Goal: Task Accomplishment & Management: Use online tool/utility

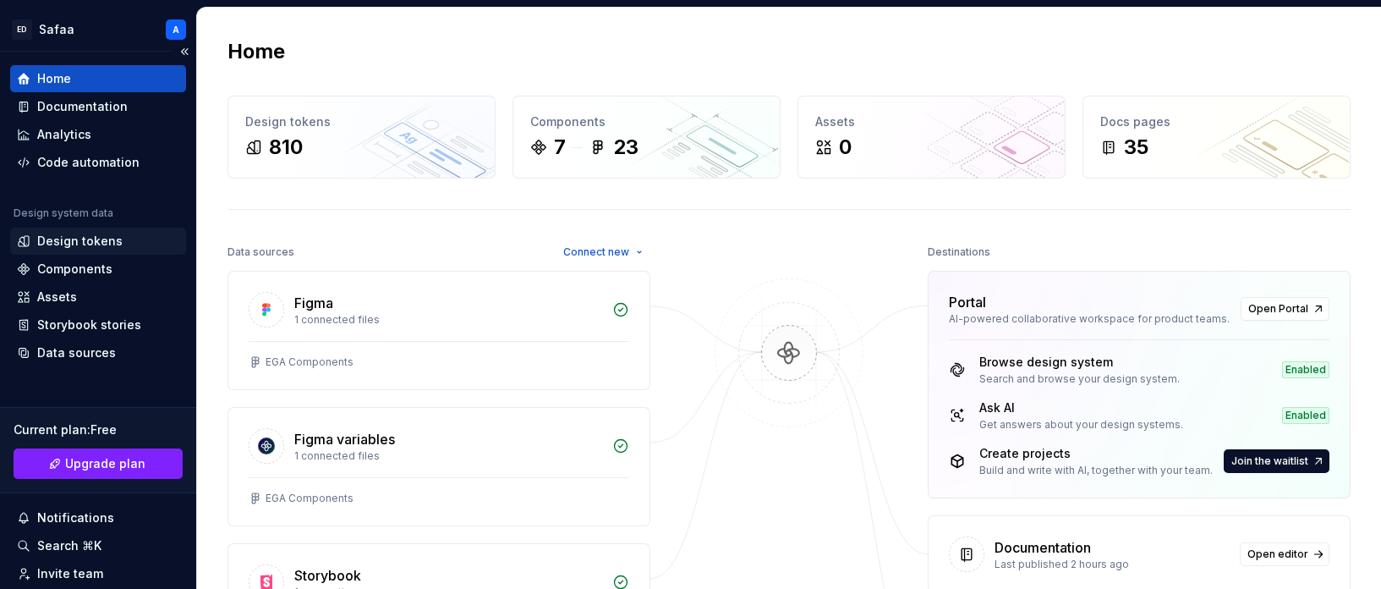
click at [77, 235] on div "Design tokens" at bounding box center [79, 241] width 85 height 17
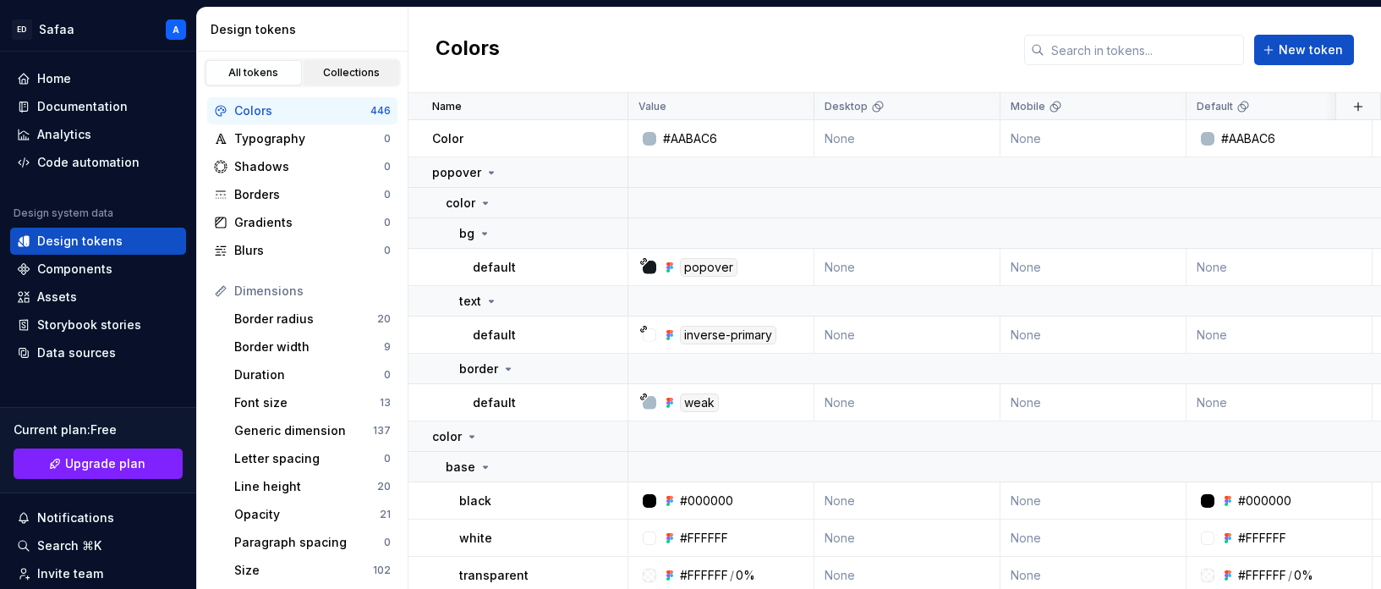
click at [334, 66] on div "Collections" at bounding box center [352, 73] width 85 height 14
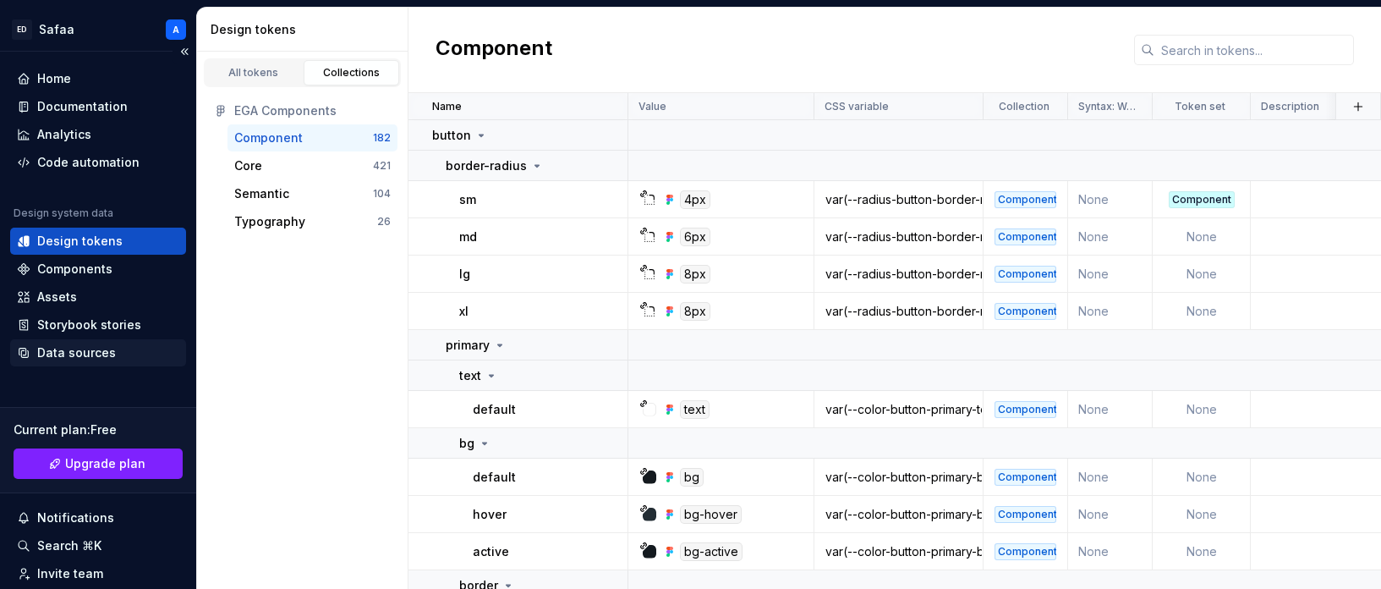
click at [80, 359] on div "Data sources" at bounding box center [76, 352] width 79 height 17
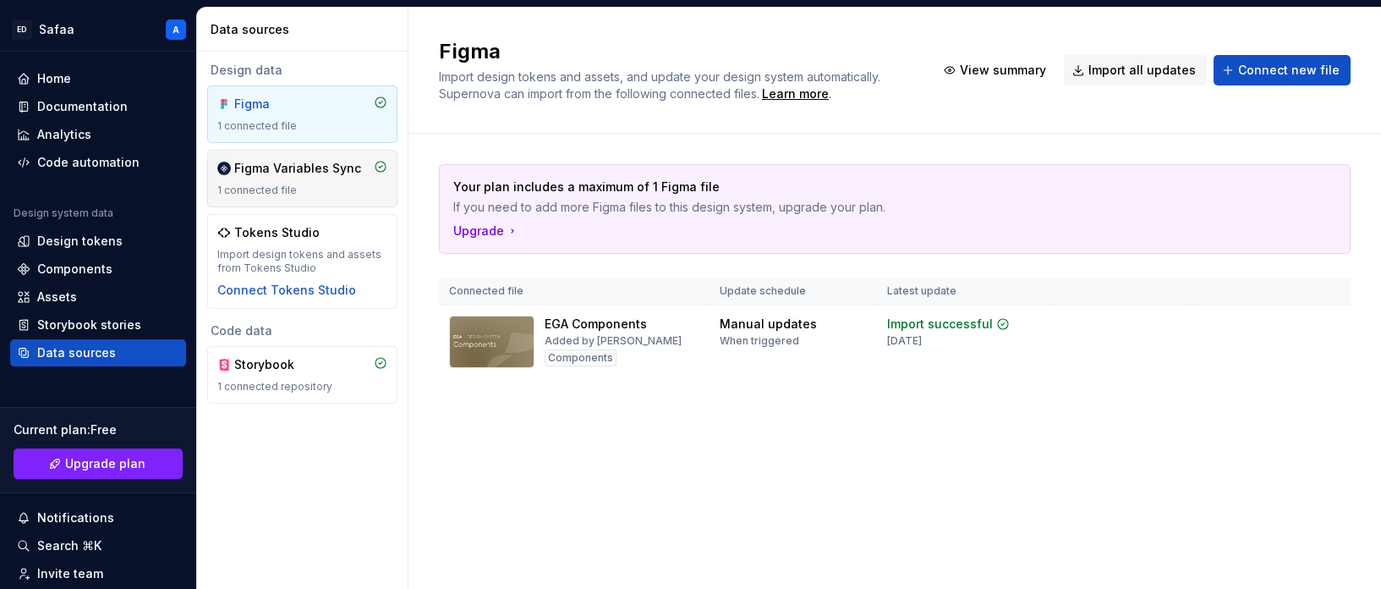
click at [297, 178] on div "Figma Variables Sync 1 connected file" at bounding box center [302, 178] width 170 height 37
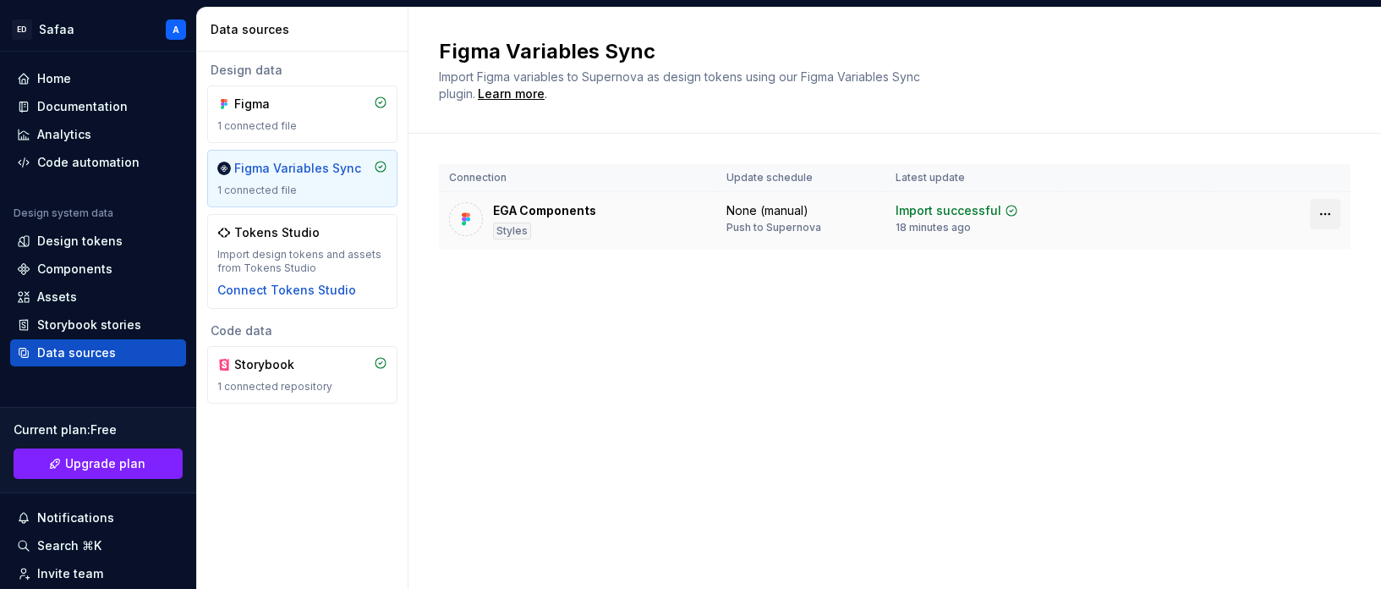
click at [1325, 214] on html "[PERSON_NAME] A Home Documentation Analytics Code automation Design system data…" at bounding box center [690, 294] width 1381 height 589
click at [1313, 248] on div "Disconnect plugin" at bounding box center [1315, 250] width 110 height 17
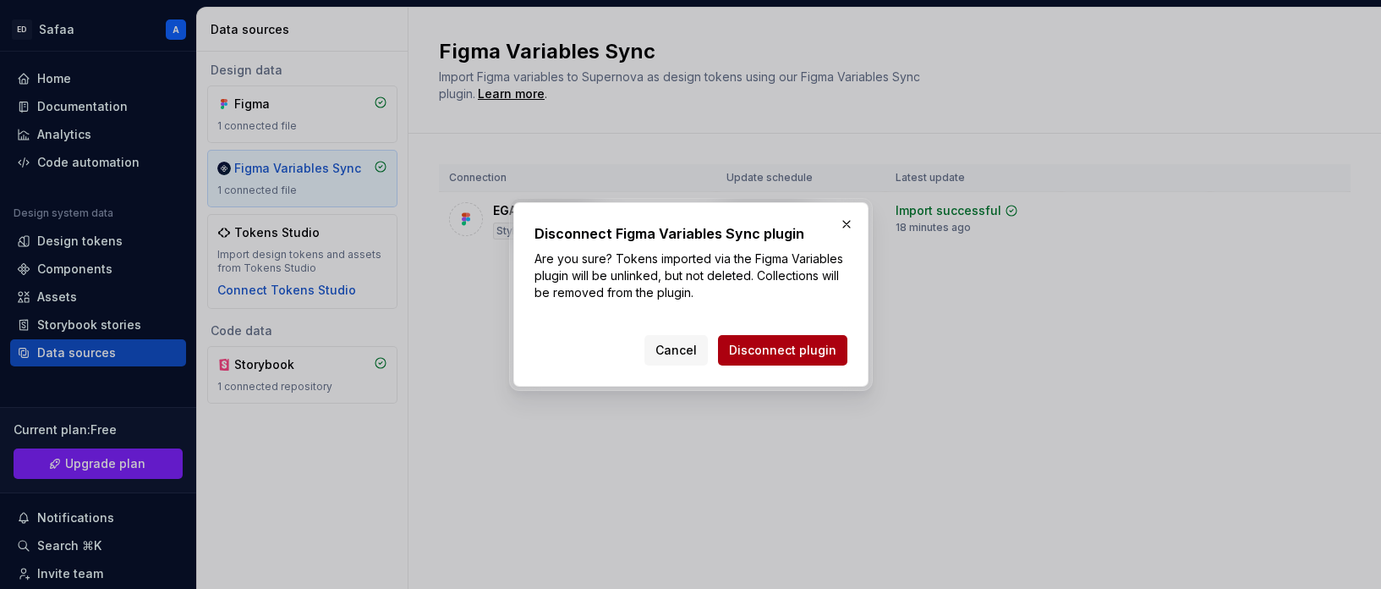
click at [792, 349] on span "Disconnect plugin" at bounding box center [782, 350] width 107 height 17
click at [684, 314] on div "Connection Update schedule Latest update EGA Components Styles None (manual) Pu…" at bounding box center [895, 224] width 912 height 180
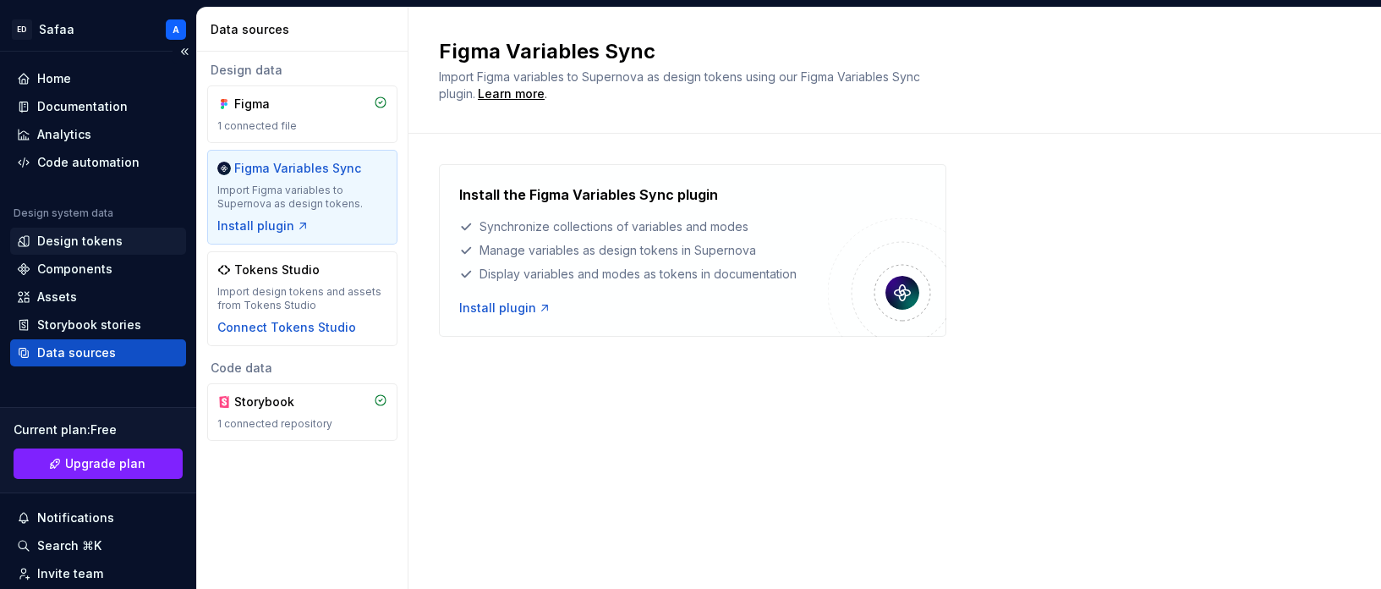
click at [98, 239] on div "Design tokens" at bounding box center [79, 241] width 85 height 17
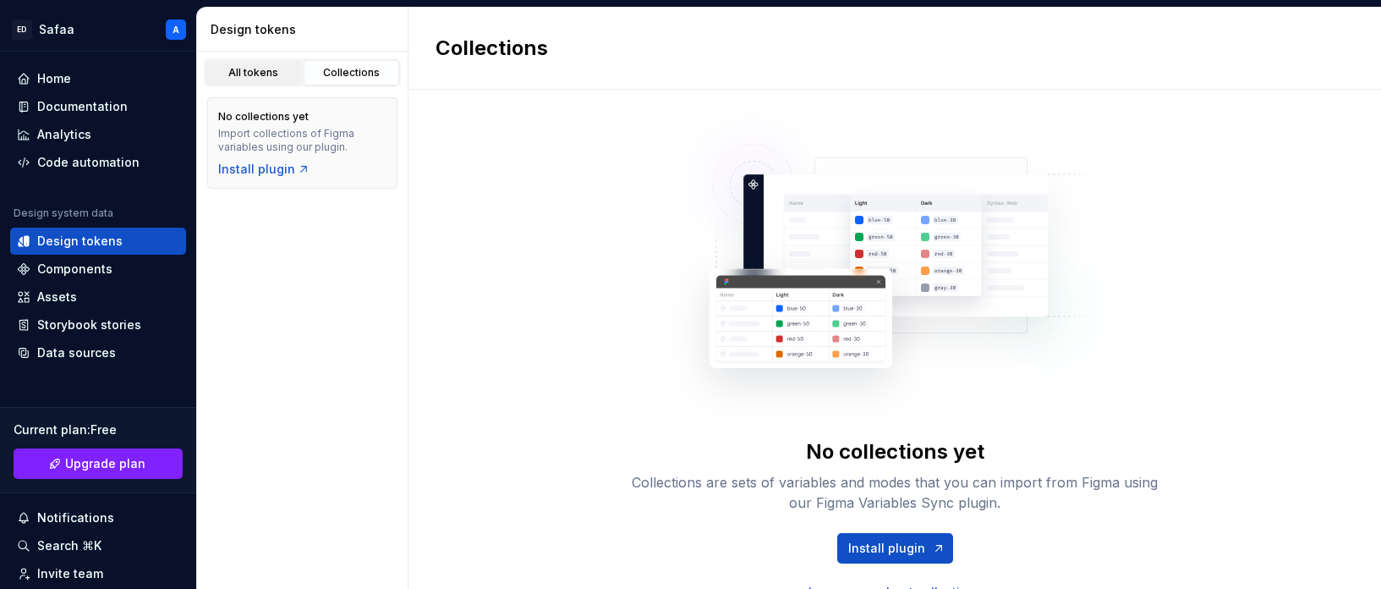
click at [251, 75] on div "All tokens" at bounding box center [253, 73] width 85 height 14
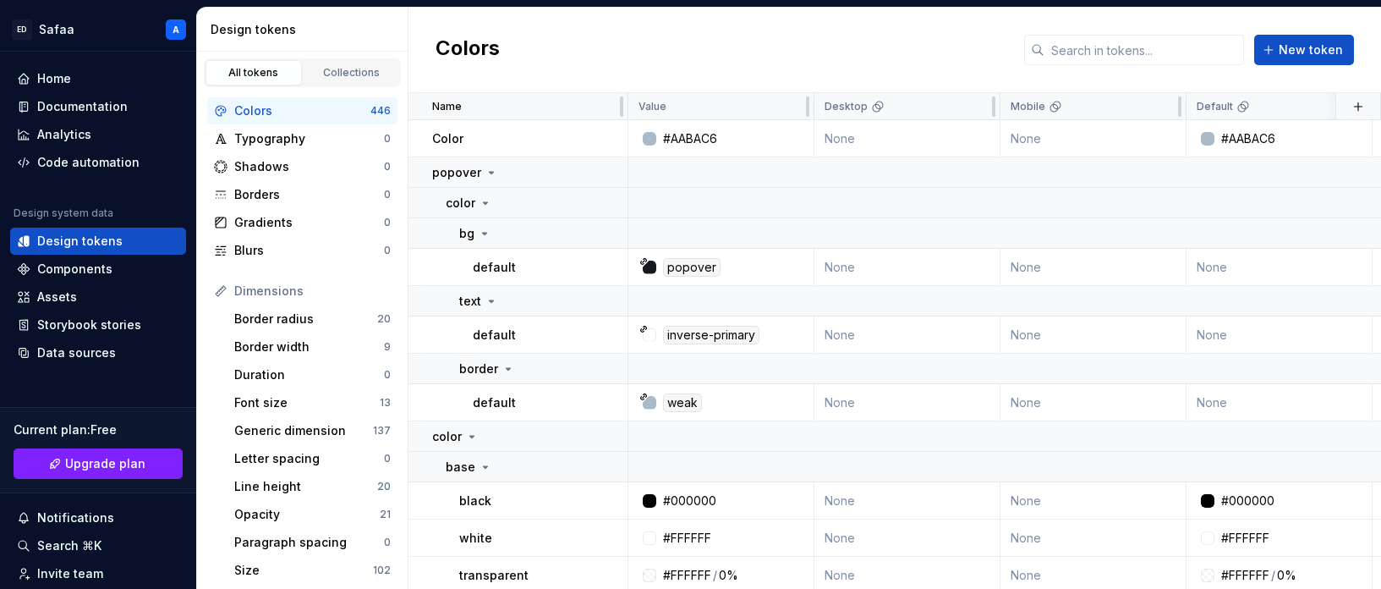
click at [488, 101] on div "Name" at bounding box center [524, 107] width 185 height 14
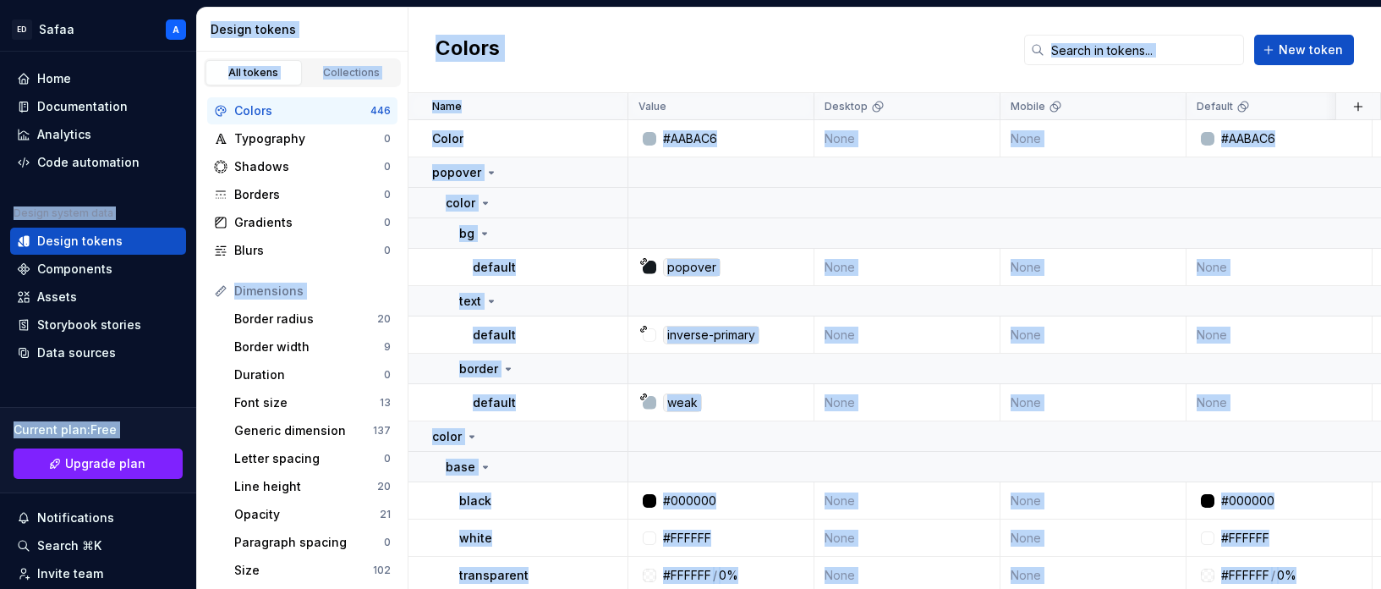
click at [664, 54] on div "Colors New token" at bounding box center [894, 50] width 973 height 85
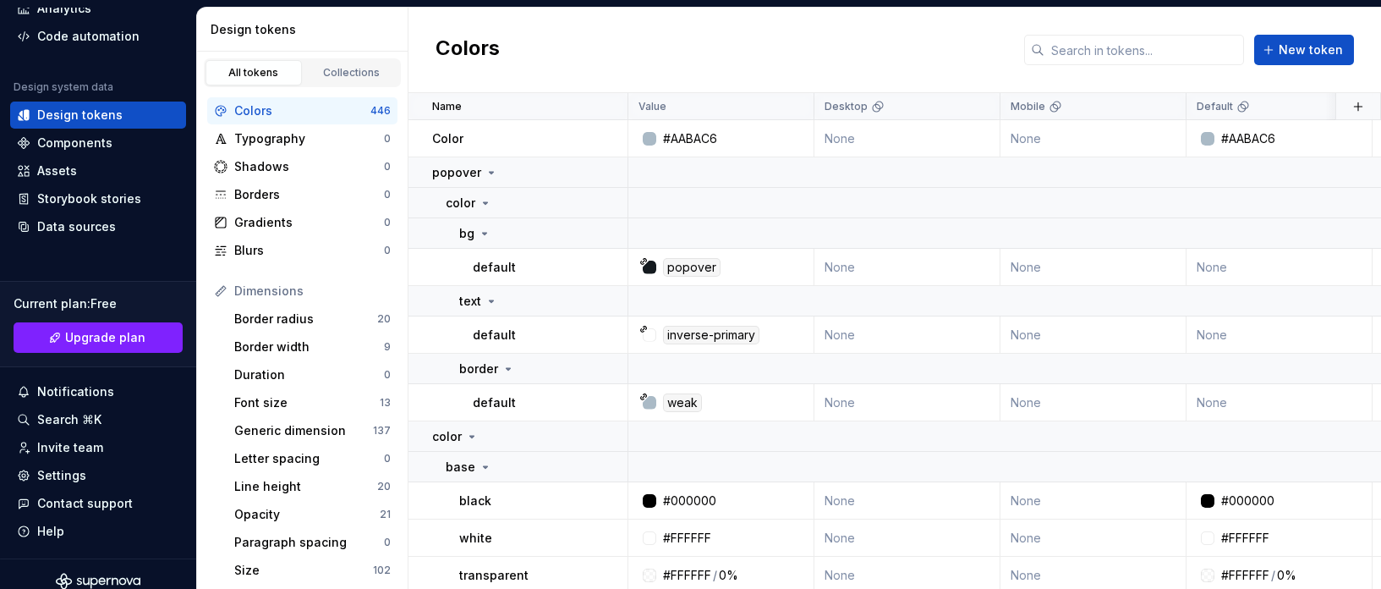
scroll to position [140, 0]
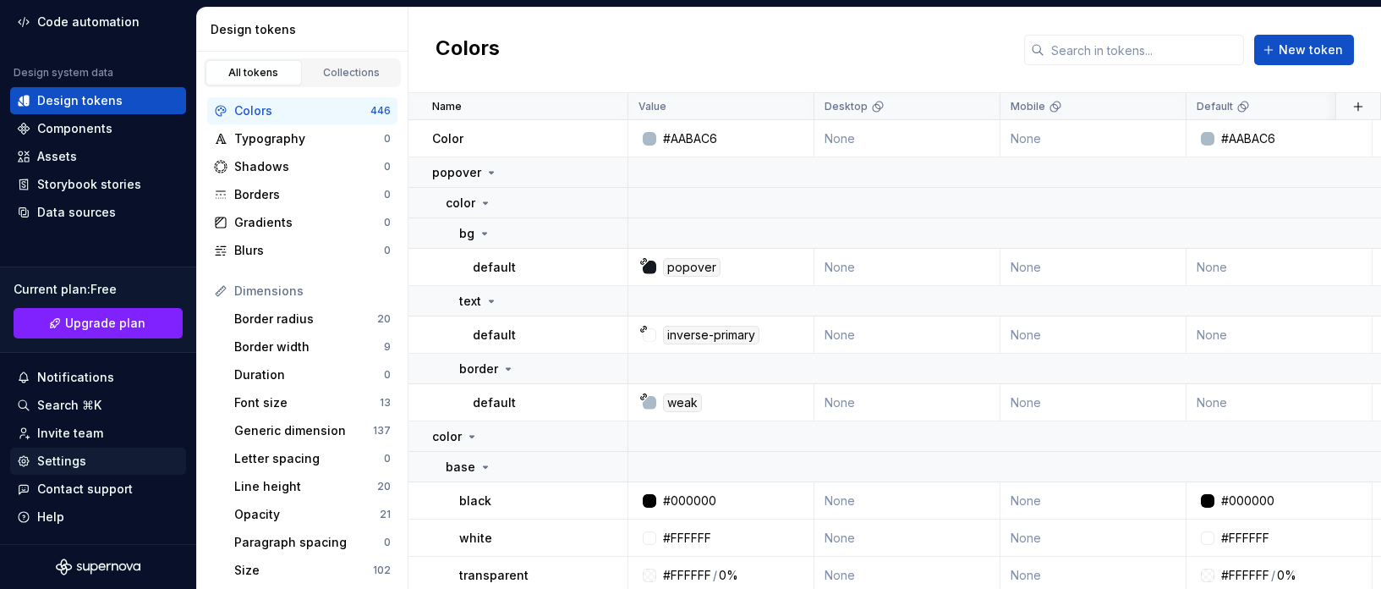
click at [66, 462] on div "Settings" at bounding box center [61, 460] width 49 height 17
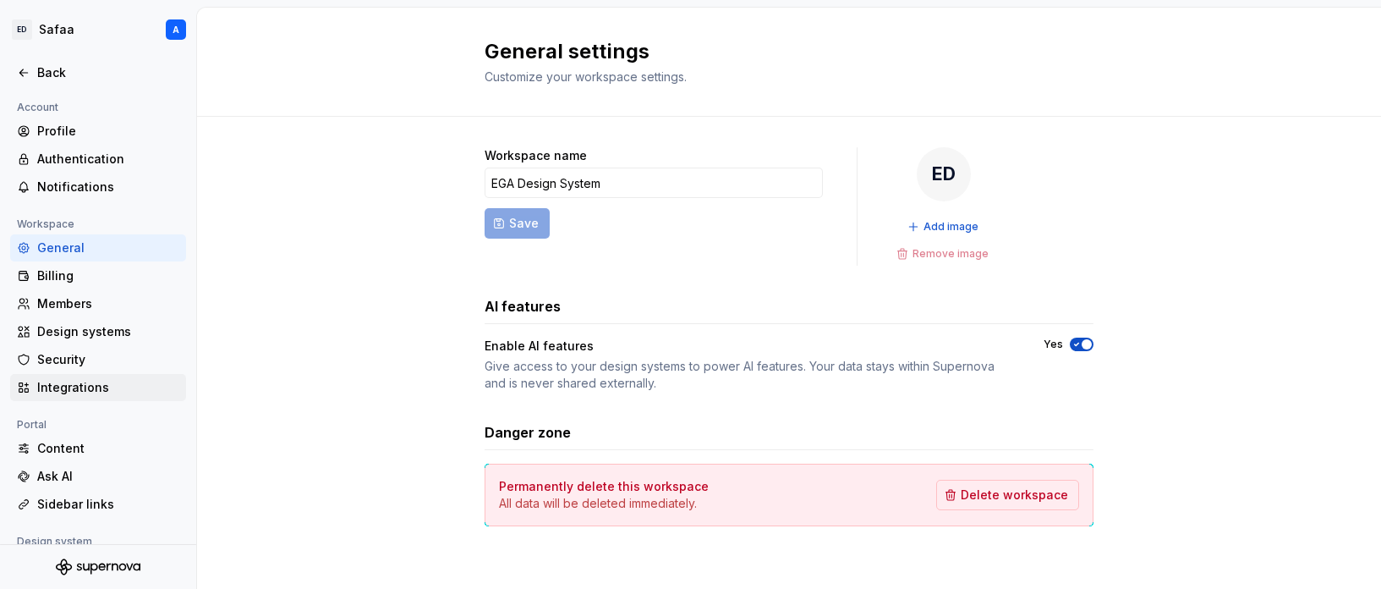
scroll to position [156, 0]
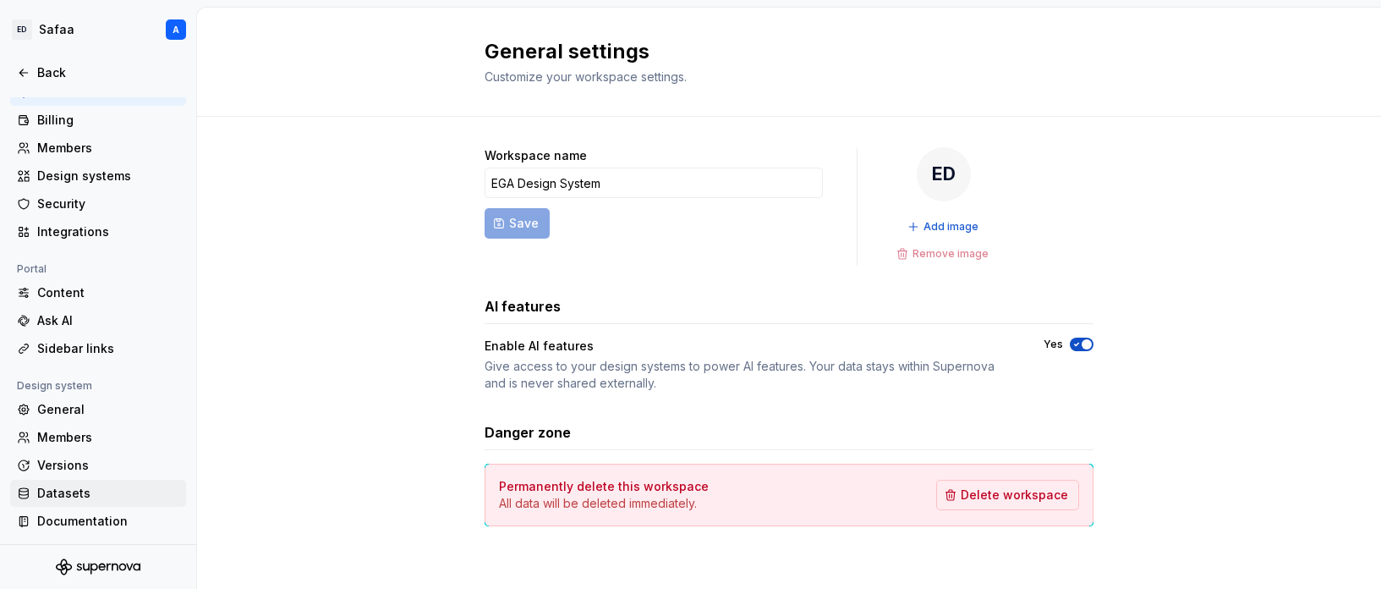
click at [98, 499] on div "Datasets" at bounding box center [108, 493] width 142 height 17
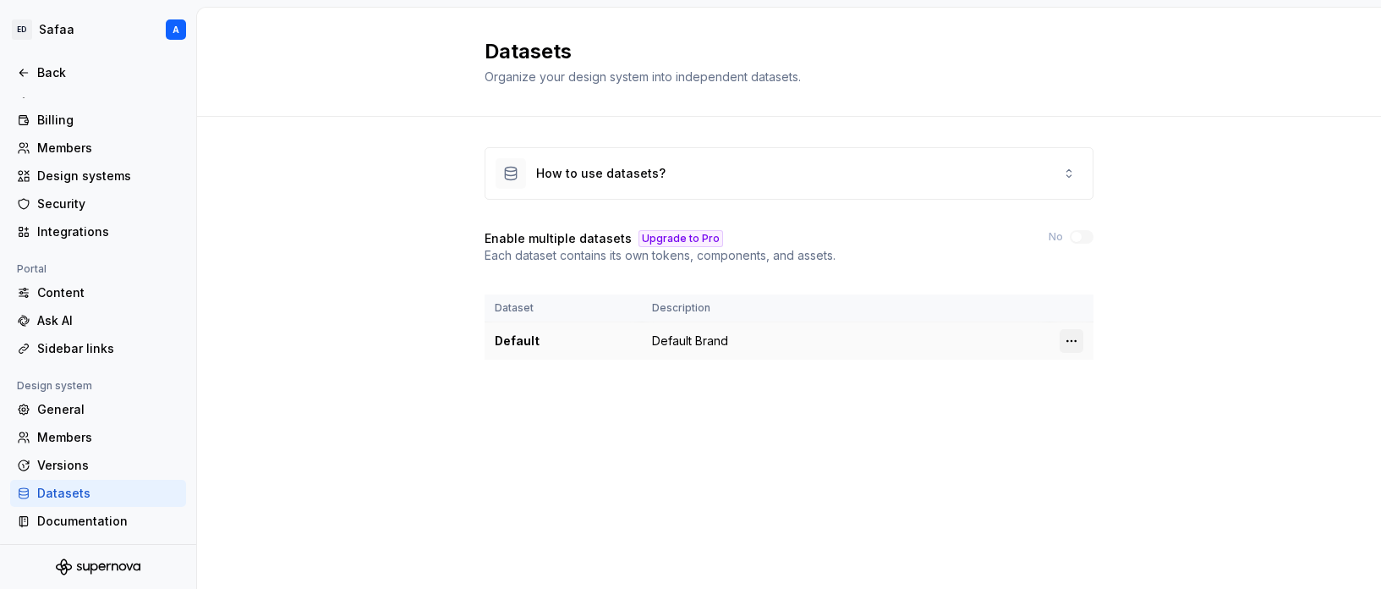
click at [1076, 341] on html "[PERSON_NAME] A Back Account Profile Authentication Notifications Workspace Gen…" at bounding box center [690, 294] width 1381 height 589
click at [1115, 368] on div "Edit details" at bounding box center [1146, 373] width 110 height 17
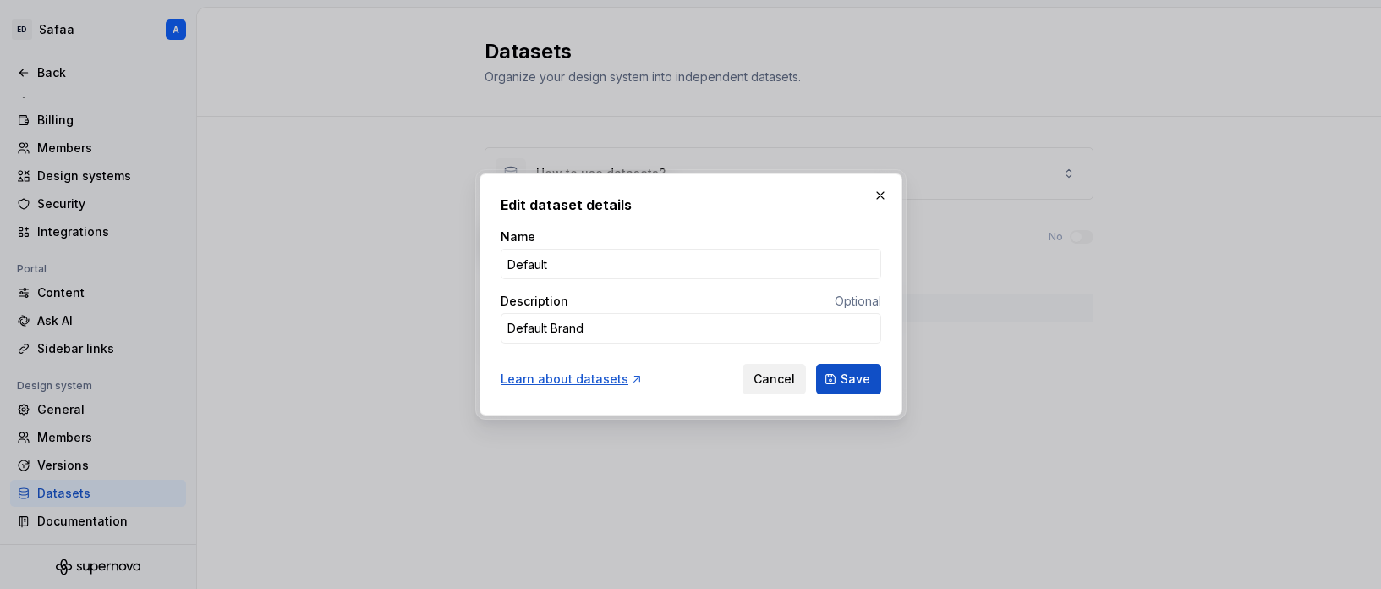
click at [780, 385] on span "Cancel" at bounding box center [774, 378] width 41 height 17
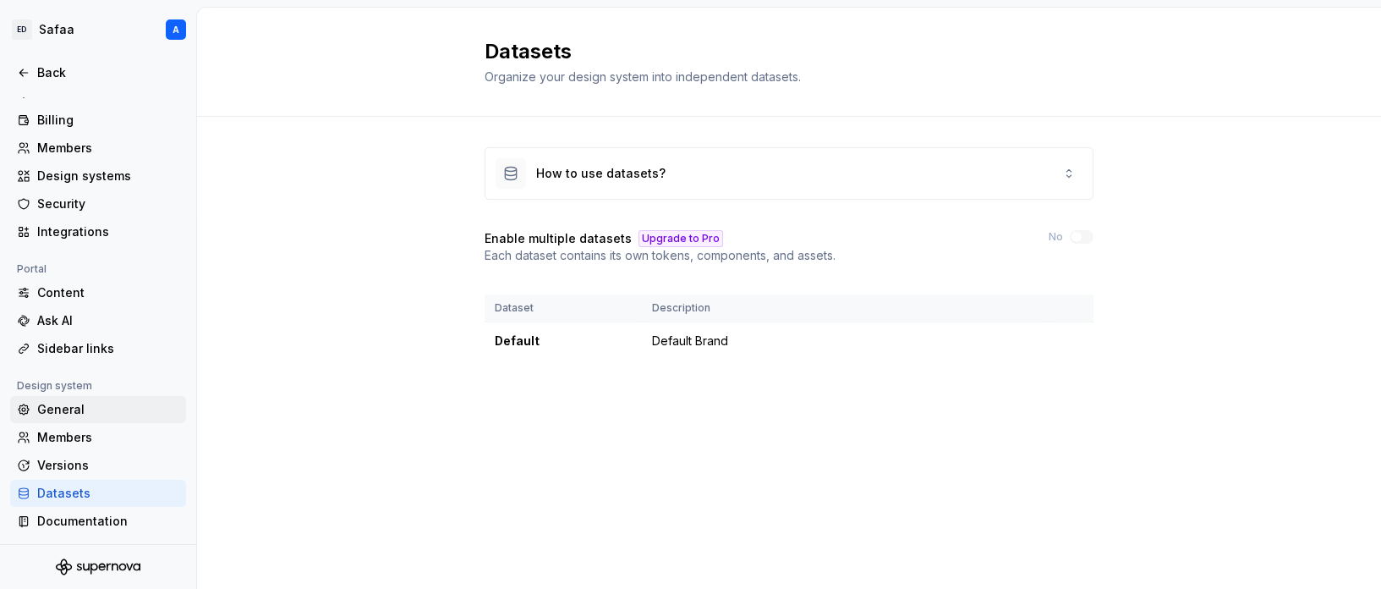
click at [54, 408] on div "General" at bounding box center [108, 409] width 142 height 17
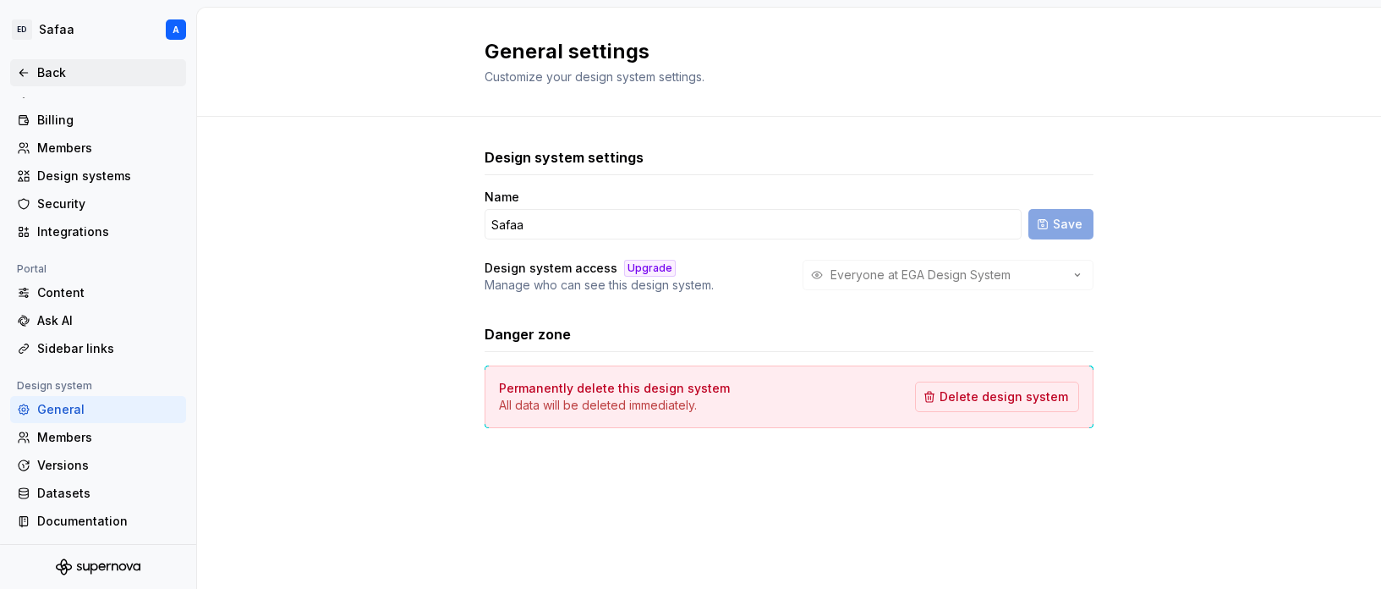
click at [53, 78] on div "Back" at bounding box center [108, 72] width 142 height 17
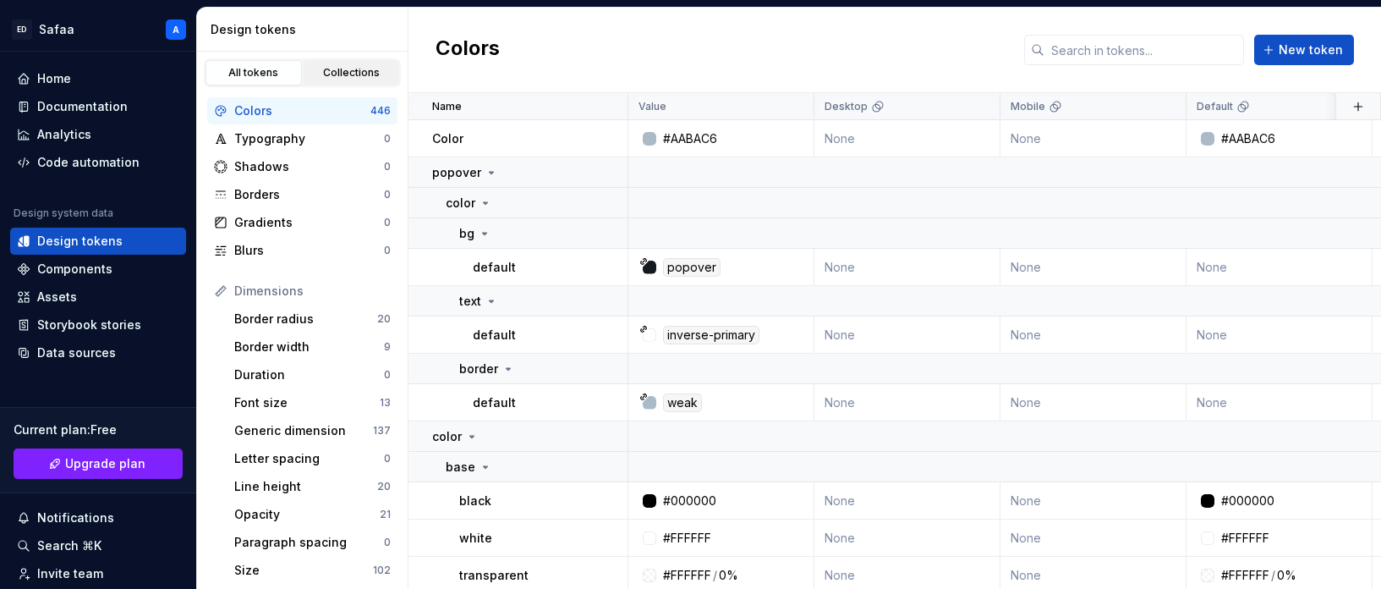
click at [363, 77] on div "Collections" at bounding box center [352, 73] width 85 height 14
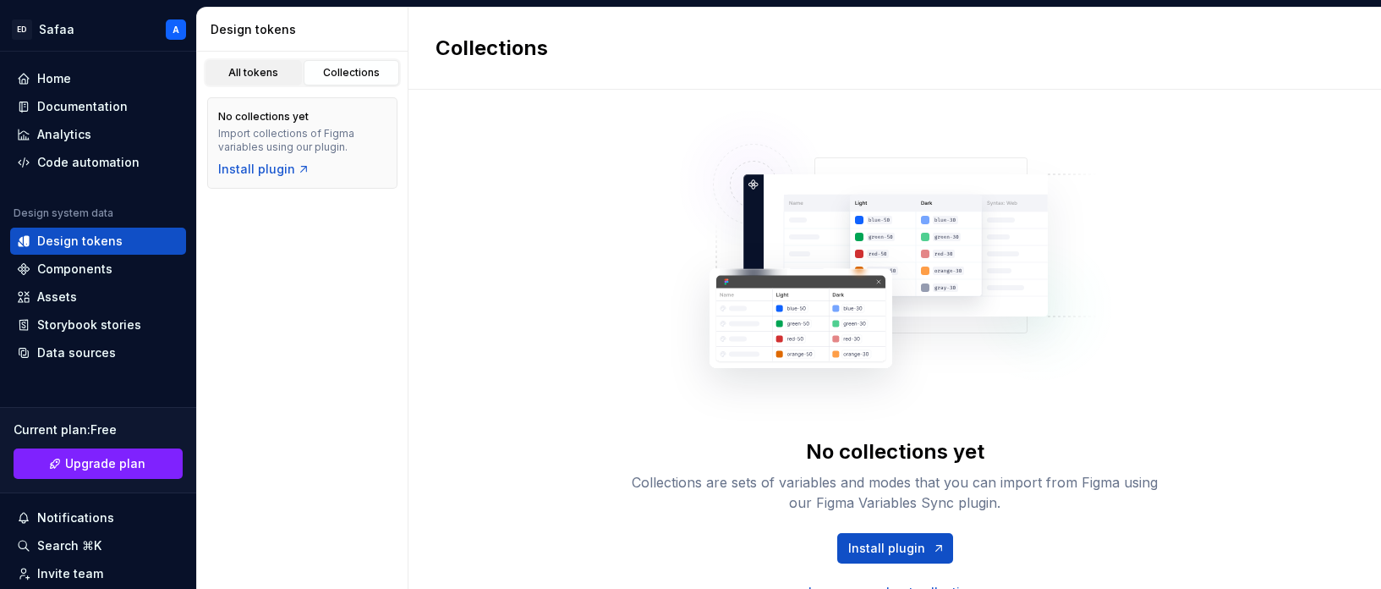
click at [266, 68] on div "All tokens" at bounding box center [253, 73] width 85 height 14
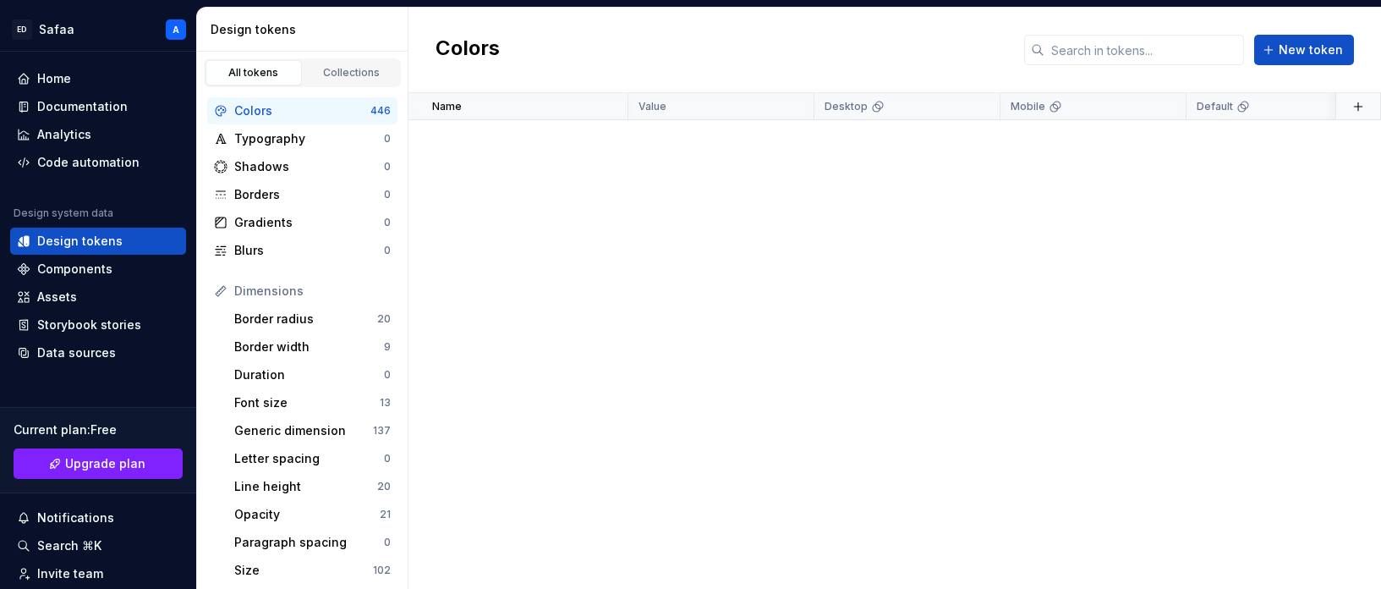
scroll to position [26206, 0]
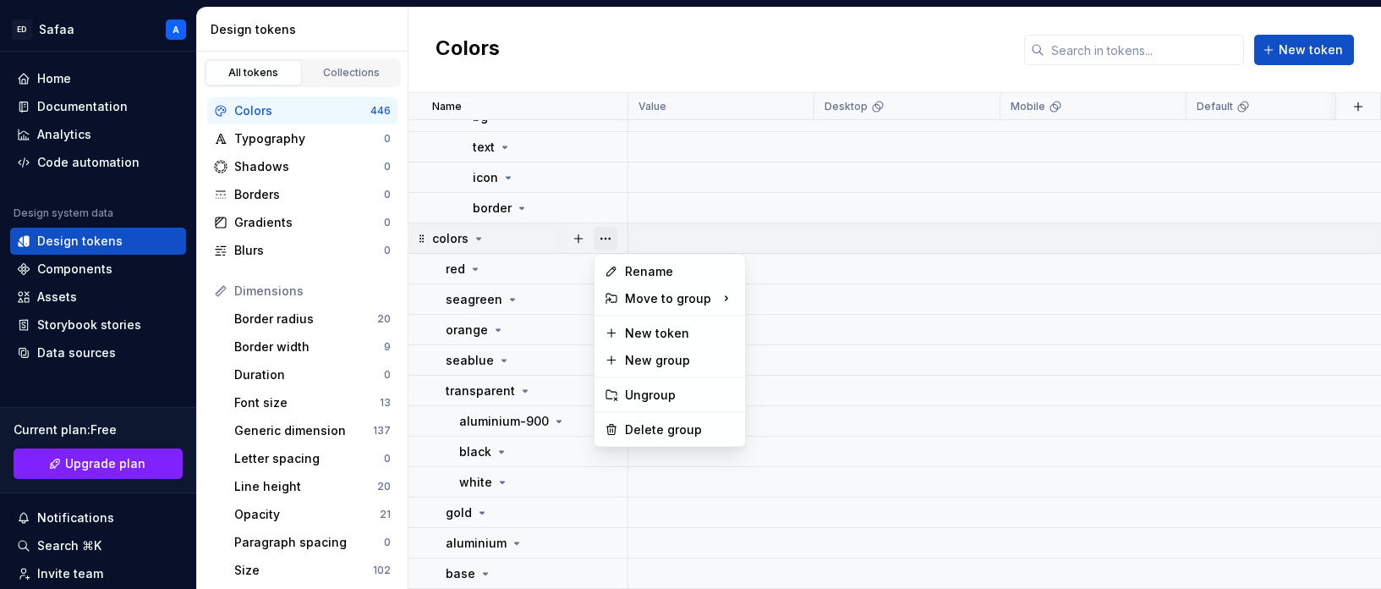
click at [611, 239] on button "button" at bounding box center [606, 239] width 24 height 24
click at [657, 426] on div "Delete group" at bounding box center [680, 429] width 110 height 17
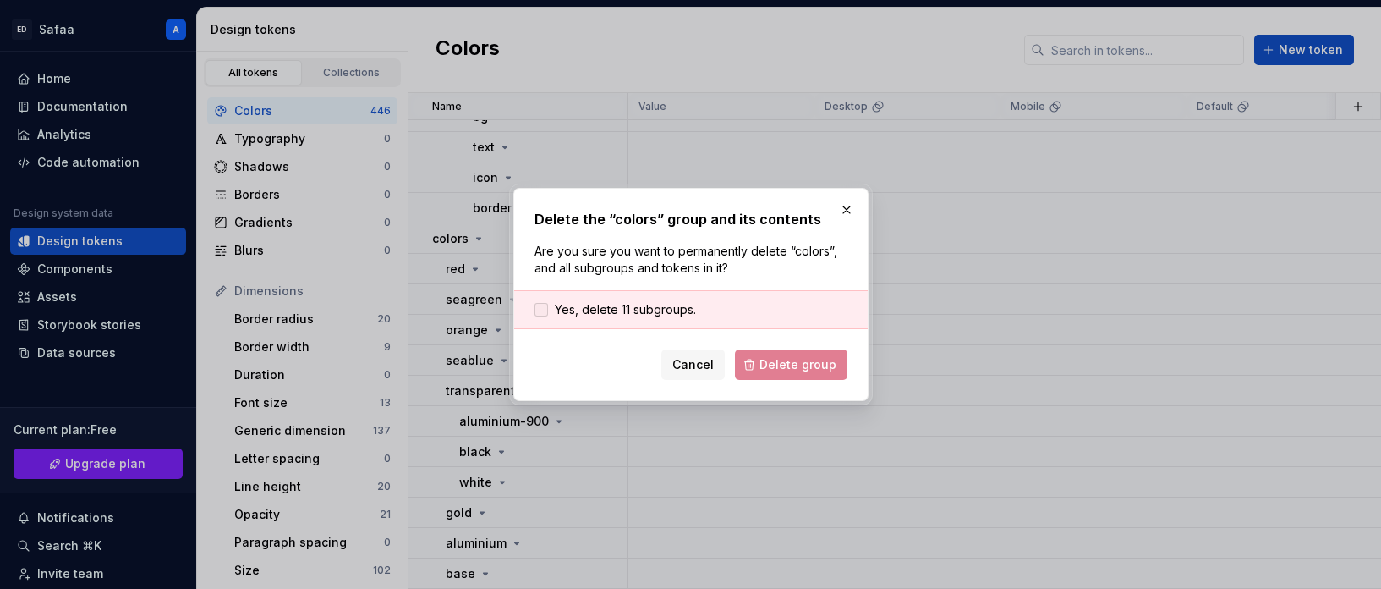
click at [635, 315] on span "Yes, delete 11 subgroups." at bounding box center [625, 309] width 141 height 17
click at [795, 363] on span "Delete group" at bounding box center [797, 364] width 77 height 17
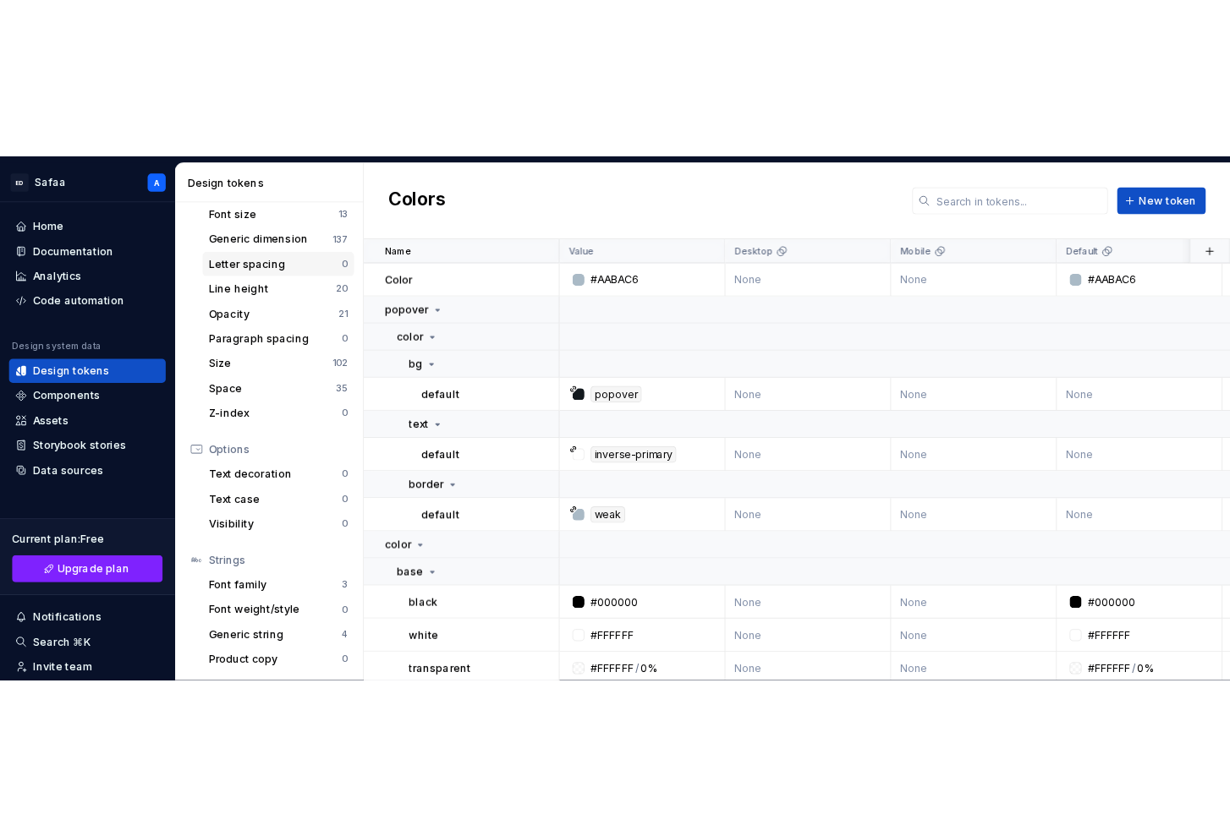
scroll to position [0, 0]
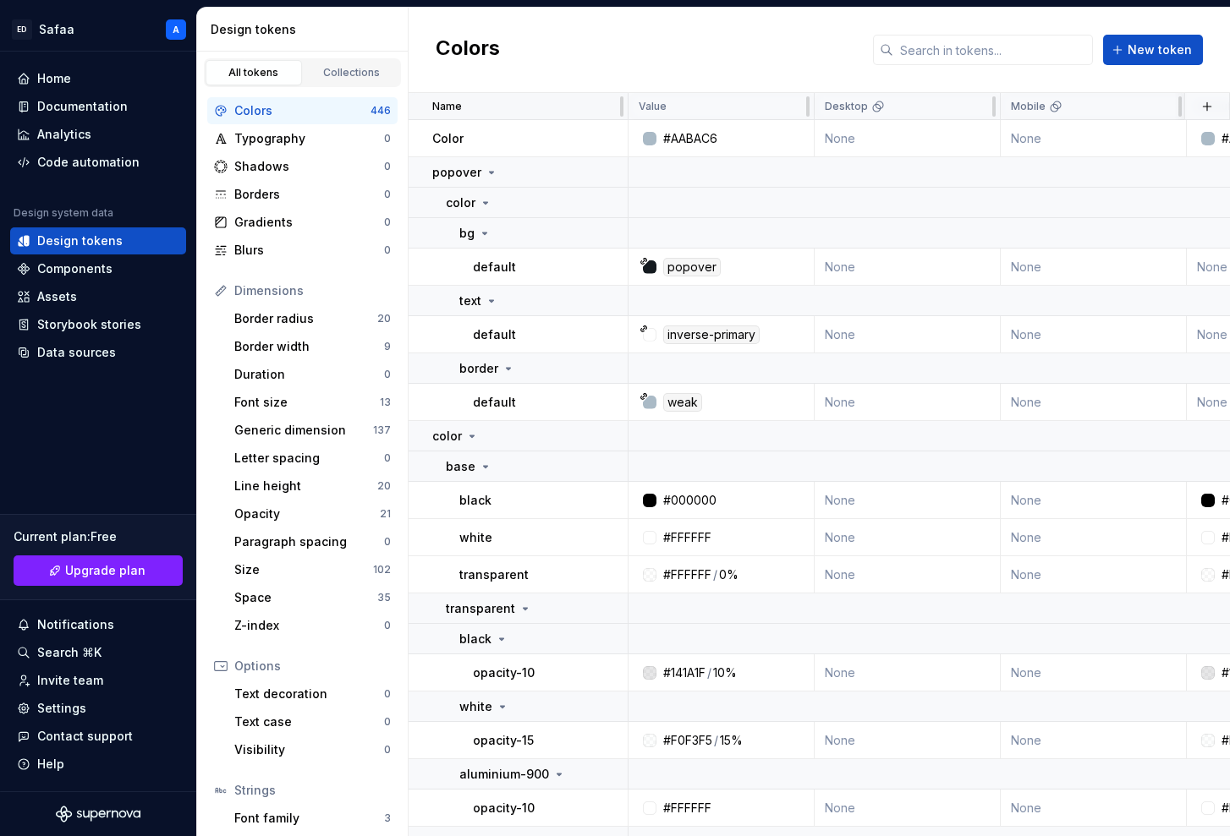
click at [523, 100] on div "Name" at bounding box center [524, 107] width 185 height 14
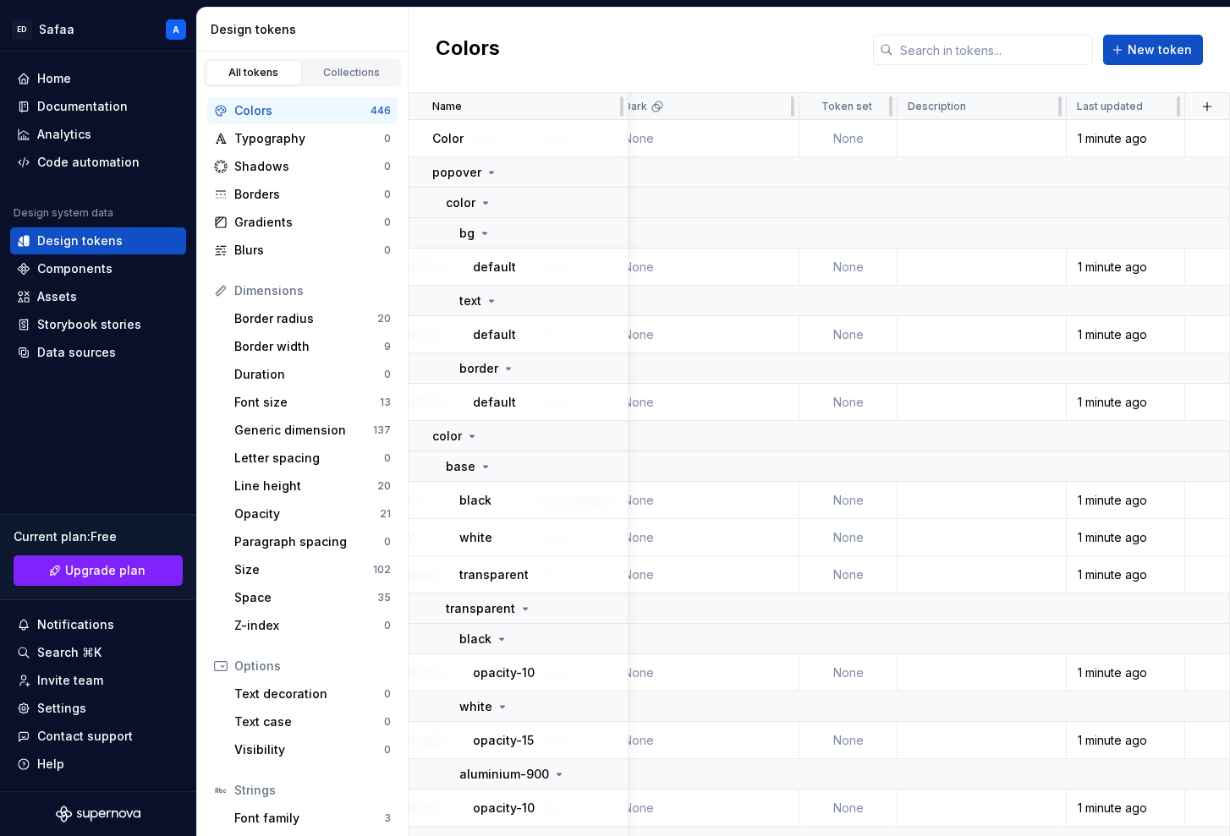
scroll to position [0, 1284]
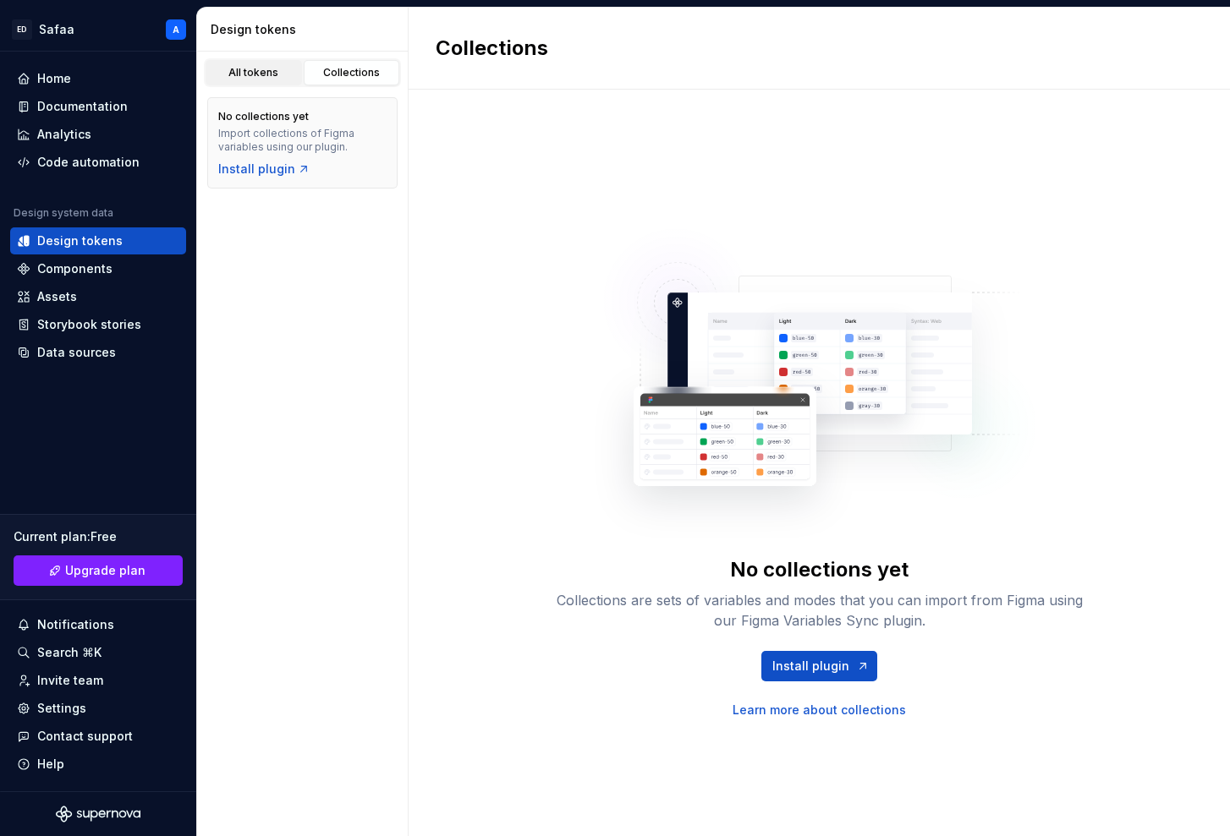
click at [251, 69] on div "All tokens" at bounding box center [253, 73] width 85 height 14
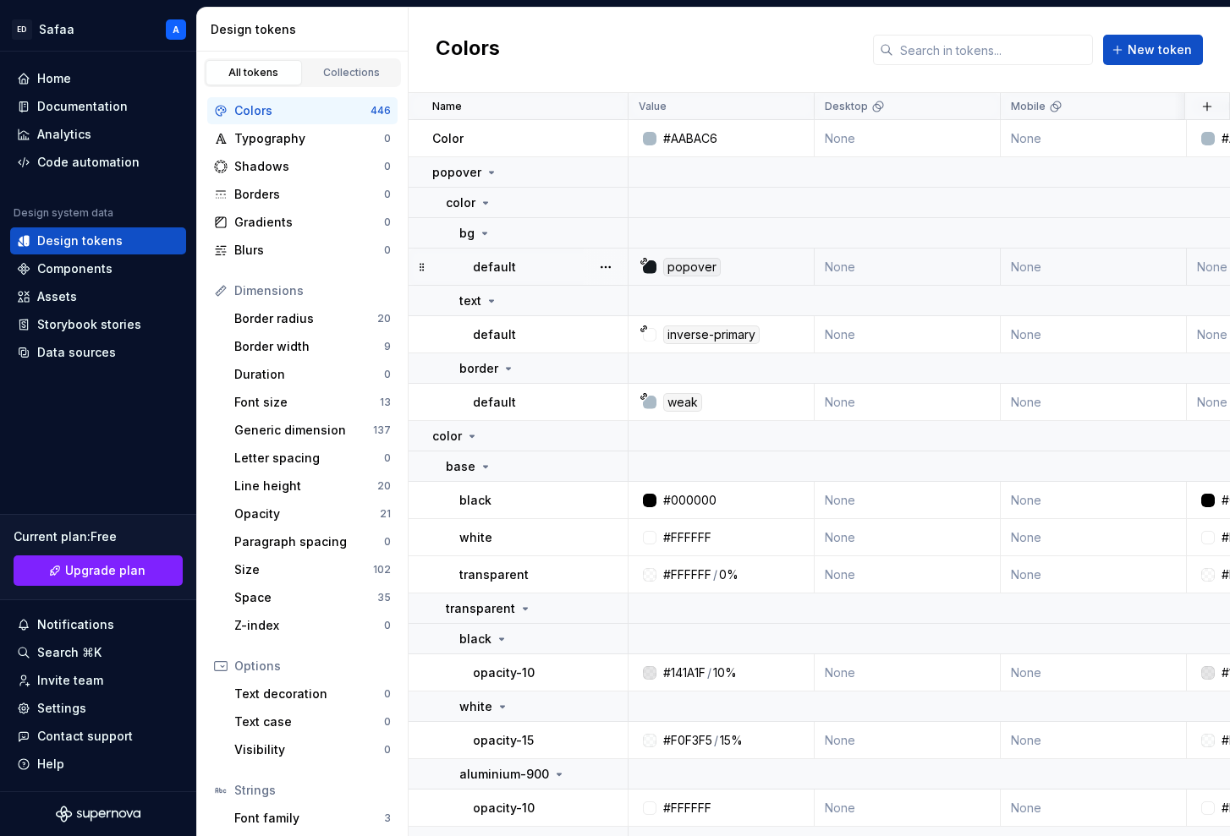
click at [647, 262] on icon at bounding box center [643, 261] width 8 height 8
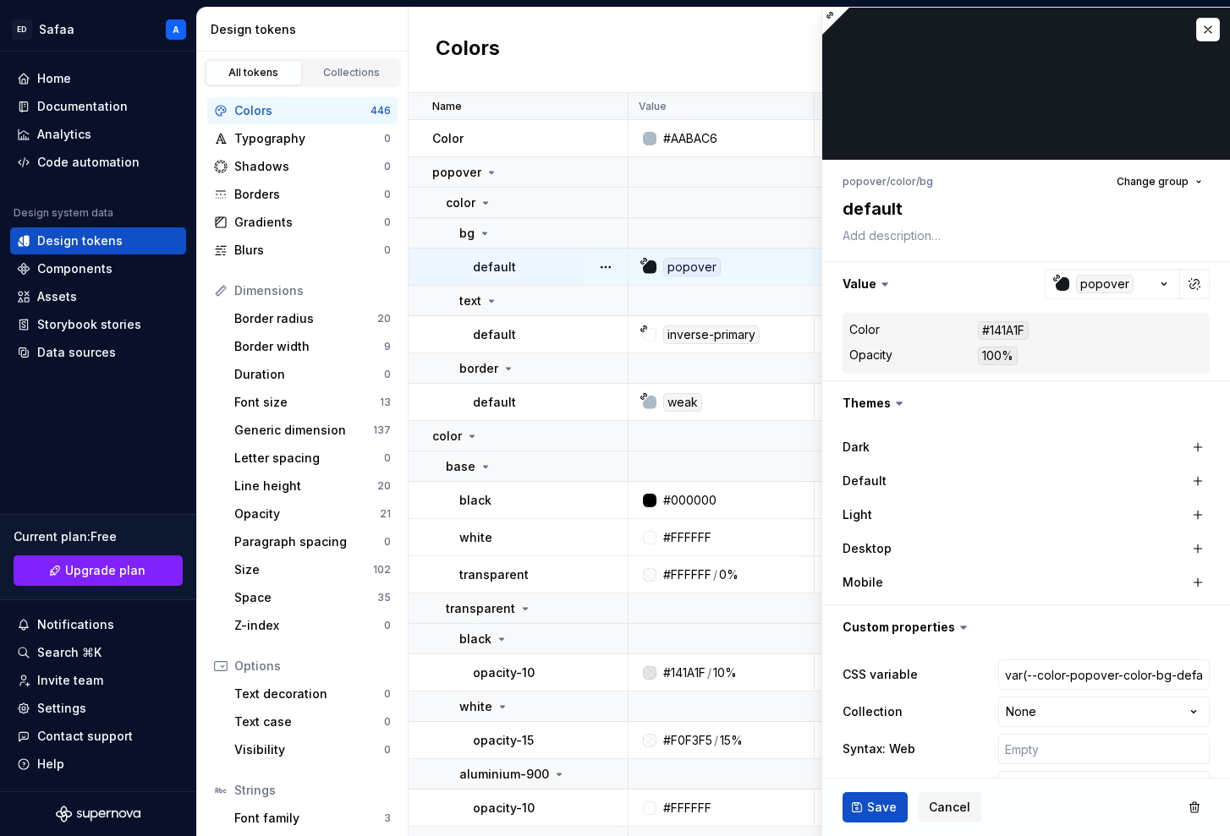
type textarea "*"
click at [1182, 184] on span "Change group" at bounding box center [1152, 182] width 72 height 14
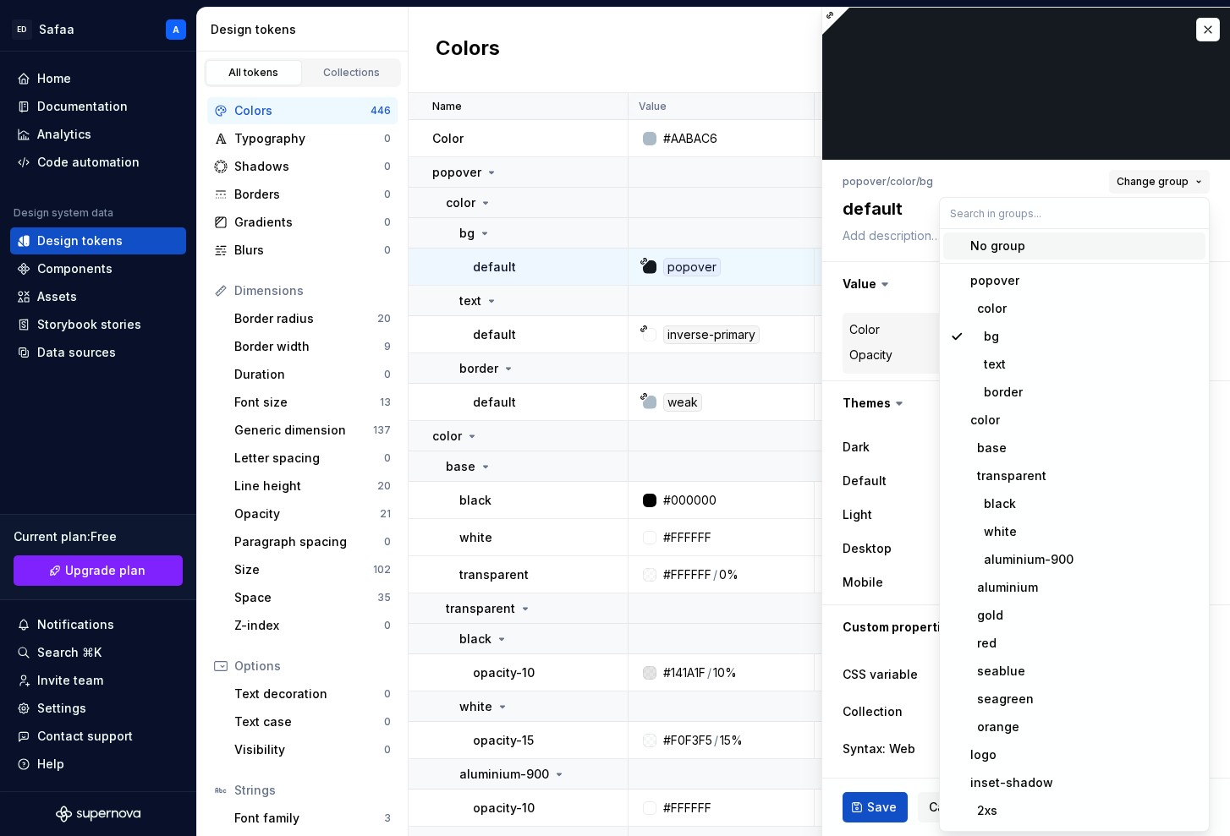
click at [1184, 180] on span "Change group" at bounding box center [1152, 182] width 72 height 14
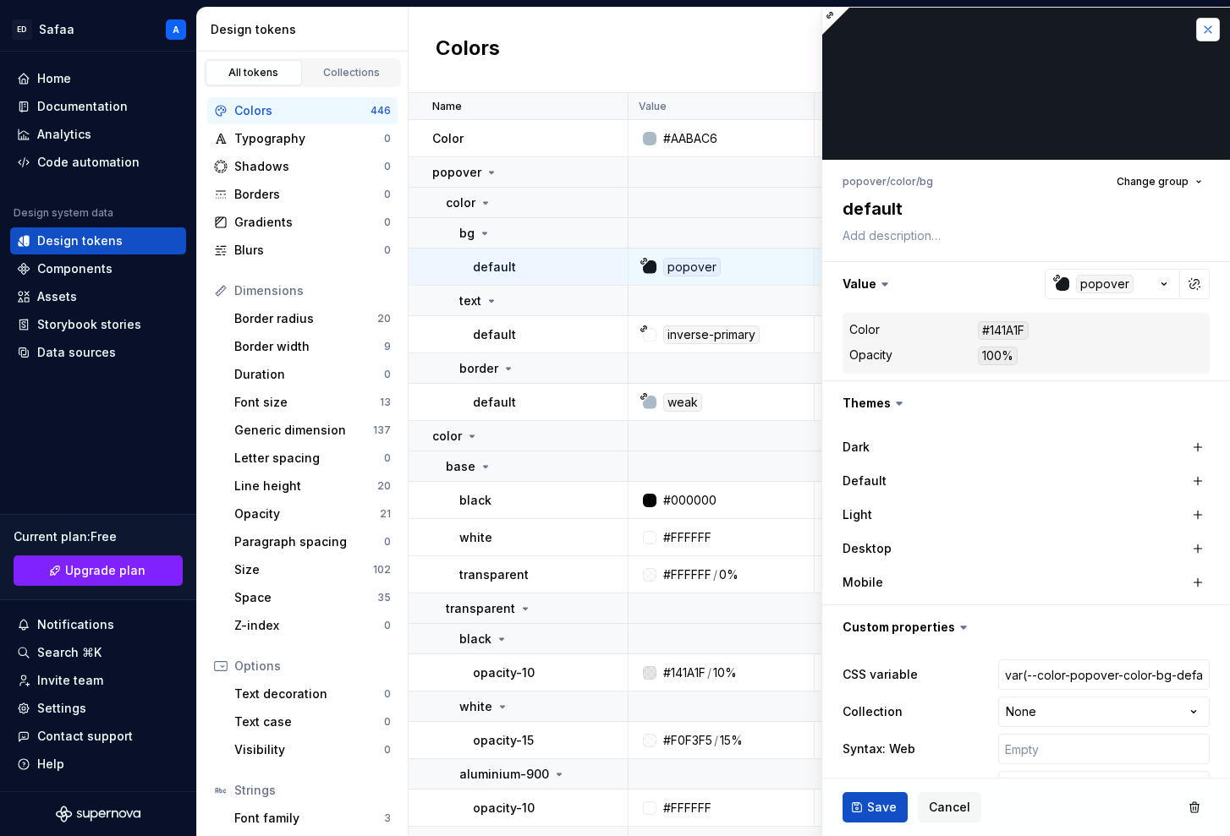
click at [1202, 34] on button "button" at bounding box center [1208, 30] width 24 height 24
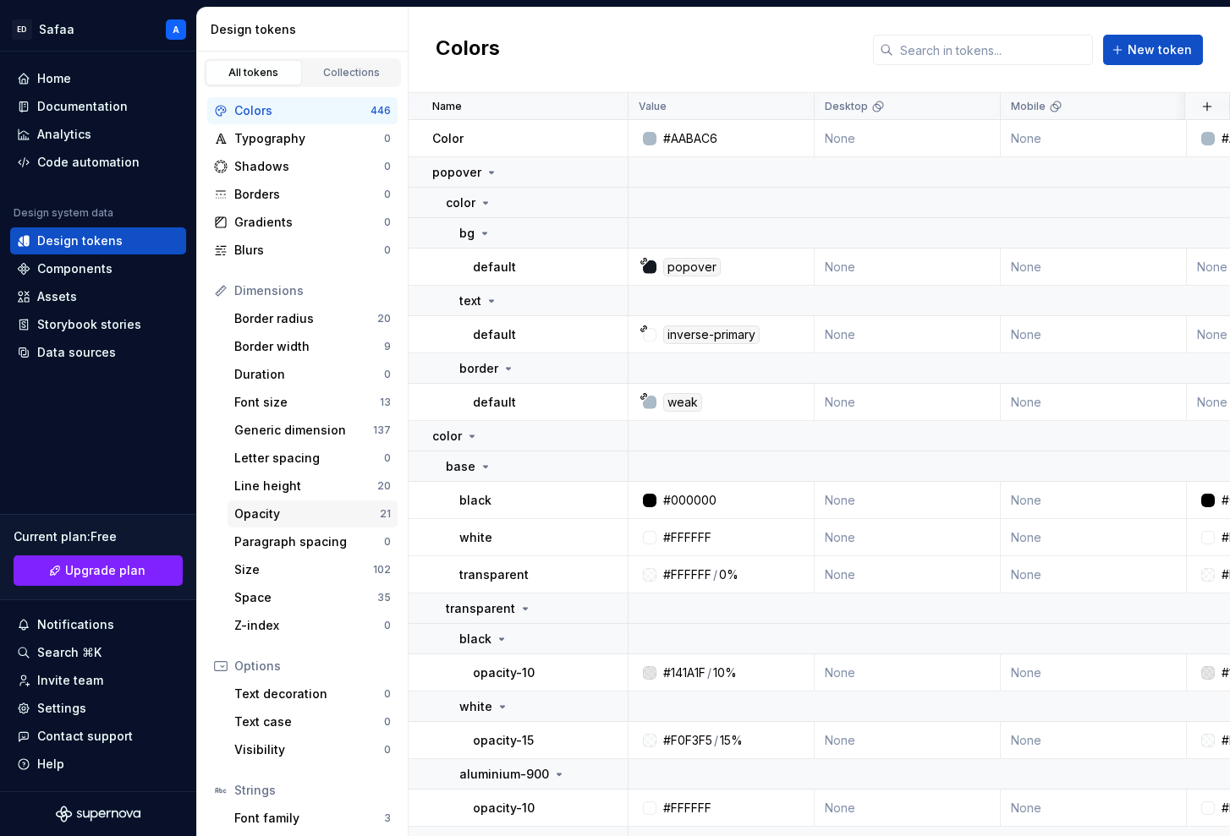
scroll to position [90, 0]
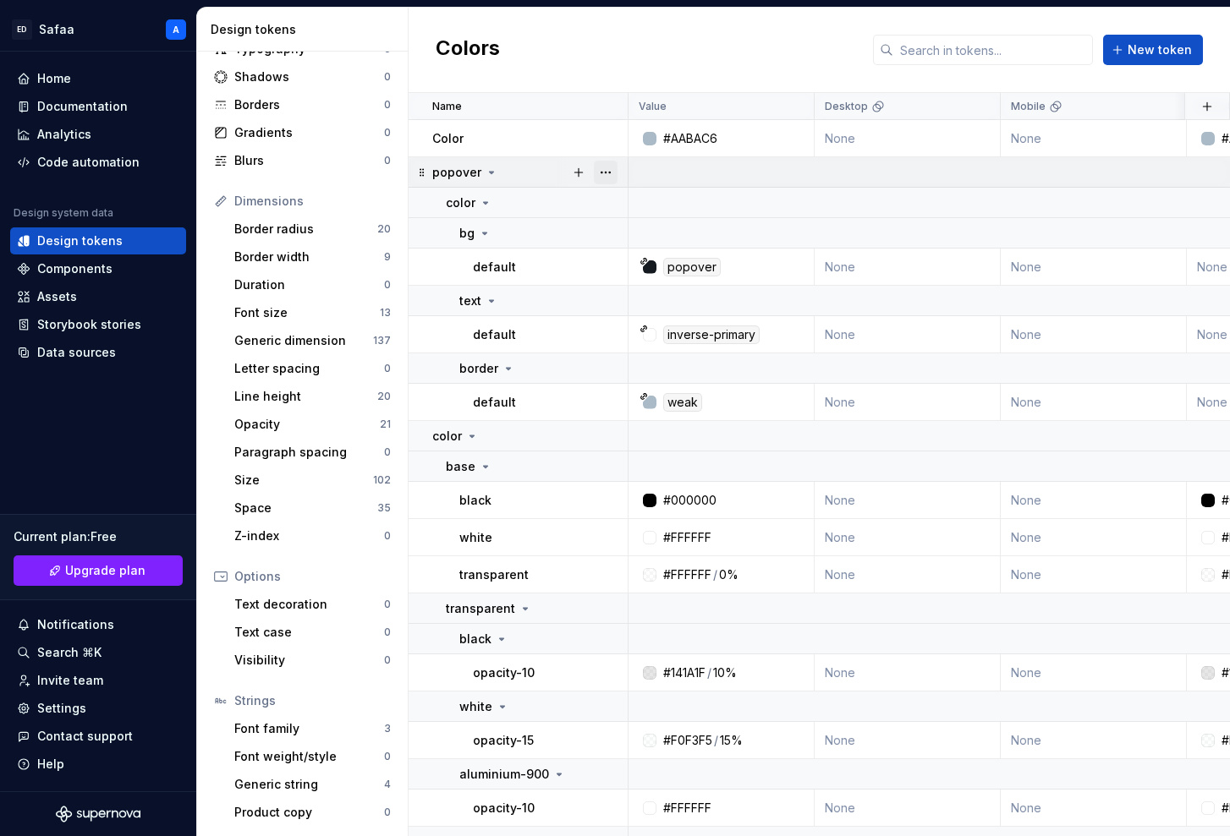
click at [611, 176] on button "button" at bounding box center [606, 173] width 24 height 24
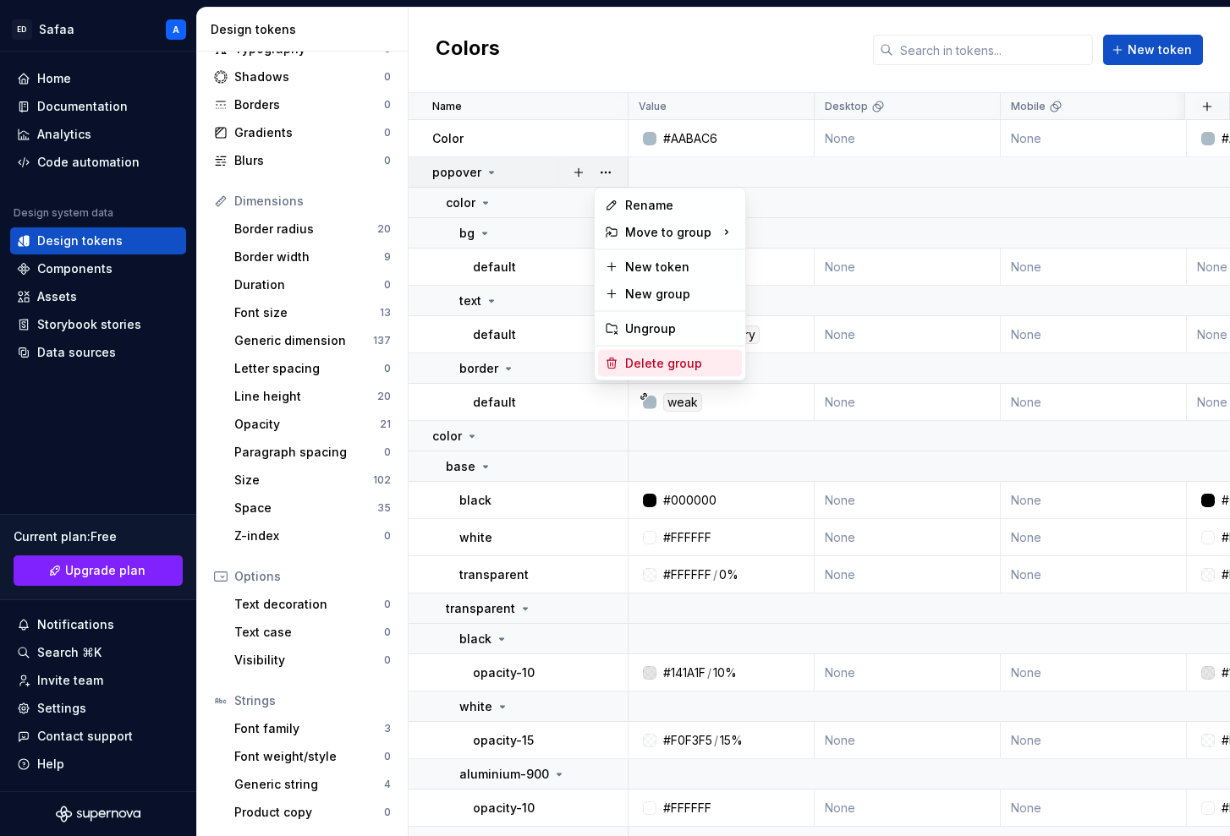
click at [656, 363] on div "Delete group" at bounding box center [680, 363] width 110 height 17
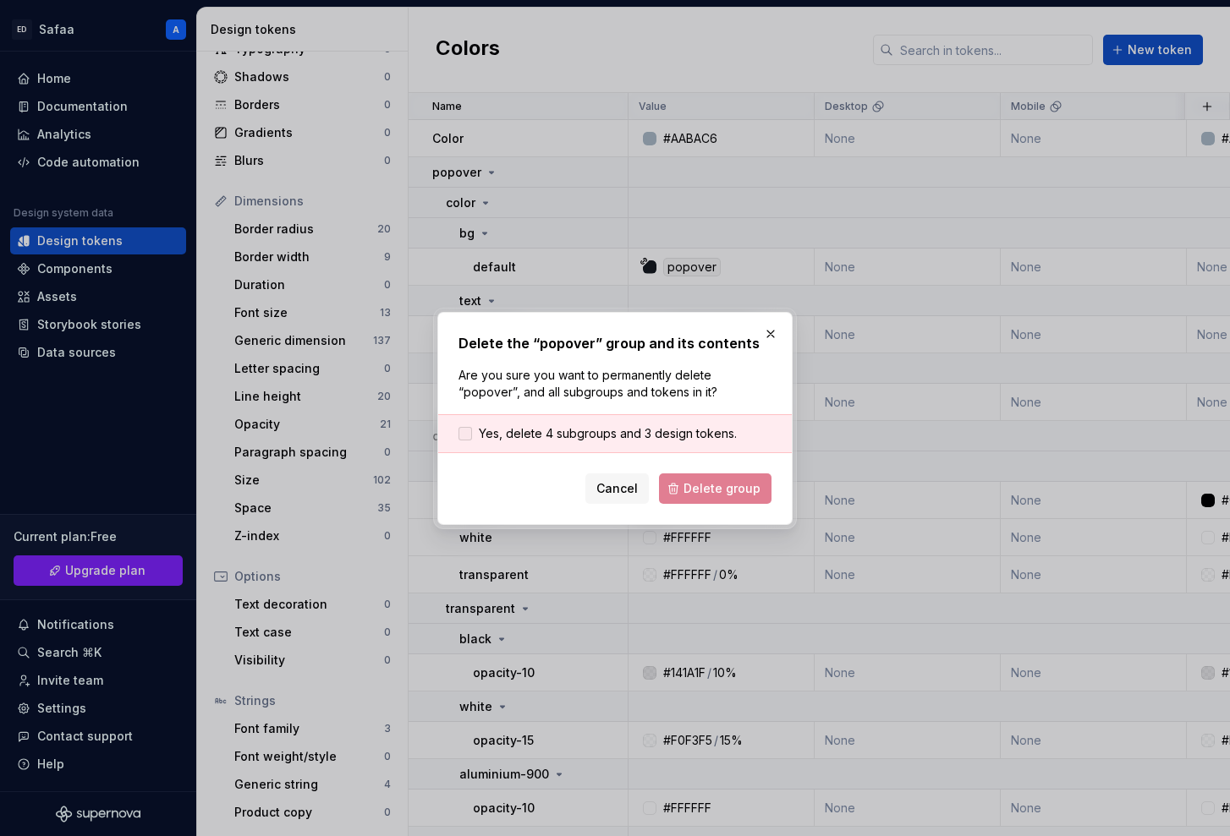
click at [584, 433] on span "Yes, delete 4 subgroups and 3 design tokens." at bounding box center [608, 433] width 258 height 17
click at [736, 484] on span "Delete group" at bounding box center [721, 488] width 77 height 17
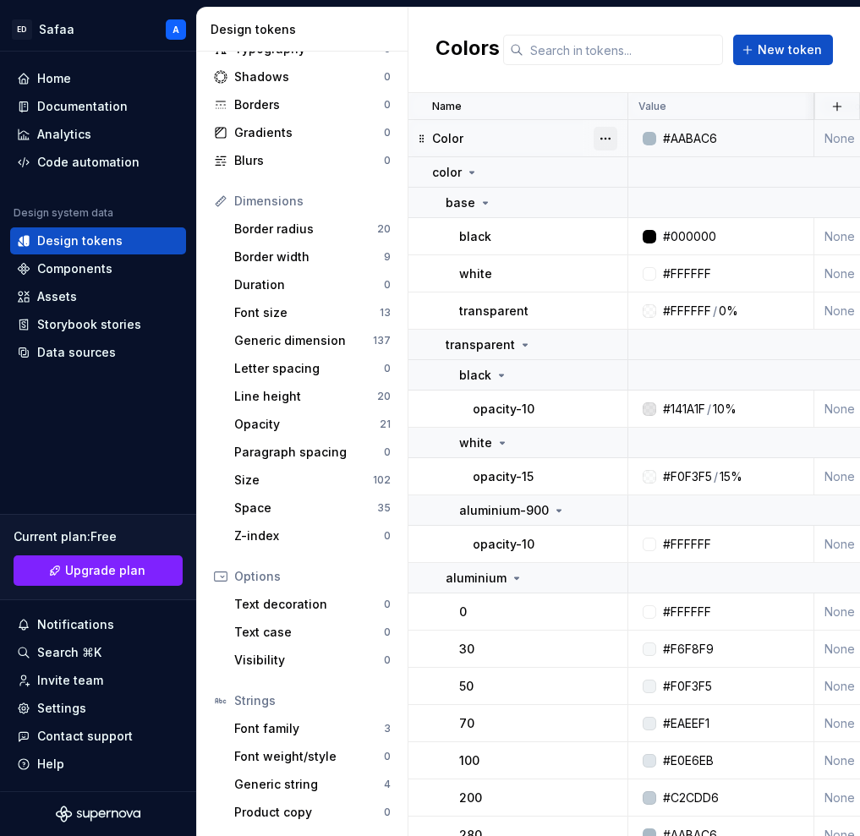
click at [611, 140] on button "button" at bounding box center [606, 139] width 24 height 24
click at [648, 233] on div "Delete token" at bounding box center [680, 233] width 110 height 17
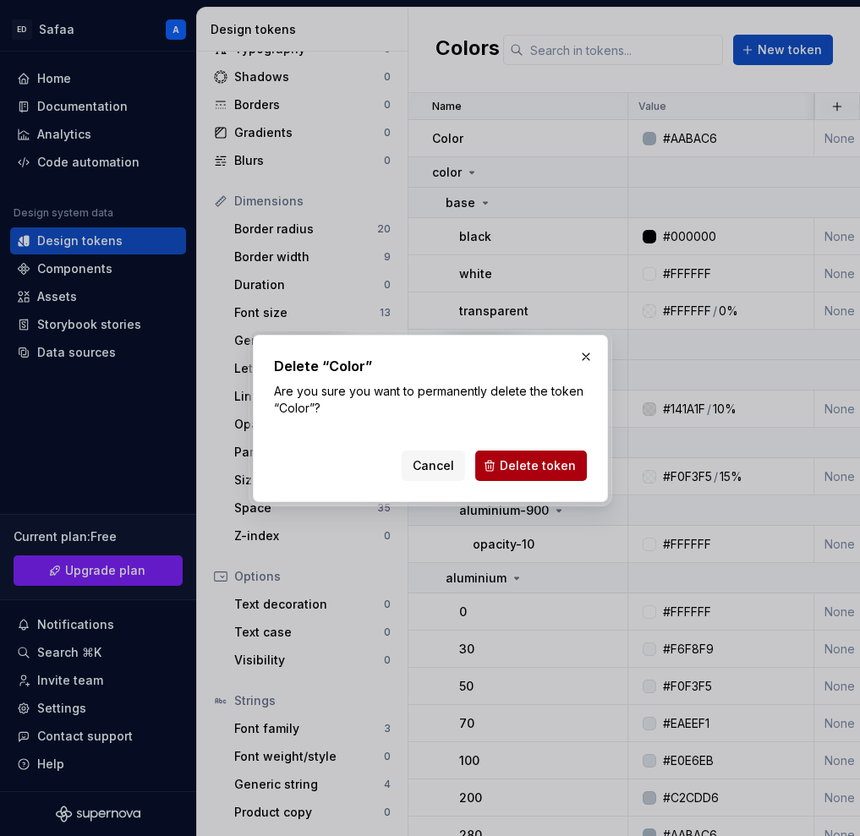
click at [496, 461] on button "Delete token" at bounding box center [531, 466] width 112 height 30
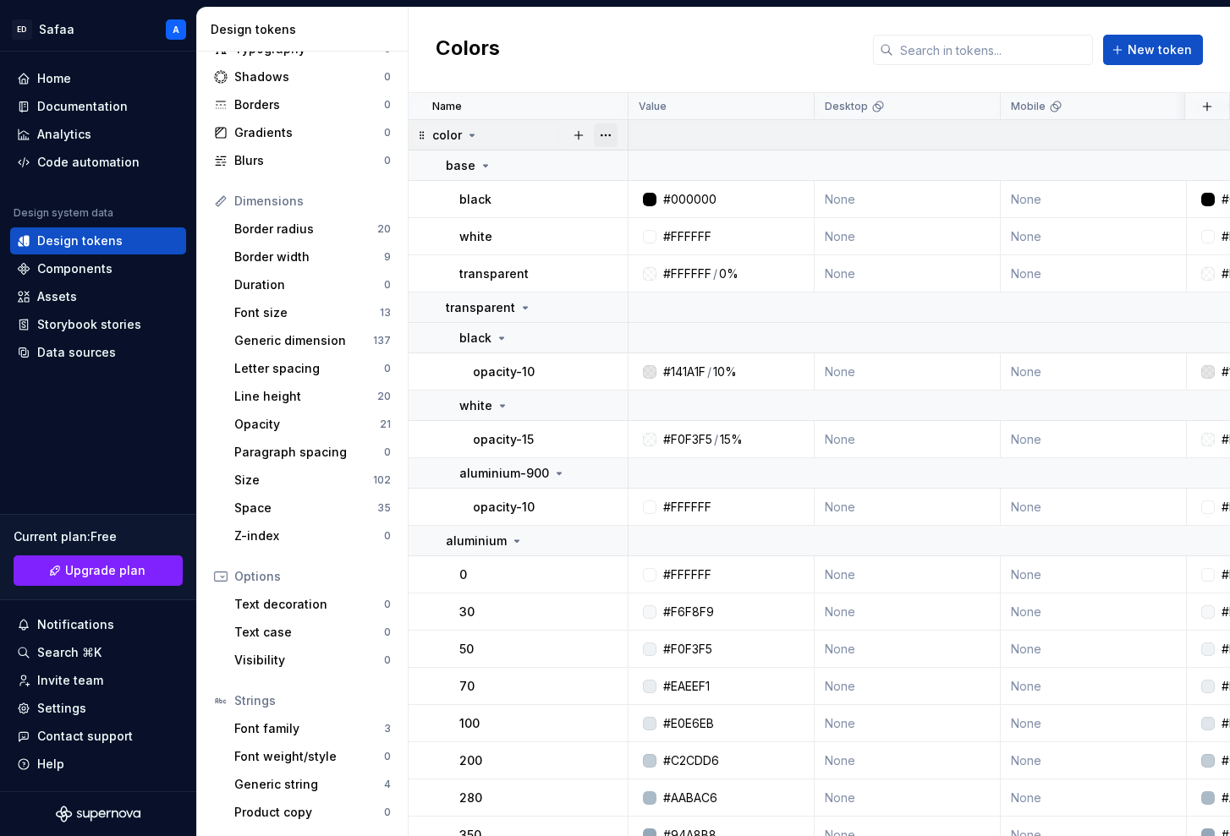
click at [607, 135] on button "button" at bounding box center [606, 135] width 24 height 24
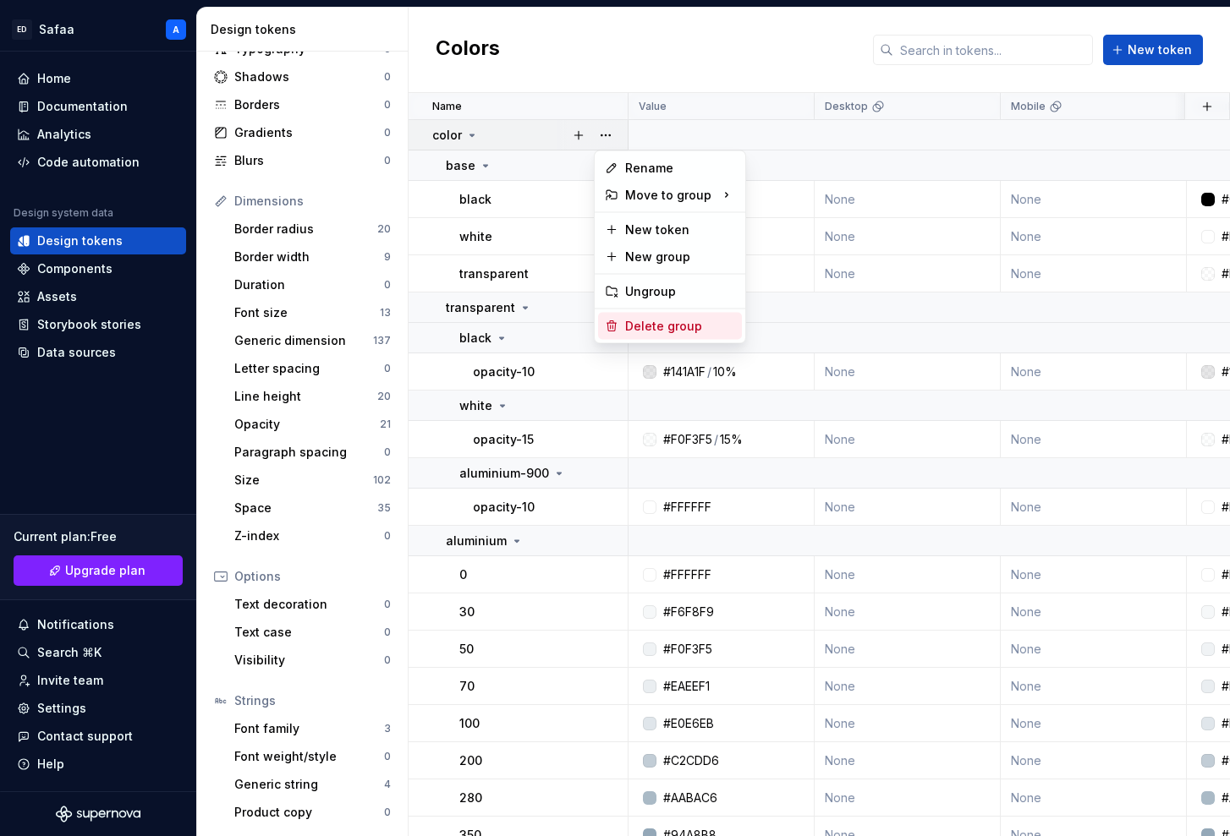
click at [644, 328] on div "Delete group" at bounding box center [680, 326] width 110 height 17
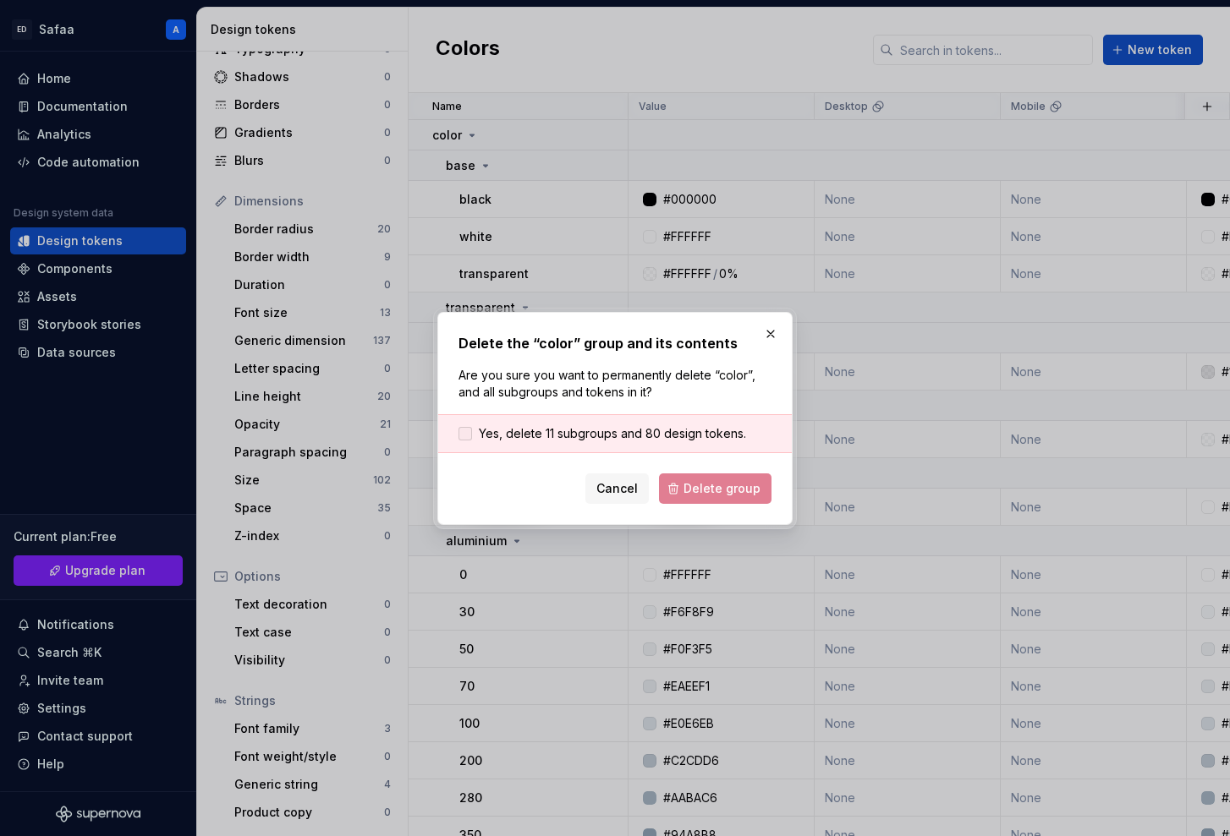
click at [610, 436] on span "Yes, delete 11 subgroups and 80 design tokens." at bounding box center [612, 433] width 267 height 17
click at [726, 500] on button "Delete group" at bounding box center [715, 489] width 112 height 30
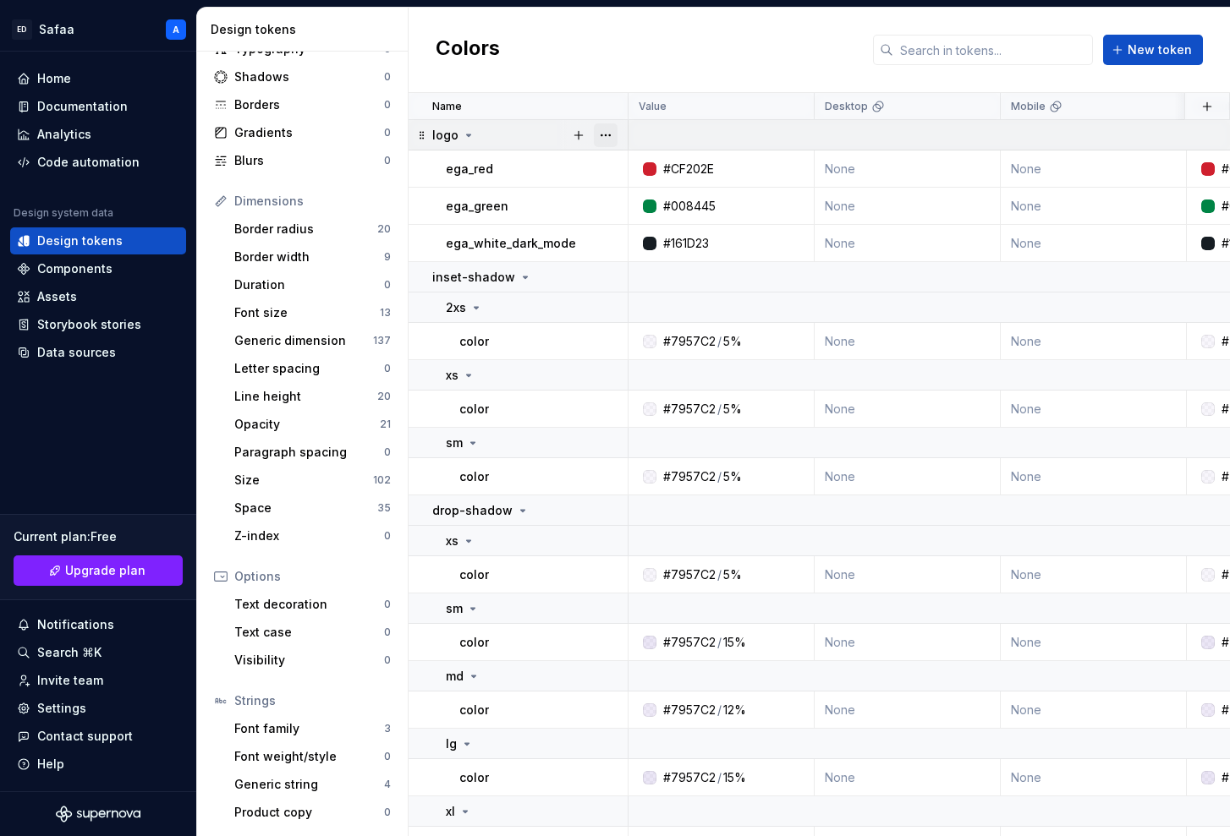
click at [606, 131] on button "button" at bounding box center [606, 135] width 24 height 24
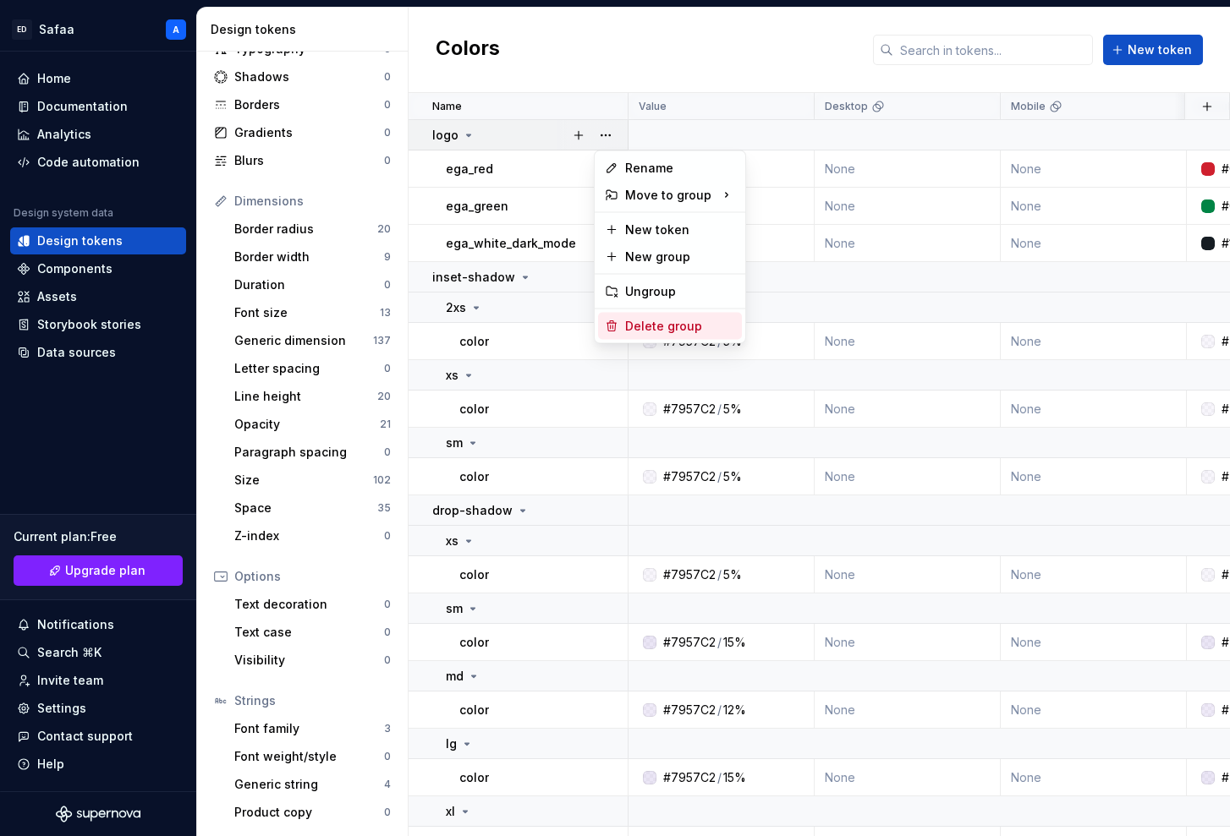
click at [650, 318] on div "Delete group" at bounding box center [680, 326] width 110 height 17
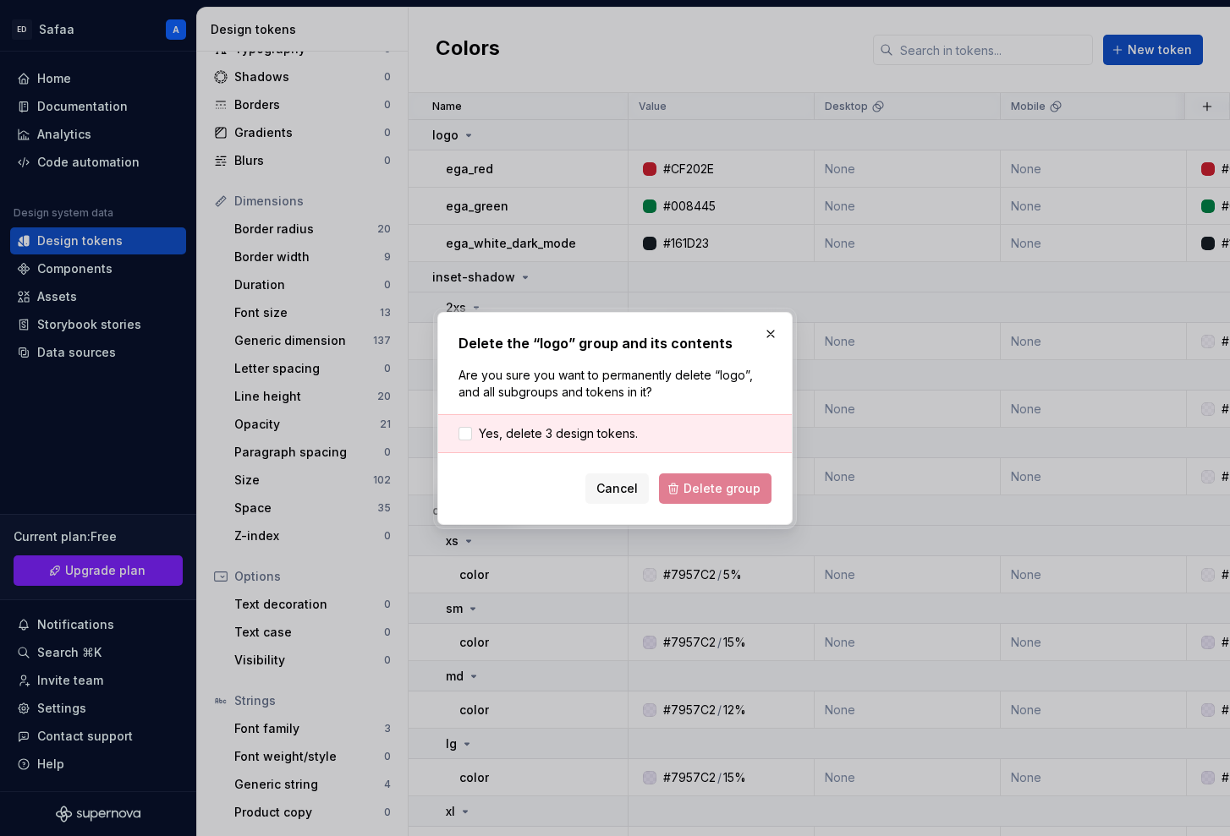
click at [637, 435] on div "Yes, delete 3 design tokens." at bounding box center [615, 433] width 354 height 39
click at [612, 436] on span "Yes, delete 3 design tokens." at bounding box center [558, 433] width 159 height 17
click at [717, 492] on span "Delete group" at bounding box center [721, 488] width 77 height 17
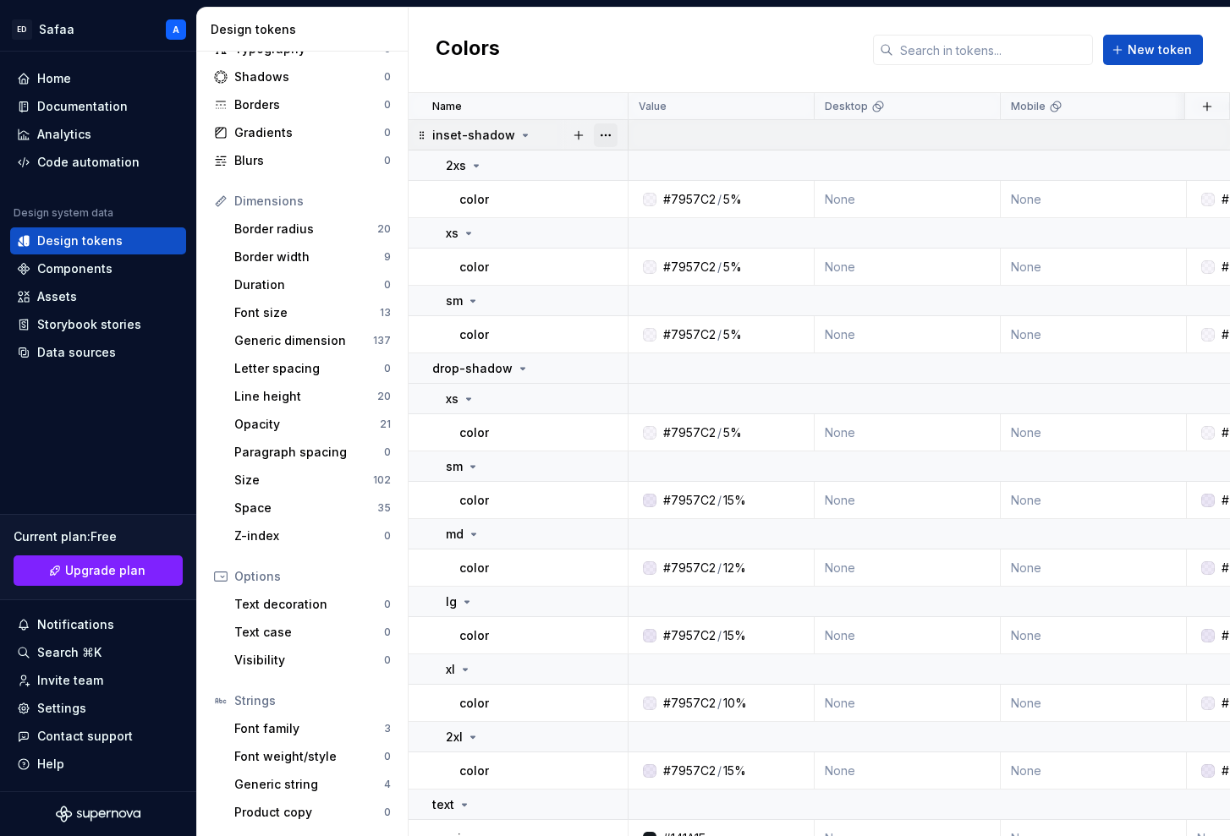
click at [610, 135] on button "button" at bounding box center [606, 135] width 24 height 24
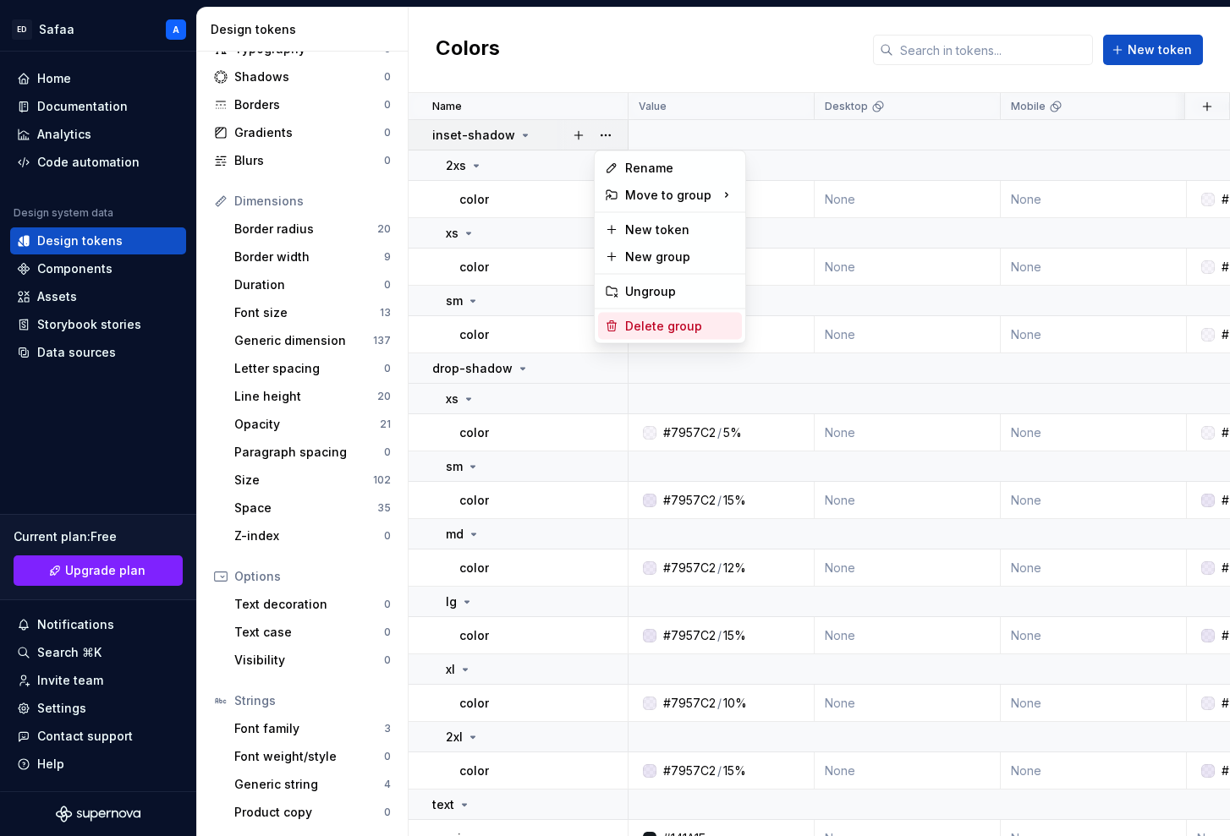
click at [683, 334] on div "Delete group" at bounding box center [680, 326] width 110 height 17
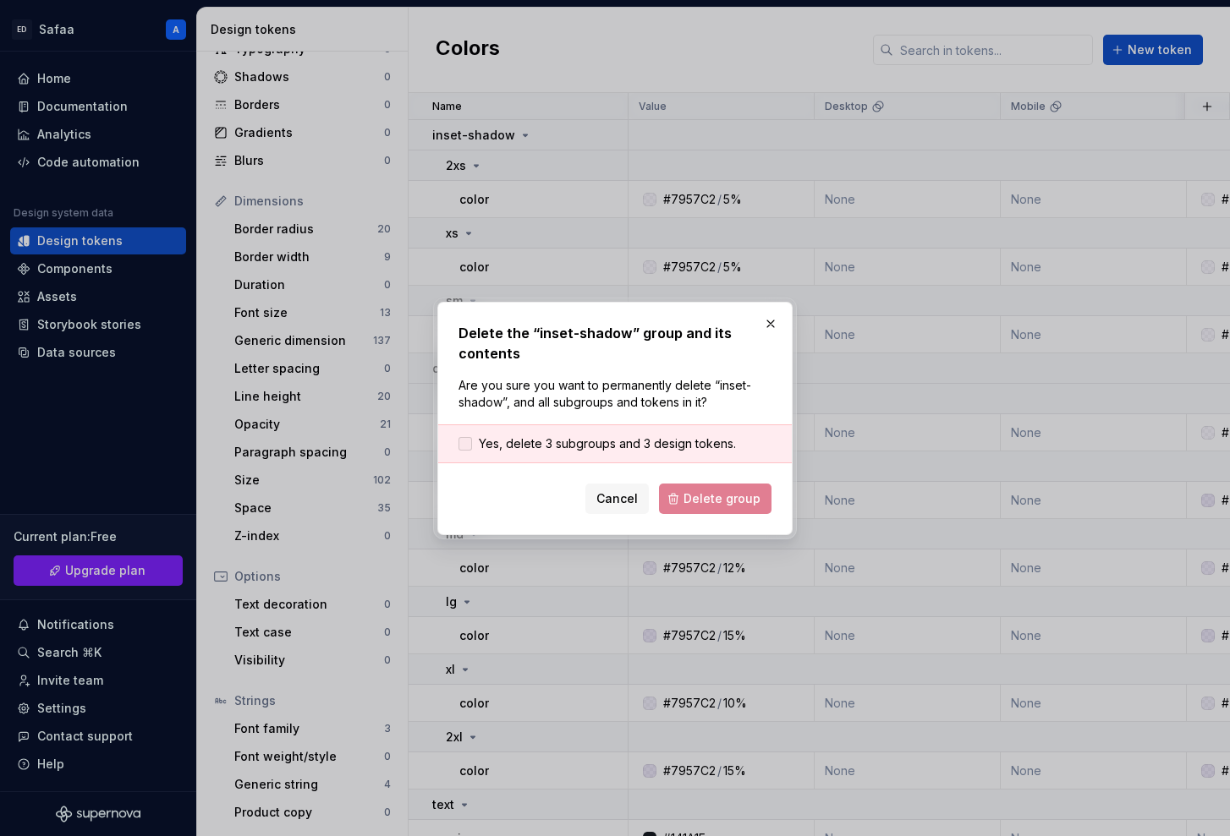
click at [545, 447] on span "Yes, delete 3 subgroups and 3 design tokens." at bounding box center [607, 444] width 257 height 17
click at [725, 491] on span "Delete group" at bounding box center [721, 499] width 77 height 17
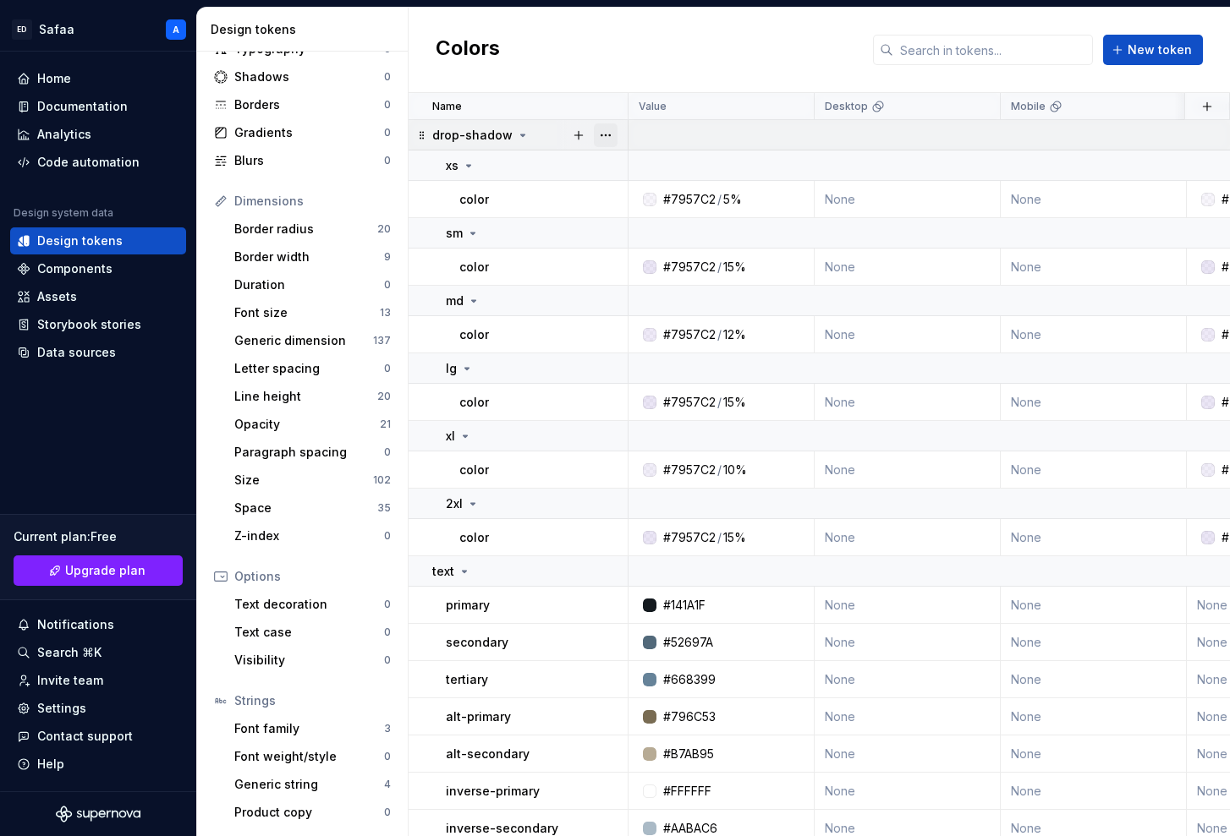
click at [610, 132] on button "button" at bounding box center [606, 135] width 24 height 24
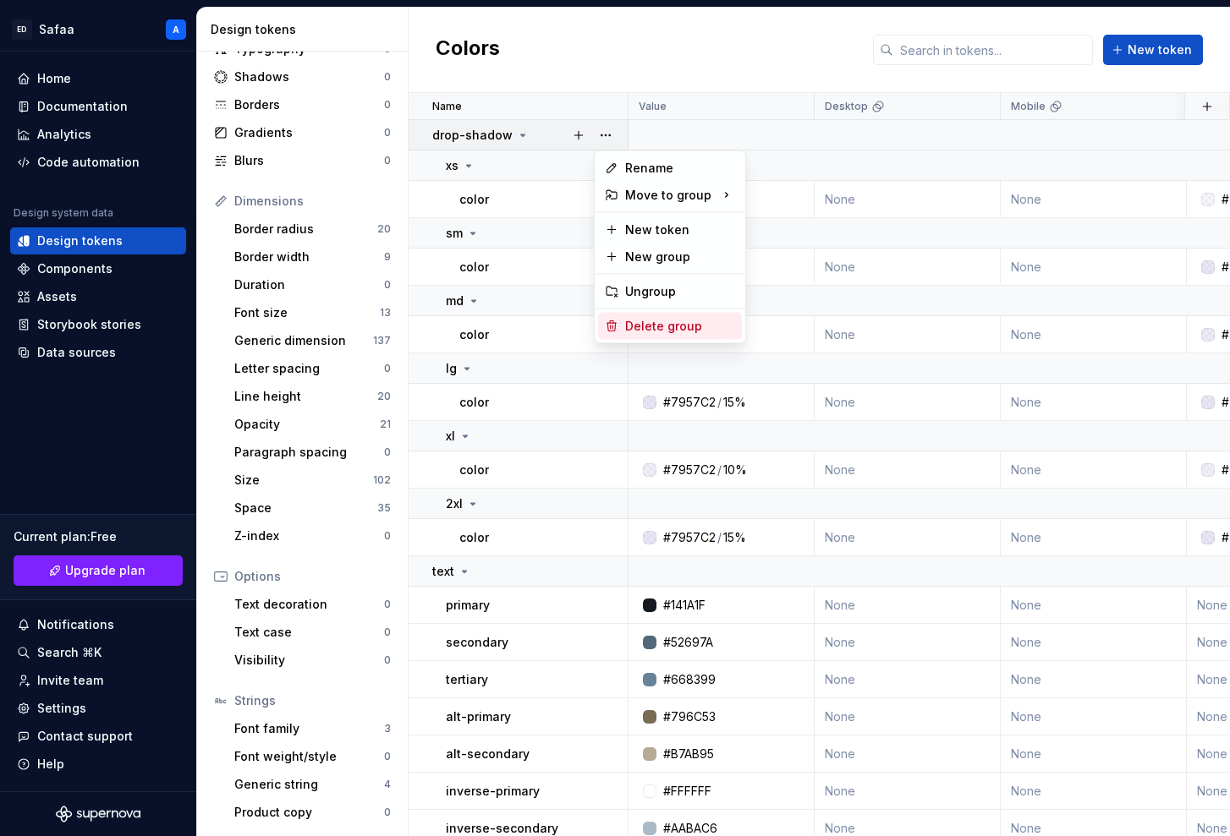
click at [657, 321] on div "Delete group" at bounding box center [680, 326] width 110 height 17
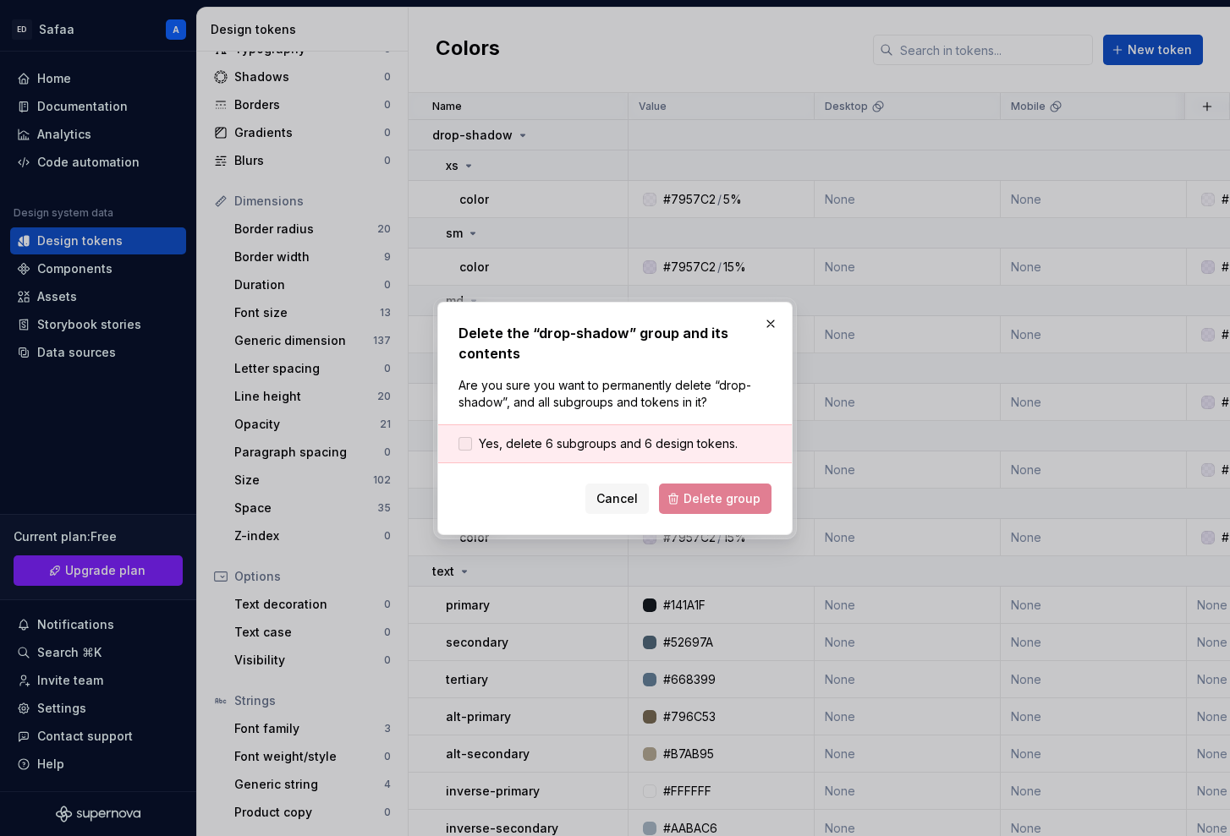
click at [535, 446] on span "Yes, delete 6 subgroups and 6 design tokens." at bounding box center [608, 444] width 259 height 17
click at [735, 491] on span "Delete group" at bounding box center [721, 499] width 77 height 17
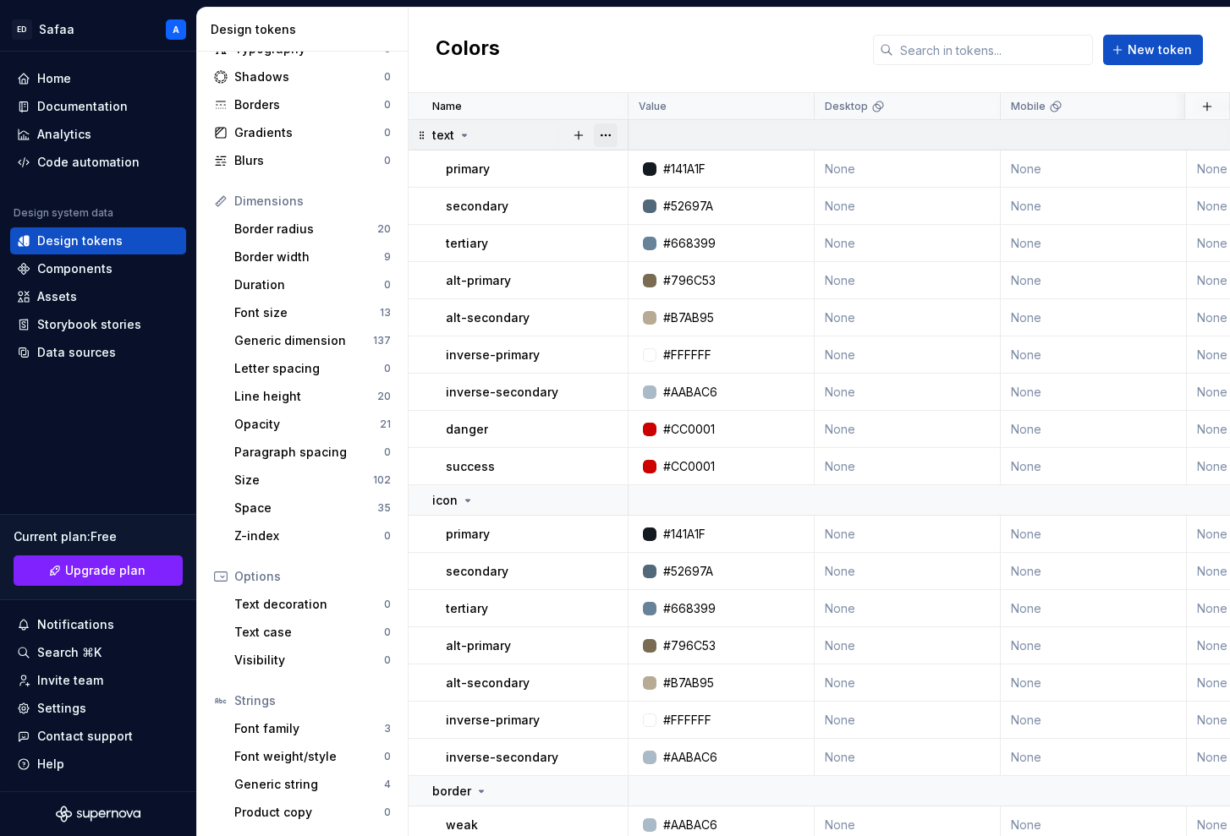
click at [608, 130] on button "button" at bounding box center [606, 135] width 24 height 24
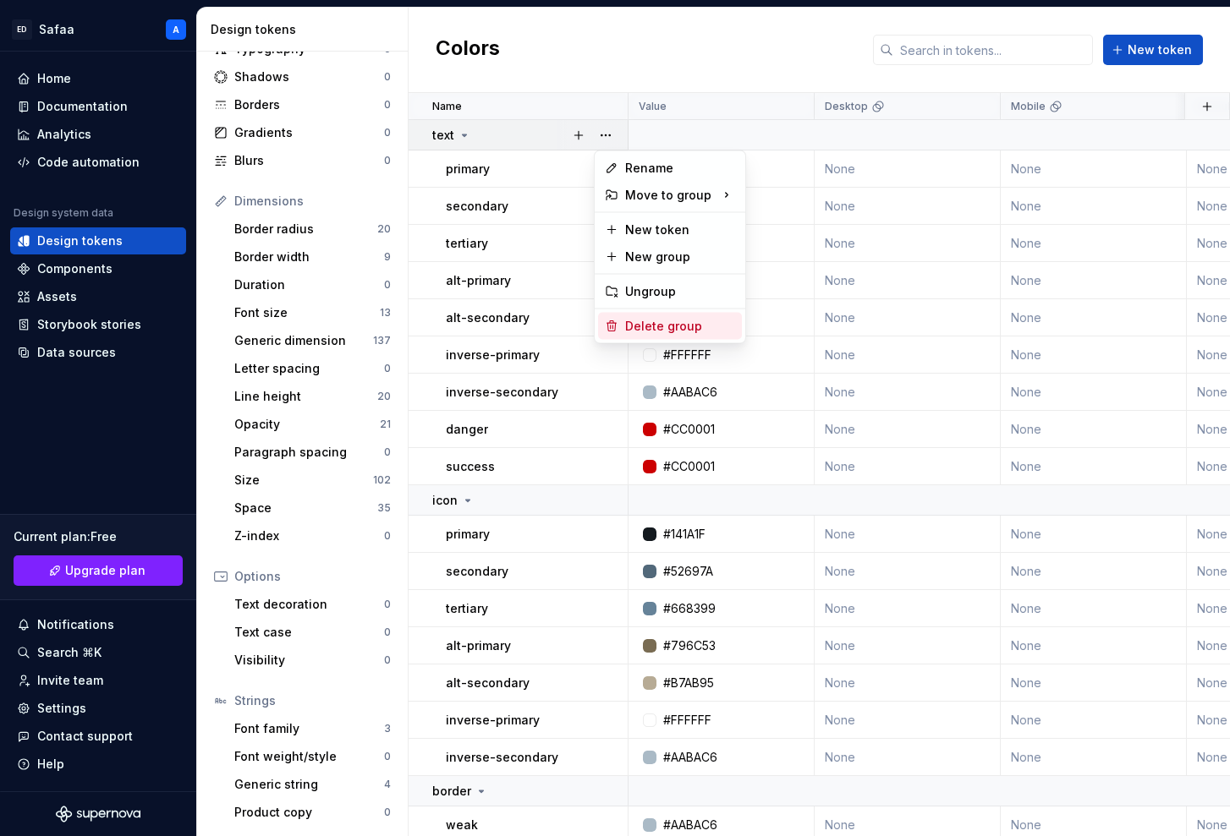
click at [658, 330] on div "Delete group" at bounding box center [680, 326] width 110 height 17
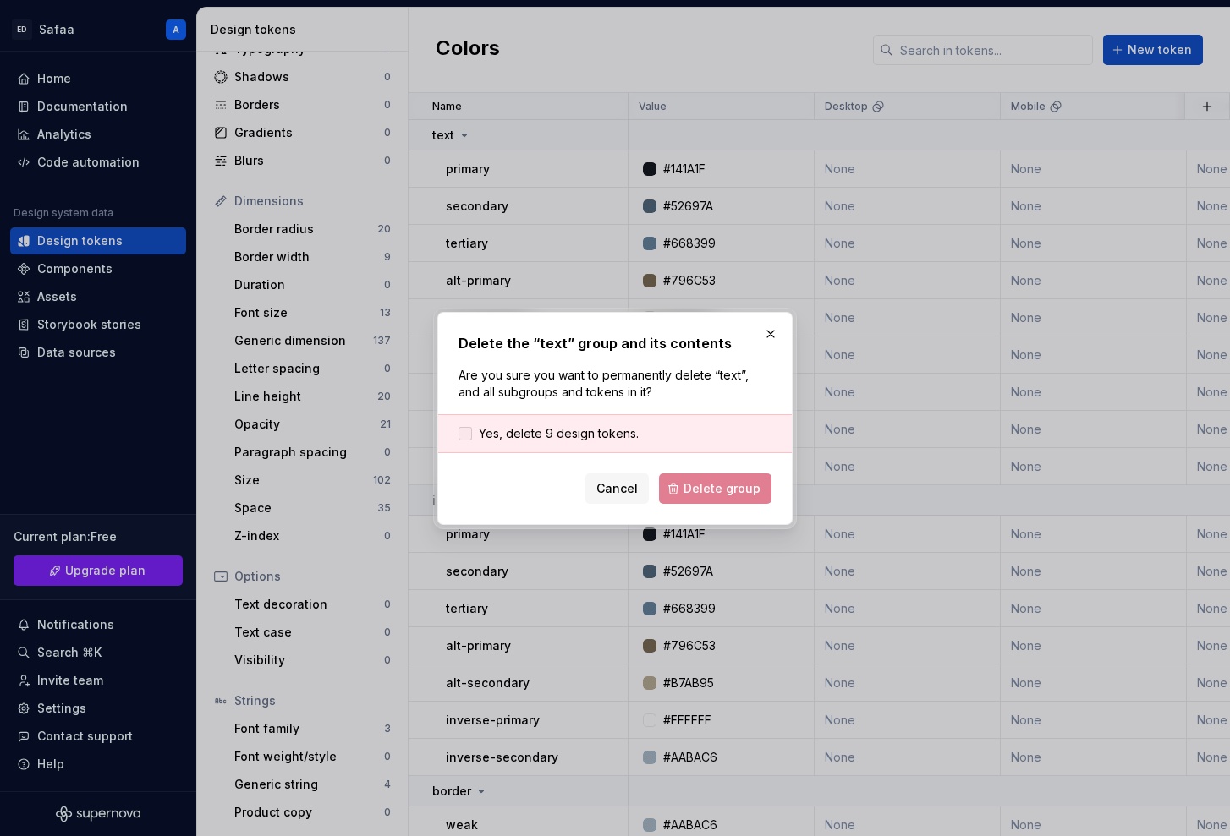
click at [537, 433] on span "Yes, delete 9 design tokens." at bounding box center [559, 433] width 160 height 17
click at [734, 493] on span "Delete group" at bounding box center [721, 488] width 77 height 17
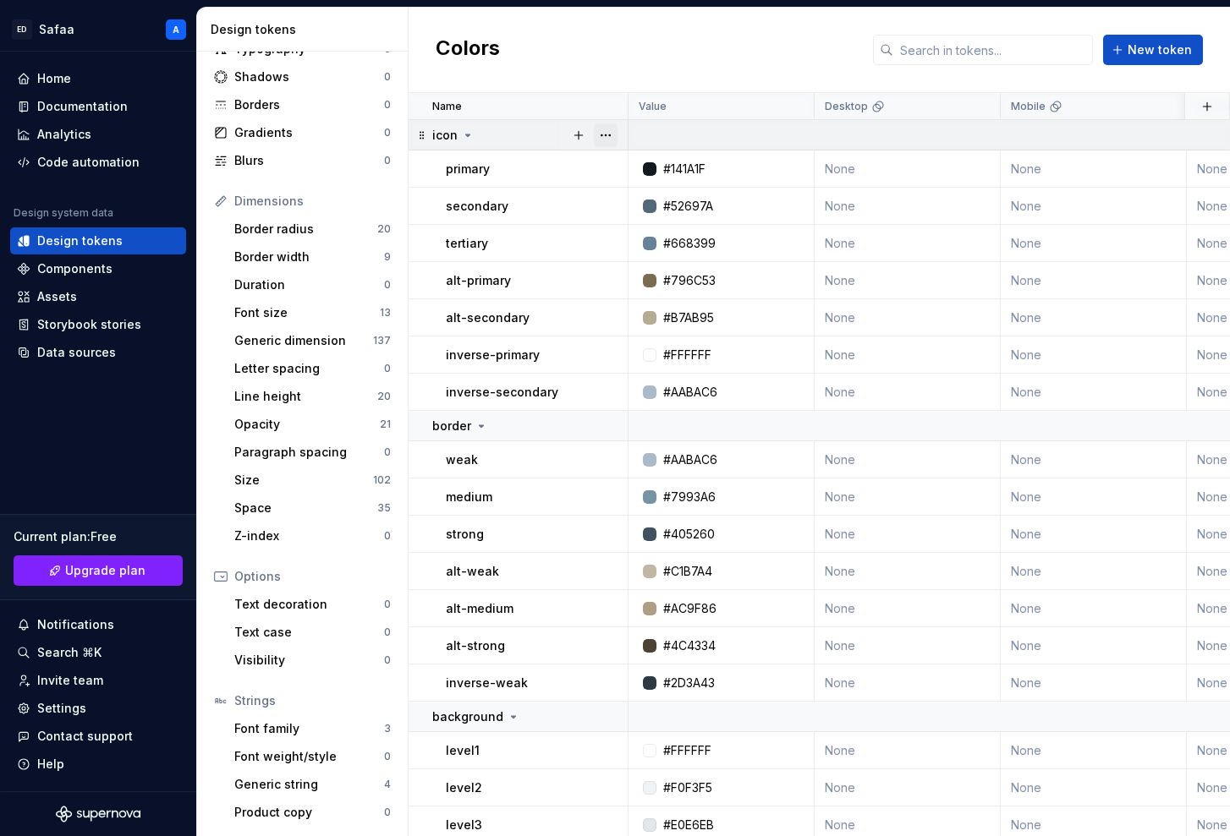
click at [606, 129] on button "button" at bounding box center [606, 135] width 24 height 24
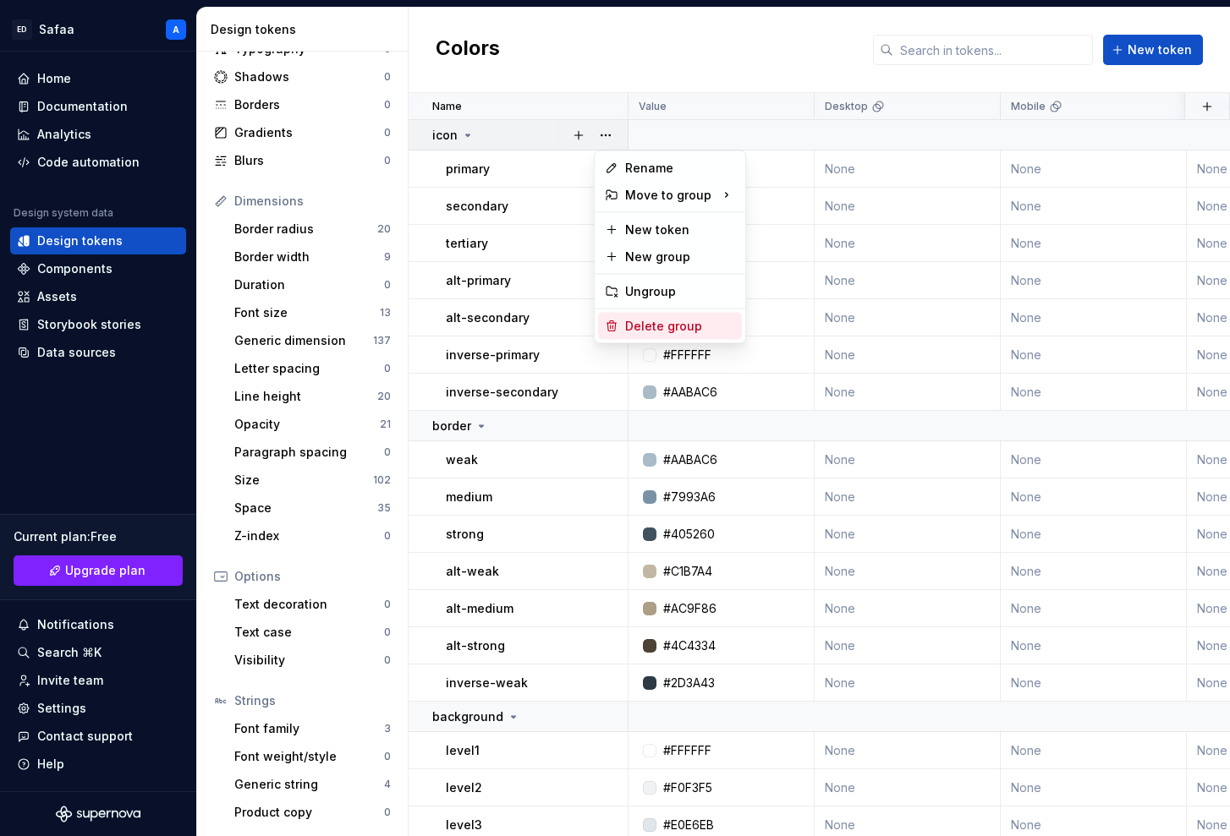
click at [644, 321] on div "Delete group" at bounding box center [680, 326] width 110 height 17
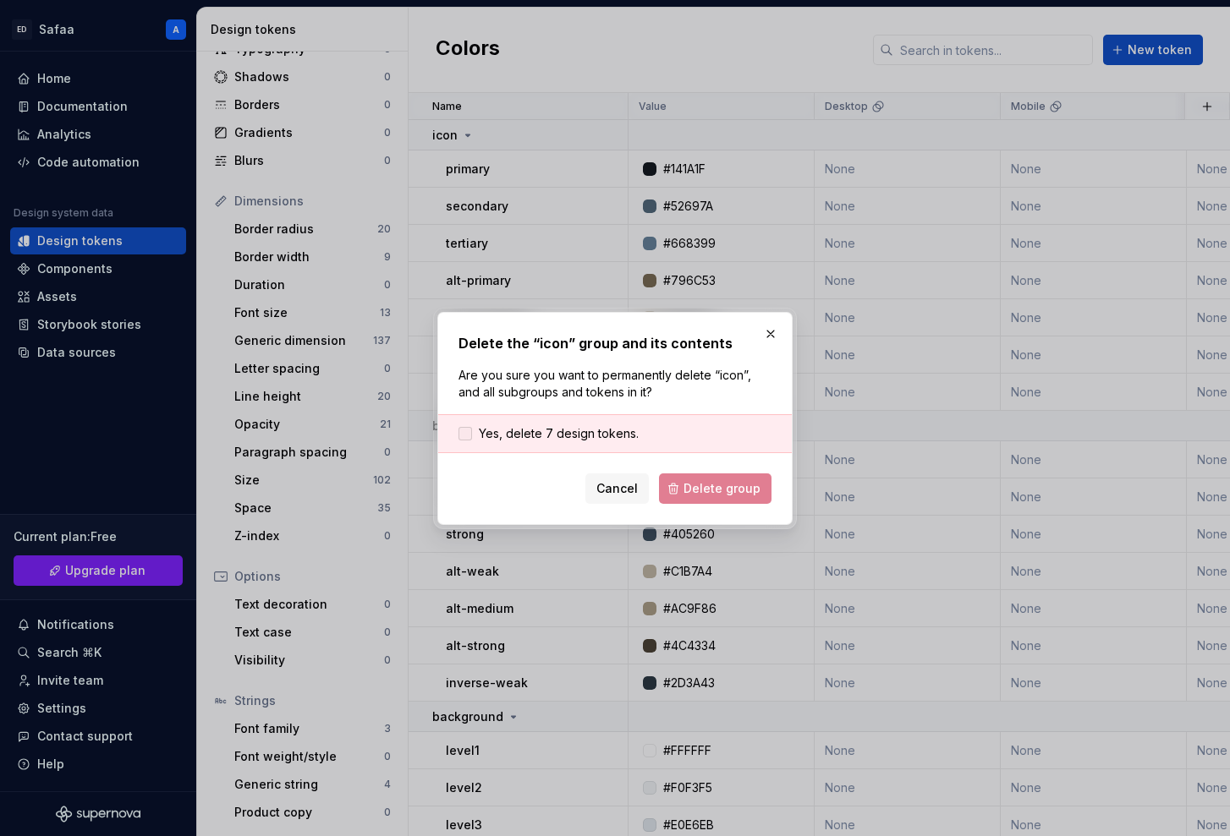
click at [508, 439] on span "Yes, delete 7 design tokens." at bounding box center [559, 433] width 160 height 17
click at [734, 484] on span "Delete group" at bounding box center [721, 488] width 77 height 17
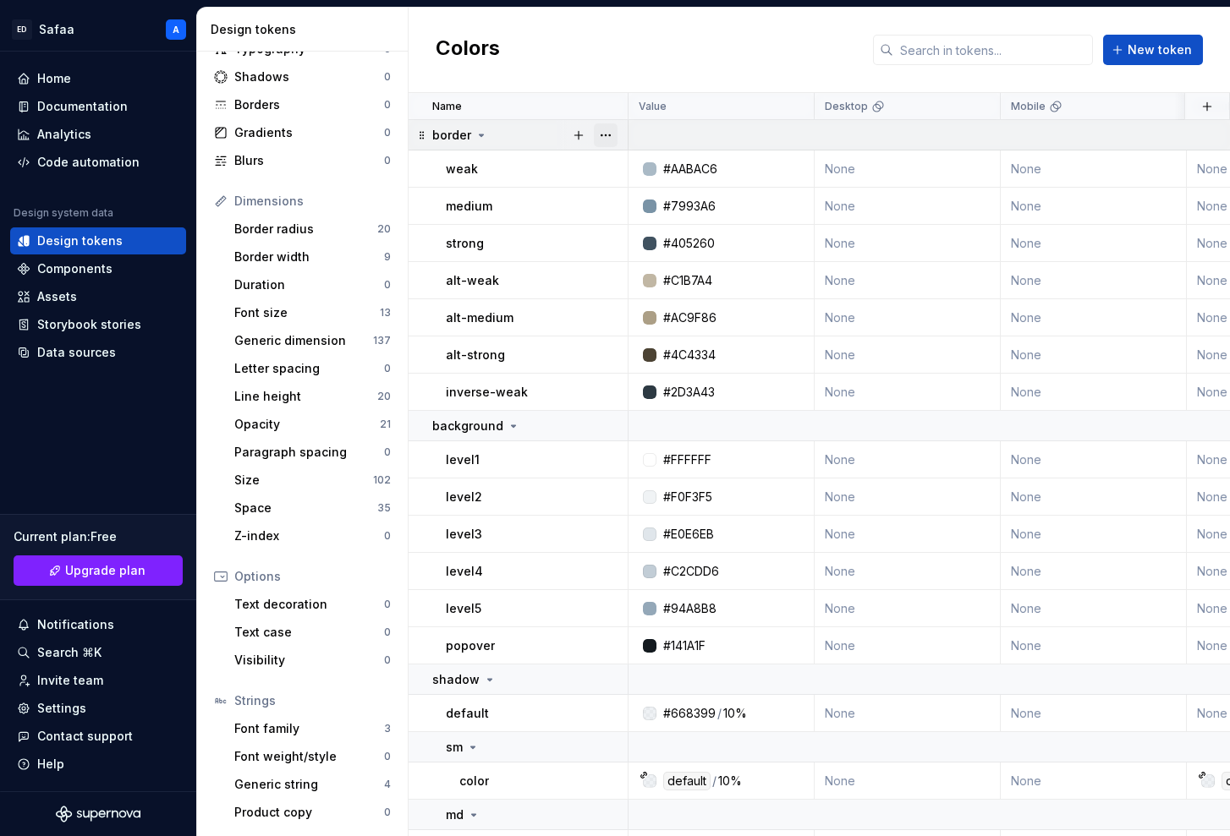
click at [608, 132] on button "button" at bounding box center [606, 135] width 24 height 24
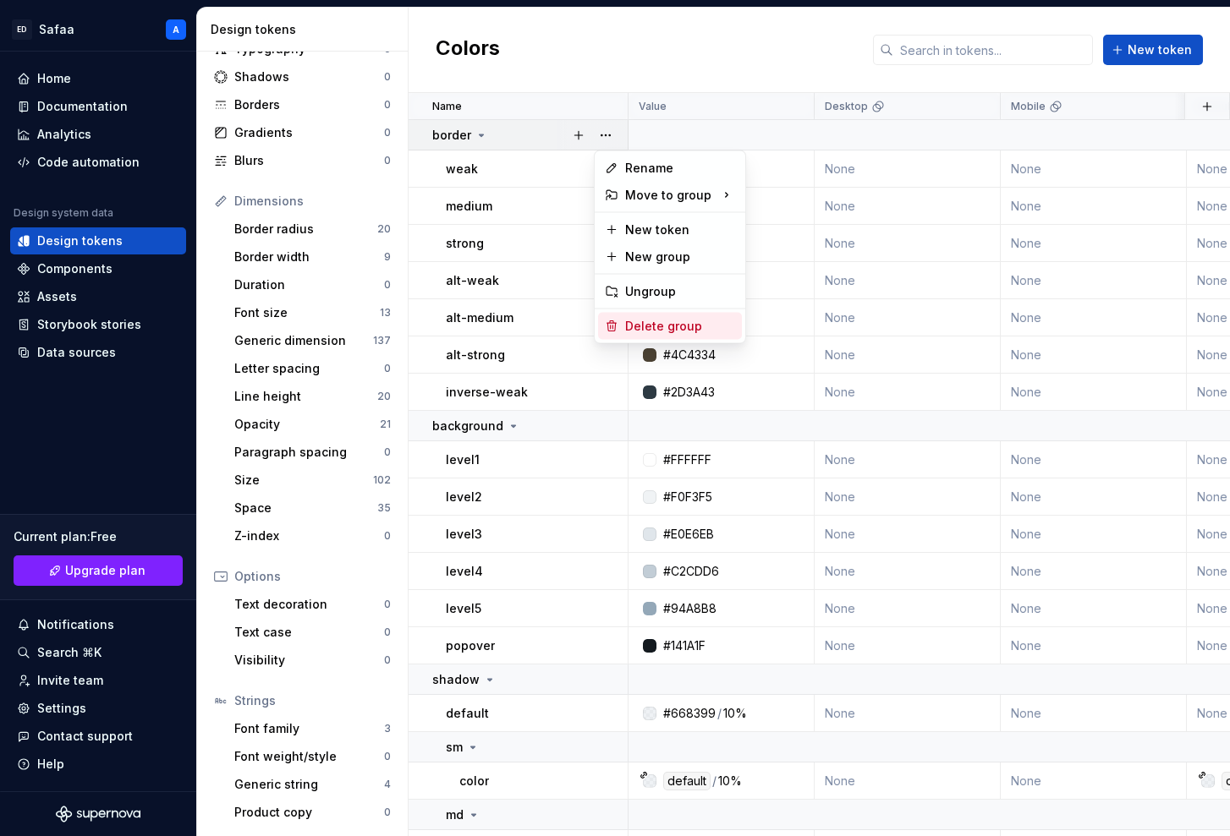
click at [631, 318] on div "Delete group" at bounding box center [680, 326] width 110 height 17
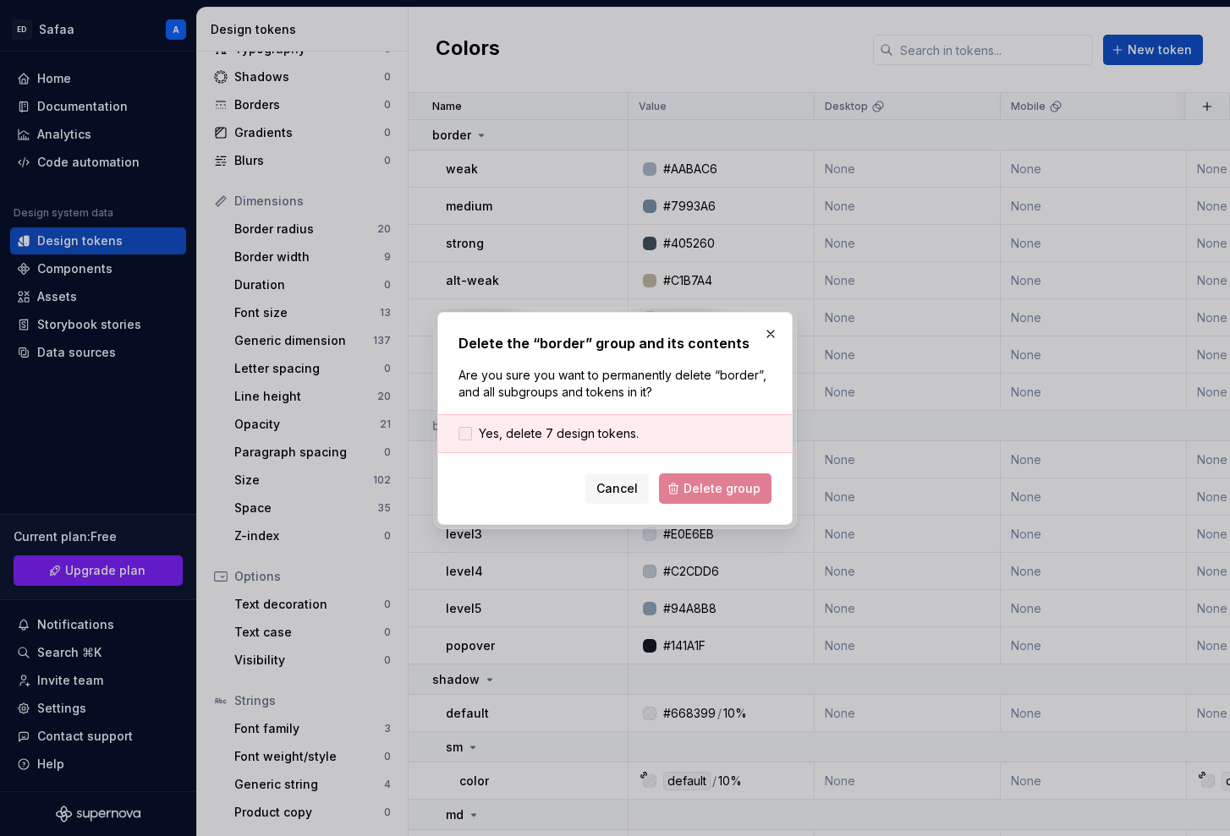
click at [570, 431] on span "Yes, delete 7 design tokens." at bounding box center [559, 433] width 160 height 17
click at [718, 494] on span "Delete group" at bounding box center [721, 488] width 77 height 17
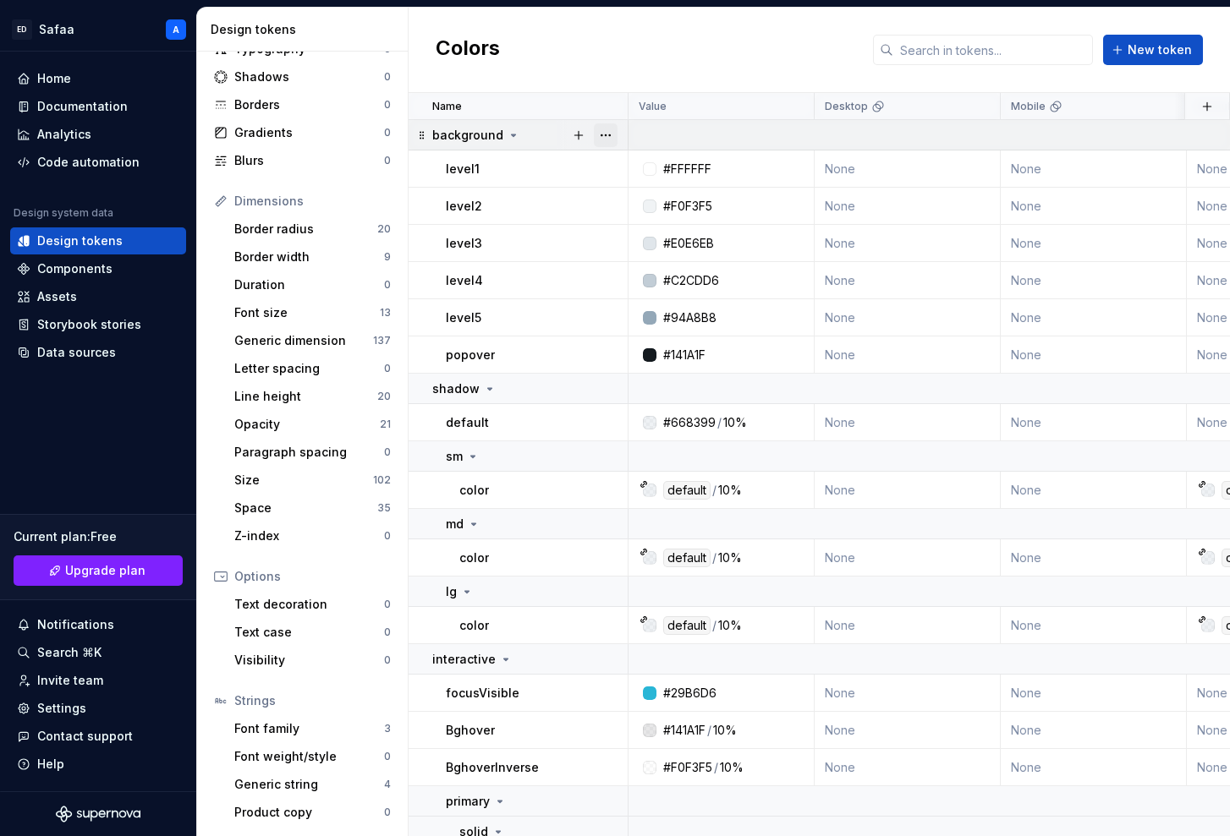
click at [606, 128] on button "button" at bounding box center [606, 135] width 24 height 24
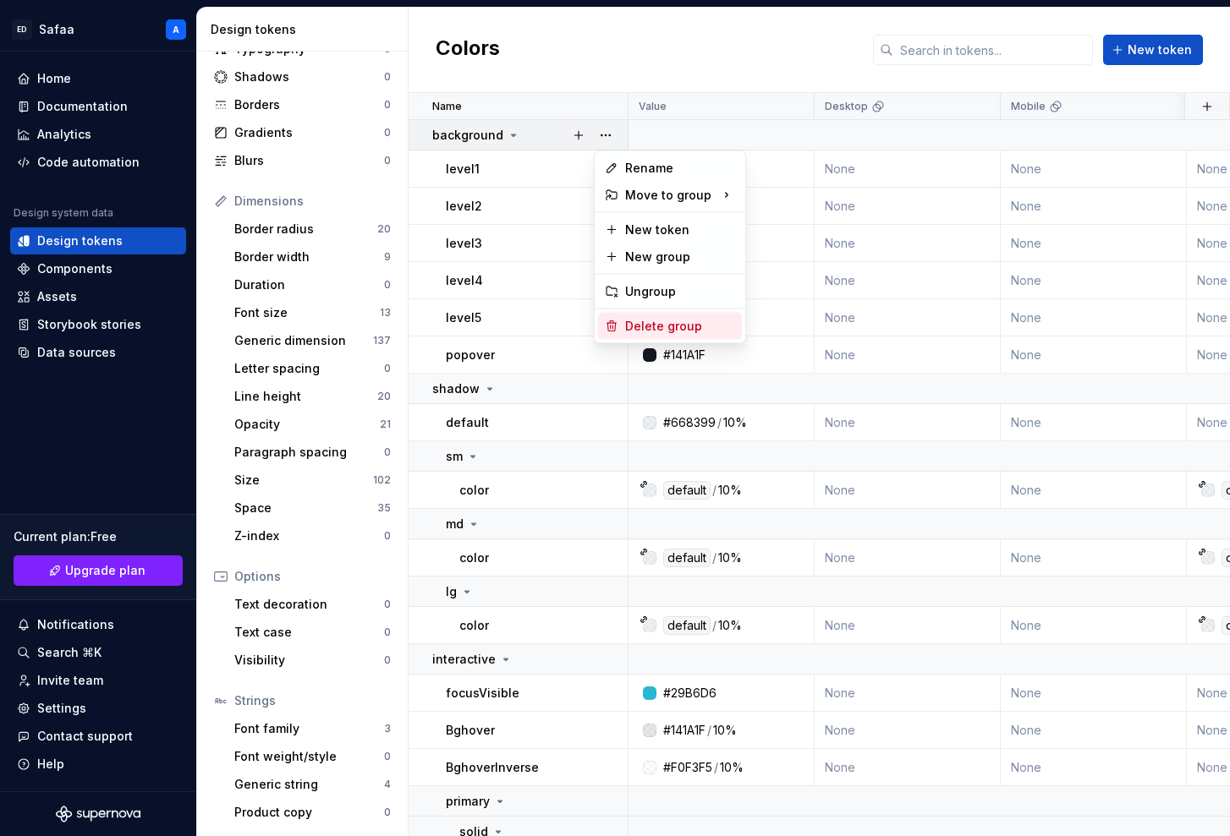
click at [651, 332] on div "Delete group" at bounding box center [680, 326] width 110 height 17
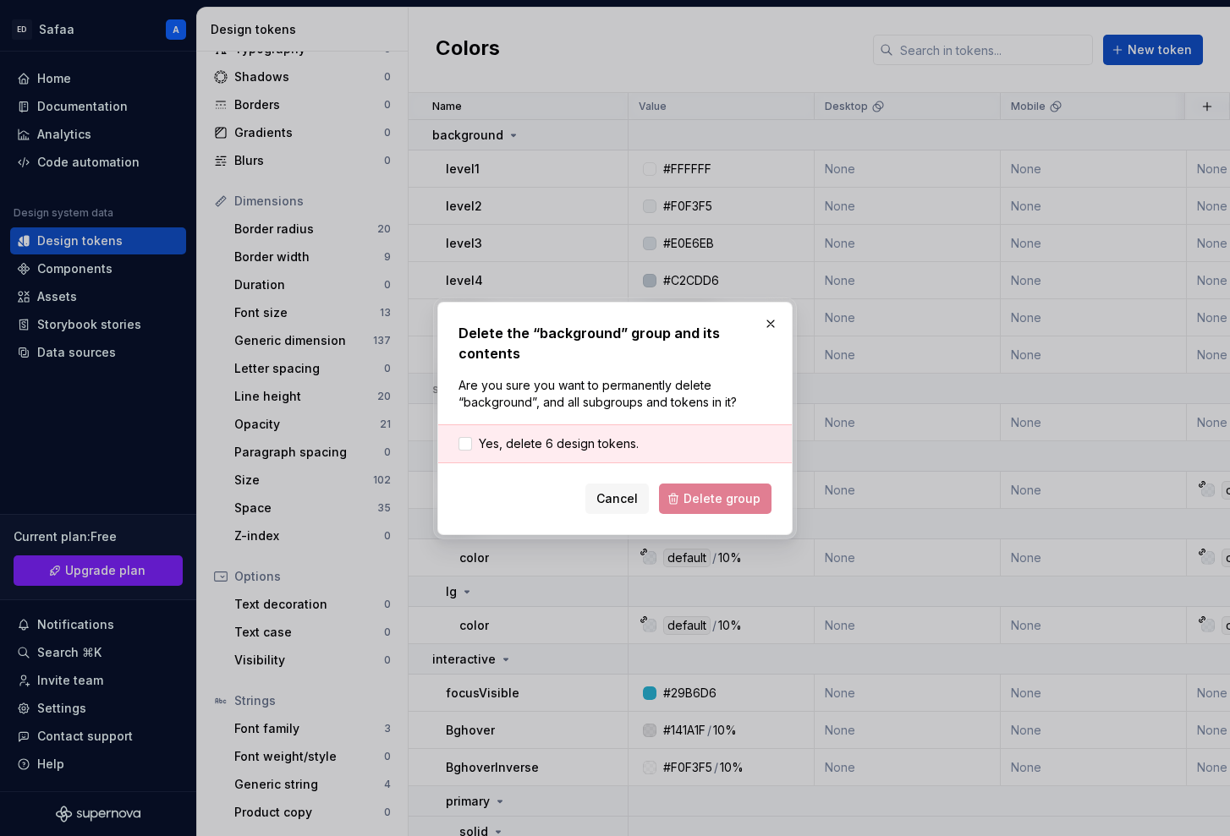
click at [599, 432] on div "Yes, delete 6 design tokens." at bounding box center [615, 444] width 354 height 39
click at [601, 444] on span "Yes, delete 6 design tokens." at bounding box center [559, 444] width 160 height 17
click at [744, 500] on span "Delete group" at bounding box center [721, 499] width 77 height 17
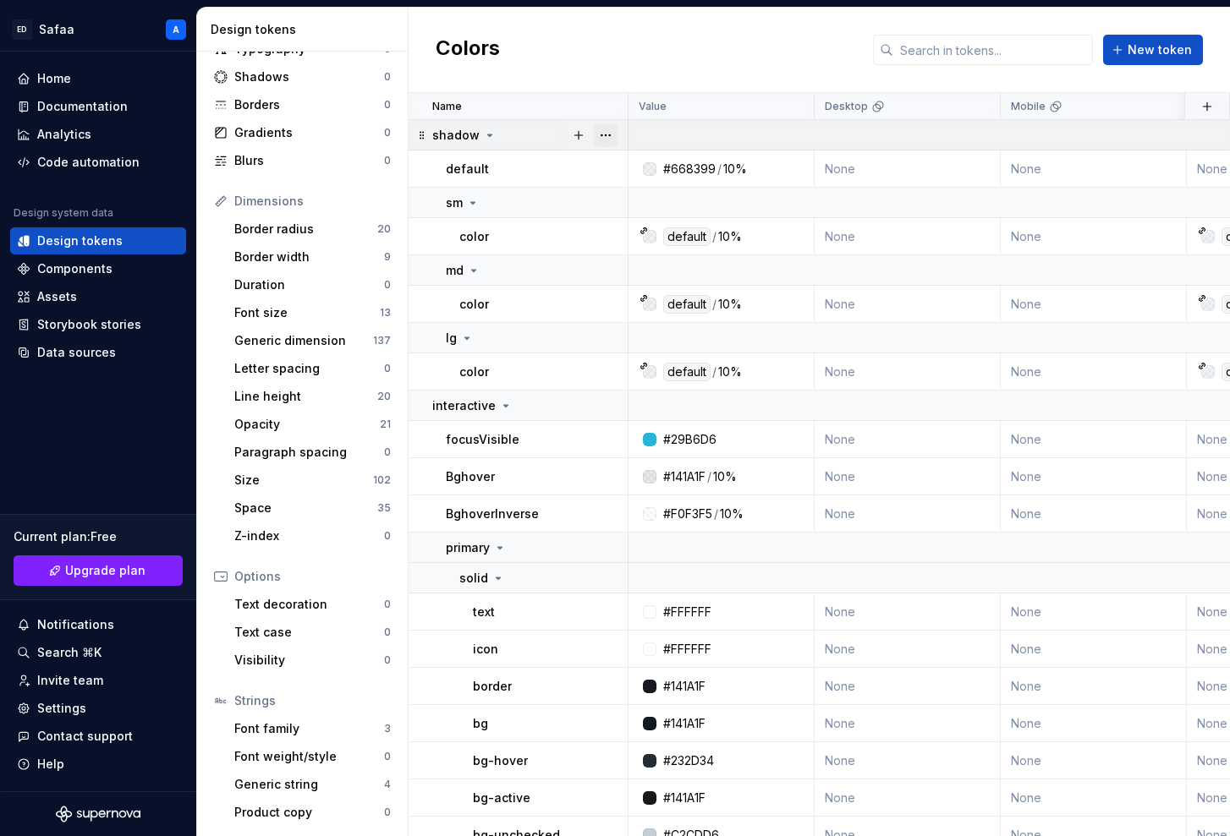
click at [606, 136] on button "button" at bounding box center [606, 135] width 24 height 24
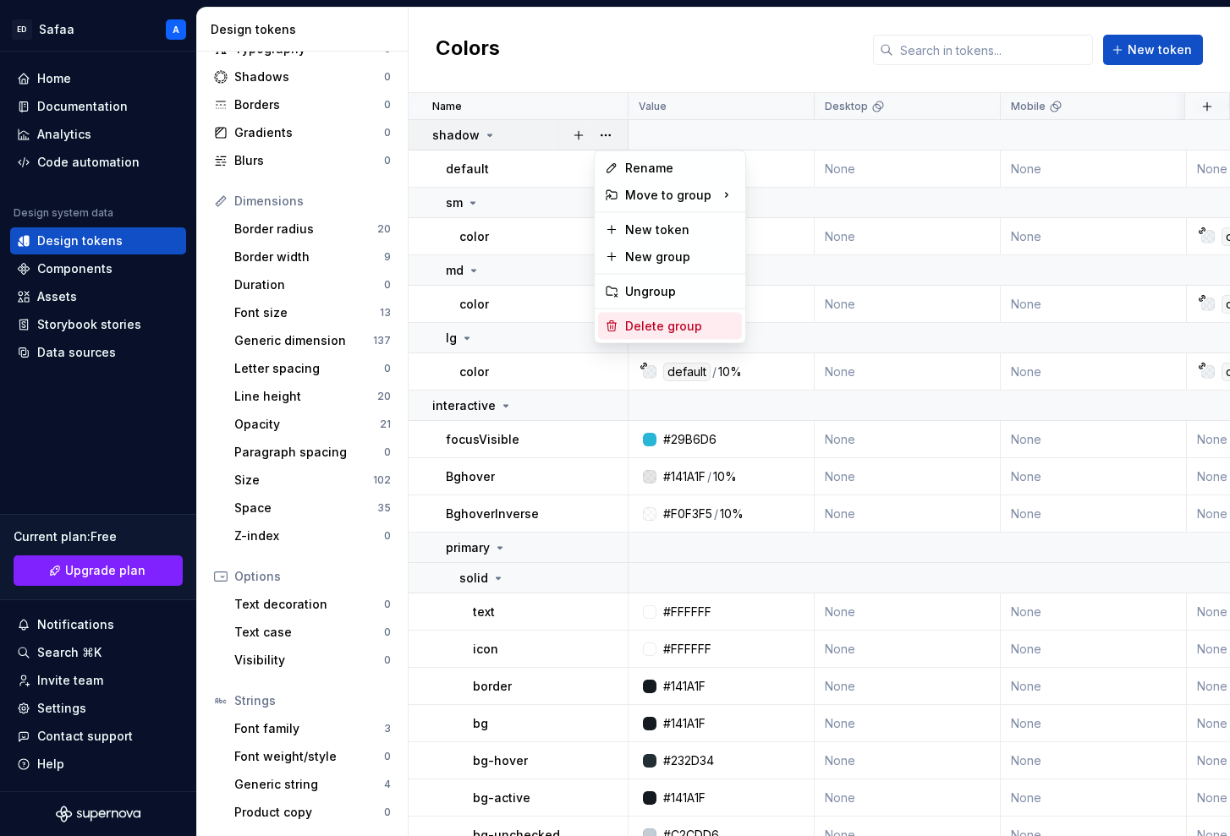
click at [645, 328] on div "Delete group" at bounding box center [680, 326] width 110 height 17
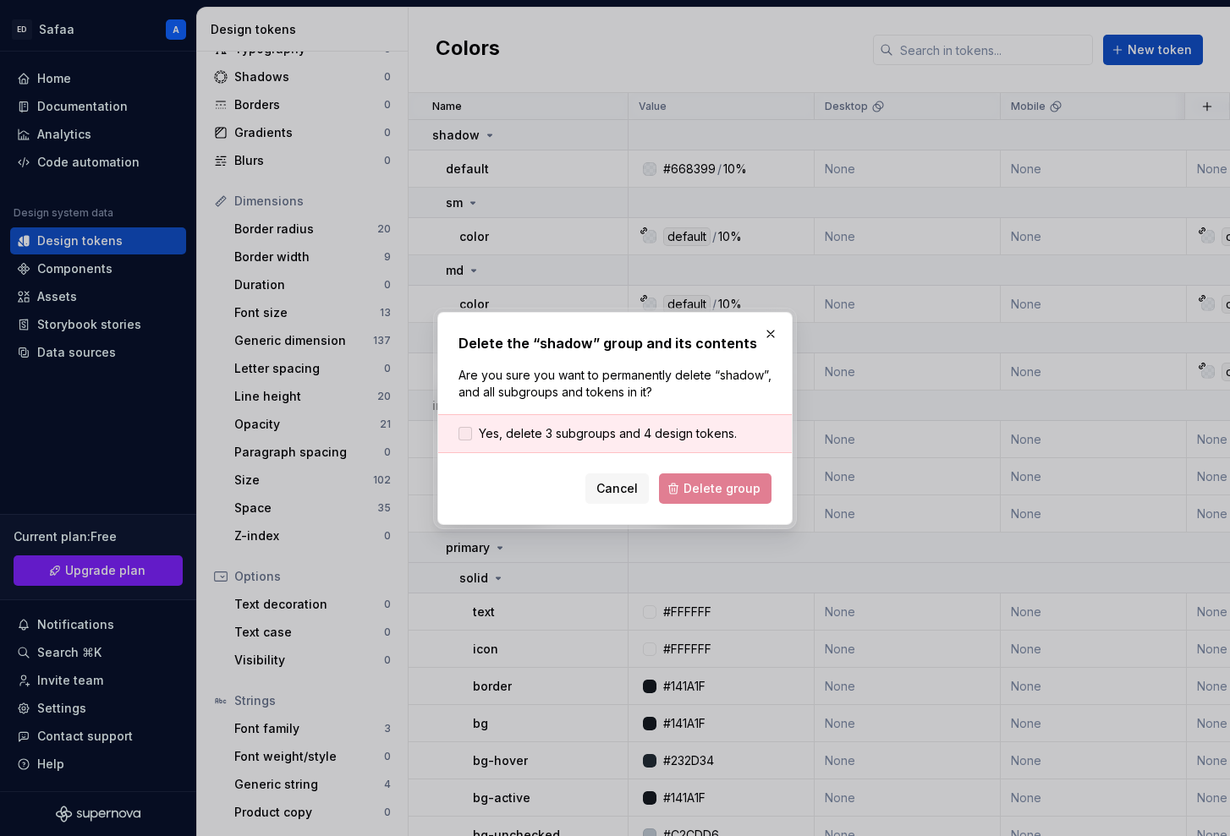
click at [640, 438] on span "Yes, delete 3 subgroups and 4 design tokens." at bounding box center [608, 433] width 258 height 17
click at [709, 500] on button "Delete group" at bounding box center [715, 489] width 112 height 30
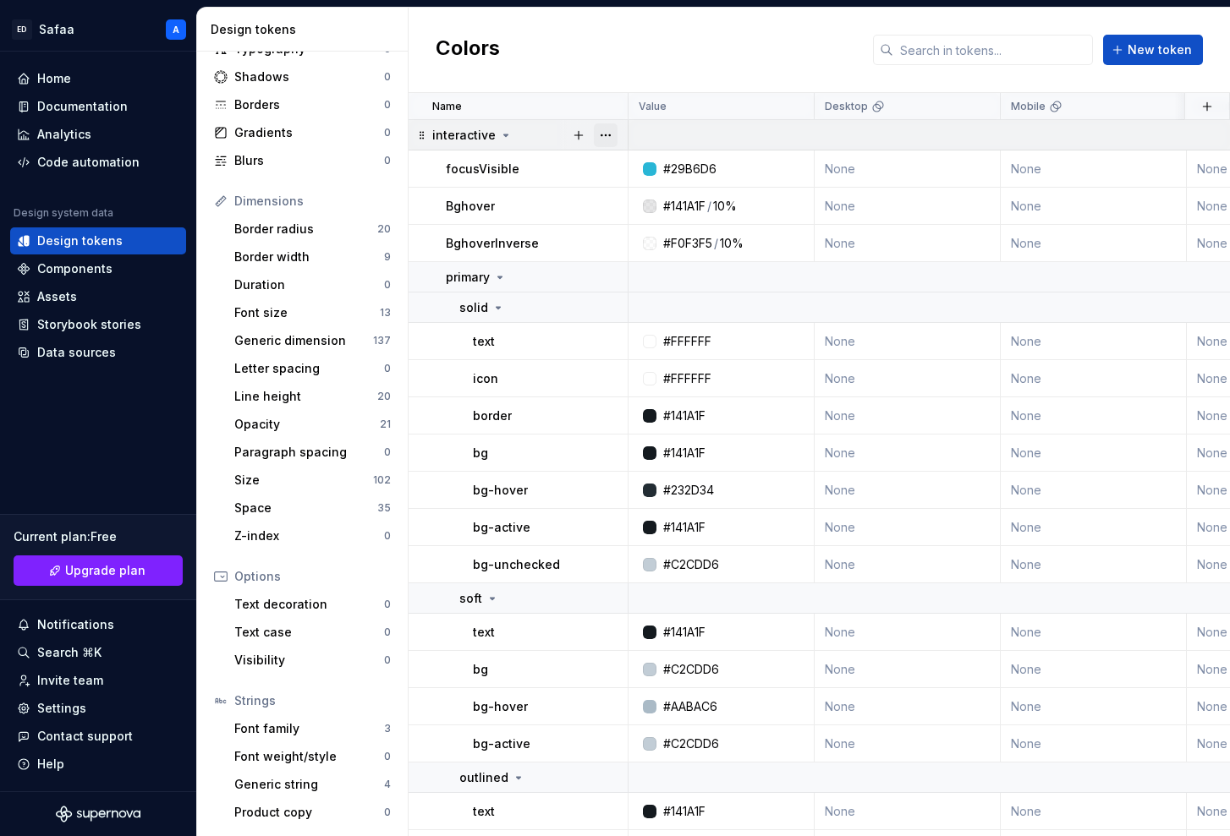
click at [607, 133] on button "button" at bounding box center [606, 135] width 24 height 24
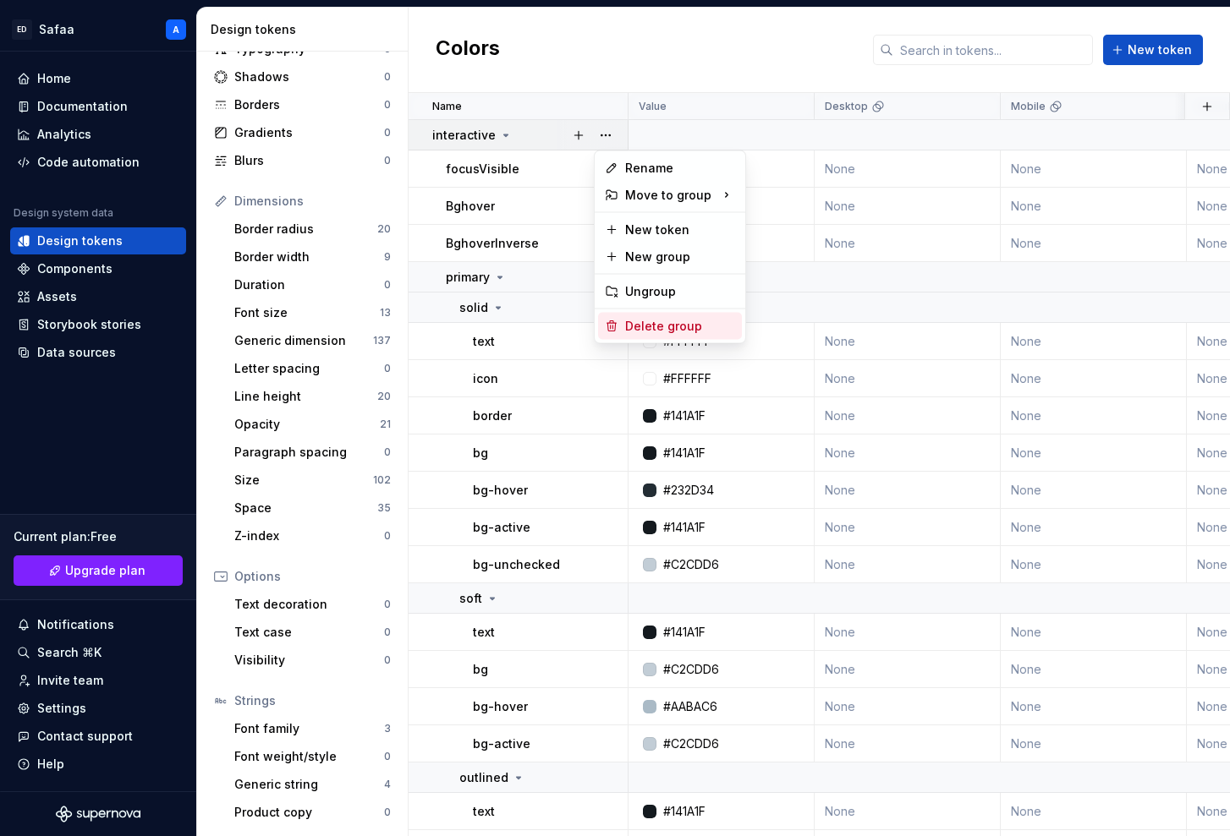
click at [659, 324] on div "Delete group" at bounding box center [680, 326] width 110 height 17
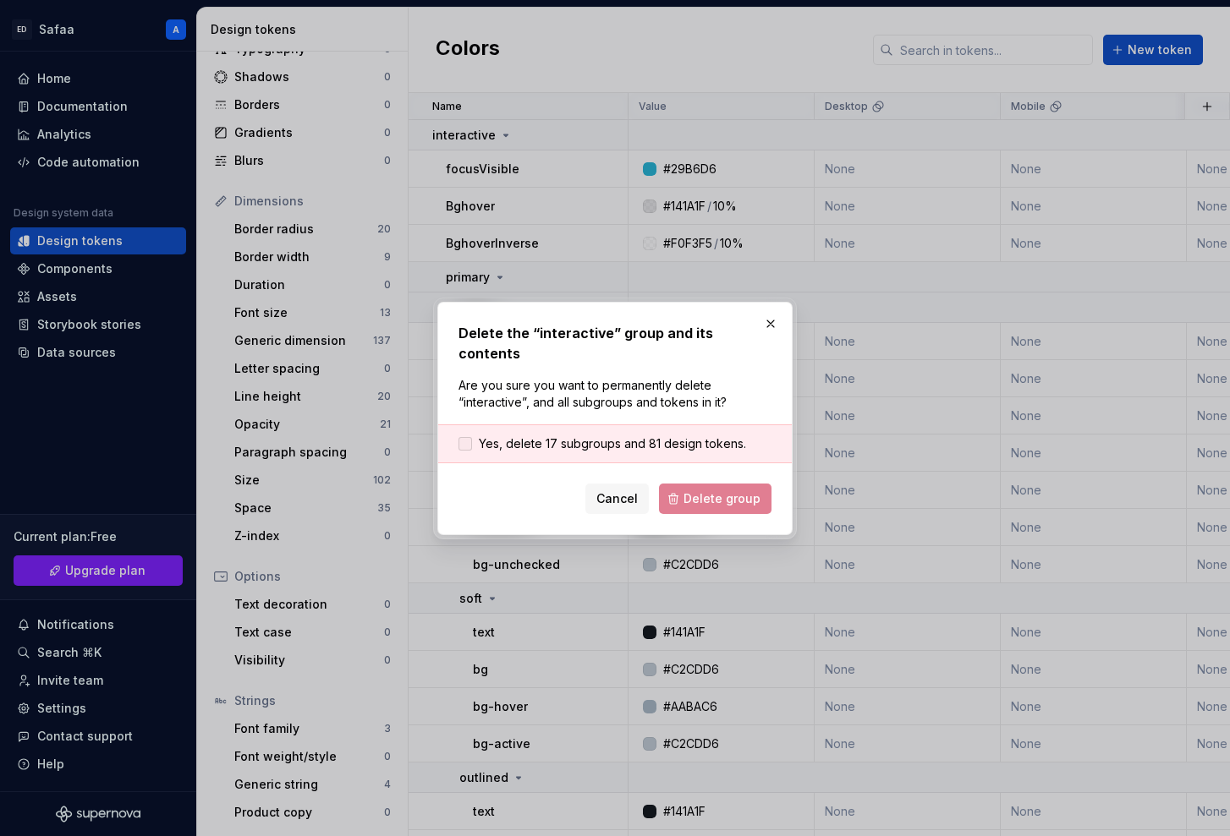
click at [588, 436] on span "Yes, delete 17 subgroups and 81 design tokens." at bounding box center [612, 444] width 267 height 17
click at [737, 491] on span "Delete group" at bounding box center [721, 499] width 77 height 17
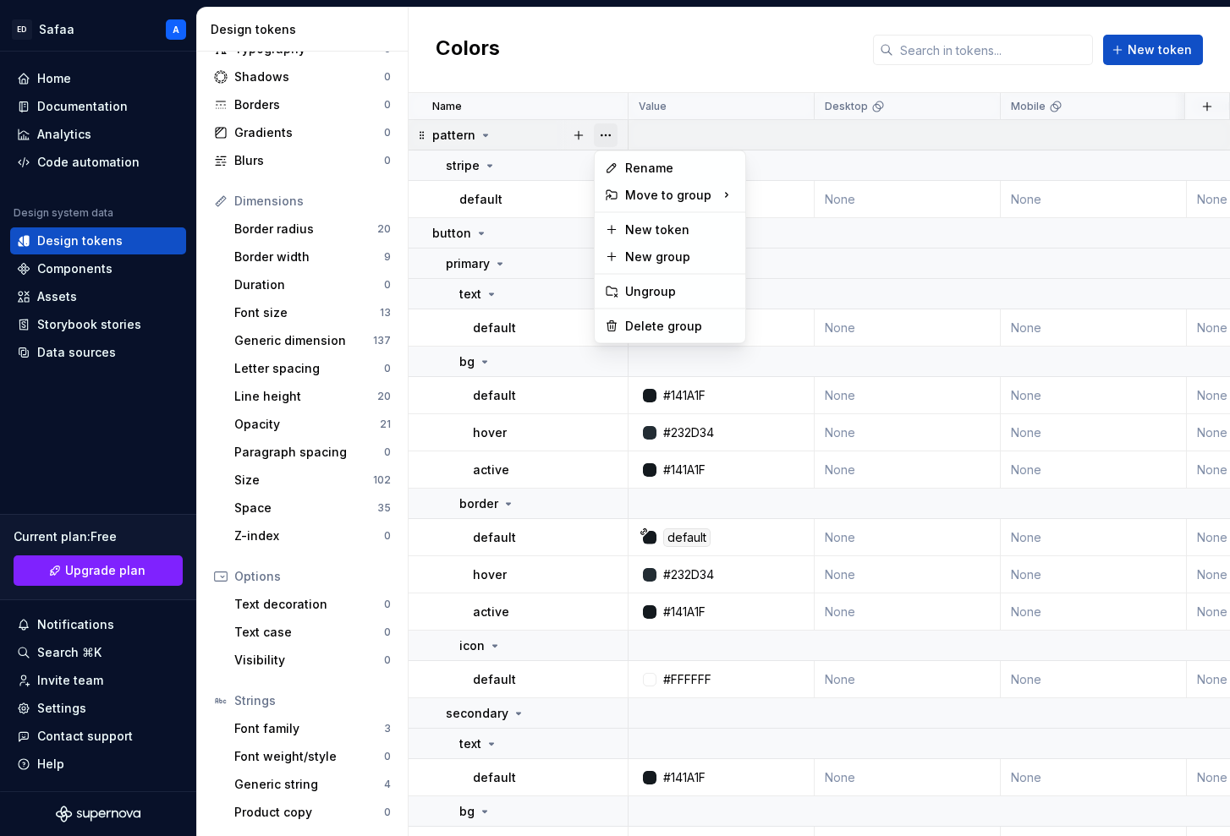
click at [611, 129] on button "button" at bounding box center [606, 135] width 24 height 24
click at [650, 318] on div "Delete group" at bounding box center [680, 326] width 110 height 17
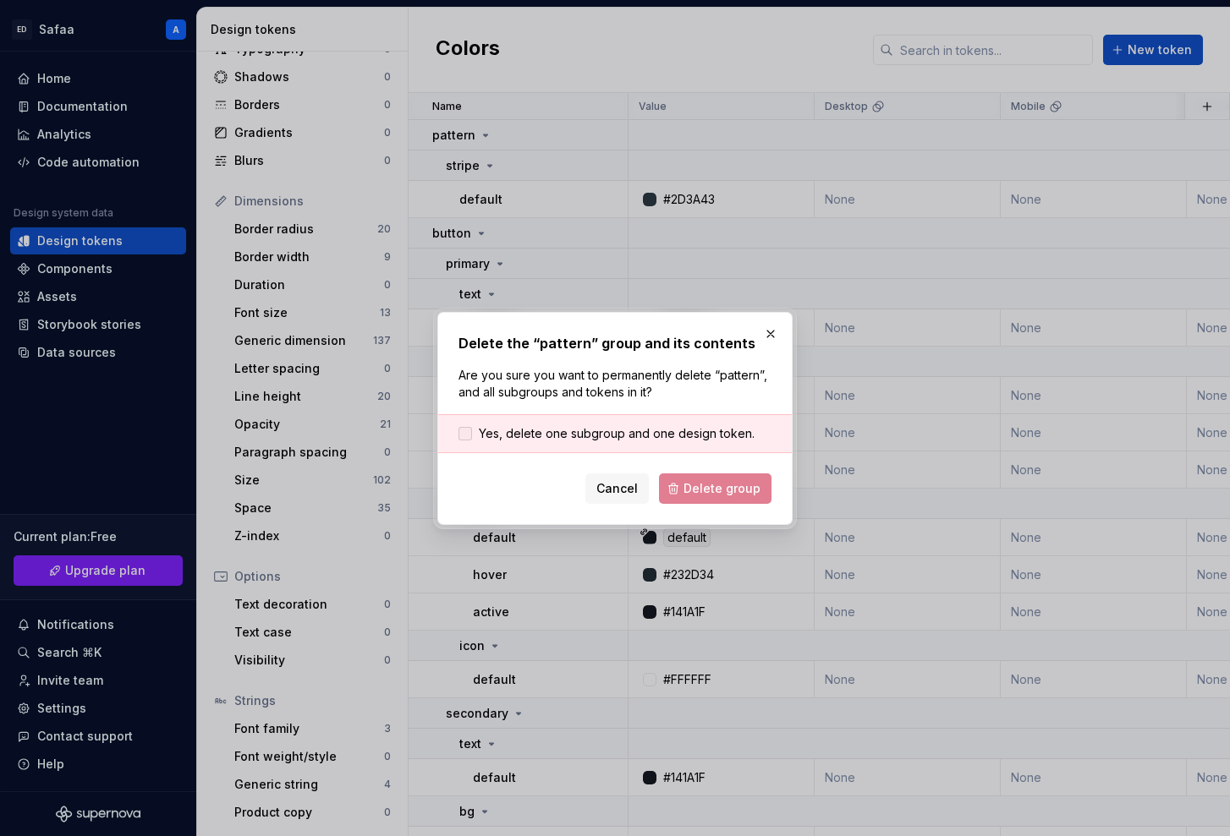
click at [589, 433] on span "Yes, delete one subgroup and one design token." at bounding box center [617, 433] width 276 height 17
click at [722, 487] on span "Delete group" at bounding box center [721, 488] width 77 height 17
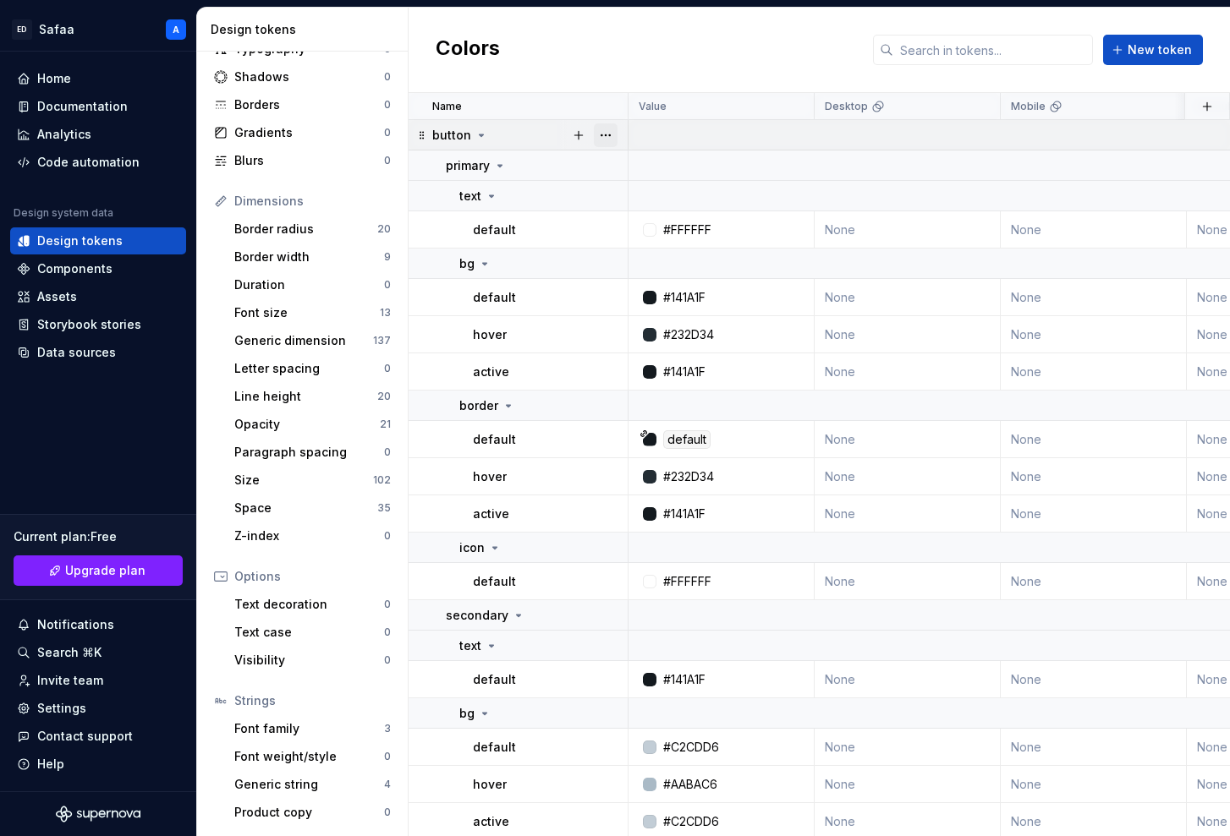
click at [611, 132] on button "button" at bounding box center [606, 135] width 24 height 24
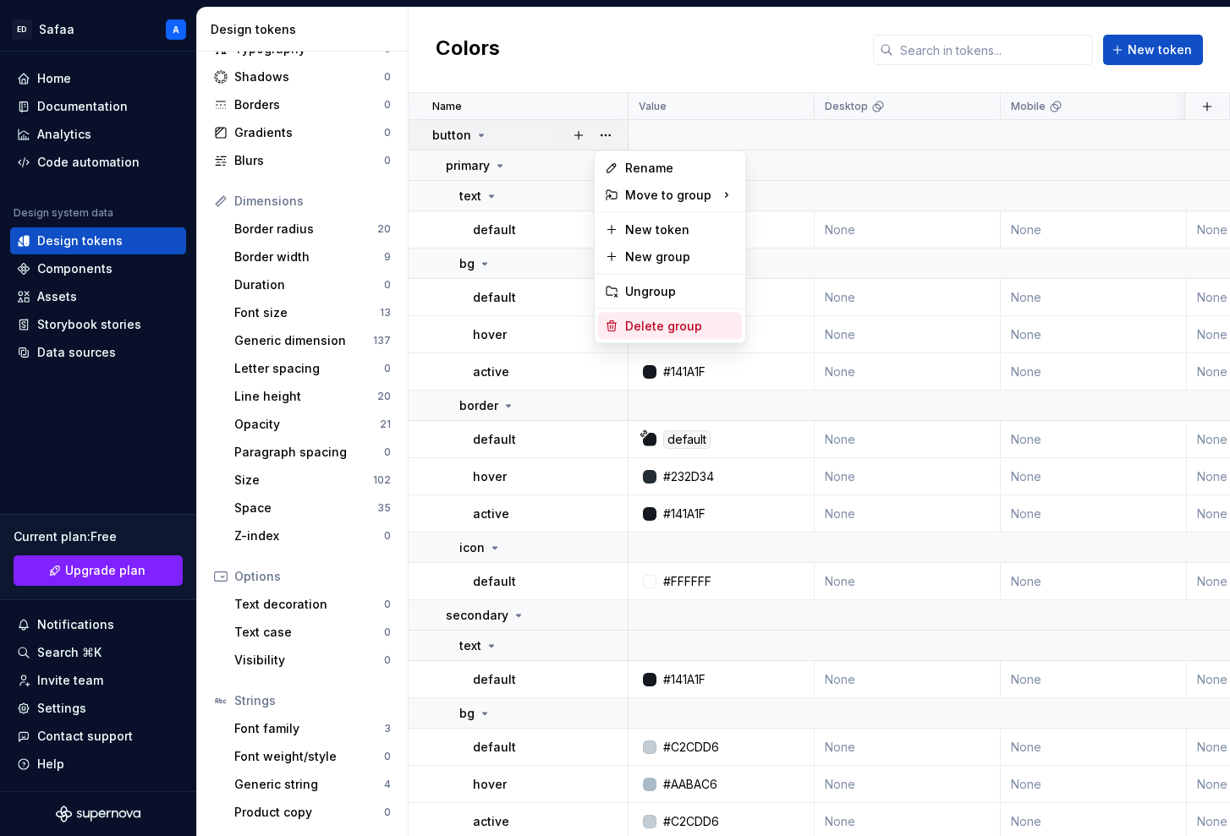
click at [646, 326] on div "Delete group" at bounding box center [680, 326] width 110 height 17
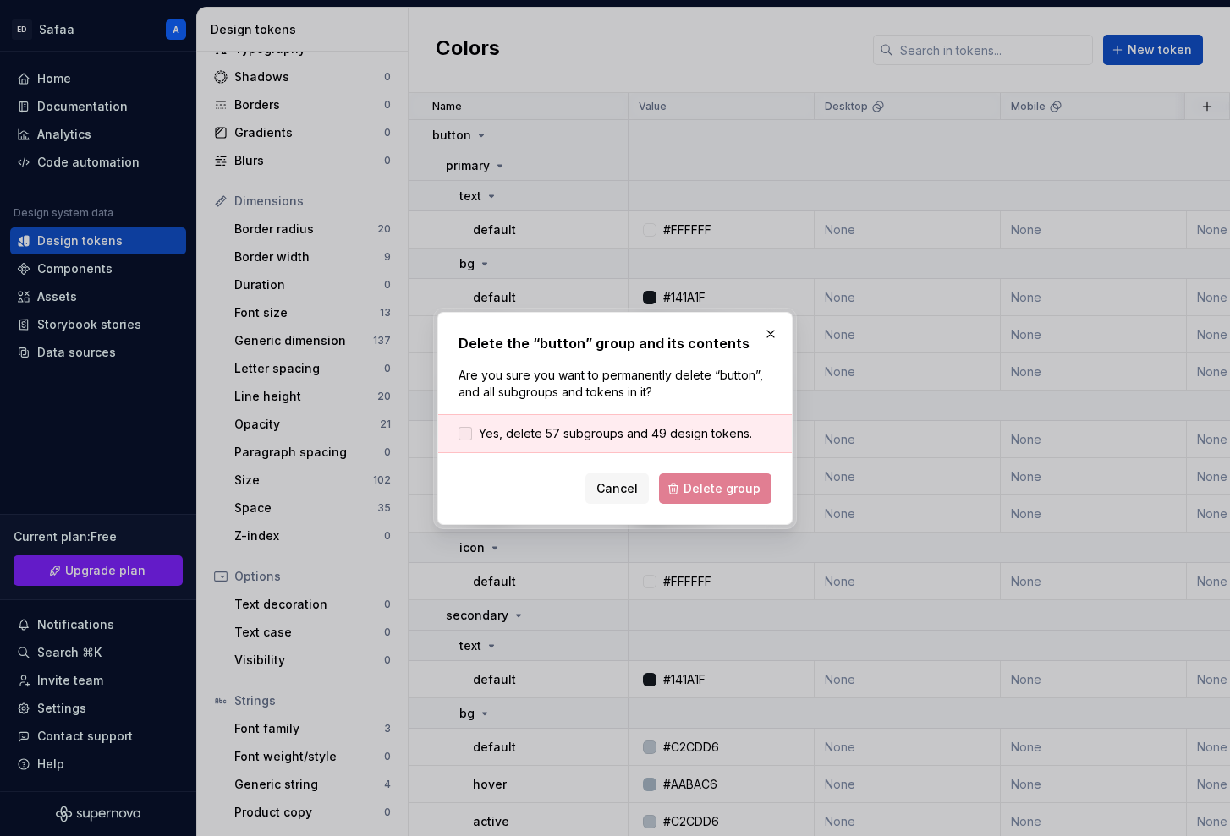
click at [685, 430] on span "Yes, delete 57 subgroups and 49 design tokens." at bounding box center [615, 433] width 273 height 17
click at [719, 487] on span "Delete group" at bounding box center [721, 488] width 77 height 17
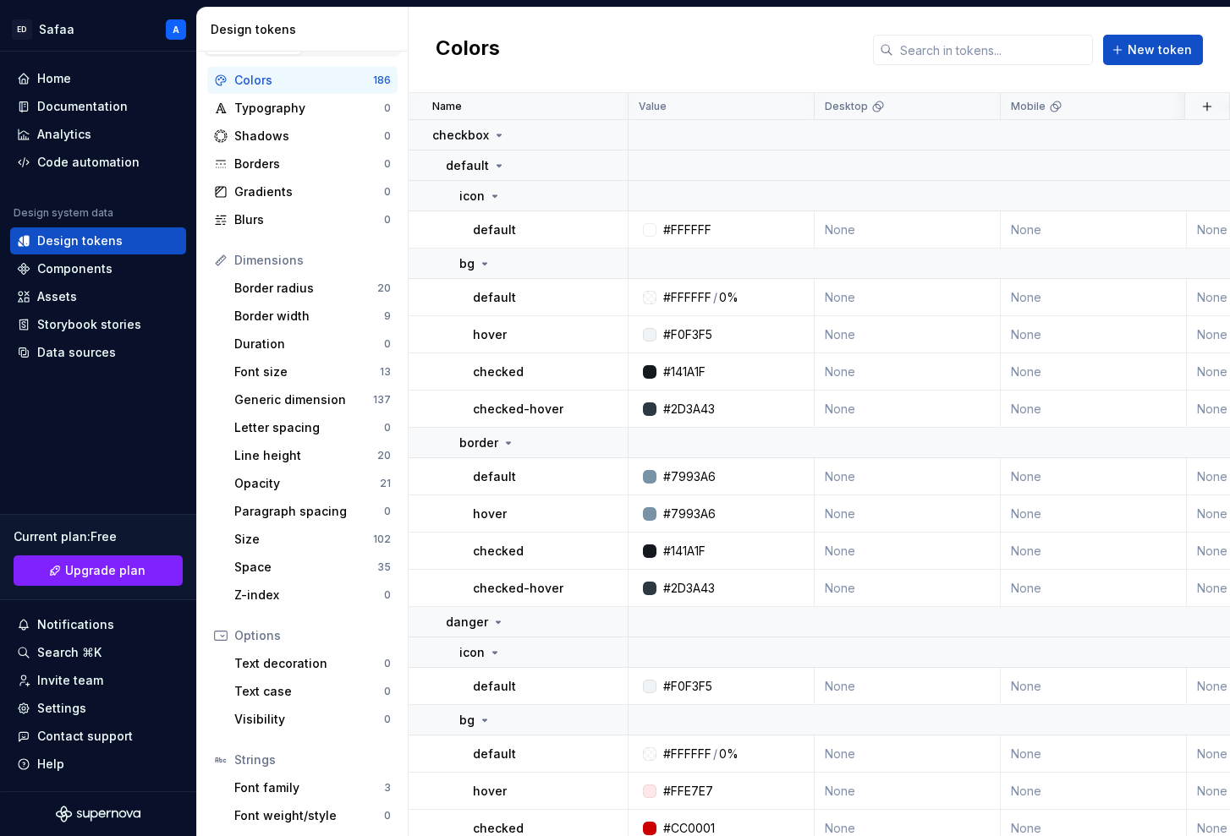
scroll to position [0, 0]
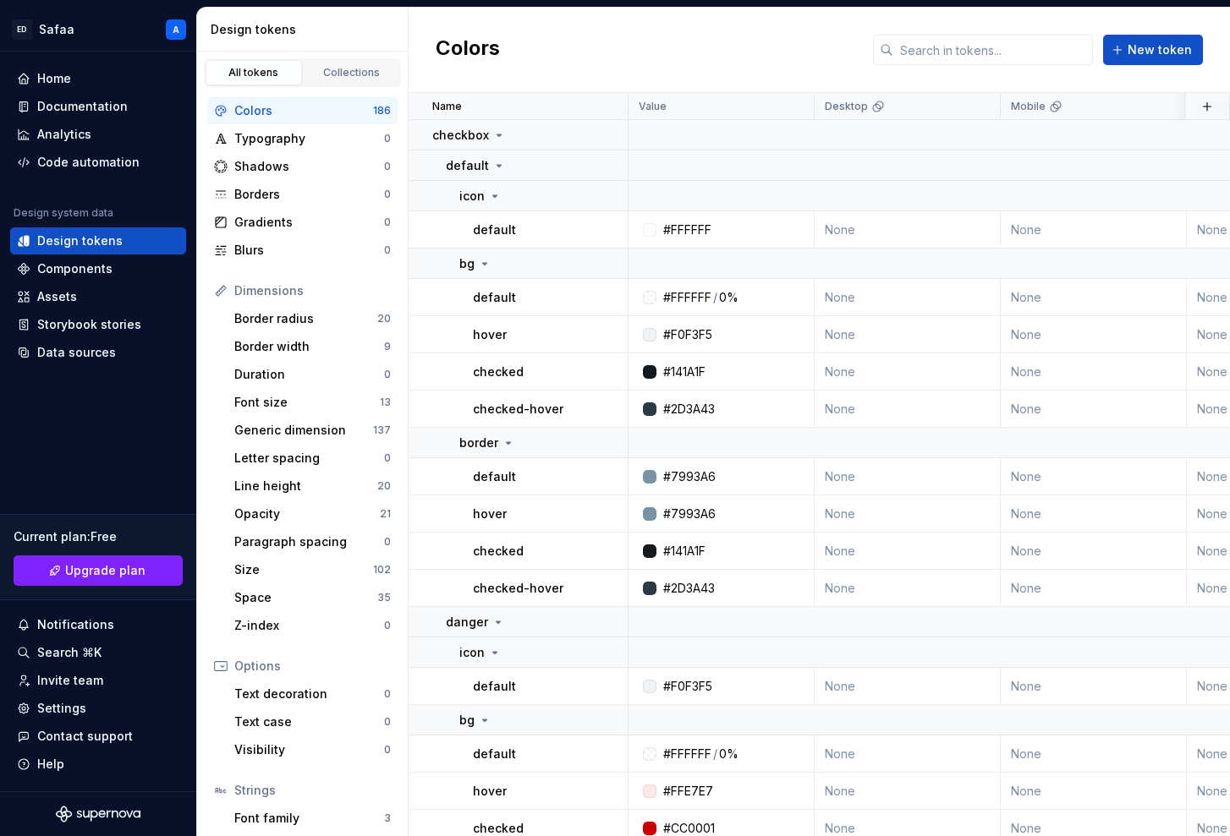
click at [267, 70] on div "All tokens" at bounding box center [253, 73] width 85 height 14
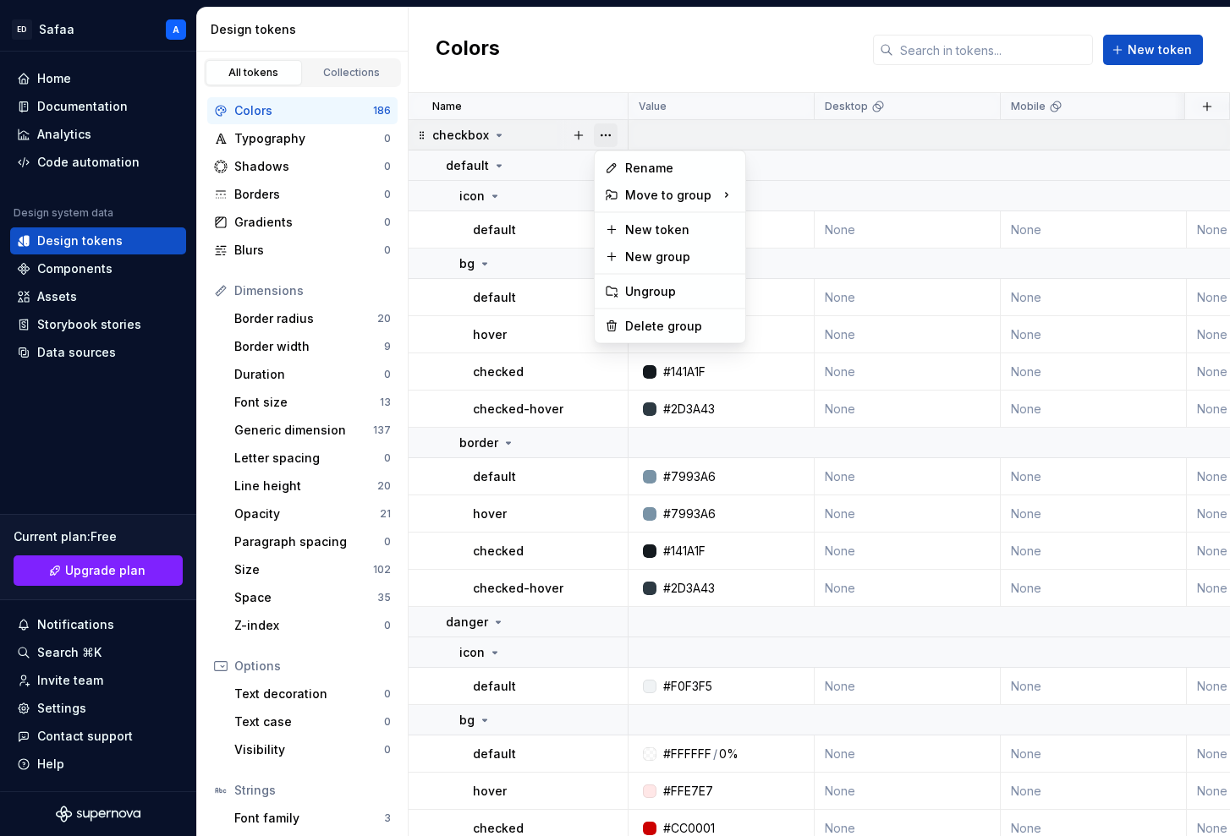
click at [606, 134] on button "button" at bounding box center [606, 135] width 24 height 24
click at [642, 321] on div "Delete group" at bounding box center [680, 326] width 110 height 17
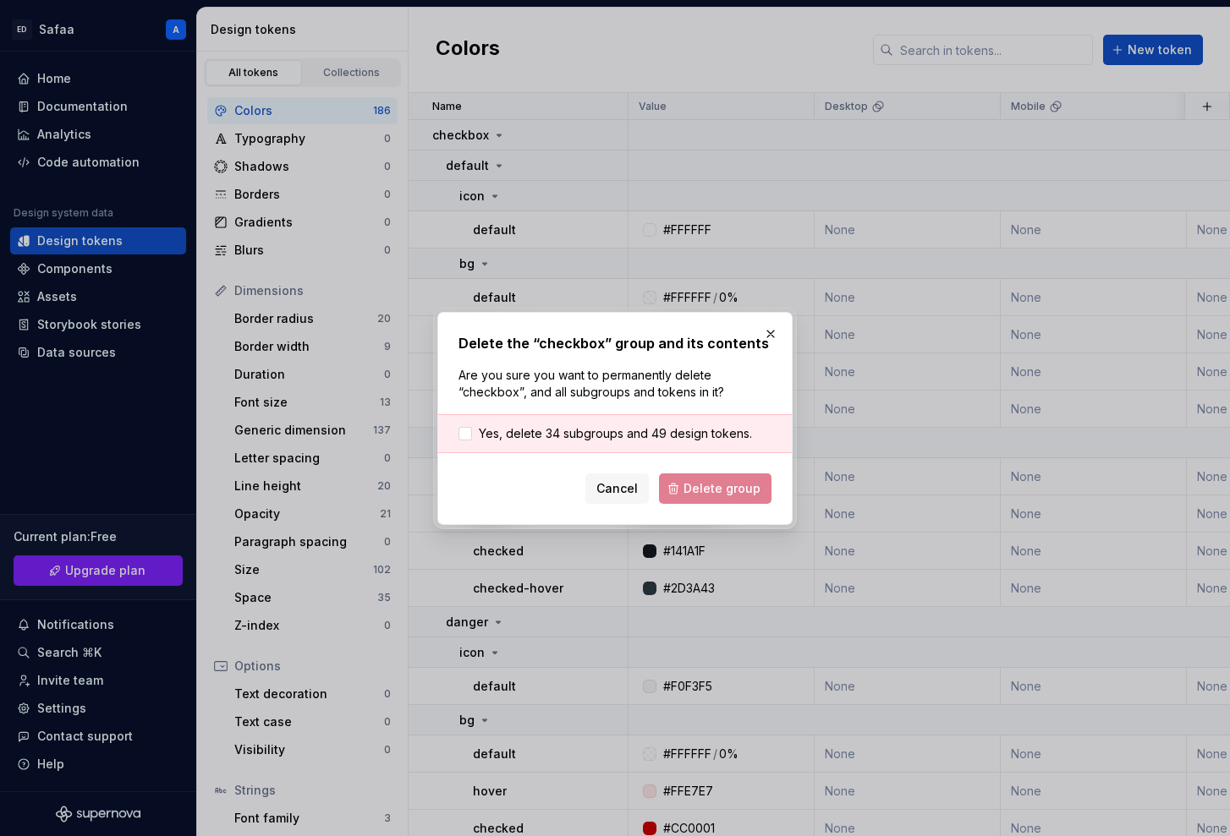
click at [632, 444] on div "Yes, delete 34 subgroups and 49 design tokens." at bounding box center [615, 433] width 354 height 39
click at [633, 436] on span "Yes, delete 34 subgroups and 49 design tokens." at bounding box center [615, 433] width 273 height 17
click at [702, 488] on span "Delete group" at bounding box center [721, 488] width 77 height 17
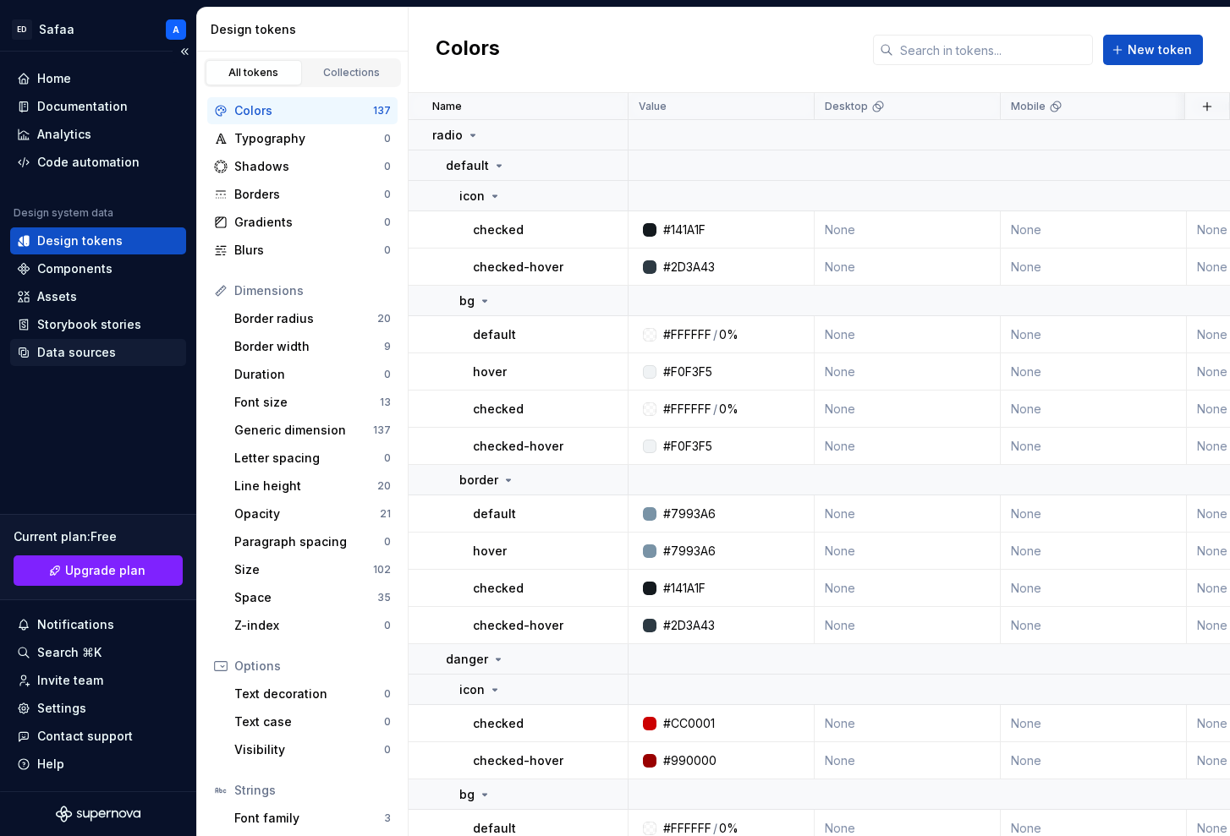
click at [93, 355] on div "Data sources" at bounding box center [76, 352] width 79 height 17
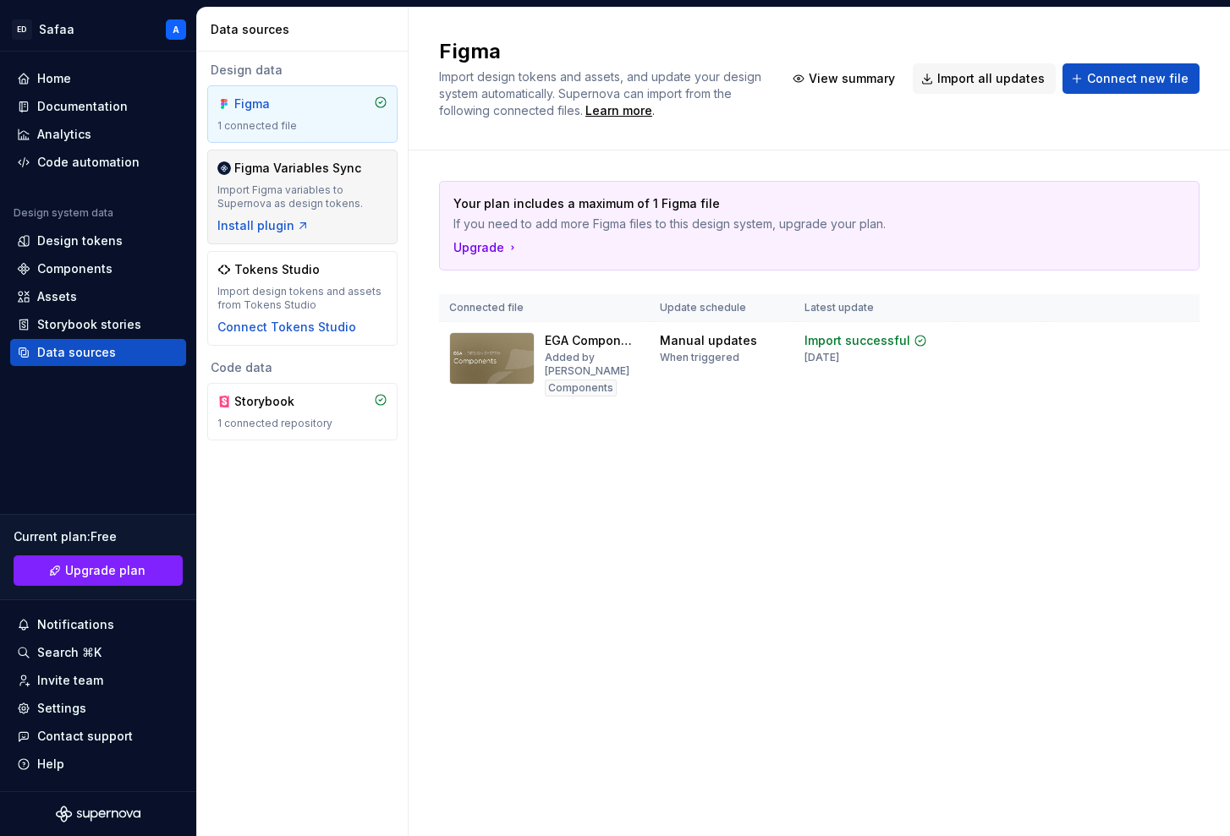
click at [290, 184] on div "Import Figma variables to Supernova as design tokens." at bounding box center [302, 197] width 170 height 27
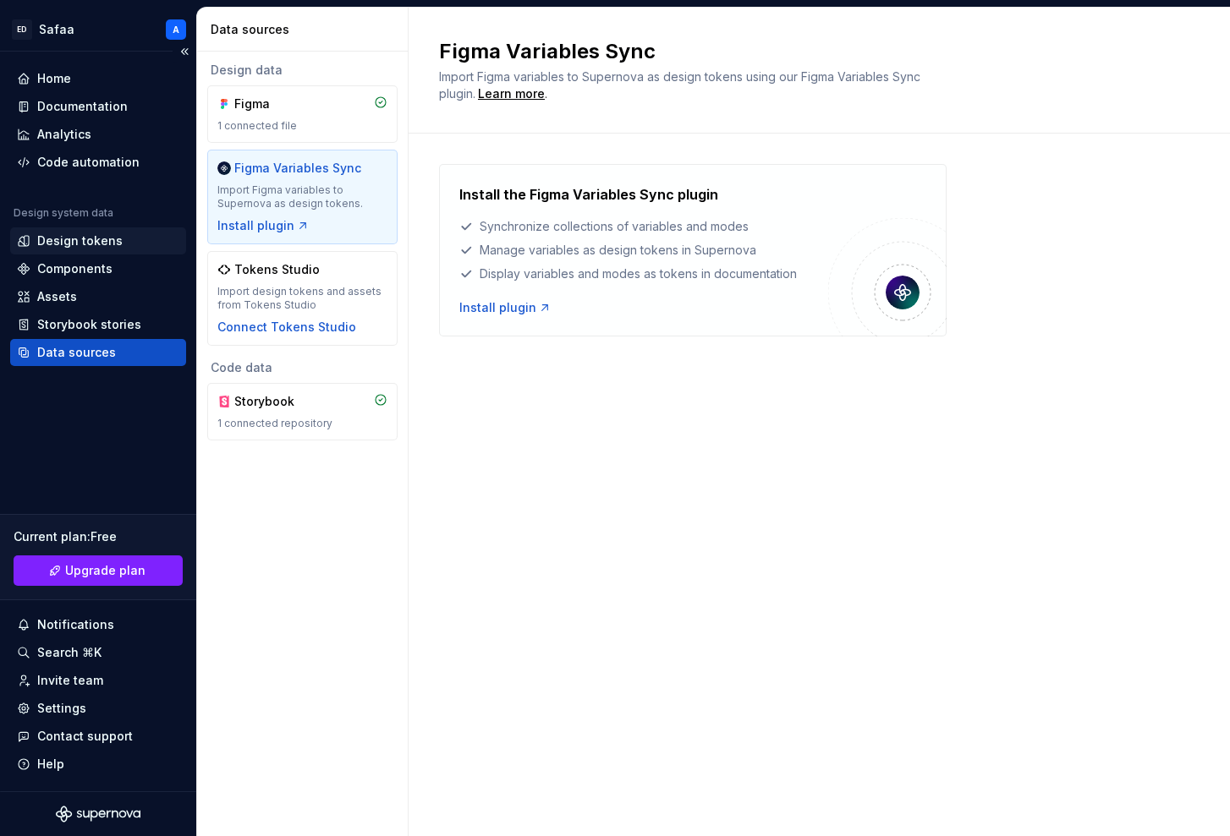
click at [94, 230] on div "Design tokens" at bounding box center [98, 241] width 176 height 27
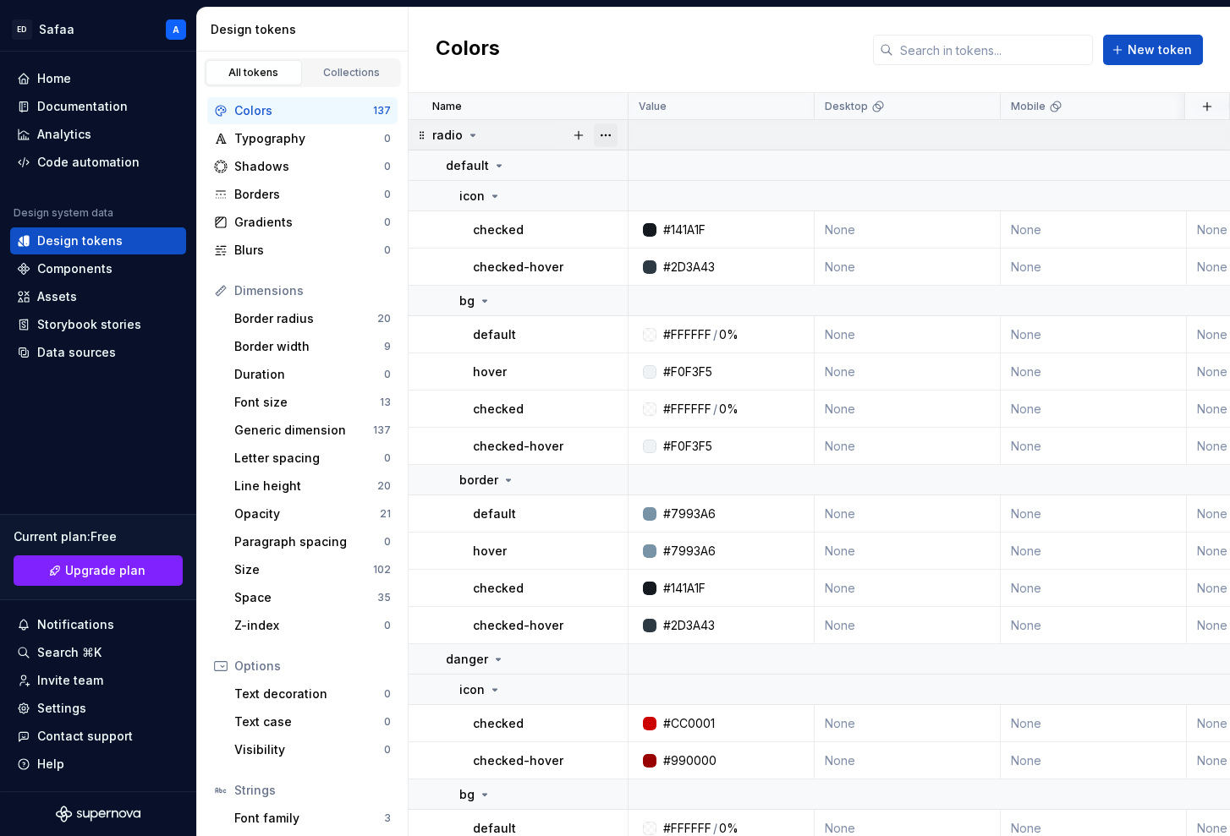
click at [612, 134] on button "button" at bounding box center [606, 135] width 24 height 24
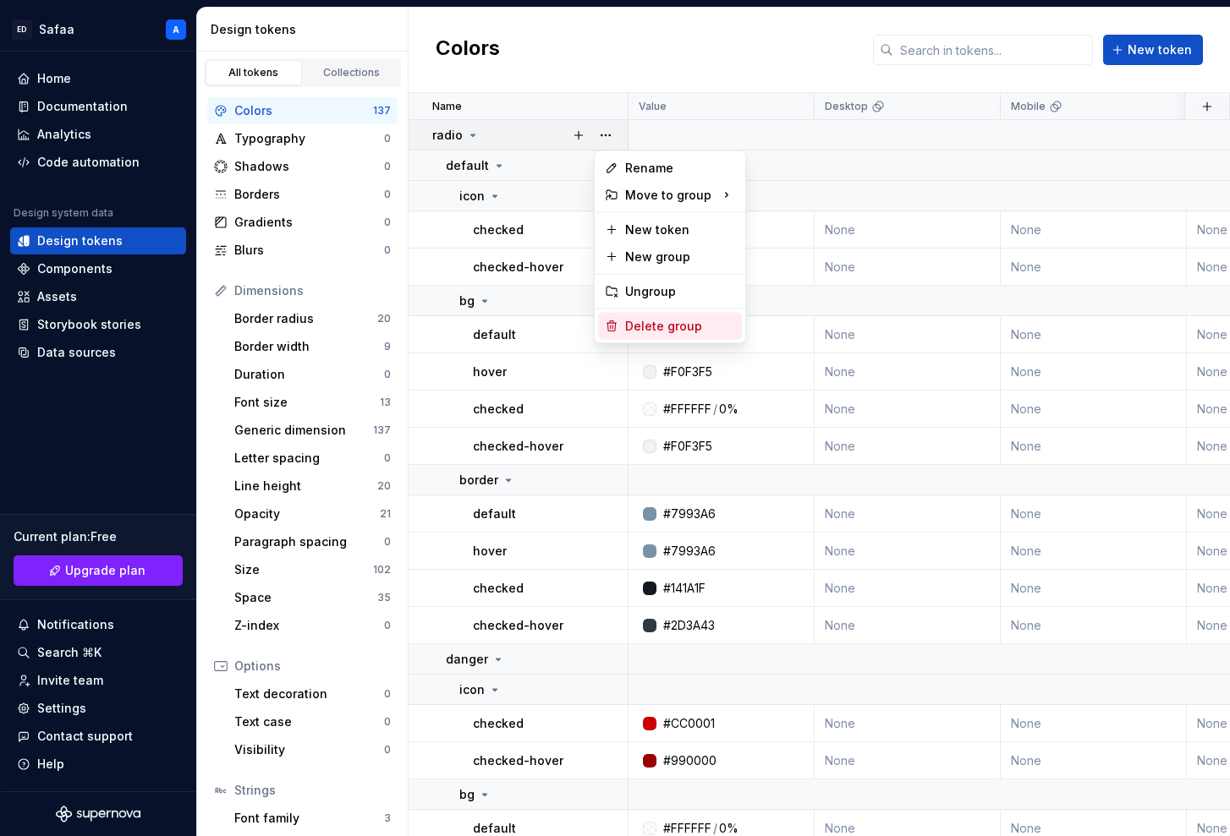
click at [665, 325] on div "Delete group" at bounding box center [680, 326] width 110 height 17
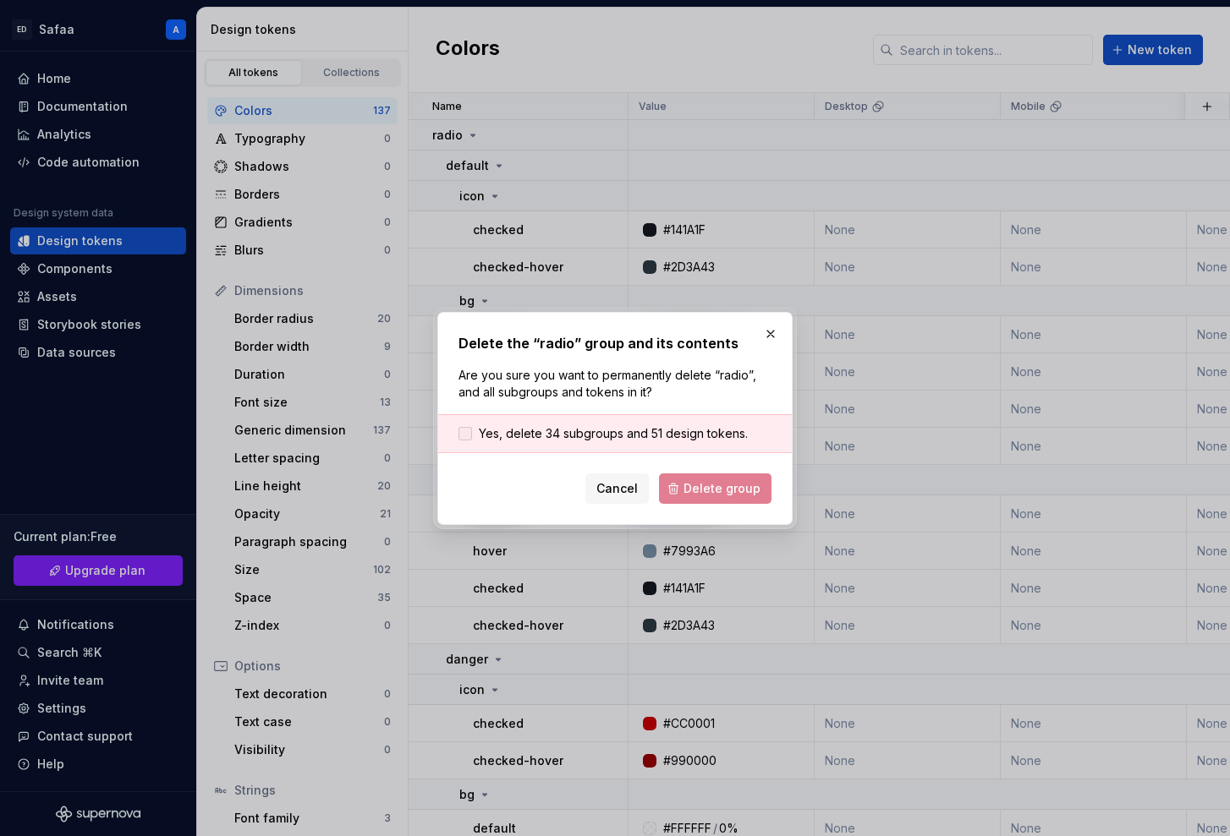
click at [524, 441] on span "Yes, delete 34 subgroups and 51 design tokens." at bounding box center [613, 433] width 269 height 17
click at [737, 484] on span "Delete group" at bounding box center [721, 488] width 77 height 17
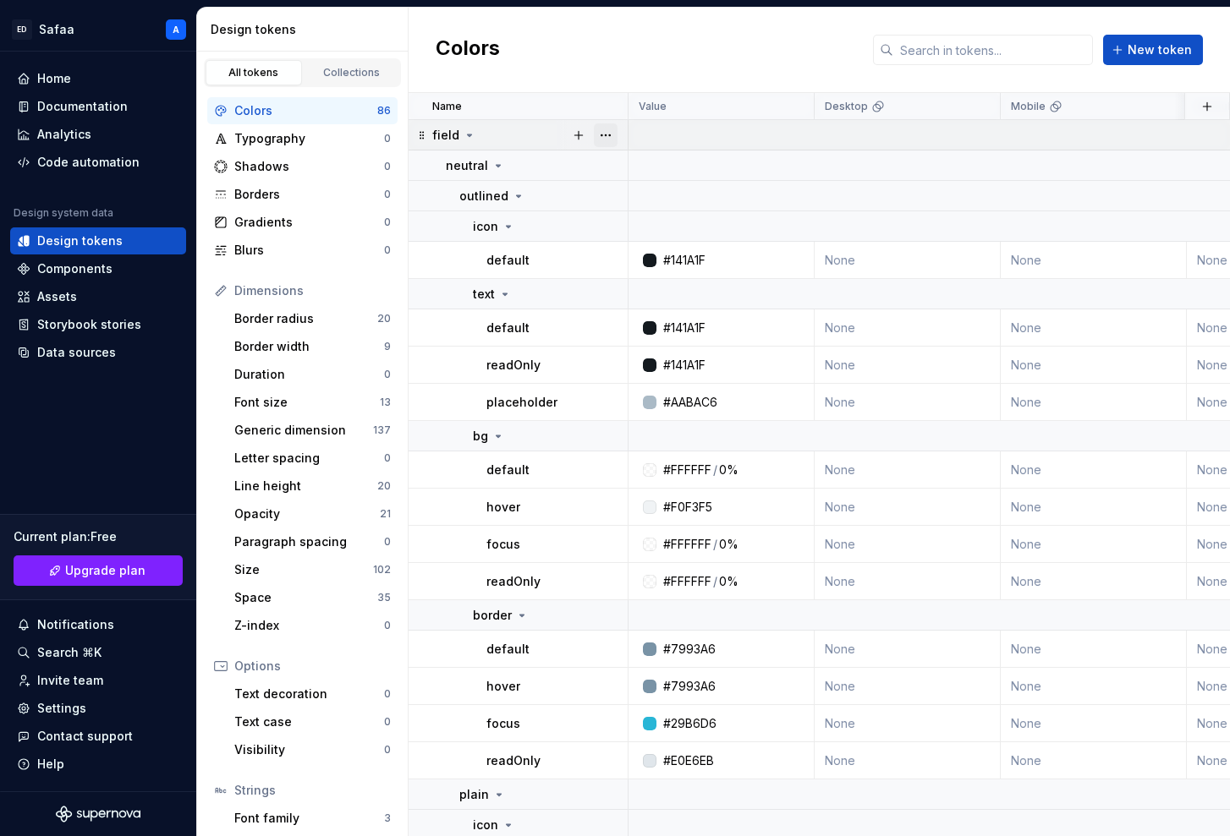
click at [607, 136] on button "button" at bounding box center [606, 135] width 24 height 24
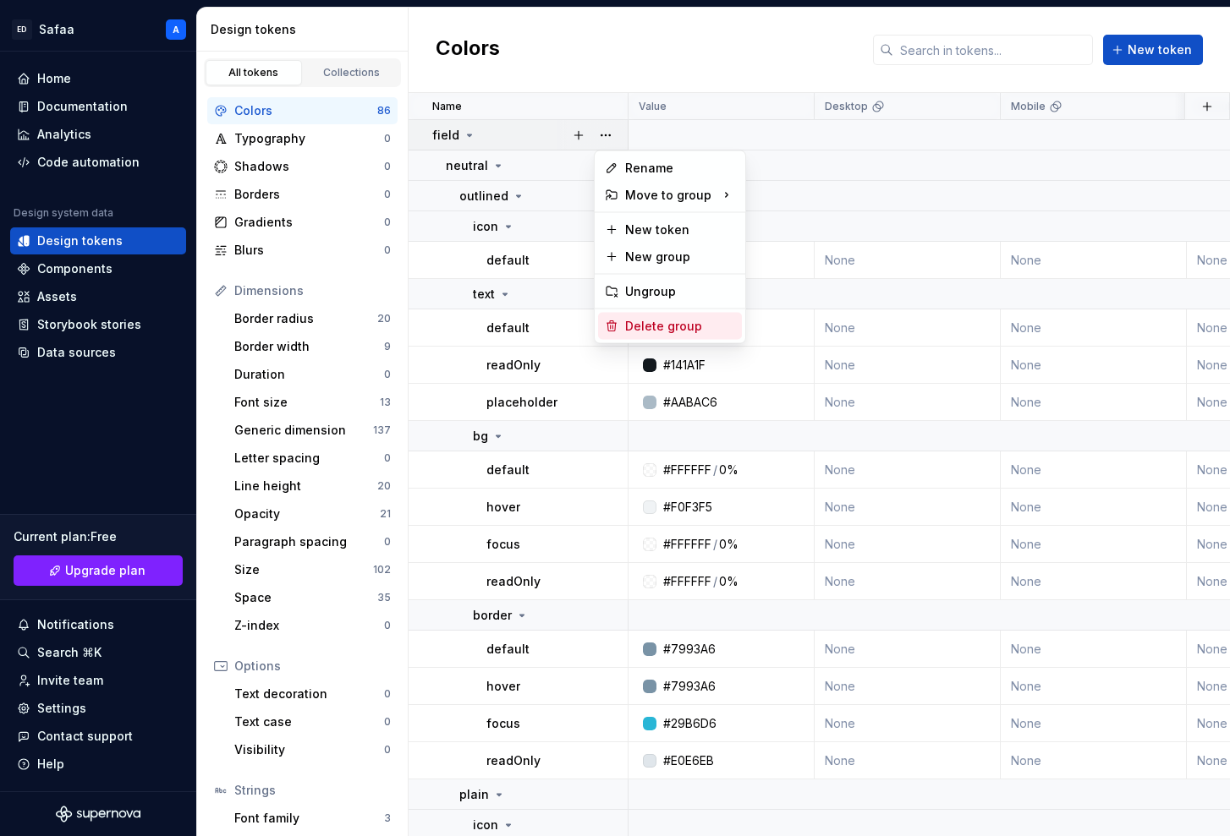
click at [657, 322] on div "Delete group" at bounding box center [680, 326] width 110 height 17
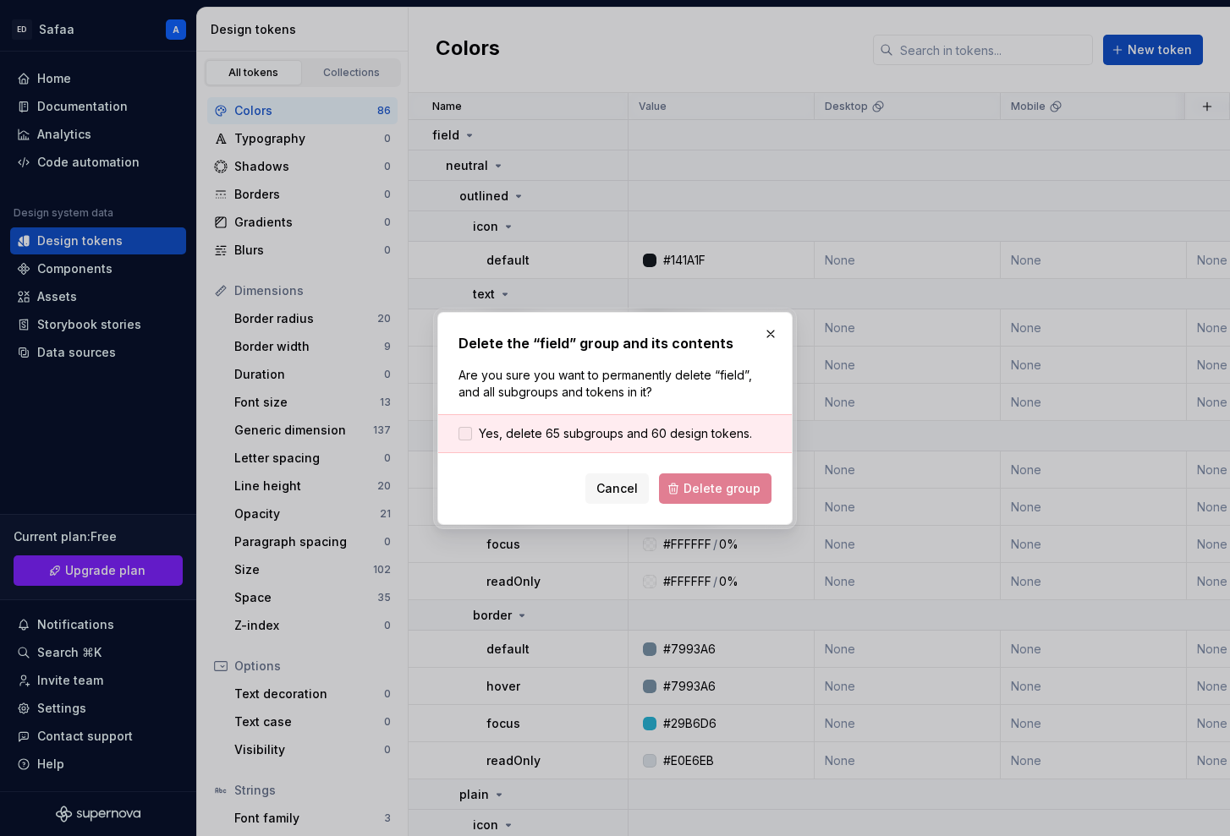
click at [557, 428] on span "Yes, delete 65 subgroups and 60 design tokens." at bounding box center [615, 433] width 273 height 17
click at [751, 487] on span "Delete group" at bounding box center [721, 488] width 77 height 17
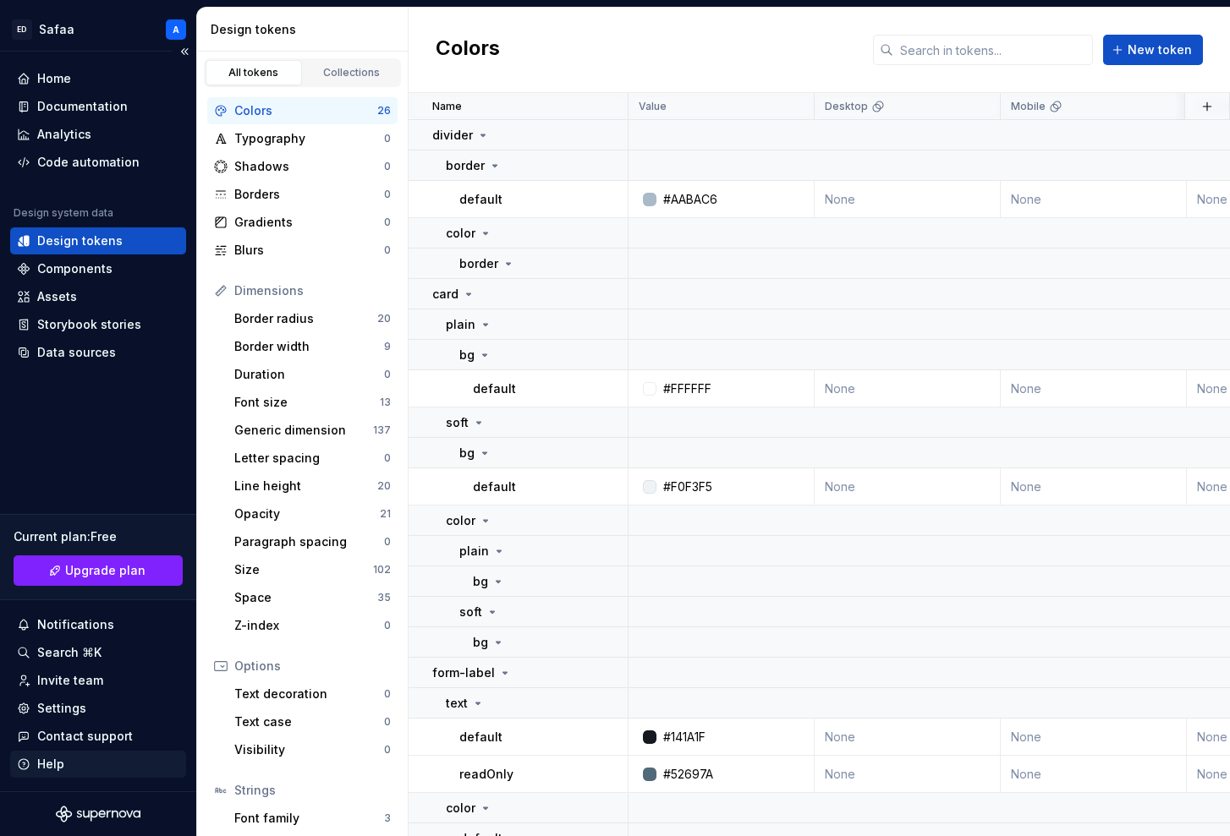
click at [69, 588] on div "Help" at bounding box center [98, 764] width 162 height 17
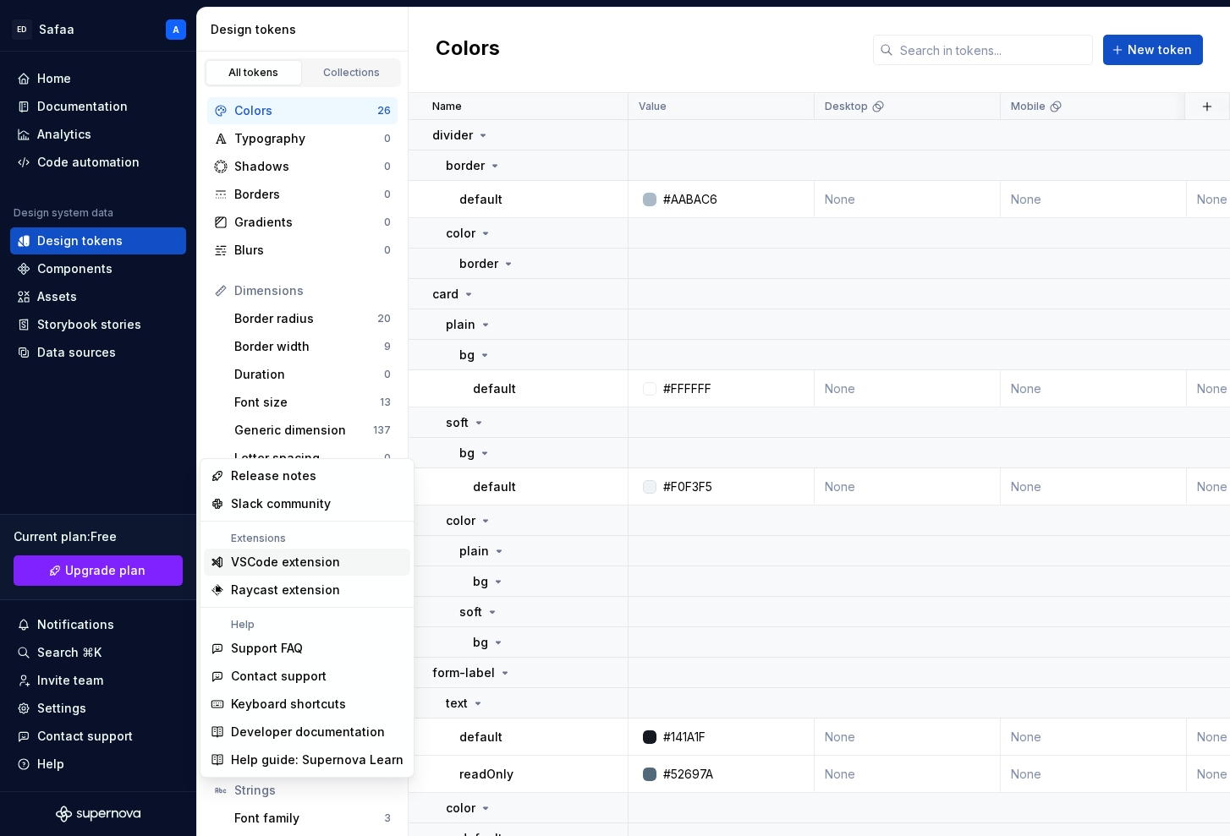
click at [314, 562] on div "VSCode extension" at bounding box center [285, 562] width 109 height 17
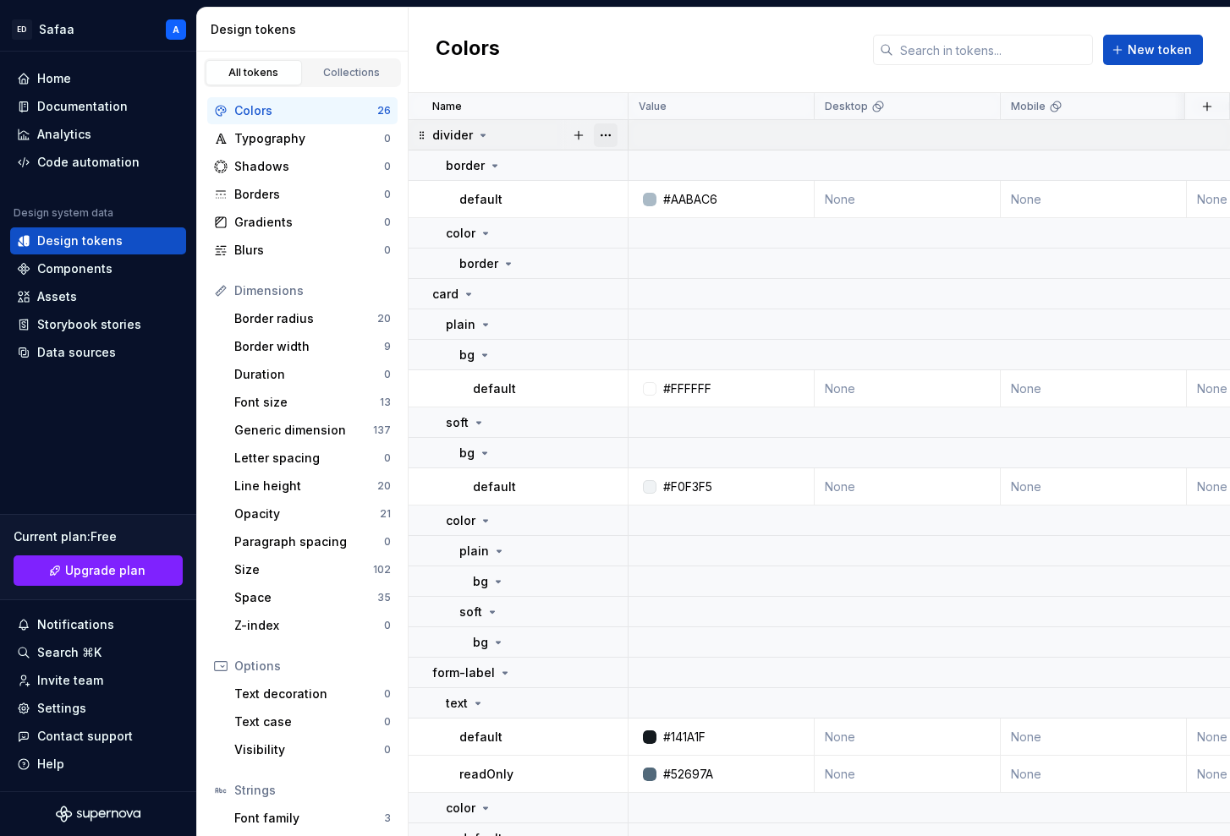
click at [610, 135] on button "button" at bounding box center [606, 135] width 24 height 24
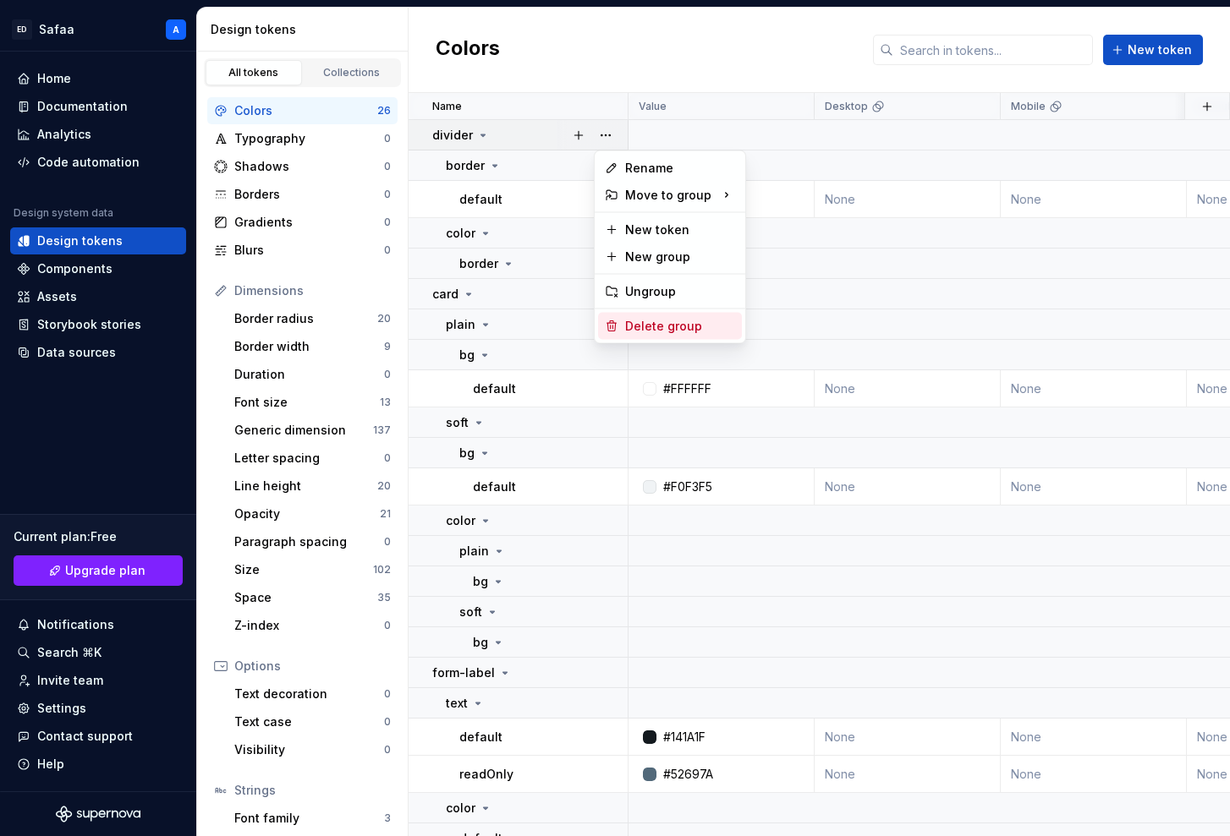
click at [666, 326] on div "Delete group" at bounding box center [680, 326] width 110 height 17
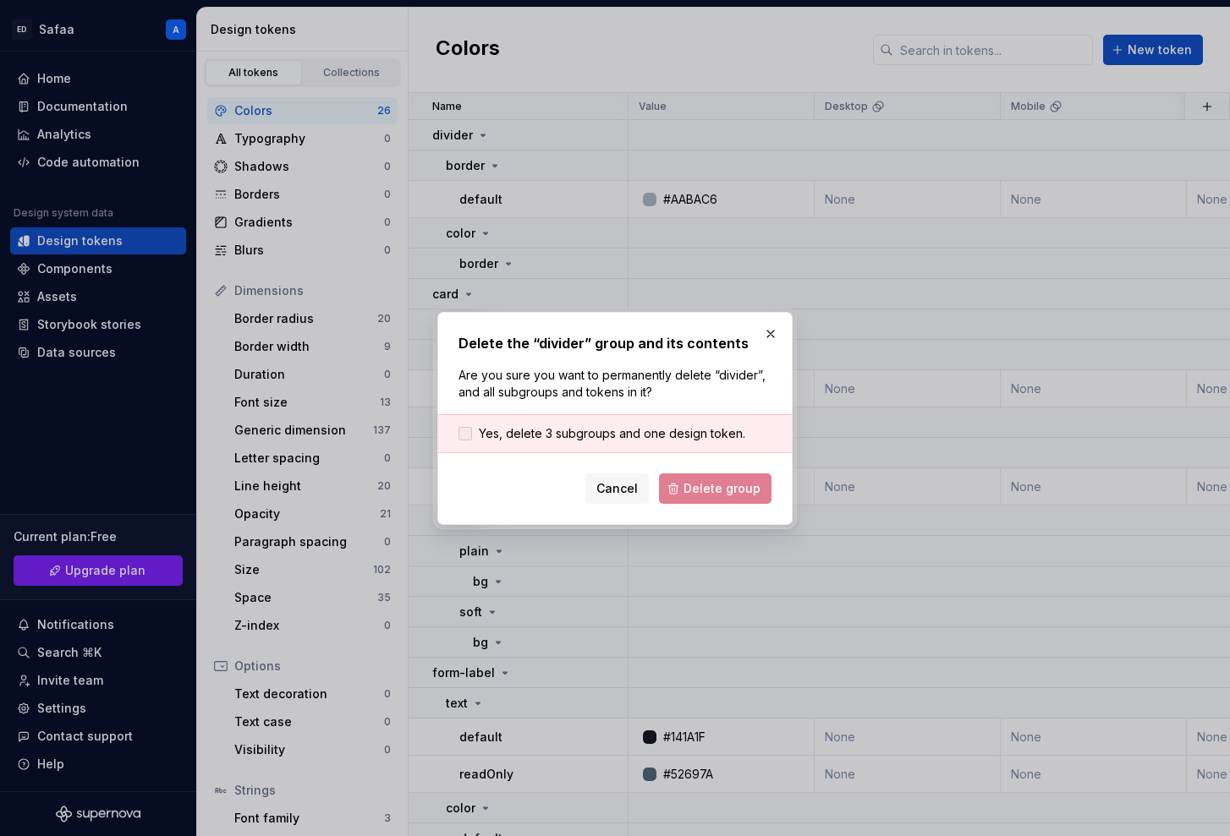
click at [580, 441] on span "Yes, delete 3 subgroups and one design token." at bounding box center [612, 433] width 266 height 17
click at [741, 476] on button "Delete group" at bounding box center [715, 489] width 112 height 30
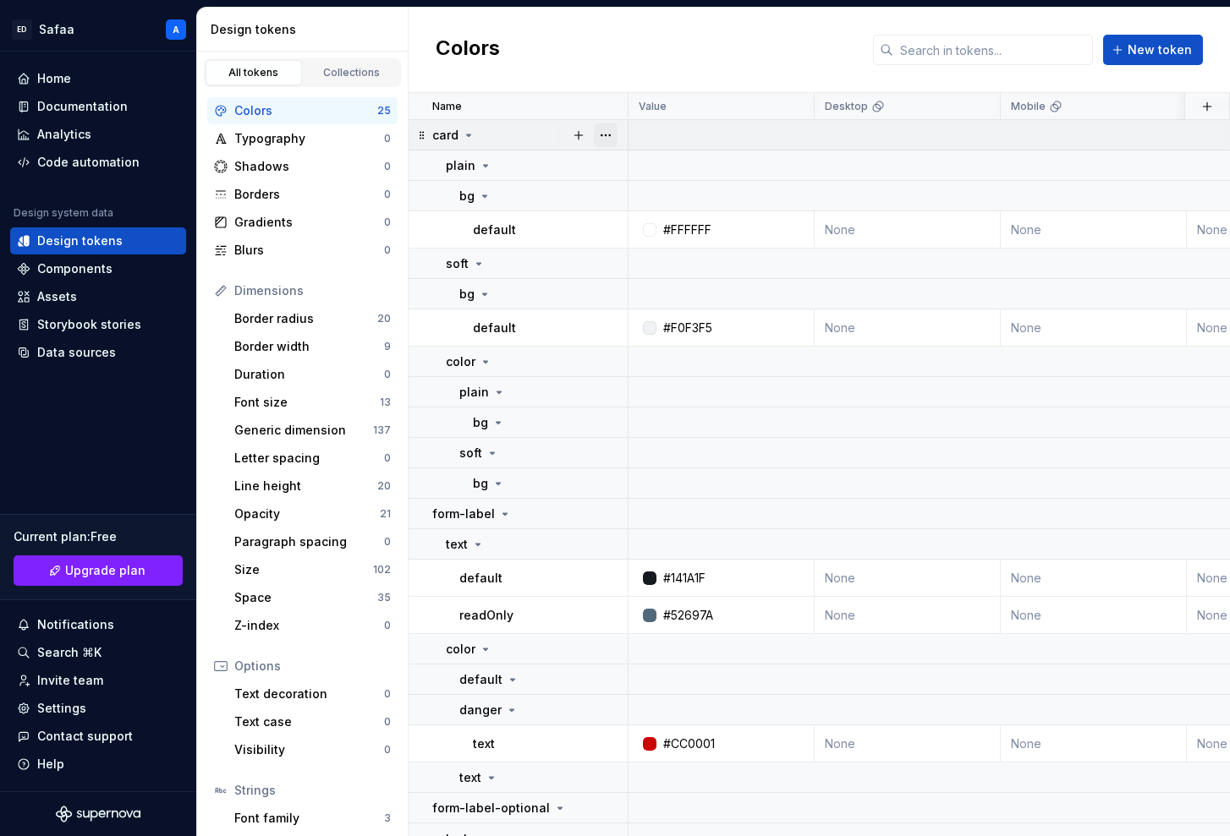
click at [608, 140] on button "button" at bounding box center [606, 135] width 24 height 24
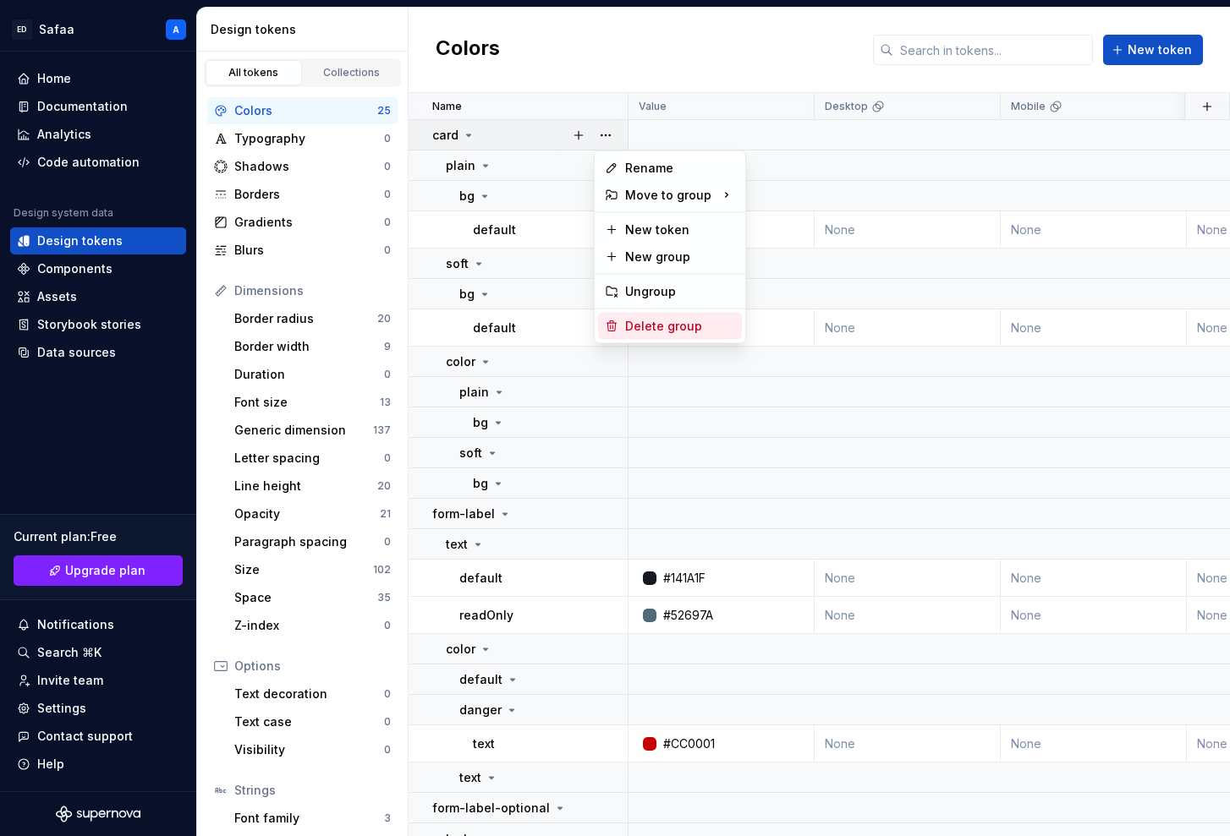
click at [668, 320] on div "Delete group" at bounding box center [680, 326] width 110 height 17
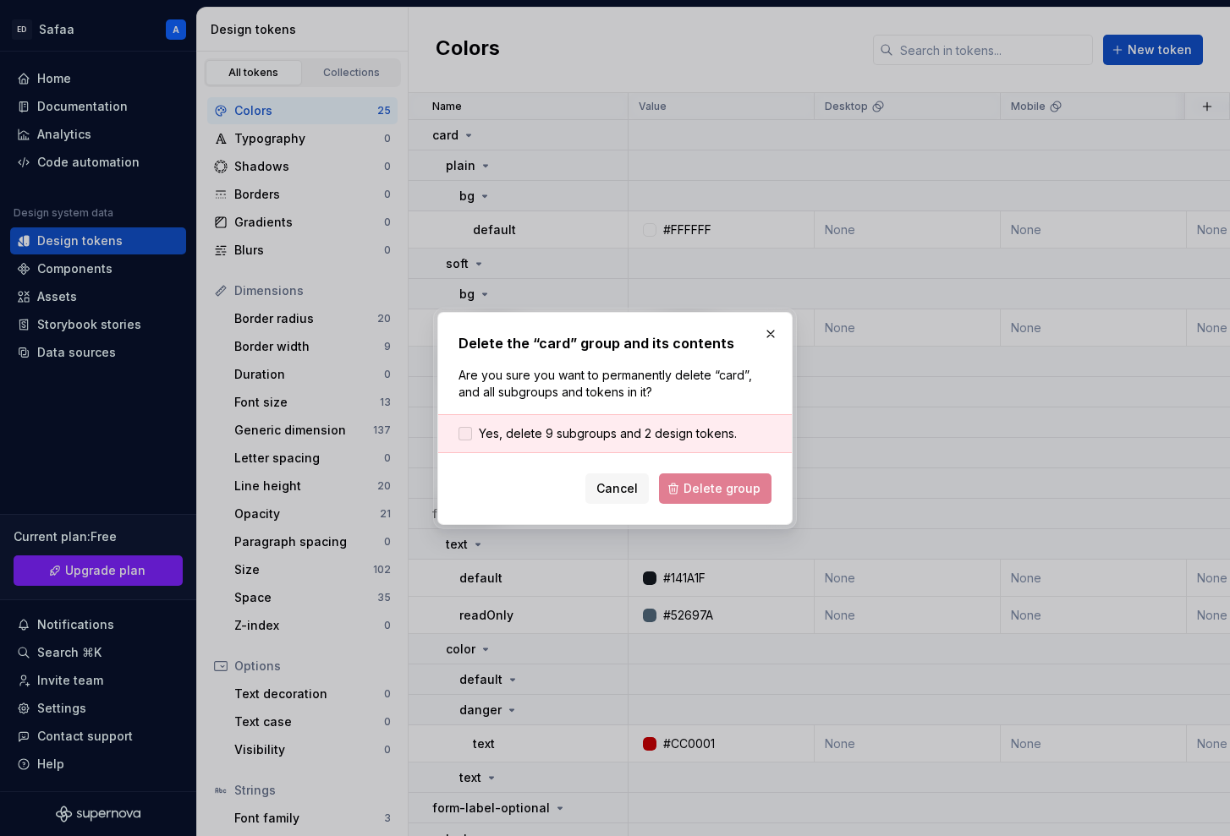
click at [546, 426] on span "Yes, delete 9 subgroups and 2 design tokens." at bounding box center [608, 433] width 258 height 17
click at [737, 475] on button "Delete group" at bounding box center [715, 489] width 112 height 30
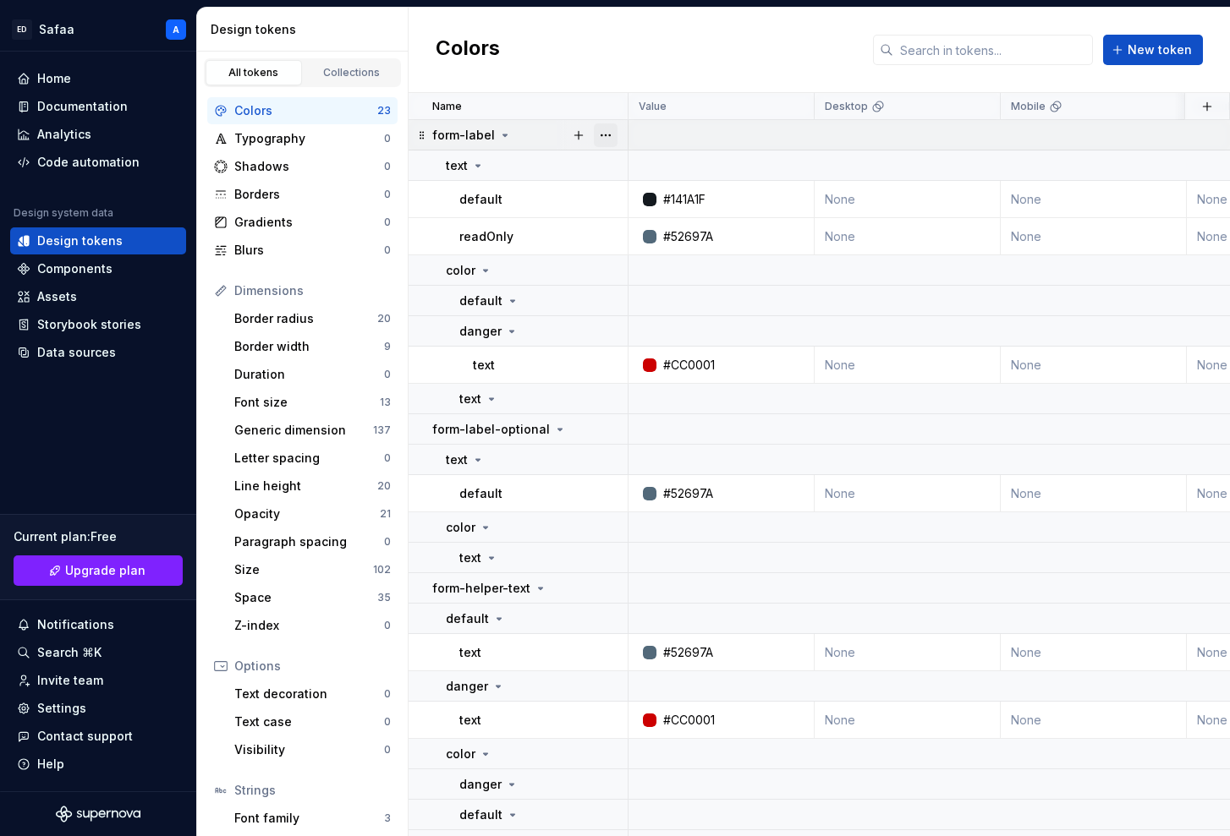
click at [605, 134] on button "button" at bounding box center [606, 135] width 24 height 24
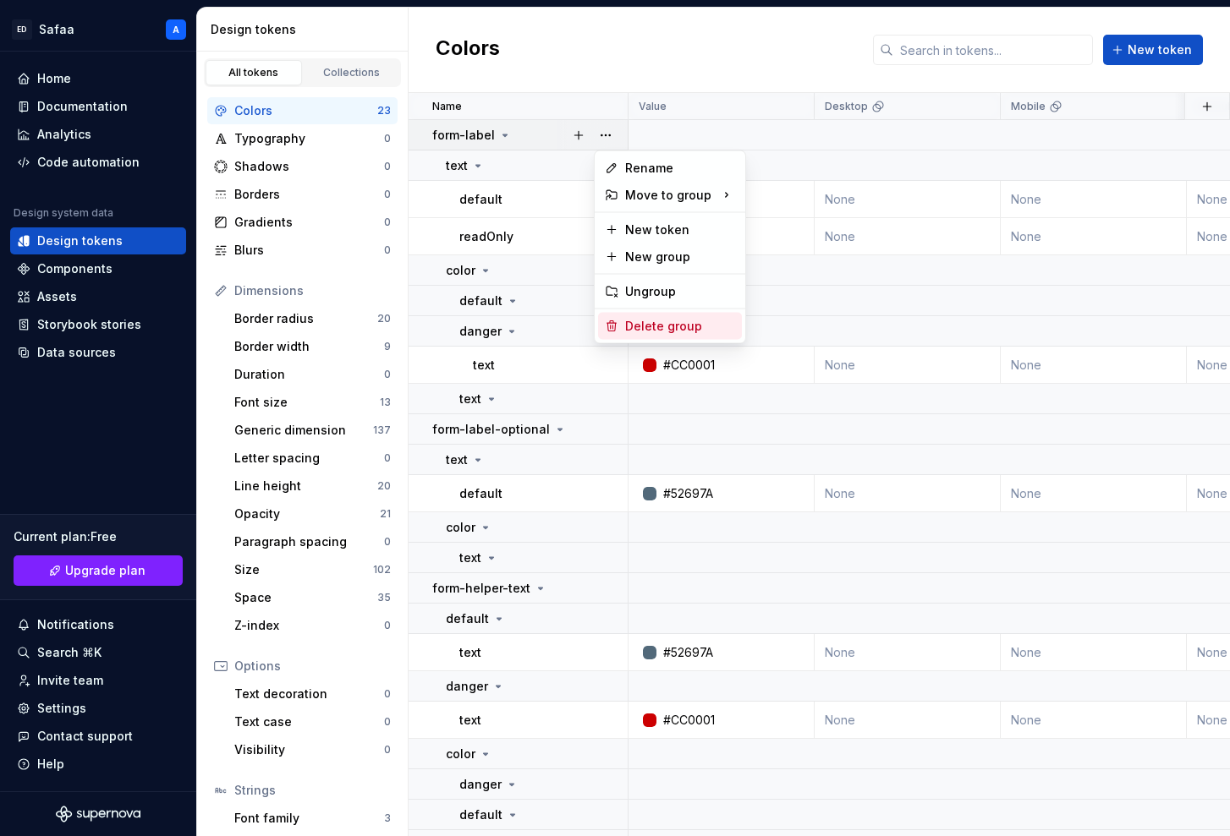
click at [633, 314] on div "Delete group" at bounding box center [670, 326] width 144 height 27
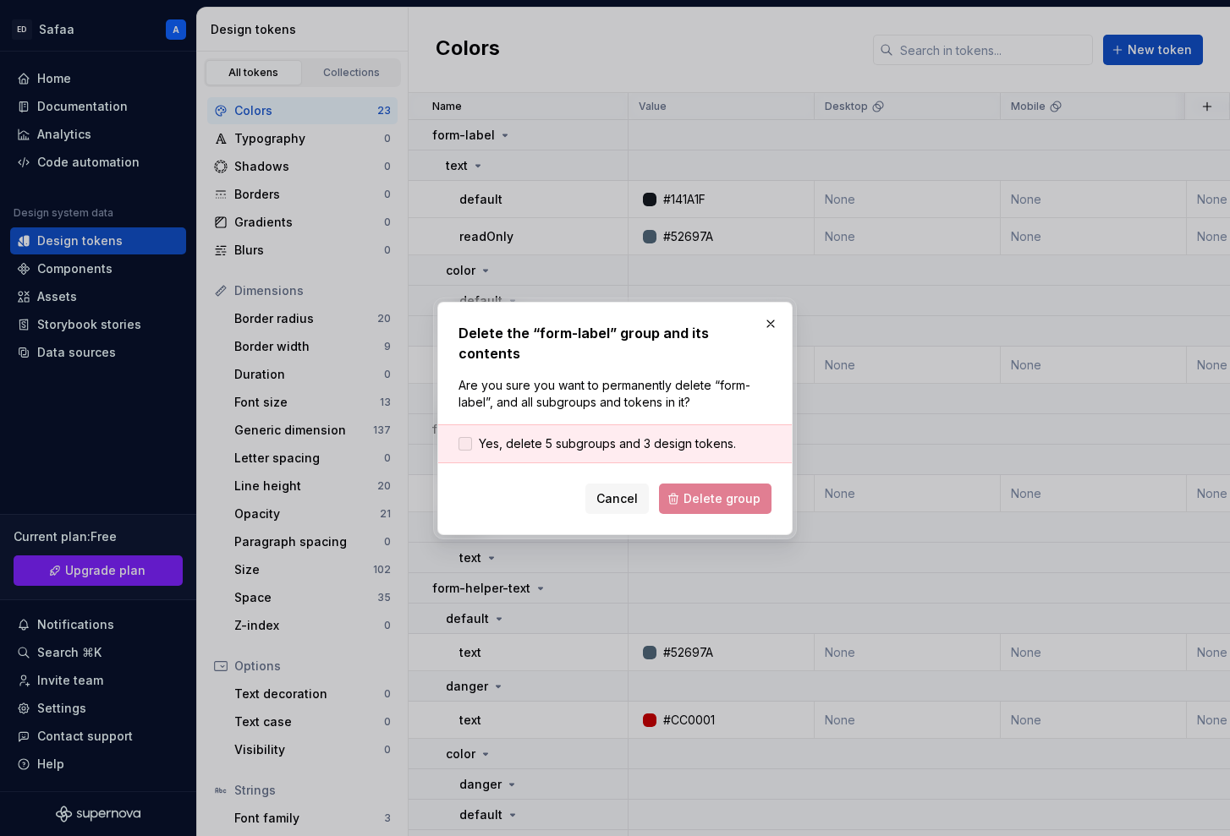
click at [531, 436] on span "Yes, delete 5 subgroups and 3 design tokens." at bounding box center [607, 444] width 257 height 17
click at [712, 484] on button "Delete group" at bounding box center [715, 499] width 112 height 30
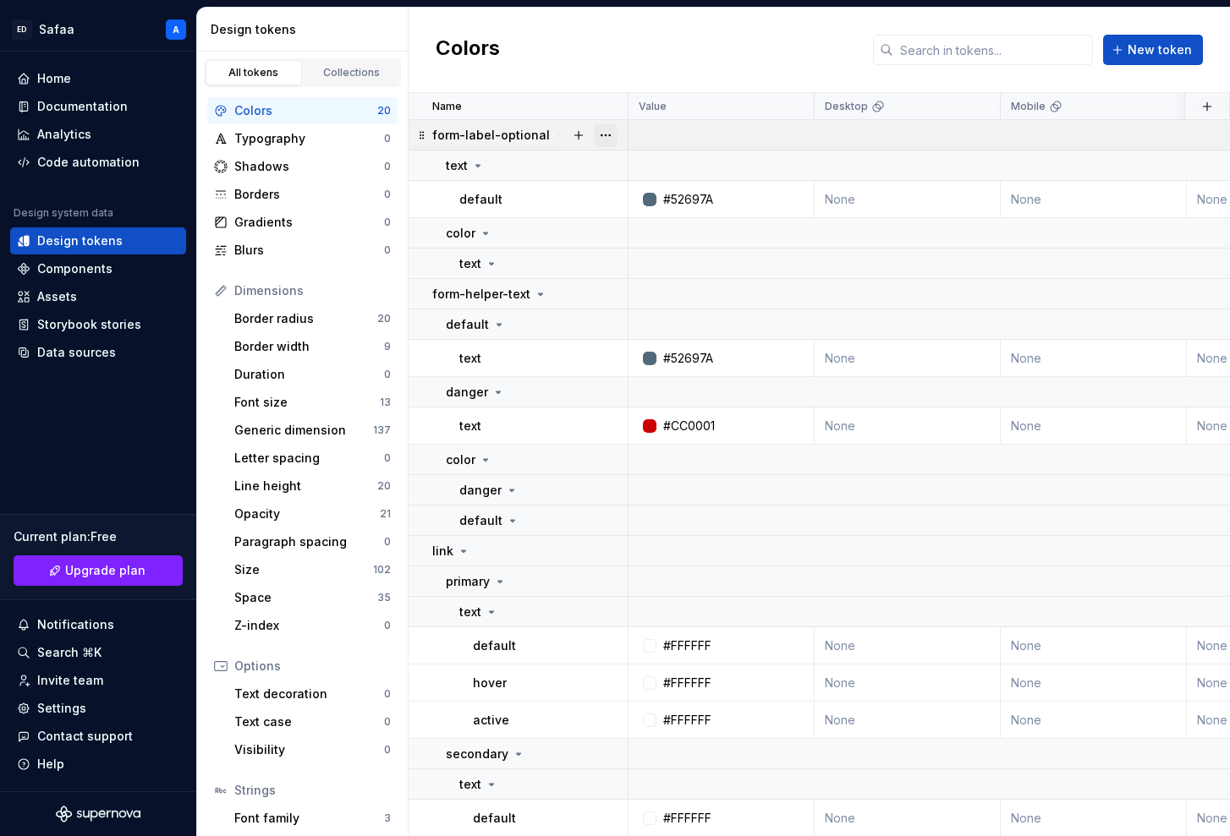
click at [605, 134] on button "button" at bounding box center [606, 135] width 24 height 24
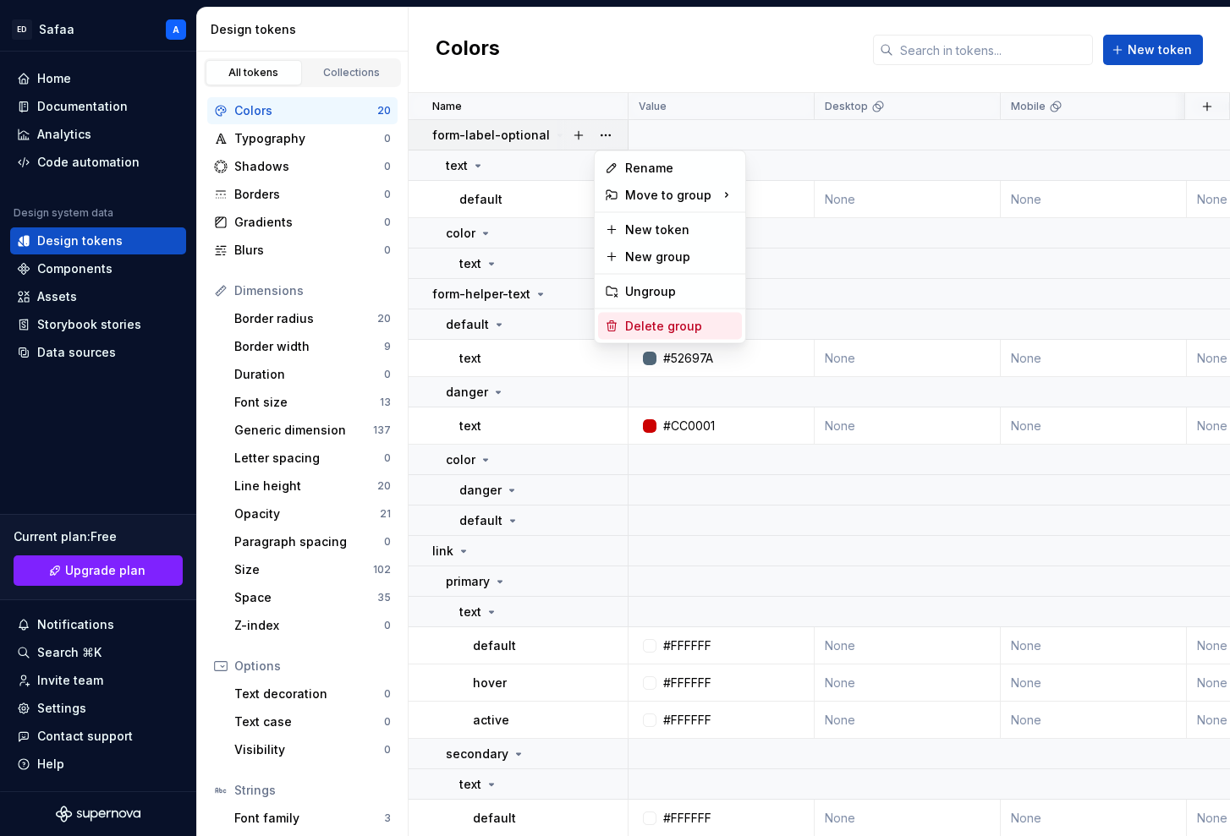
click at [667, 325] on div "Delete group" at bounding box center [680, 326] width 110 height 17
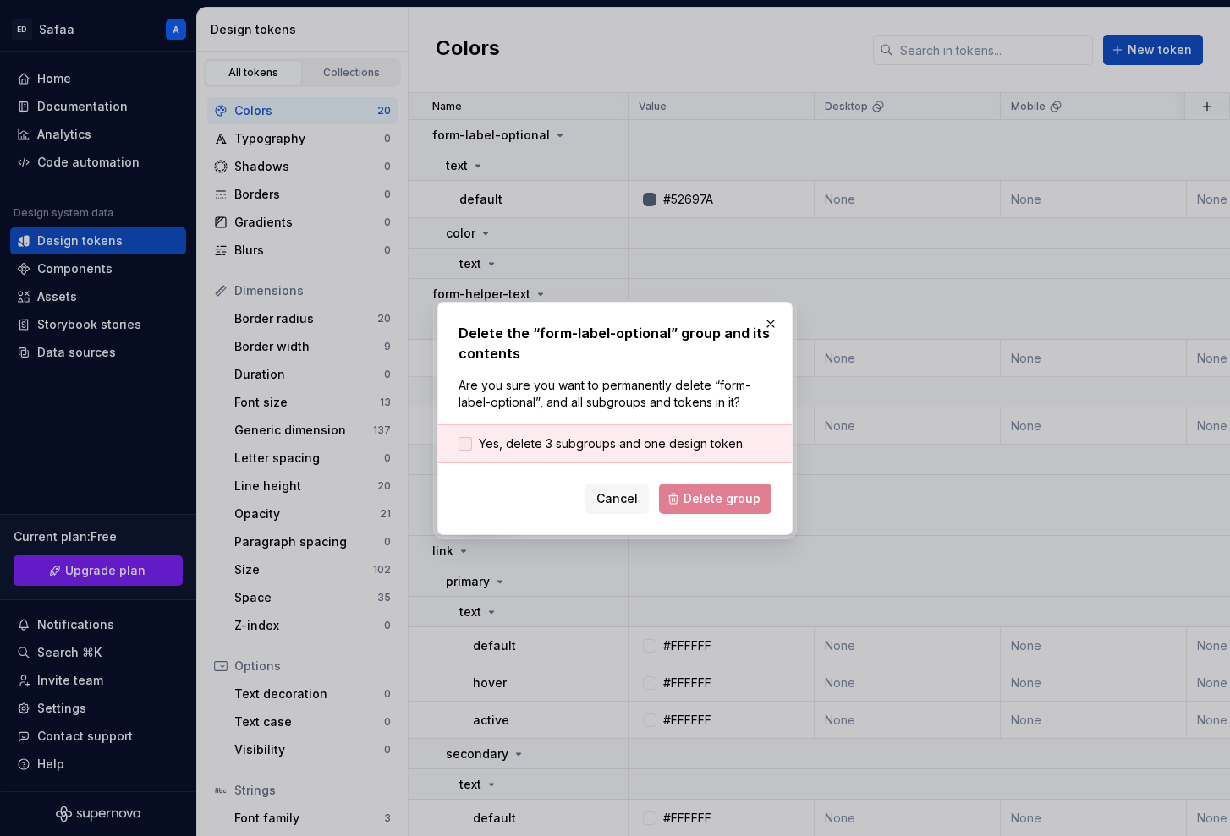
click at [557, 442] on span "Yes, delete 3 subgroups and one design token." at bounding box center [612, 444] width 266 height 17
click at [735, 495] on span "Delete group" at bounding box center [721, 499] width 77 height 17
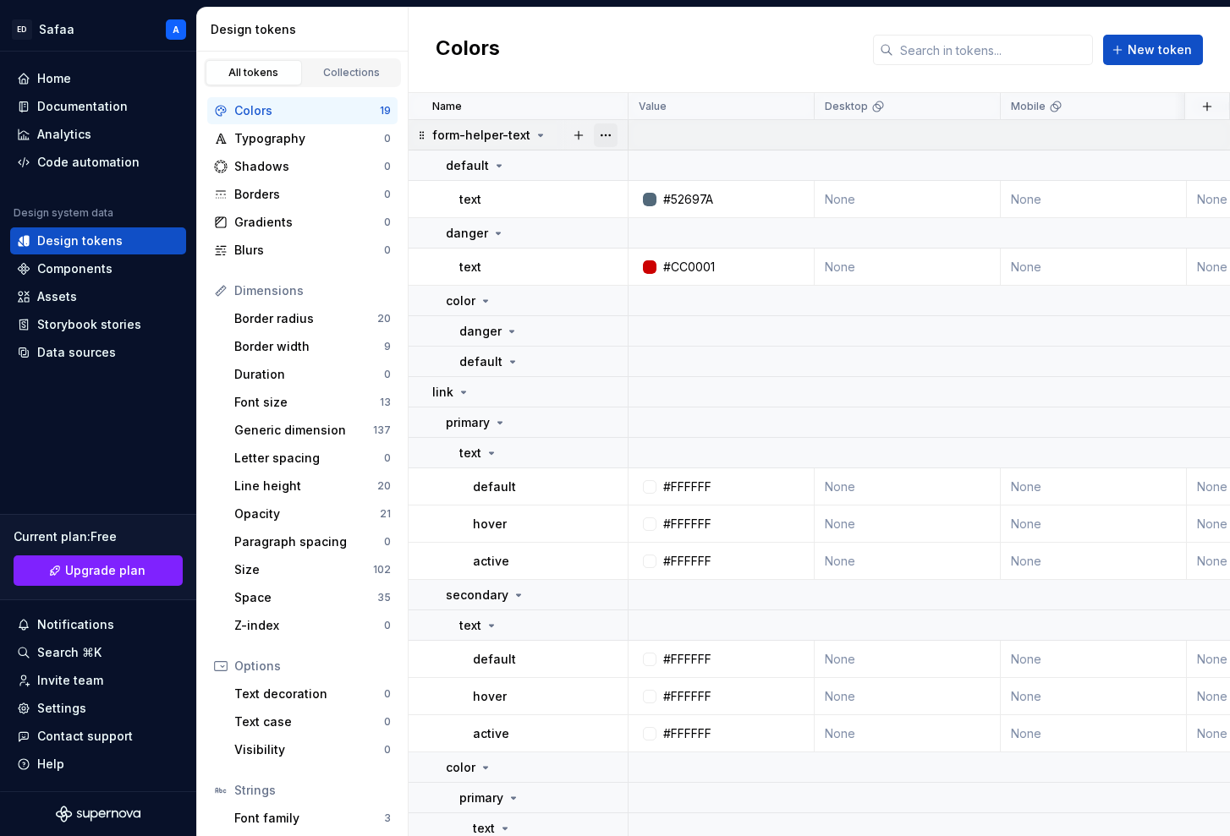
click at [610, 135] on button "button" at bounding box center [606, 135] width 24 height 24
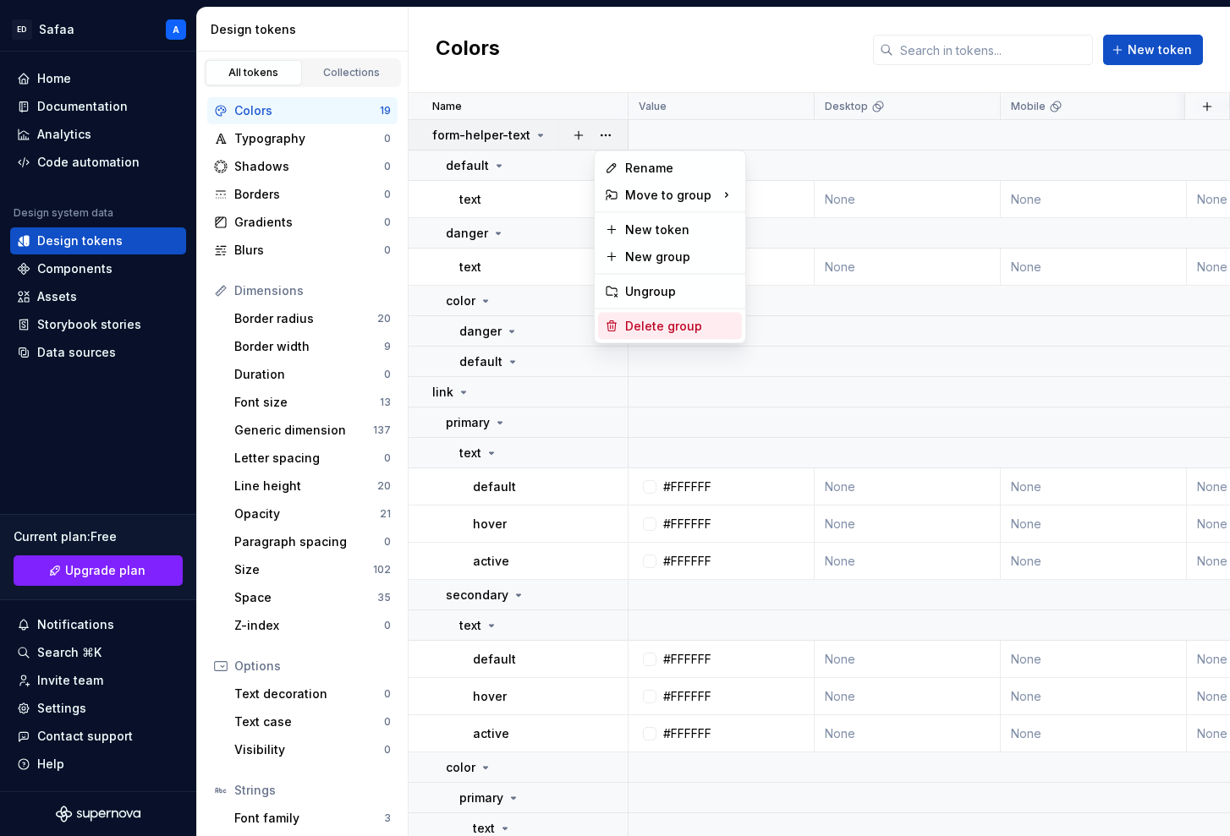
click at [661, 323] on div "Delete group" at bounding box center [680, 326] width 110 height 17
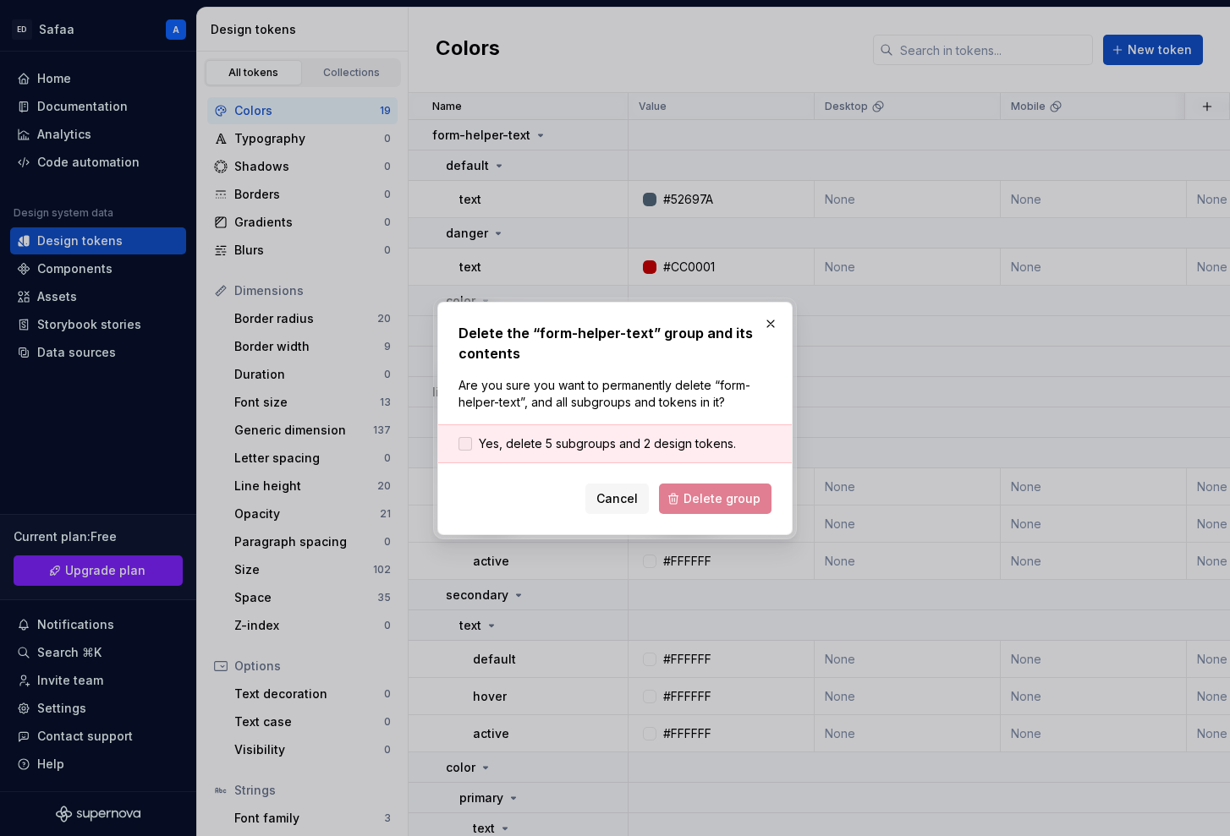
click at [578, 447] on span "Yes, delete 5 subgroups and 2 design tokens." at bounding box center [607, 444] width 257 height 17
click at [736, 508] on button "Delete group" at bounding box center [715, 499] width 112 height 30
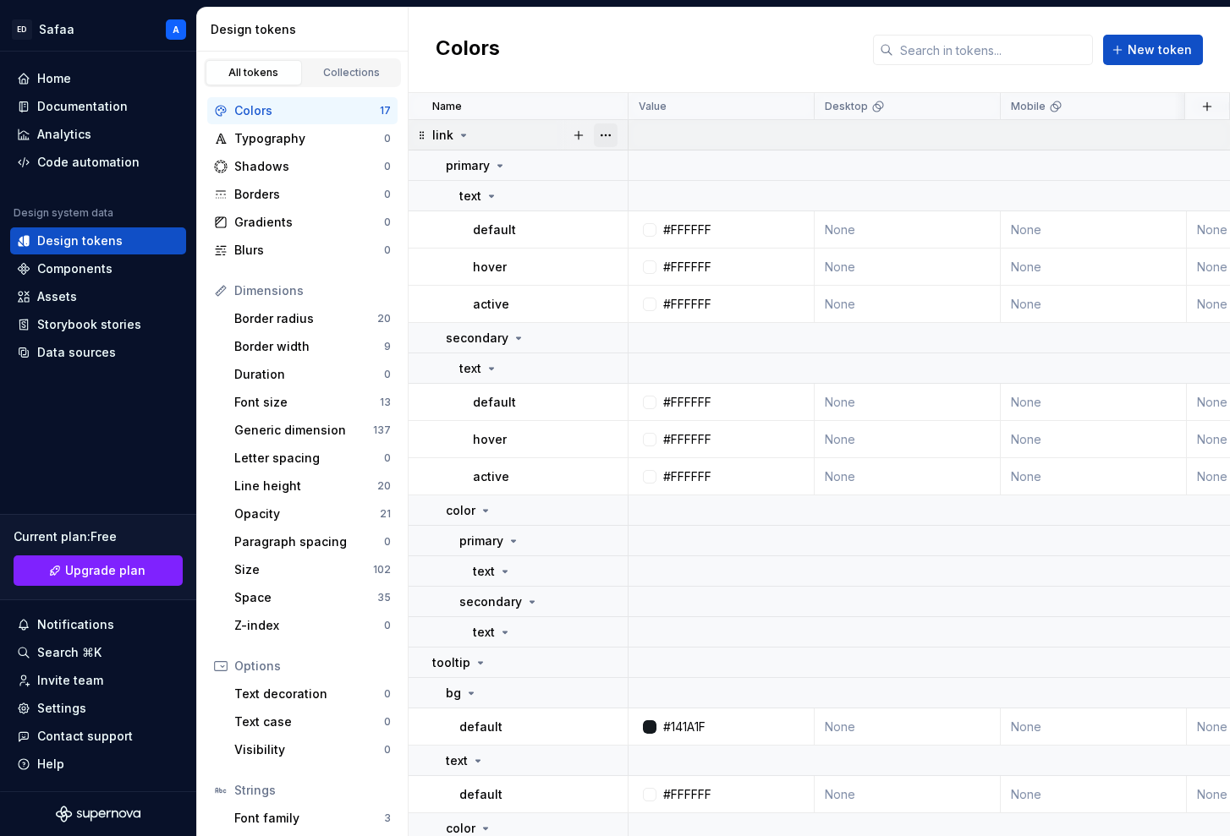
click at [611, 134] on button "button" at bounding box center [606, 135] width 24 height 24
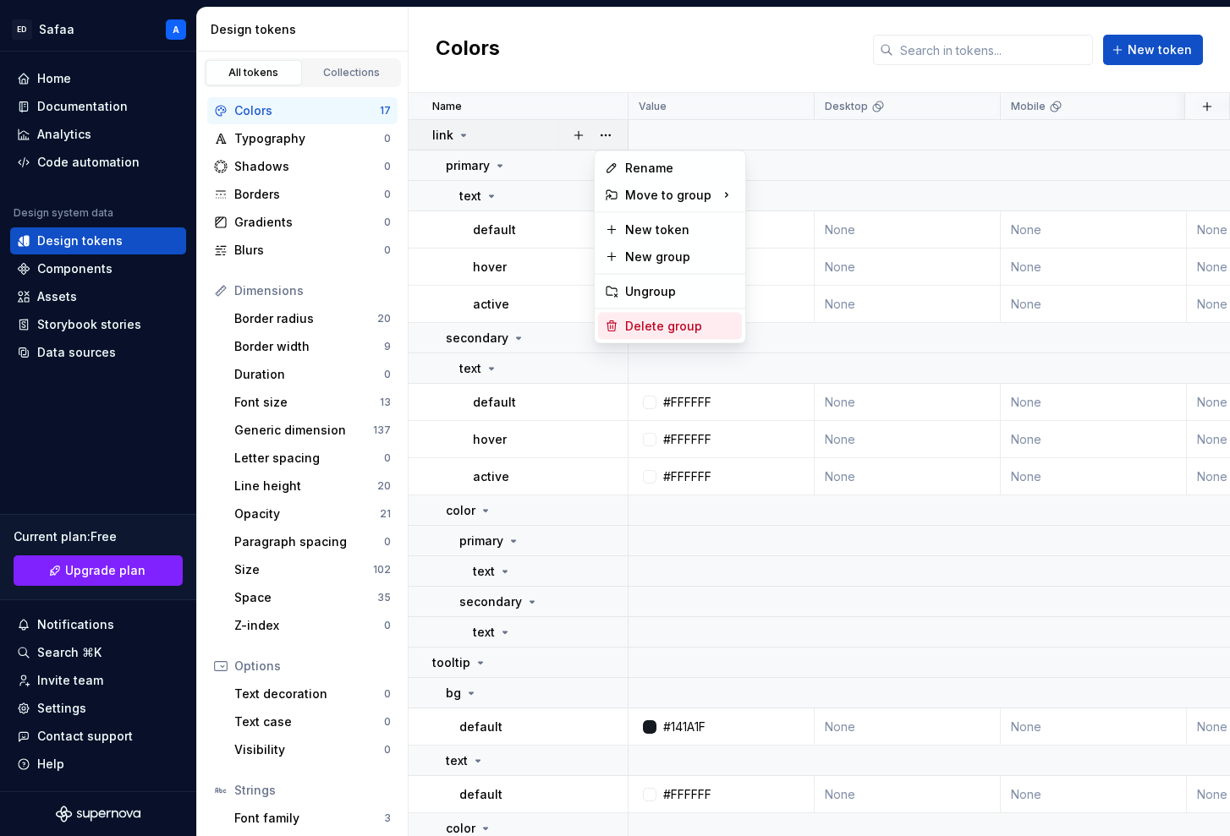
click at [660, 319] on div "Delete group" at bounding box center [680, 326] width 110 height 17
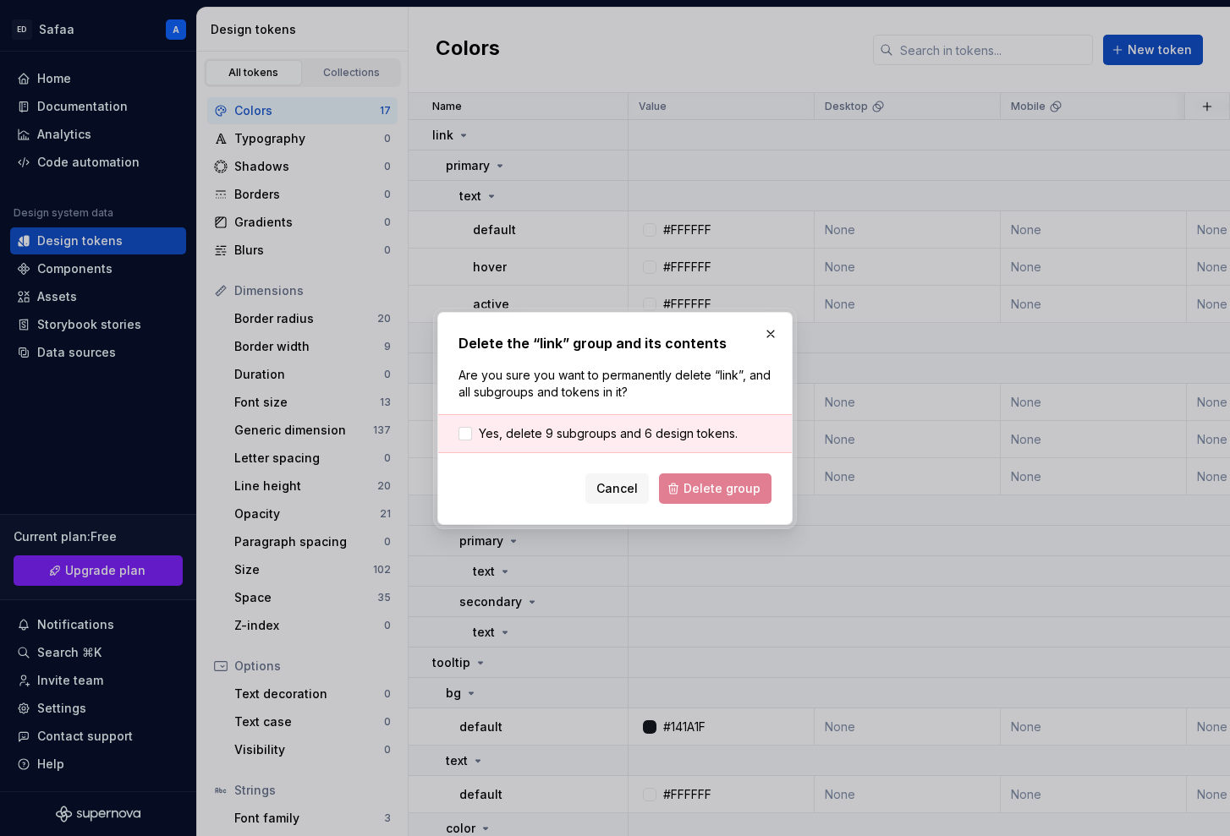
click at [551, 423] on div "Yes, delete 9 subgroups and 6 design tokens." at bounding box center [615, 433] width 354 height 39
click at [567, 436] on span "Yes, delete 9 subgroups and 6 design tokens." at bounding box center [608, 433] width 259 height 17
click at [726, 494] on span "Delete group" at bounding box center [721, 488] width 77 height 17
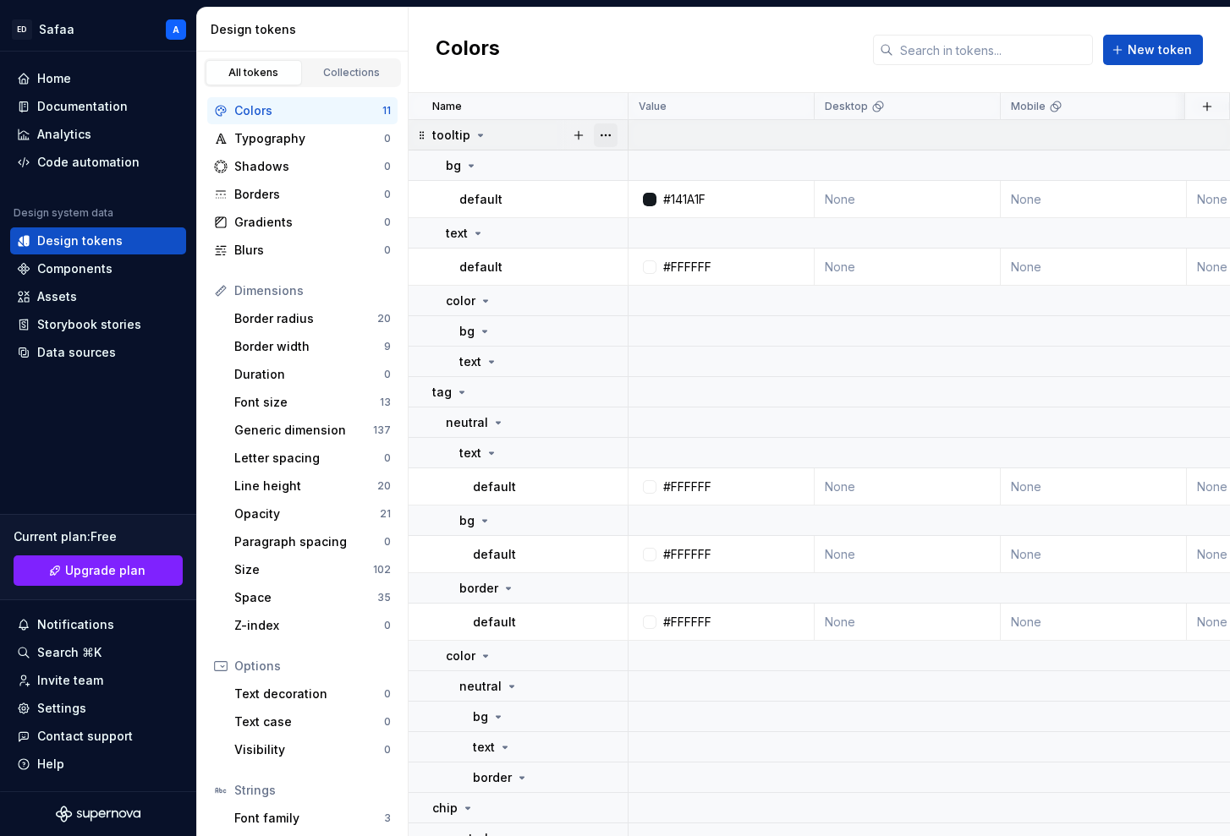
click at [611, 130] on button "button" at bounding box center [606, 135] width 24 height 24
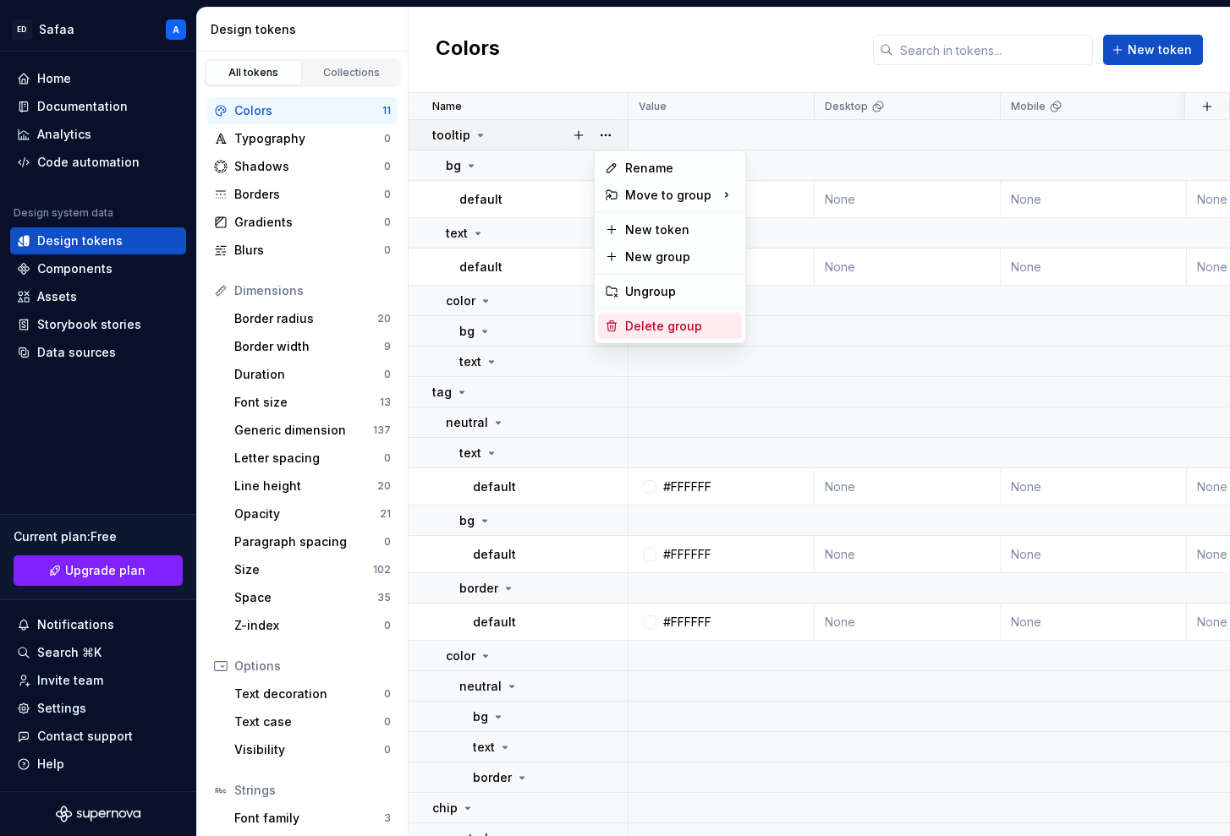
click at [638, 334] on div "Delete group" at bounding box center [680, 326] width 110 height 17
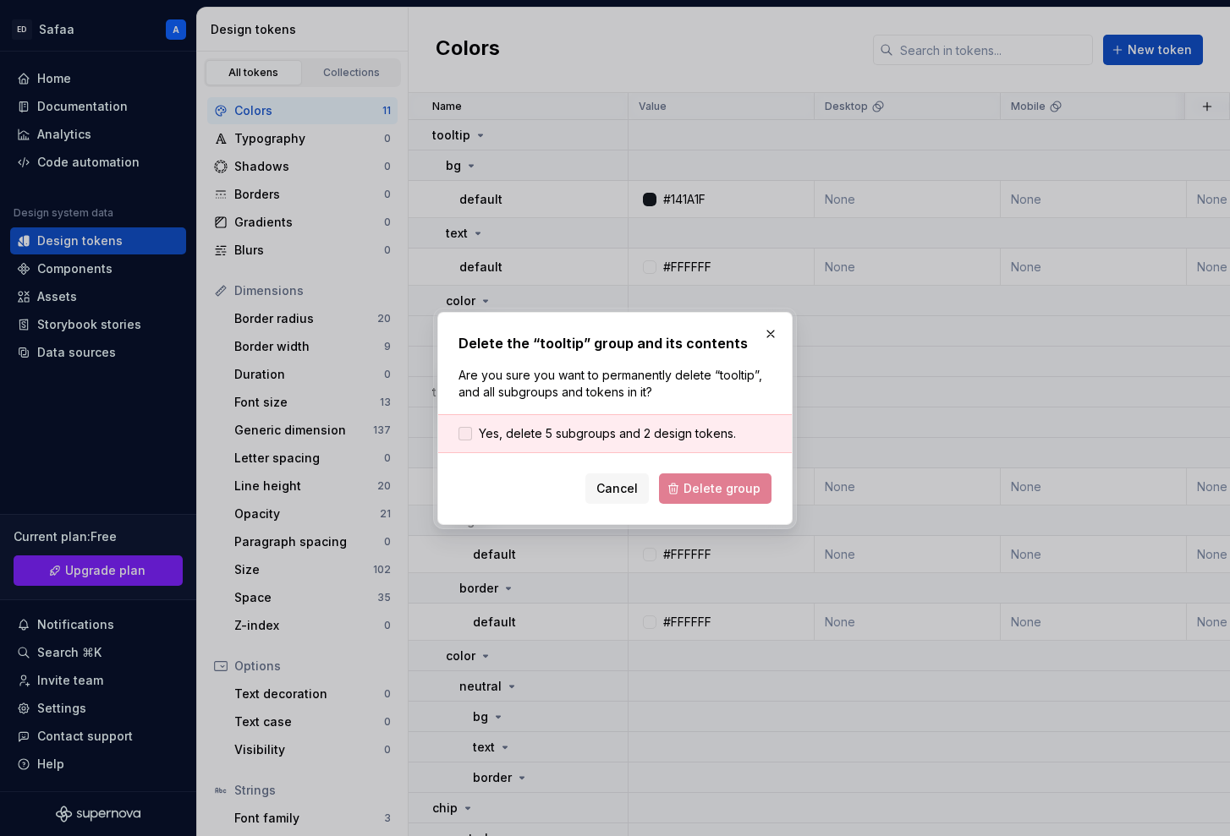
click at [508, 433] on span "Yes, delete 5 subgroups and 2 design tokens." at bounding box center [607, 433] width 257 height 17
click at [726, 485] on span "Delete group" at bounding box center [721, 488] width 77 height 17
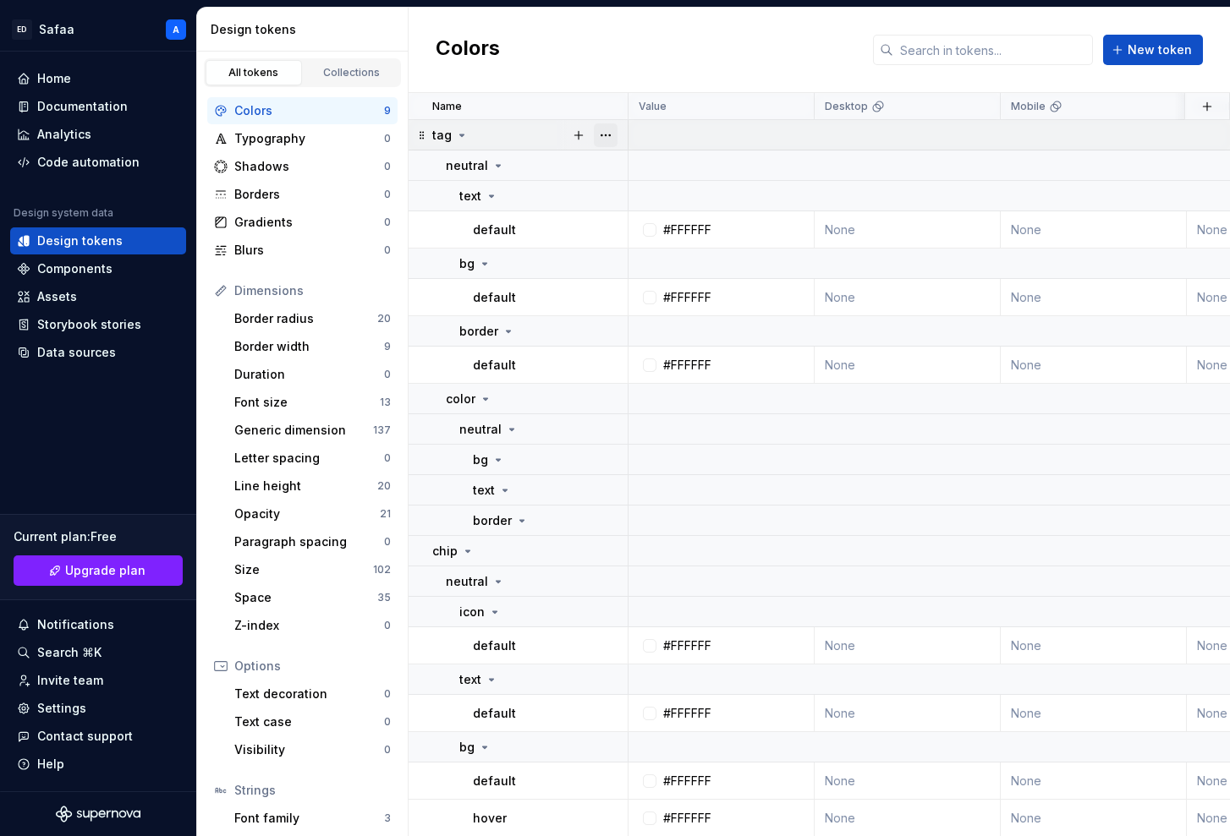
click at [611, 137] on button "button" at bounding box center [606, 135] width 24 height 24
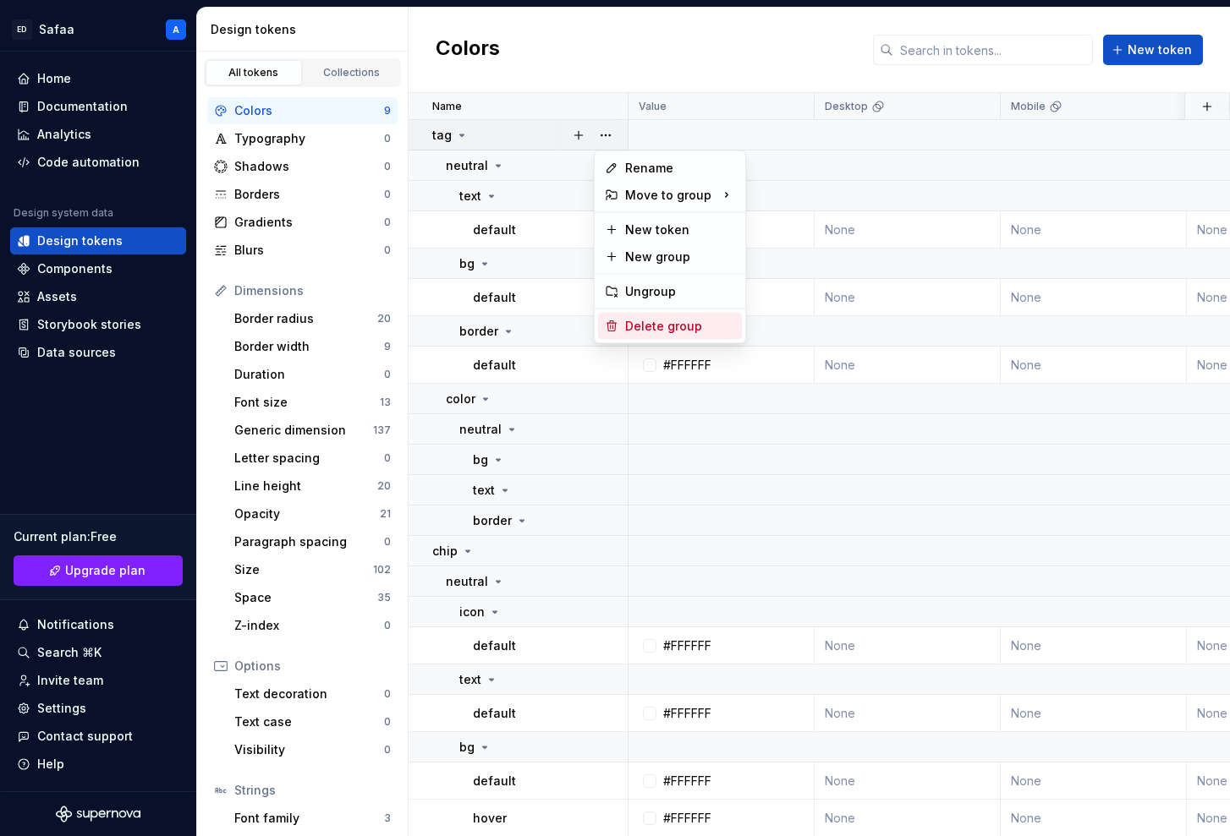
click at [644, 334] on div "Delete group" at bounding box center [680, 326] width 110 height 17
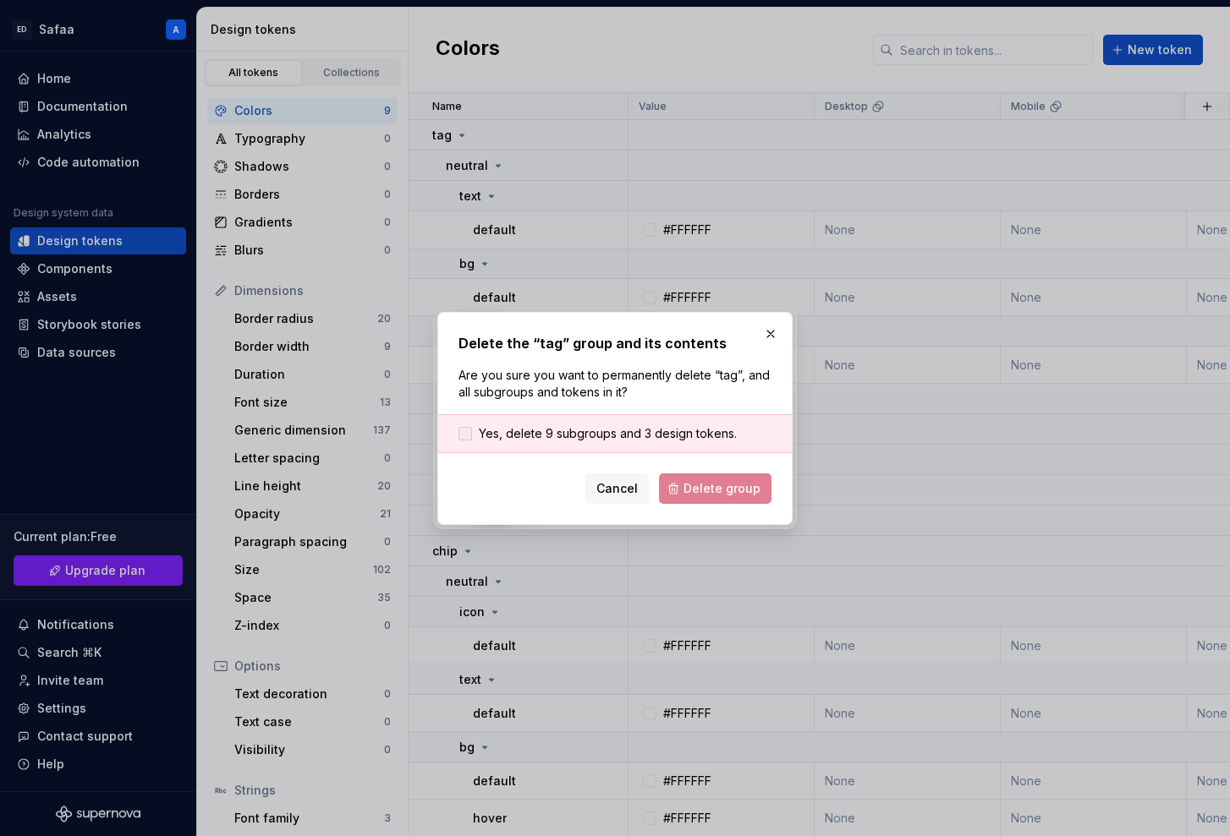
click at [531, 428] on span "Yes, delete 9 subgroups and 3 design tokens." at bounding box center [608, 433] width 258 height 17
click at [682, 471] on form "Yes, delete 9 subgroups and 3 design tokens. Cancel Delete group" at bounding box center [614, 459] width 313 height 90
click at [690, 489] on span "Delete group" at bounding box center [721, 488] width 77 height 17
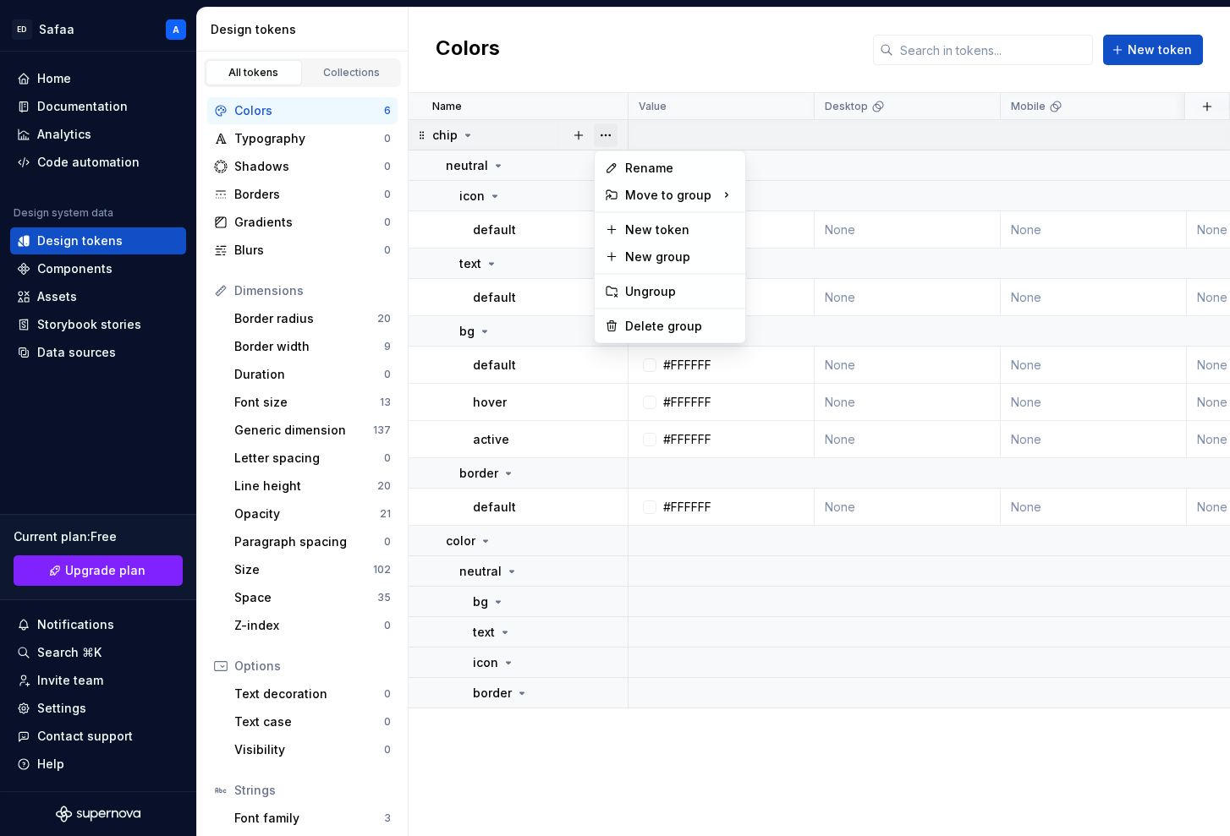
click at [611, 140] on button "button" at bounding box center [606, 135] width 24 height 24
click at [650, 327] on div "Delete group" at bounding box center [680, 326] width 110 height 17
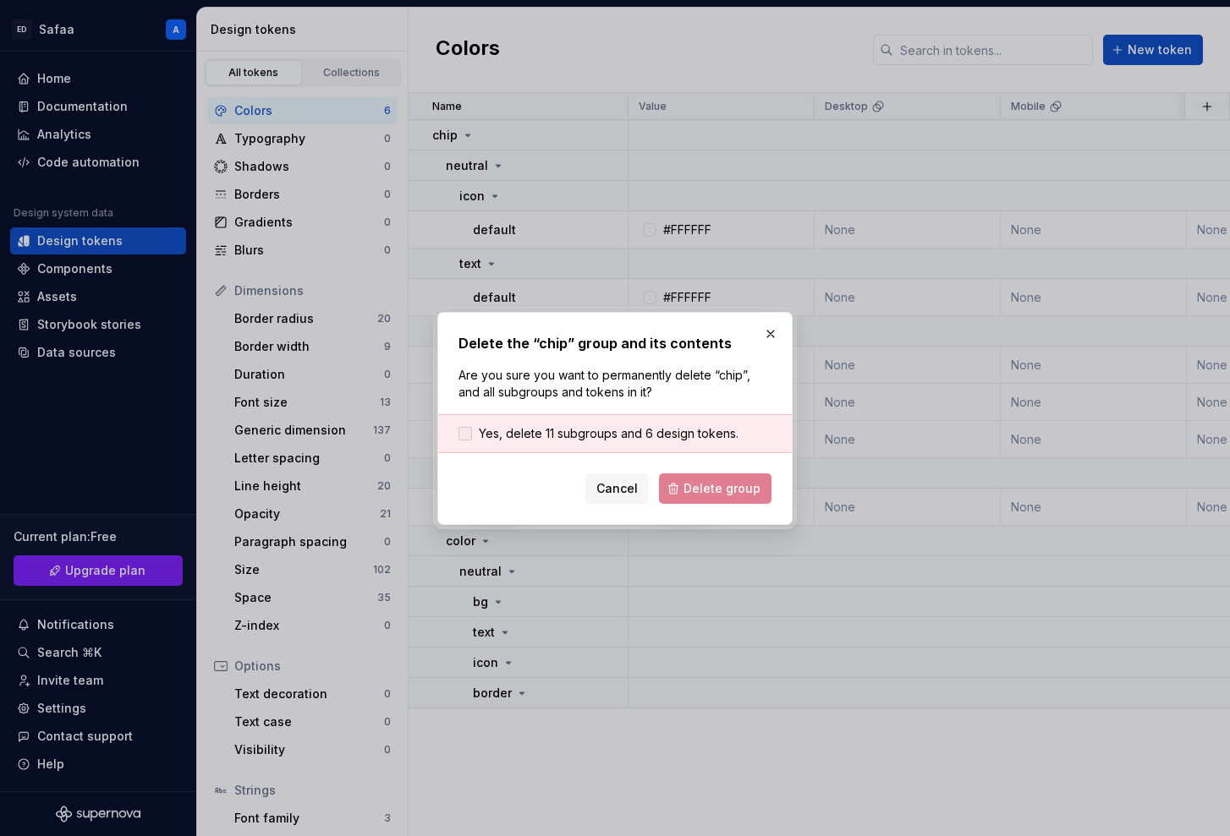
click at [589, 428] on span "Yes, delete 11 subgroups and 6 design tokens." at bounding box center [609, 433] width 260 height 17
click at [686, 485] on button "Delete group" at bounding box center [715, 489] width 112 height 30
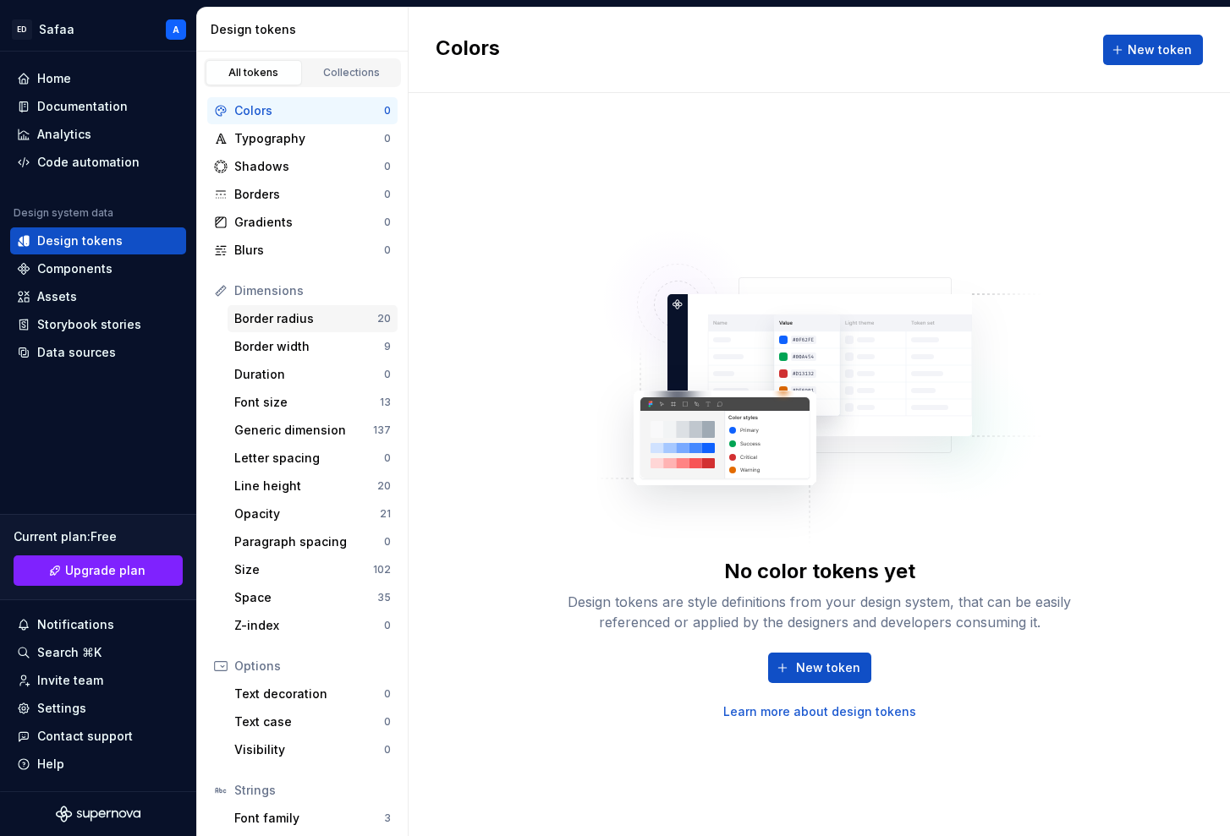
click at [321, 324] on div "Border radius" at bounding box center [305, 318] width 143 height 17
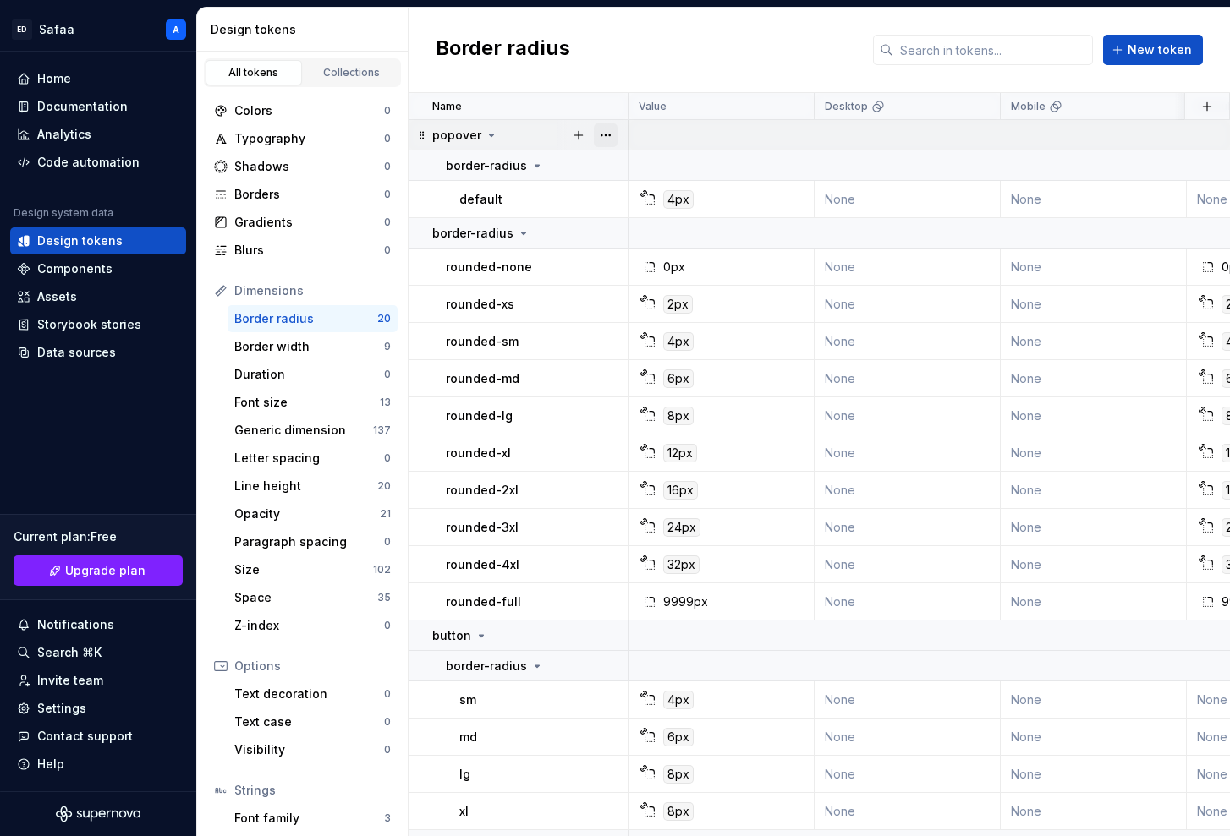
click at [600, 140] on button "button" at bounding box center [606, 135] width 24 height 24
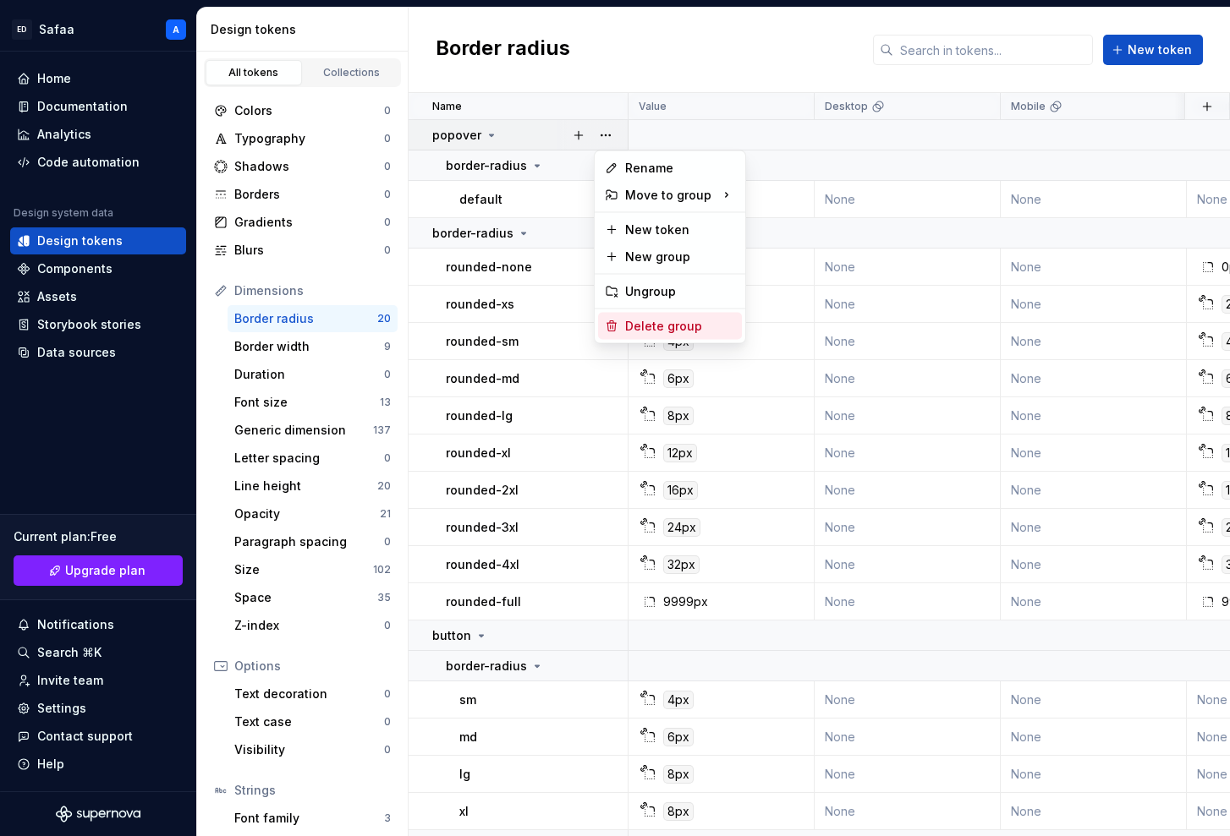
click at [667, 331] on div "Delete group" at bounding box center [680, 326] width 110 height 17
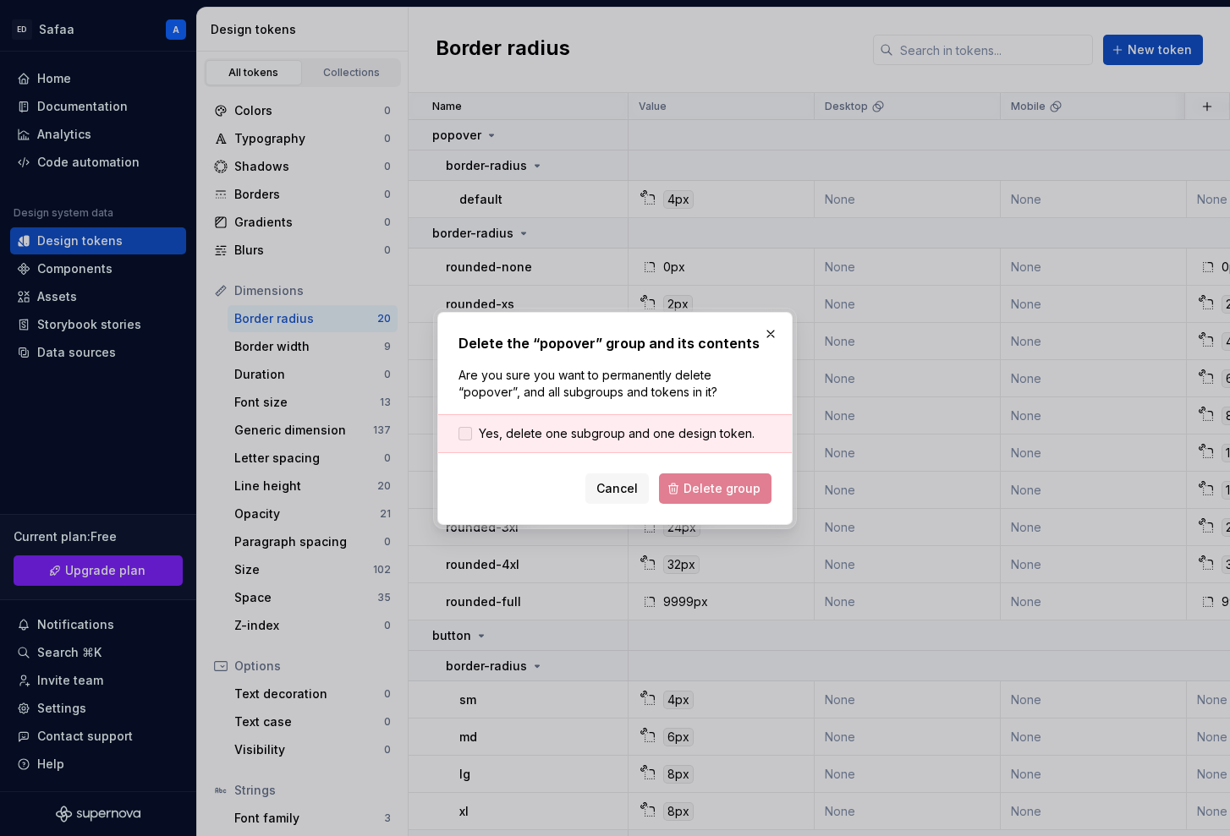
click at [618, 433] on span "Yes, delete one subgroup and one design token." at bounding box center [617, 433] width 276 height 17
click at [715, 485] on span "Delete group" at bounding box center [721, 488] width 77 height 17
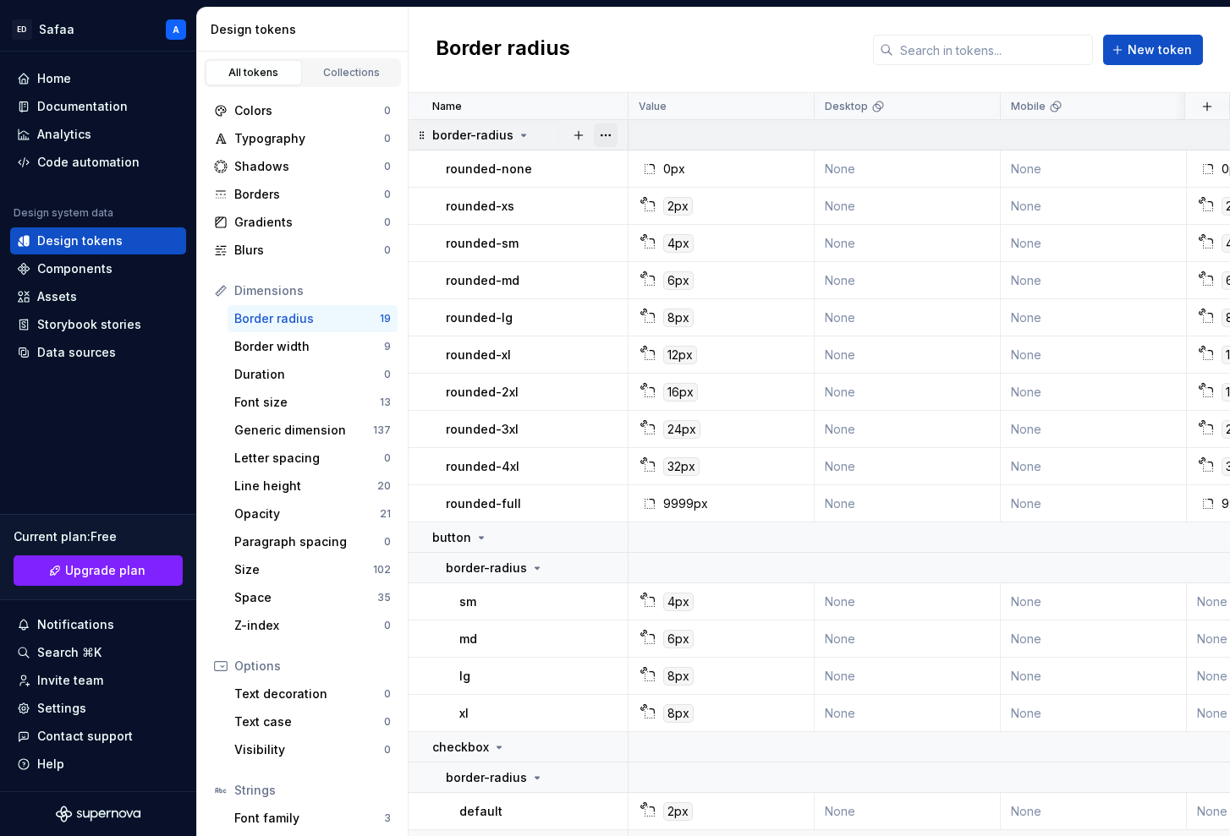
click at [609, 135] on button "button" at bounding box center [606, 135] width 24 height 24
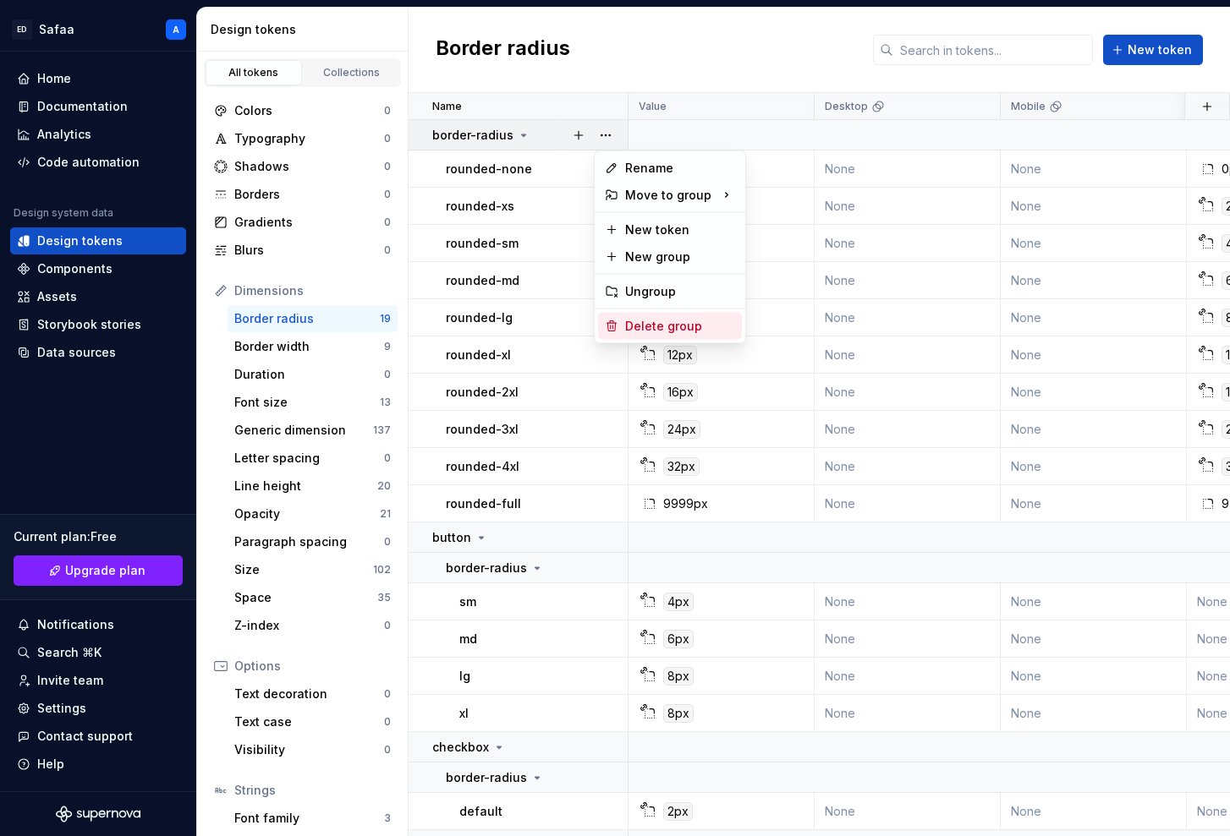
click at [646, 316] on div "Delete group" at bounding box center [670, 326] width 144 height 27
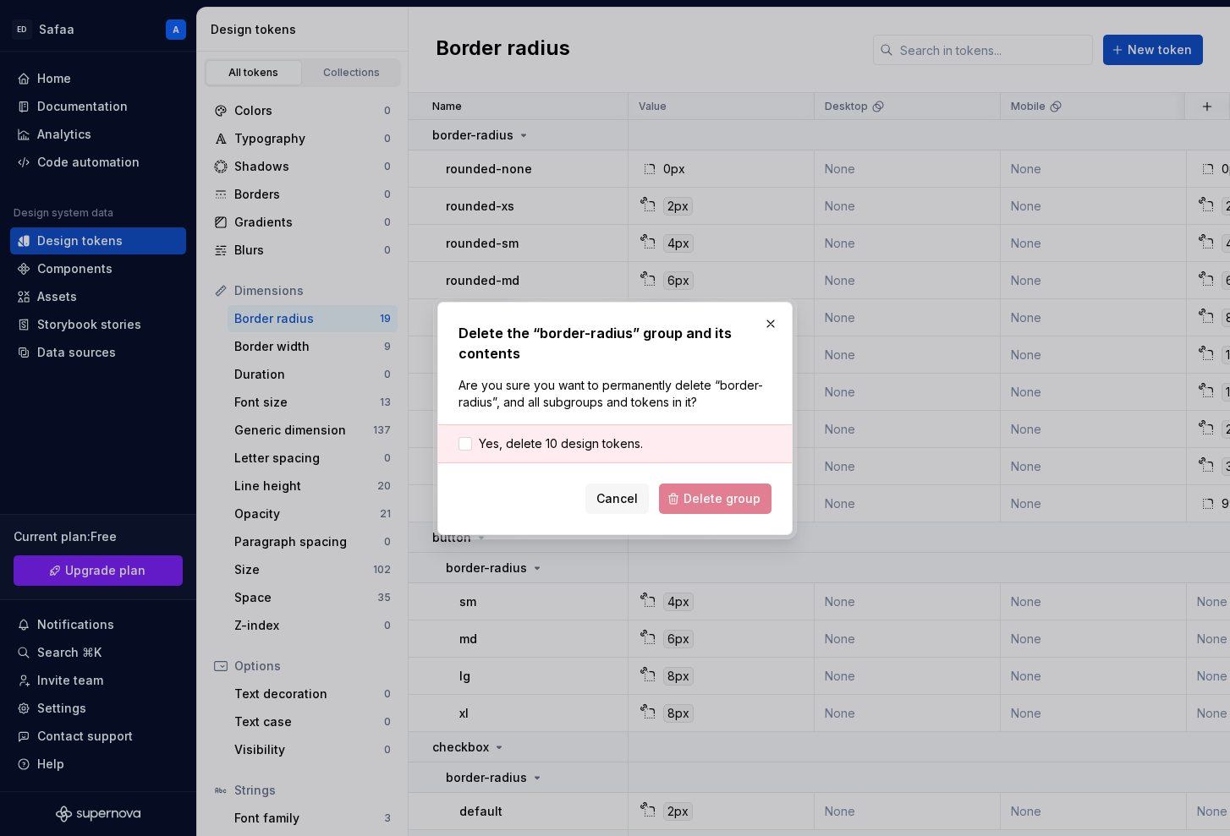
click at [568, 456] on div "Yes, delete 10 design tokens." at bounding box center [615, 444] width 354 height 39
click at [572, 451] on span "Yes, delete 10 design tokens." at bounding box center [561, 444] width 164 height 17
click at [730, 502] on span "Delete group" at bounding box center [721, 499] width 77 height 17
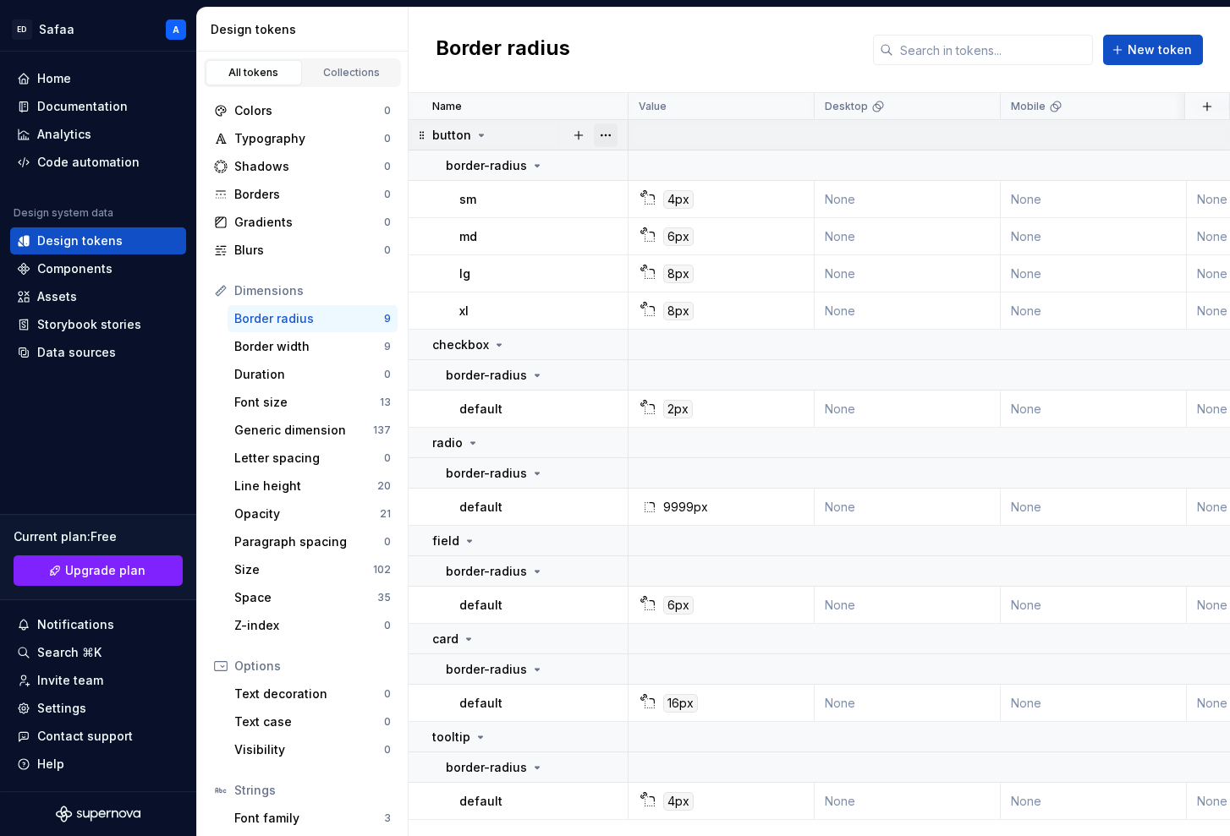
click at [606, 132] on button "button" at bounding box center [606, 135] width 24 height 24
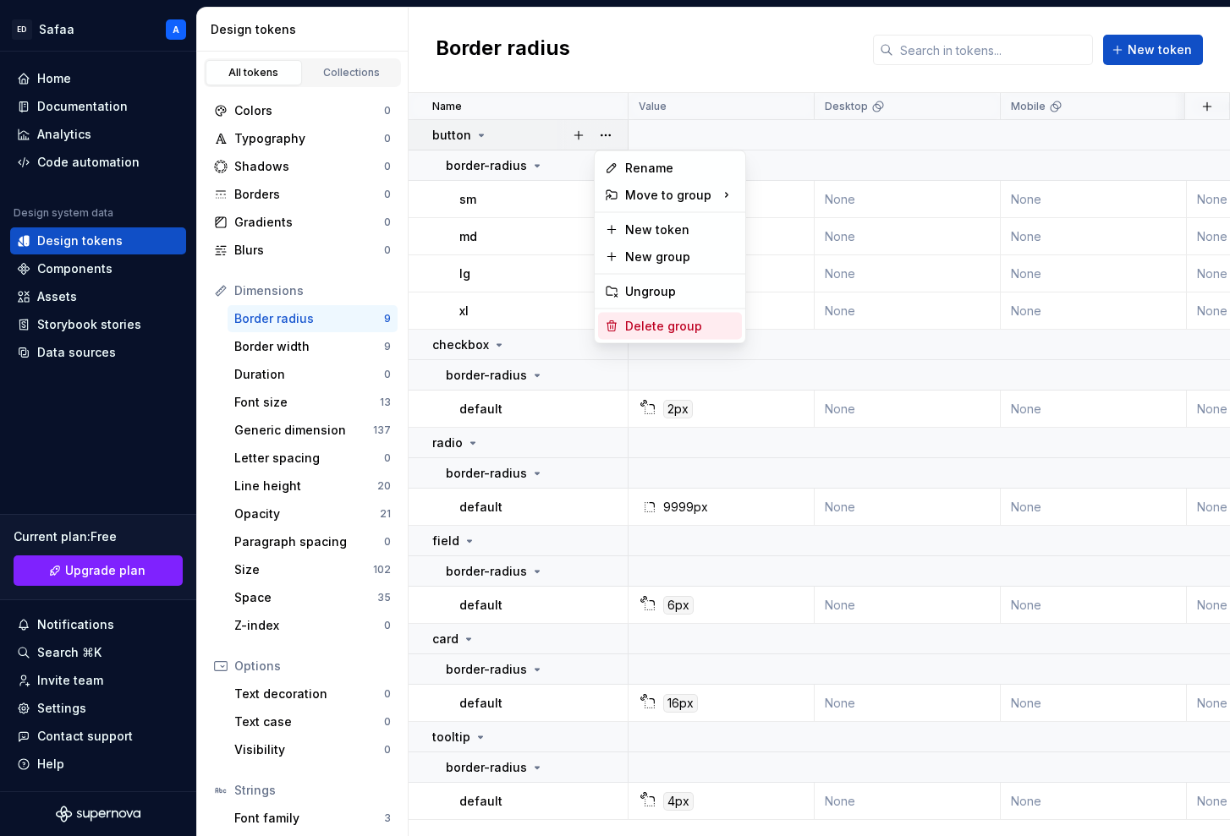
click at [650, 322] on div "Delete group" at bounding box center [680, 326] width 110 height 17
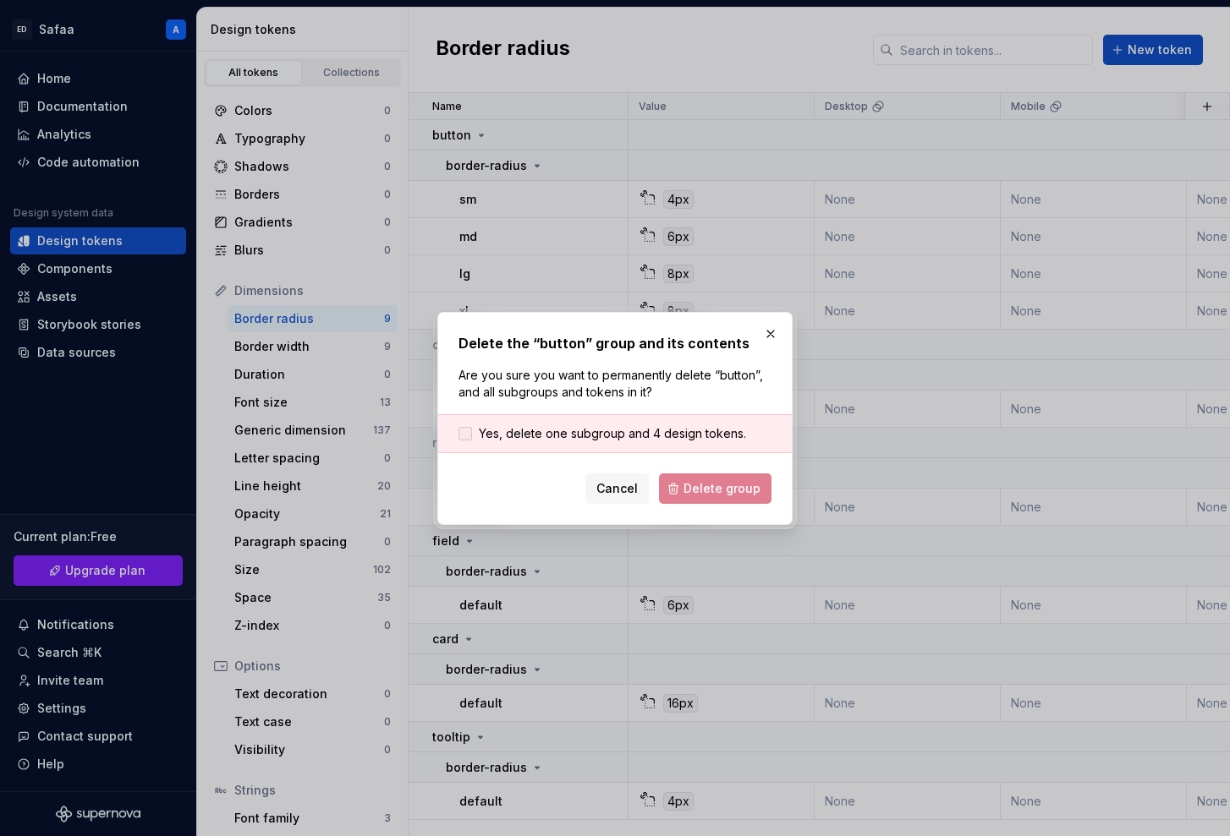
click at [657, 436] on span "Yes, delete one subgroup and 4 design tokens." at bounding box center [612, 433] width 267 height 17
click at [694, 491] on span "Delete group" at bounding box center [721, 488] width 77 height 17
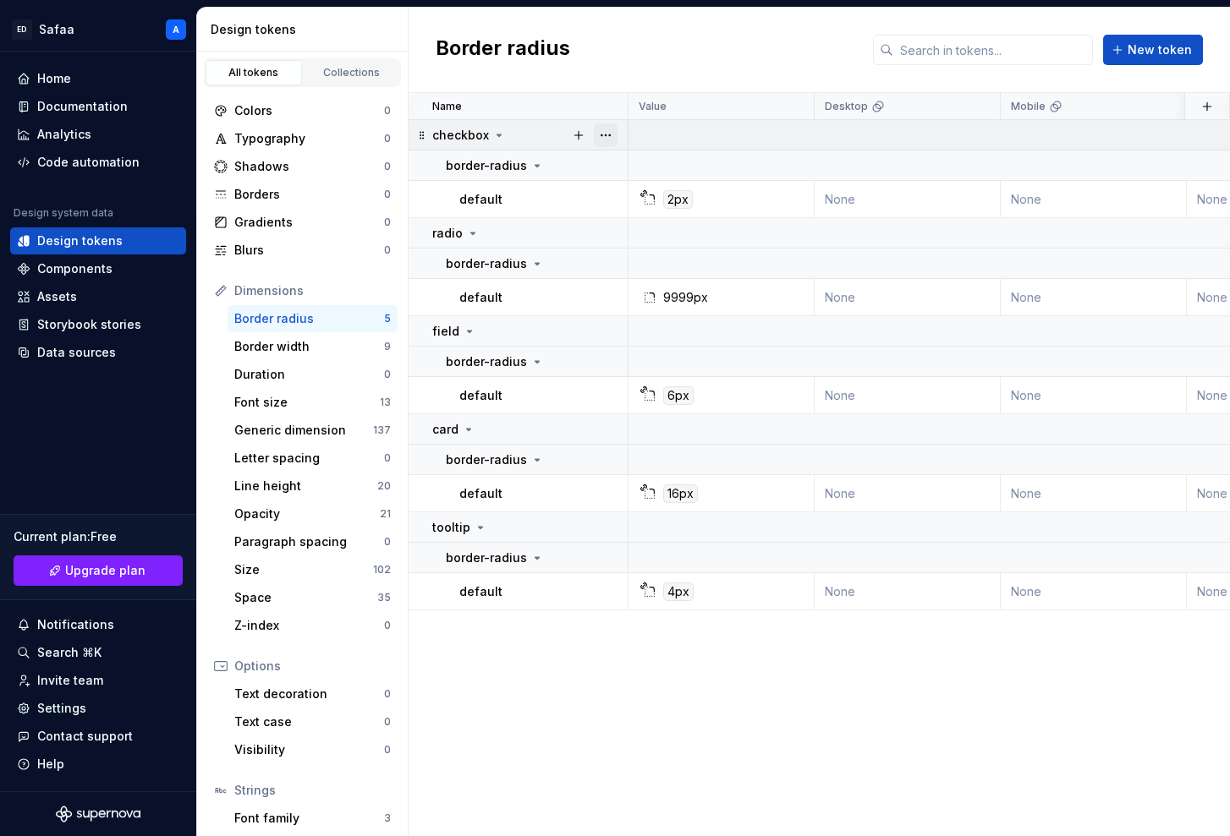
click at [606, 139] on button "button" at bounding box center [606, 135] width 24 height 24
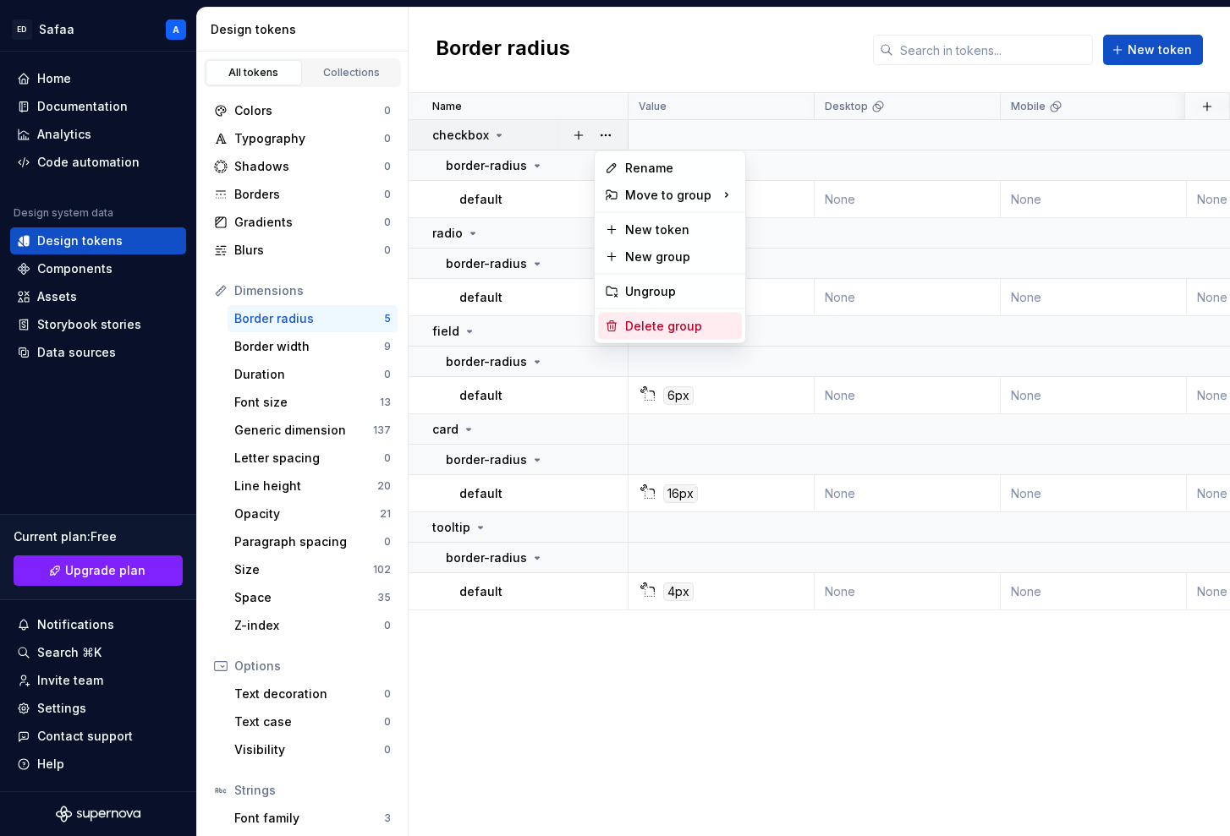
click at [675, 327] on div "Delete group" at bounding box center [680, 326] width 110 height 17
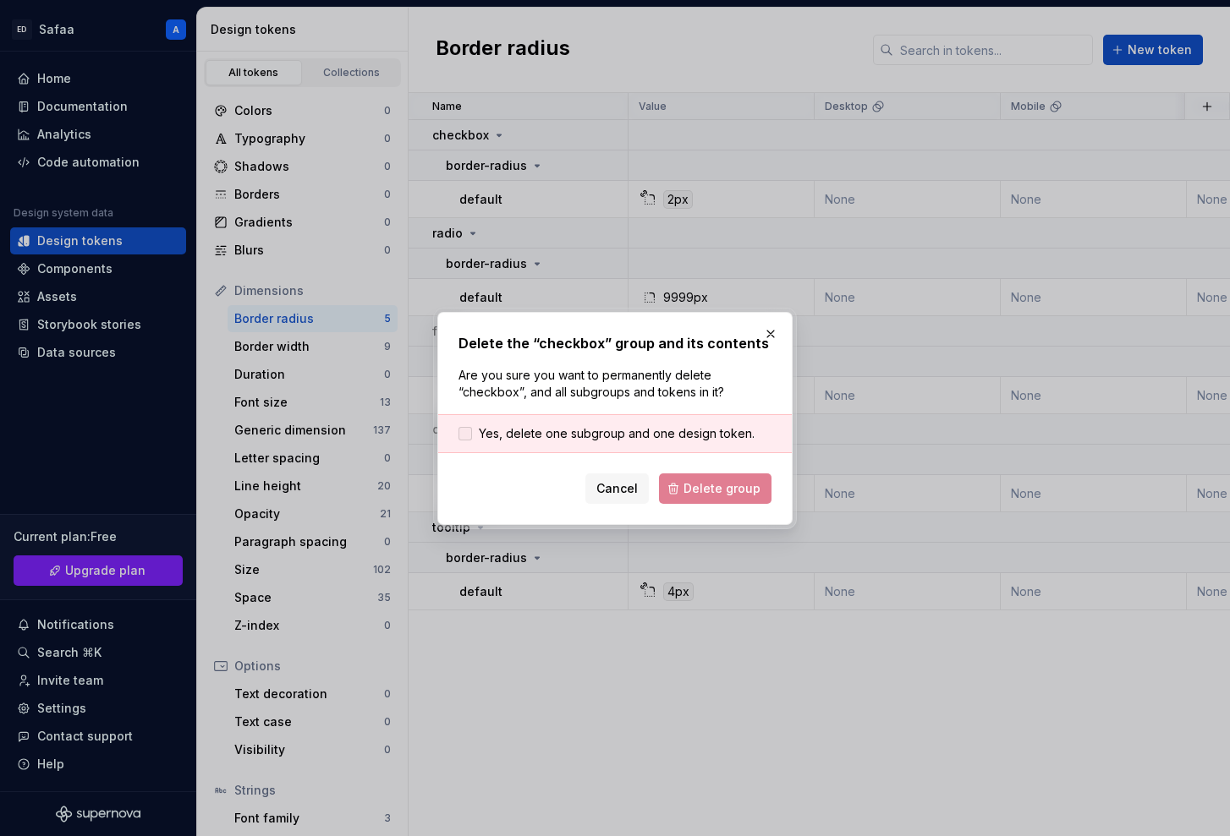
click at [615, 436] on span "Yes, delete one subgroup and one design token." at bounding box center [617, 433] width 276 height 17
click at [705, 499] on button "Delete group" at bounding box center [715, 489] width 112 height 30
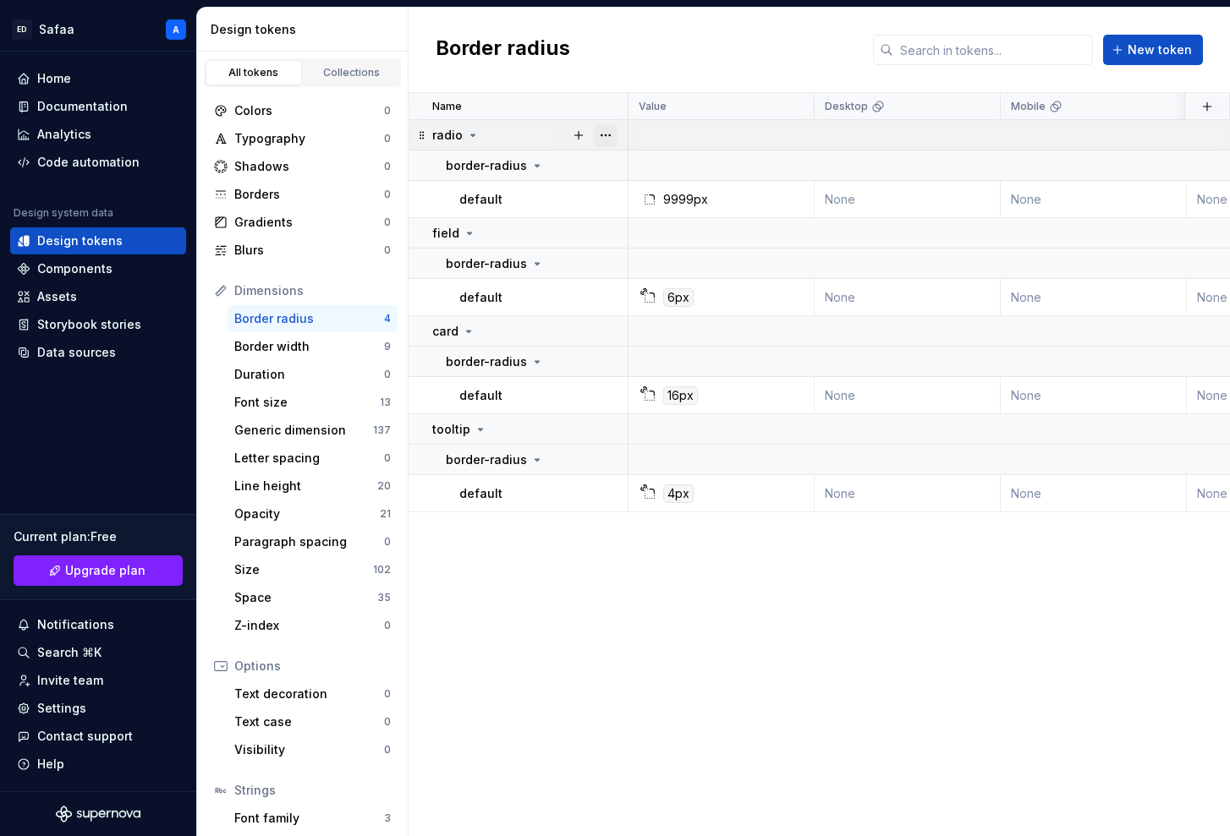
click at [608, 132] on button "button" at bounding box center [606, 135] width 24 height 24
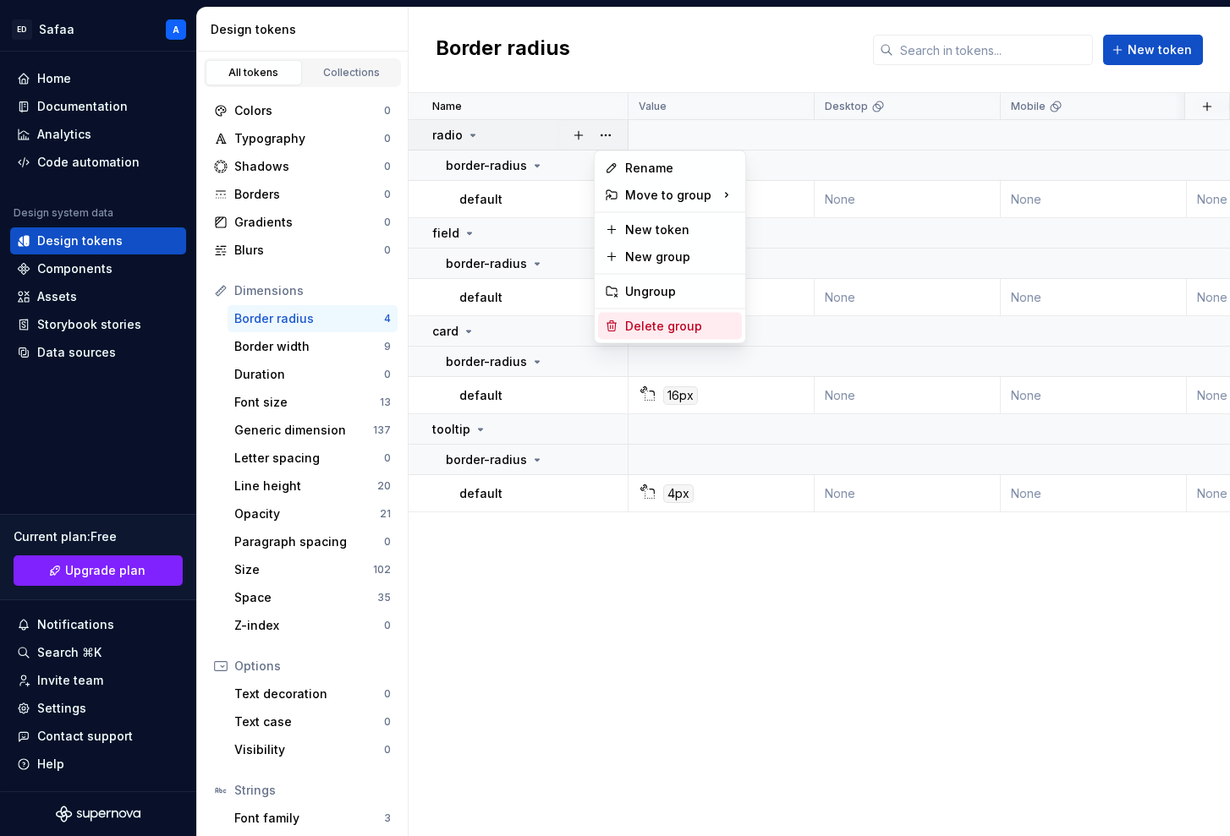
click at [658, 328] on div "Delete group" at bounding box center [680, 326] width 110 height 17
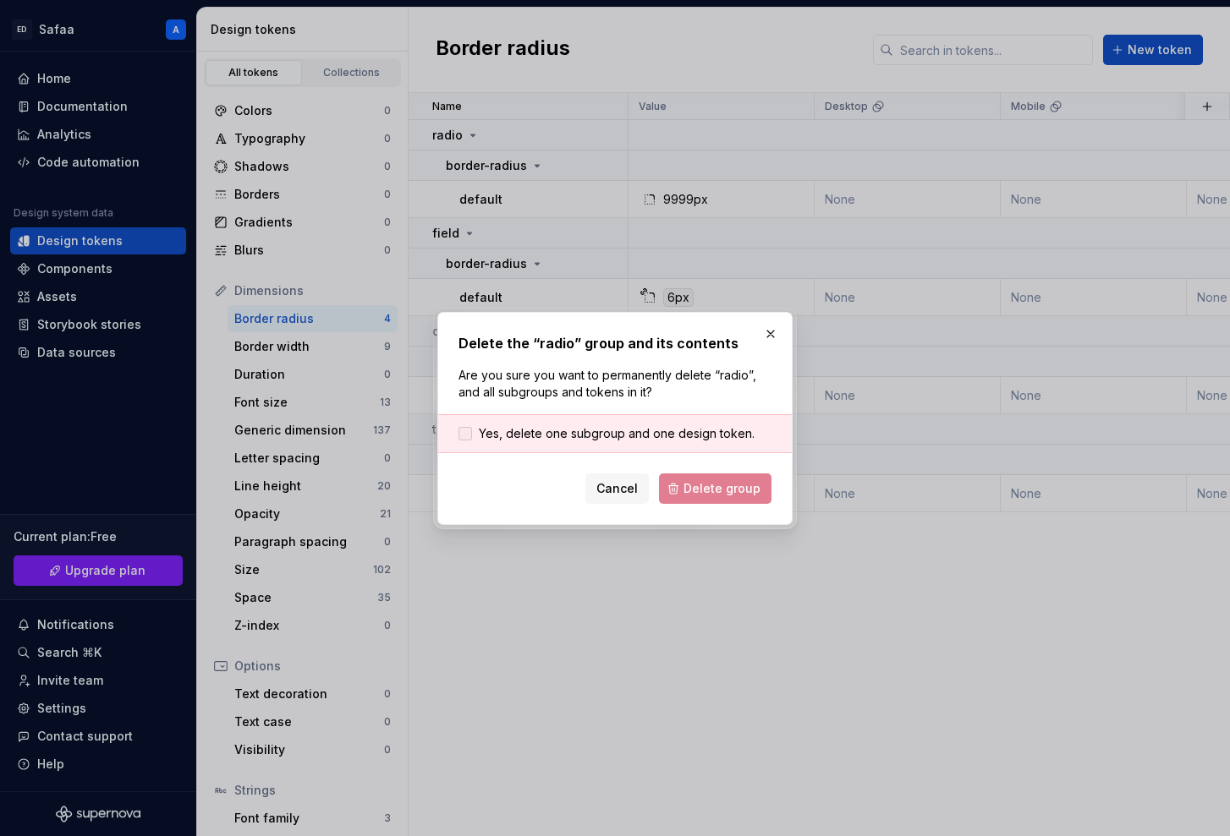
click at [628, 435] on span "Yes, delete one subgroup and one design token." at bounding box center [617, 433] width 276 height 17
click at [681, 476] on button "Delete group" at bounding box center [715, 489] width 112 height 30
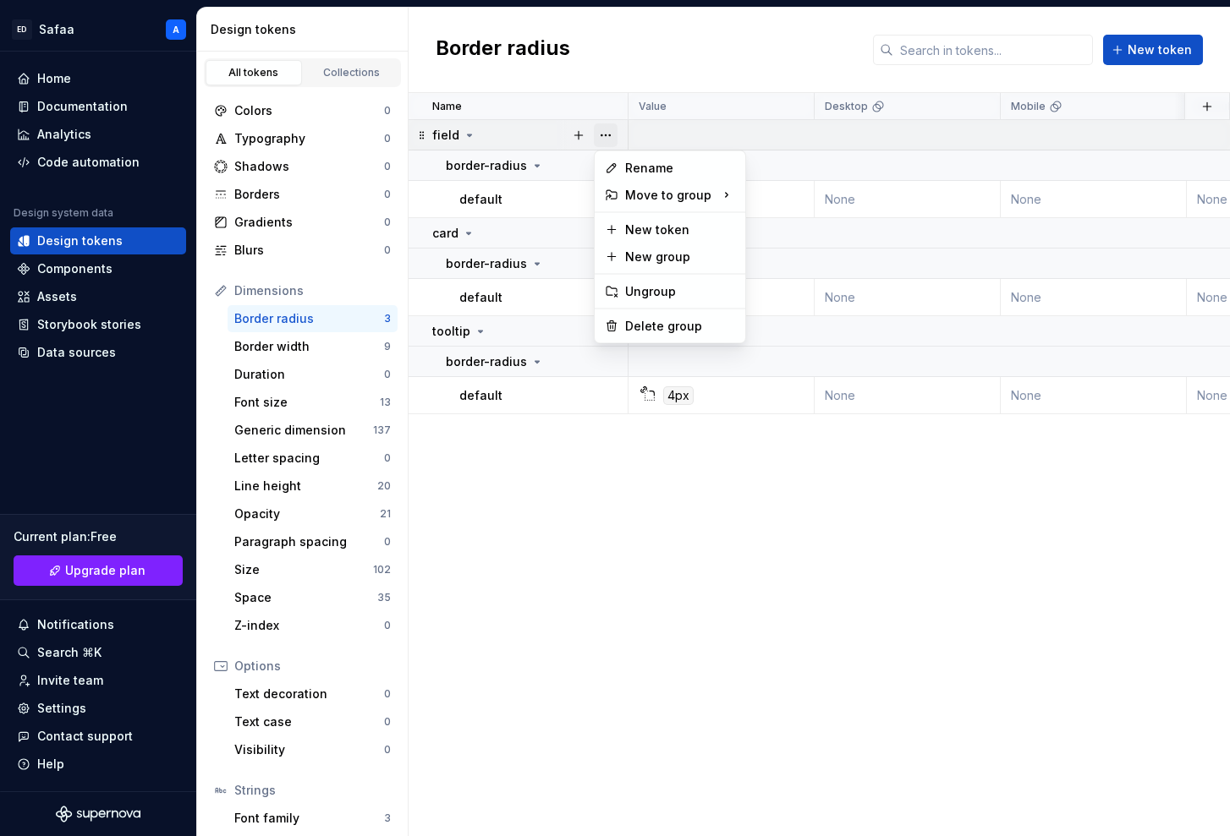
click at [611, 137] on button "button" at bounding box center [606, 135] width 24 height 24
click at [639, 329] on div "Delete group" at bounding box center [680, 326] width 110 height 17
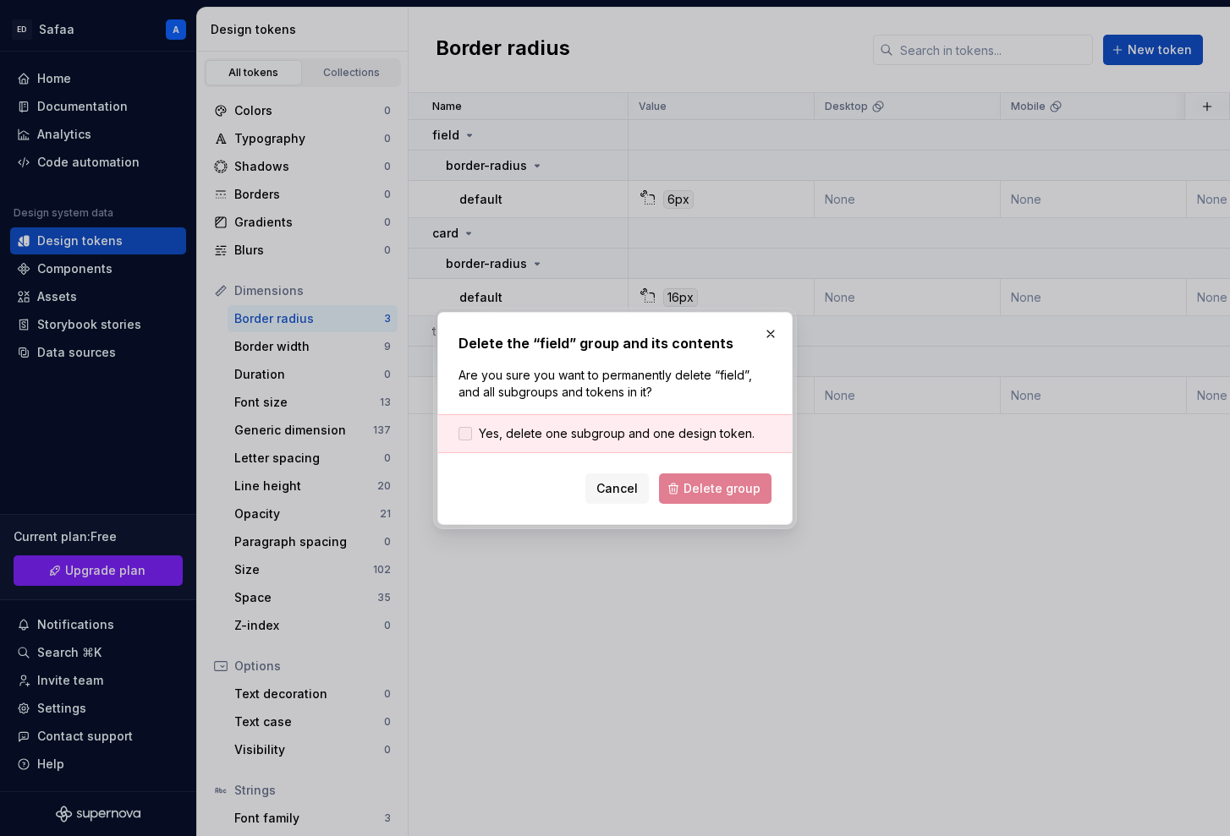
click at [588, 436] on span "Yes, delete one subgroup and one design token." at bounding box center [617, 433] width 276 height 17
click at [710, 491] on span "Delete group" at bounding box center [721, 488] width 77 height 17
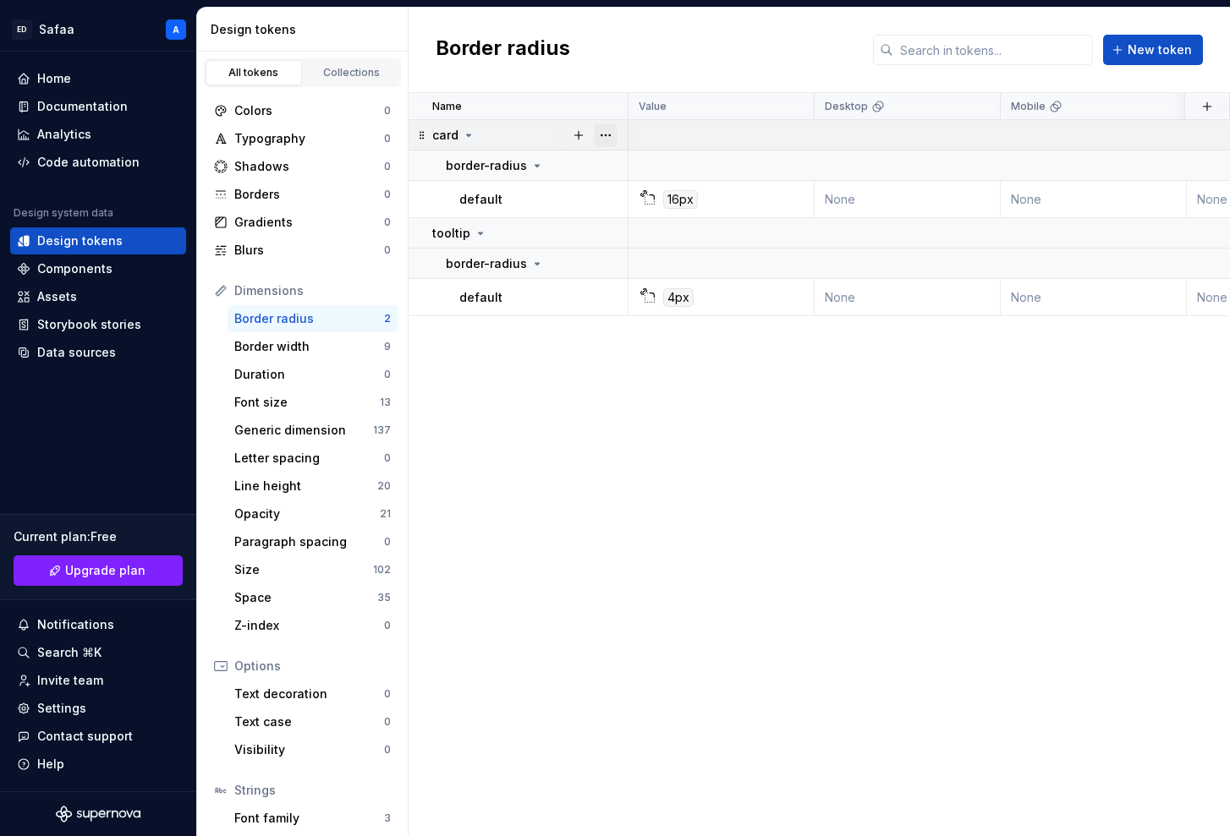
click at [607, 137] on button "button" at bounding box center [606, 135] width 24 height 24
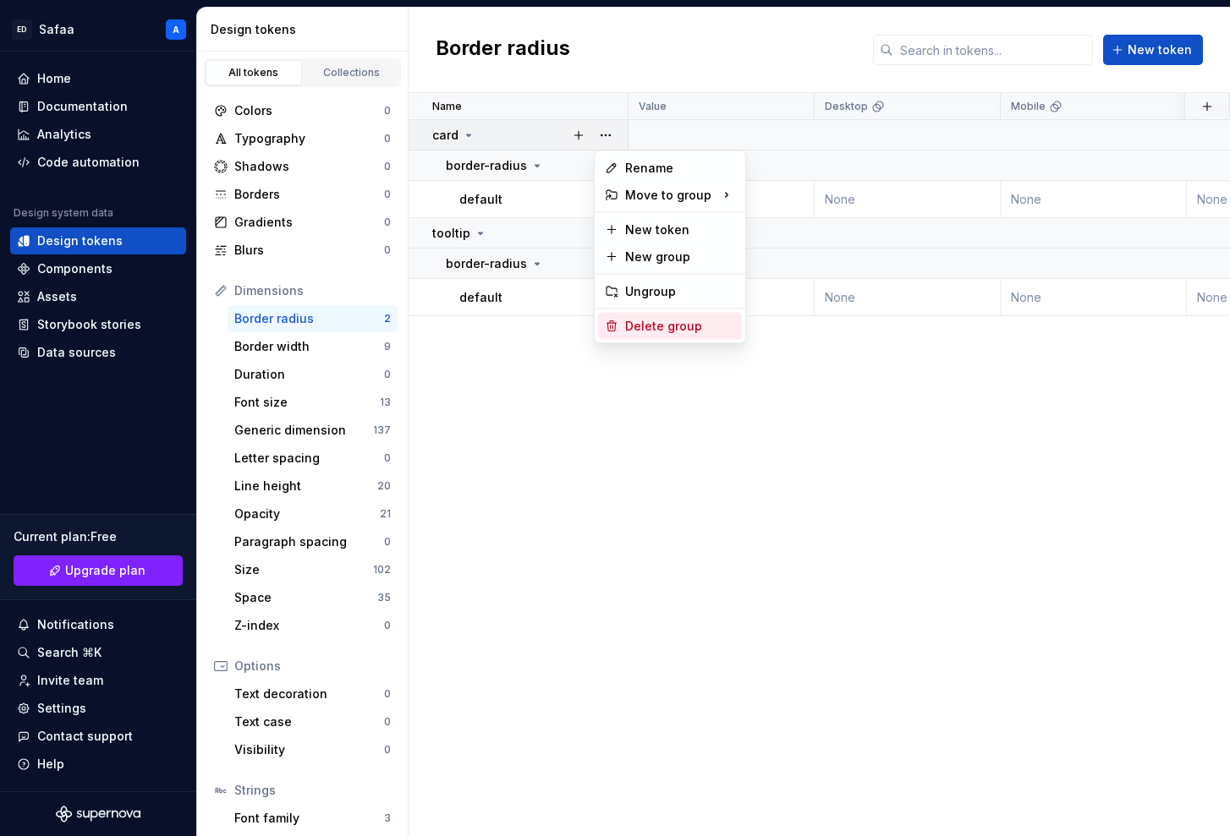
click at [646, 335] on div "Delete group" at bounding box center [670, 326] width 144 height 27
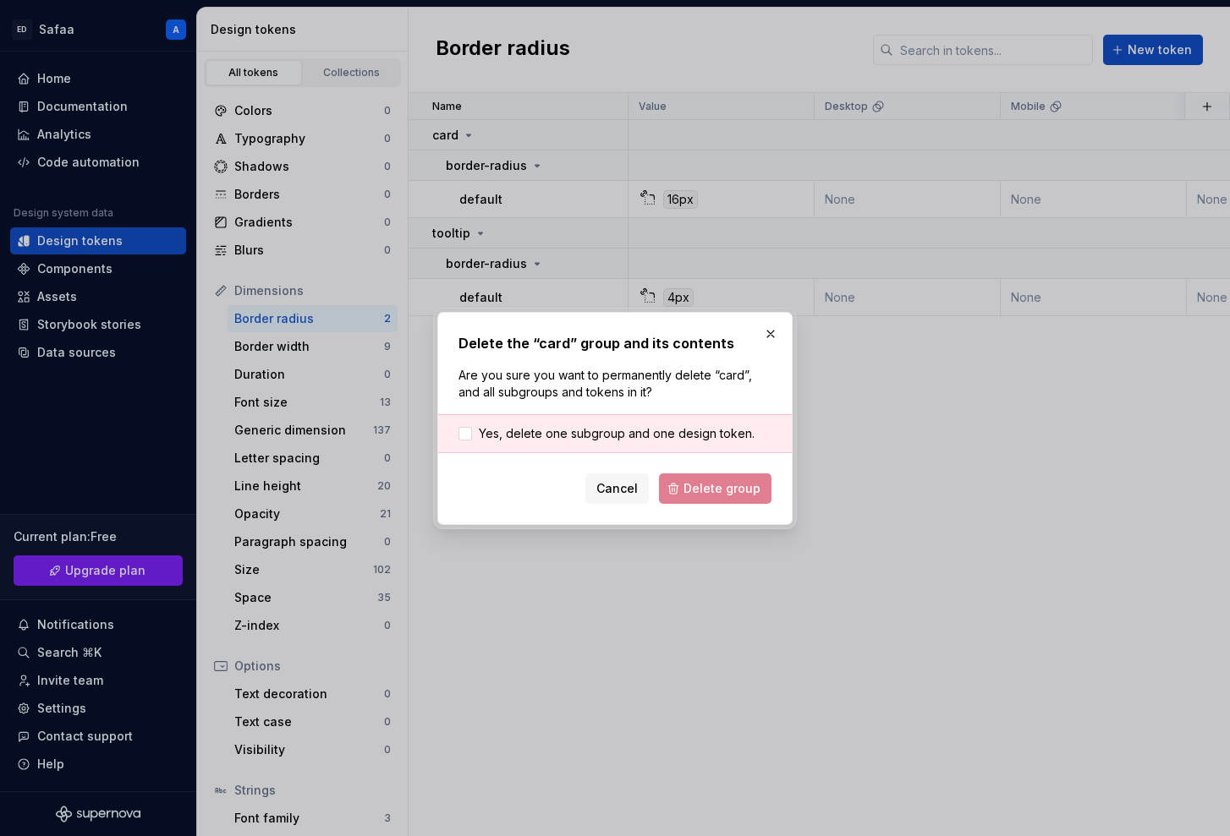
click at [593, 445] on div "Yes, delete one subgroup and one design token." at bounding box center [615, 433] width 354 height 39
click at [601, 438] on span "Yes, delete one subgroup and one design token." at bounding box center [617, 433] width 276 height 17
click at [694, 480] on span "Delete group" at bounding box center [721, 488] width 77 height 17
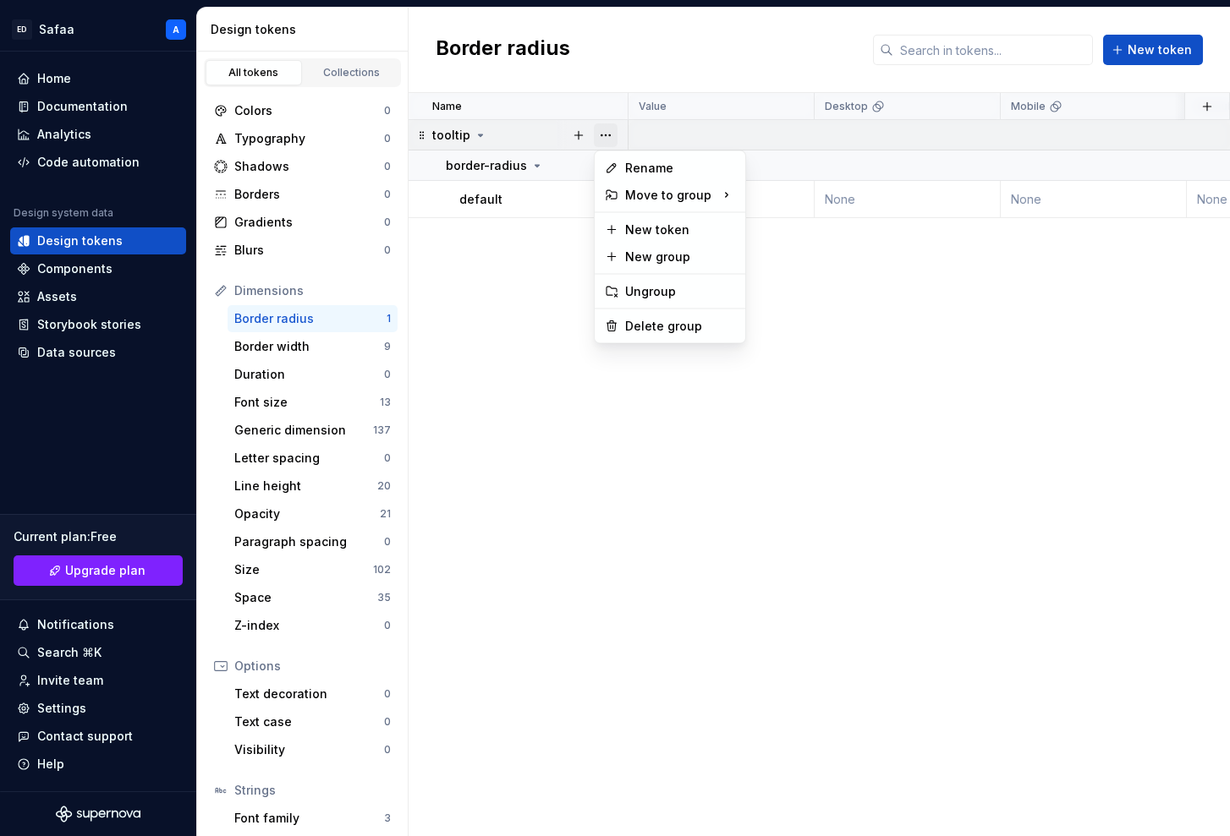
click at [601, 134] on button "button" at bounding box center [606, 135] width 24 height 24
click at [633, 320] on div "Delete group" at bounding box center [680, 326] width 110 height 17
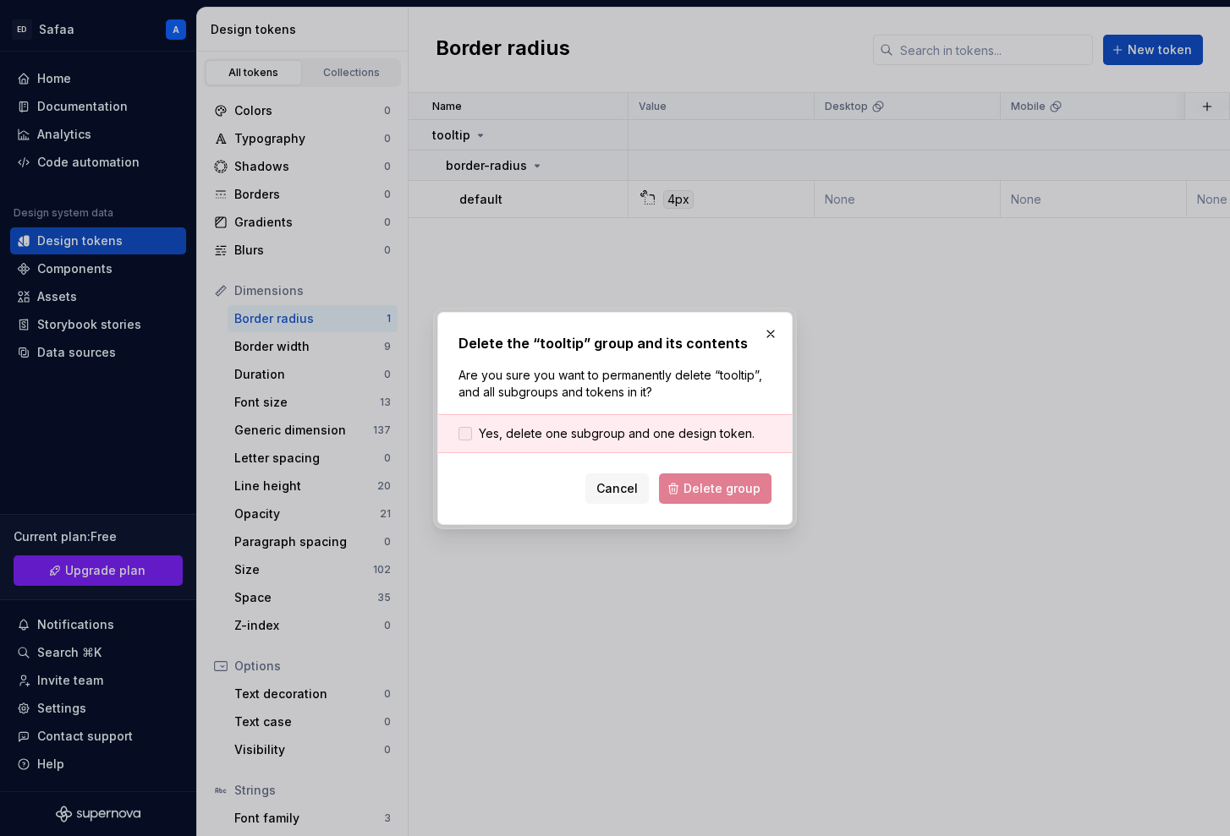
click at [606, 433] on span "Yes, delete one subgroup and one design token." at bounding box center [617, 433] width 276 height 17
click at [701, 487] on span "Delete group" at bounding box center [721, 488] width 77 height 17
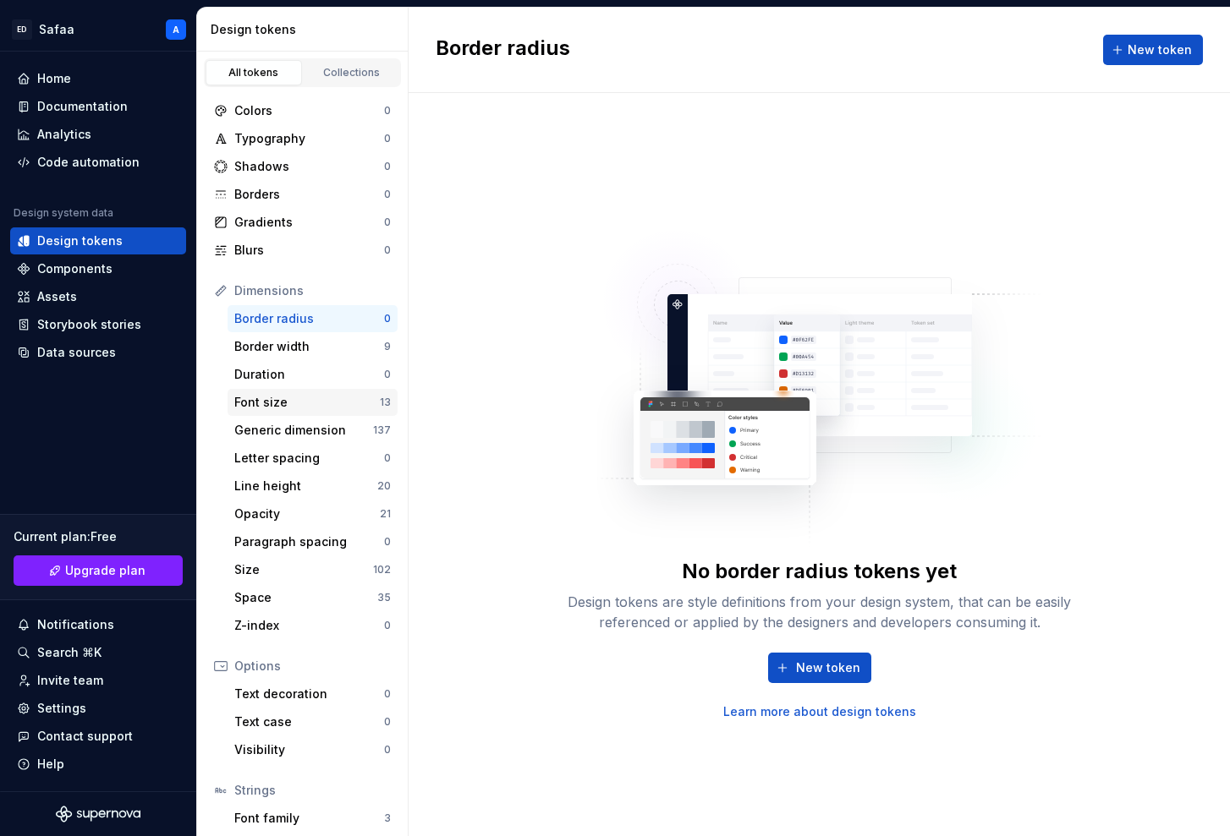
click at [332, 404] on div "Font size" at bounding box center [306, 402] width 145 height 17
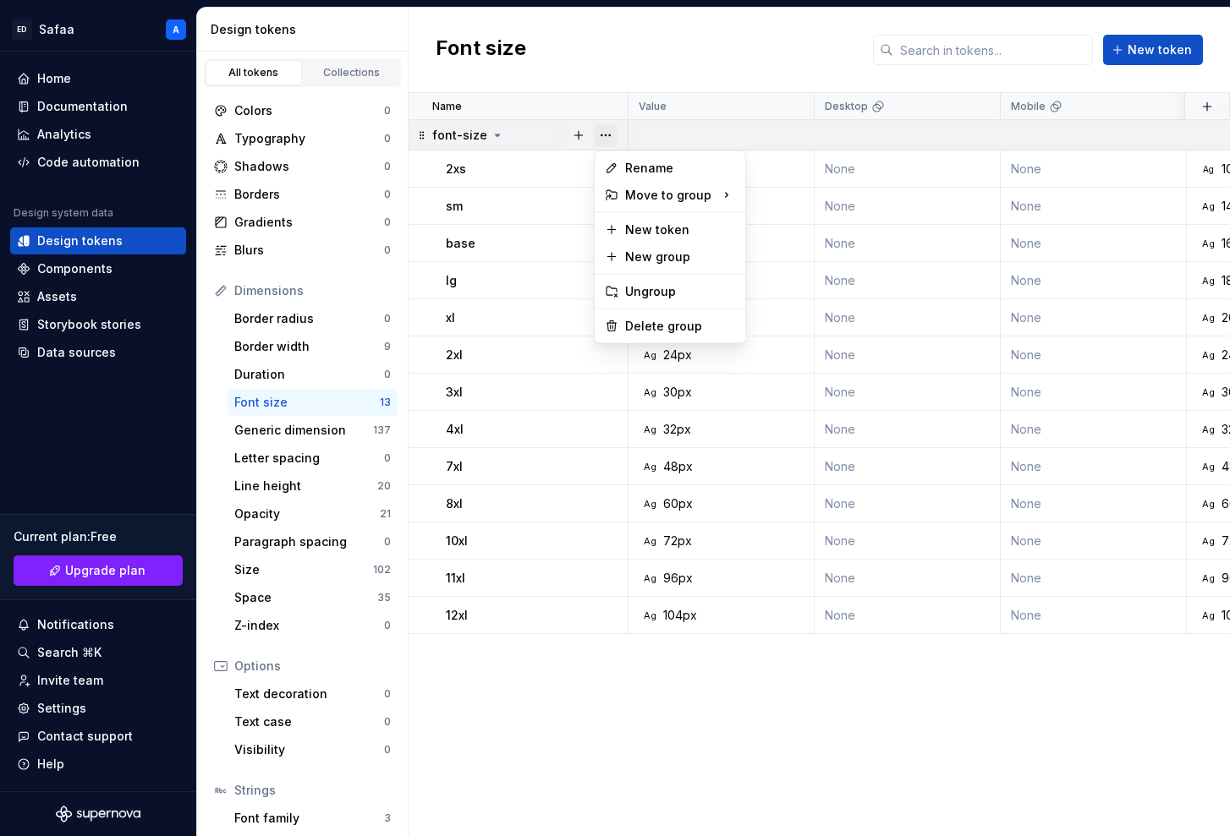
click at [609, 133] on button "button" at bounding box center [606, 135] width 24 height 24
click at [651, 313] on div "Delete group" at bounding box center [670, 326] width 144 height 27
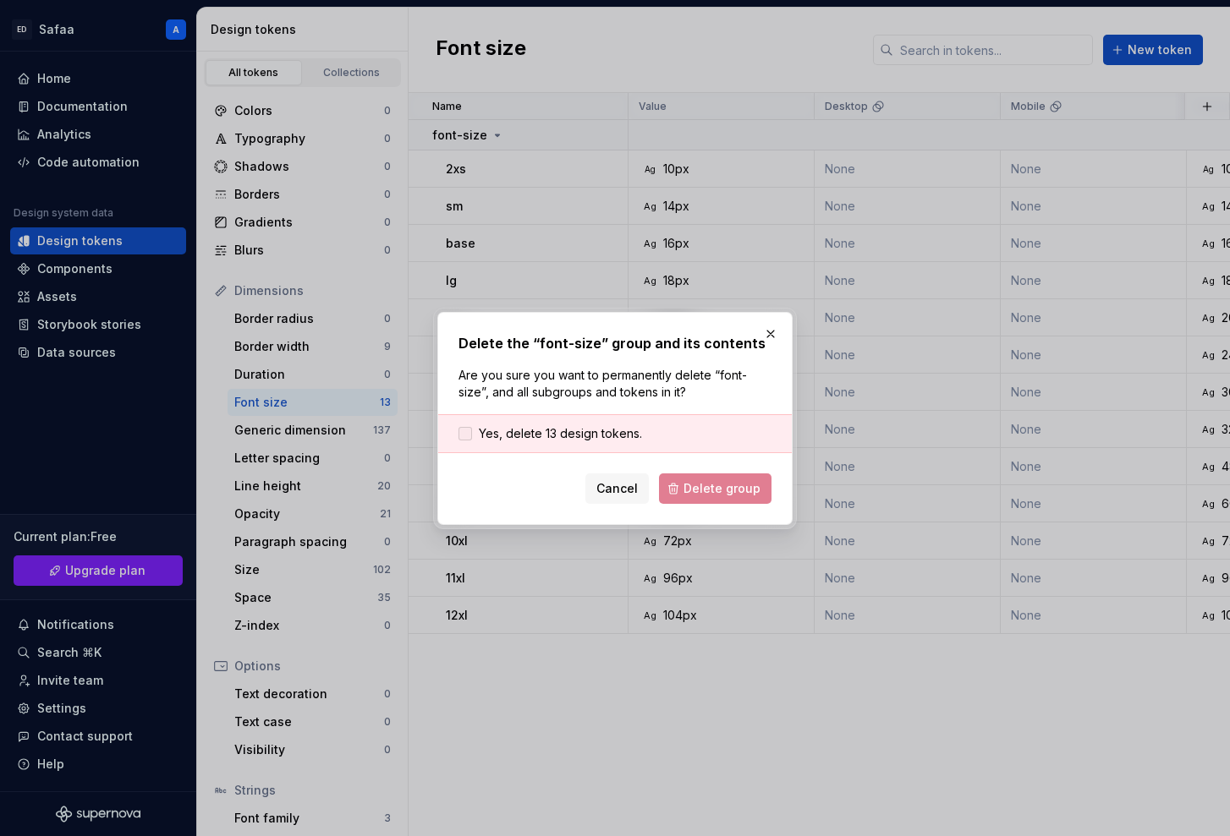
click at [564, 434] on span "Yes, delete 13 design tokens." at bounding box center [560, 433] width 163 height 17
click at [710, 490] on span "Delete group" at bounding box center [721, 488] width 77 height 17
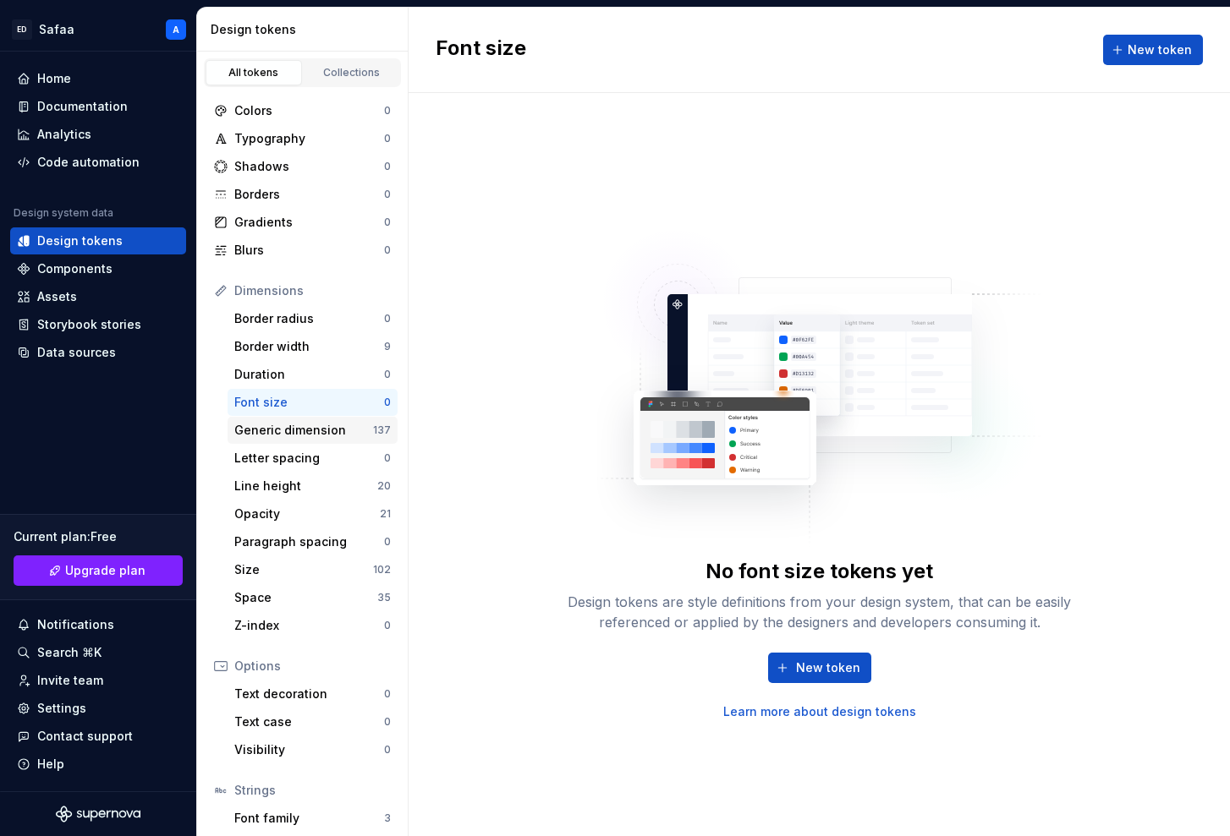
click at [348, 424] on div "Generic dimension" at bounding box center [303, 430] width 139 height 17
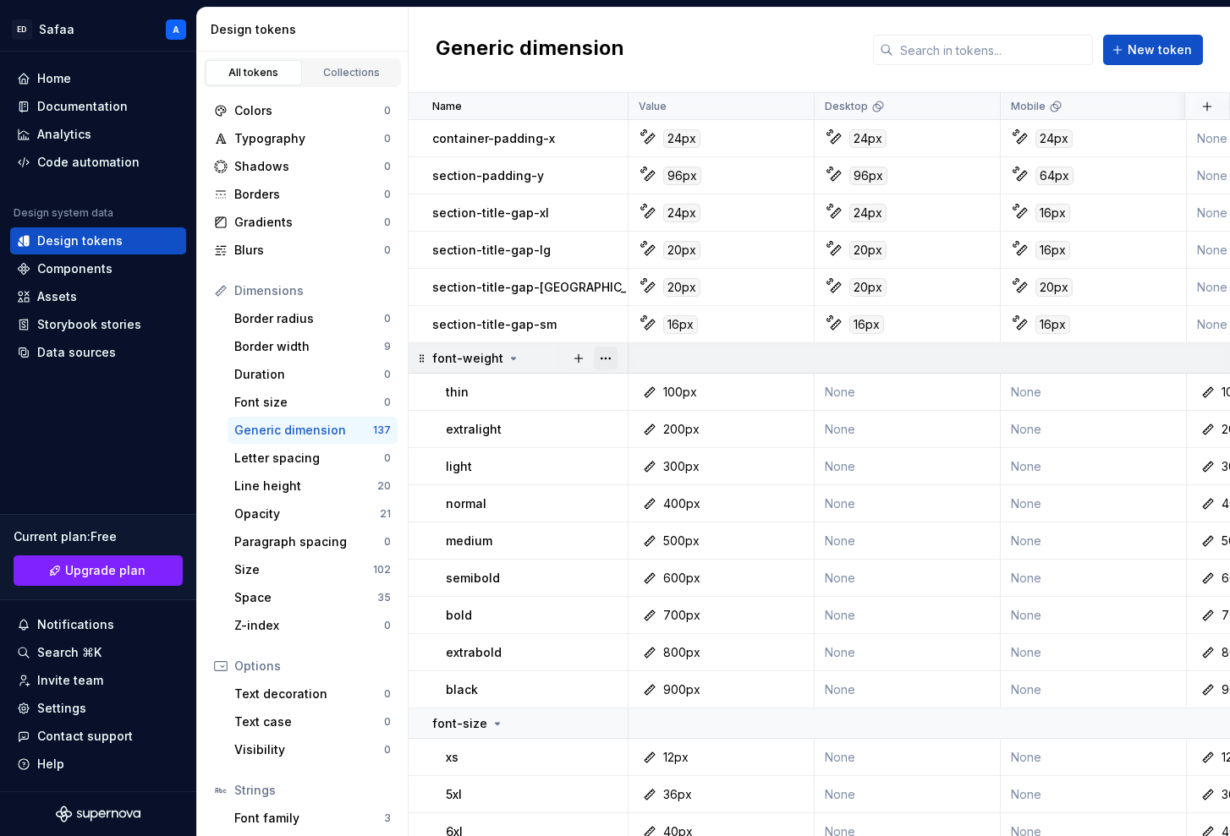
click at [606, 360] on button "button" at bounding box center [606, 359] width 24 height 24
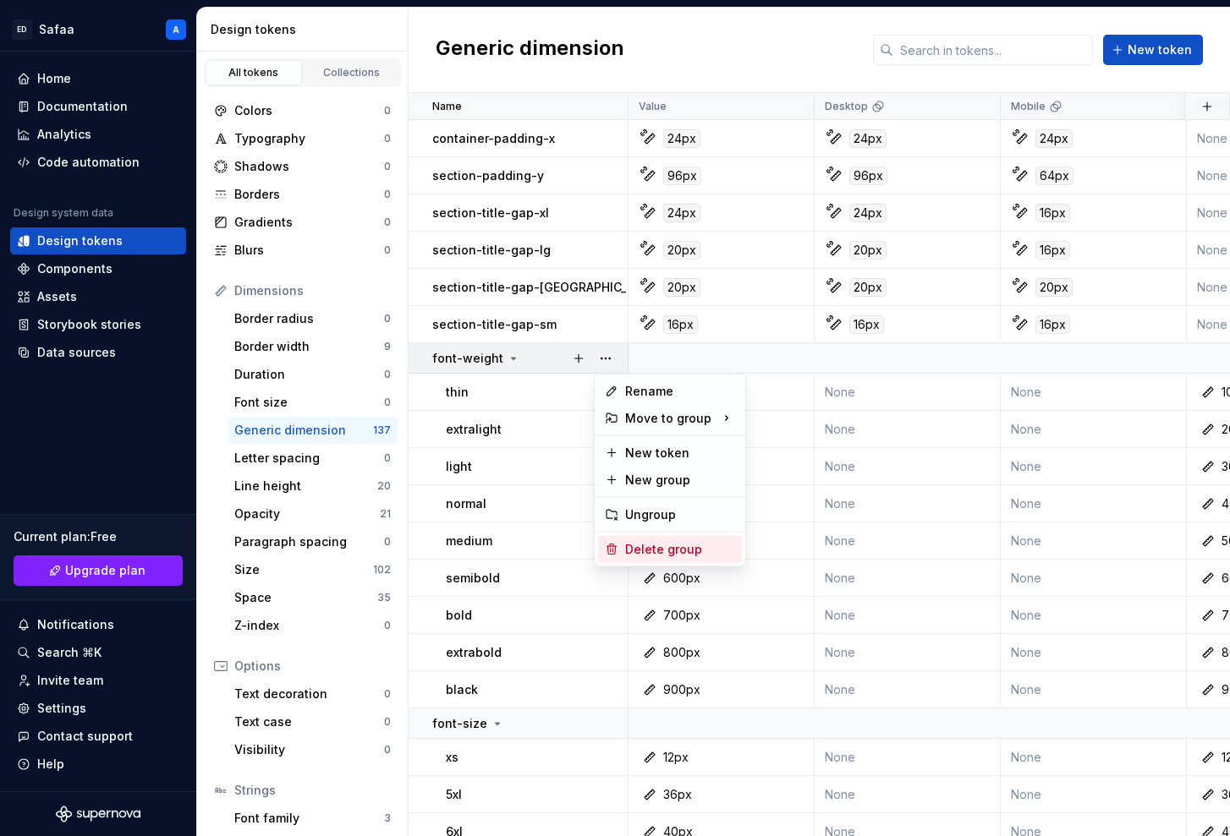
click at [653, 552] on div "Delete group" at bounding box center [680, 549] width 110 height 17
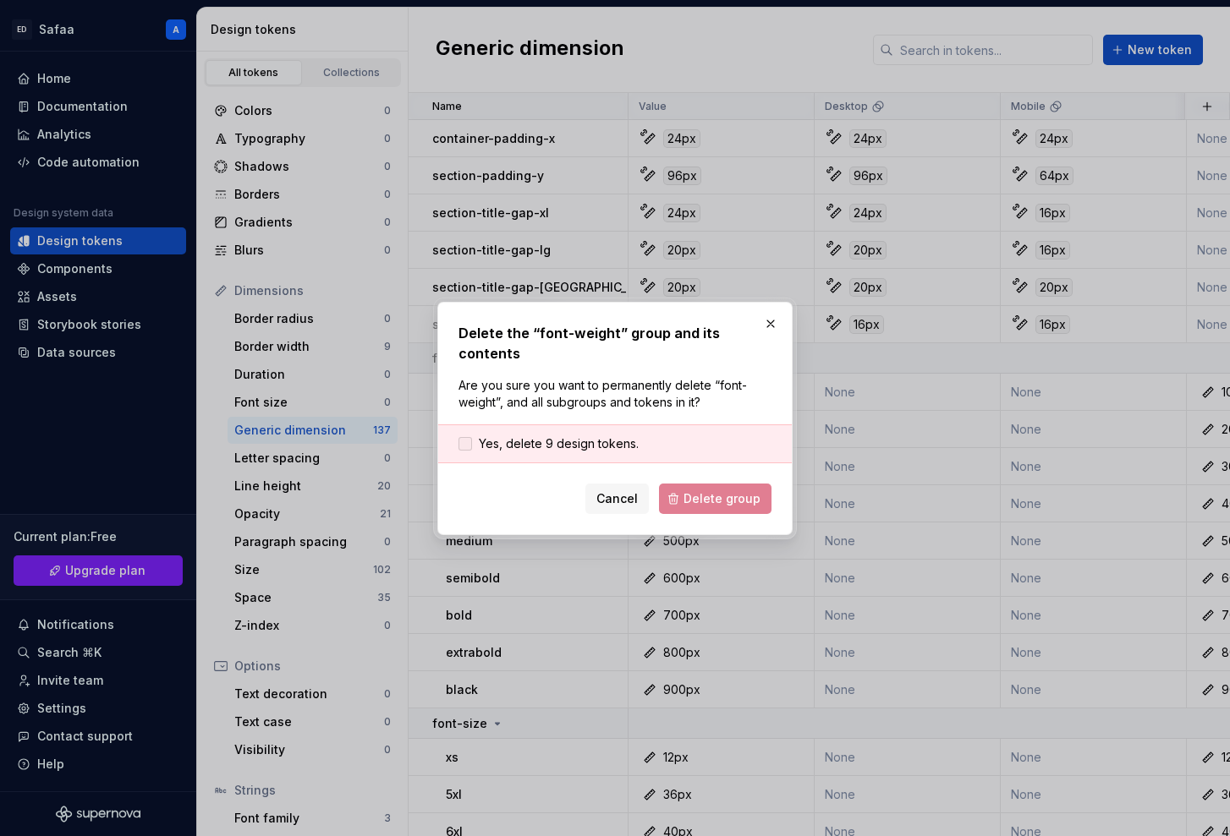
click at [569, 436] on span "Yes, delete 9 design tokens." at bounding box center [559, 444] width 160 height 17
click at [692, 502] on button "Delete group" at bounding box center [715, 499] width 112 height 30
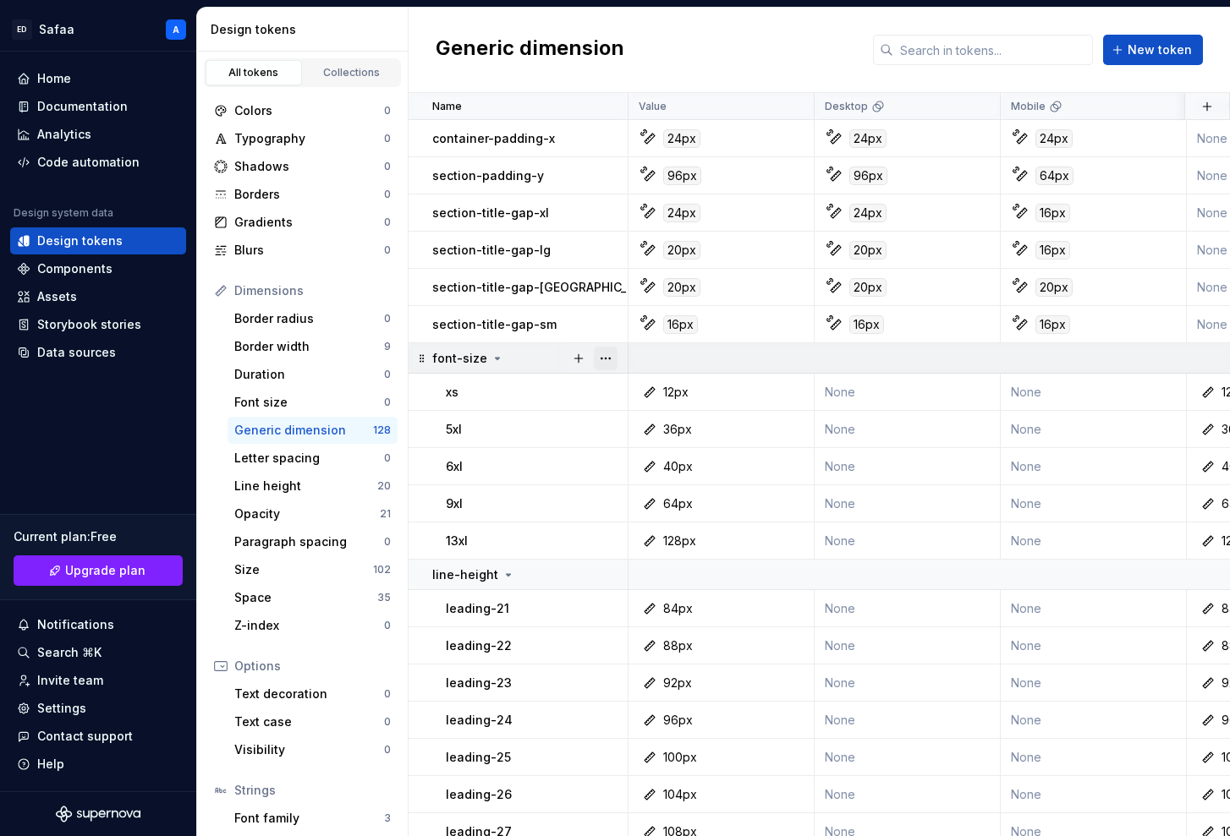
click at [609, 356] on button "button" at bounding box center [606, 359] width 24 height 24
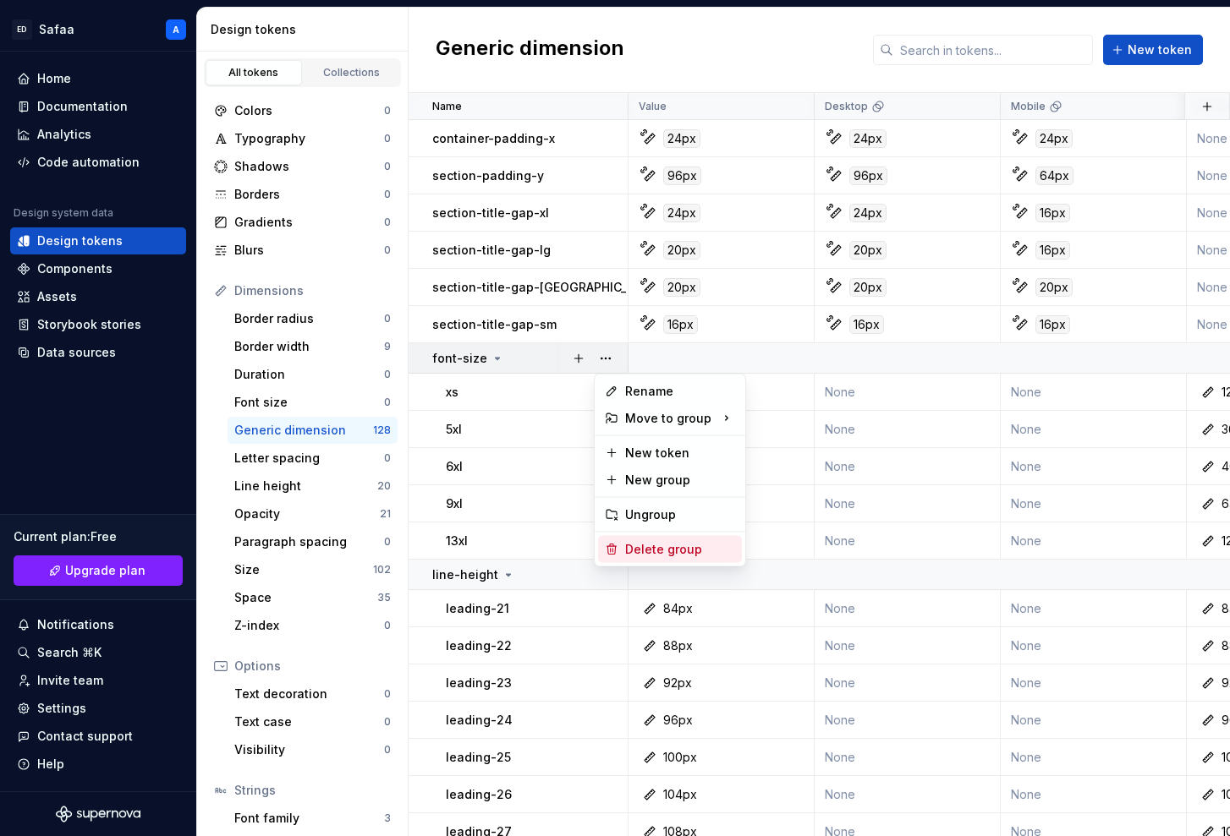
click at [666, 550] on div "Delete group" at bounding box center [680, 549] width 110 height 17
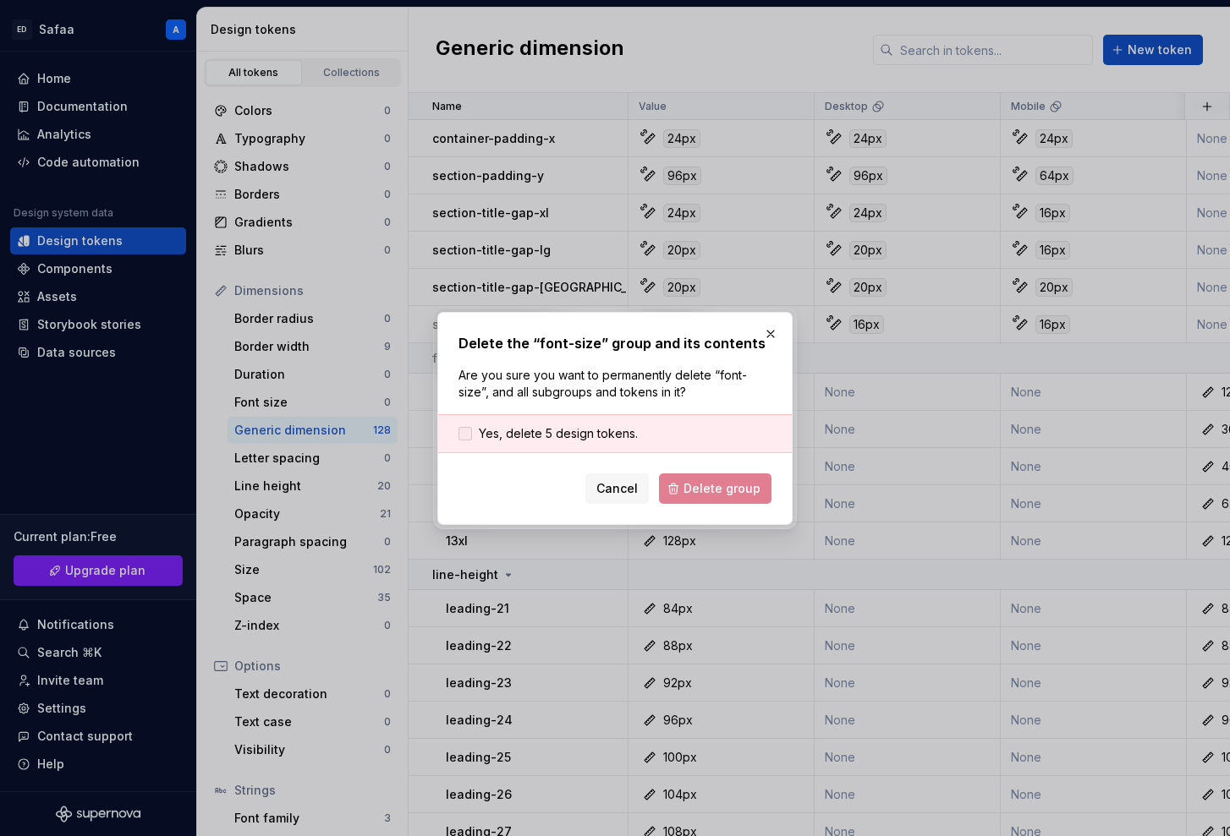
click at [588, 435] on span "Yes, delete 5 design tokens." at bounding box center [558, 433] width 159 height 17
click at [717, 491] on span "Delete group" at bounding box center [721, 488] width 77 height 17
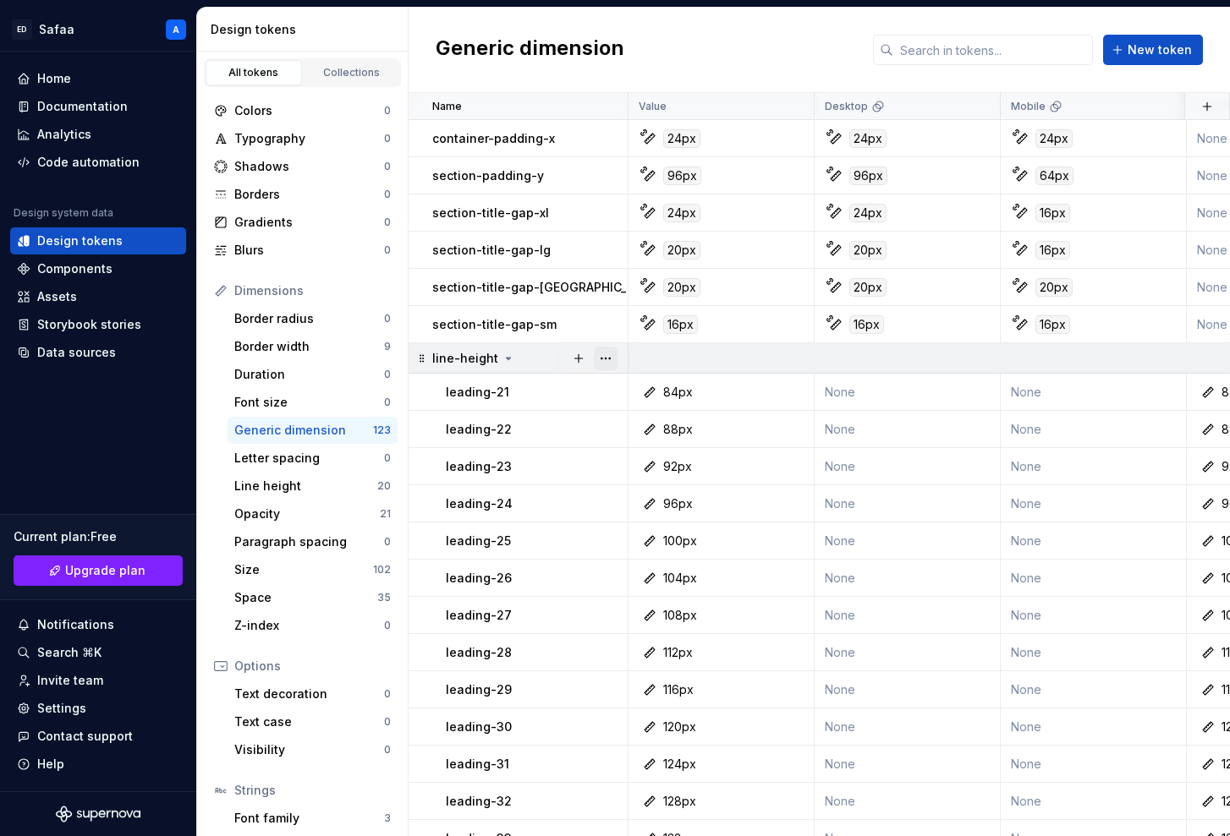
click at [606, 357] on button "button" at bounding box center [606, 359] width 24 height 24
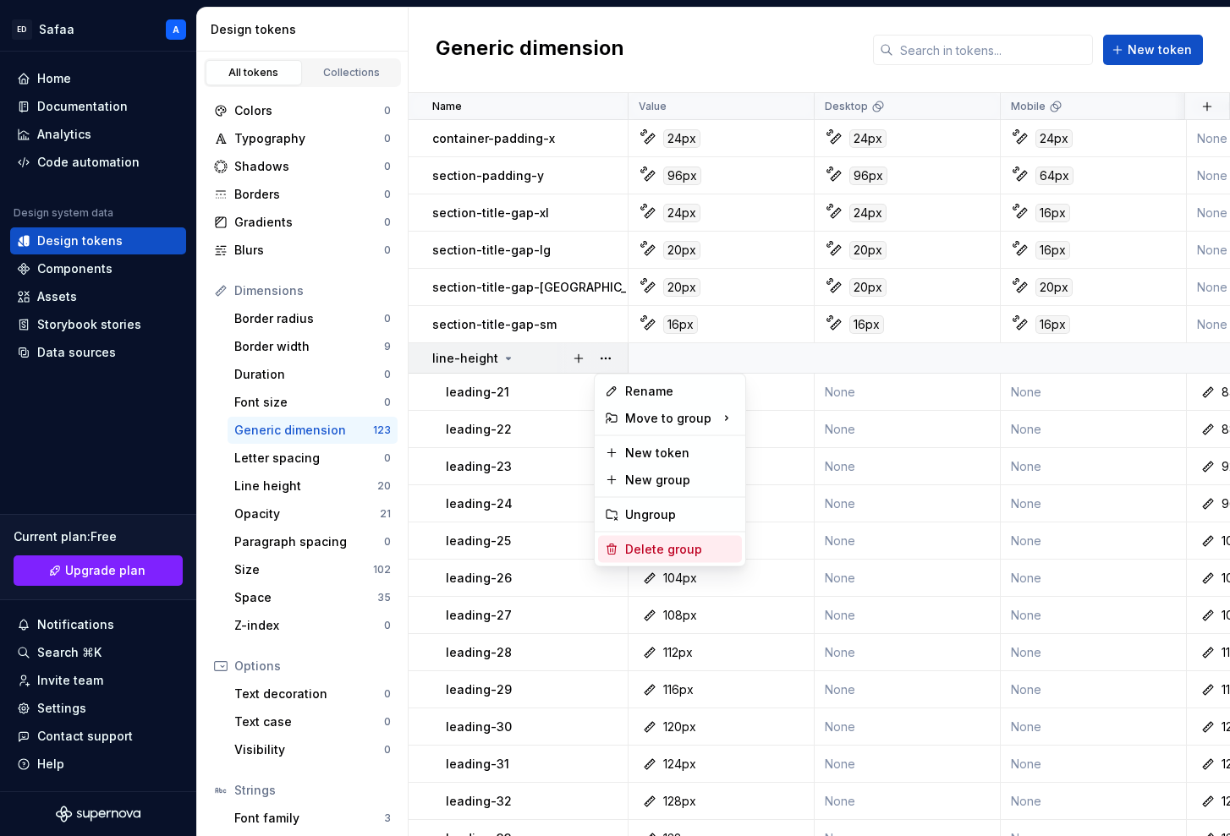
click at [641, 548] on div "Delete group" at bounding box center [680, 549] width 110 height 17
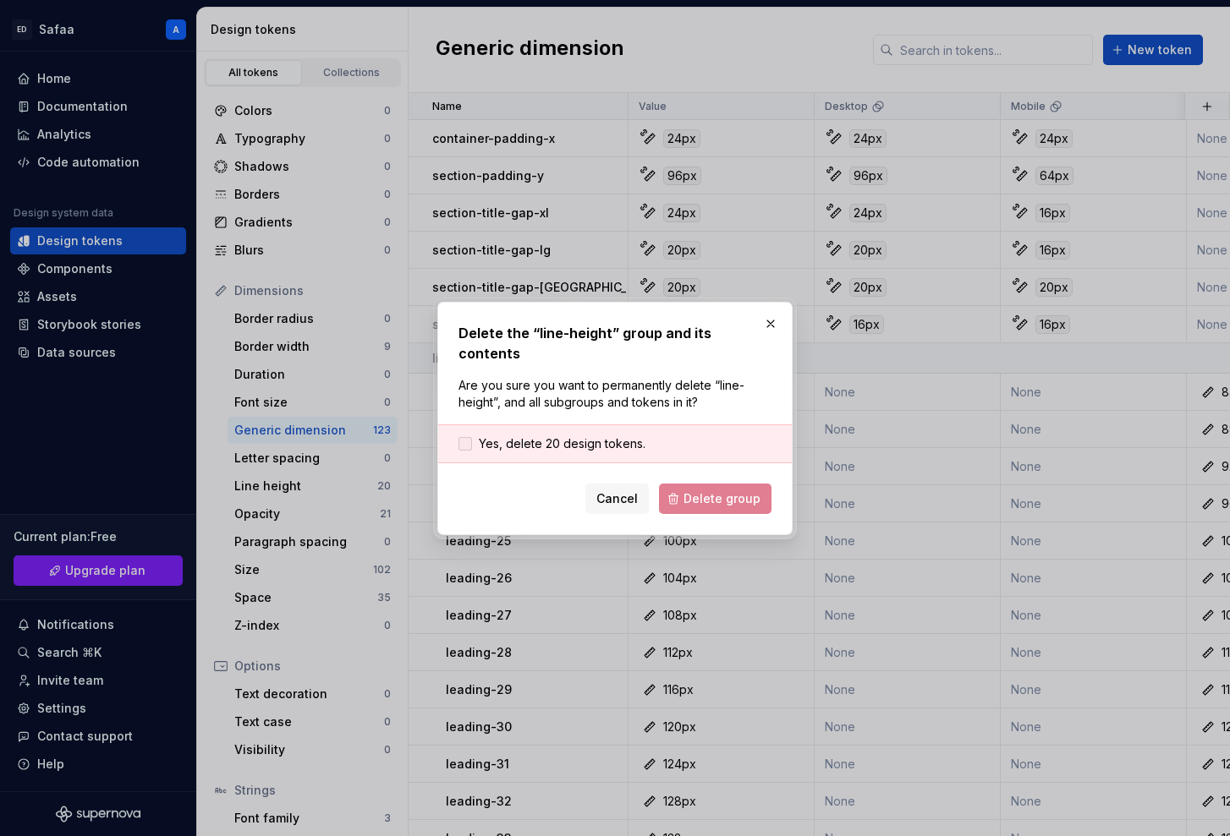
click at [594, 436] on span "Yes, delete 20 design tokens." at bounding box center [562, 444] width 167 height 17
click at [717, 491] on span "Delete group" at bounding box center [721, 499] width 77 height 17
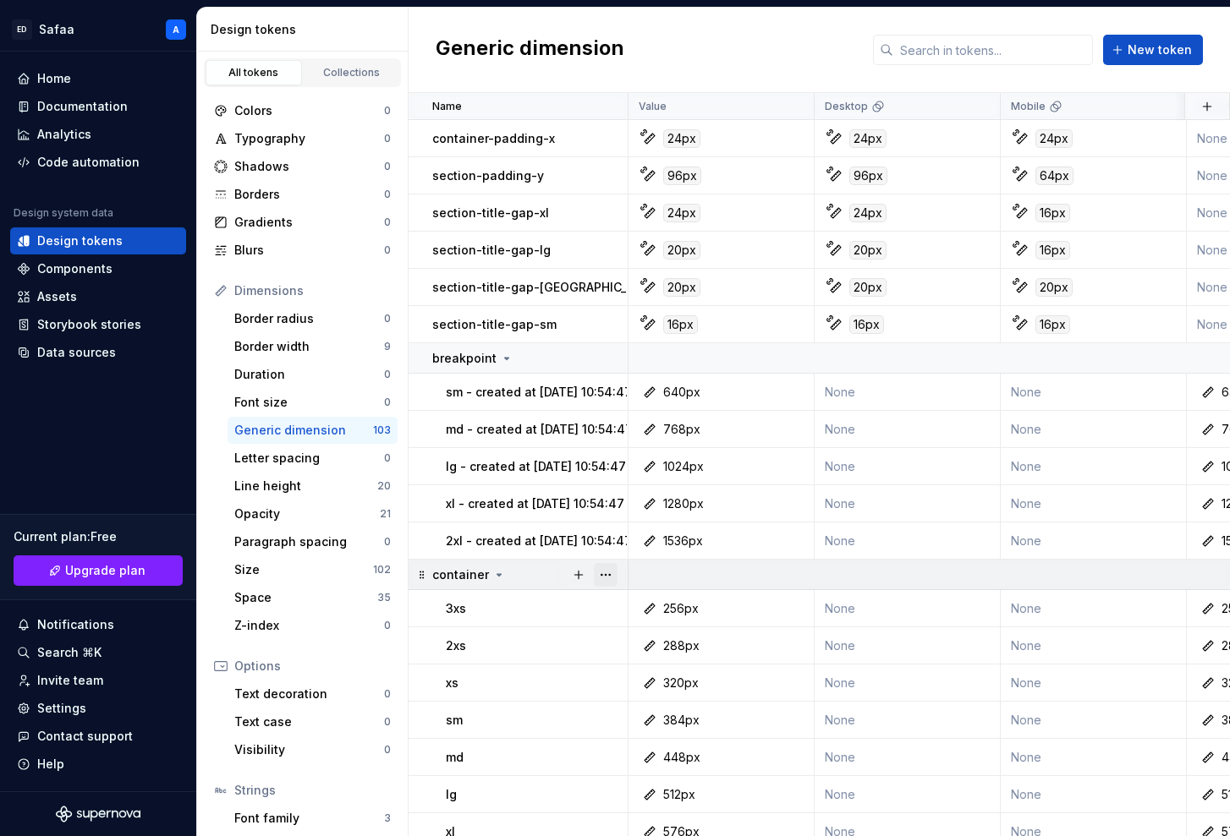
click at [609, 573] on button "button" at bounding box center [606, 575] width 24 height 24
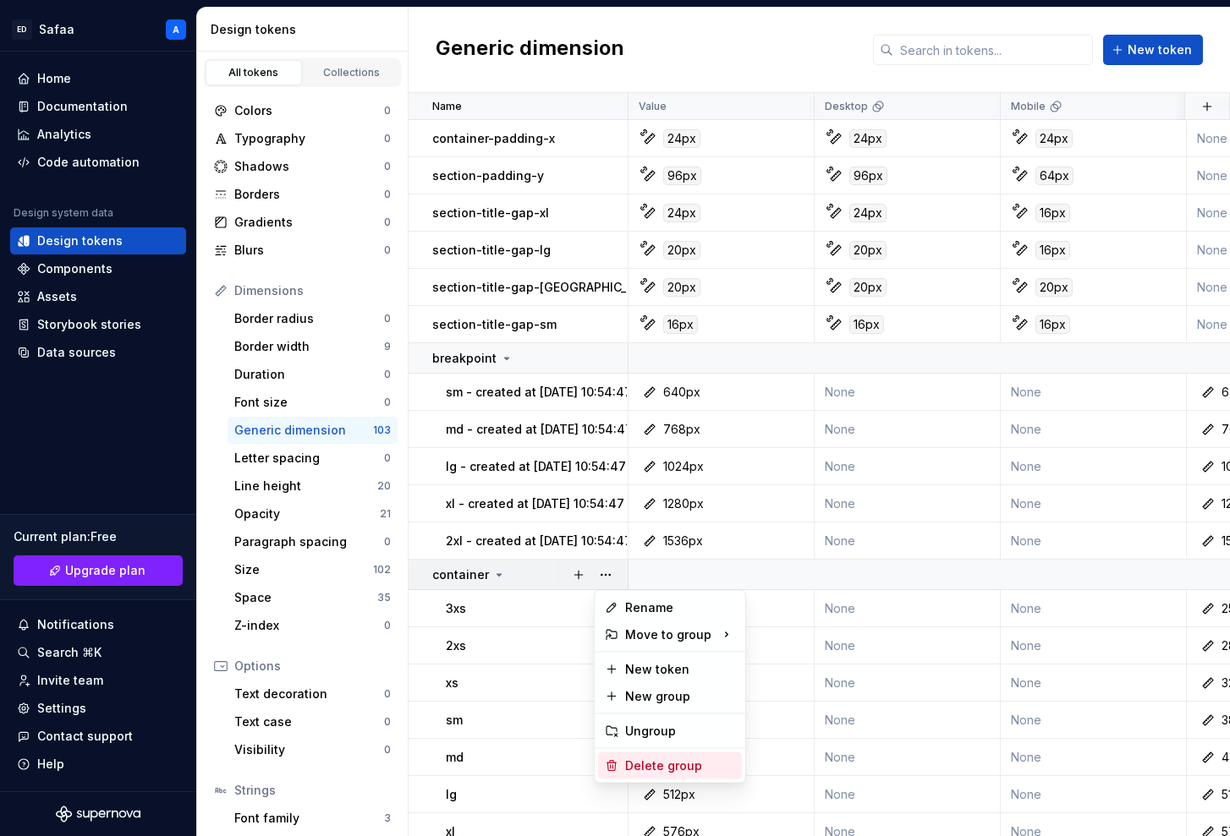
click at [653, 588] on div "Delete group" at bounding box center [680, 766] width 110 height 17
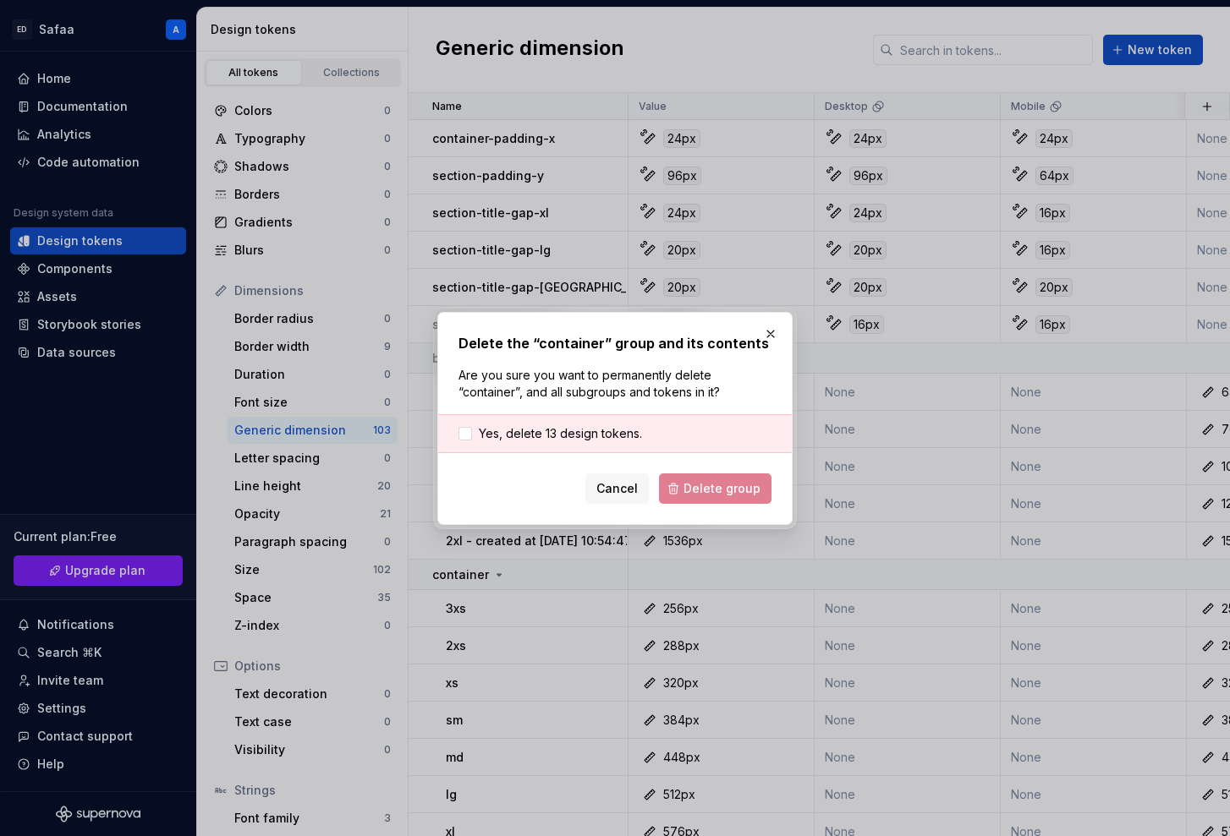
click at [578, 443] on div "Yes, delete 13 design tokens." at bounding box center [615, 433] width 354 height 39
click at [578, 437] on span "Yes, delete 13 design tokens." at bounding box center [560, 433] width 163 height 17
click at [694, 481] on span "Delete group" at bounding box center [721, 488] width 77 height 17
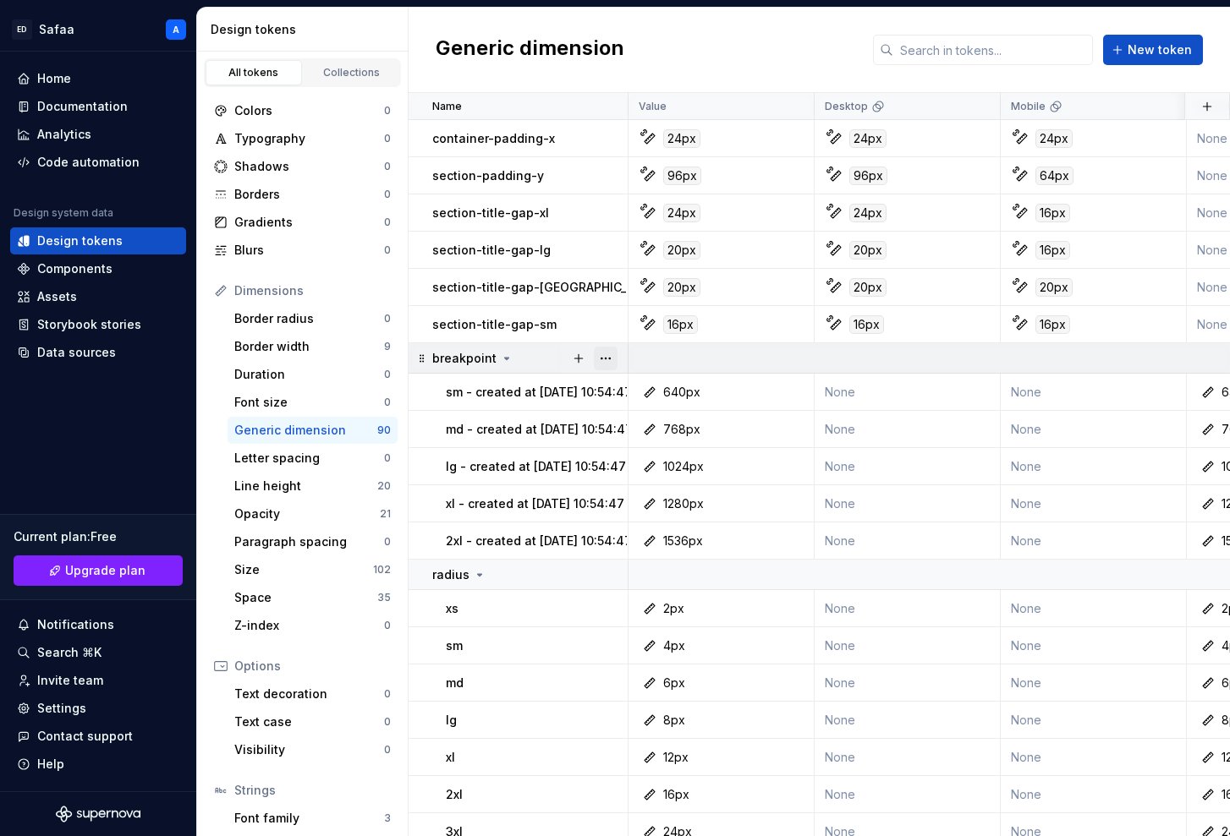
click at [614, 358] on button "button" at bounding box center [606, 359] width 24 height 24
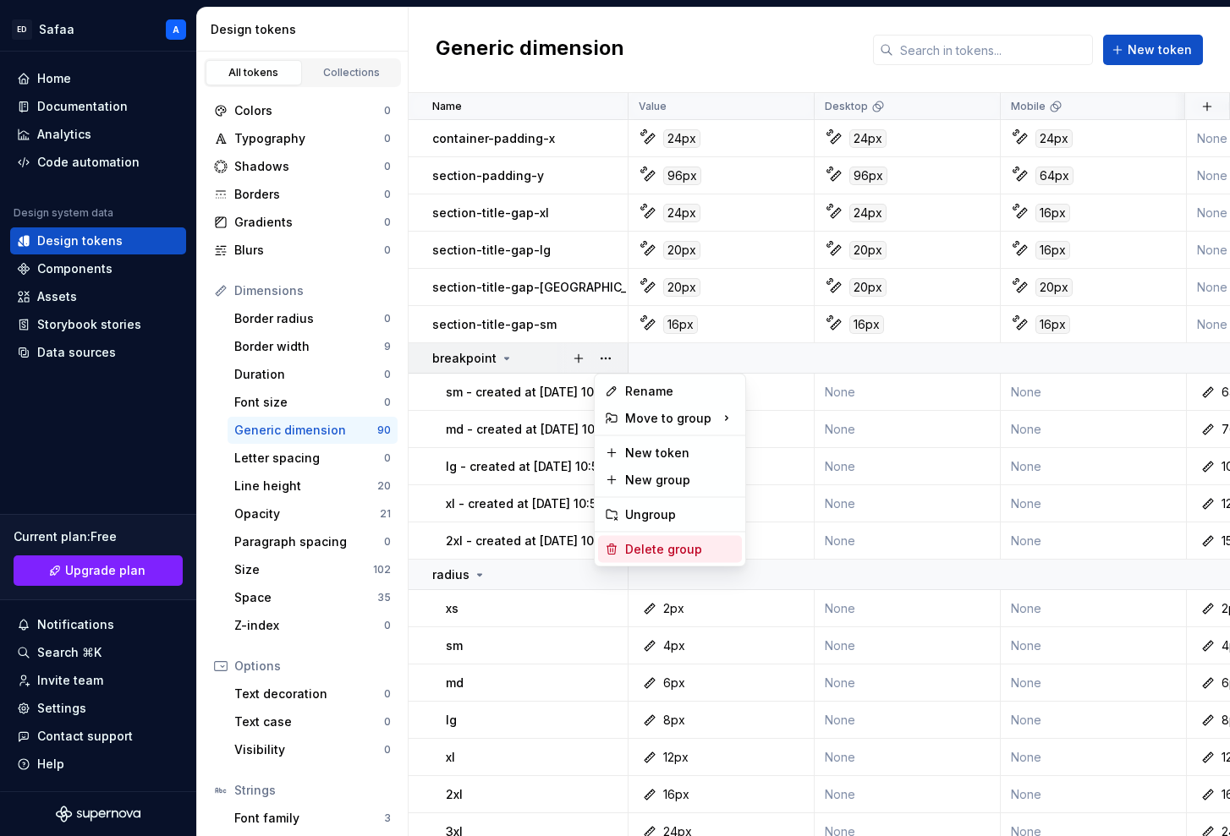
click at [639, 542] on div "Delete group" at bounding box center [680, 549] width 110 height 17
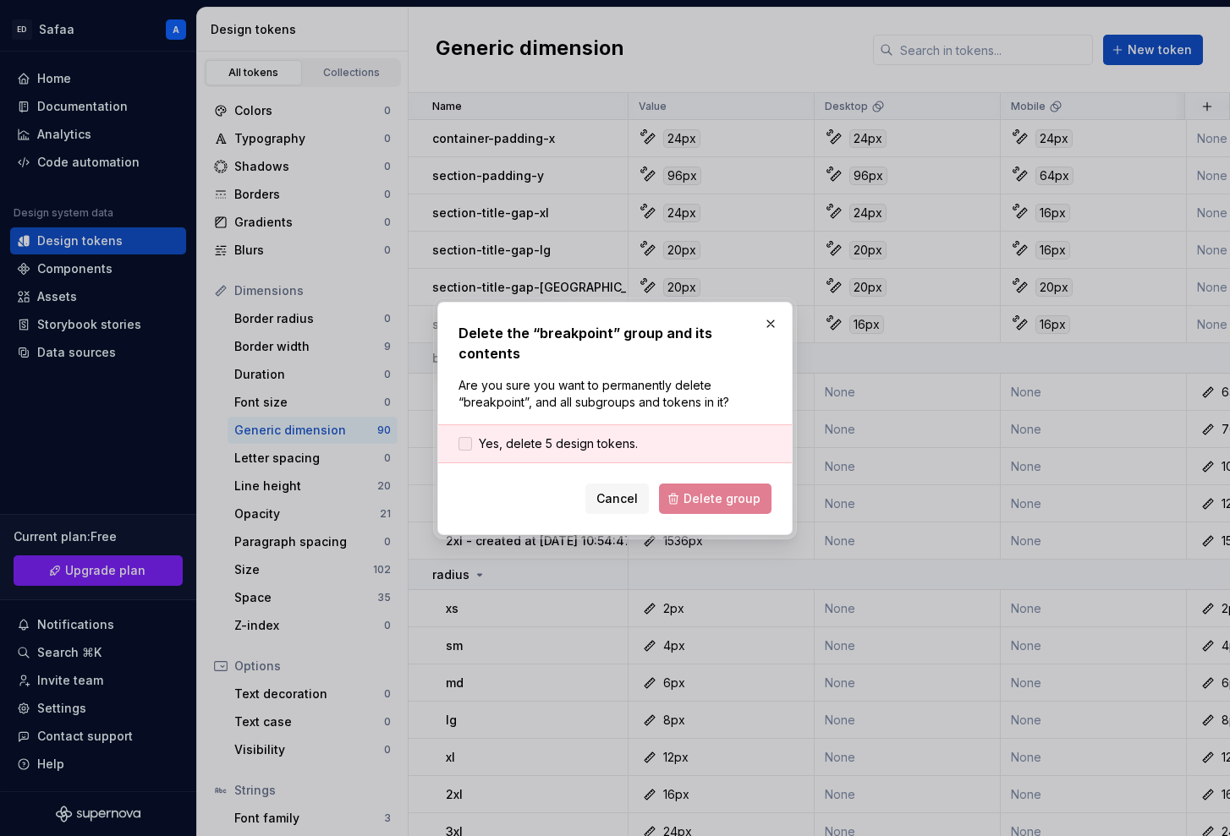
click at [606, 436] on span "Yes, delete 5 design tokens." at bounding box center [558, 444] width 159 height 17
click at [706, 491] on span "Delete group" at bounding box center [721, 499] width 77 height 17
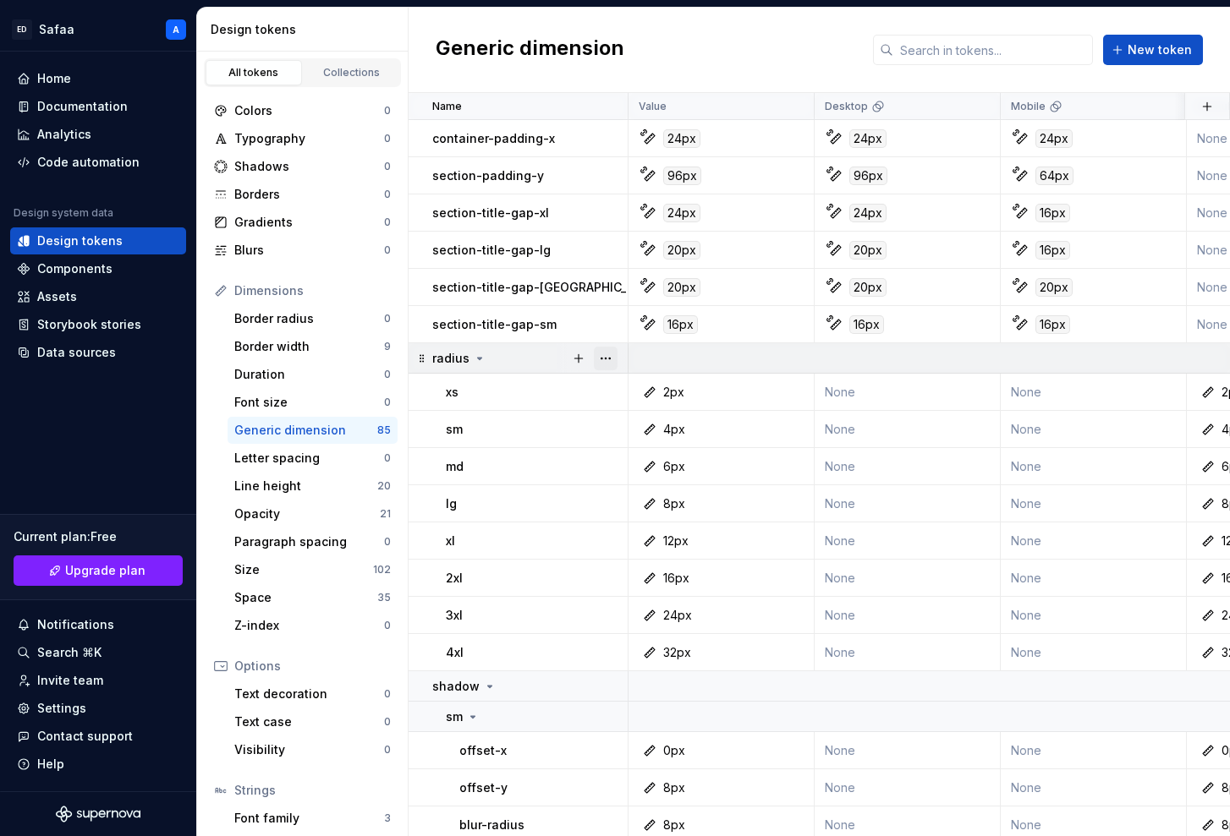
click at [603, 354] on button "button" at bounding box center [606, 359] width 24 height 24
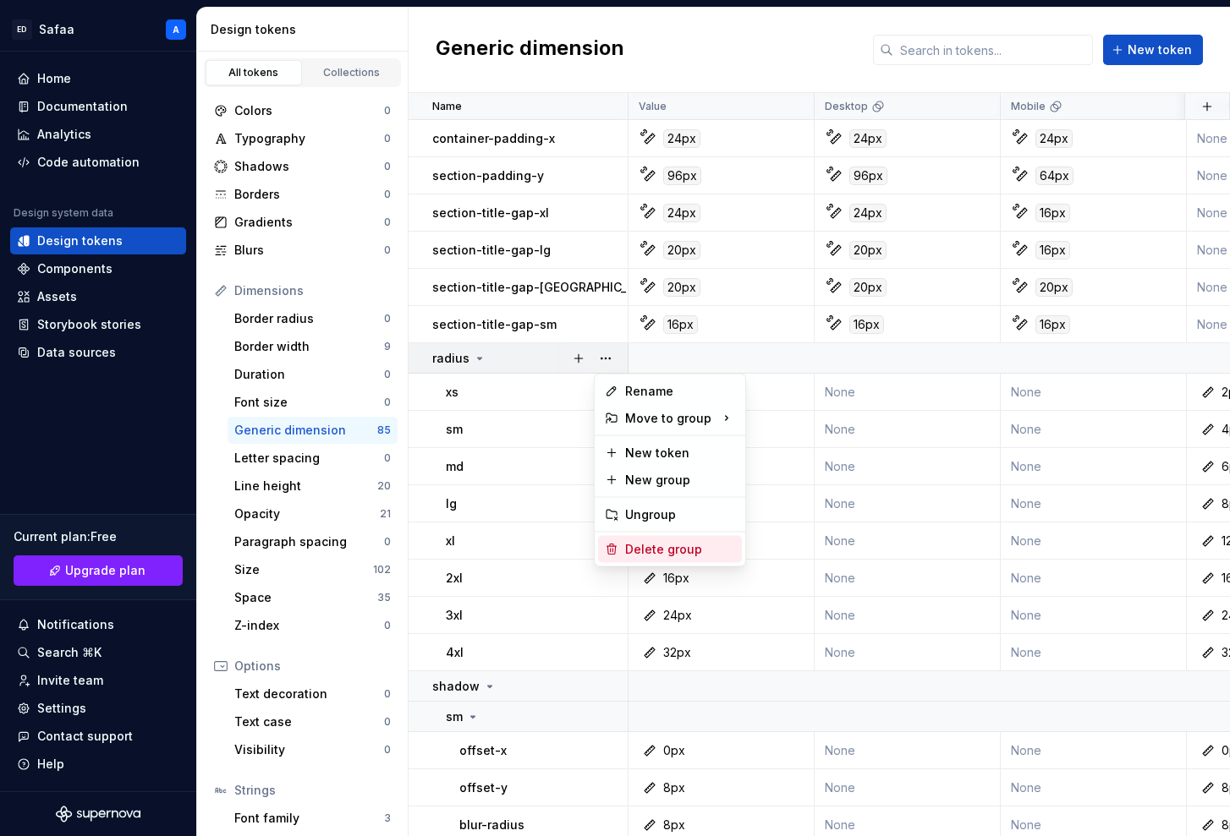
click at [645, 546] on div "Delete group" at bounding box center [680, 549] width 110 height 17
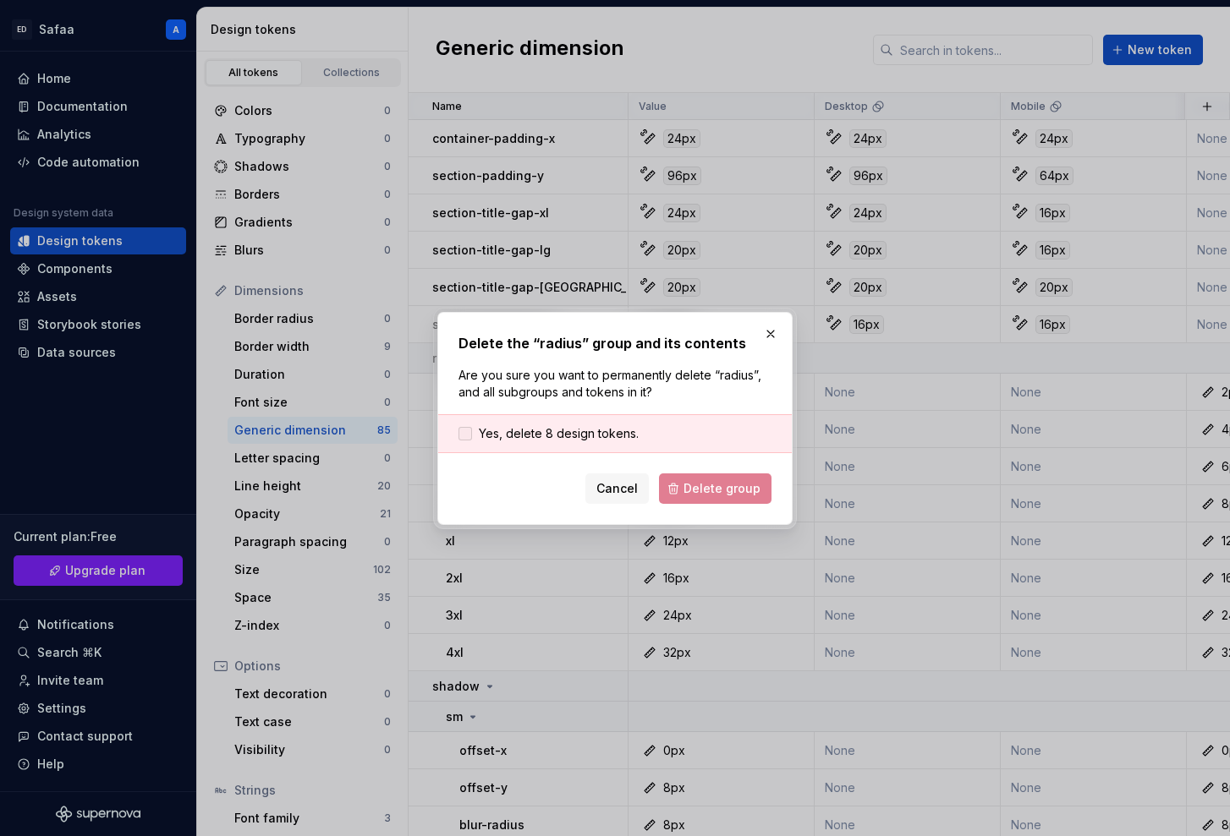
click at [571, 436] on span "Yes, delete 8 design tokens." at bounding box center [559, 433] width 160 height 17
click at [701, 487] on span "Delete group" at bounding box center [721, 488] width 77 height 17
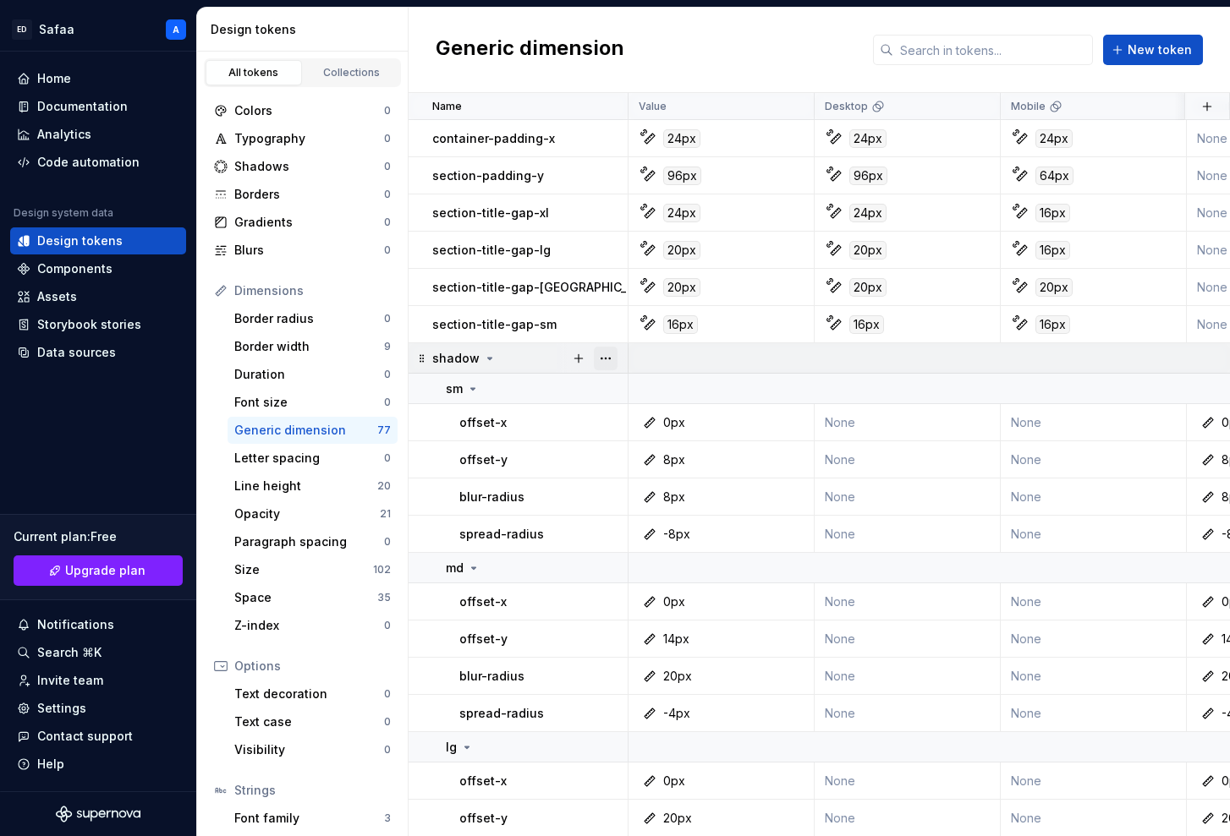
click at [608, 359] on button "button" at bounding box center [606, 359] width 24 height 24
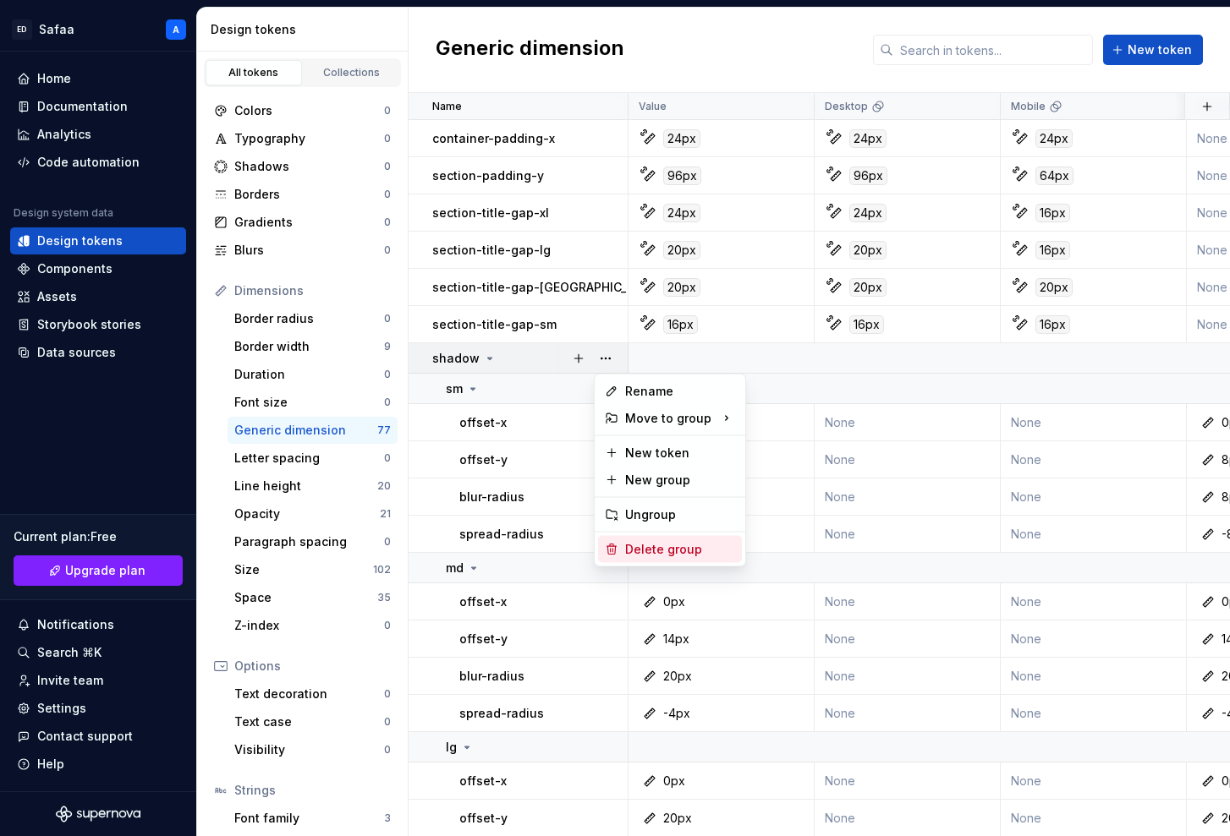
click at [650, 540] on div "Delete group" at bounding box center [670, 549] width 144 height 27
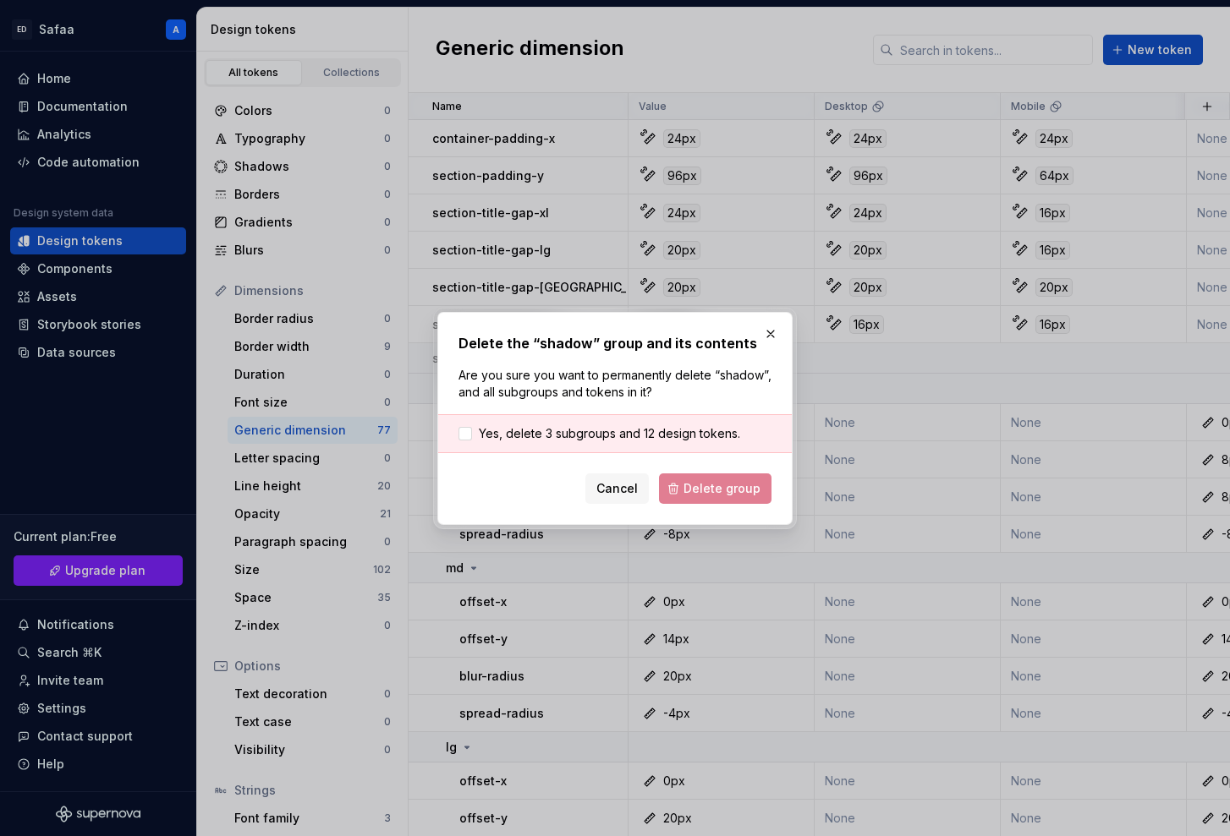
click at [593, 419] on div "Yes, delete 3 subgroups and 12 design tokens." at bounding box center [615, 433] width 354 height 39
click at [602, 432] on span "Yes, delete 3 subgroups and 12 design tokens." at bounding box center [609, 433] width 261 height 17
click at [725, 496] on span "Delete group" at bounding box center [721, 488] width 77 height 17
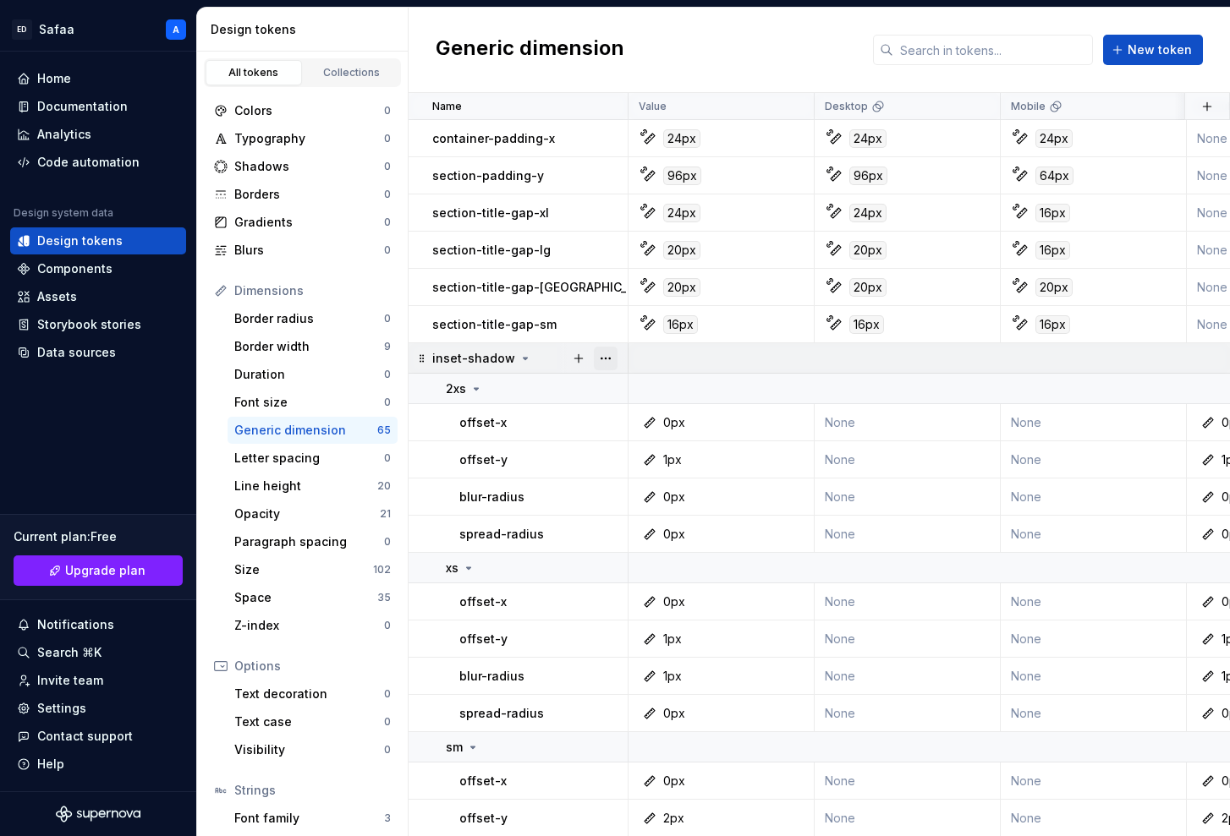
click at [604, 360] on button "button" at bounding box center [606, 359] width 24 height 24
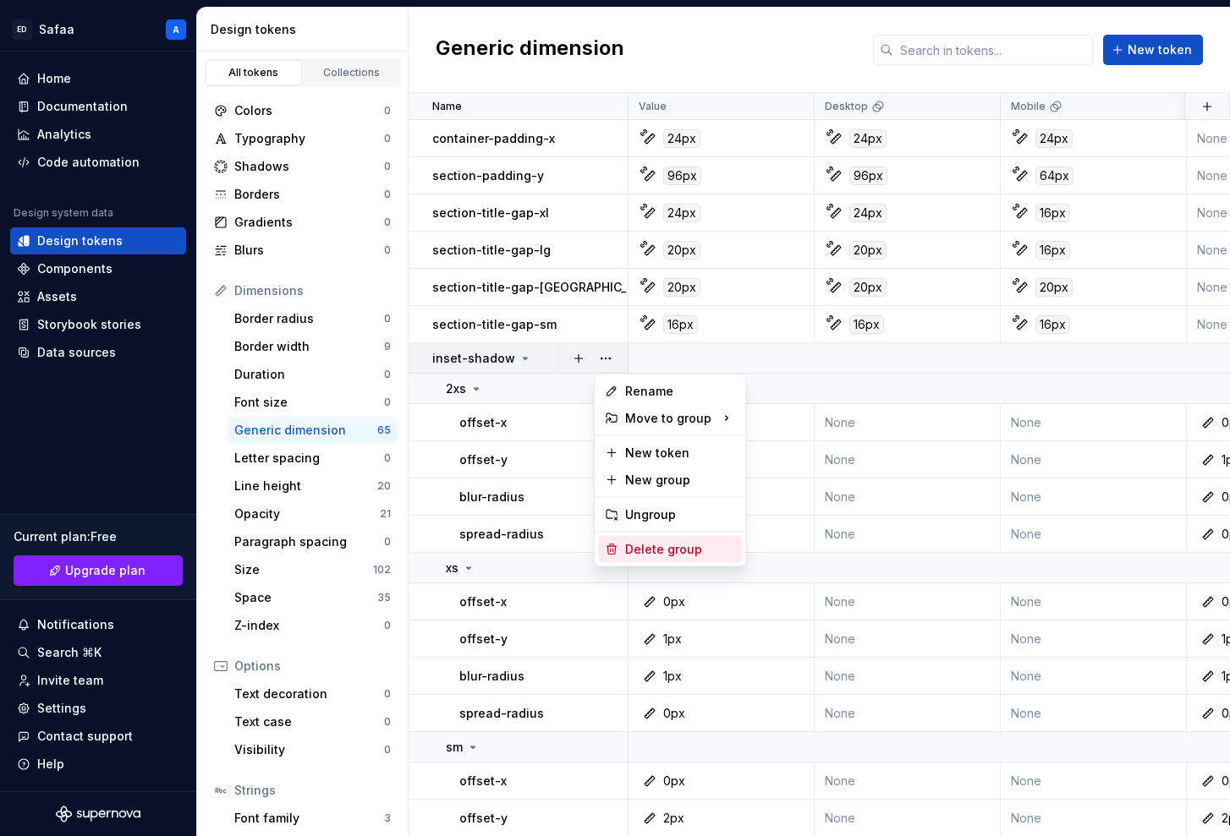
click at [655, 542] on div "Delete group" at bounding box center [680, 549] width 110 height 17
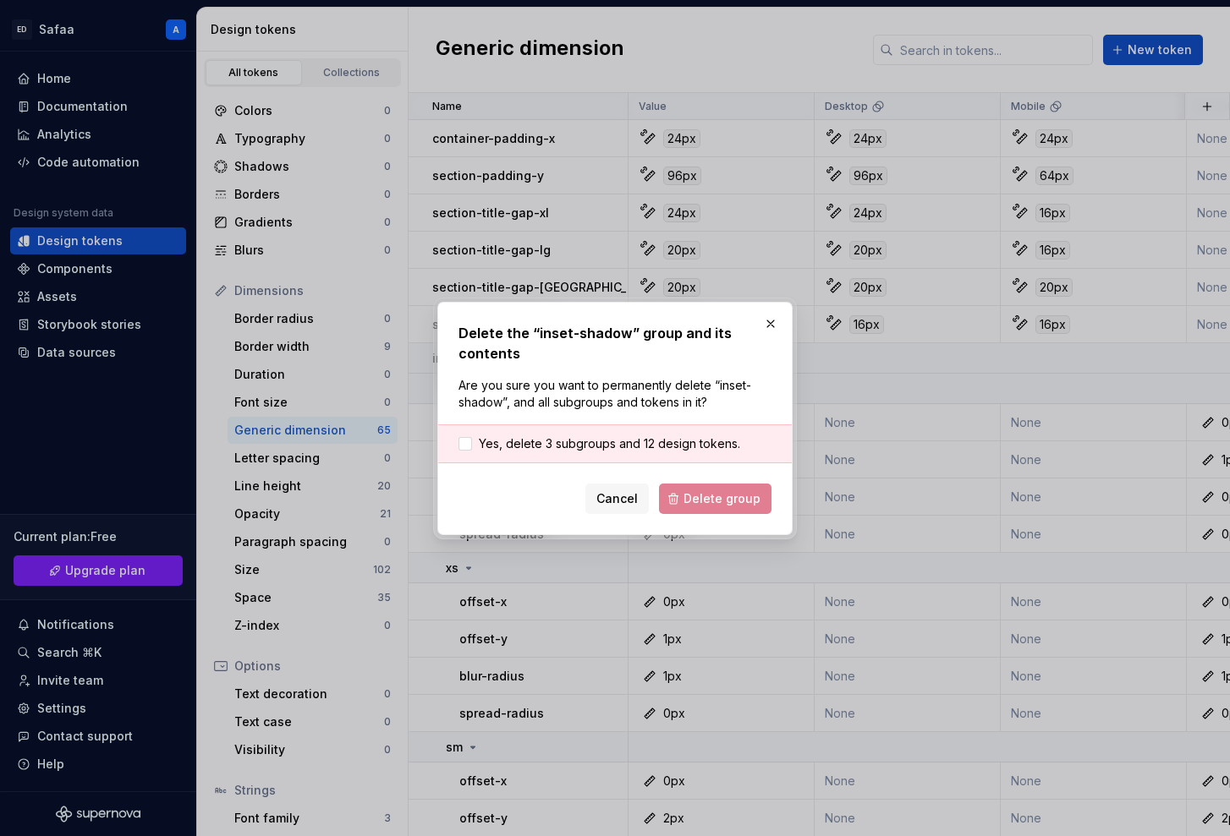
click at [562, 429] on div "Yes, delete 3 subgroups and 12 design tokens." at bounding box center [615, 444] width 354 height 39
click at [562, 443] on span "Yes, delete 3 subgroups and 12 design tokens." at bounding box center [609, 444] width 261 height 17
click at [699, 496] on span "Delete group" at bounding box center [721, 499] width 77 height 17
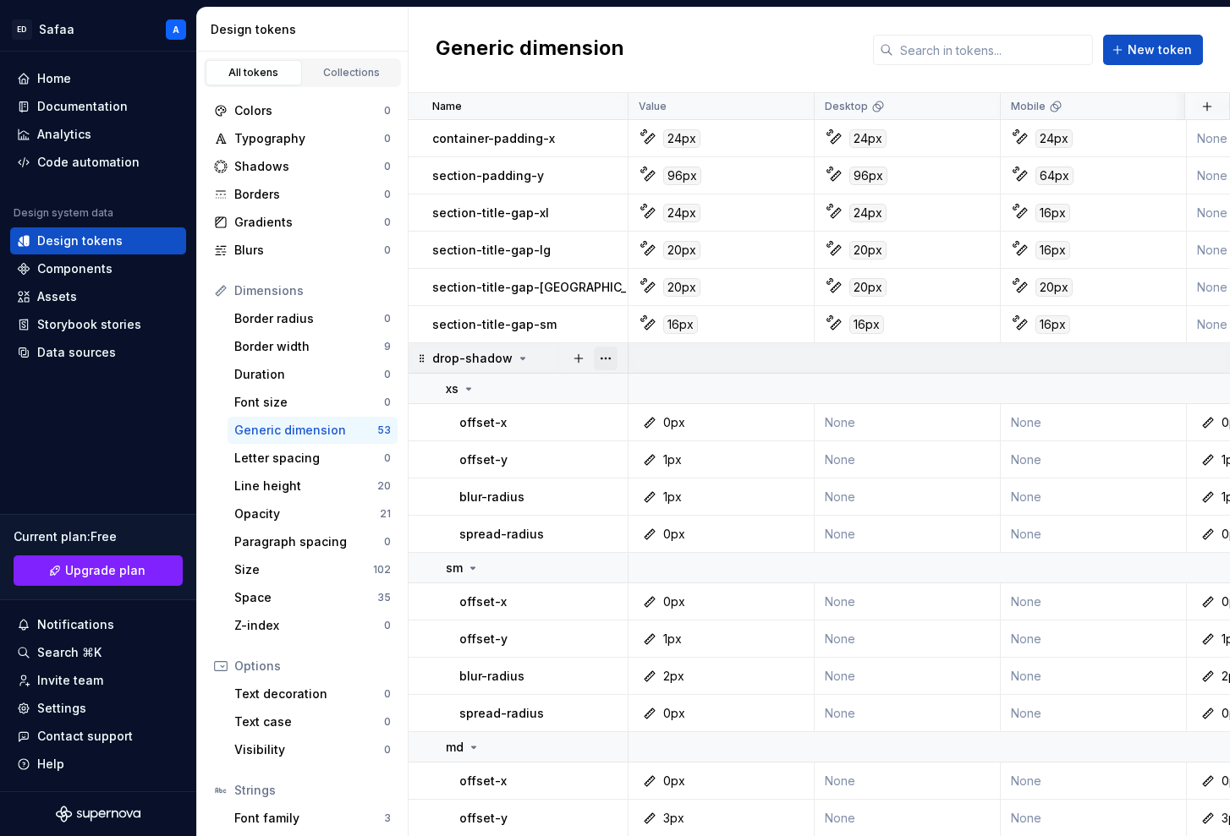
click at [606, 354] on button "button" at bounding box center [606, 359] width 24 height 24
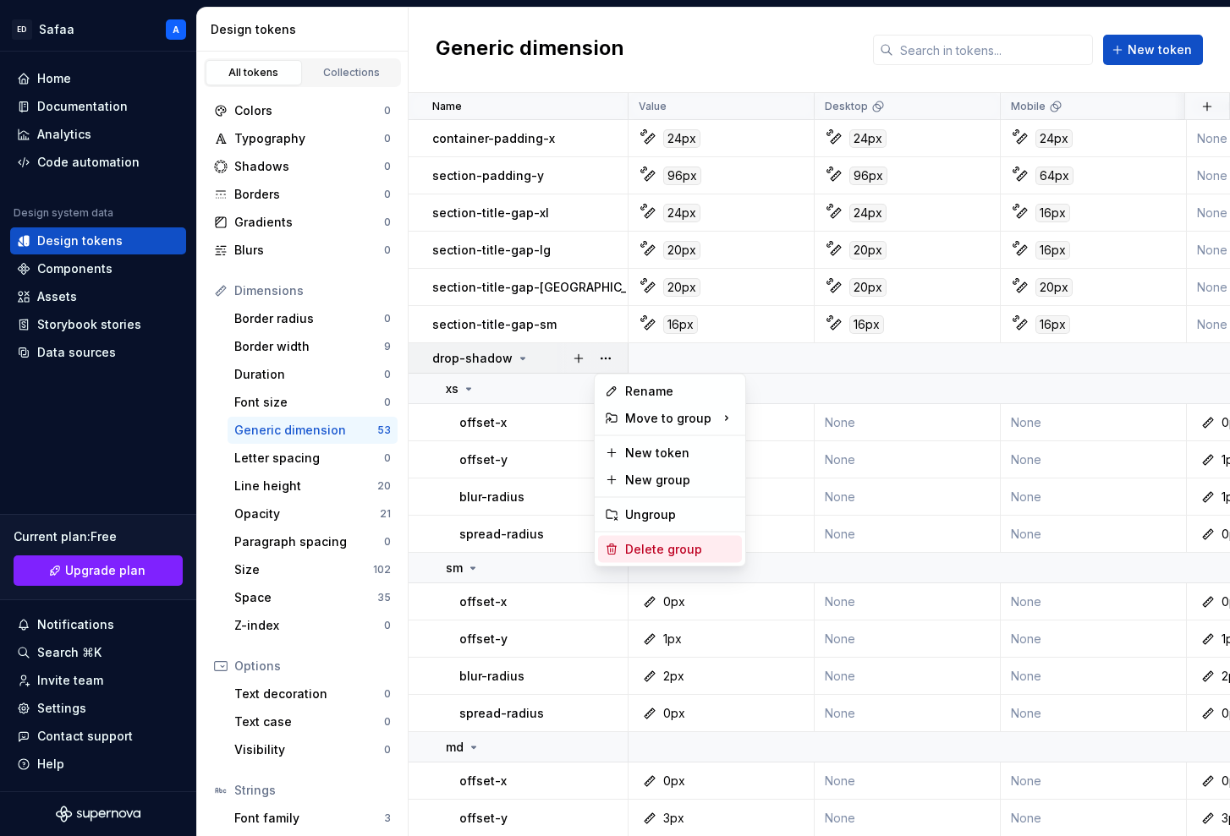
click at [675, 546] on div "Delete group" at bounding box center [680, 549] width 110 height 17
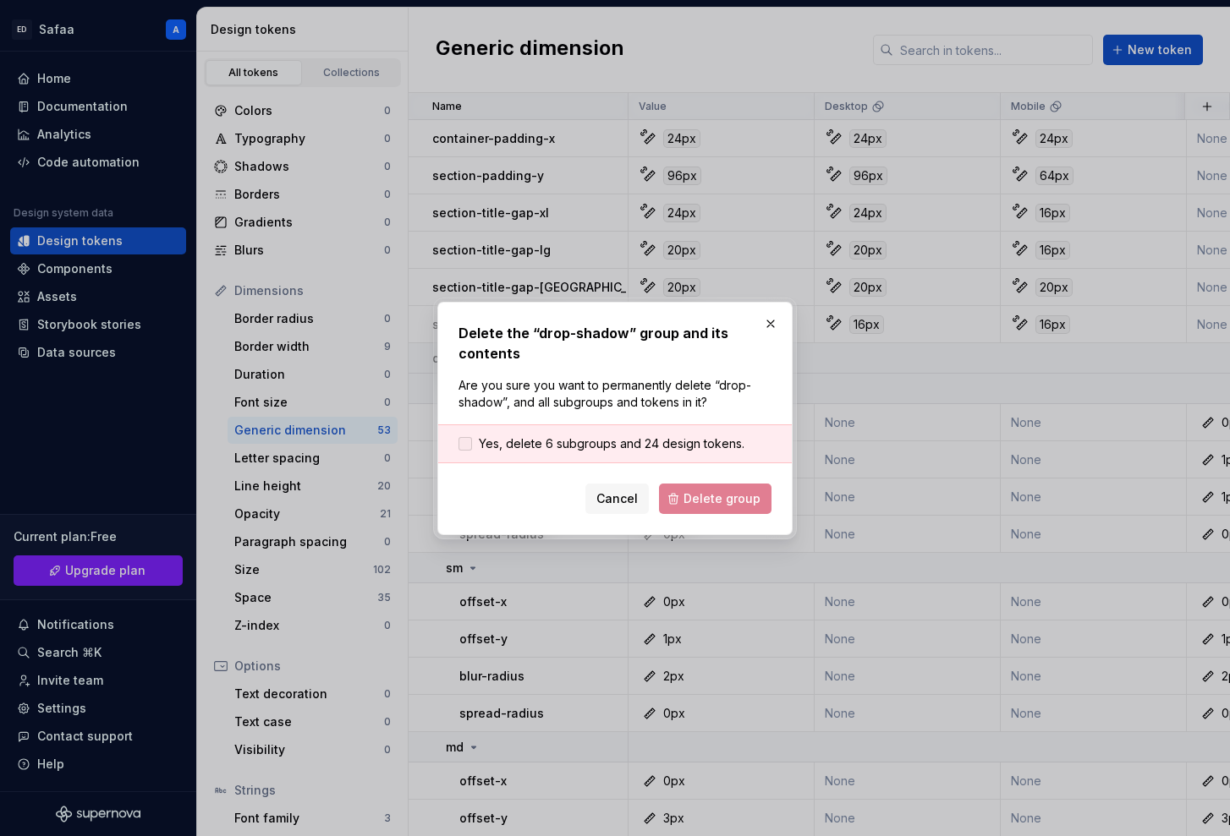
click at [567, 442] on span "Yes, delete 6 subgroups and 24 design tokens." at bounding box center [612, 444] width 266 height 17
click at [733, 515] on div "Delete the “drop-shadow” group and its contents Are you sure you want to perman…" at bounding box center [614, 418] width 355 height 233
click at [733, 496] on span "Delete group" at bounding box center [721, 499] width 77 height 17
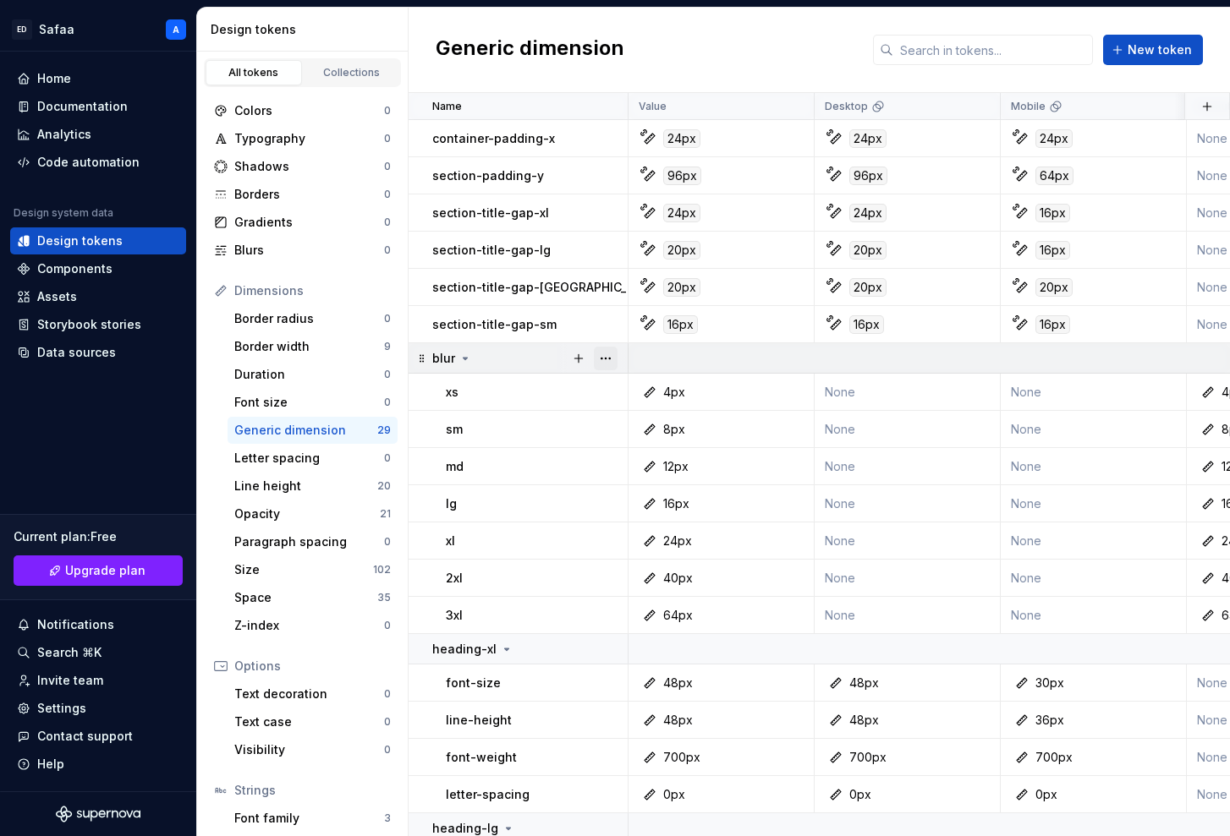
click at [609, 362] on button "button" at bounding box center [606, 359] width 24 height 24
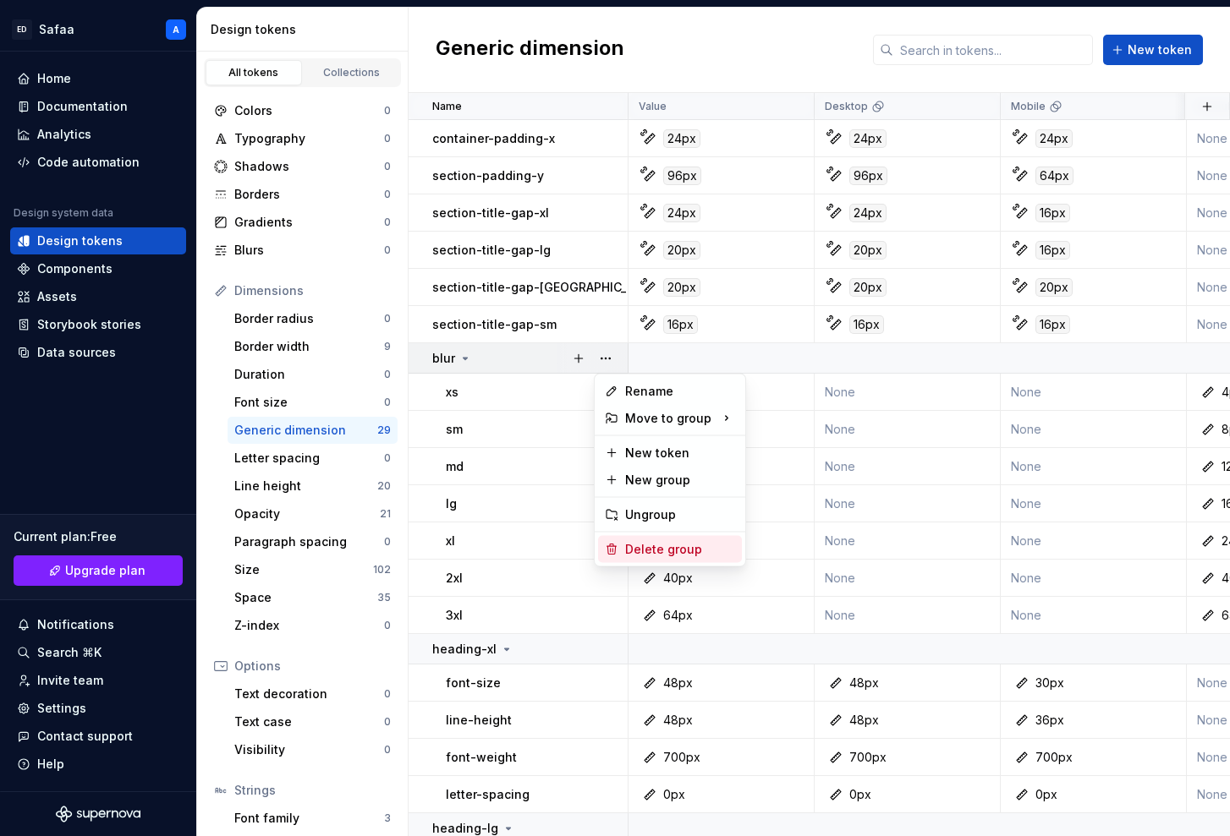
click at [672, 557] on div "Delete group" at bounding box center [670, 549] width 144 height 27
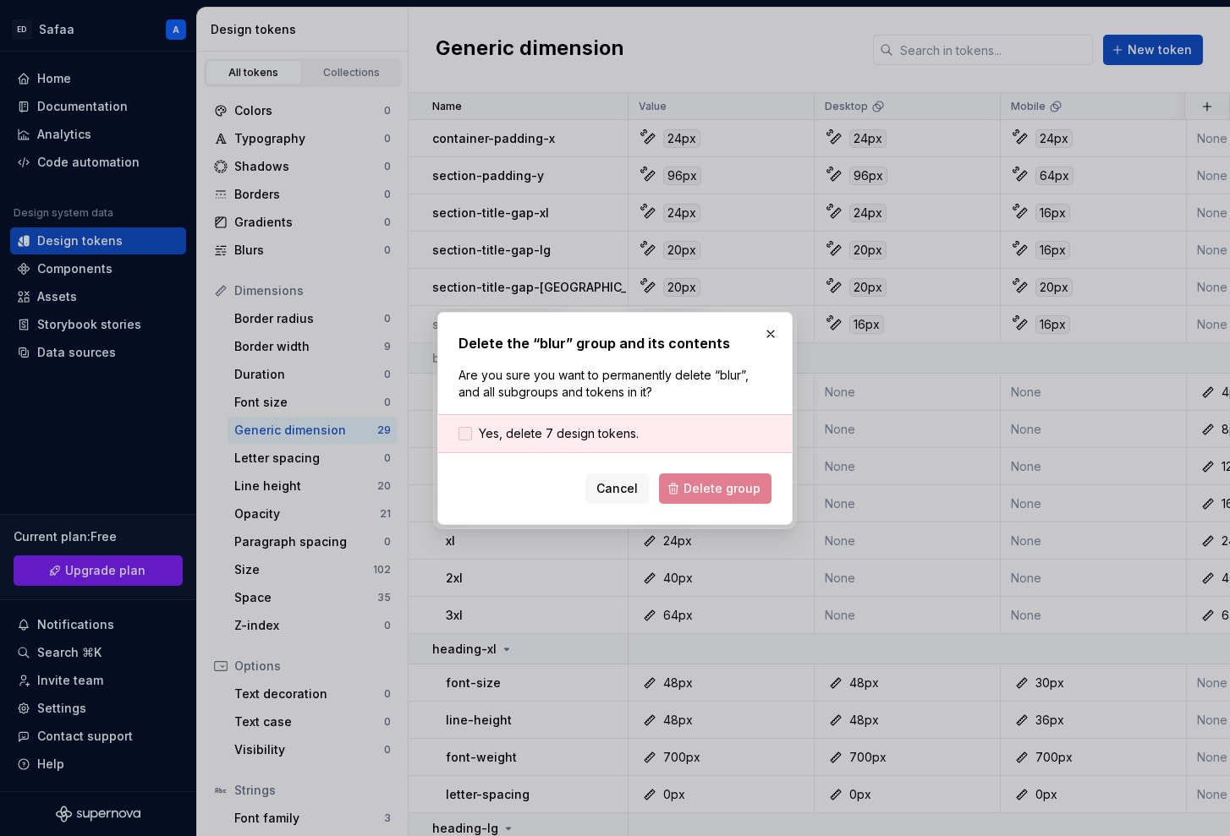
click at [590, 432] on span "Yes, delete 7 design tokens." at bounding box center [559, 433] width 160 height 17
click at [706, 496] on button "Delete group" at bounding box center [715, 489] width 112 height 30
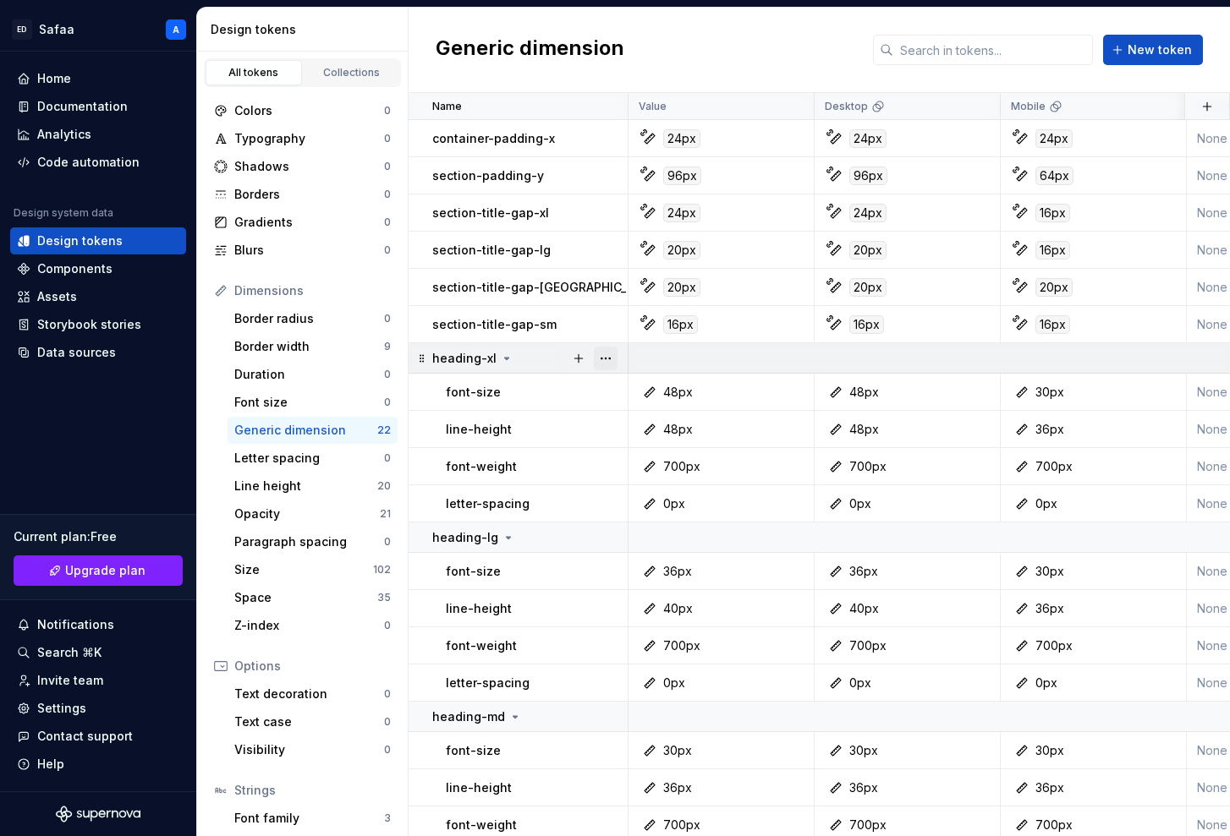
click at [607, 357] on button "button" at bounding box center [606, 359] width 24 height 24
click at [669, 541] on div "Delete group" at bounding box center [680, 549] width 110 height 17
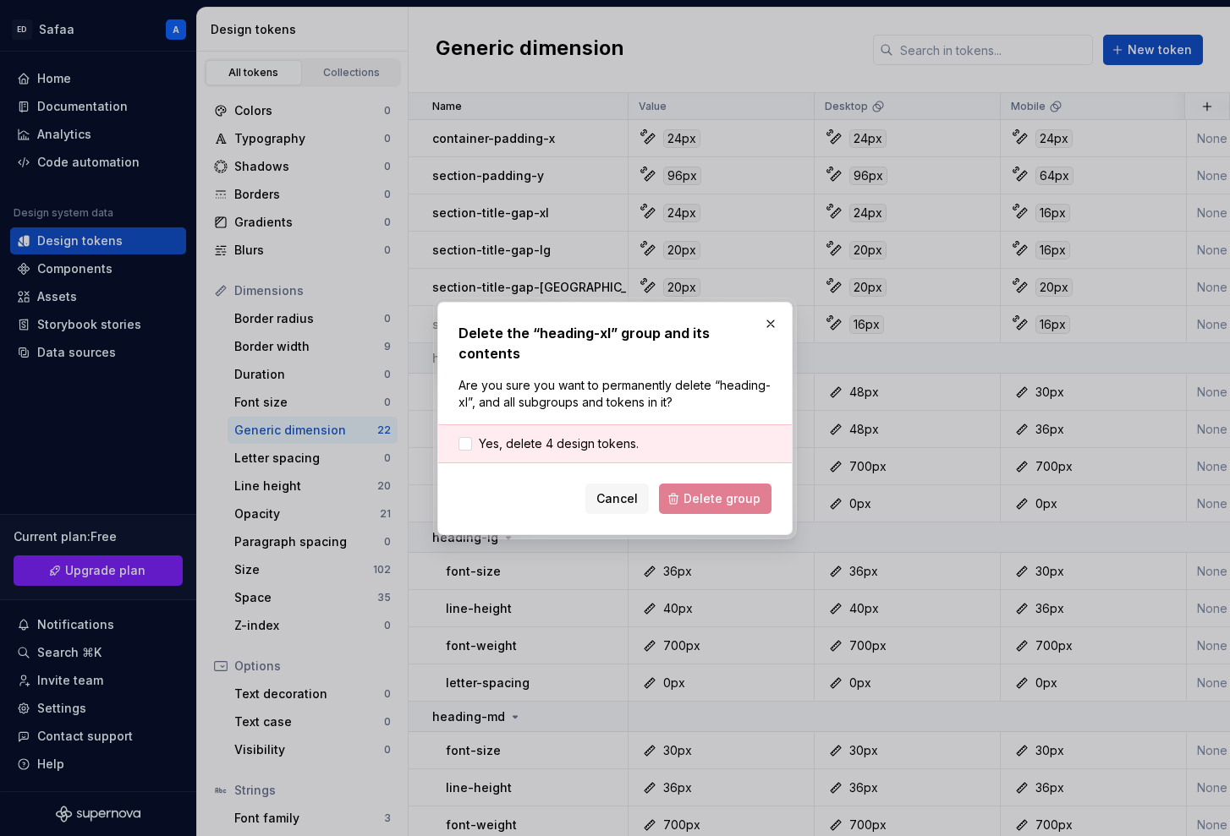
click at [606, 425] on div "Yes, delete 4 design tokens." at bounding box center [615, 444] width 354 height 39
click at [604, 436] on span "Yes, delete 4 design tokens." at bounding box center [559, 444] width 160 height 17
click at [687, 484] on button "Delete group" at bounding box center [715, 499] width 112 height 30
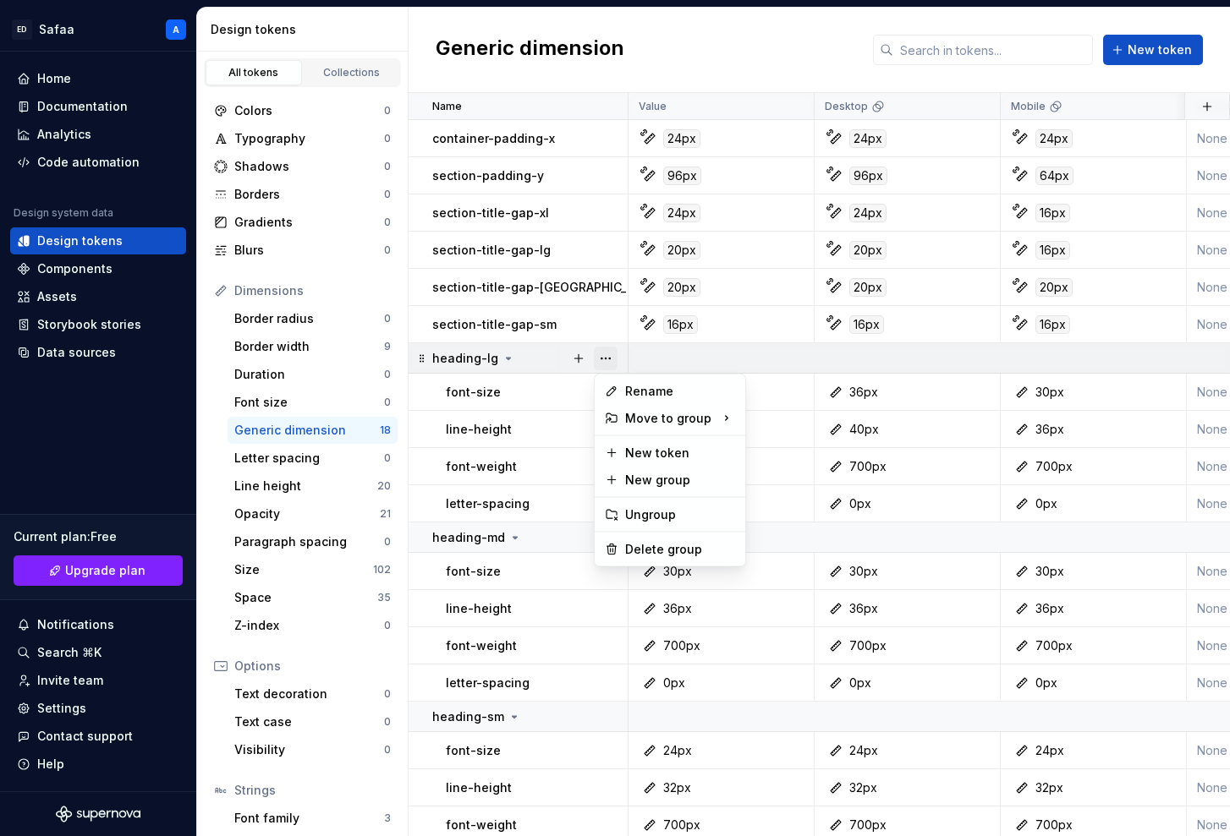
click at [611, 363] on button "button" at bounding box center [606, 359] width 24 height 24
click at [650, 545] on div "Delete group" at bounding box center [680, 549] width 110 height 17
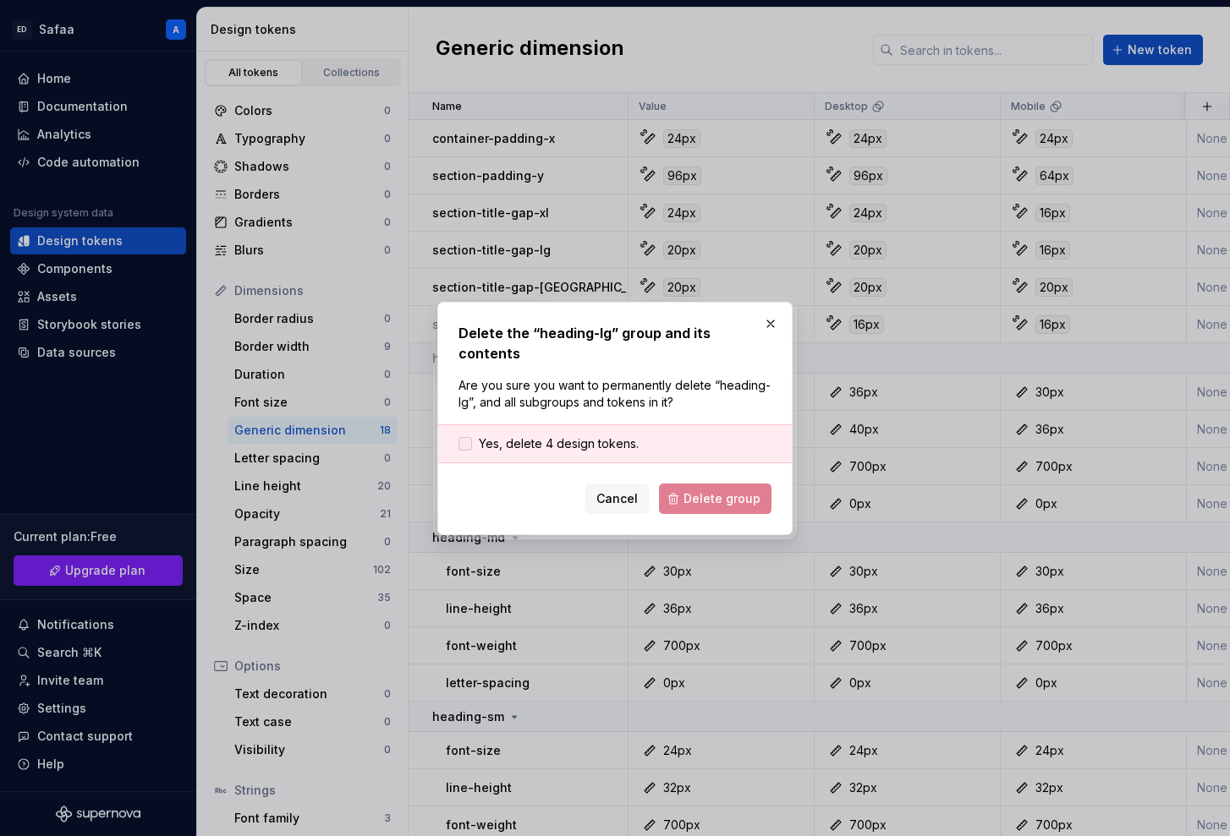
click at [589, 436] on span "Yes, delete 4 design tokens." at bounding box center [559, 444] width 160 height 17
click at [694, 491] on span "Delete group" at bounding box center [721, 499] width 77 height 17
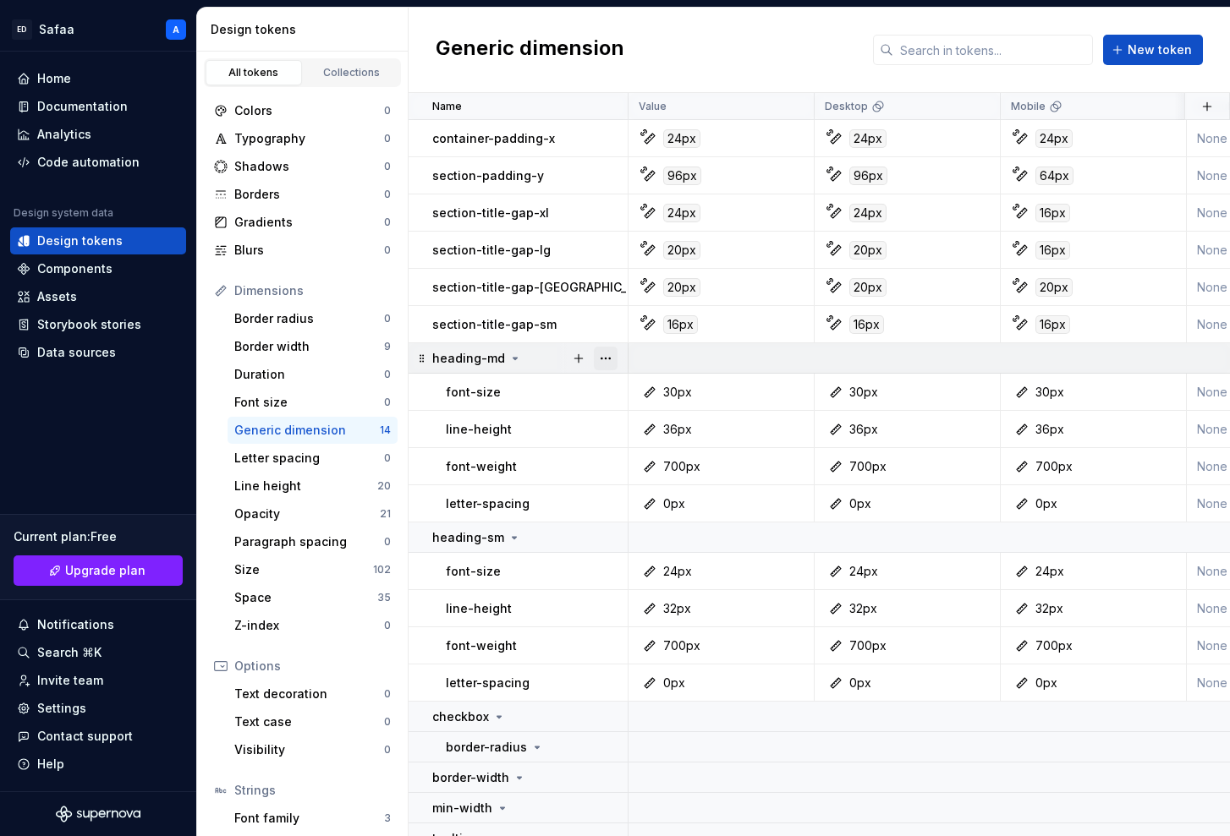
click at [609, 355] on button "button" at bounding box center [606, 359] width 24 height 24
click at [662, 557] on div "Delete group" at bounding box center [680, 549] width 110 height 17
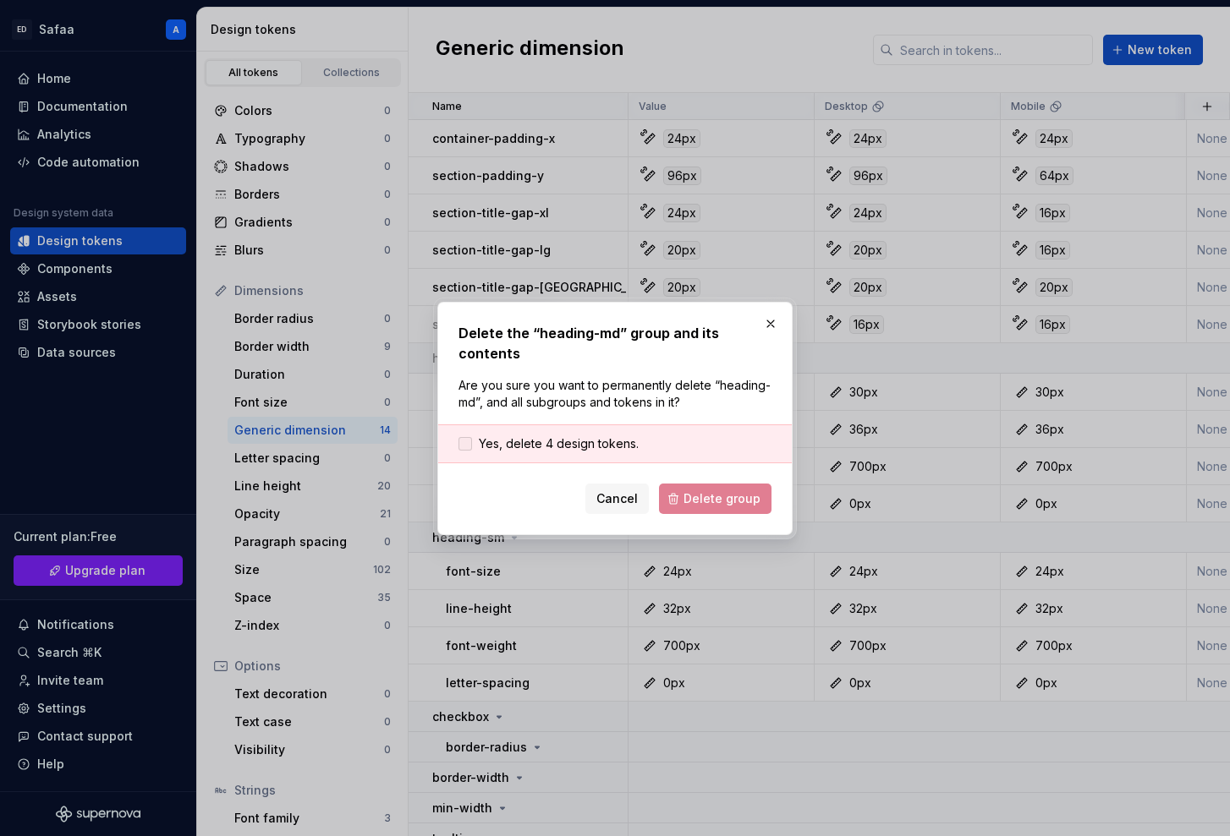
click at [622, 443] on span "Yes, delete 4 design tokens." at bounding box center [559, 444] width 160 height 17
click at [688, 493] on span "Delete group" at bounding box center [721, 499] width 77 height 17
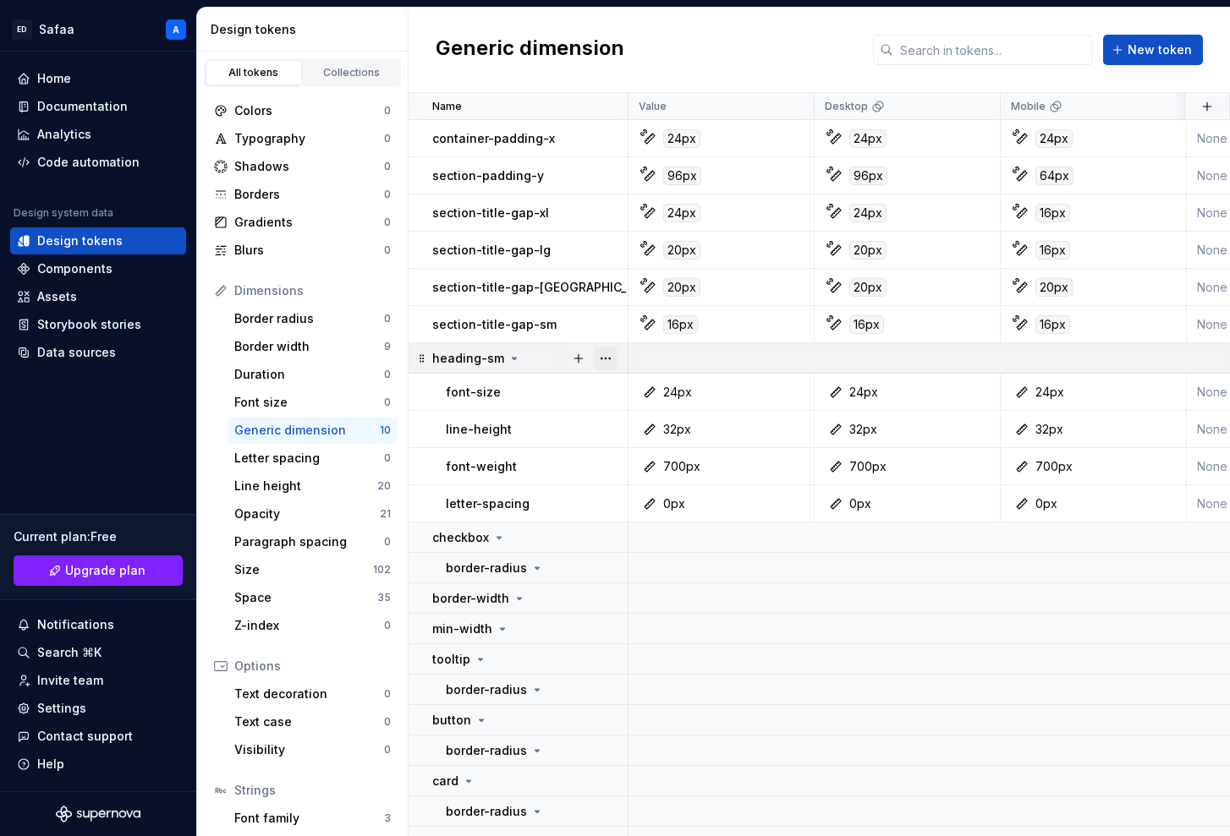
click at [611, 354] on button "button" at bounding box center [606, 359] width 24 height 24
click at [658, 559] on div "Delete group" at bounding box center [670, 549] width 144 height 27
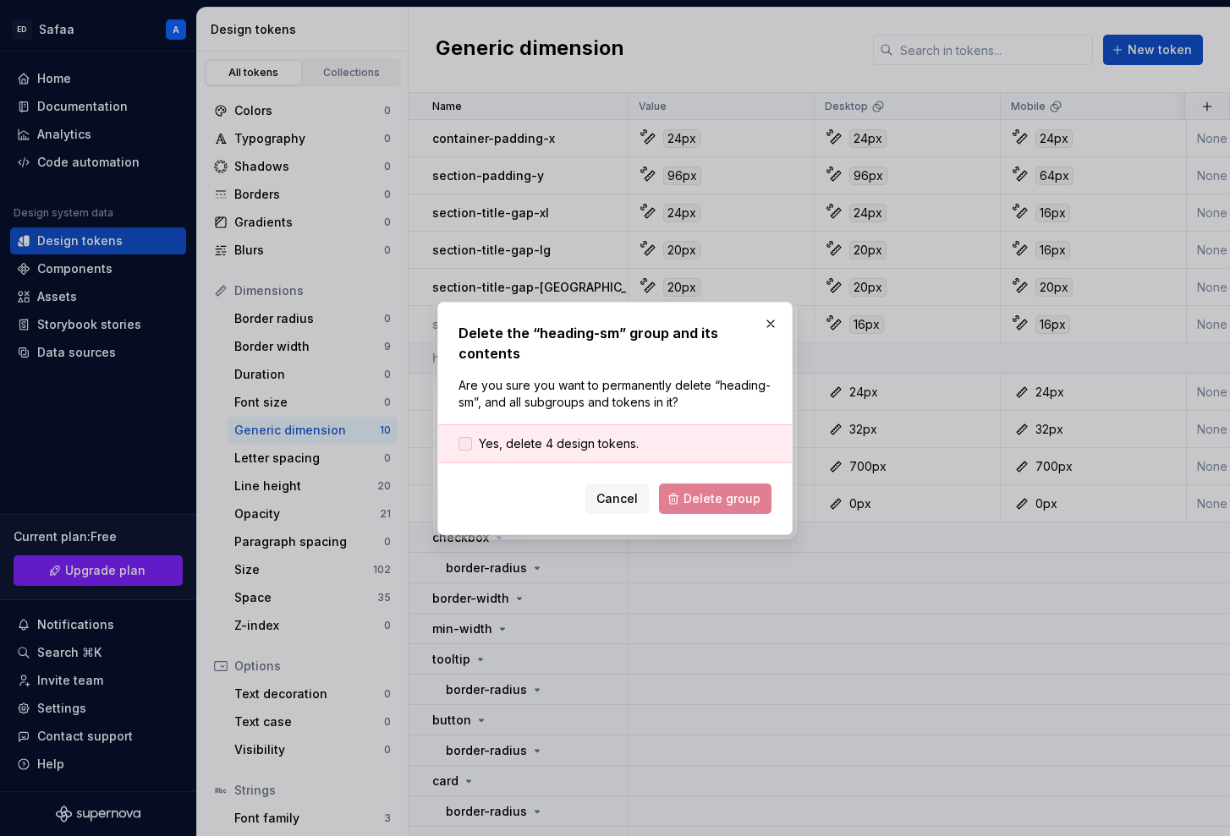
click at [610, 448] on span "Yes, delete 4 design tokens." at bounding box center [559, 444] width 160 height 17
click at [698, 510] on button "Delete group" at bounding box center [715, 499] width 112 height 30
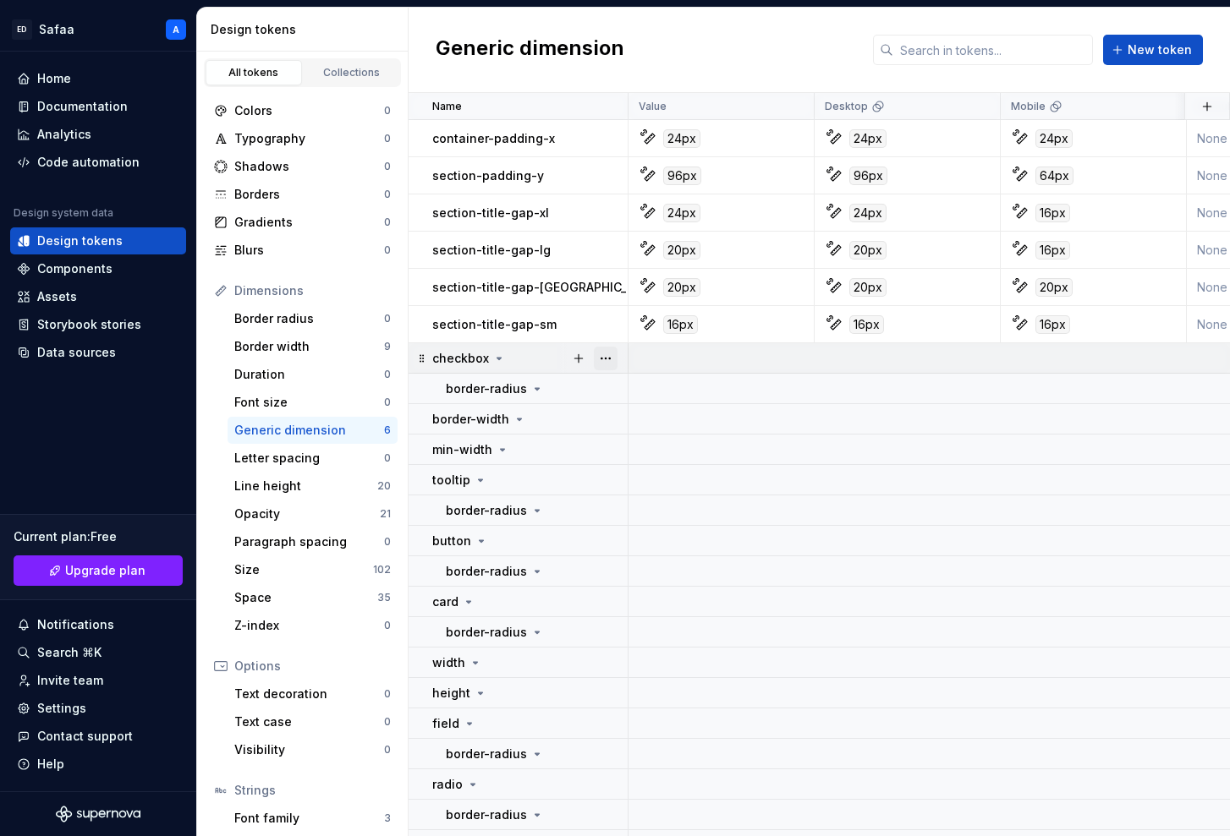
click at [606, 359] on button "button" at bounding box center [606, 359] width 24 height 24
click at [686, 555] on div "Delete group" at bounding box center [680, 549] width 110 height 17
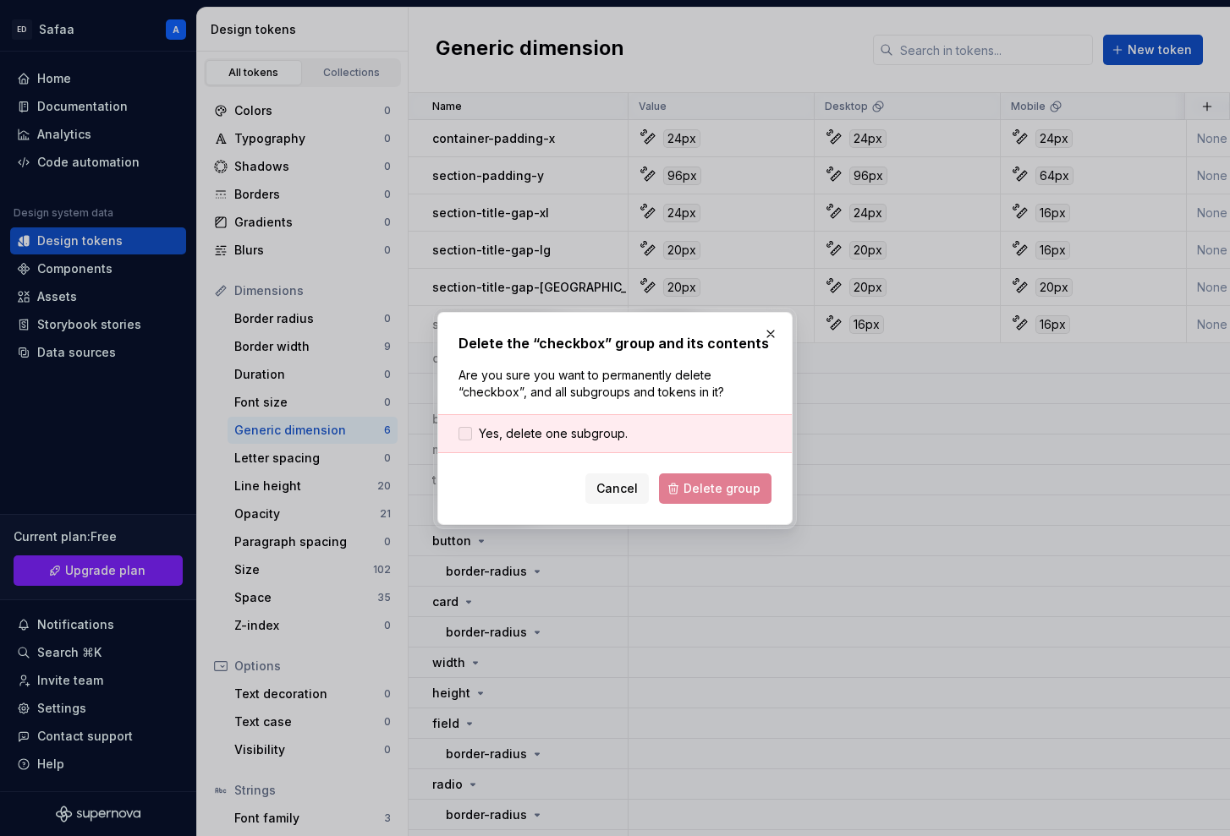
click at [570, 426] on span "Yes, delete one subgroup." at bounding box center [553, 433] width 149 height 17
click at [694, 498] on button "Delete group" at bounding box center [715, 489] width 112 height 30
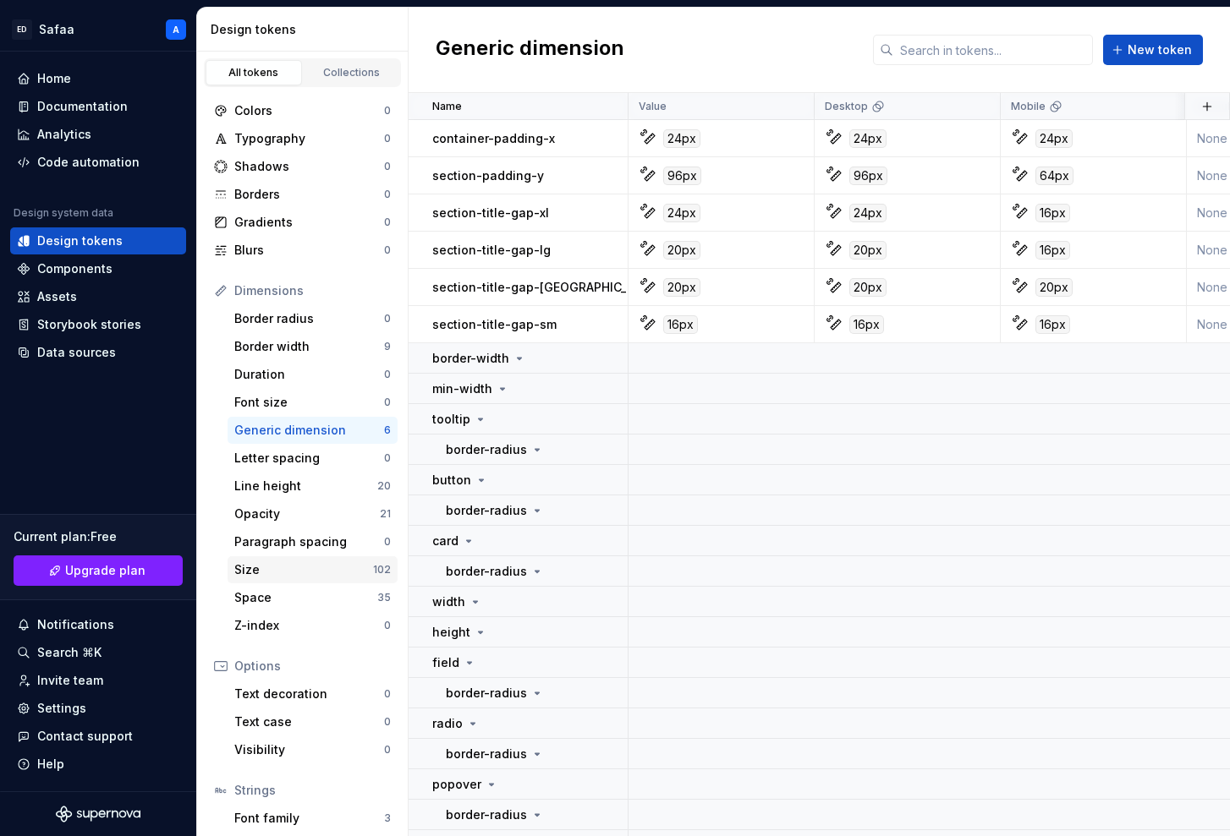
click at [348, 567] on div "Size" at bounding box center [303, 570] width 139 height 17
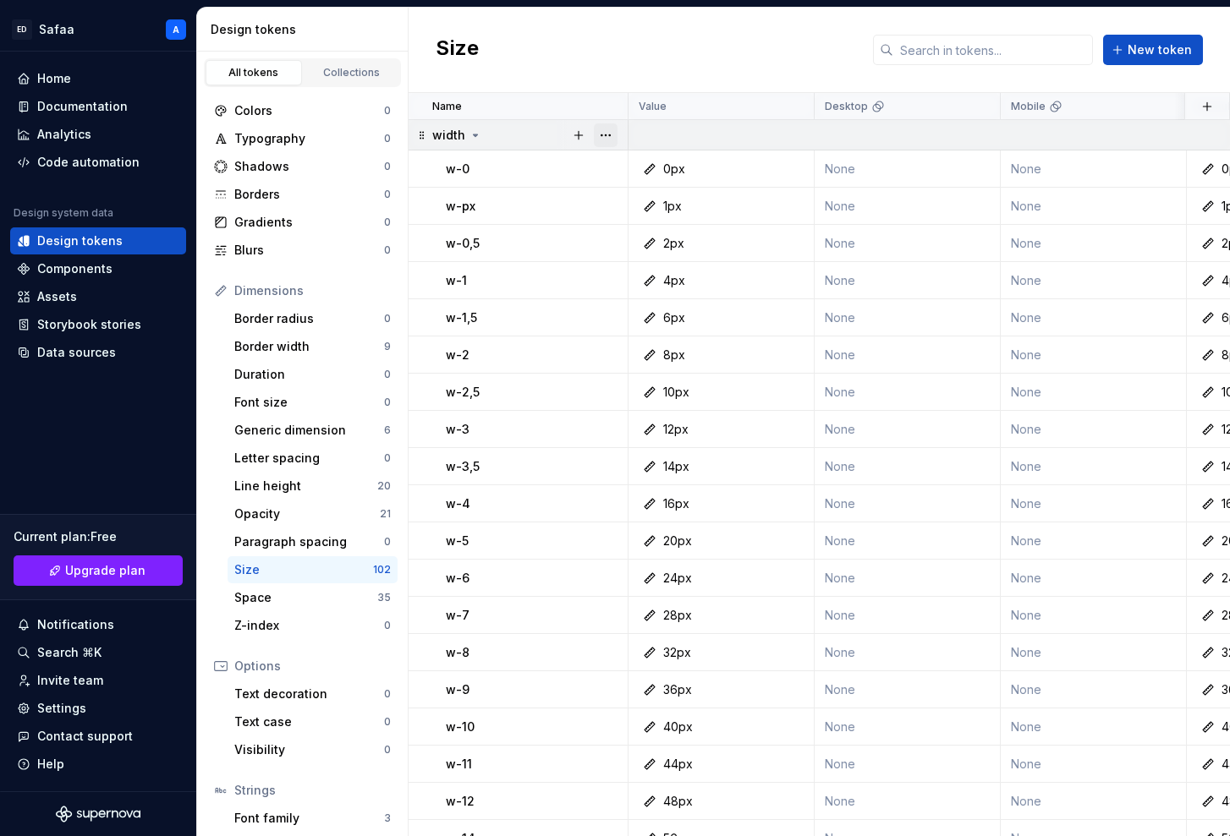
click at [606, 128] on button "button" at bounding box center [606, 135] width 24 height 24
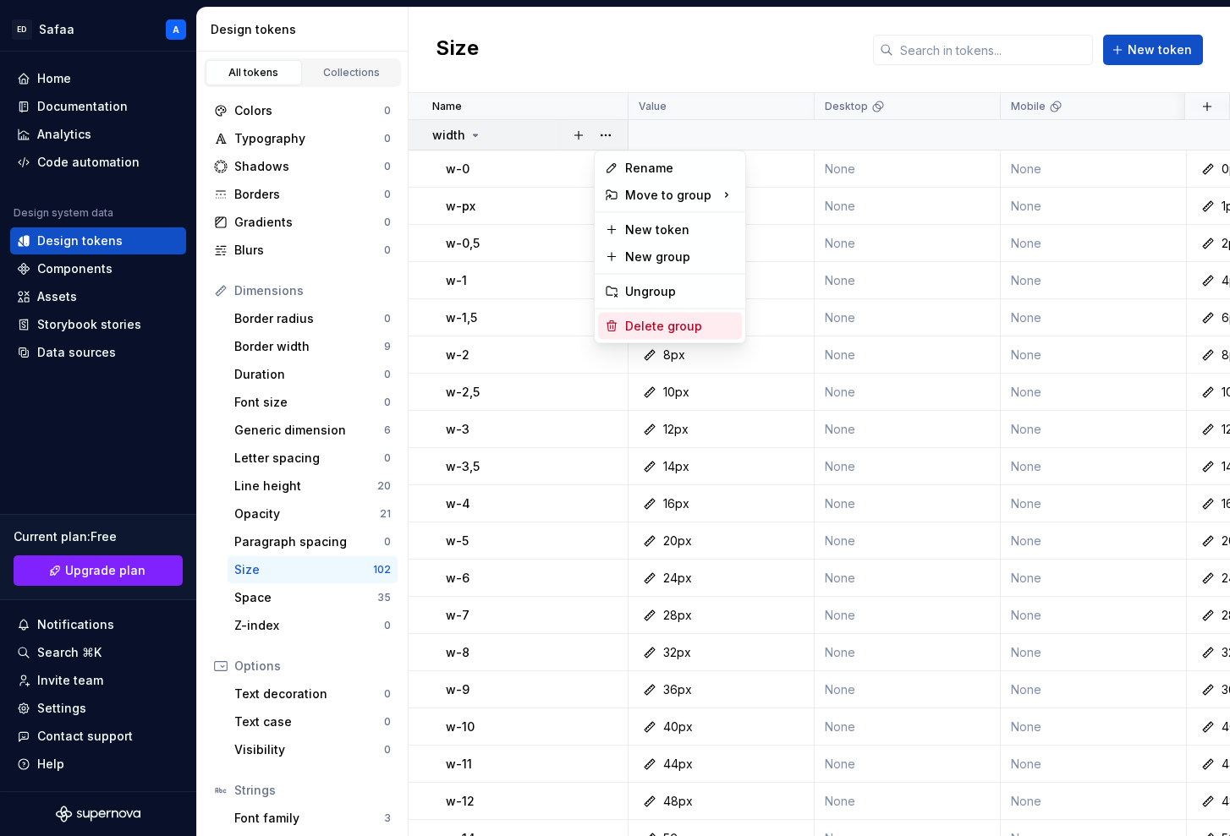
click at [651, 326] on div "Delete group" at bounding box center [680, 326] width 110 height 17
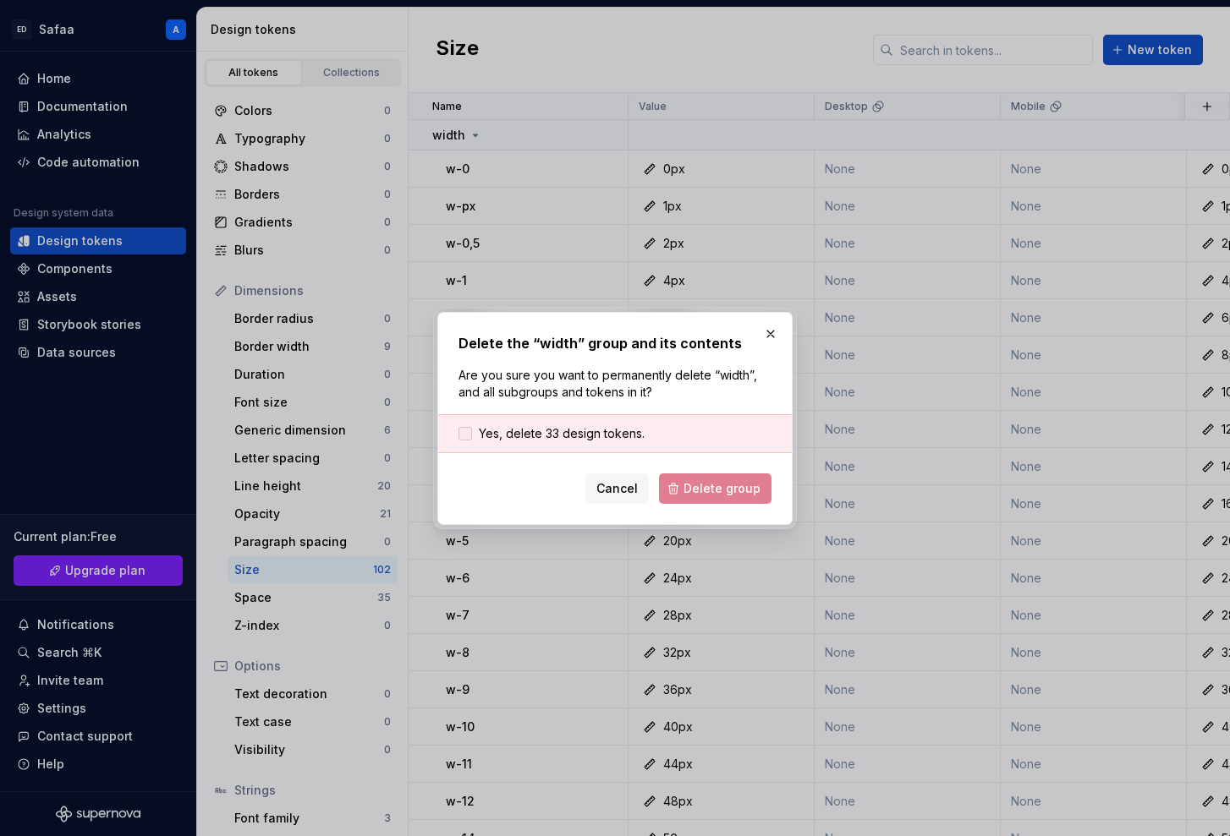
click at [577, 428] on span "Yes, delete 33 design tokens." at bounding box center [562, 433] width 166 height 17
click at [686, 477] on button "Delete group" at bounding box center [715, 489] width 112 height 30
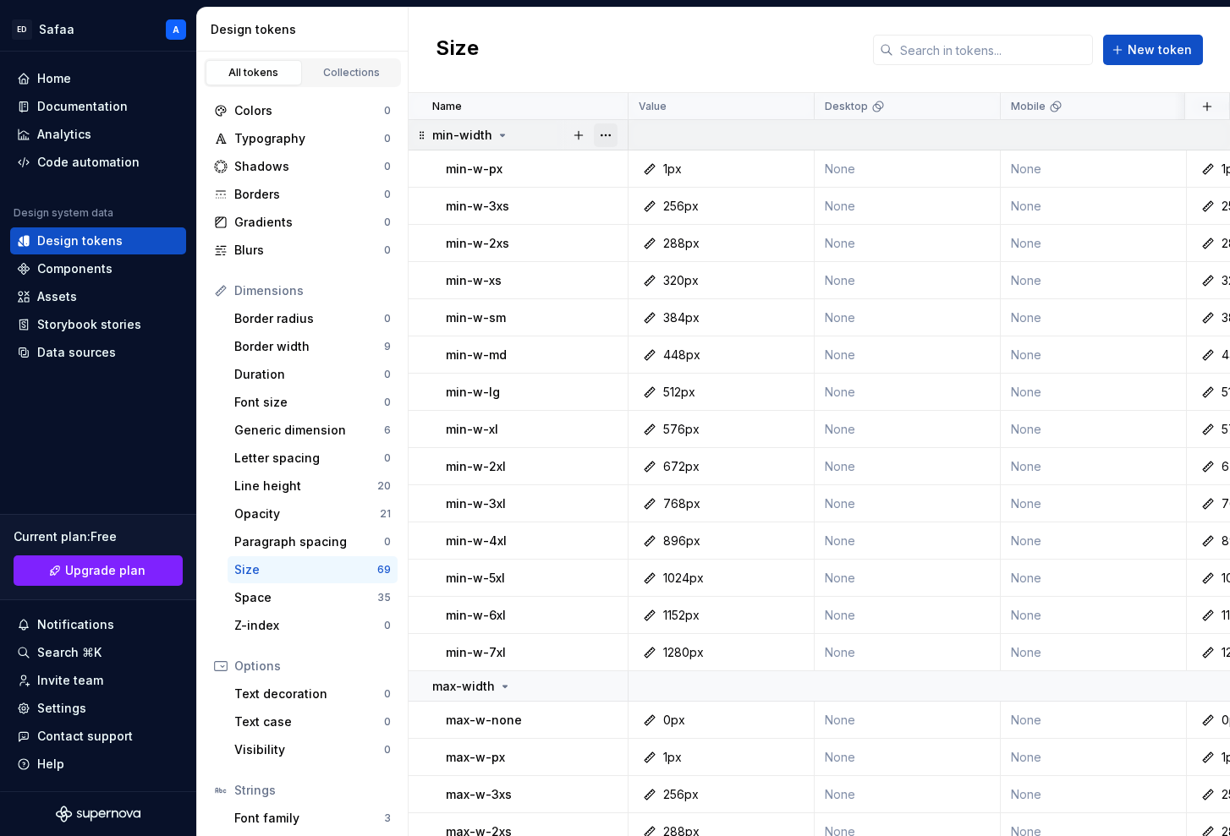
click at [605, 135] on button "button" at bounding box center [606, 135] width 24 height 24
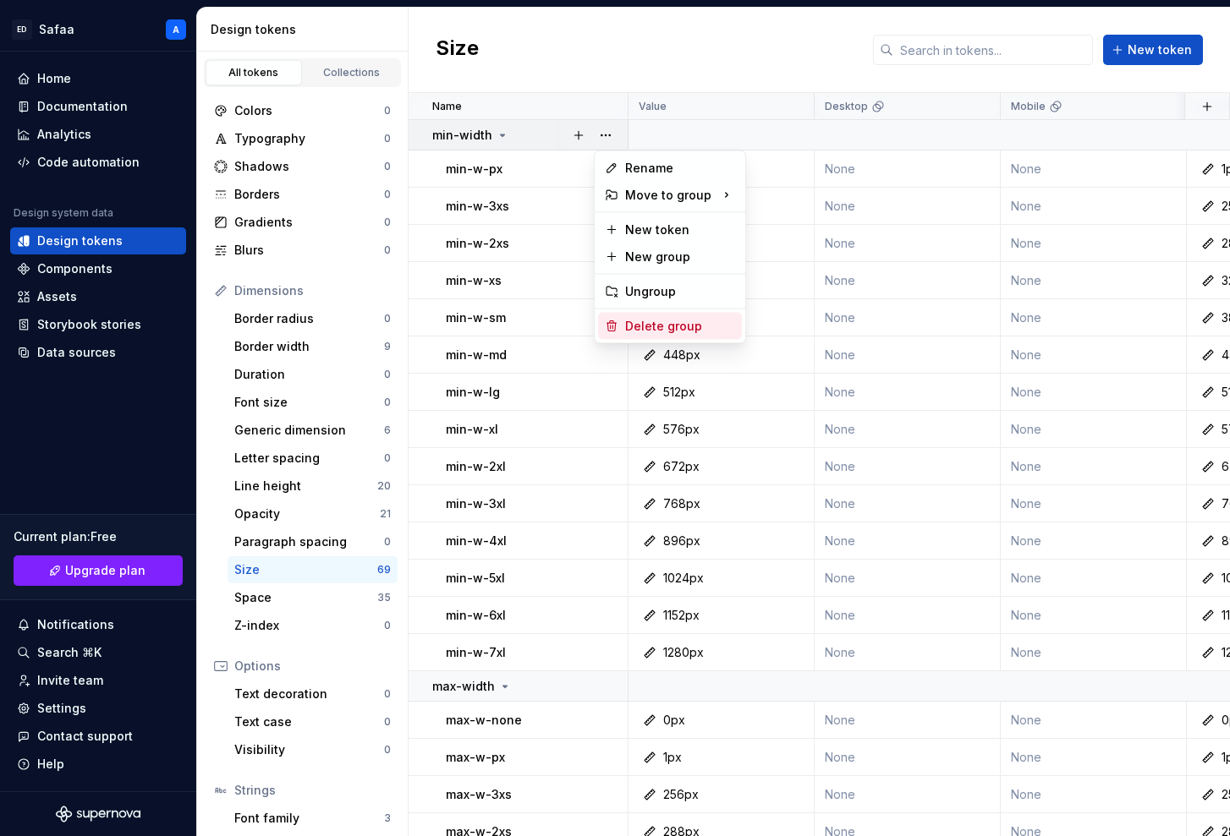
click at [639, 323] on div "Delete group" at bounding box center [680, 326] width 110 height 17
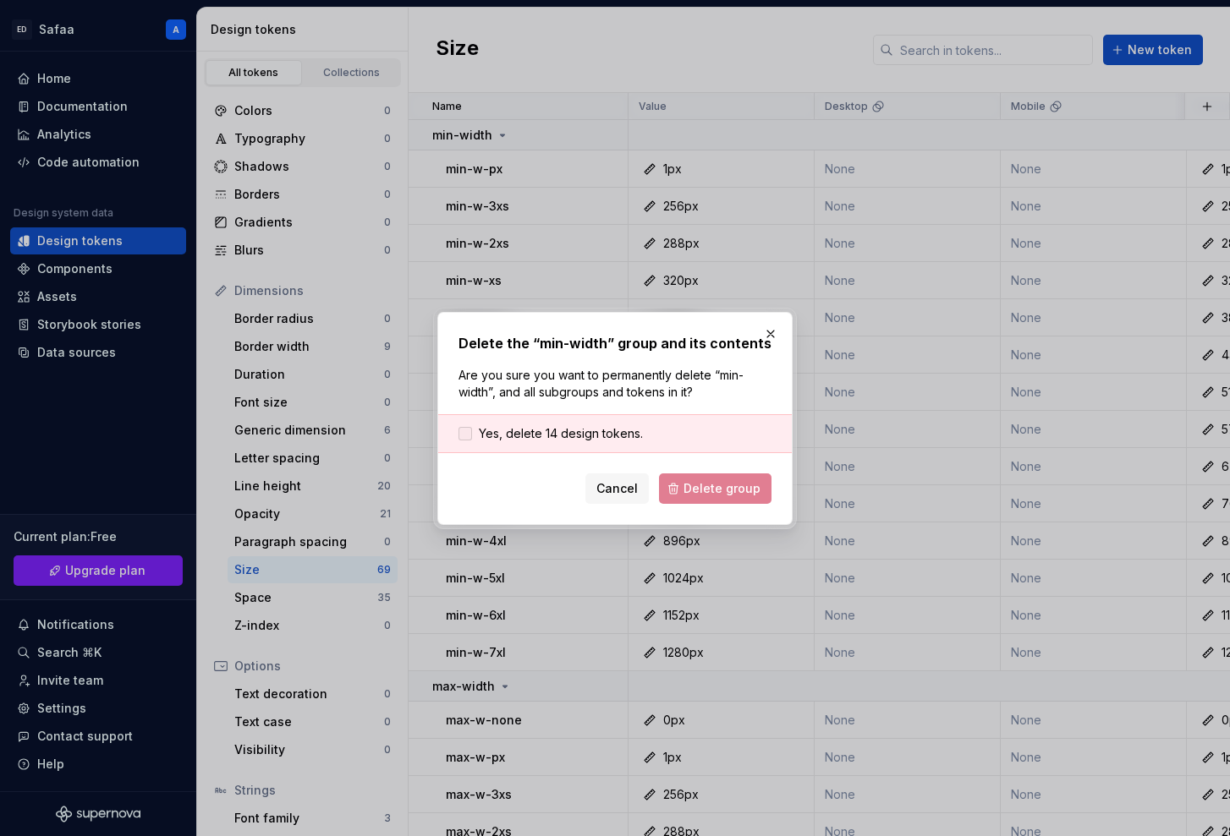
click at [595, 431] on span "Yes, delete 14 design tokens." at bounding box center [561, 433] width 164 height 17
click at [694, 488] on span "Delete group" at bounding box center [721, 488] width 77 height 17
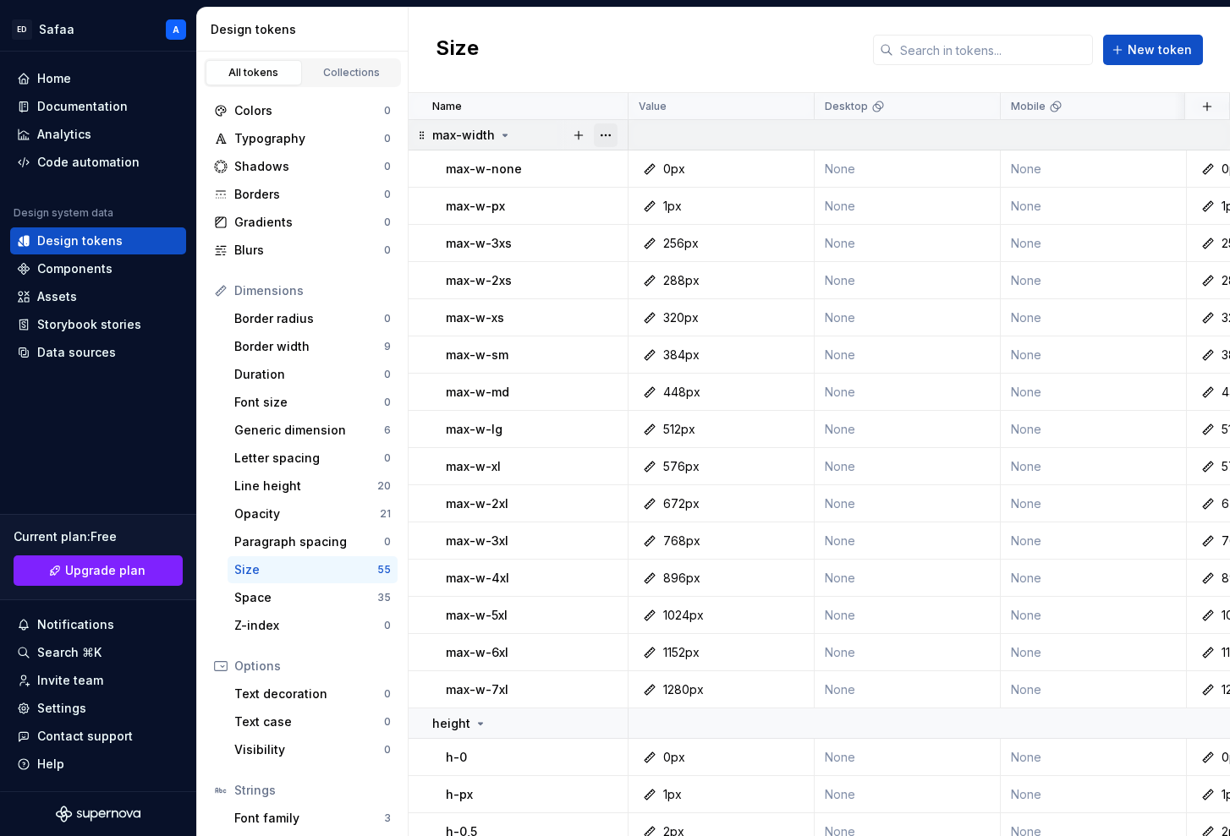
click at [601, 133] on button "button" at bounding box center [606, 135] width 24 height 24
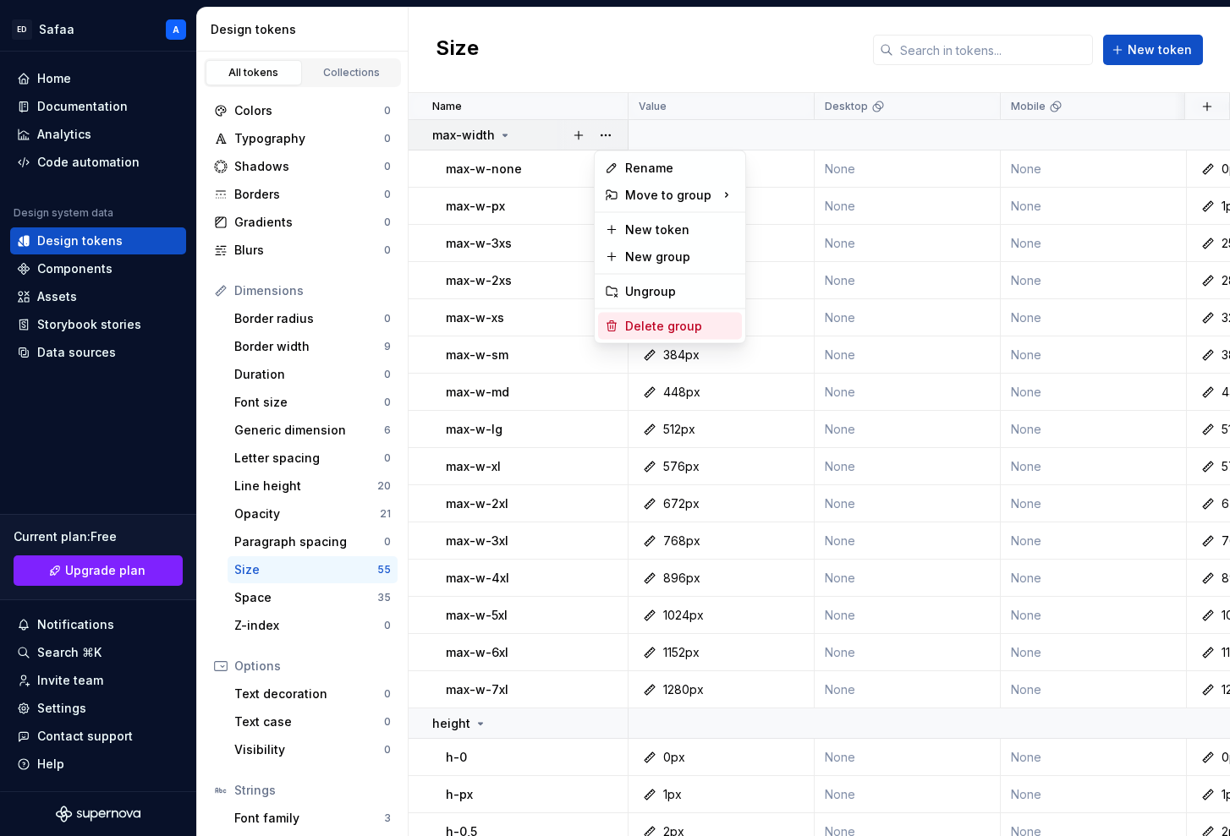
click at [642, 333] on div "Delete group" at bounding box center [680, 326] width 110 height 17
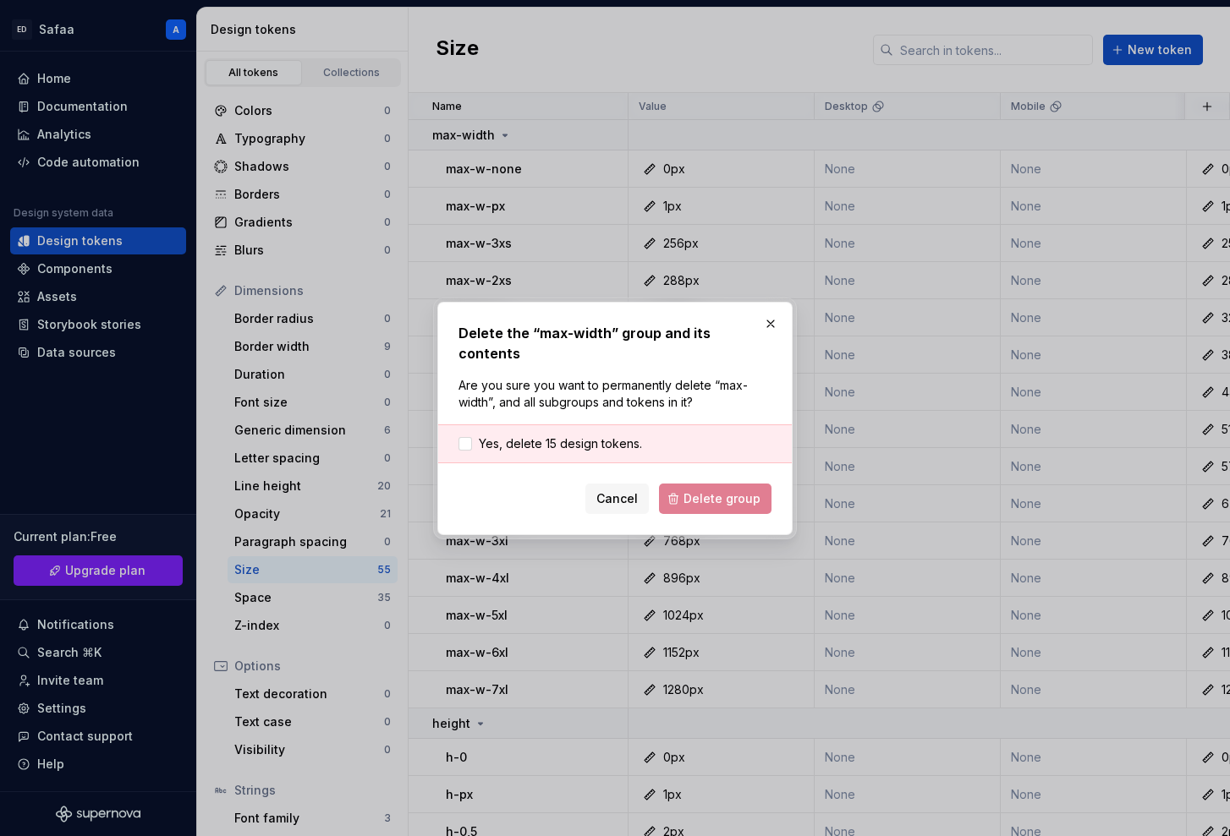
click at [600, 444] on div "Yes, delete 15 design tokens." at bounding box center [615, 444] width 354 height 39
click at [612, 436] on span "Yes, delete 15 design tokens." at bounding box center [560, 444] width 163 height 17
click at [720, 484] on button "Delete group" at bounding box center [715, 499] width 112 height 30
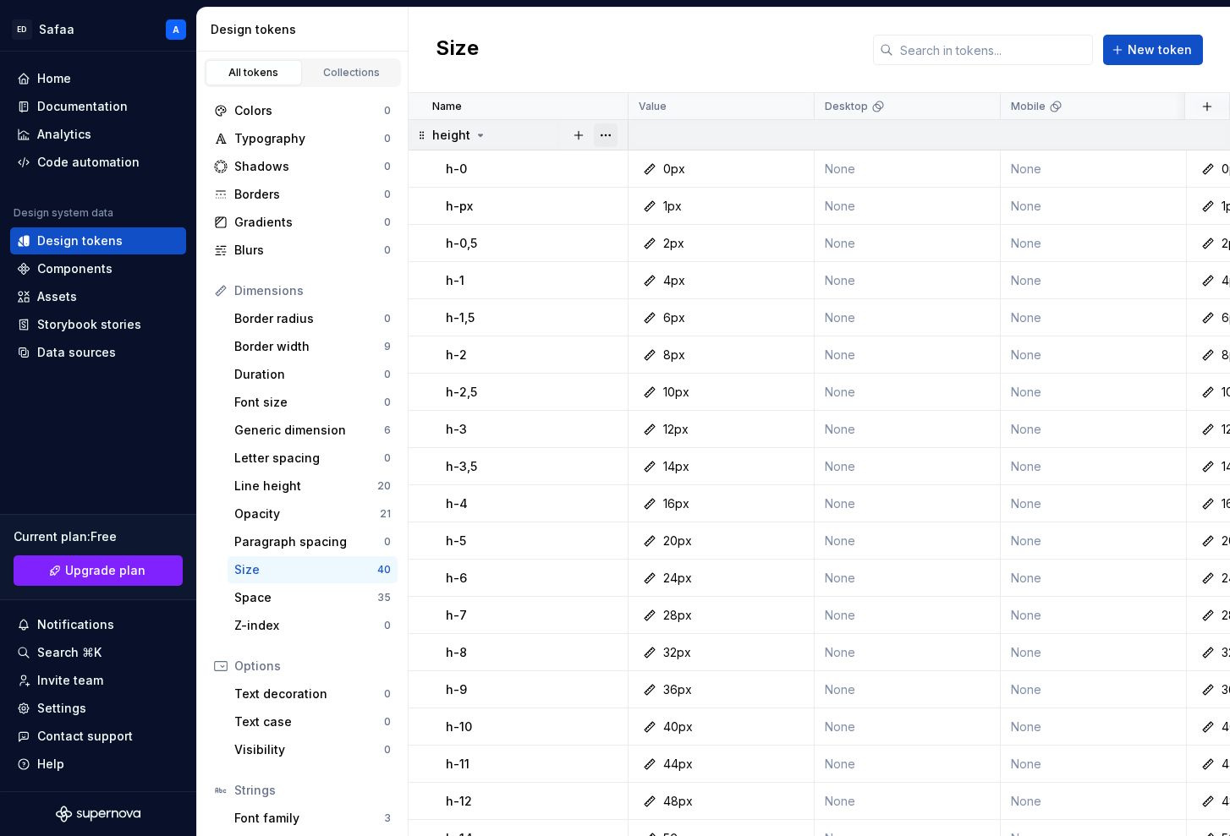
click at [606, 133] on button "button" at bounding box center [606, 135] width 24 height 24
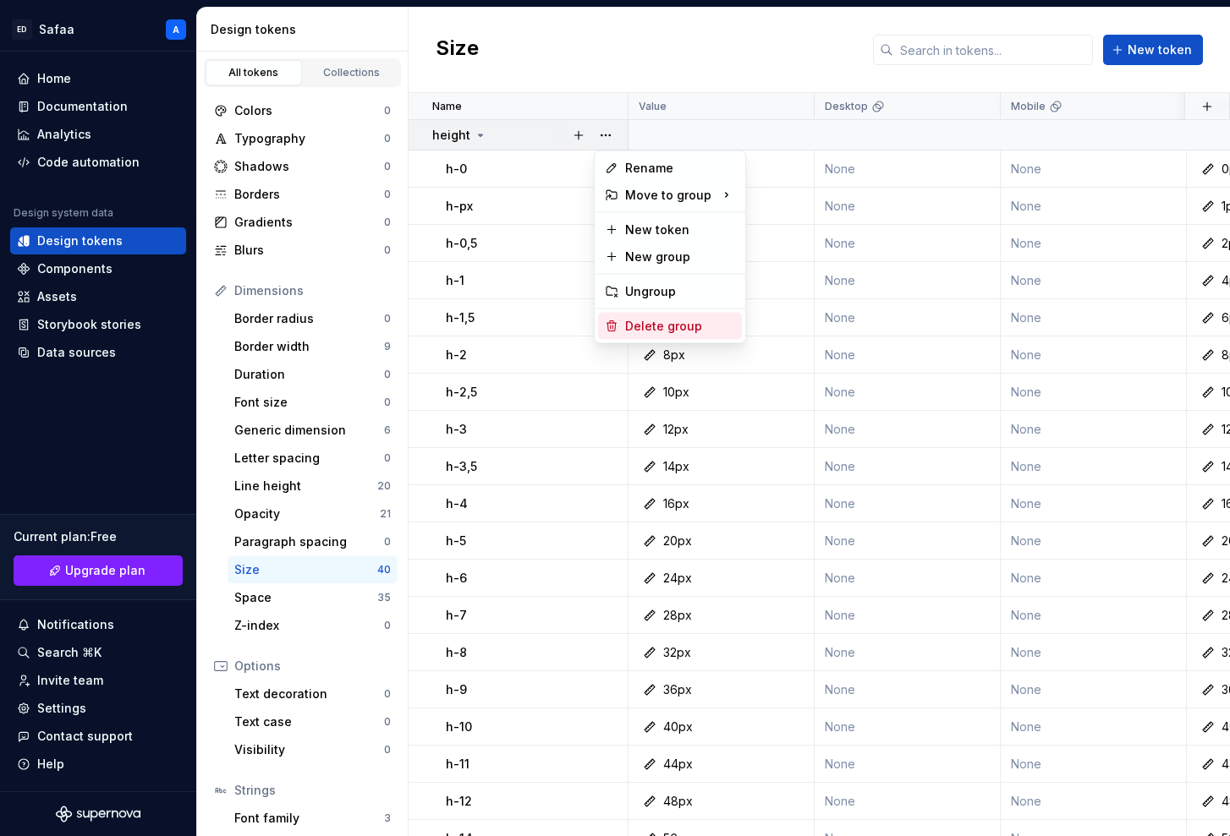
click at [628, 313] on div "Delete group" at bounding box center [670, 326] width 144 height 27
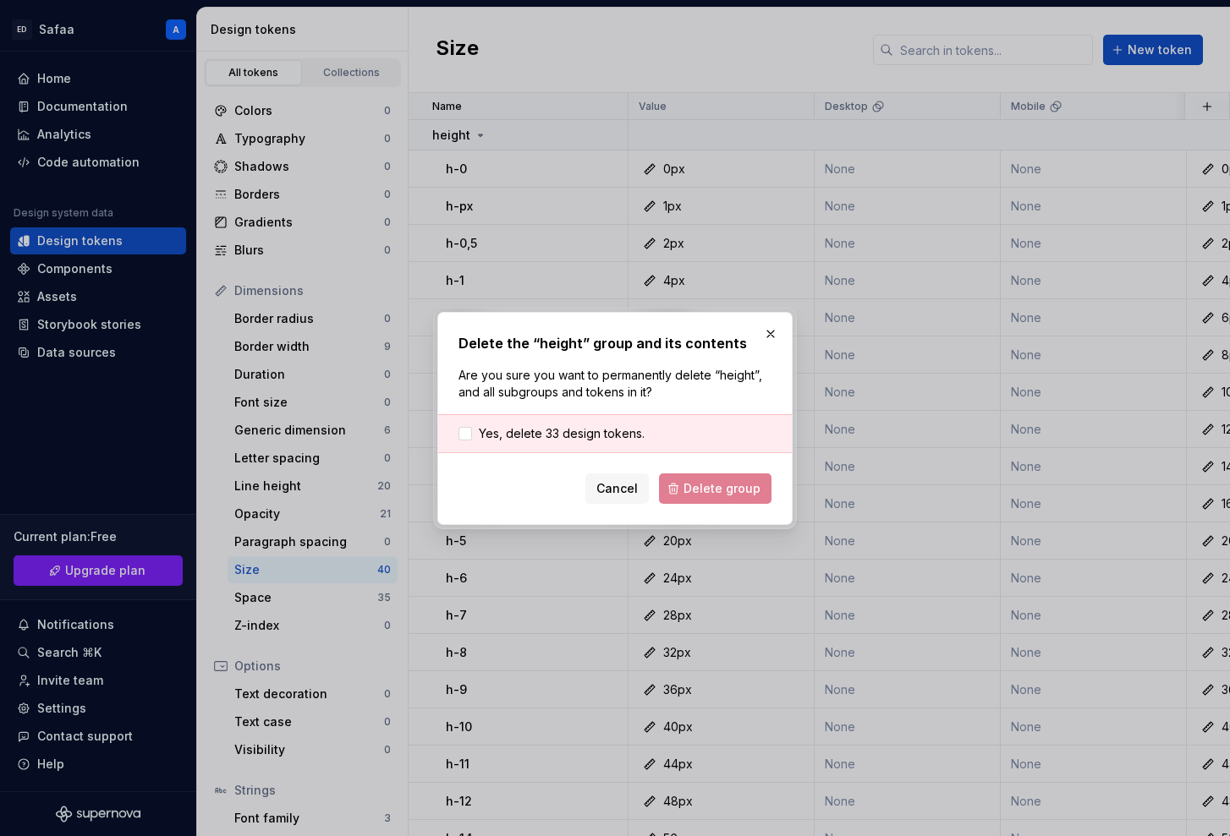
click at [622, 415] on div "Yes, delete 33 design tokens." at bounding box center [615, 433] width 354 height 39
click at [619, 428] on span "Yes, delete 33 design tokens." at bounding box center [562, 433] width 166 height 17
click at [703, 488] on span "Delete group" at bounding box center [721, 488] width 77 height 17
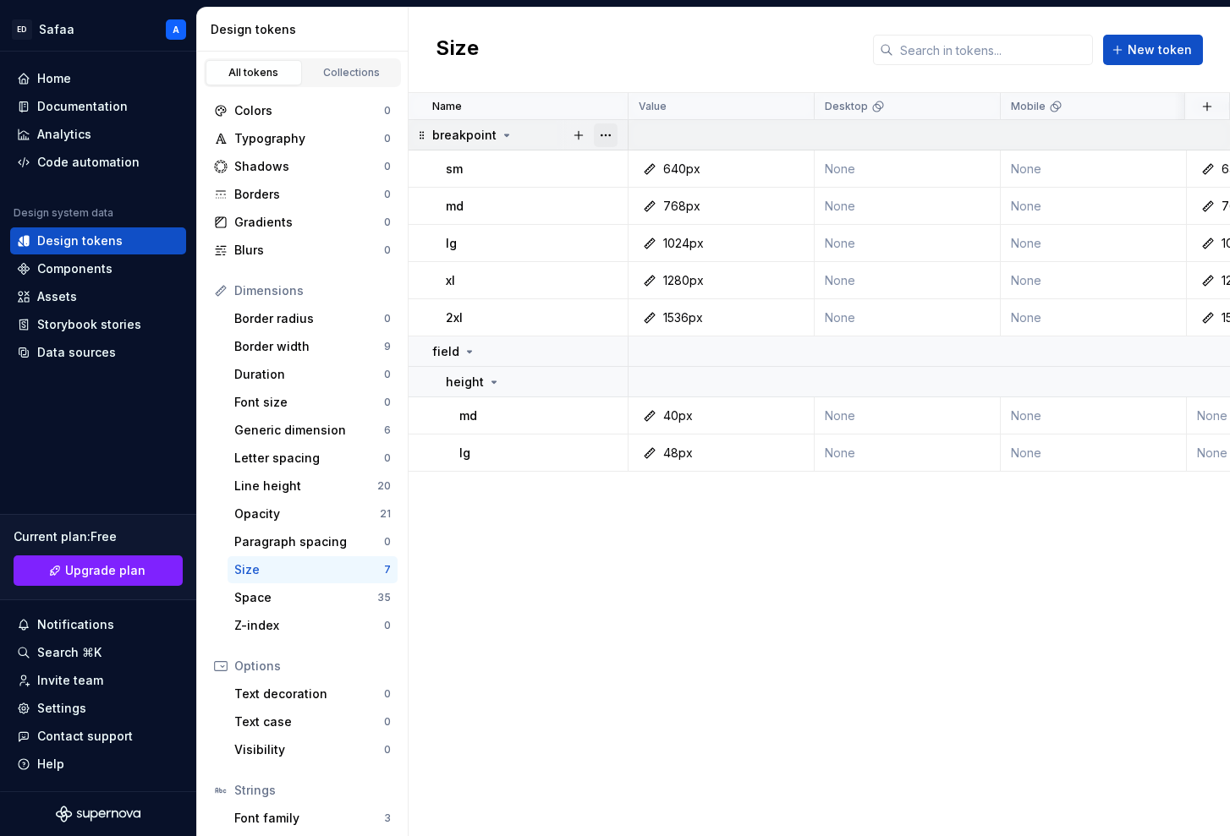
click at [605, 134] on button "button" at bounding box center [606, 135] width 24 height 24
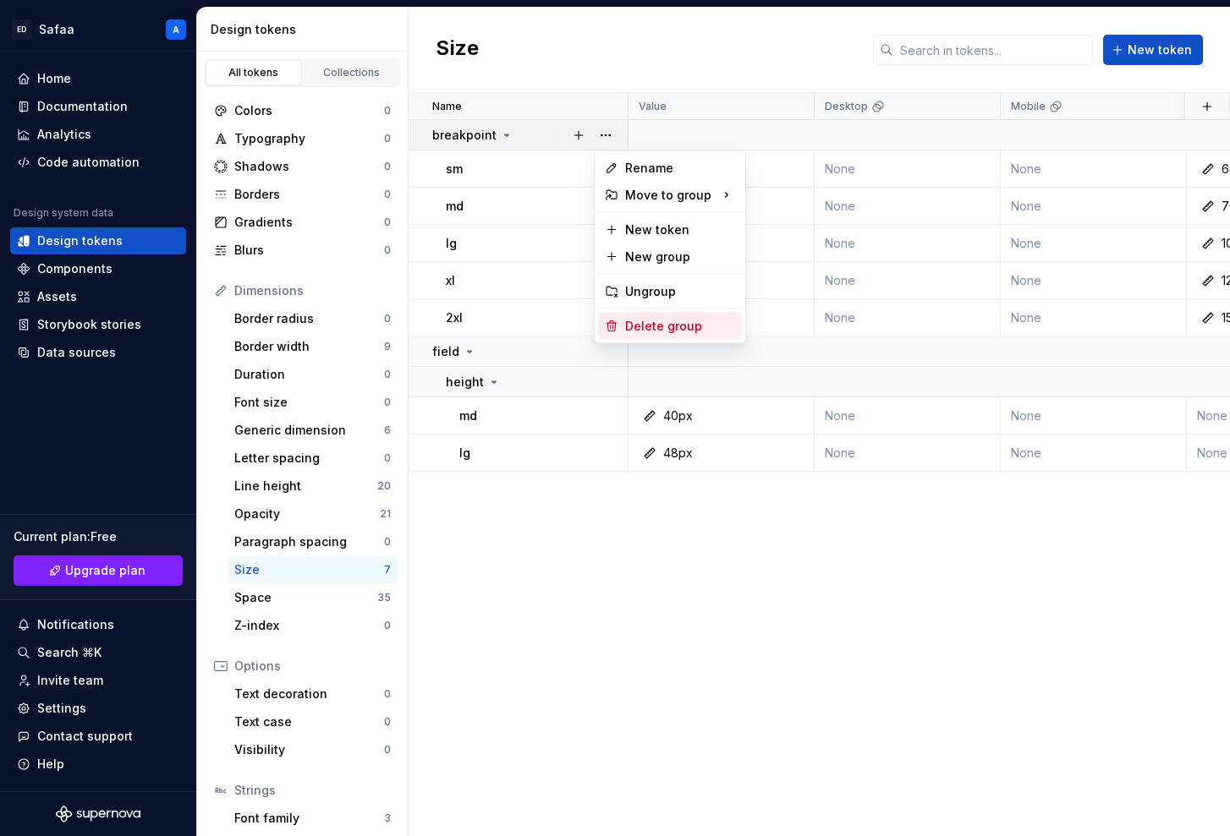
click at [663, 325] on div "Delete group" at bounding box center [680, 326] width 110 height 17
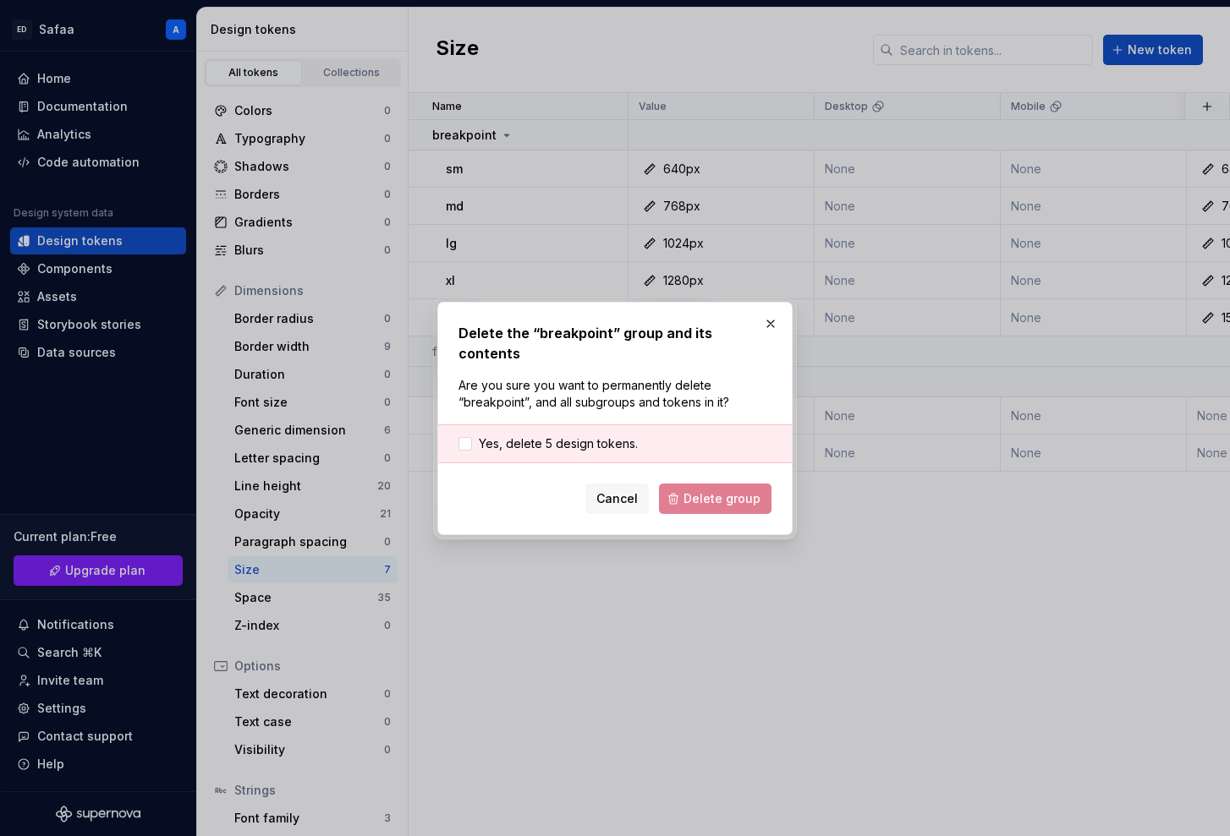
click at [550, 425] on div "Yes, delete 5 design tokens." at bounding box center [615, 444] width 354 height 39
click at [559, 438] on span "Yes, delete 5 design tokens." at bounding box center [558, 444] width 159 height 17
click at [684, 495] on button "Delete group" at bounding box center [715, 499] width 112 height 30
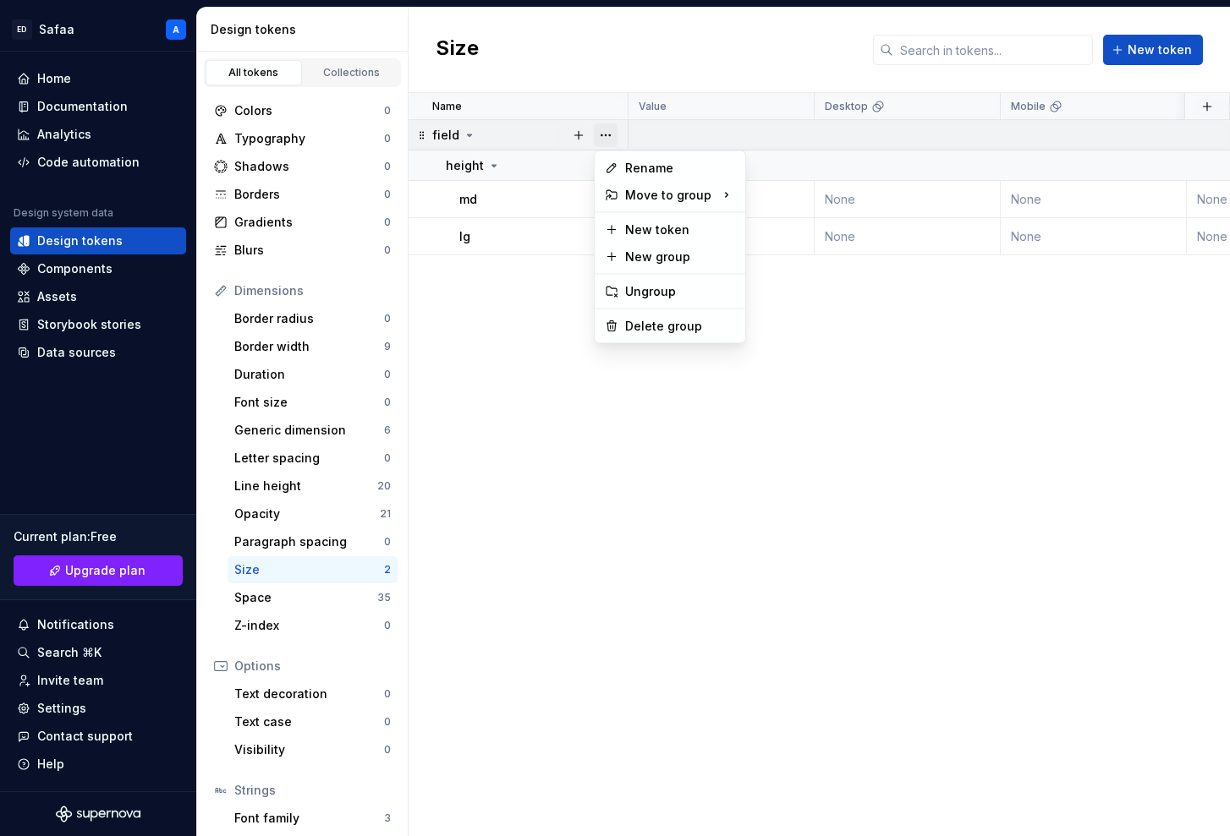
click at [606, 134] on button "button" at bounding box center [606, 135] width 24 height 24
click at [669, 321] on div "Delete group" at bounding box center [680, 326] width 110 height 17
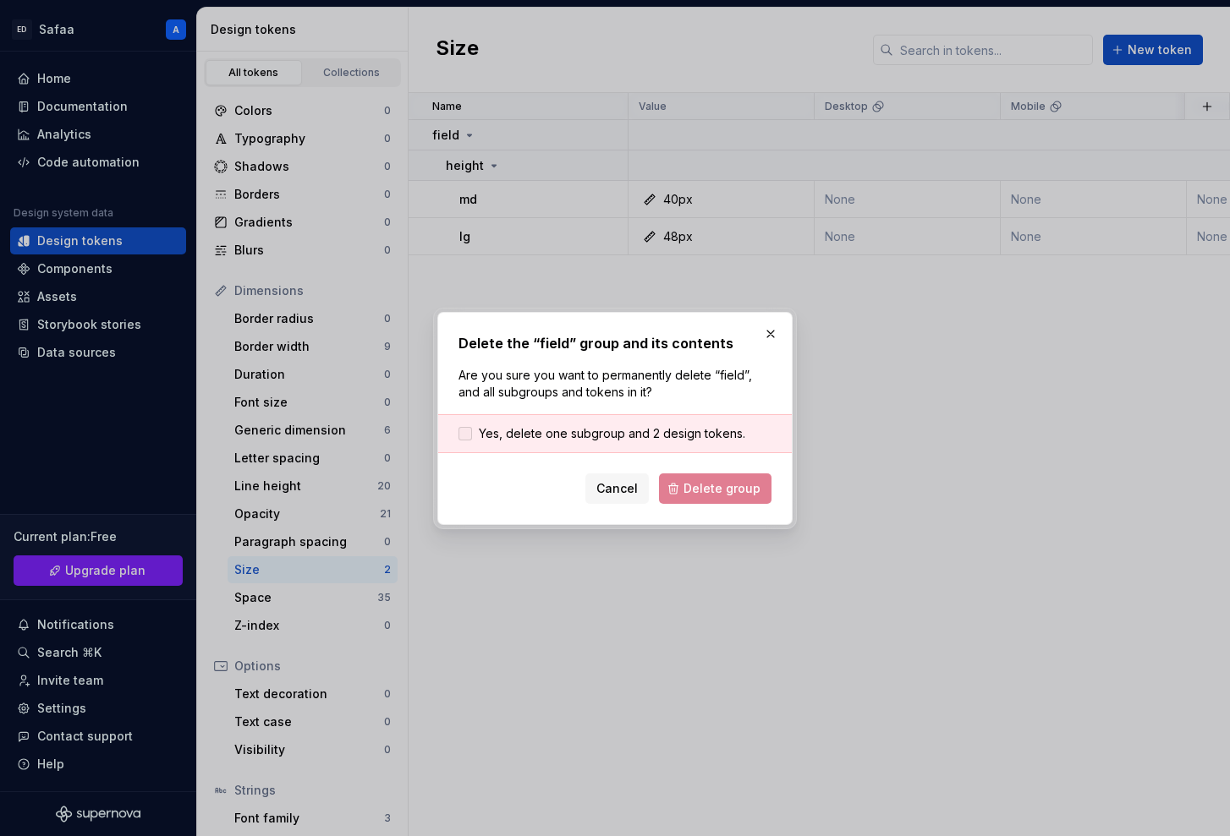
click at [606, 431] on span "Yes, delete one subgroup and 2 design tokens." at bounding box center [612, 433] width 266 height 17
click at [716, 490] on span "Delete group" at bounding box center [721, 488] width 77 height 17
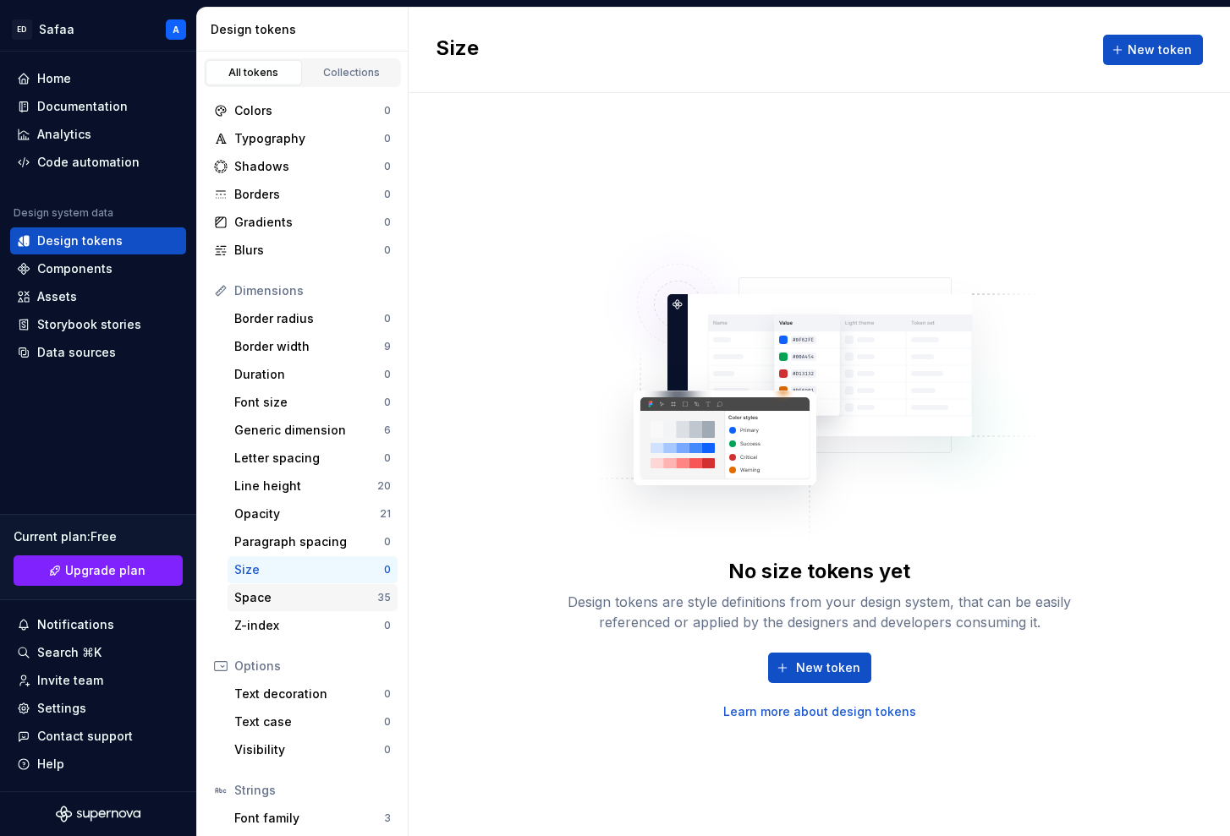
click at [336, 588] on div "Space" at bounding box center [305, 597] width 143 height 17
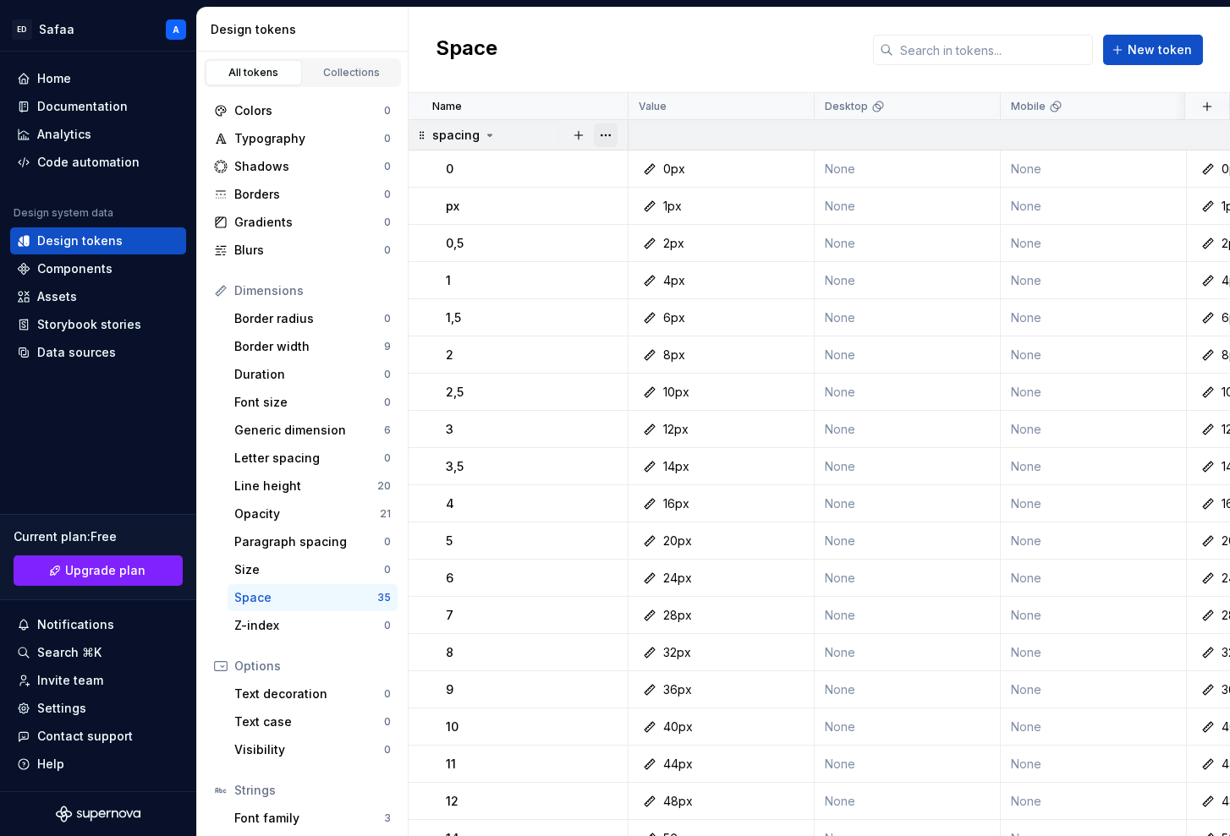
click at [601, 142] on button "button" at bounding box center [606, 135] width 24 height 24
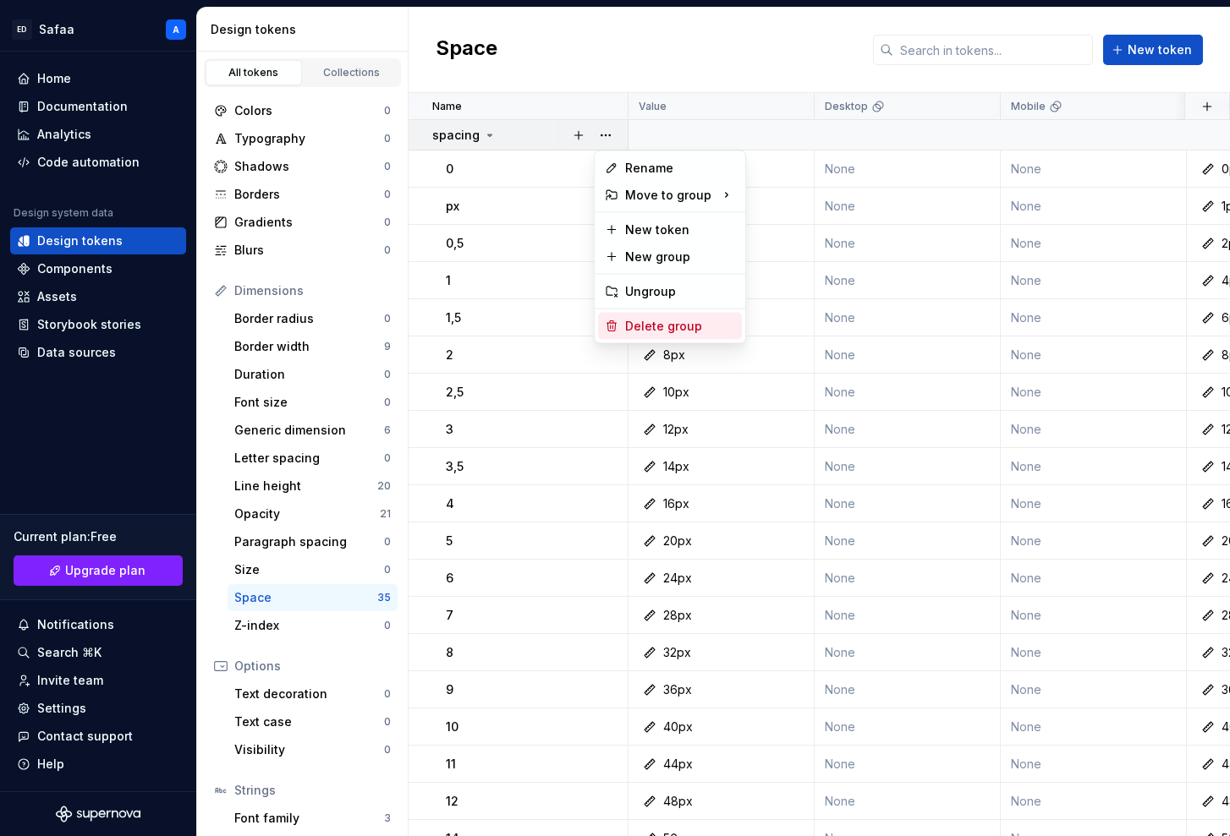
click at [636, 321] on div "Delete group" at bounding box center [680, 326] width 110 height 17
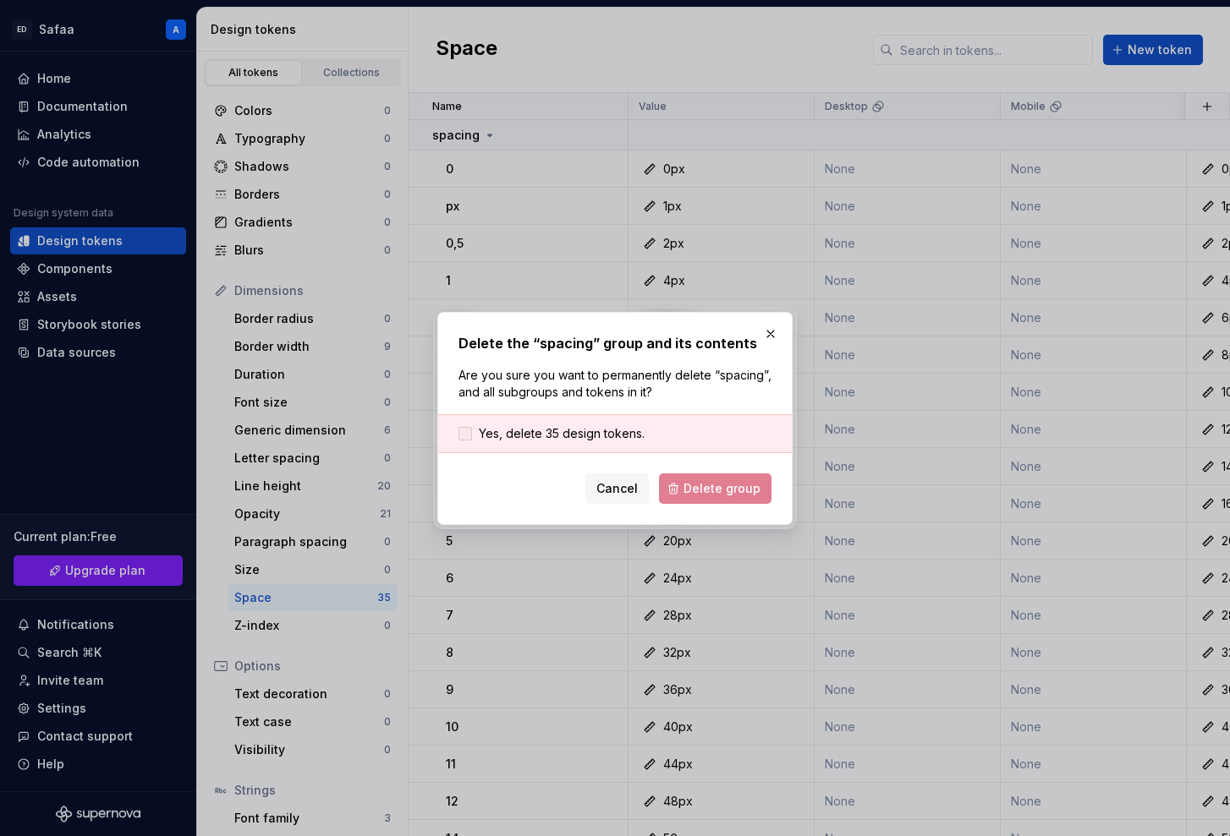
click at [608, 430] on span "Yes, delete 35 design tokens." at bounding box center [562, 433] width 166 height 17
click at [705, 480] on button "Delete group" at bounding box center [715, 489] width 112 height 30
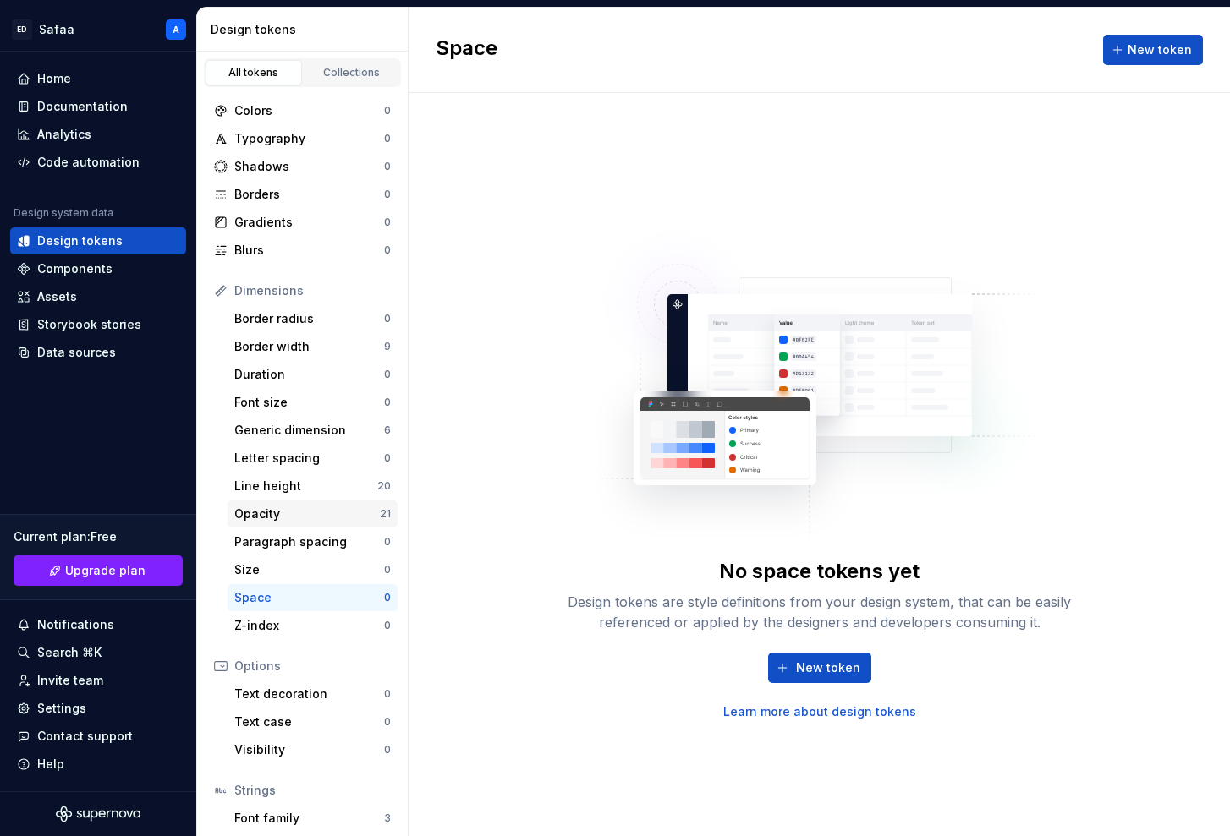
click at [341, 511] on div "Opacity" at bounding box center [306, 514] width 145 height 17
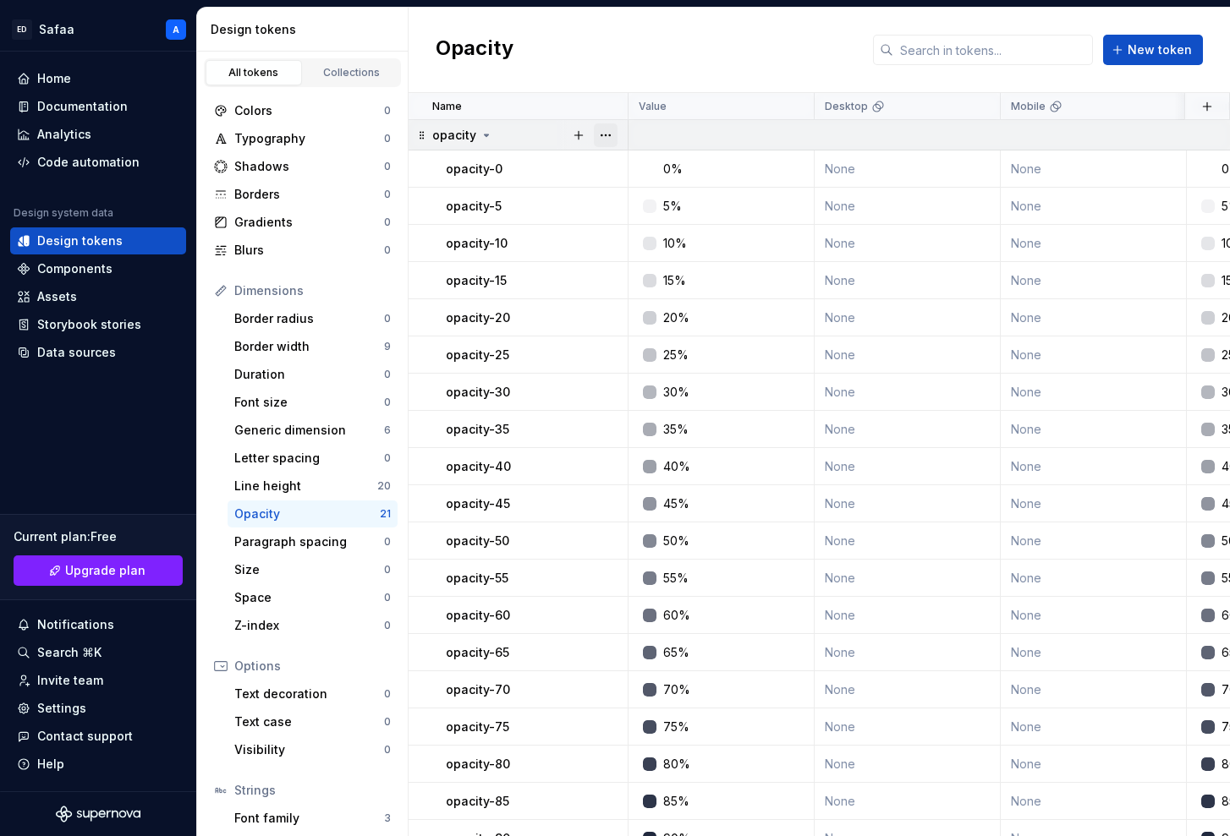
click at [610, 133] on button "button" at bounding box center [606, 135] width 24 height 24
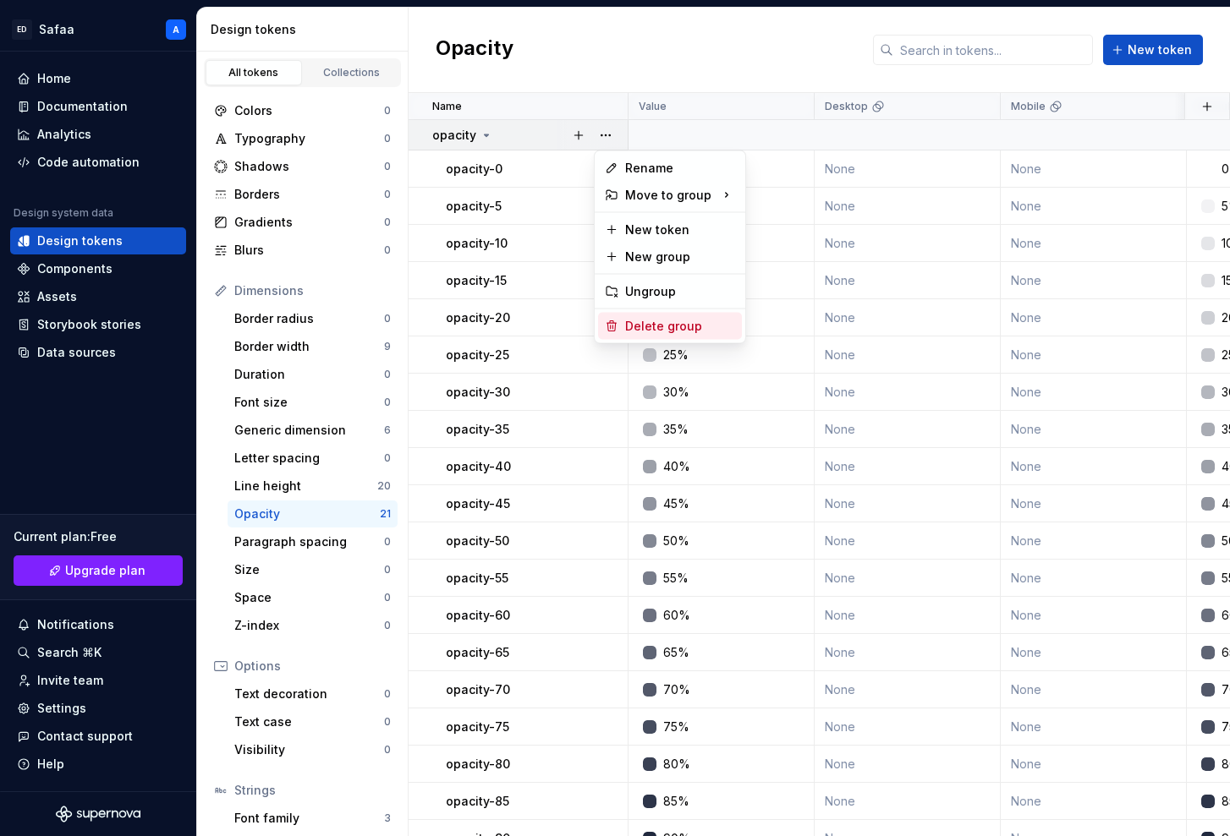
click at [644, 318] on div "Delete group" at bounding box center [680, 326] width 110 height 17
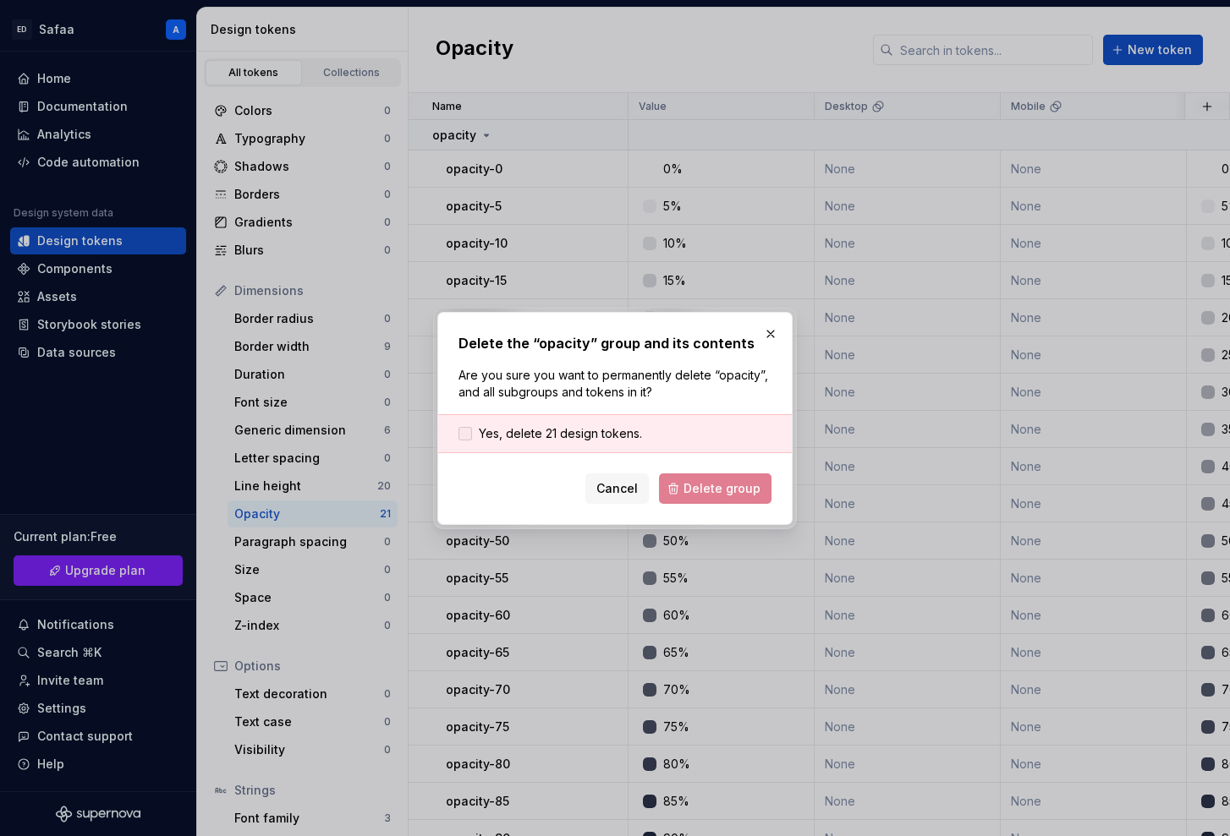
click at [581, 430] on span "Yes, delete 21 design tokens." at bounding box center [560, 433] width 163 height 17
click at [712, 485] on span "Delete group" at bounding box center [721, 488] width 77 height 17
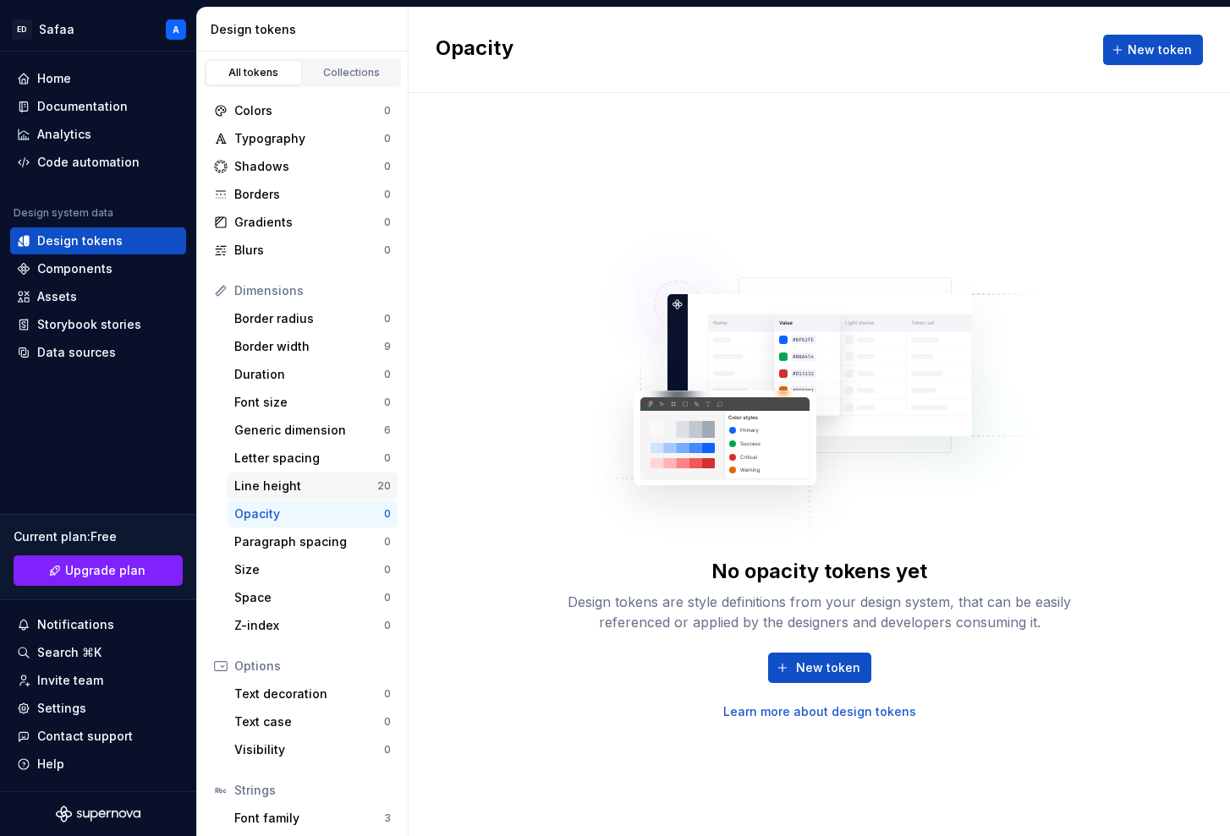
click at [334, 485] on div "Line height" at bounding box center [305, 486] width 143 height 17
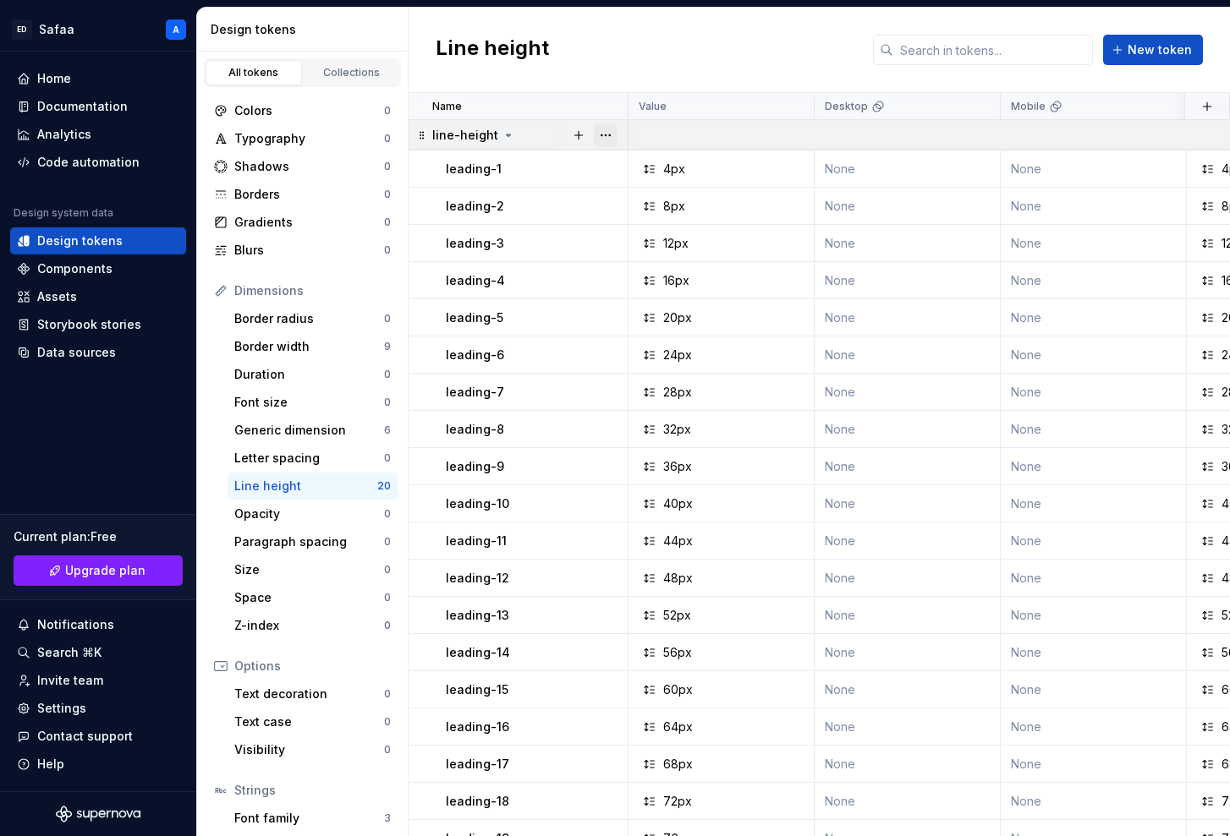
click at [605, 130] on button "button" at bounding box center [606, 135] width 24 height 24
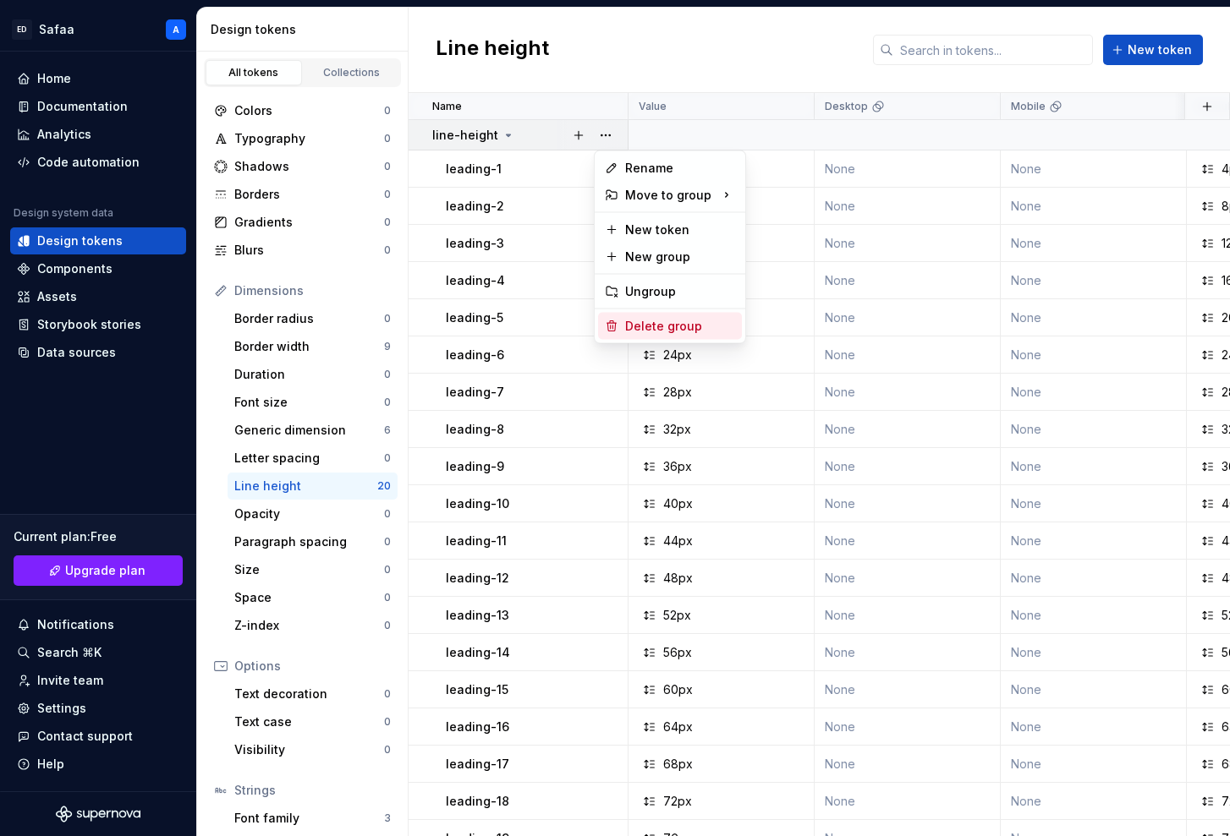
click at [645, 327] on div "Delete group" at bounding box center [680, 326] width 110 height 17
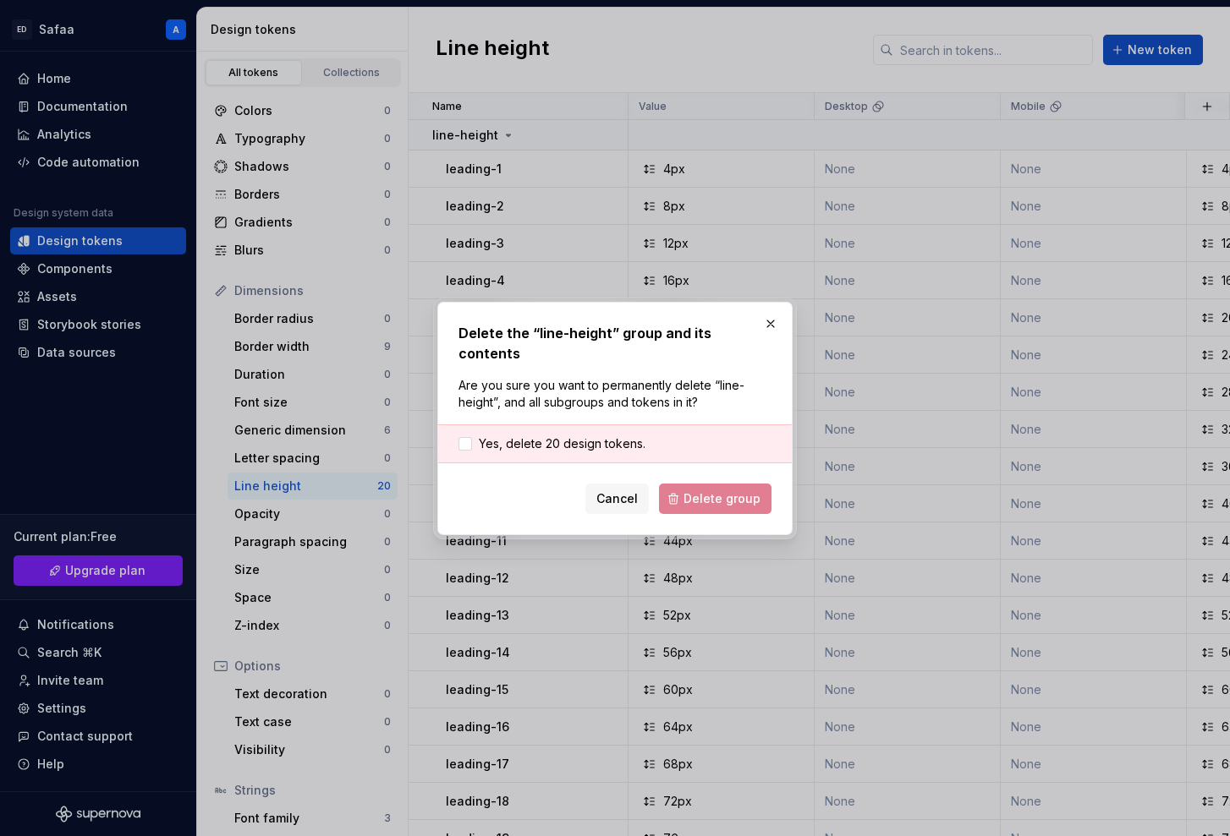
click at [601, 425] on div "Yes, delete 20 design tokens." at bounding box center [615, 444] width 354 height 39
click at [601, 436] on span "Yes, delete 20 design tokens." at bounding box center [562, 444] width 167 height 17
click at [727, 491] on span "Delete group" at bounding box center [721, 499] width 77 height 17
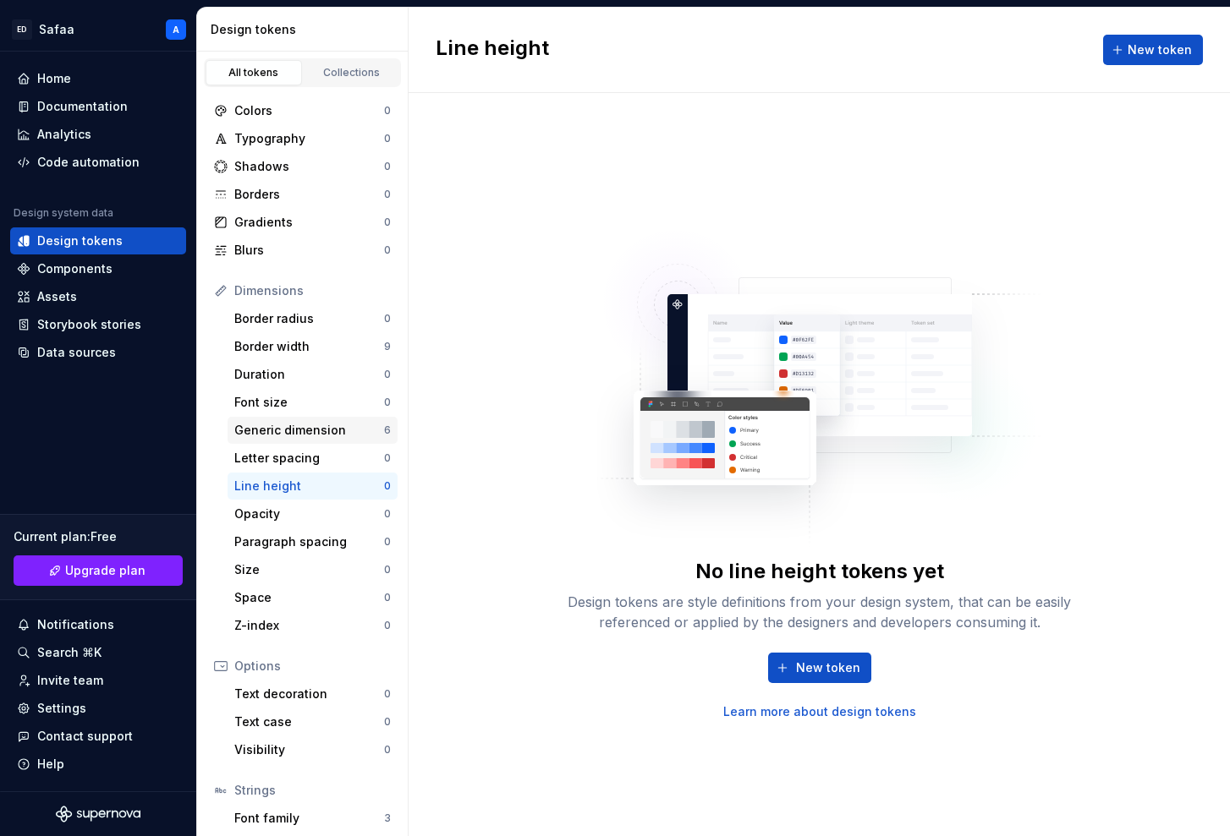
click at [322, 425] on div "Generic dimension" at bounding box center [309, 430] width 150 height 17
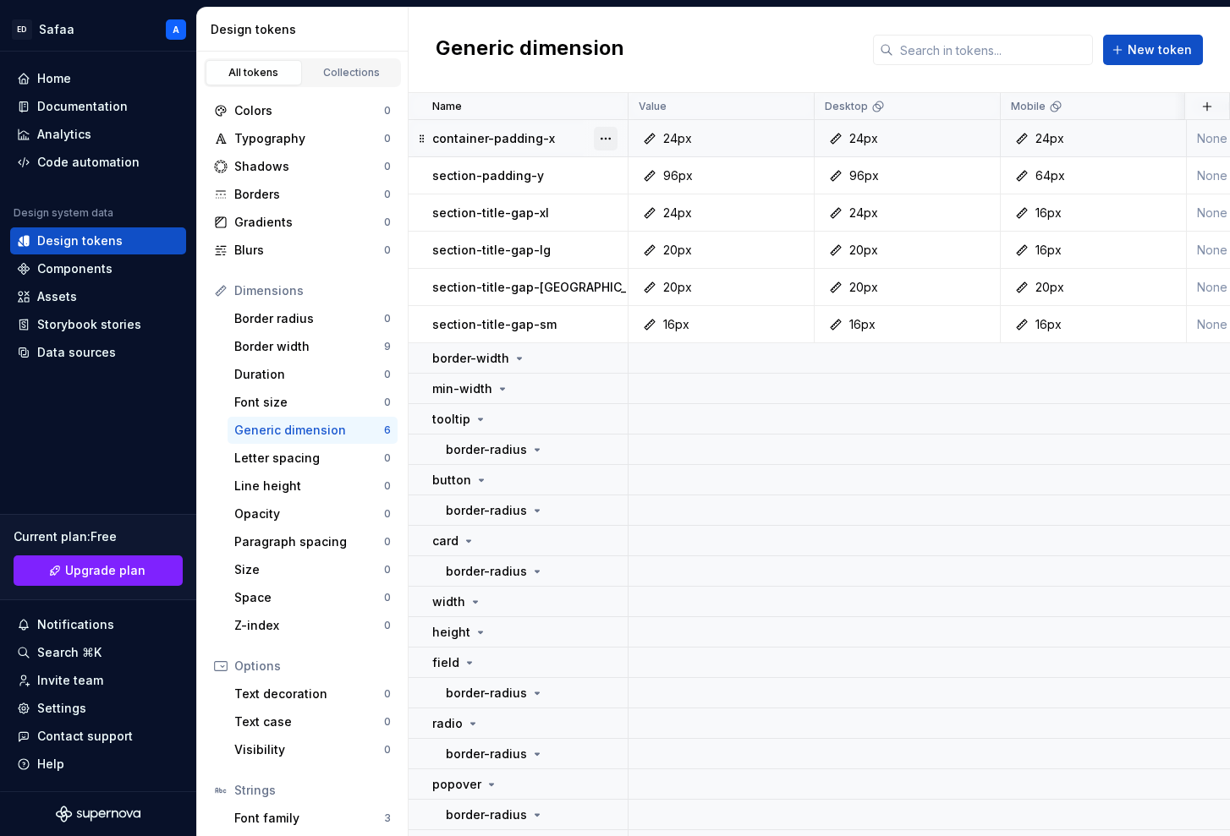
click at [606, 140] on button "button" at bounding box center [606, 139] width 24 height 24
click at [660, 220] on div "Delete token" at bounding box center [670, 233] width 144 height 27
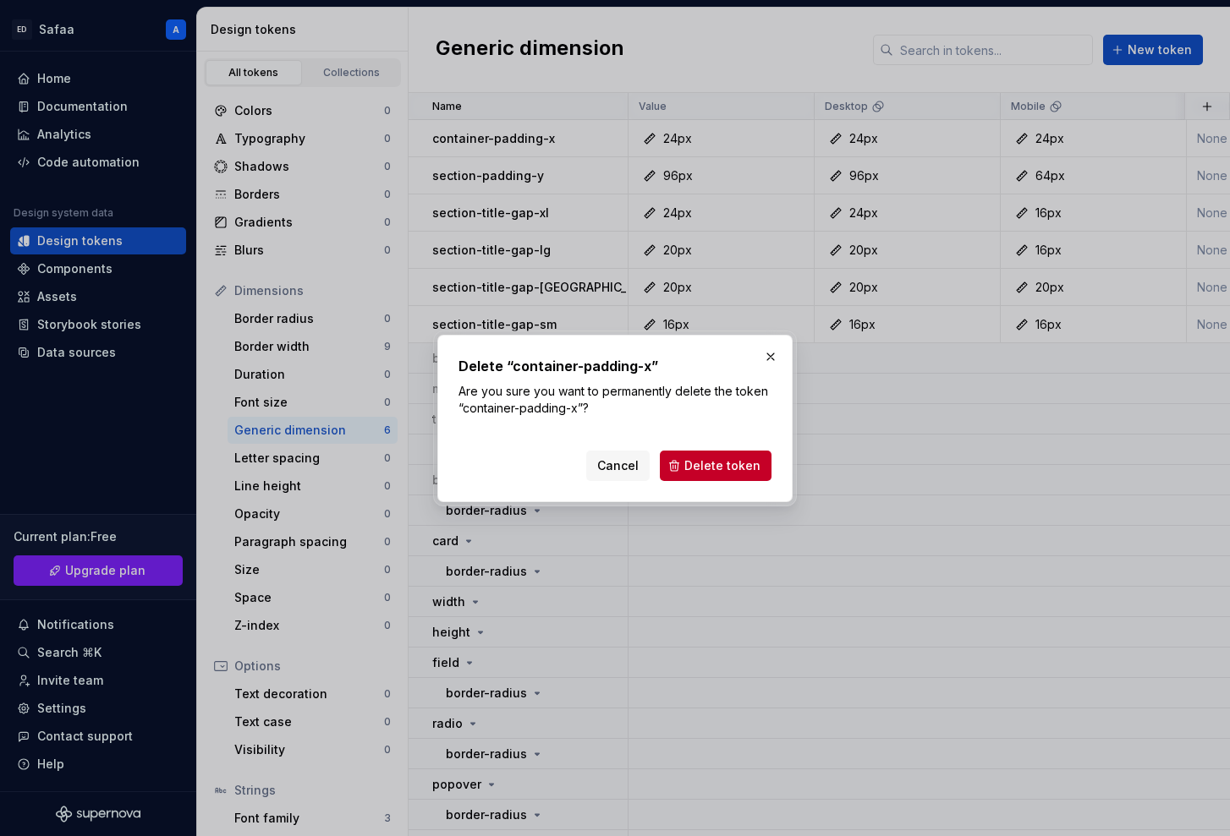
click at [703, 445] on div "Cancel Delete token" at bounding box center [614, 462] width 313 height 37
click at [703, 461] on span "Delete token" at bounding box center [722, 466] width 76 height 17
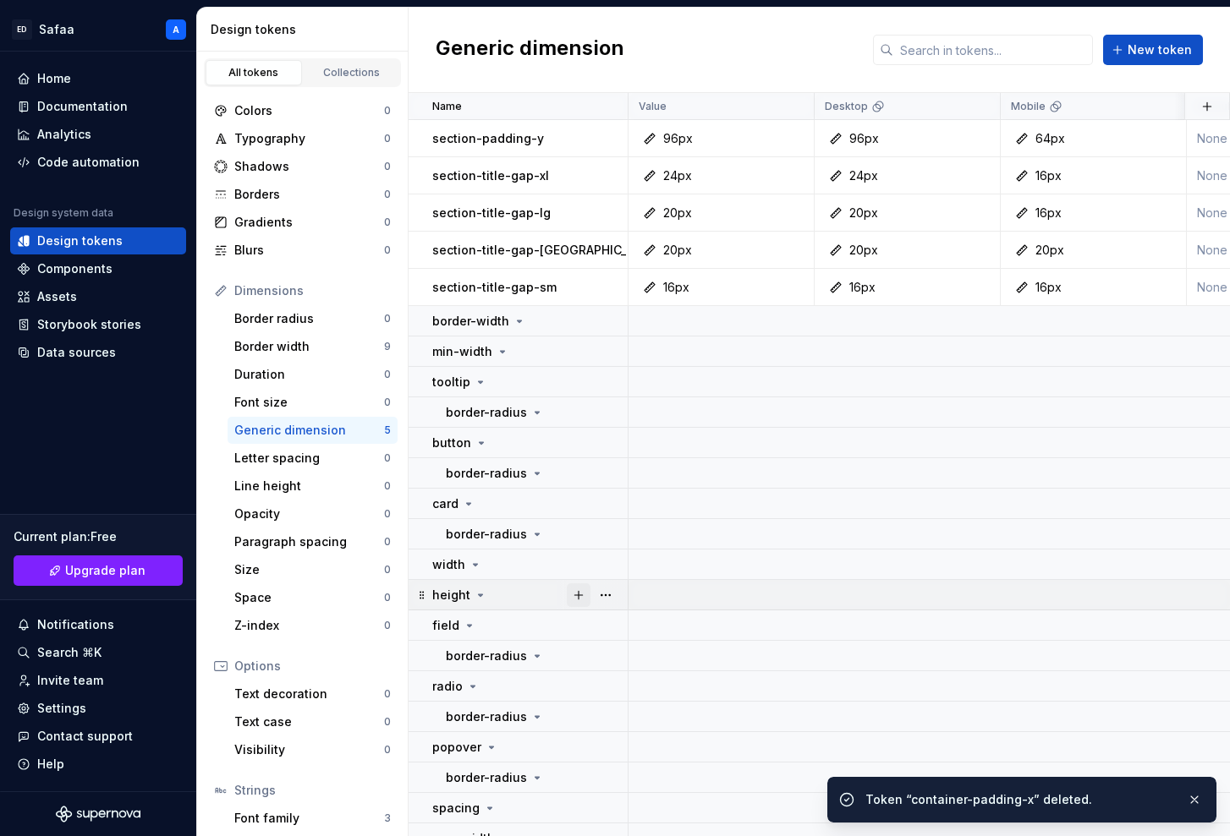
scroll to position [79, 0]
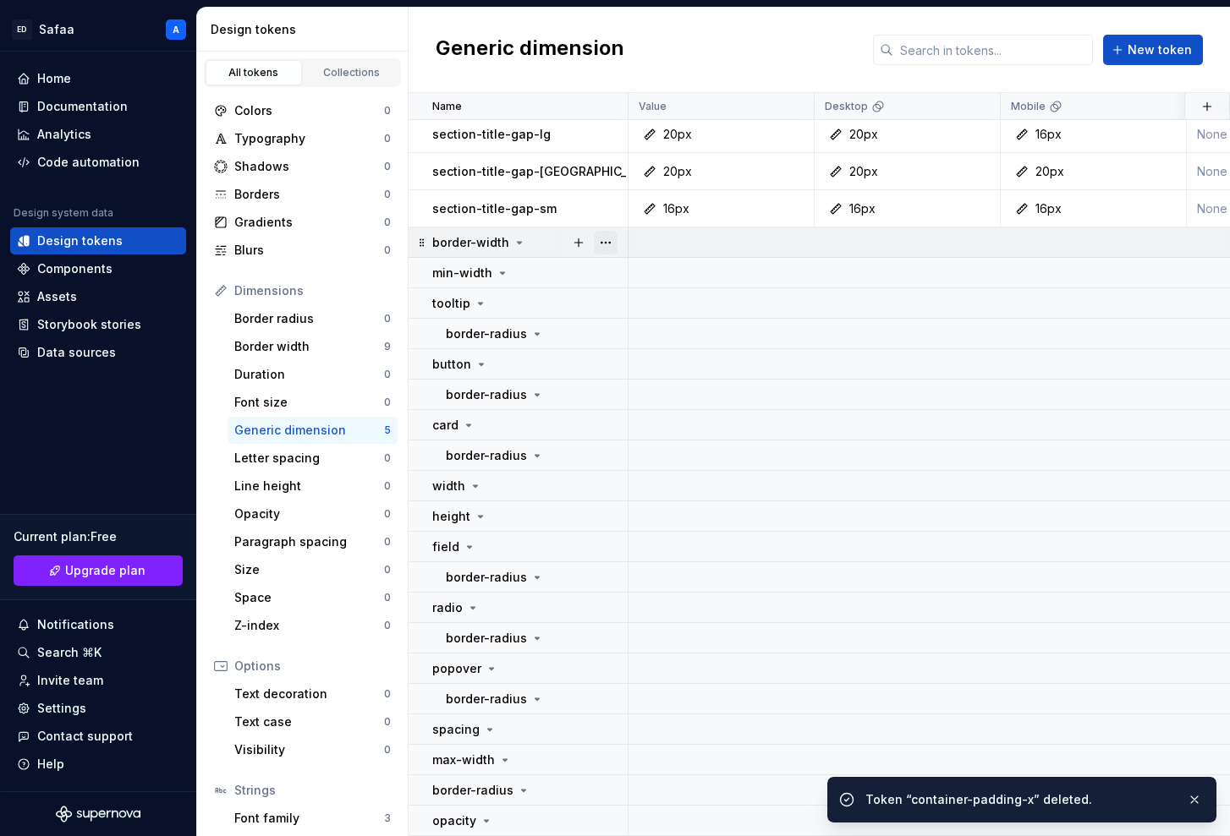
click at [603, 239] on button "button" at bounding box center [606, 243] width 24 height 24
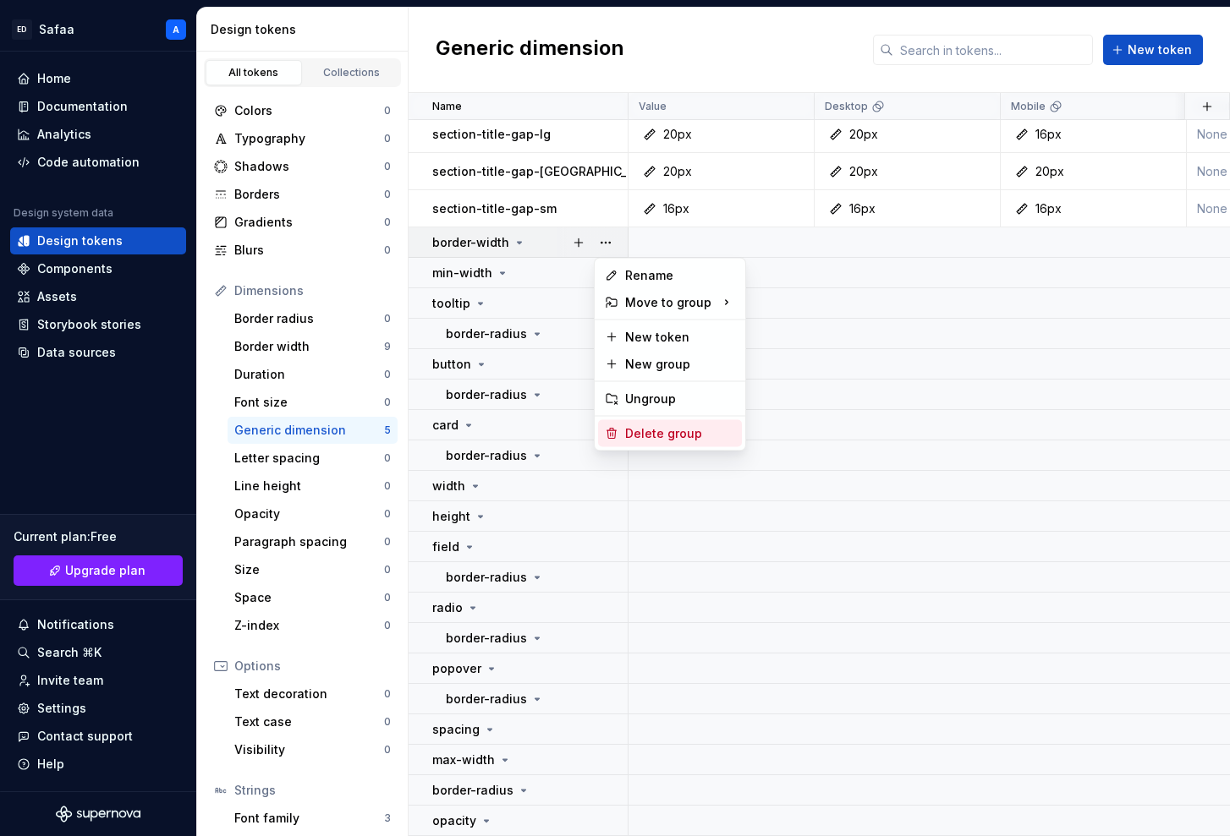
click at [653, 431] on div "Delete group" at bounding box center [680, 433] width 110 height 17
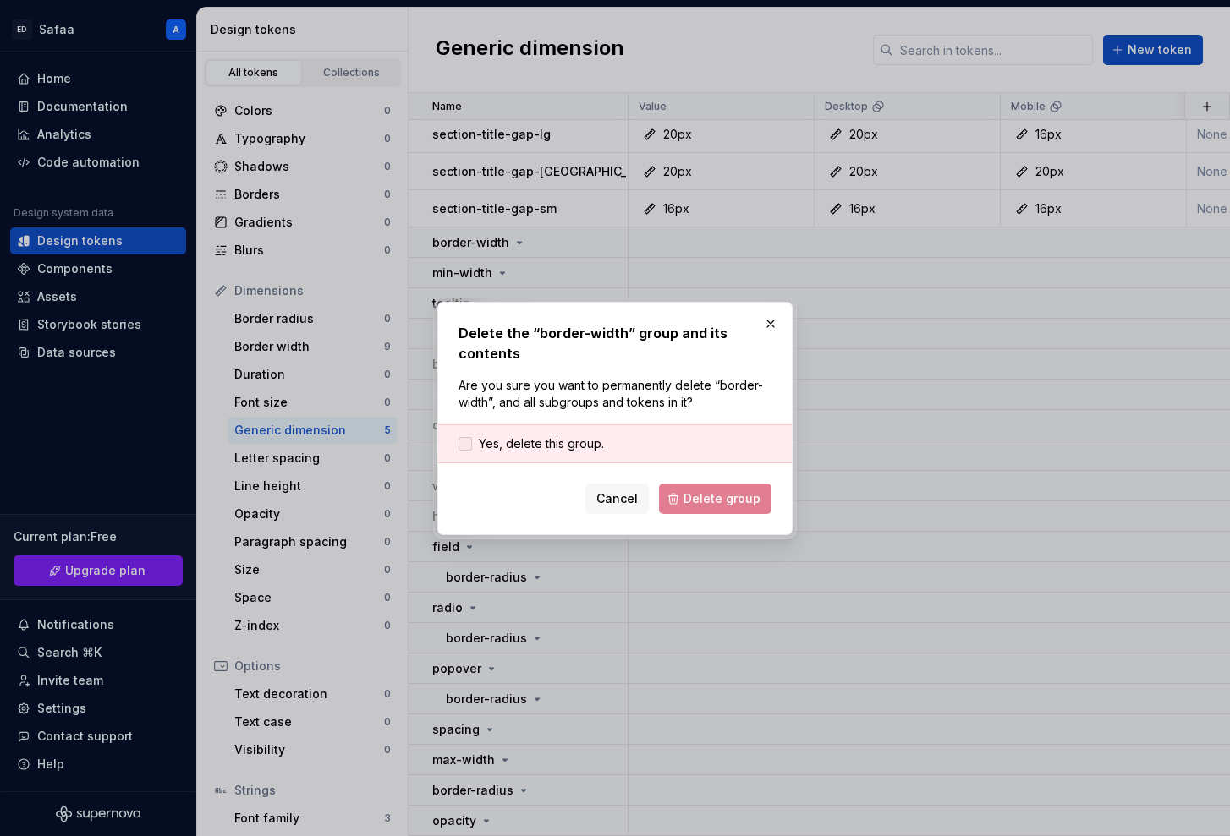
click at [546, 438] on span "Yes, delete this group." at bounding box center [541, 444] width 125 height 17
click at [698, 504] on span "Delete group" at bounding box center [721, 499] width 77 height 17
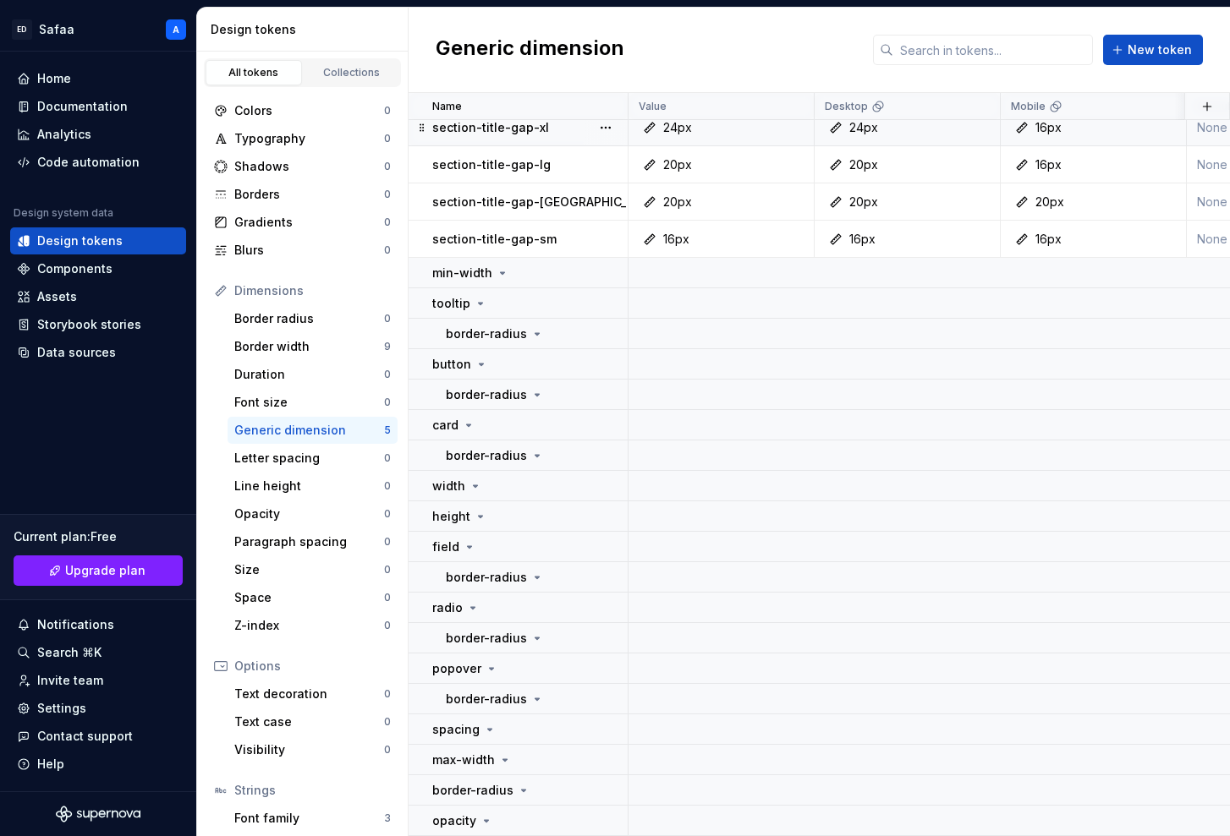
scroll to position [0, 0]
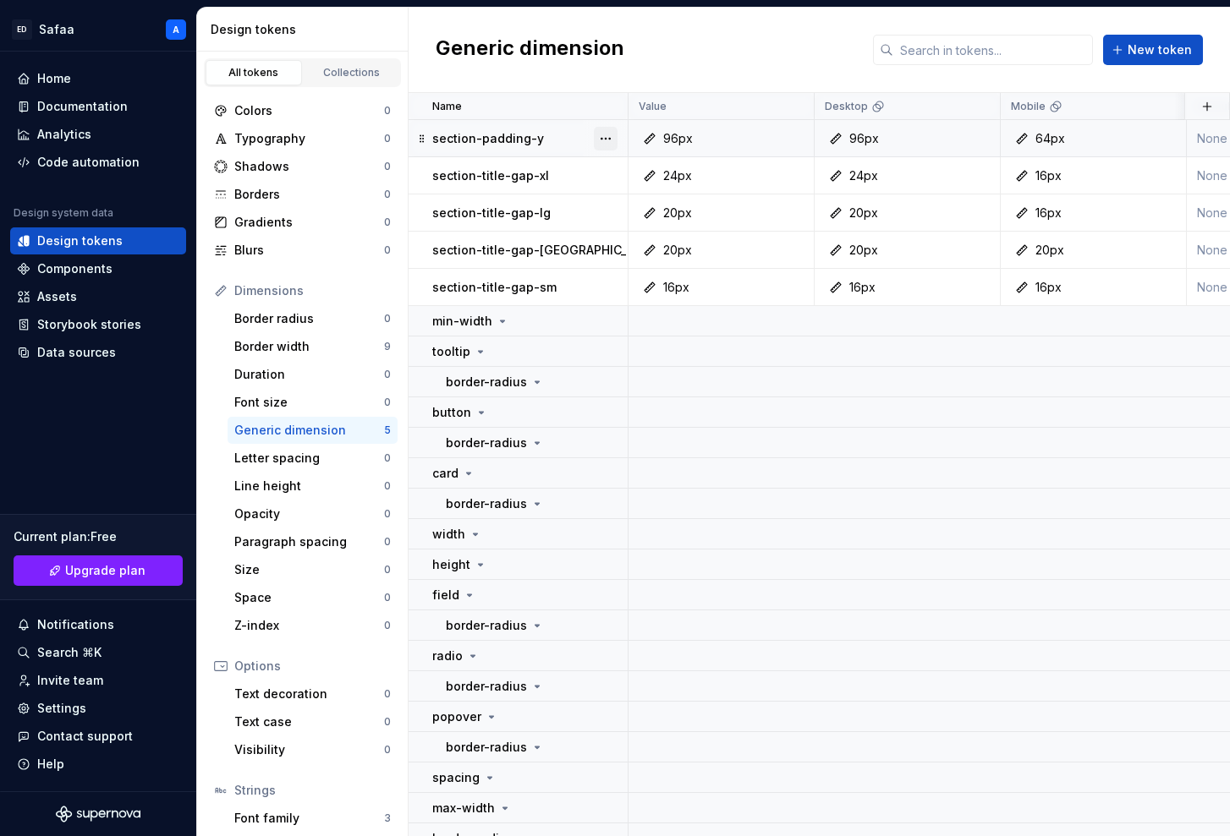
click at [602, 132] on button "button" at bounding box center [606, 139] width 24 height 24
click at [639, 233] on div "Delete token" at bounding box center [680, 233] width 110 height 17
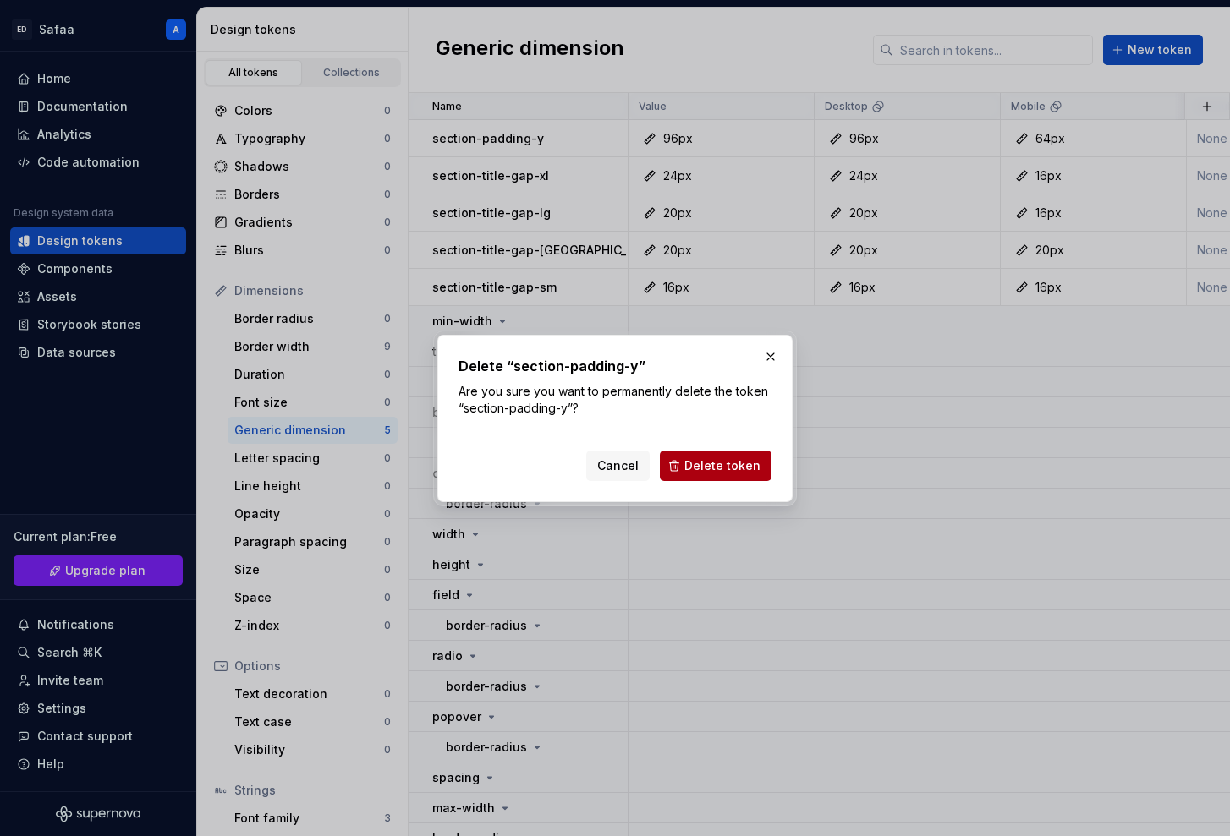
click at [705, 463] on span "Delete token" at bounding box center [722, 466] width 76 height 17
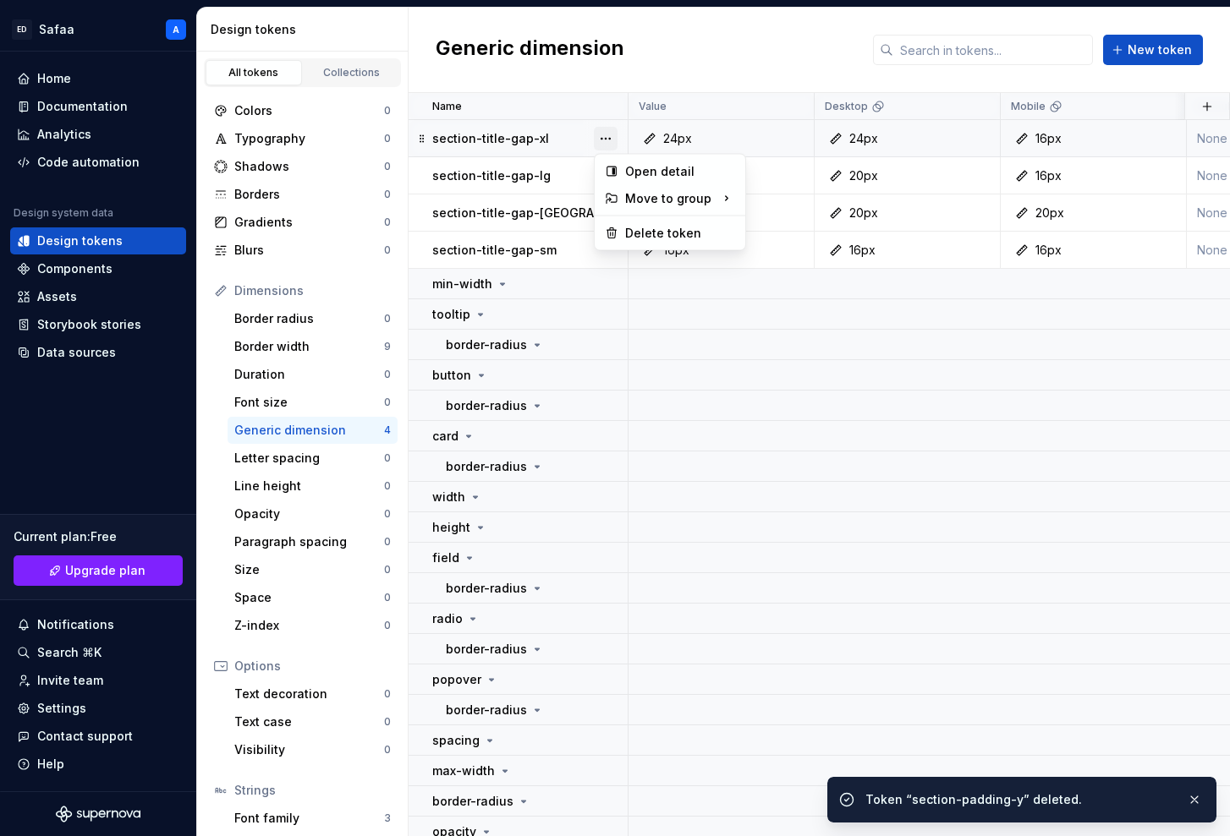
click at [609, 140] on button "button" at bounding box center [606, 139] width 24 height 24
click at [653, 231] on div "Delete token" at bounding box center [680, 233] width 110 height 17
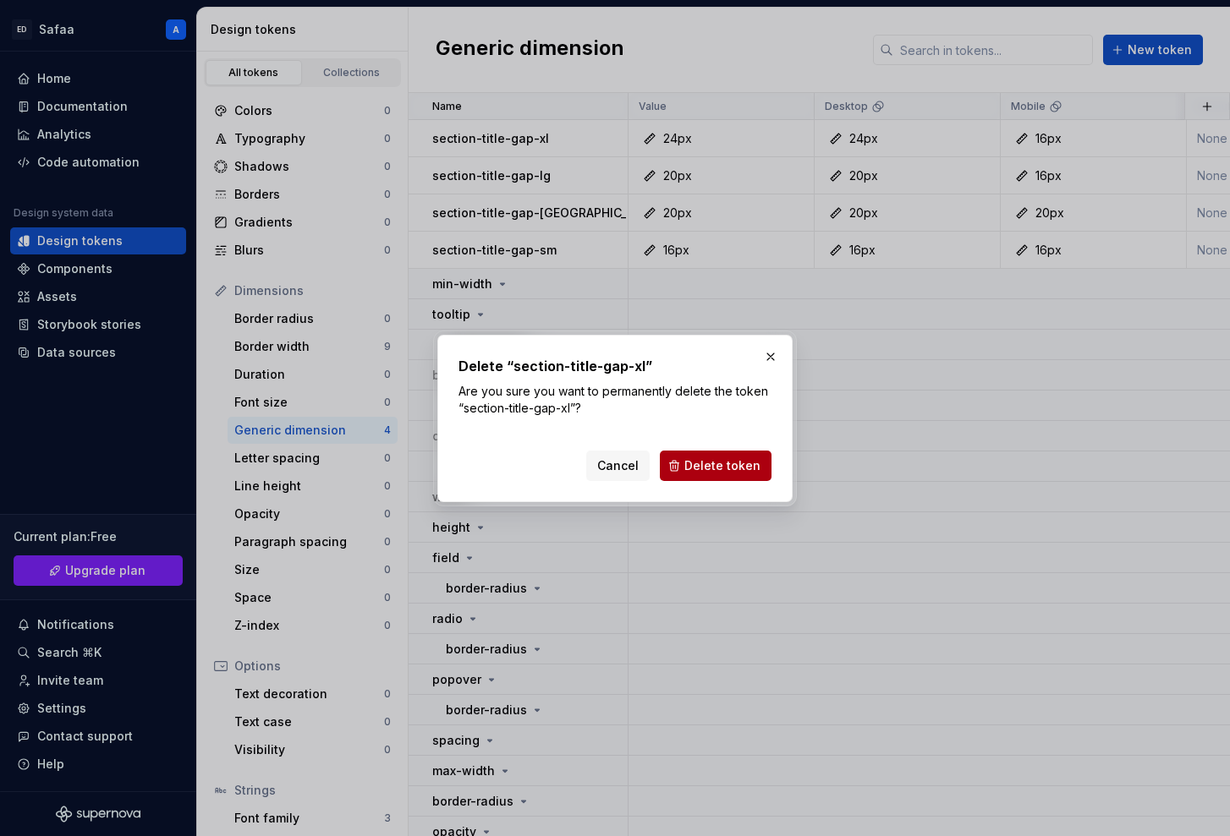
click at [701, 453] on button "Delete token" at bounding box center [716, 466] width 112 height 30
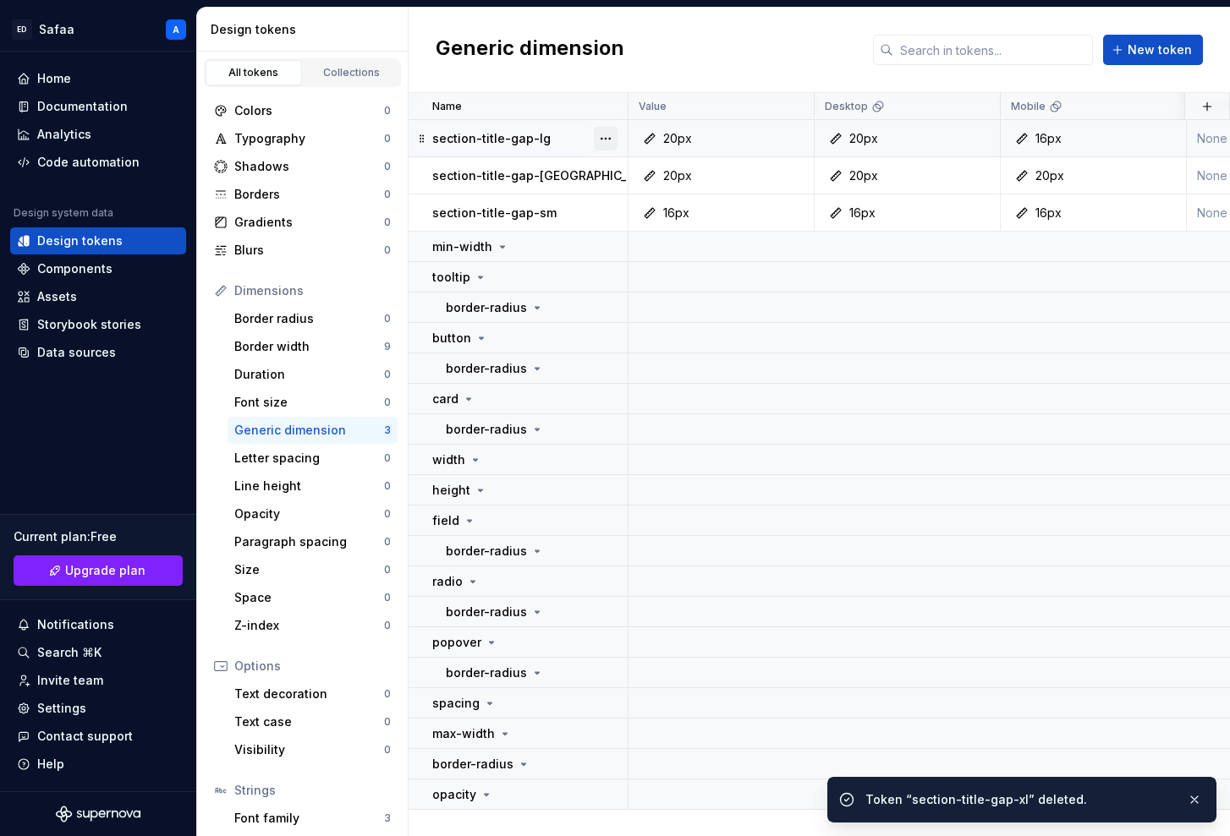
click at [606, 139] on button "button" at bounding box center [606, 139] width 24 height 24
click at [658, 225] on div "Delete token" at bounding box center [680, 233] width 110 height 17
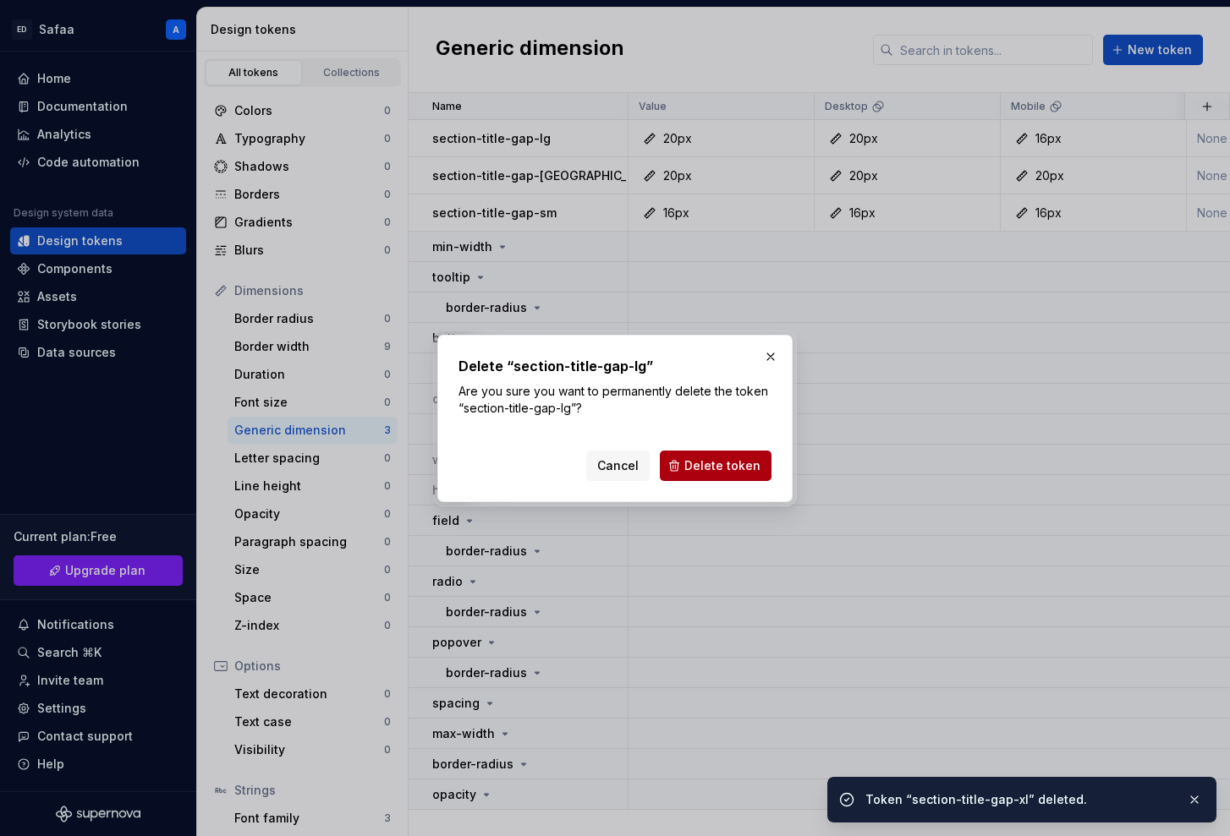
click at [698, 460] on span "Delete token" at bounding box center [722, 466] width 76 height 17
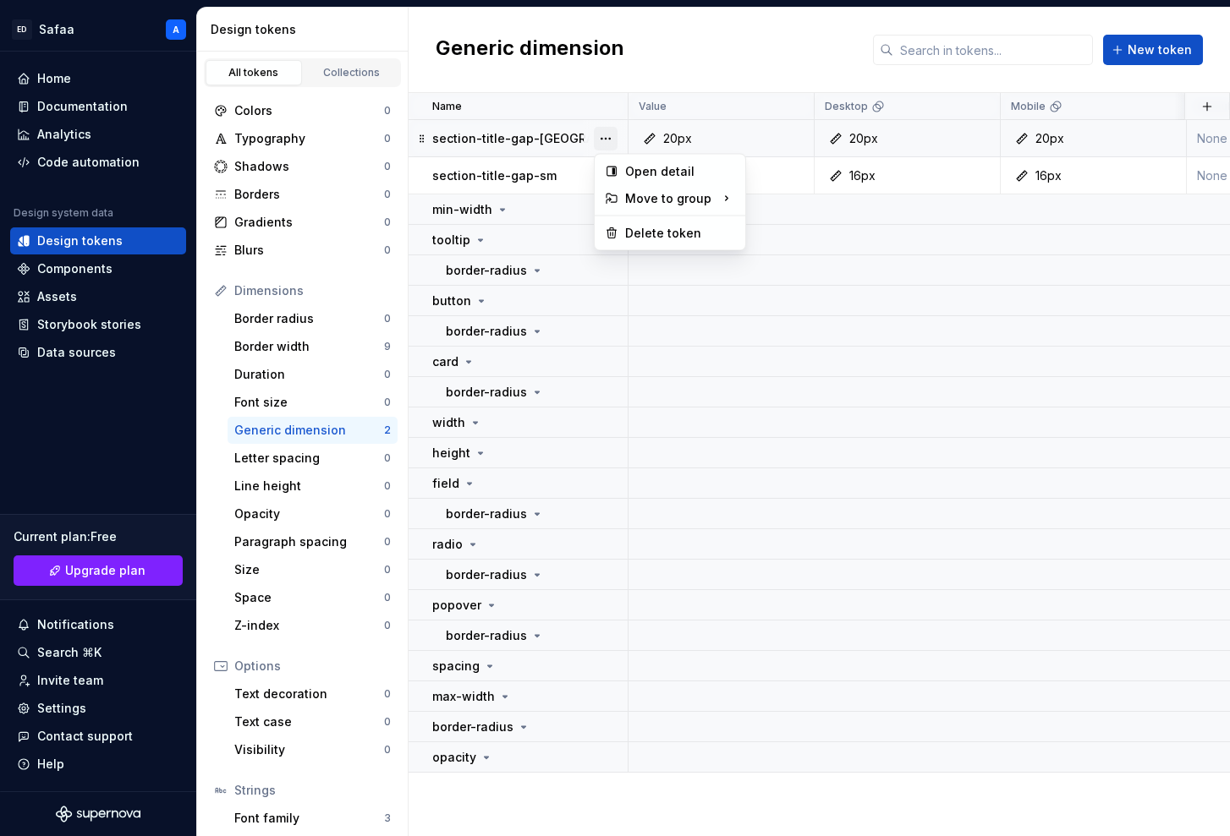
click at [606, 138] on button "button" at bounding box center [606, 139] width 24 height 24
click at [659, 237] on div "Delete token" at bounding box center [680, 233] width 110 height 17
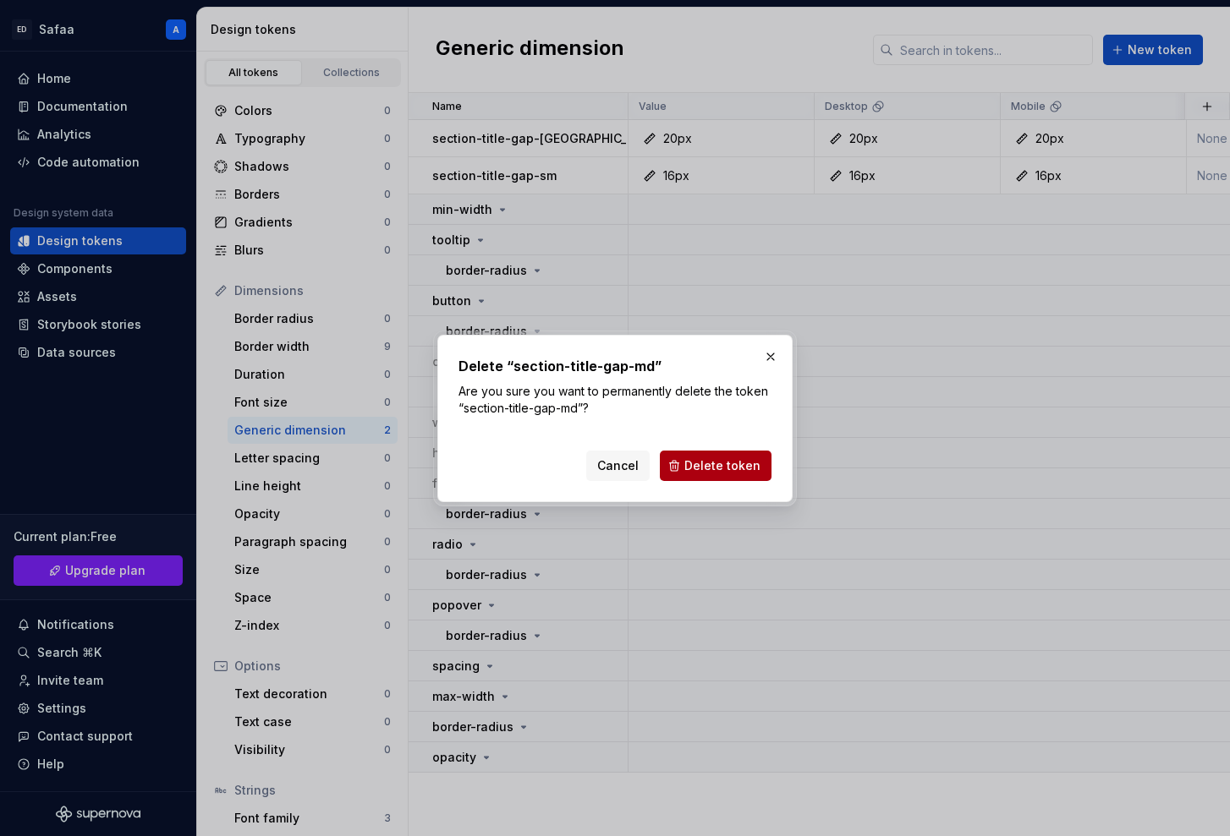
click at [700, 458] on span "Delete token" at bounding box center [722, 466] width 76 height 17
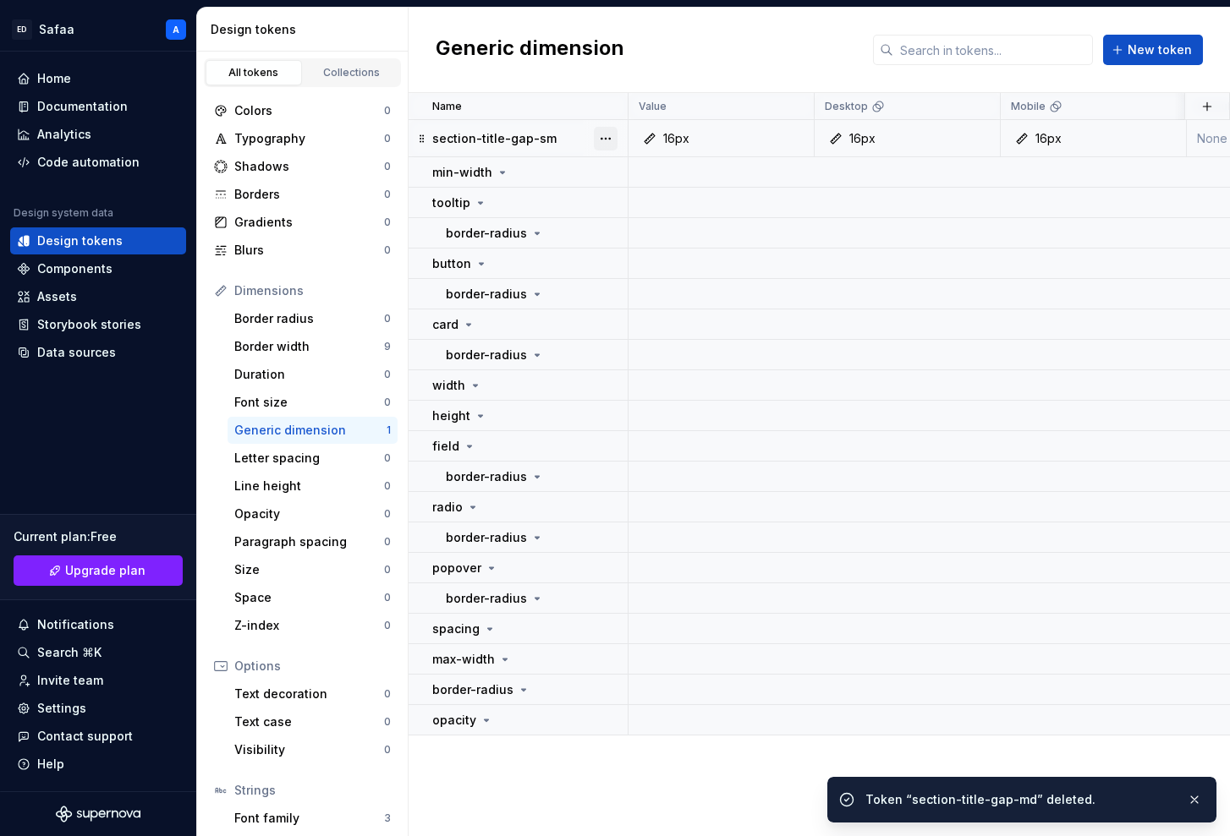
click at [606, 139] on button "button" at bounding box center [606, 139] width 24 height 24
click at [646, 228] on div "Delete token" at bounding box center [680, 233] width 110 height 17
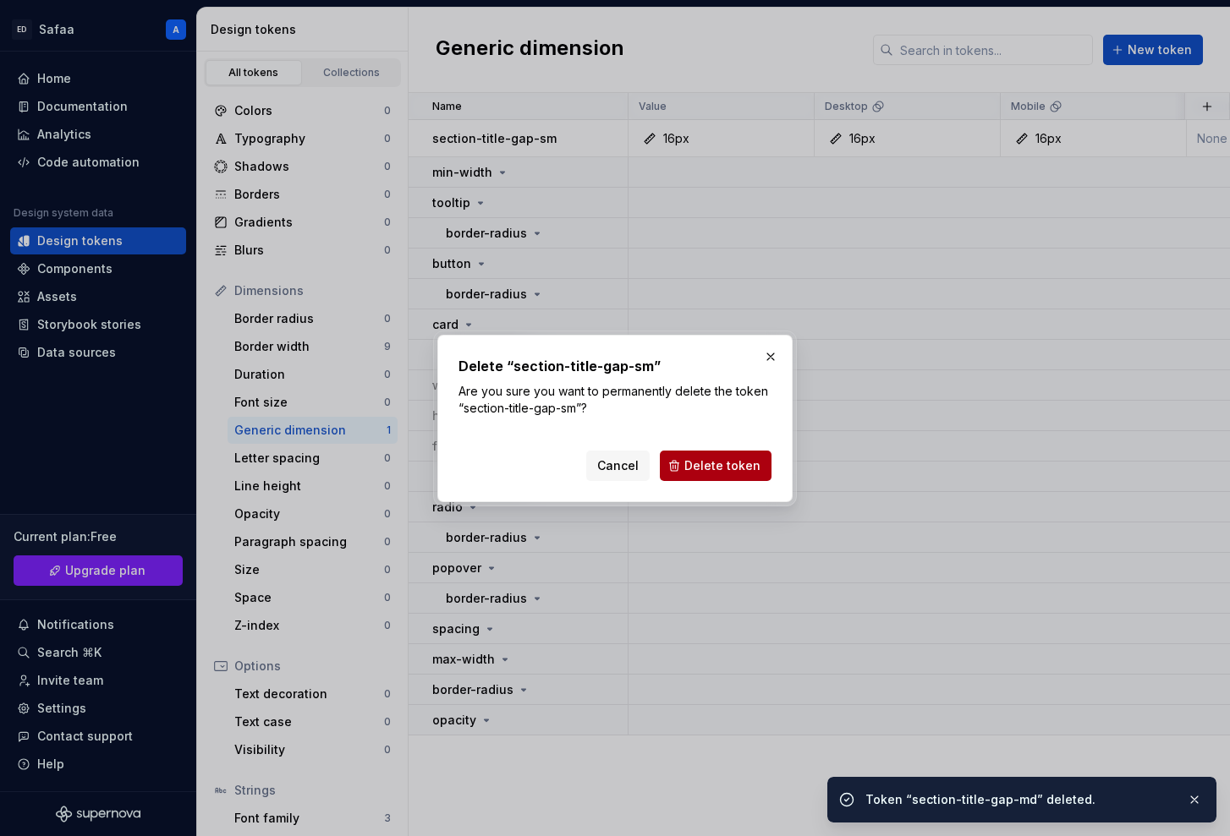
click at [694, 462] on span "Delete token" at bounding box center [722, 466] width 76 height 17
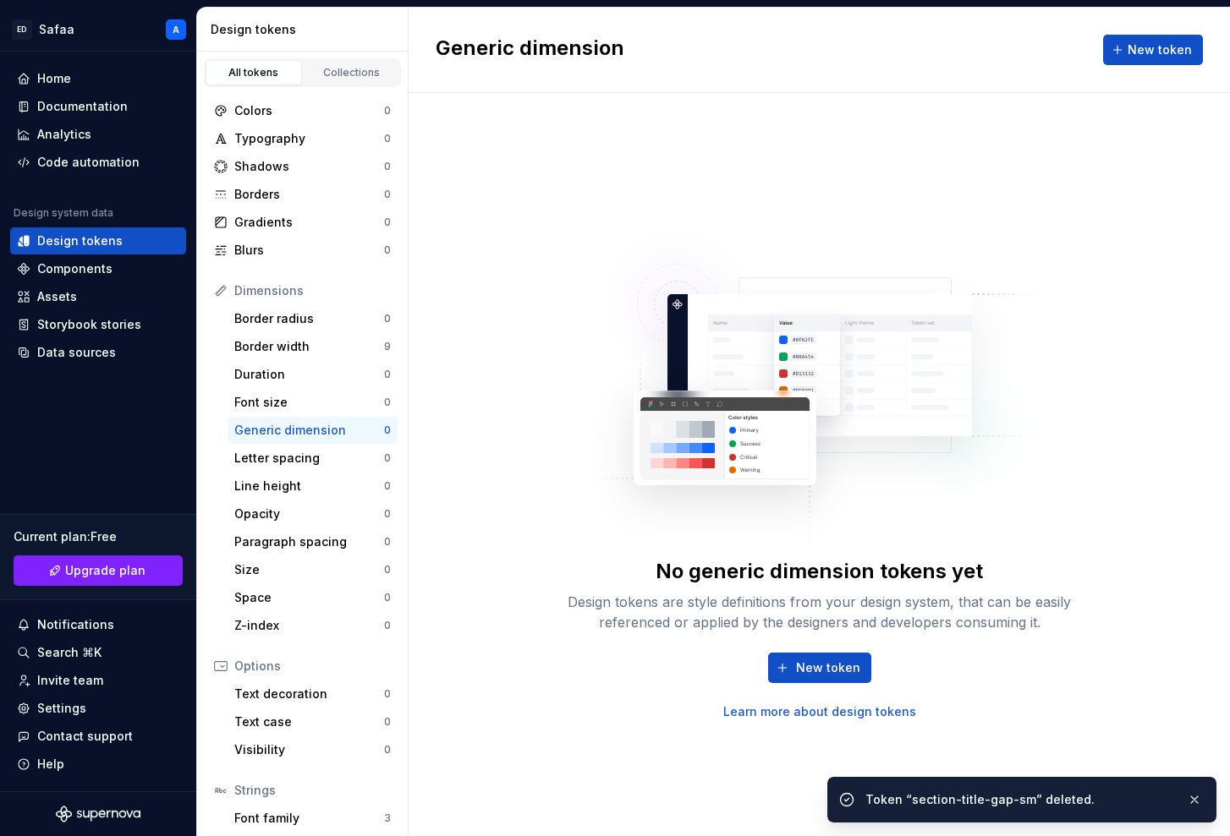
click at [606, 128] on div "No generic dimension tokens yet Design tokens are style definitions from your d…" at bounding box center [818, 464] width 821 height 743
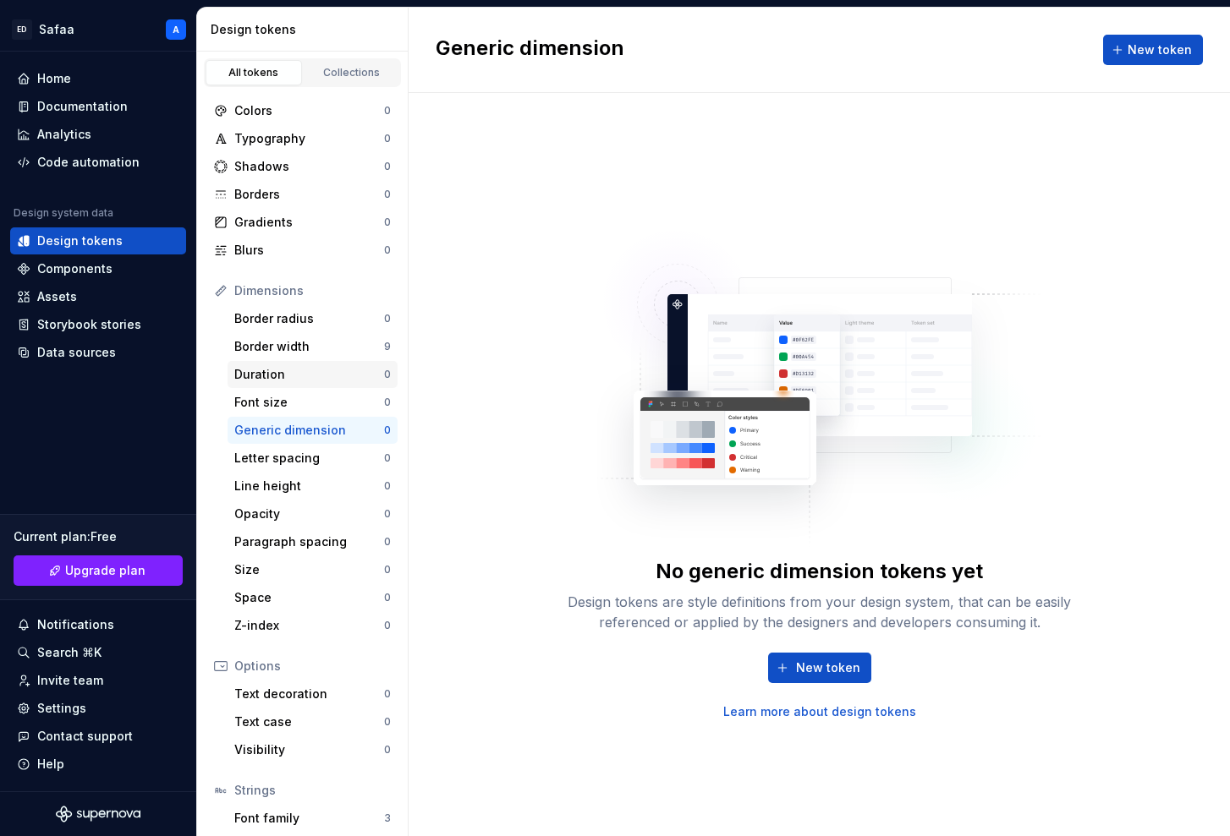
scroll to position [9, 0]
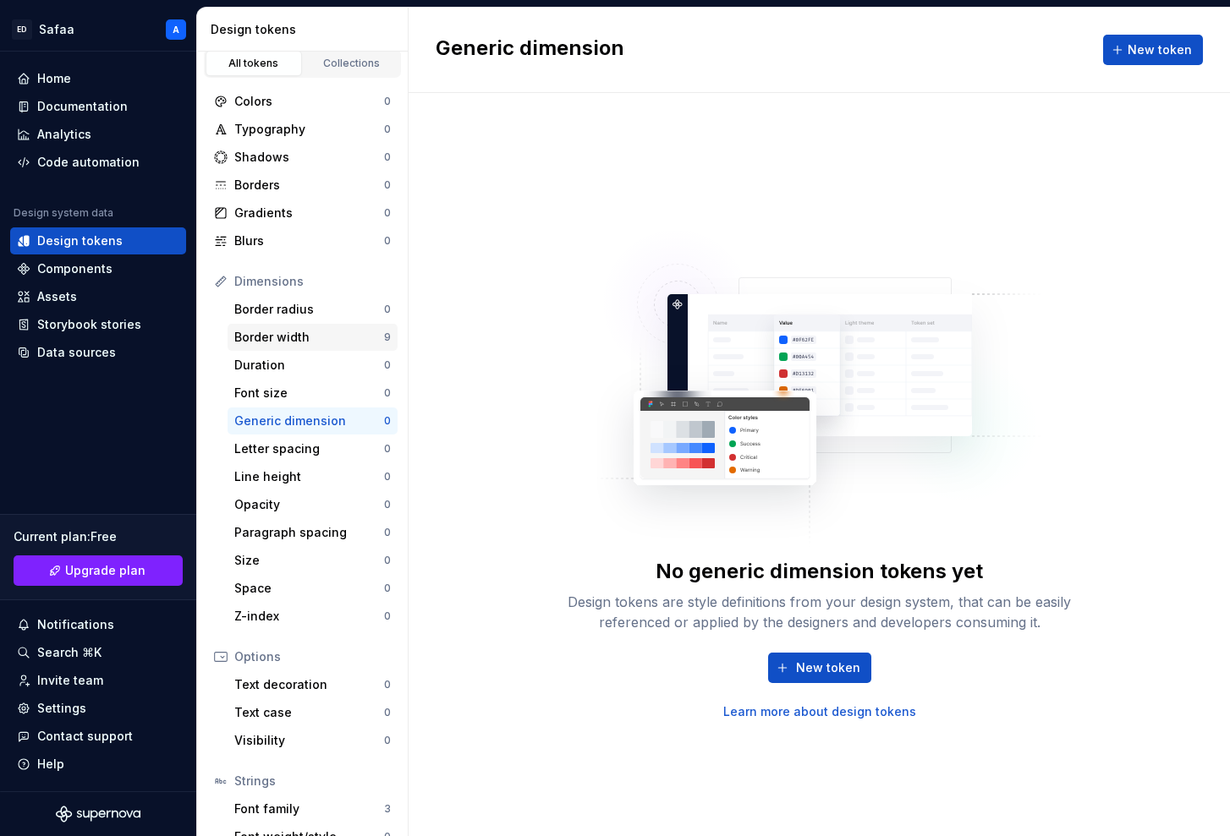
click at [334, 337] on div "Border width" at bounding box center [309, 337] width 150 height 17
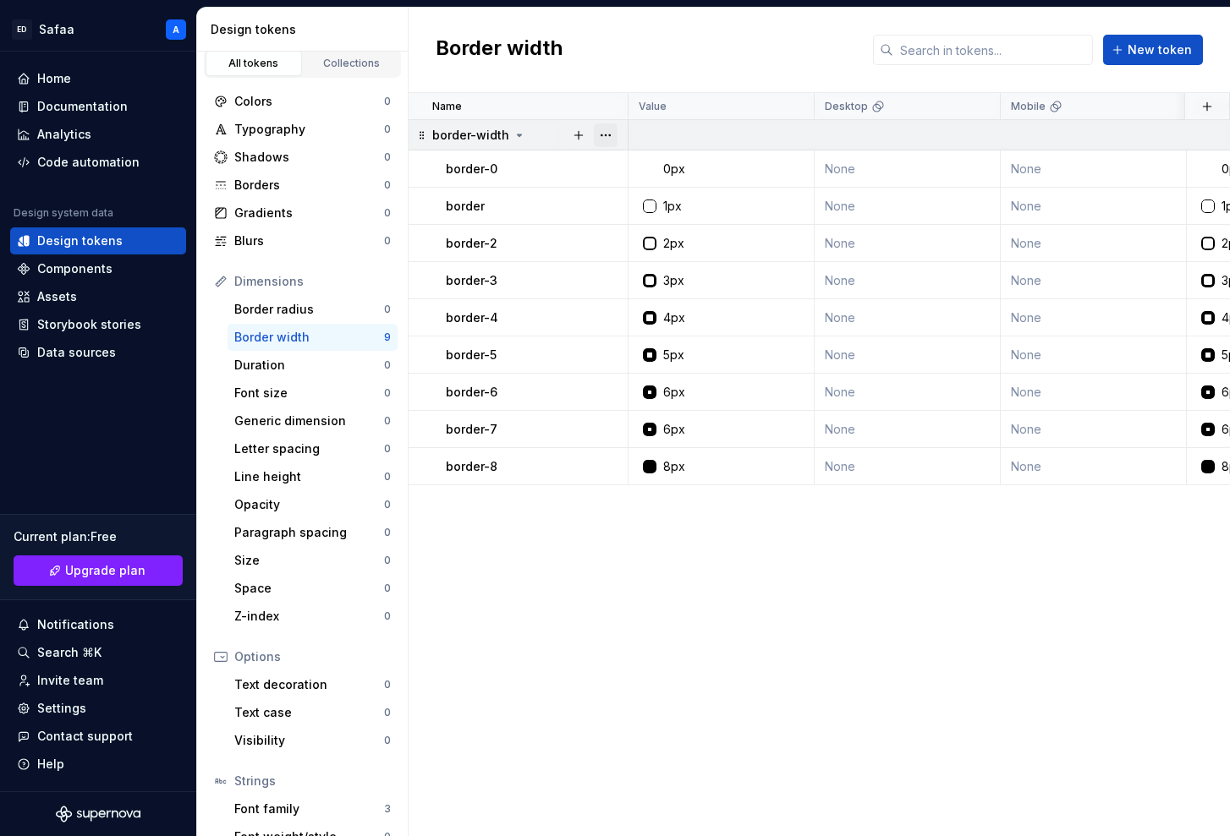
click at [609, 134] on button "button" at bounding box center [606, 135] width 24 height 24
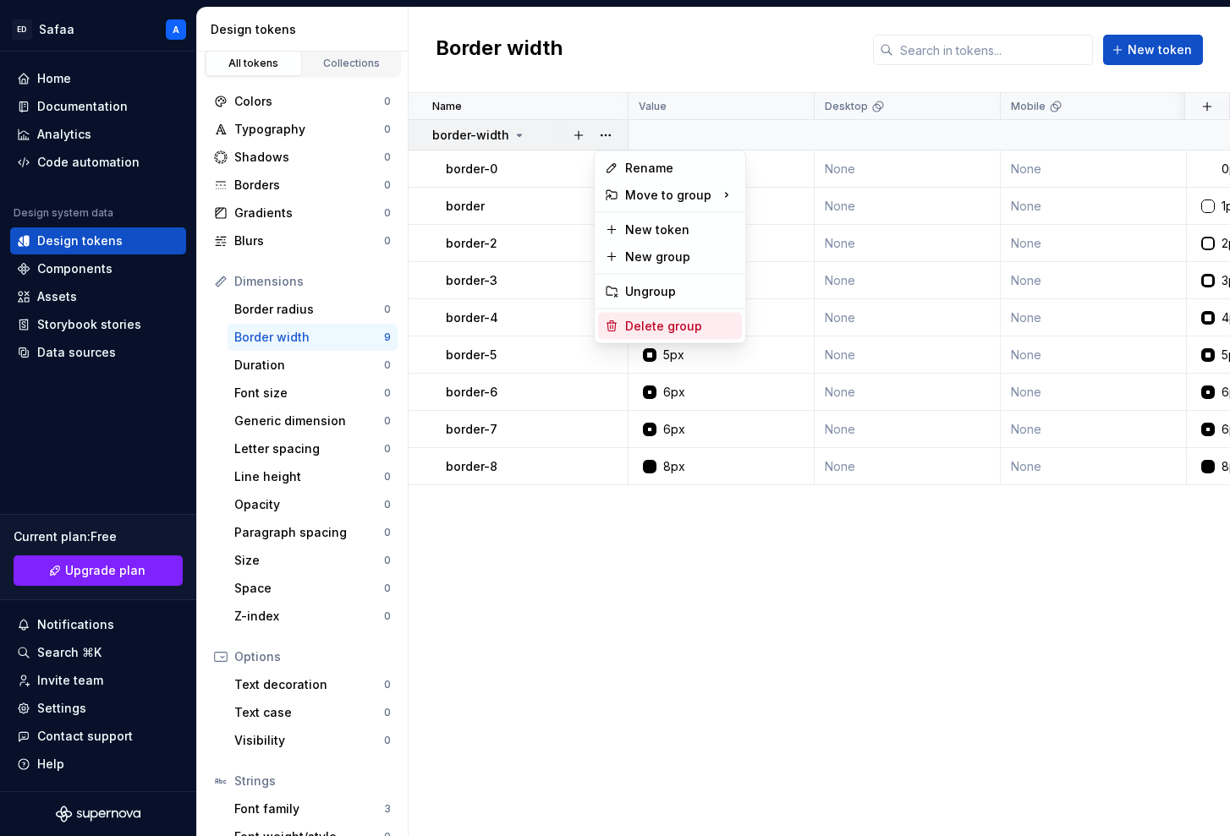
click at [645, 321] on div "Delete group" at bounding box center [680, 326] width 110 height 17
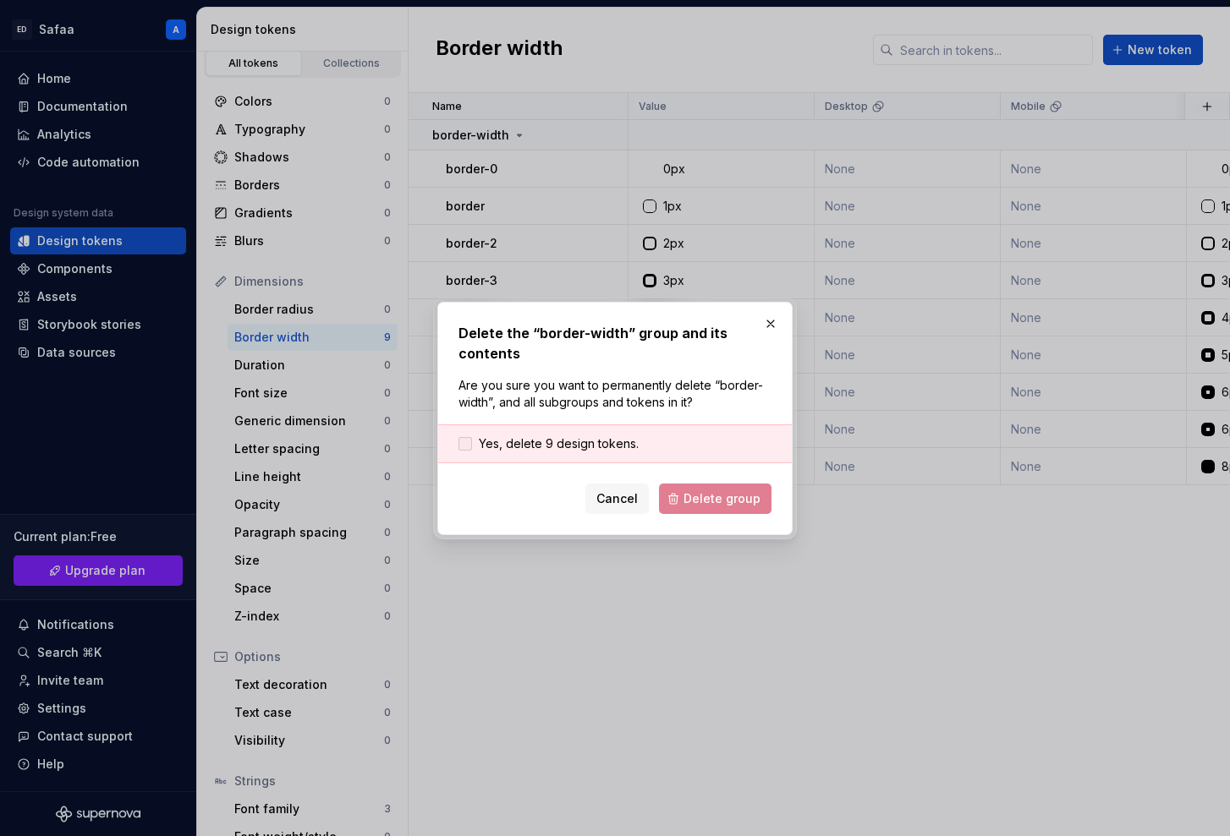
click at [616, 442] on span "Yes, delete 9 design tokens." at bounding box center [559, 444] width 160 height 17
click at [708, 507] on button "Delete group" at bounding box center [715, 499] width 112 height 30
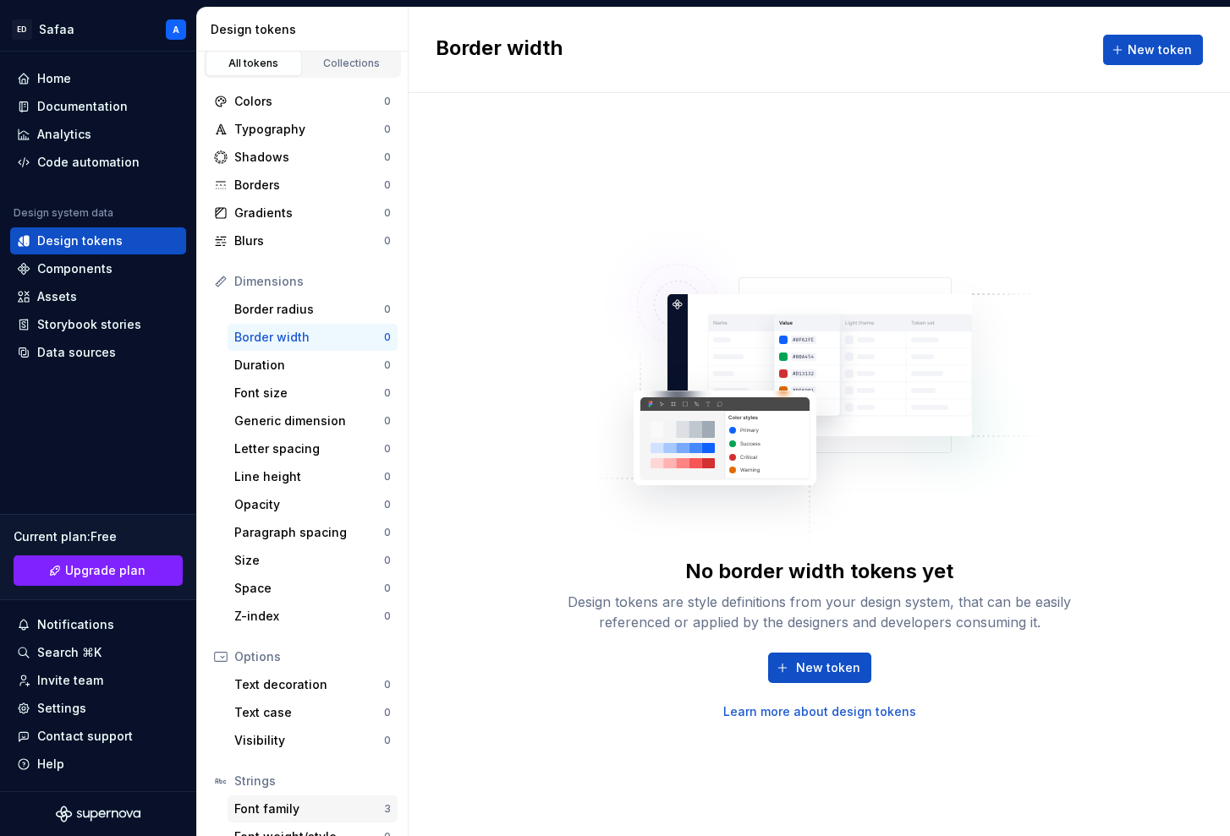
click at [304, 588] on div "Font family" at bounding box center [309, 809] width 150 height 17
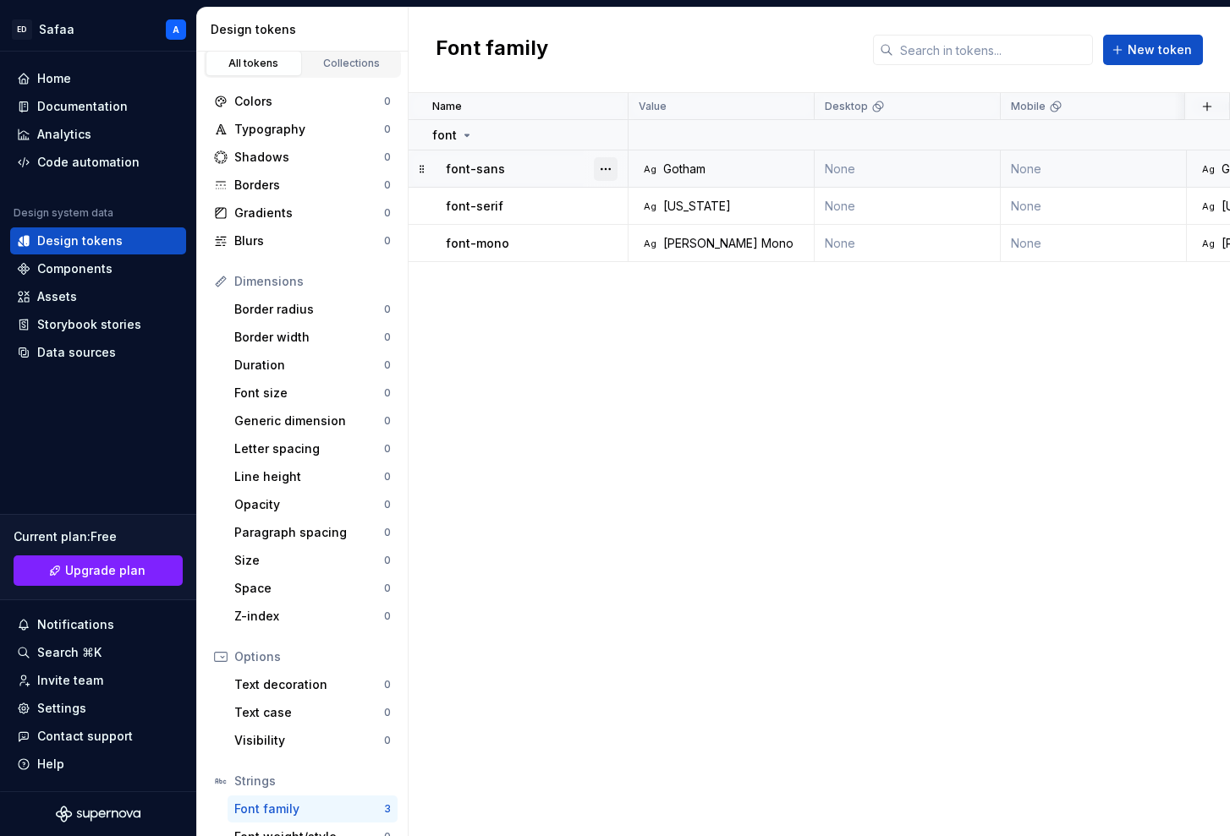
click at [605, 166] on button "button" at bounding box center [606, 169] width 24 height 24
click at [644, 261] on div "Delete token" at bounding box center [680, 263] width 110 height 17
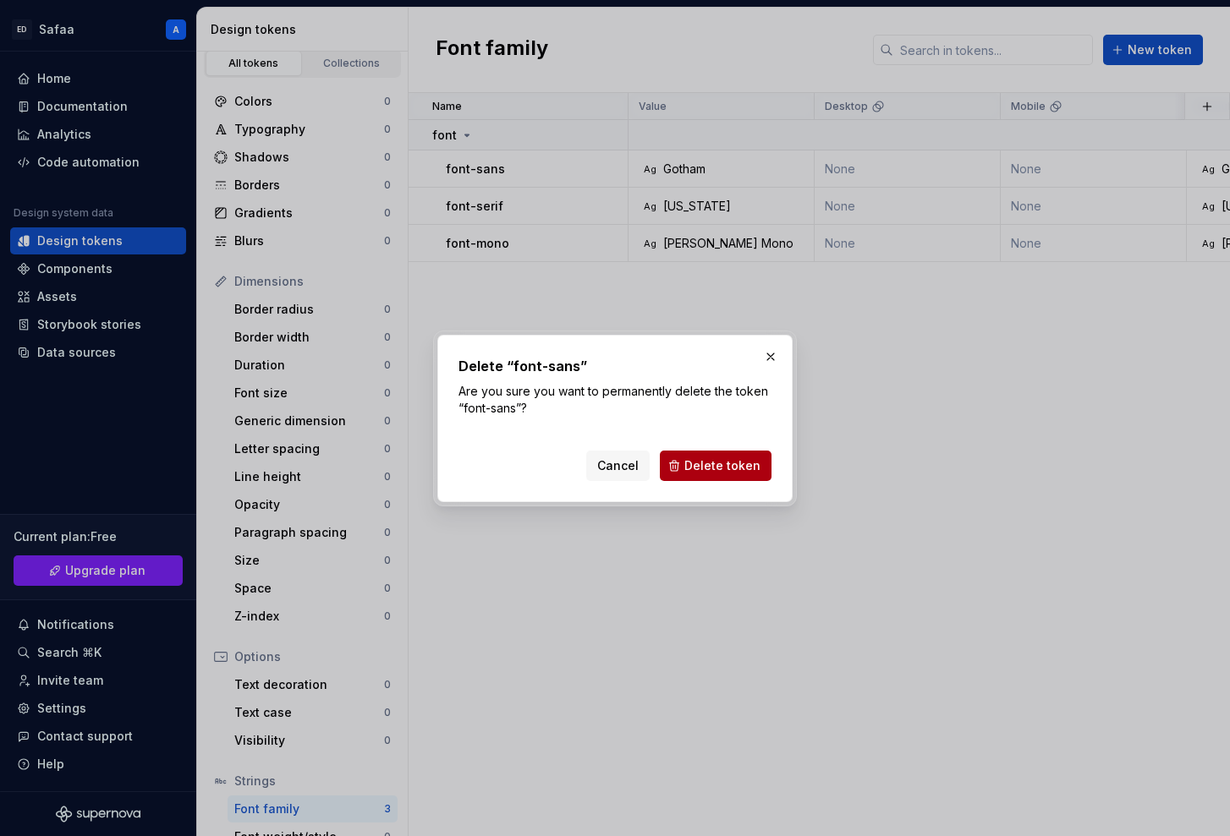
click at [705, 458] on span "Delete token" at bounding box center [722, 466] width 76 height 17
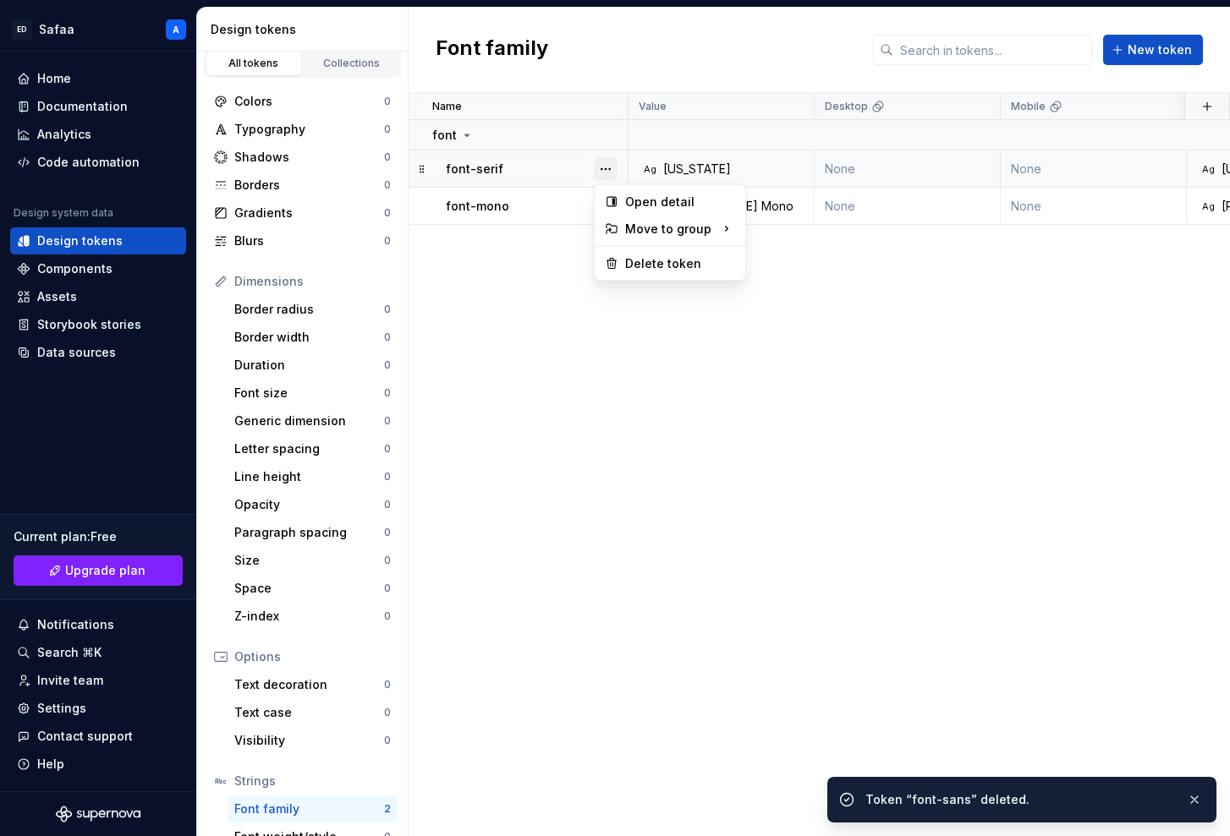
click at [601, 164] on button "button" at bounding box center [606, 169] width 24 height 24
click at [657, 260] on div "Delete token" at bounding box center [680, 263] width 110 height 17
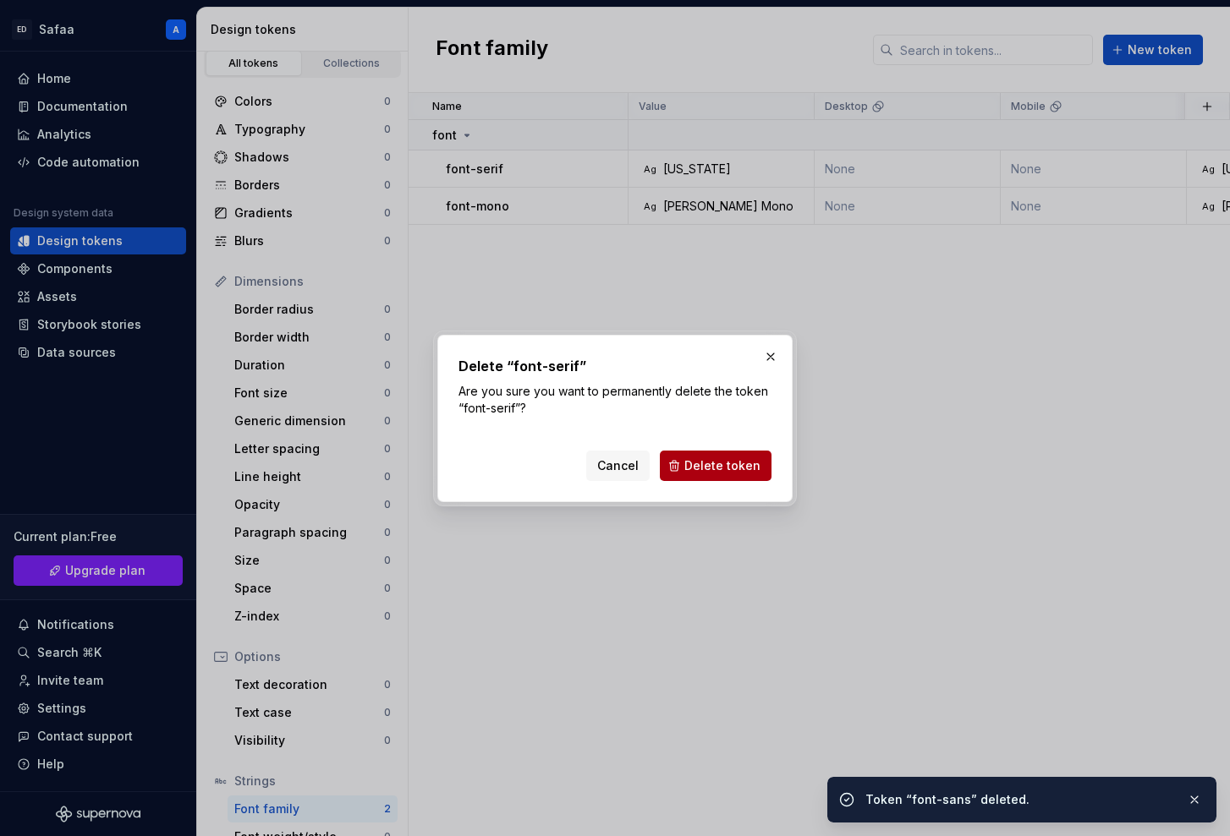
click at [694, 458] on span "Delete token" at bounding box center [722, 466] width 76 height 17
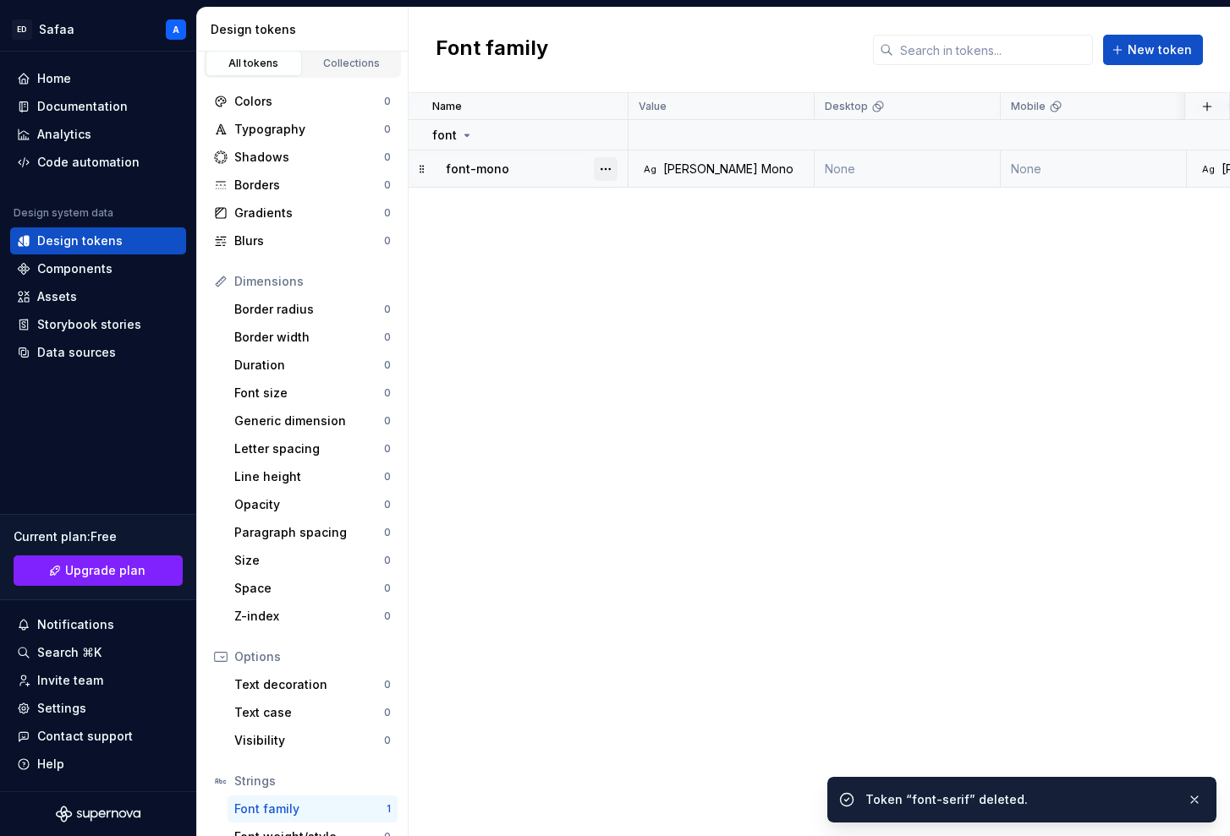
click at [604, 162] on button "button" at bounding box center [606, 169] width 24 height 24
click at [660, 269] on div "Delete token" at bounding box center [680, 263] width 110 height 17
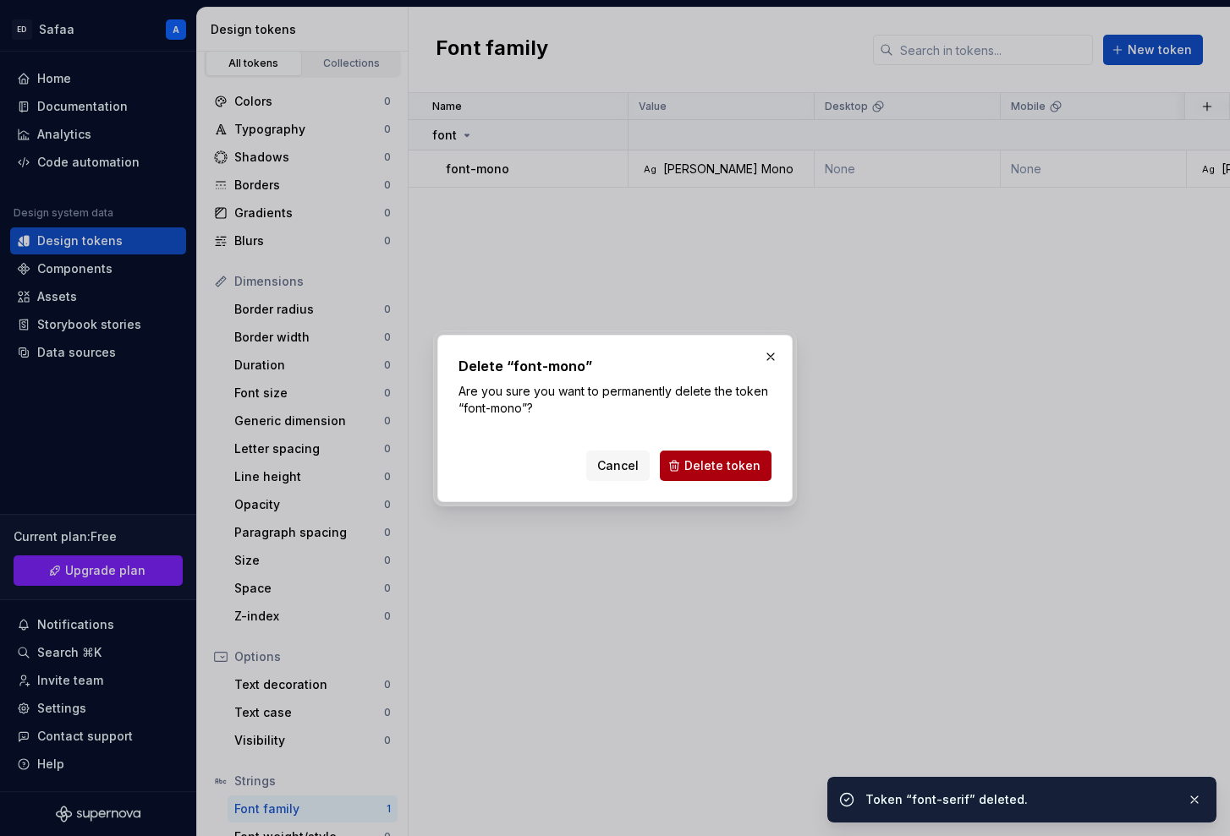
click at [699, 461] on span "Delete token" at bounding box center [722, 466] width 76 height 17
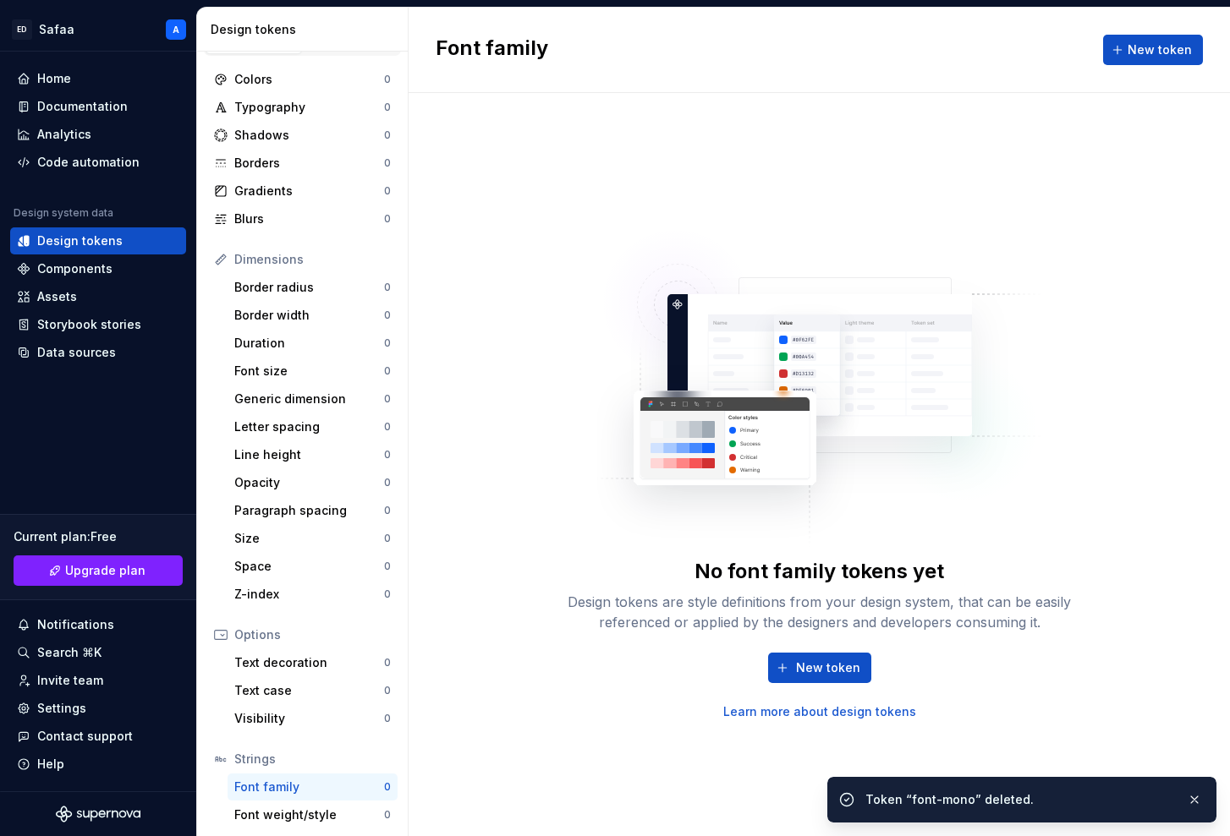
scroll to position [90, 0]
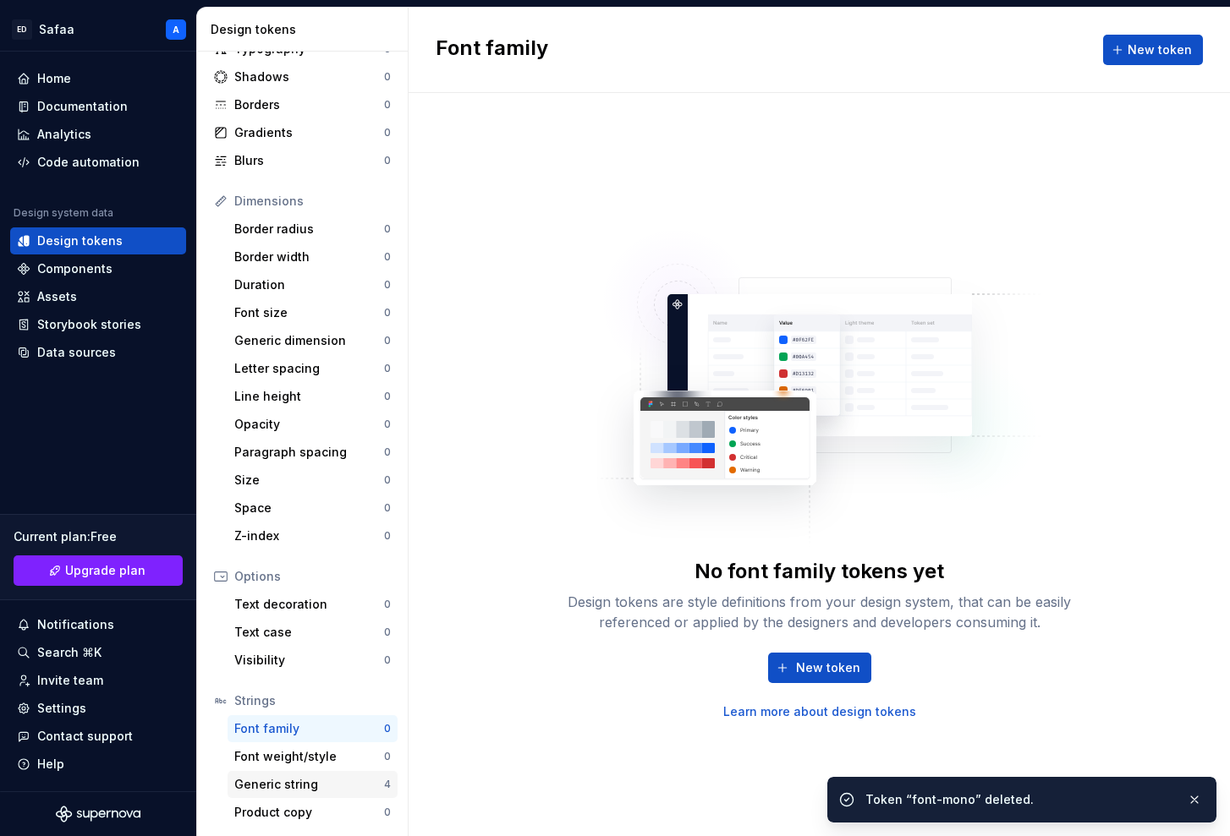
click at [325, 588] on div "Generic string" at bounding box center [309, 784] width 150 height 17
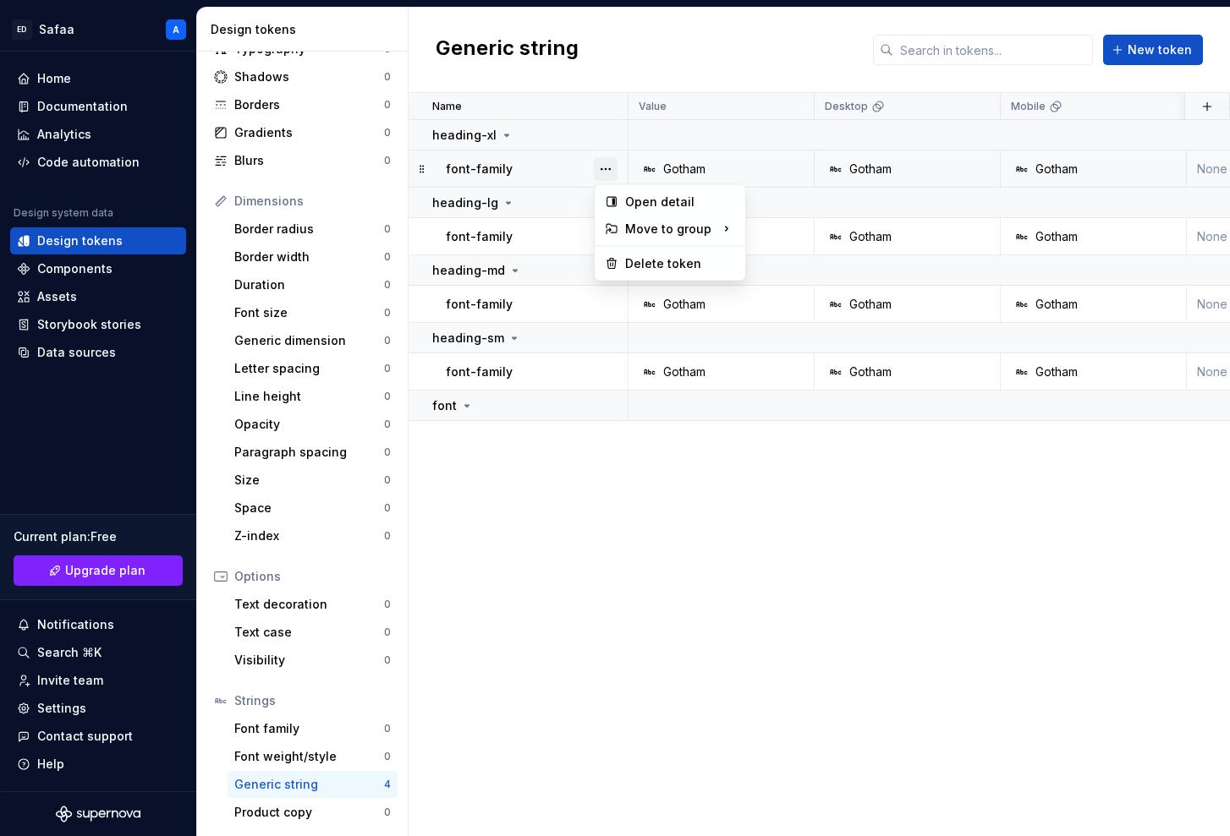
click at [608, 173] on button "button" at bounding box center [606, 169] width 24 height 24
click at [659, 263] on div "Delete token" at bounding box center [680, 263] width 110 height 17
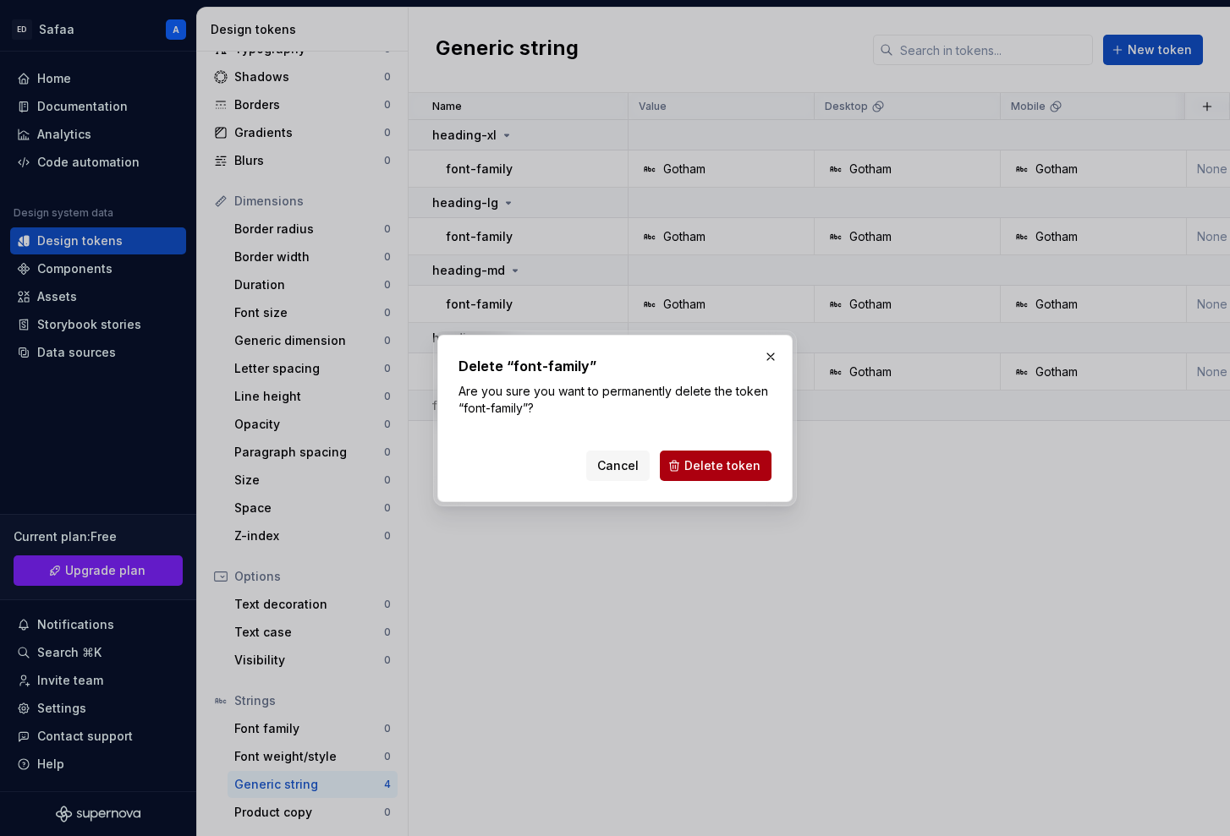
click at [699, 458] on span "Delete token" at bounding box center [722, 466] width 76 height 17
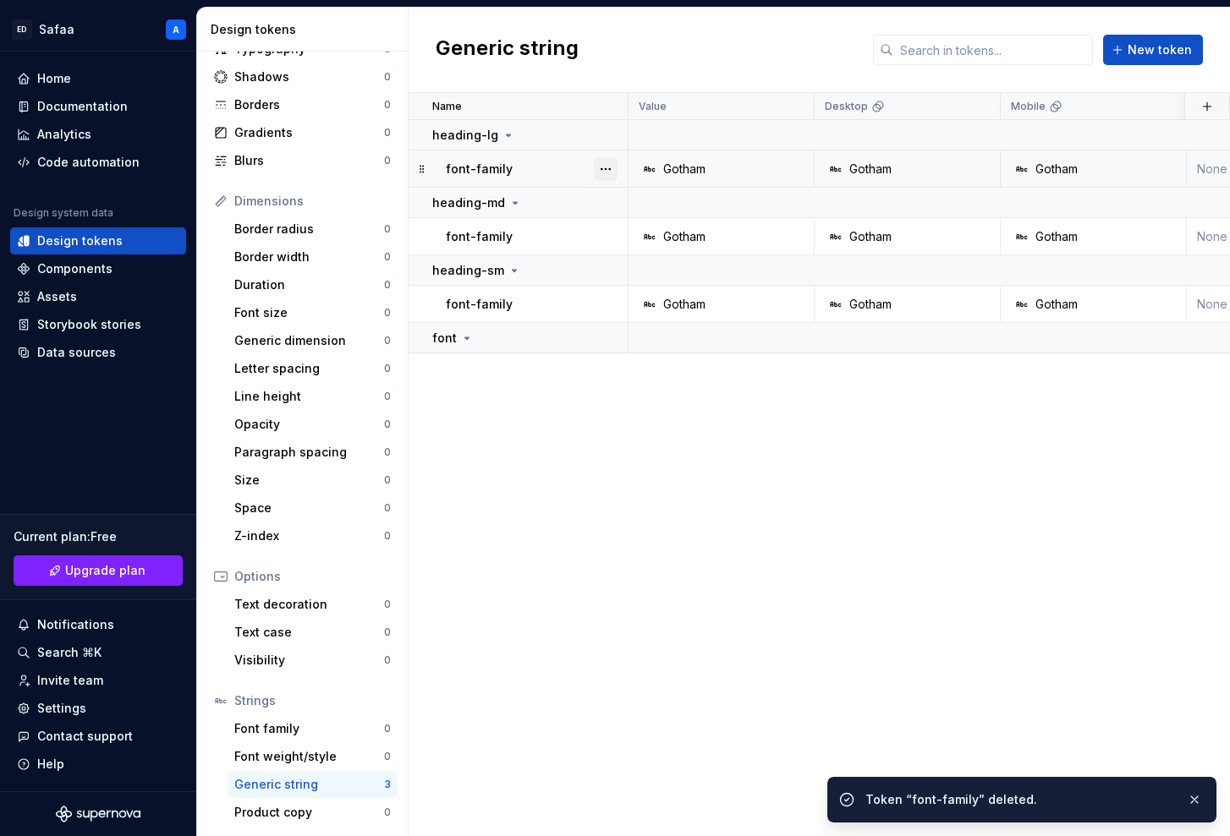
click at [604, 170] on button "button" at bounding box center [606, 169] width 24 height 24
click at [654, 267] on div "Delete token" at bounding box center [680, 263] width 110 height 17
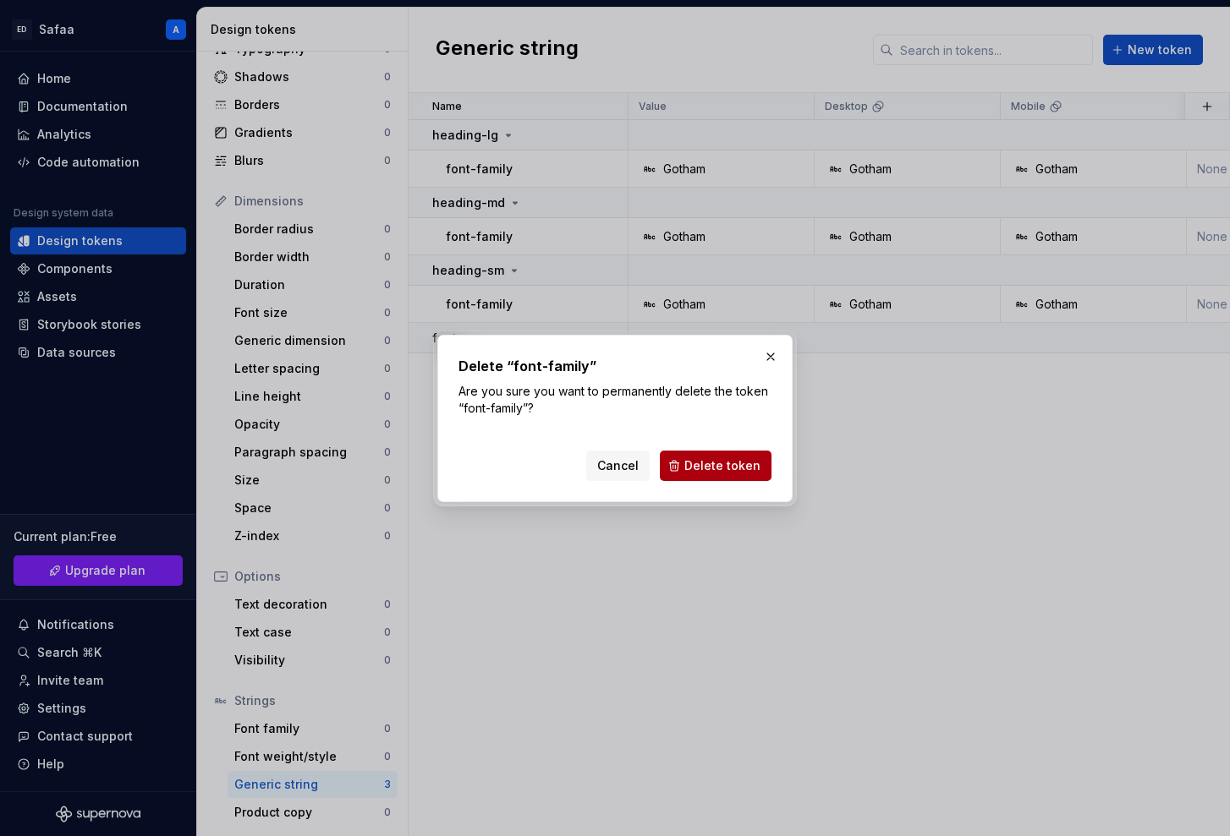
click at [698, 461] on span "Delete token" at bounding box center [722, 466] width 76 height 17
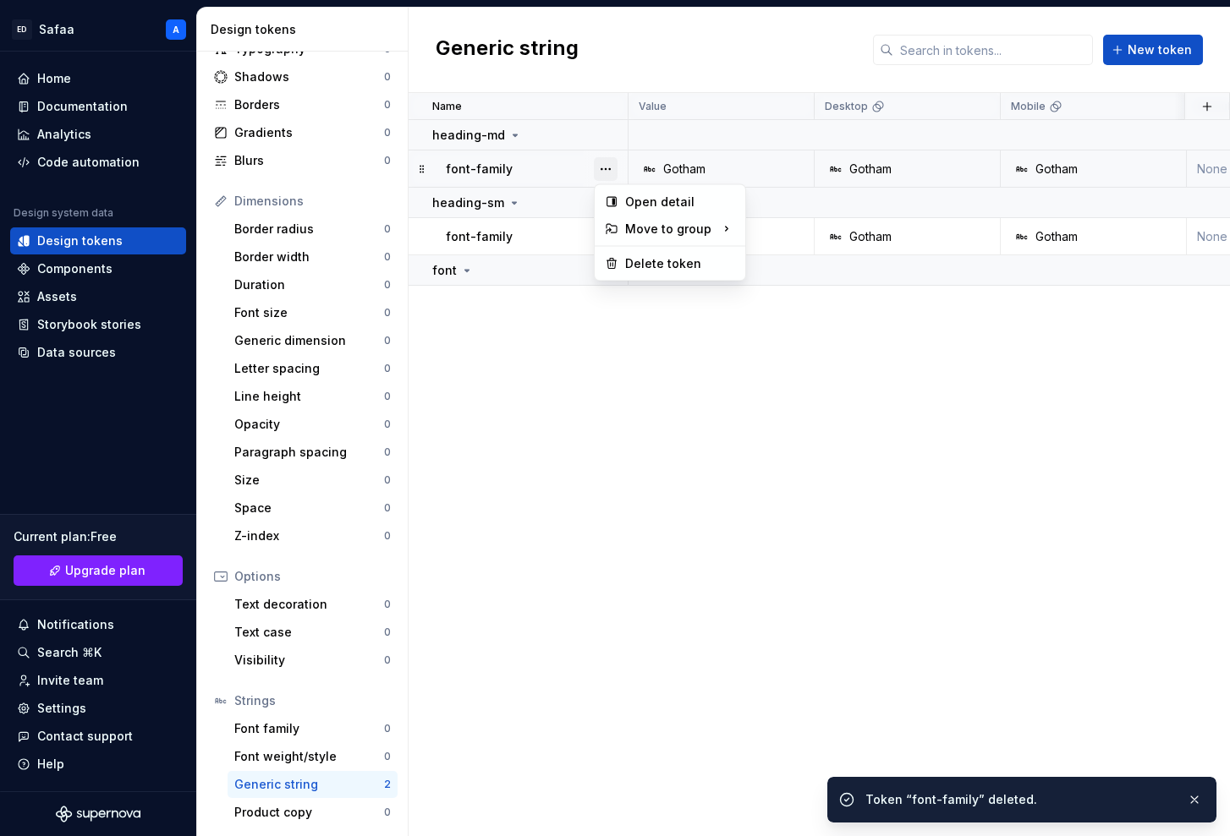
click at [608, 164] on button "button" at bounding box center [606, 169] width 24 height 24
click at [649, 261] on div "Delete token" at bounding box center [680, 263] width 110 height 17
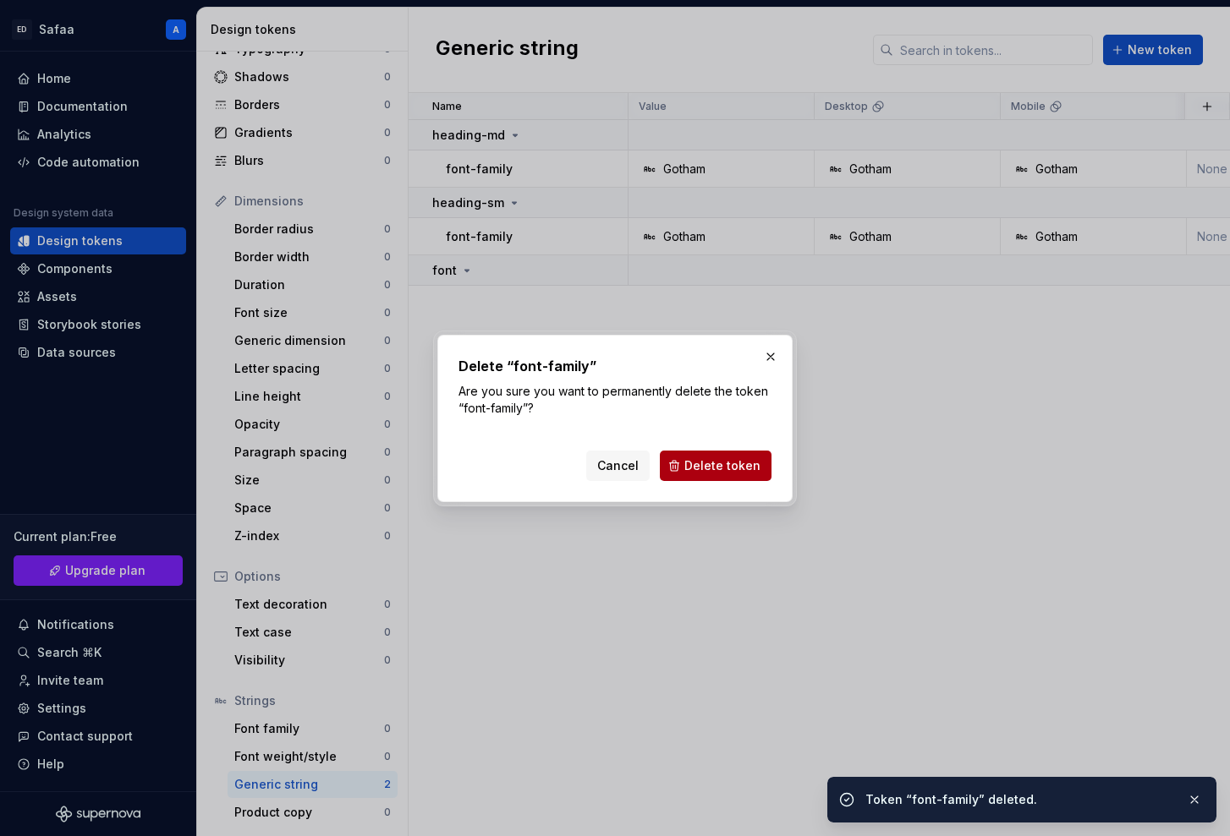
click at [685, 463] on button "Delete token" at bounding box center [716, 466] width 112 height 30
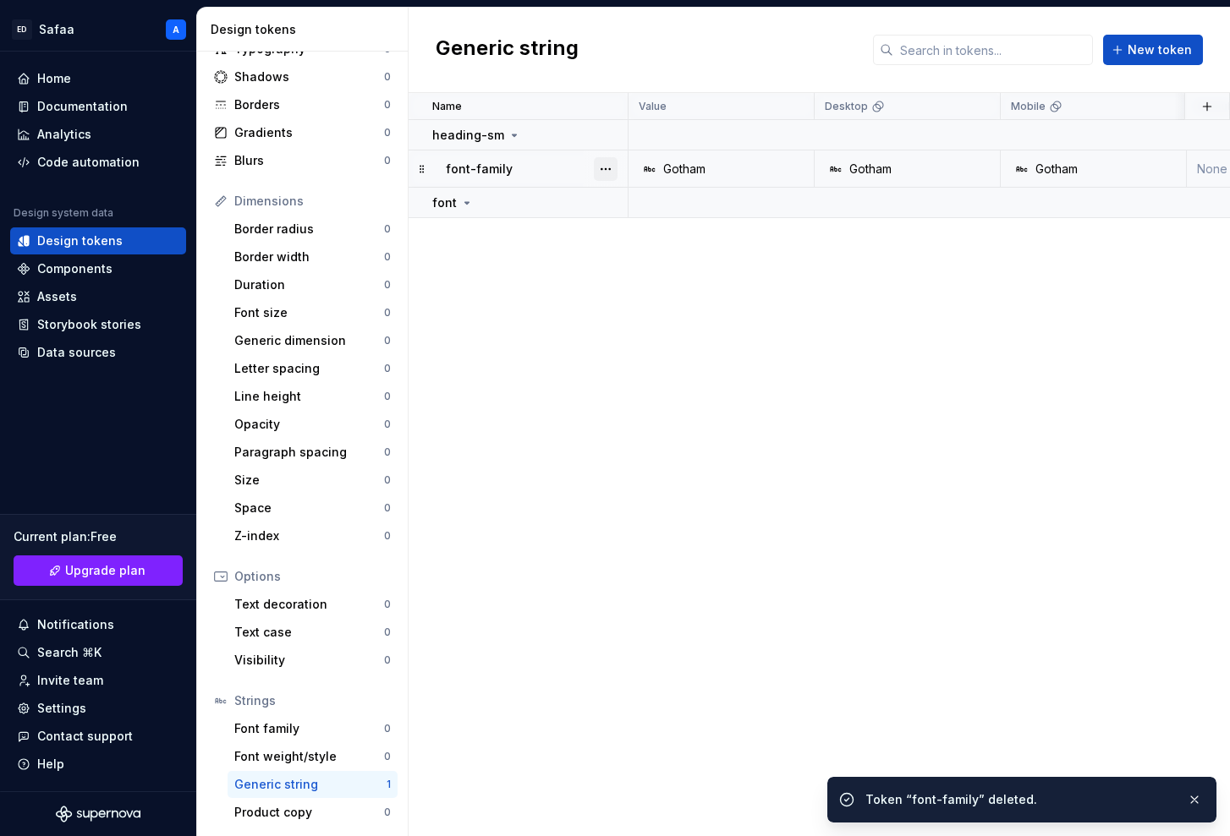
click at [601, 168] on button "button" at bounding box center [606, 169] width 24 height 24
click at [653, 254] on div "Delete token" at bounding box center [670, 263] width 144 height 27
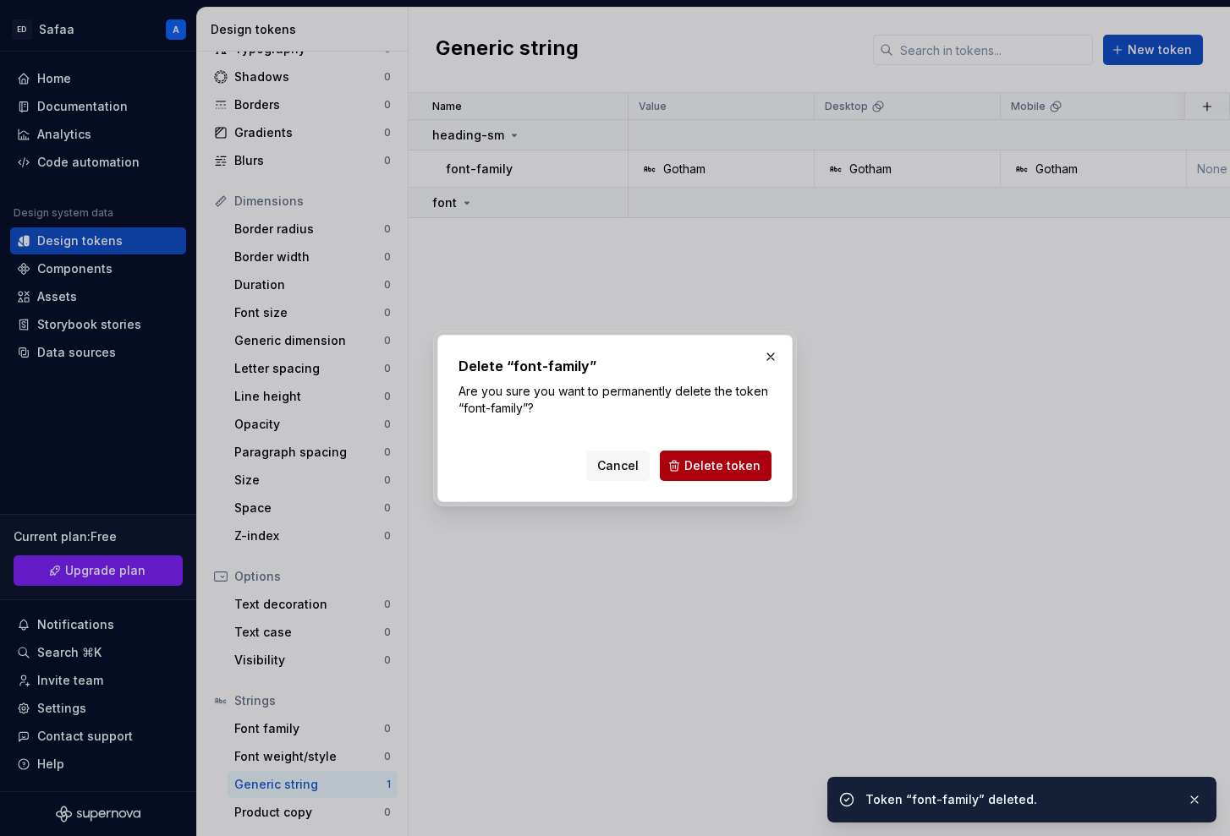
click at [694, 472] on span "Delete token" at bounding box center [722, 466] width 76 height 17
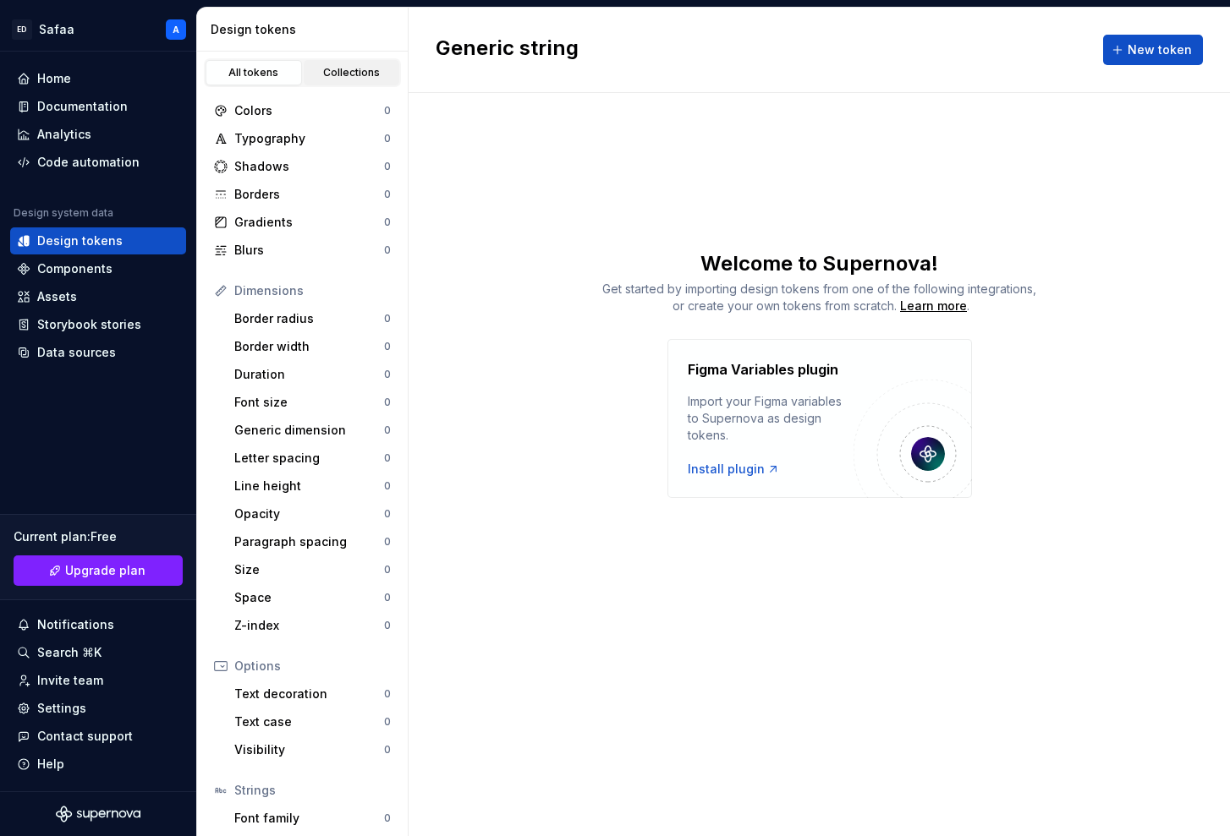
click at [360, 72] on div "Collections" at bounding box center [352, 73] width 85 height 14
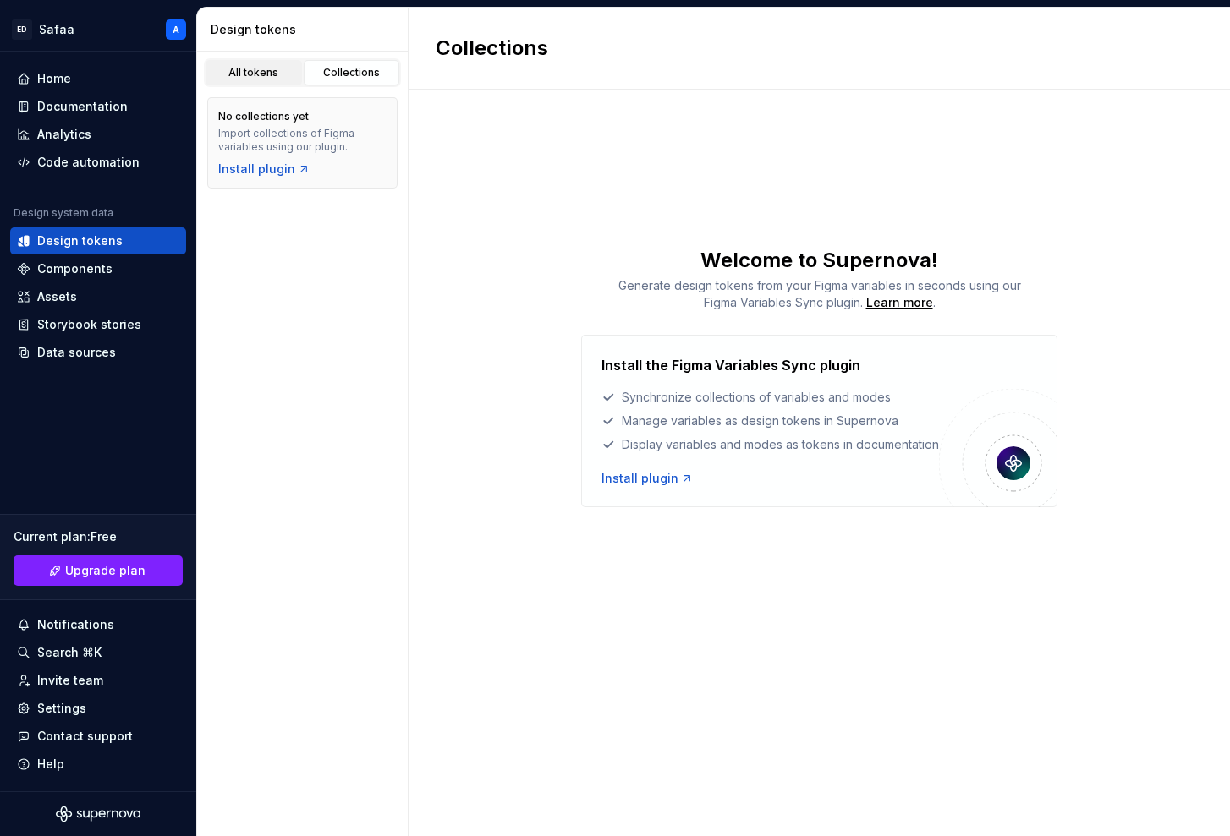
click at [281, 68] on div "All tokens" at bounding box center [253, 73] width 85 height 14
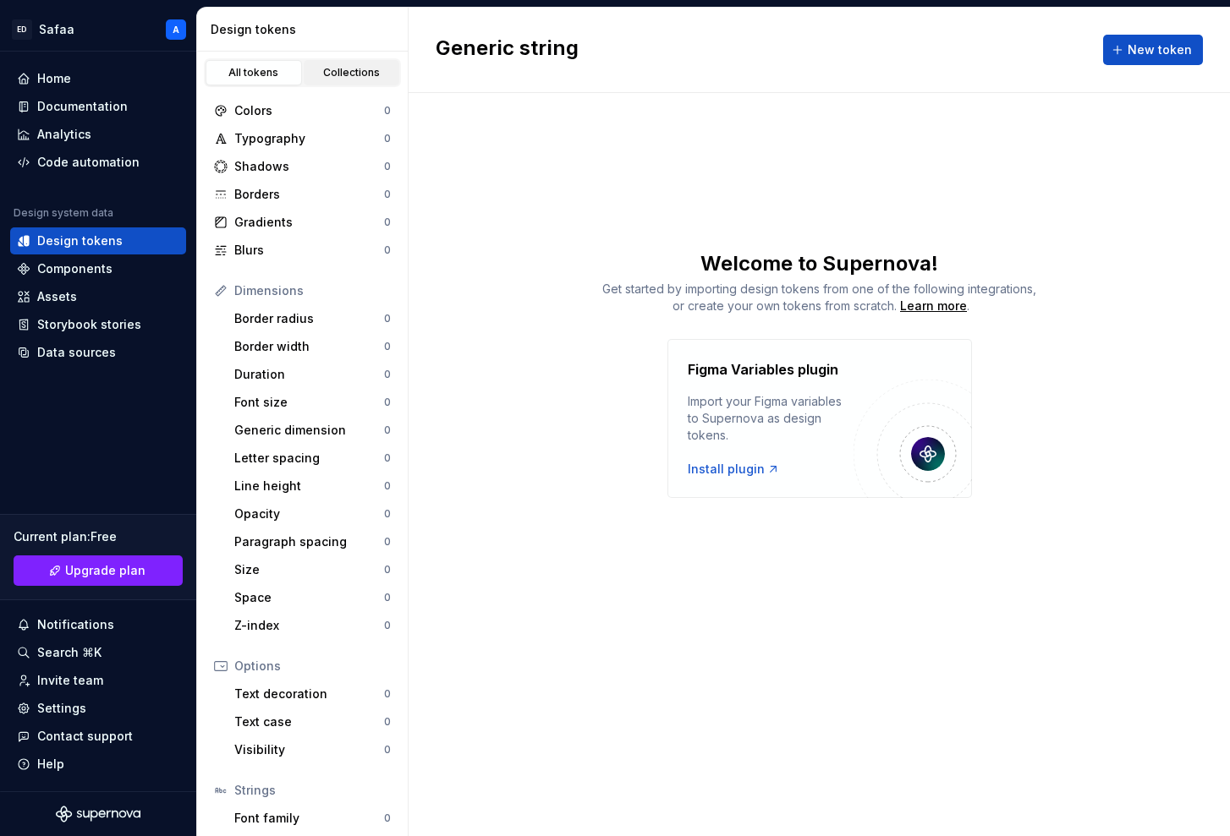
click at [335, 69] on div "Collections" at bounding box center [352, 73] width 85 height 14
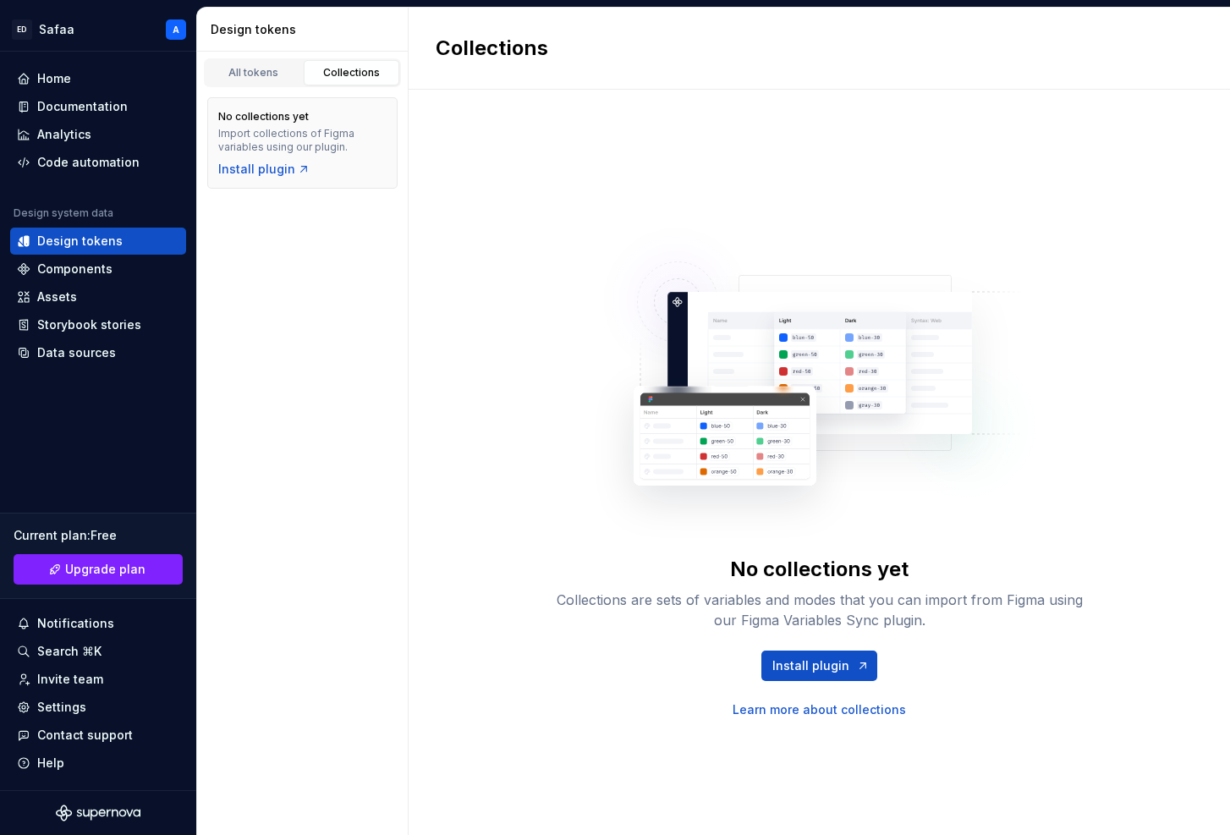
click at [282, 352] on div "All tokens Collections No collections yet Import collections of Figma variables…" at bounding box center [302, 443] width 211 height 783
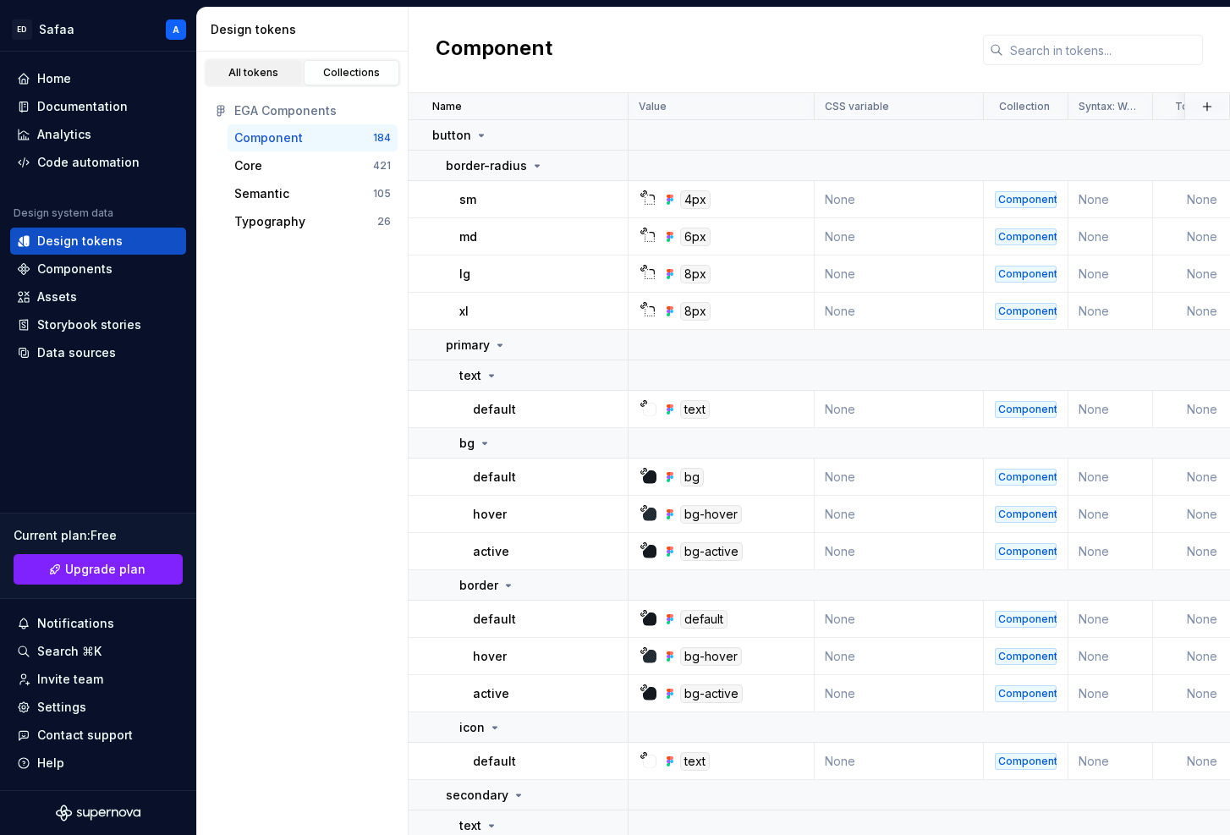
click at [272, 74] on div "All tokens" at bounding box center [253, 73] width 85 height 14
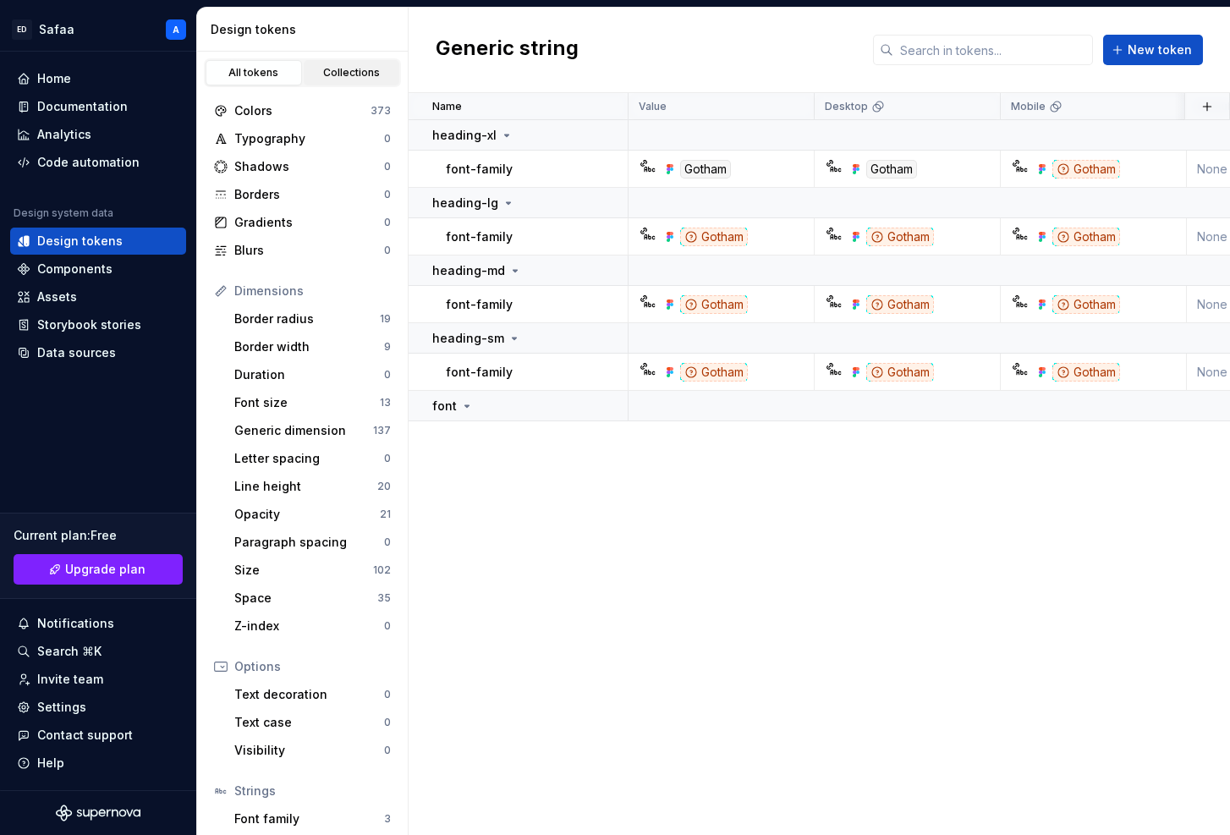
click at [343, 75] on div "Collections" at bounding box center [352, 73] width 85 height 14
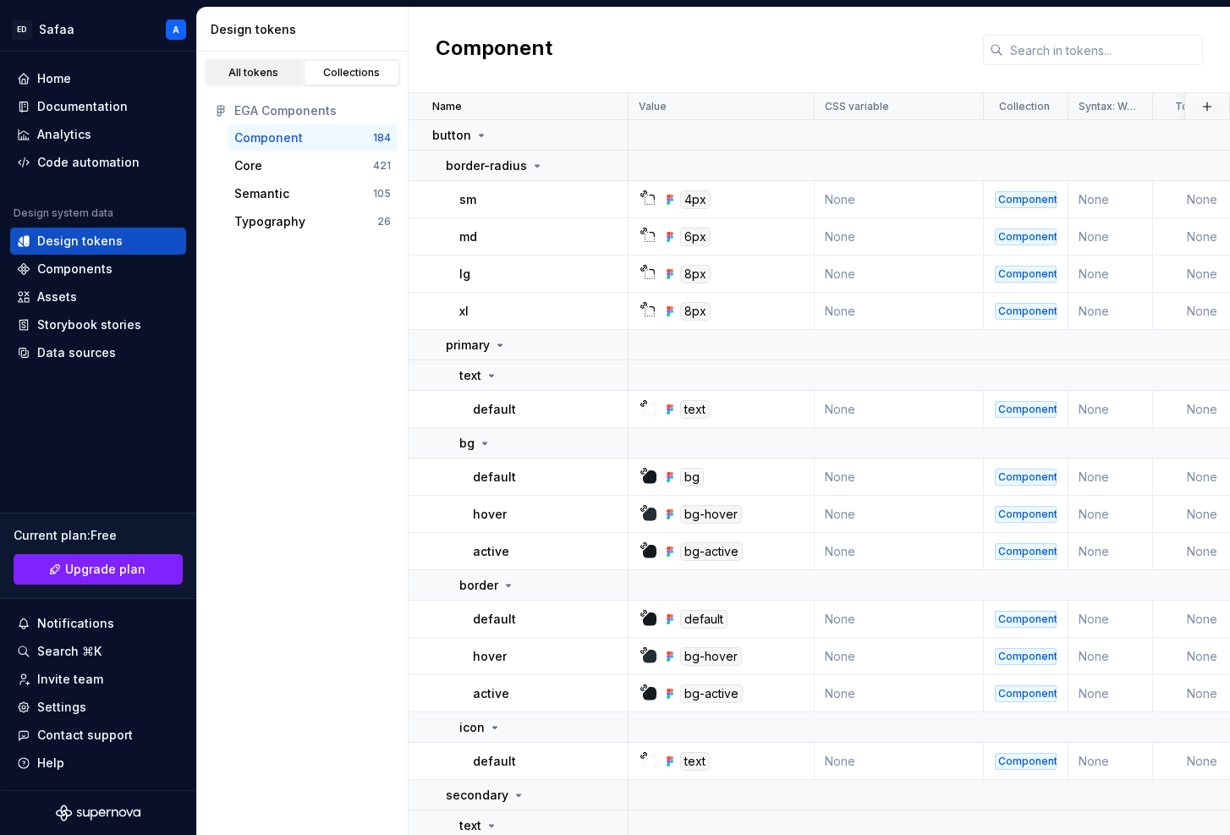
click at [277, 77] on div "All tokens" at bounding box center [253, 73] width 85 height 14
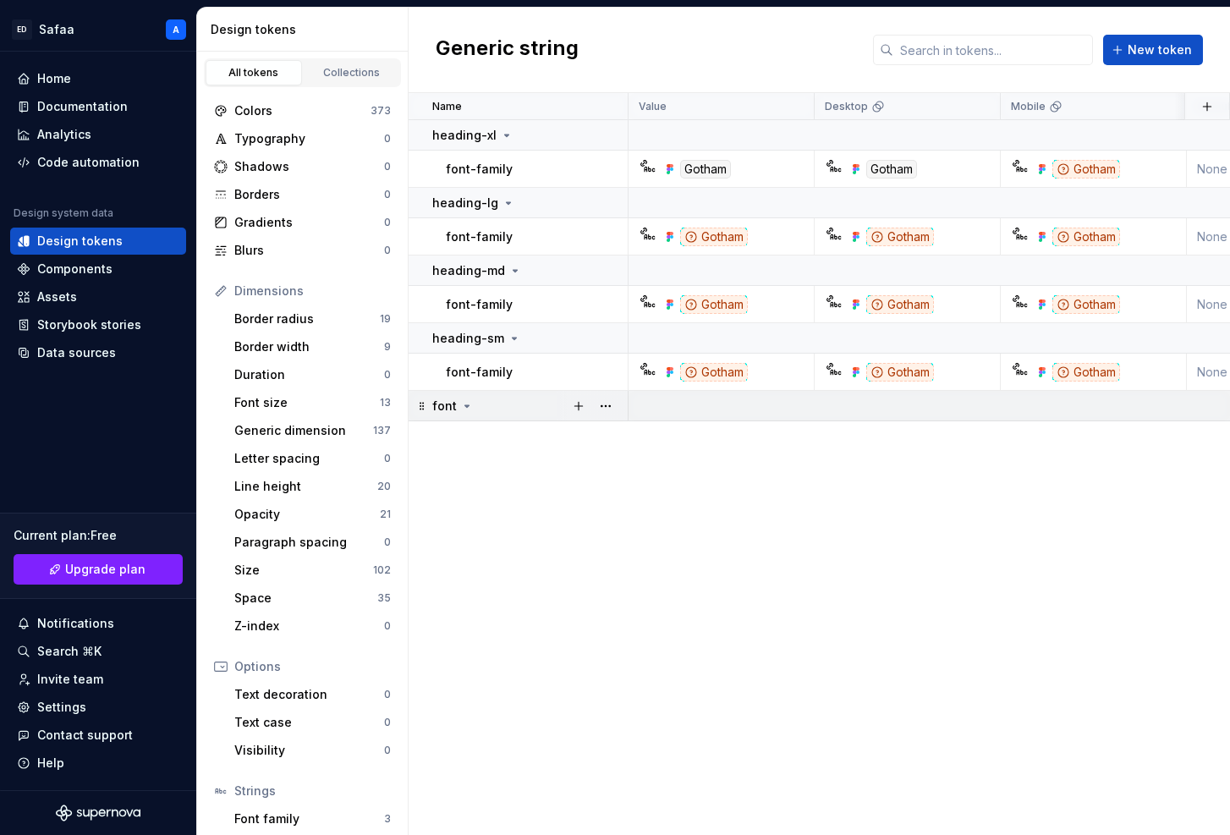
click at [469, 402] on icon at bounding box center [467, 406] width 14 height 14
click at [468, 407] on icon at bounding box center [467, 406] width 14 height 14
click at [337, 70] on div "Collections" at bounding box center [352, 73] width 85 height 14
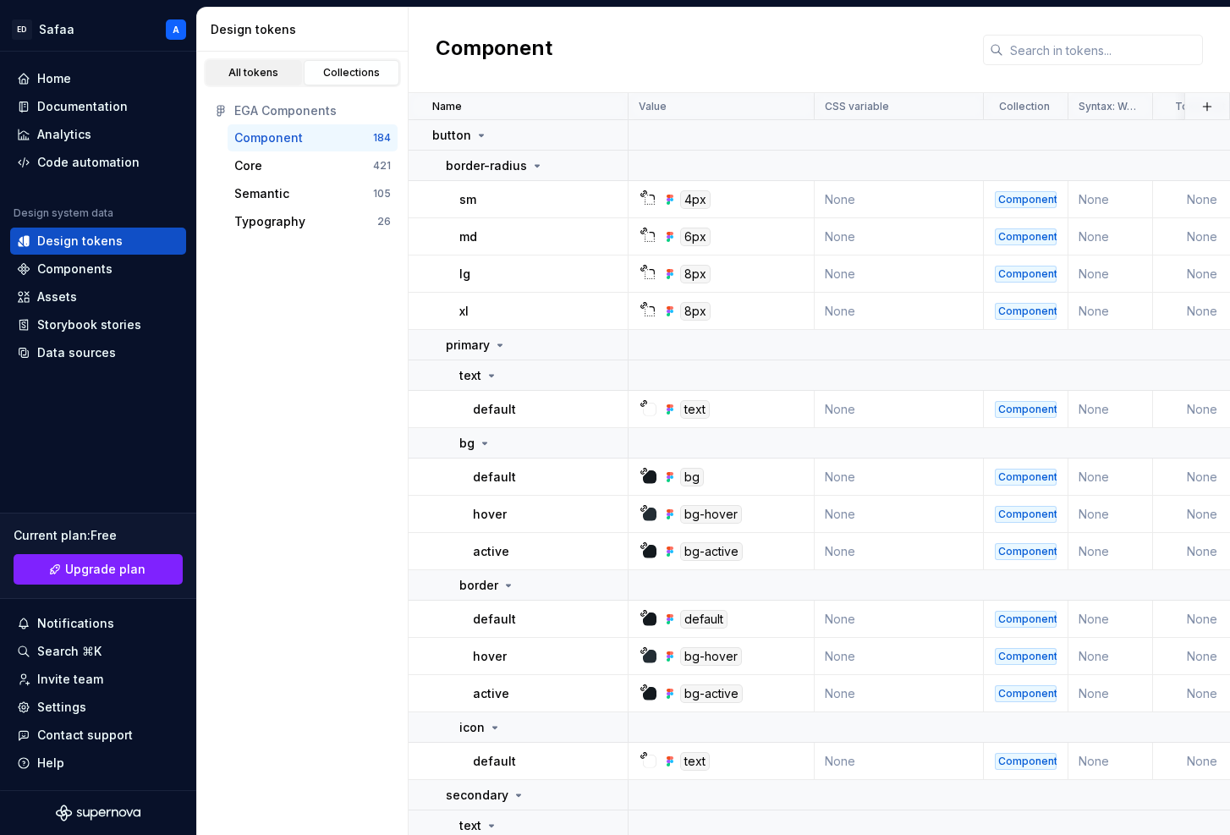
click at [261, 70] on div "All tokens" at bounding box center [253, 73] width 85 height 14
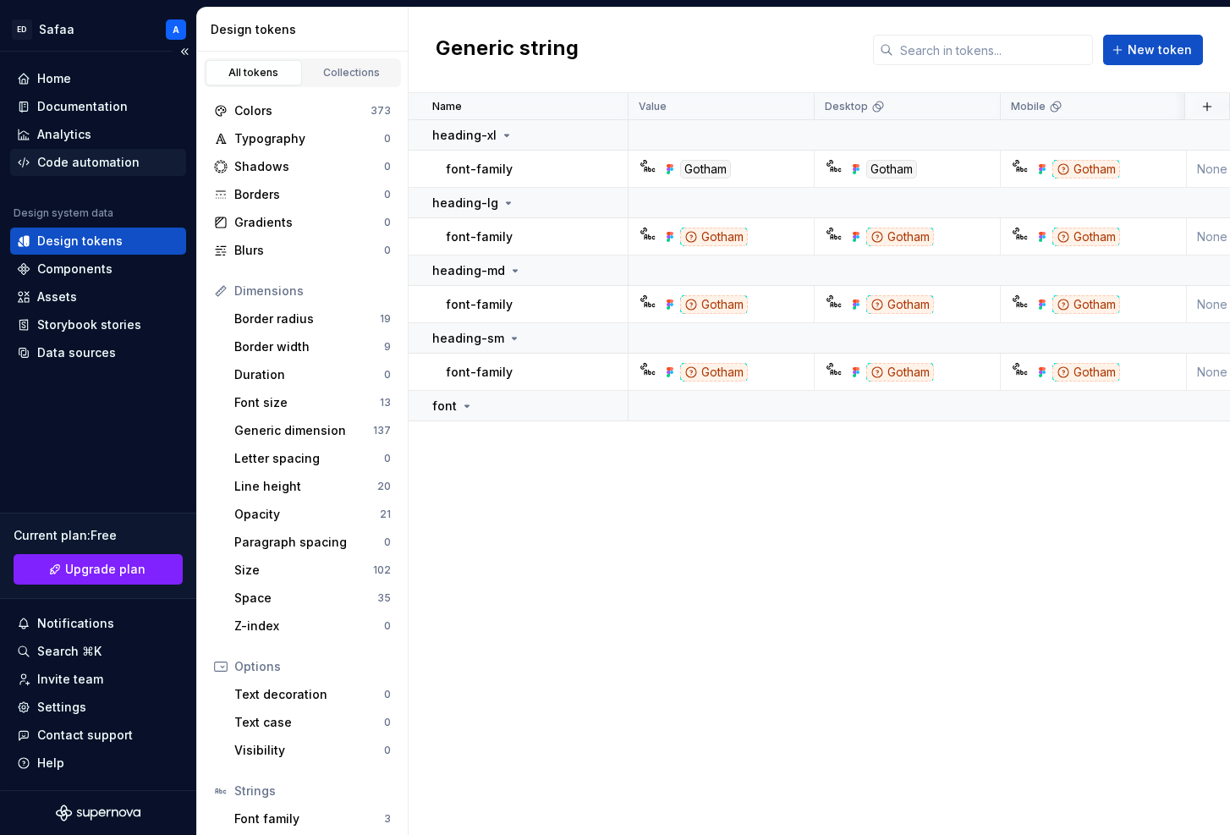
click at [107, 162] on div "Code automation" at bounding box center [88, 162] width 102 height 17
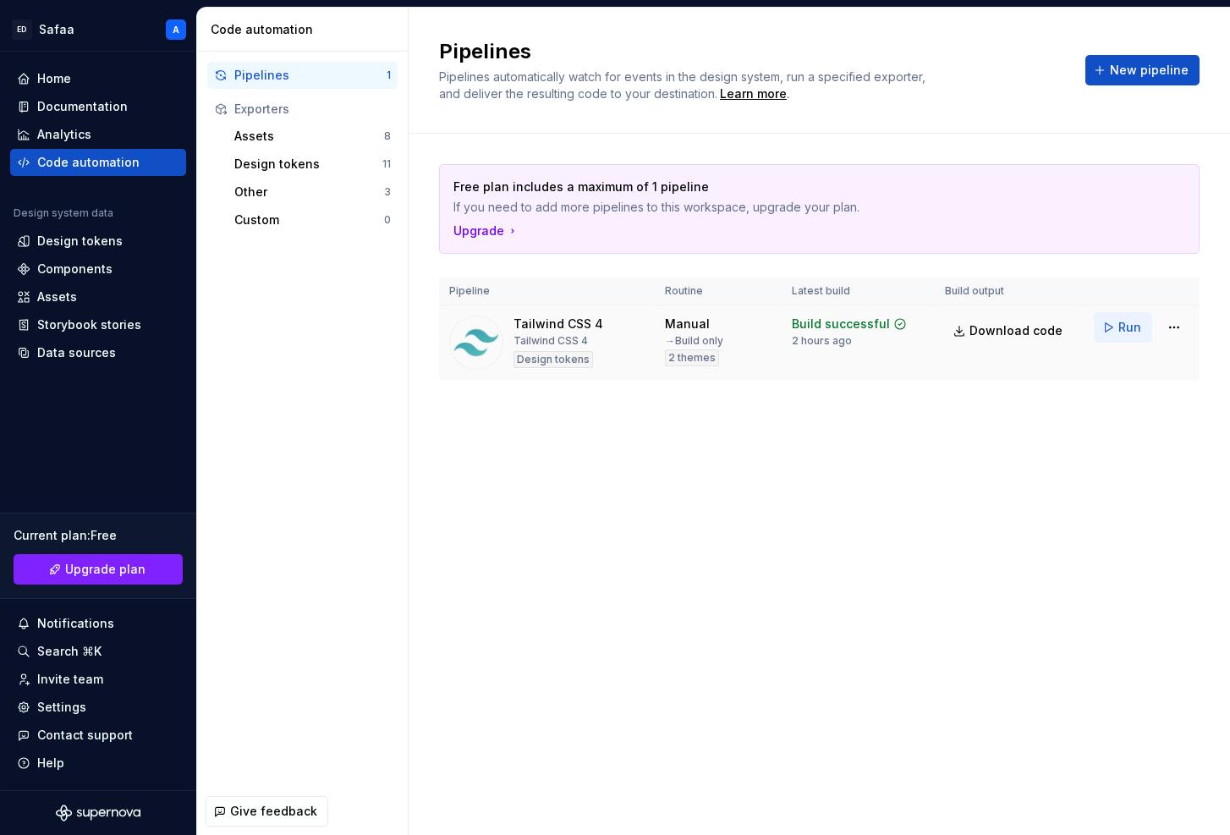
click at [1110, 326] on button "Run" at bounding box center [1123, 327] width 58 height 30
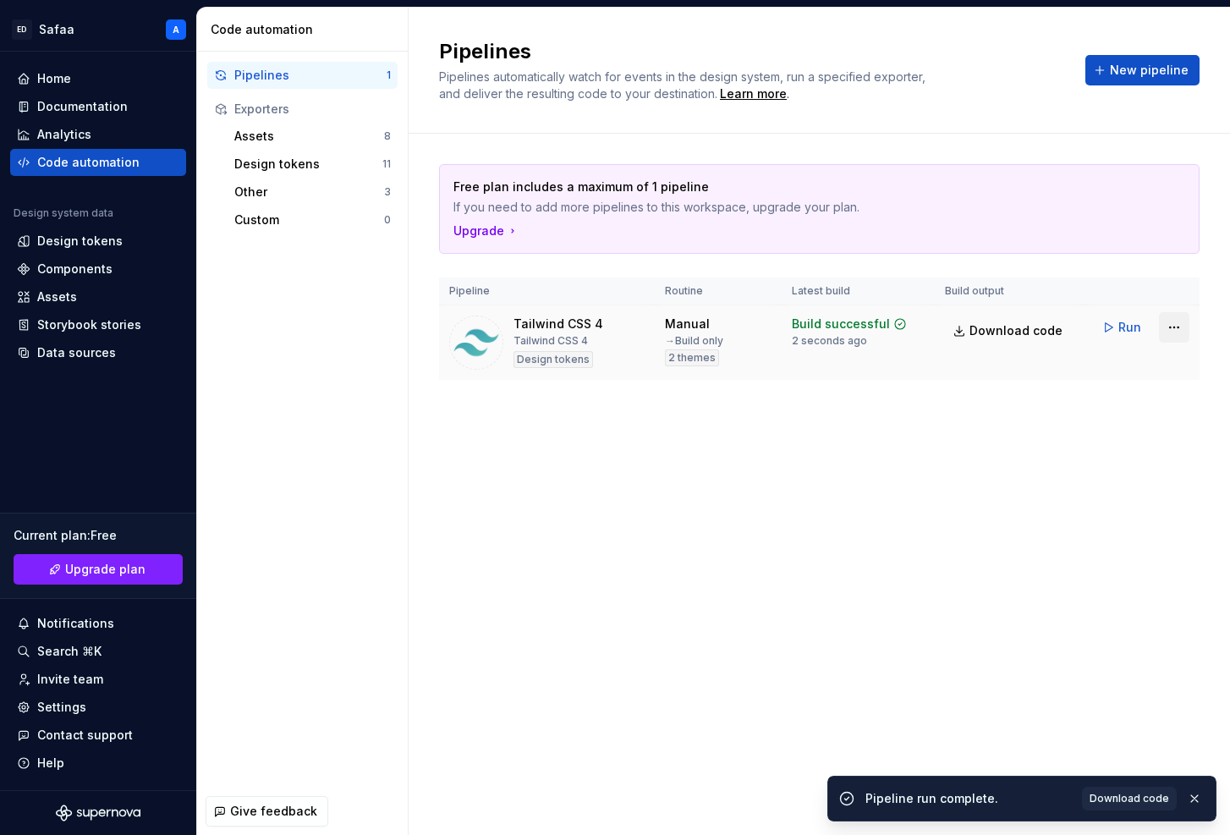
click at [1174, 325] on html "ED Safaa A Home Documentation Analytics Code automation Design system data Desi…" at bounding box center [615, 417] width 1230 height 835
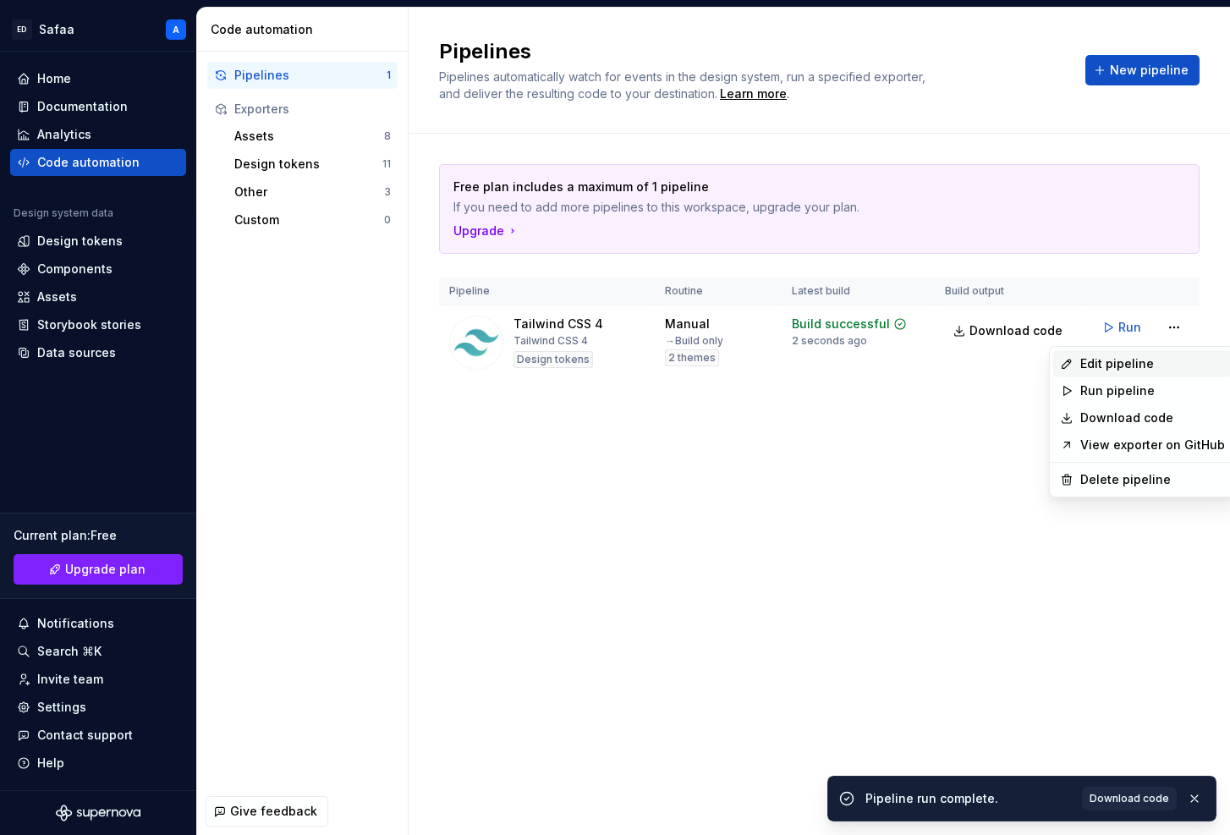
click at [1146, 370] on div "Edit pipeline" at bounding box center [1152, 363] width 145 height 17
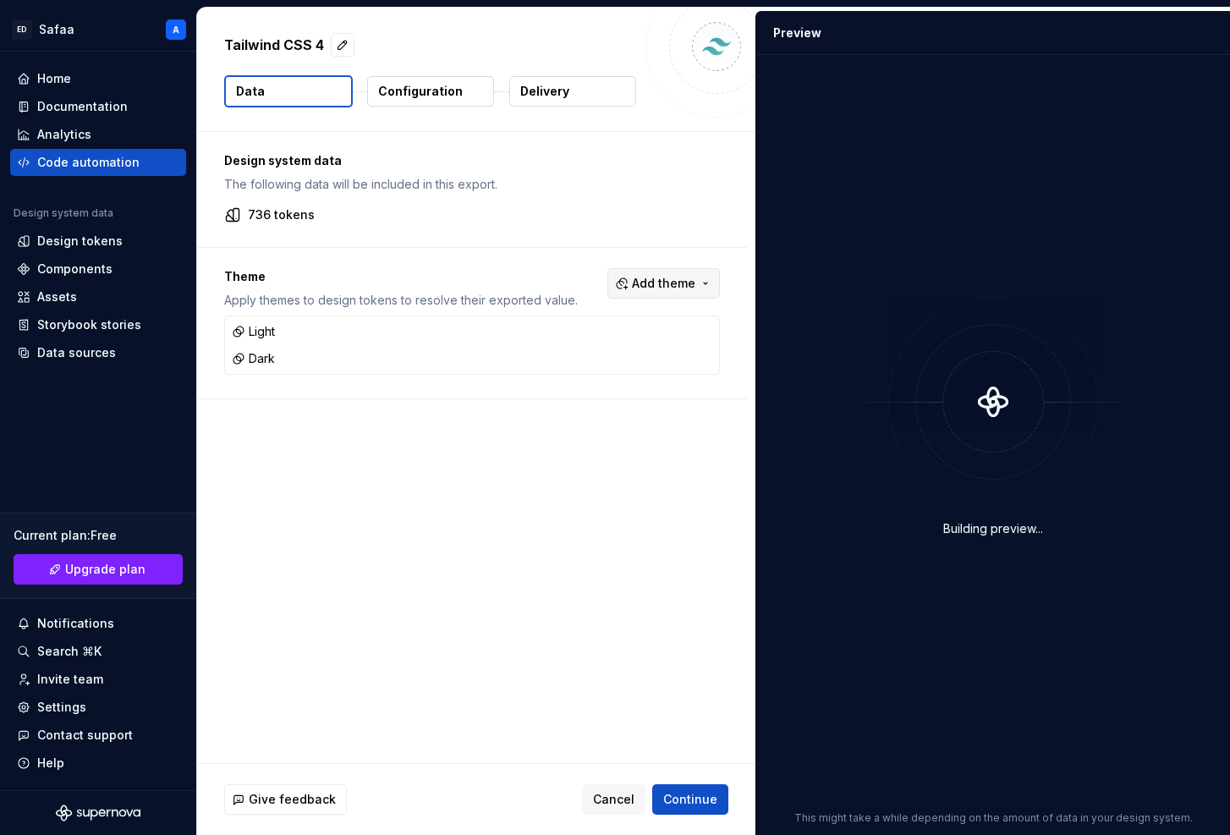
click at [694, 287] on span "Add theme" at bounding box center [663, 283] width 63 height 17
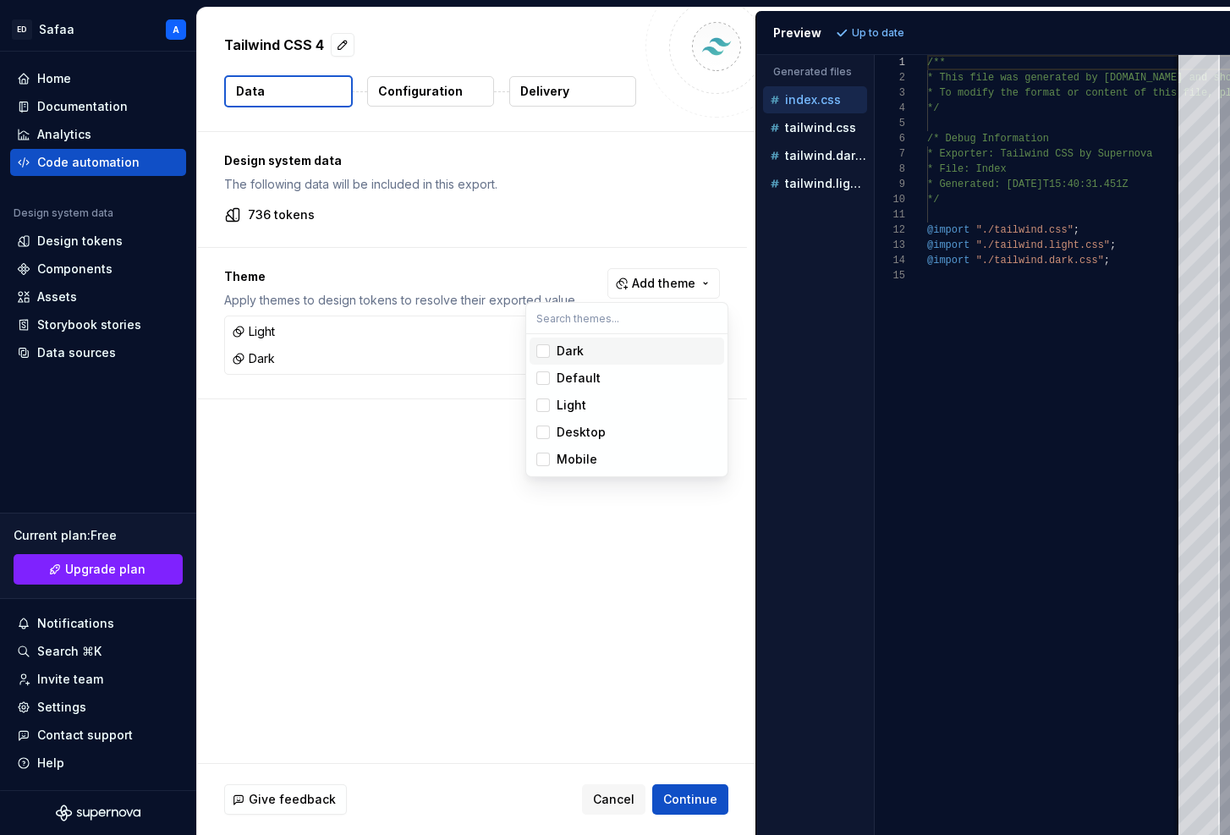
click at [546, 348] on div "Suggestions" at bounding box center [543, 351] width 14 height 14
click at [544, 405] on div "Suggestions" at bounding box center [543, 405] width 14 height 14
click at [467, 502] on html "ED Safaa A Home Documentation Analytics Code automation Design system data Desi…" at bounding box center [615, 417] width 1230 height 835
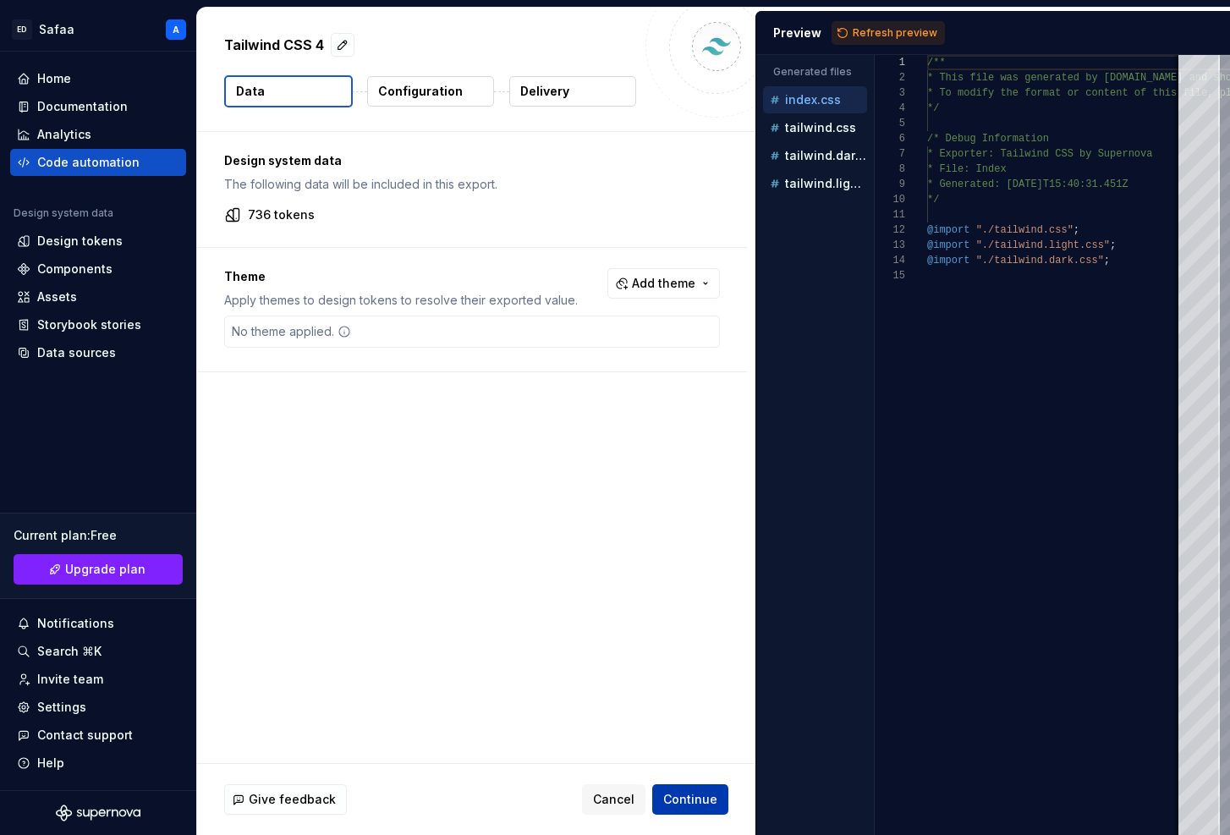
click at [683, 800] on span "Continue" at bounding box center [690, 799] width 54 height 17
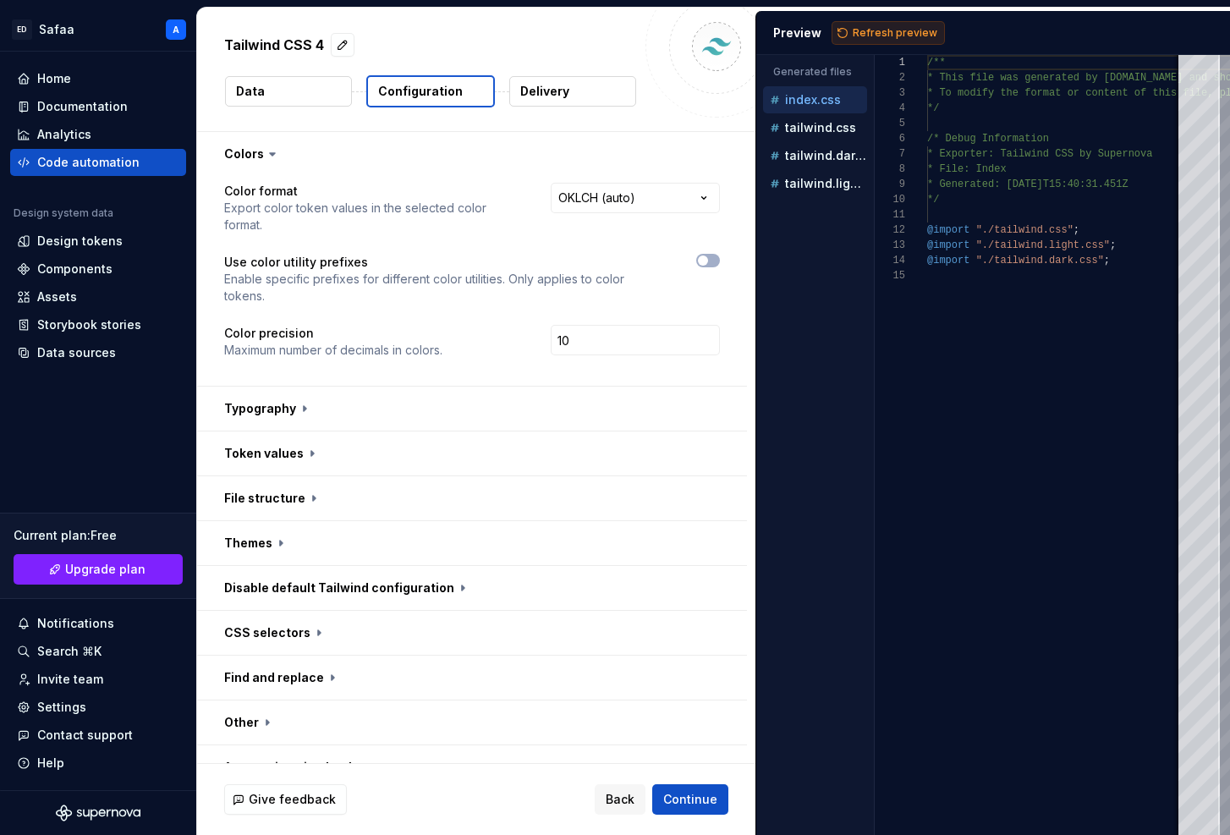
click at [879, 33] on span "Refresh preview" at bounding box center [895, 33] width 85 height 14
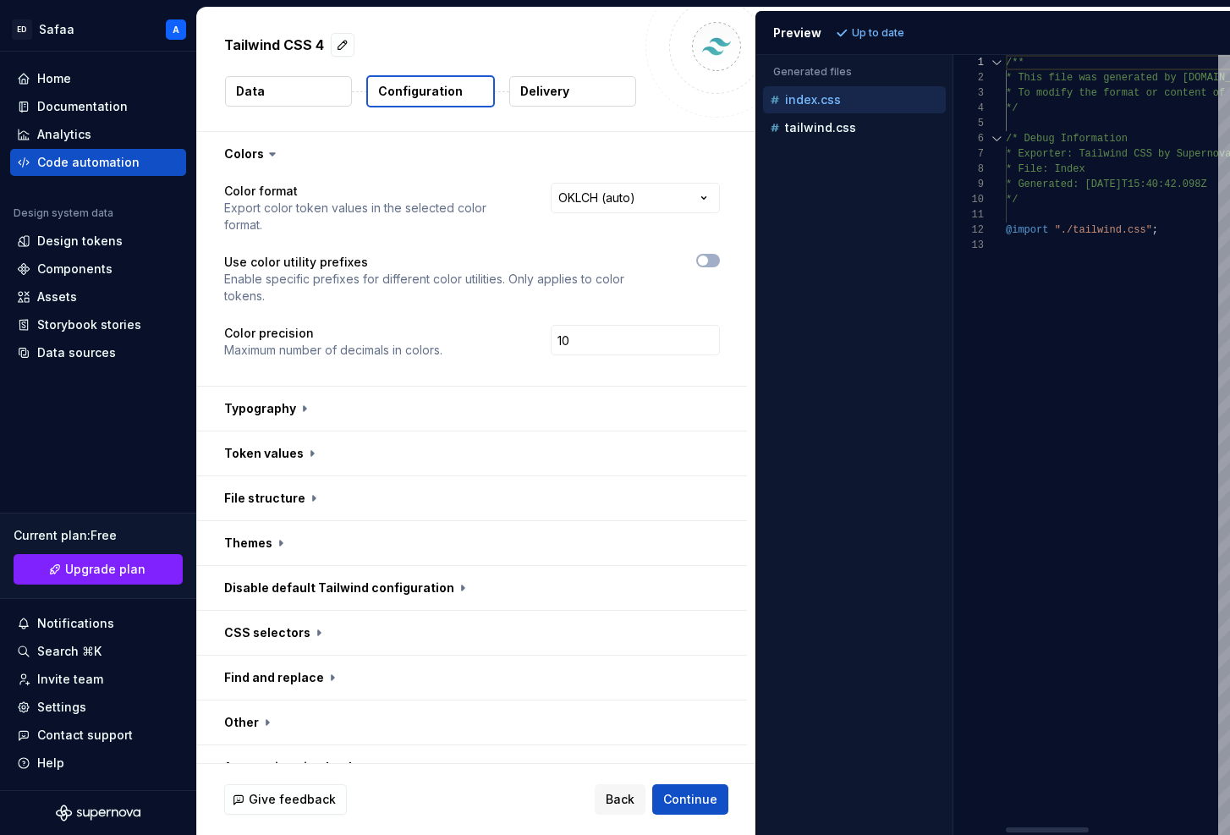
click at [954, 96] on div "Generated files Accessibility guide for tree . Navigate the tree with the arrow…" at bounding box center [993, 445] width 474 height 780
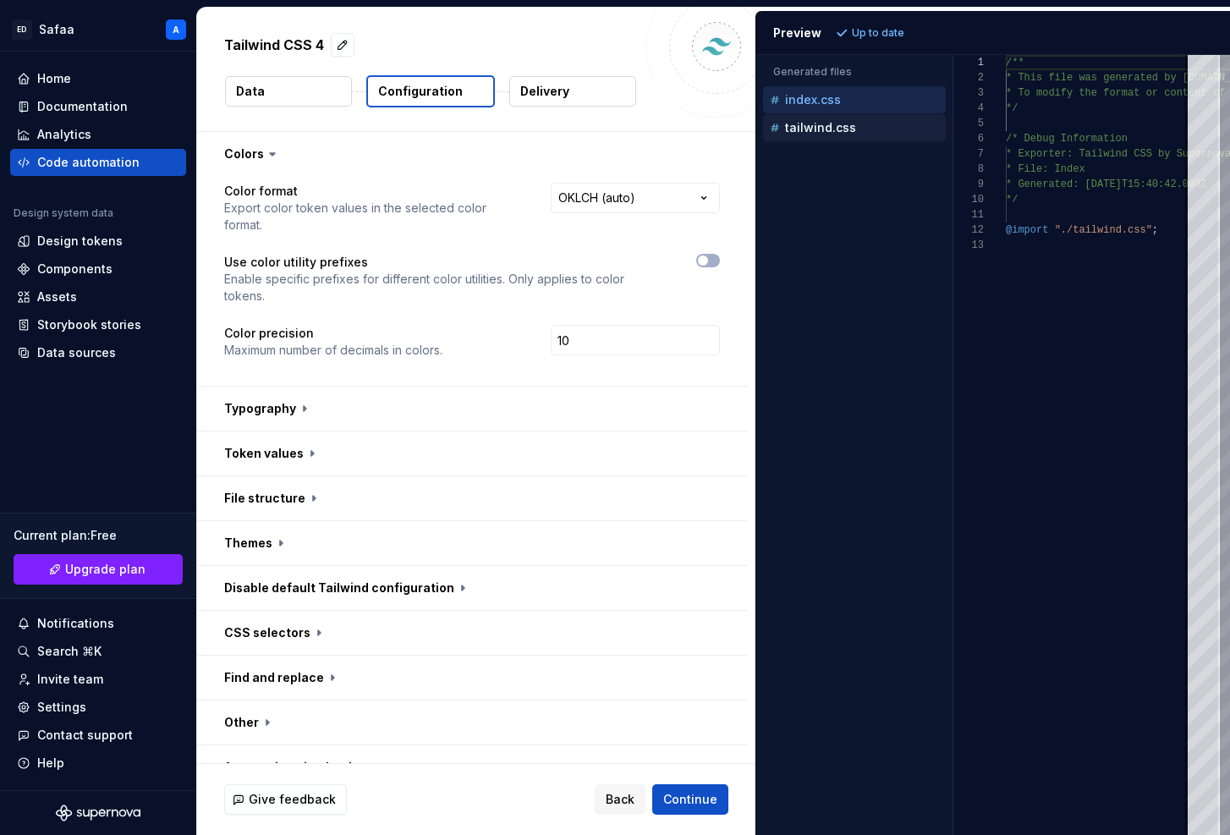
click at [839, 132] on p "tailwind.css" at bounding box center [820, 128] width 71 height 14
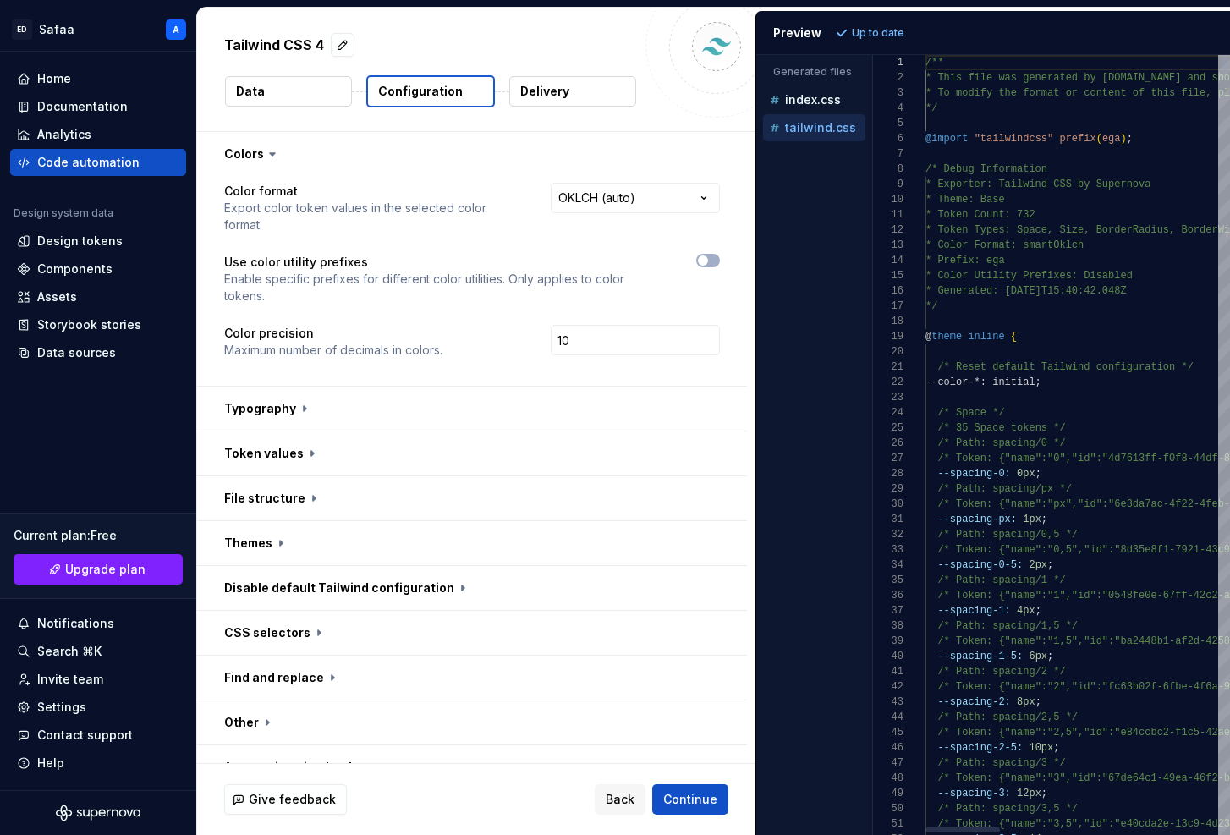
click at [870, 139] on div "Generated files Accessibility guide for tree . Navigate the tree with the arrow…" at bounding box center [993, 445] width 474 height 780
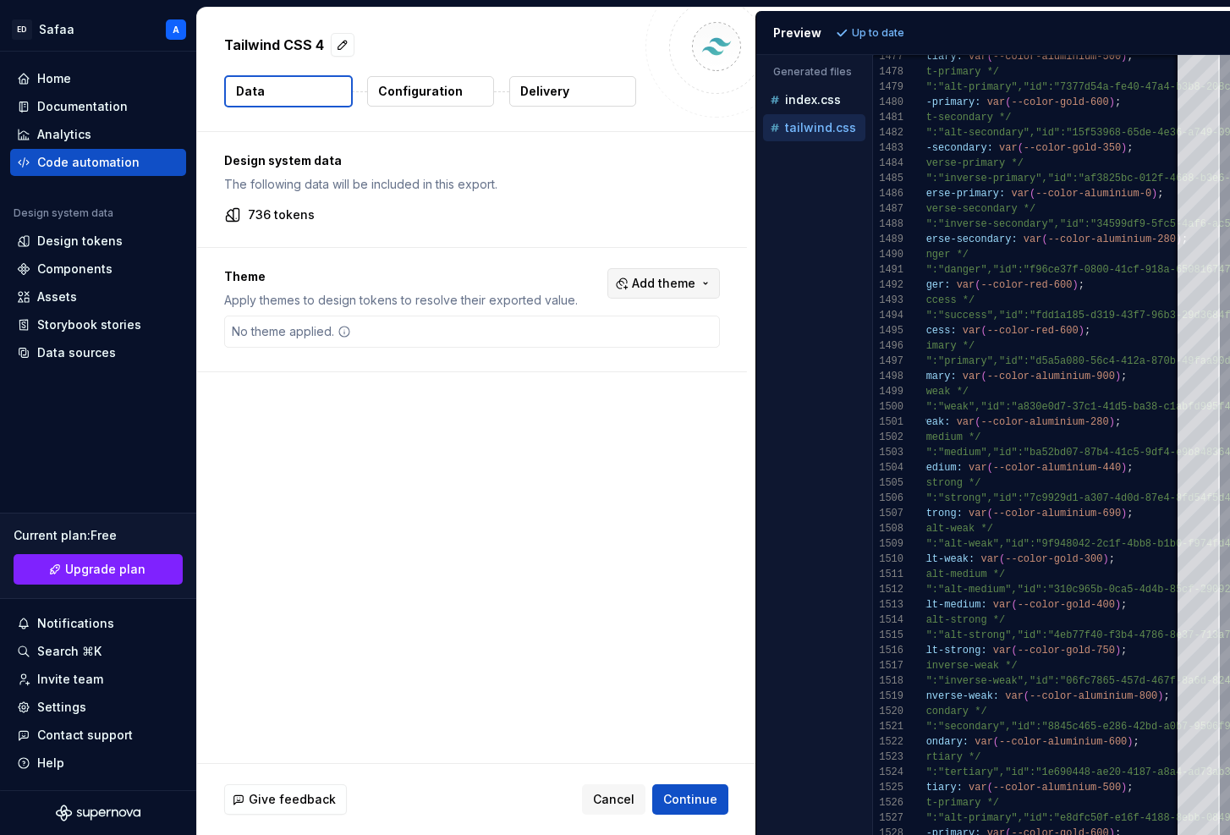
click at [670, 280] on span "Add theme" at bounding box center [663, 283] width 63 height 17
click at [546, 349] on div "Suggestions" at bounding box center [543, 351] width 14 height 14
click at [487, 433] on html "ED Safaa A Home Documentation Analytics Code automation Design system data Desi…" at bounding box center [615, 417] width 1230 height 835
click at [899, 36] on span "Refresh preview" at bounding box center [895, 33] width 85 height 14
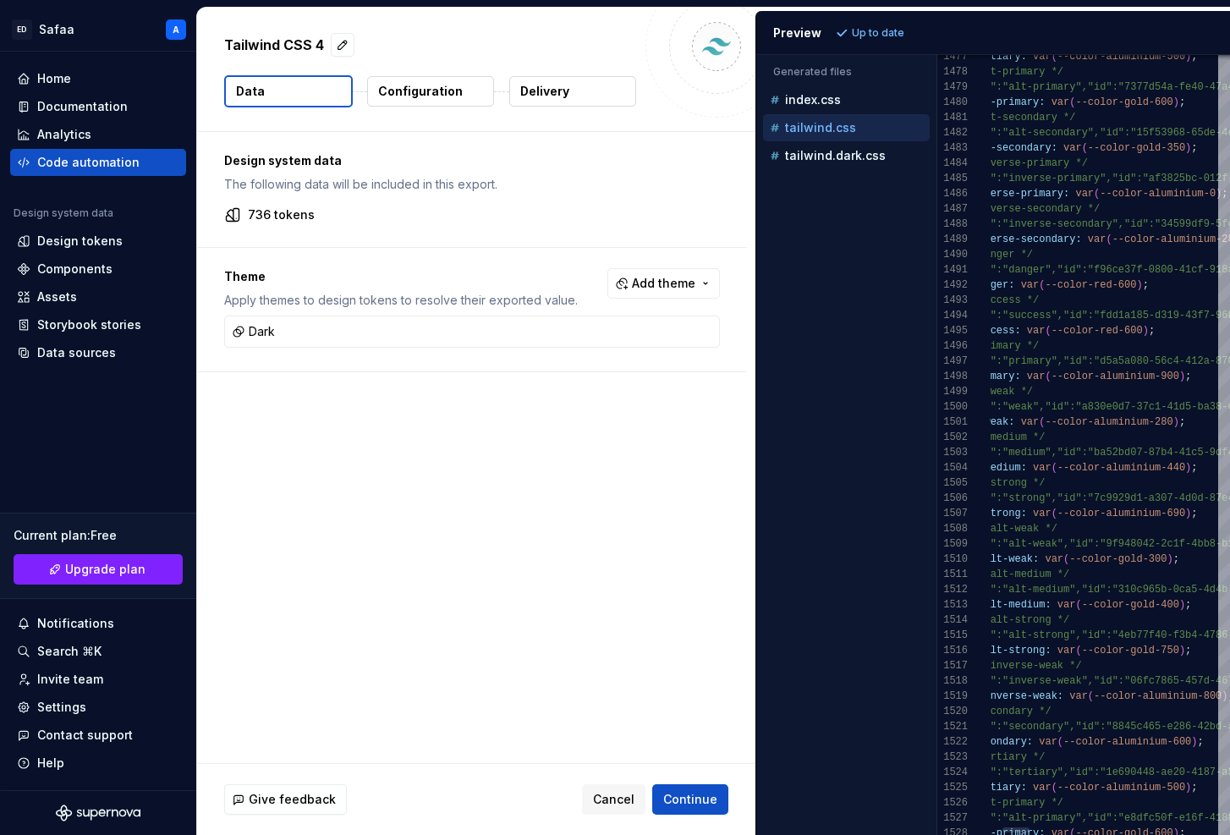
click at [935, 153] on div "Generated files Accessibility guide for tree . Navigate the tree with the arrow…" at bounding box center [993, 445] width 474 height 780
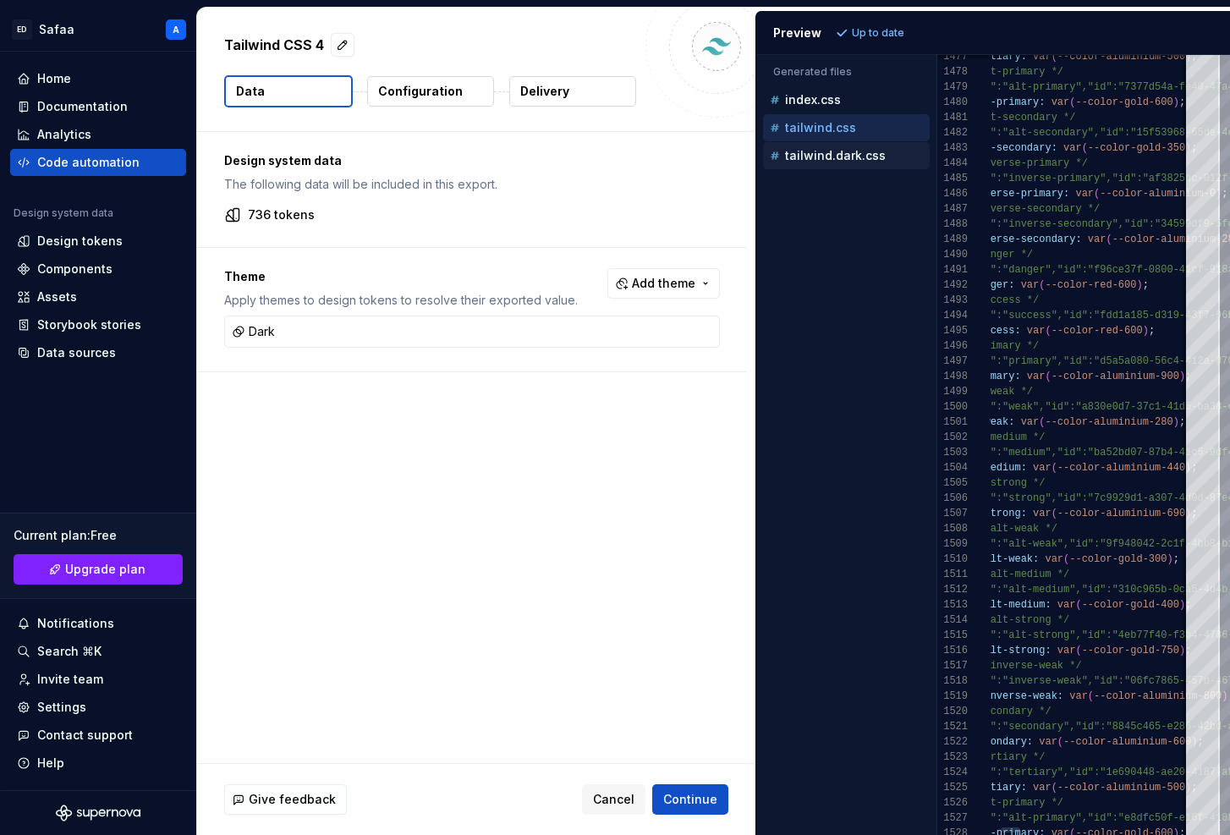
click at [847, 157] on p "tailwind.dark.css" at bounding box center [835, 156] width 101 height 14
type textarea "**********"
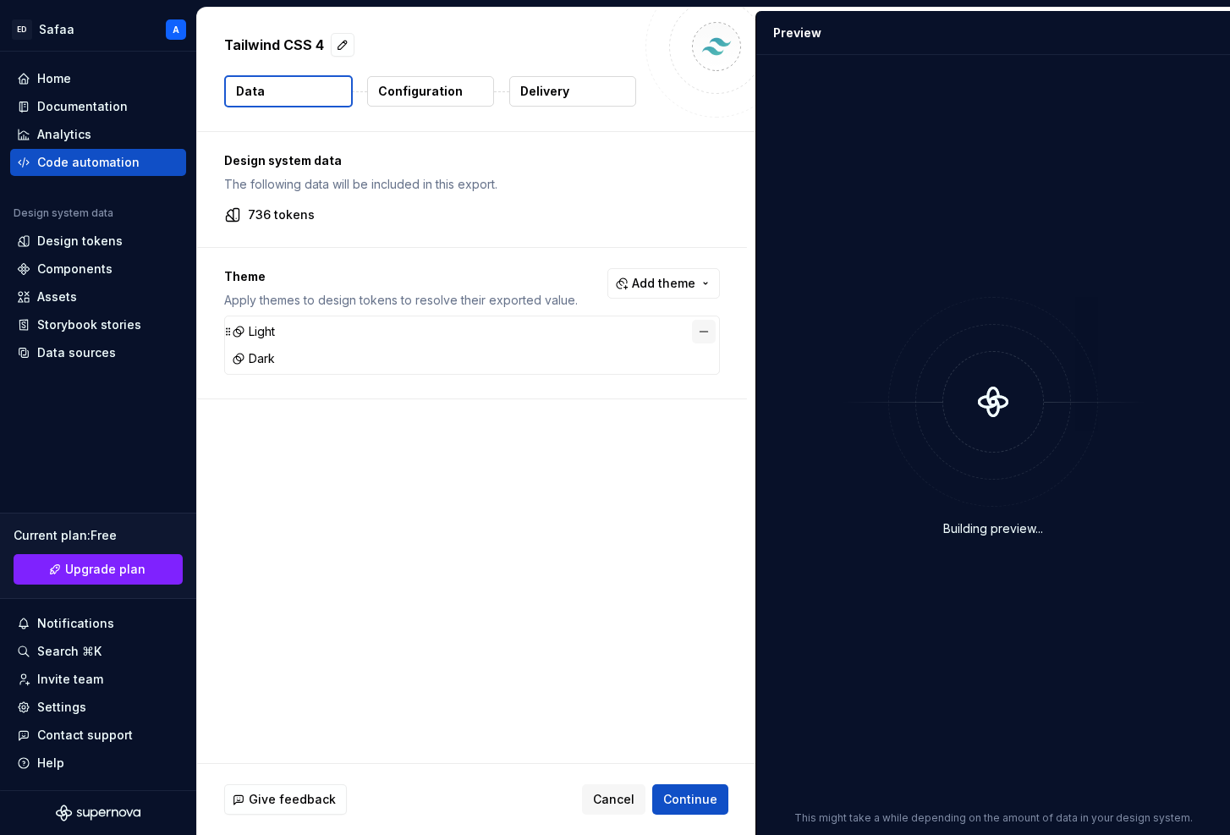
click at [706, 331] on button "button" at bounding box center [704, 332] width 24 height 24
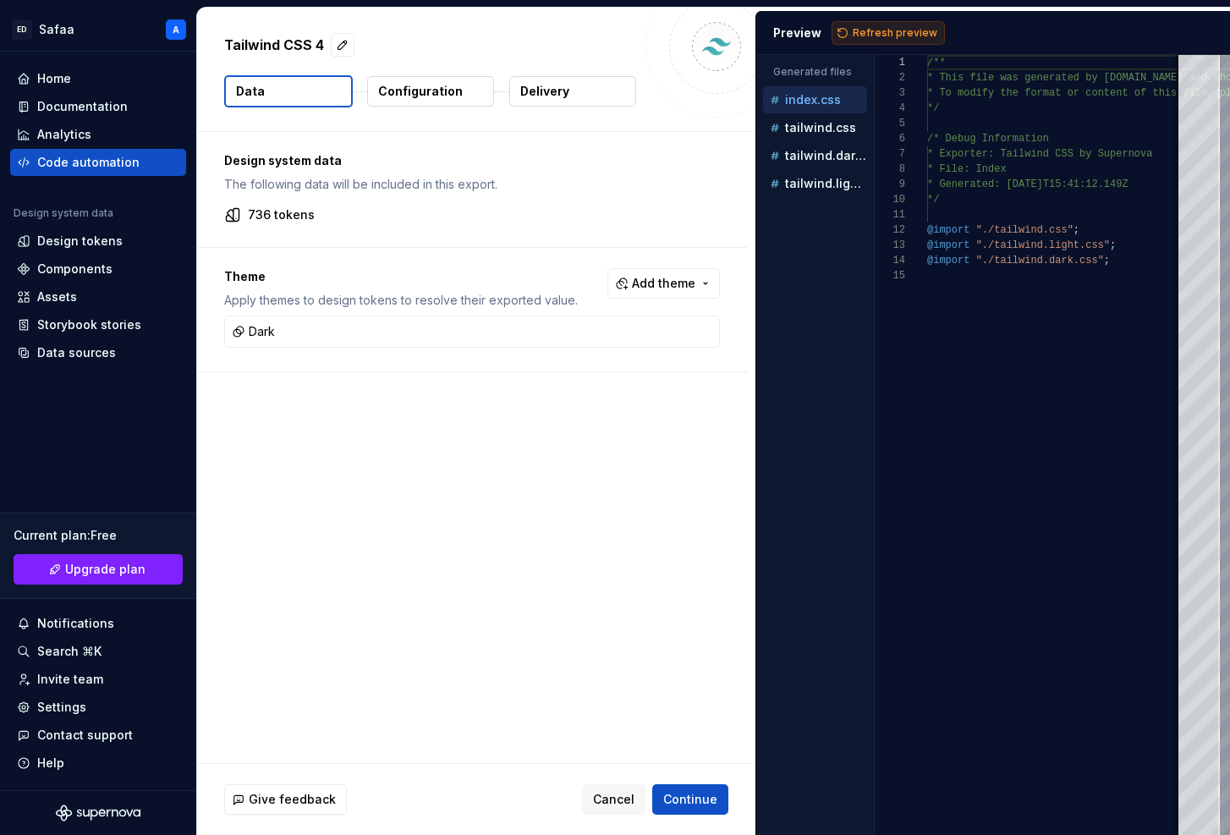
click at [889, 29] on span "Refresh preview" at bounding box center [895, 33] width 85 height 14
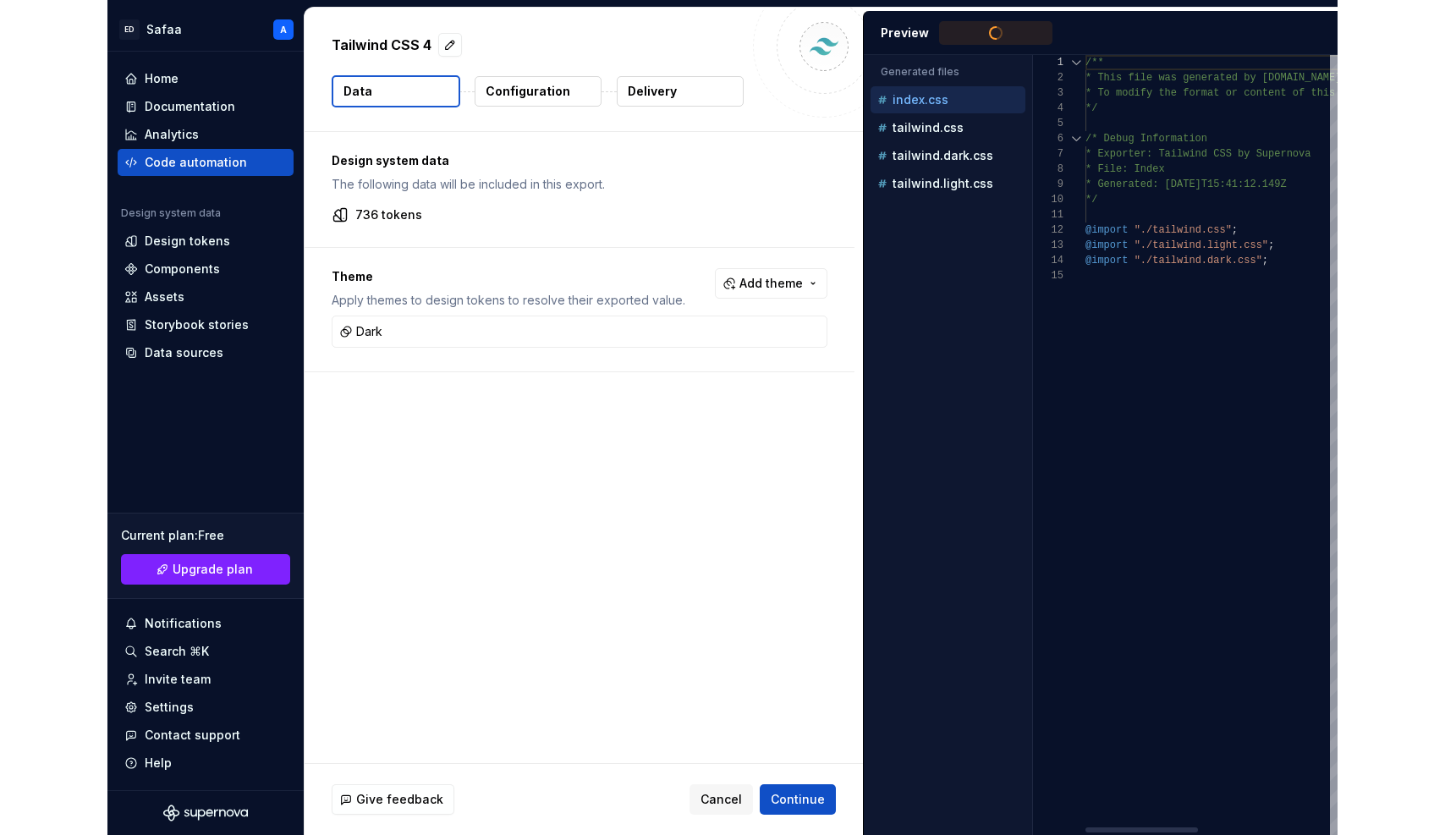
scroll to position [152, 0]
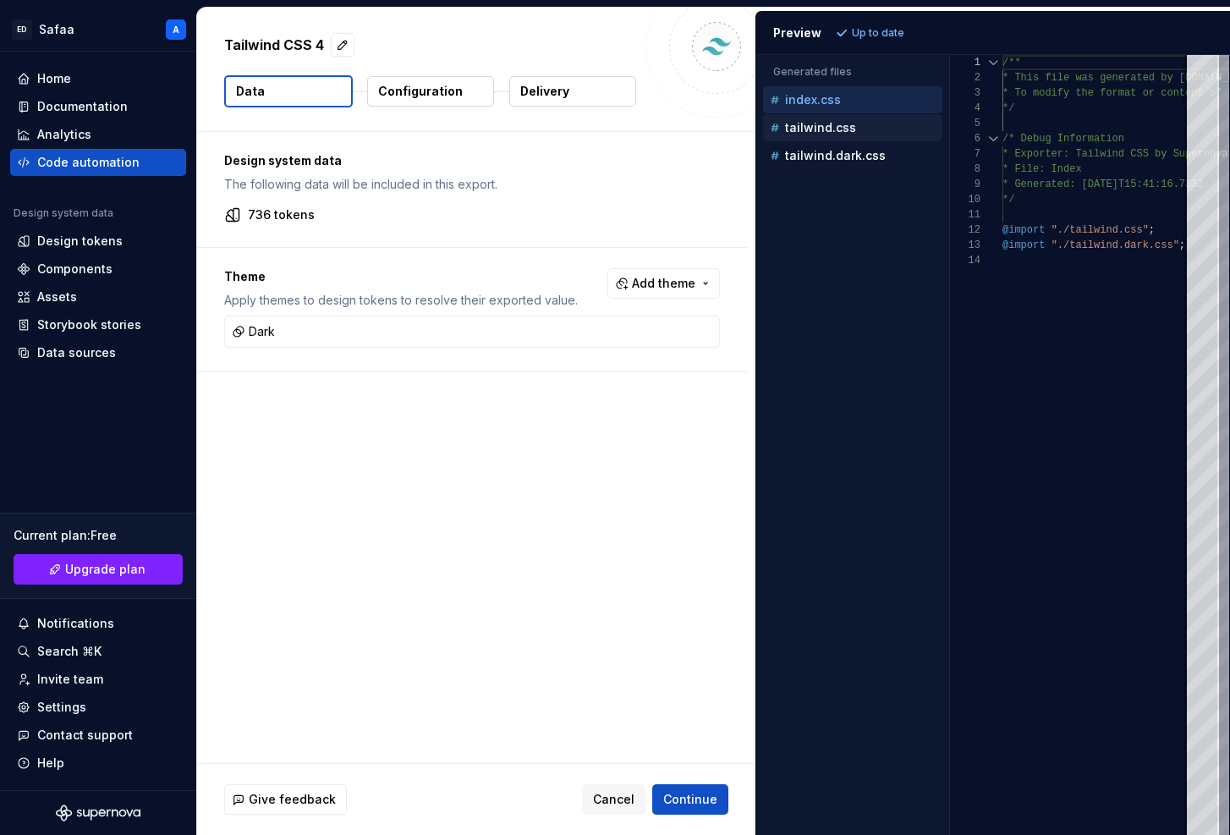
click at [831, 129] on p "tailwind.css" at bounding box center [820, 128] width 71 height 14
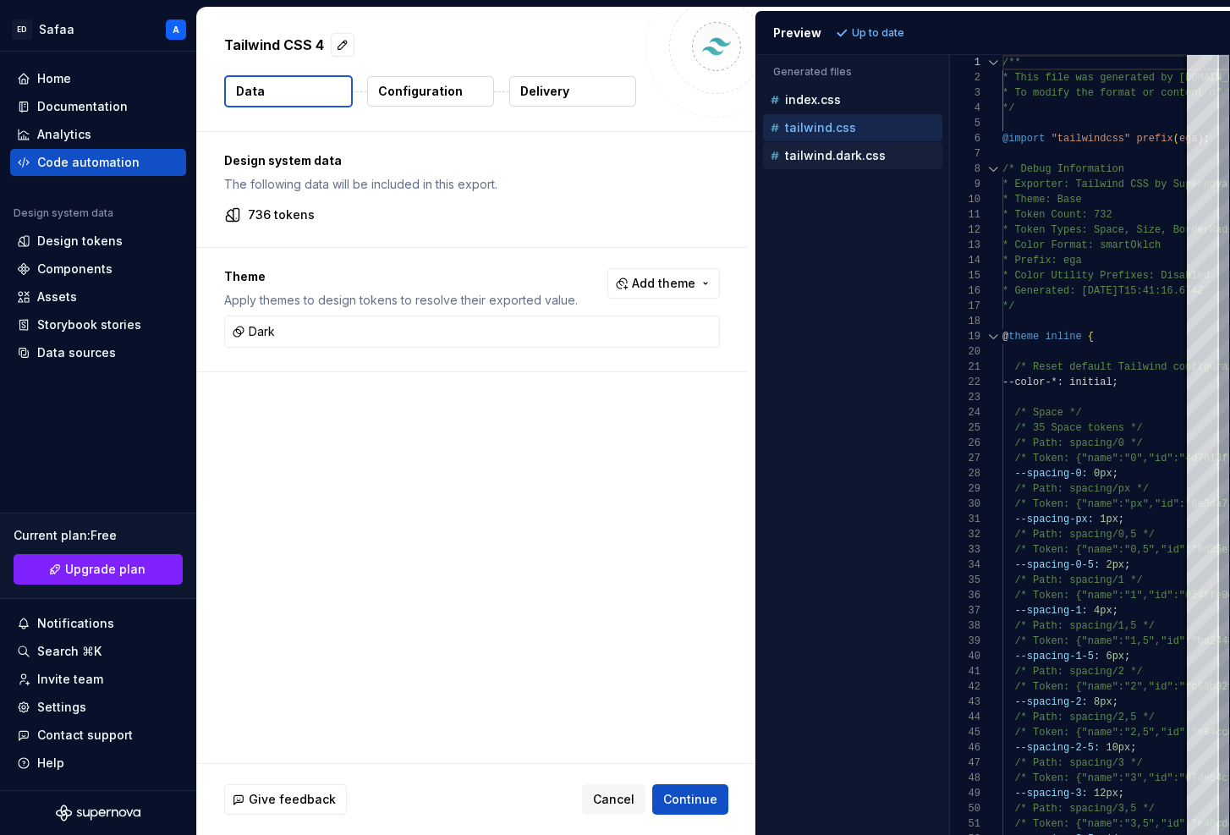
click at [833, 159] on p "tailwind.dark.css" at bounding box center [835, 156] width 101 height 14
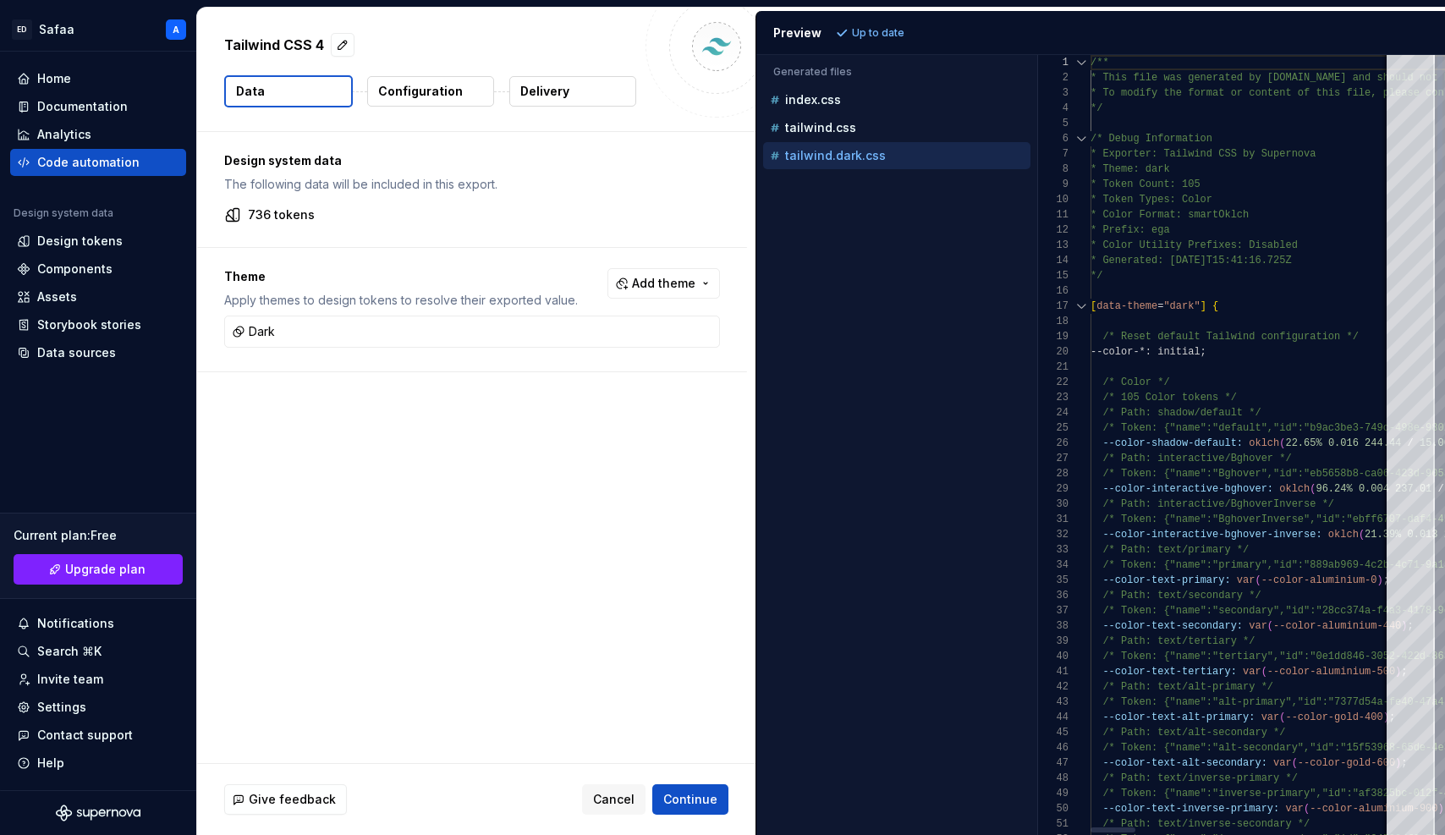
scroll to position [91, 129]
click at [855, 122] on div "tailwind.css" at bounding box center [898, 127] width 264 height 17
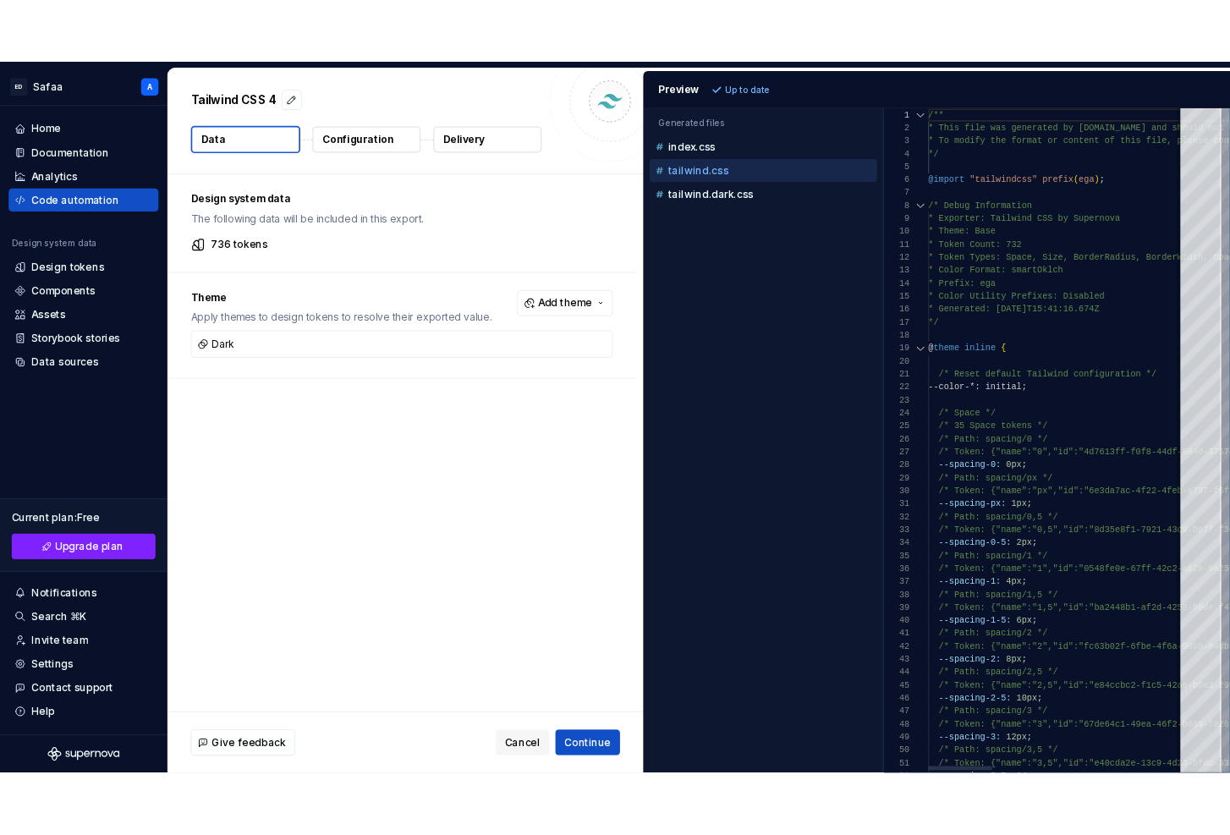
scroll to position [122, 91]
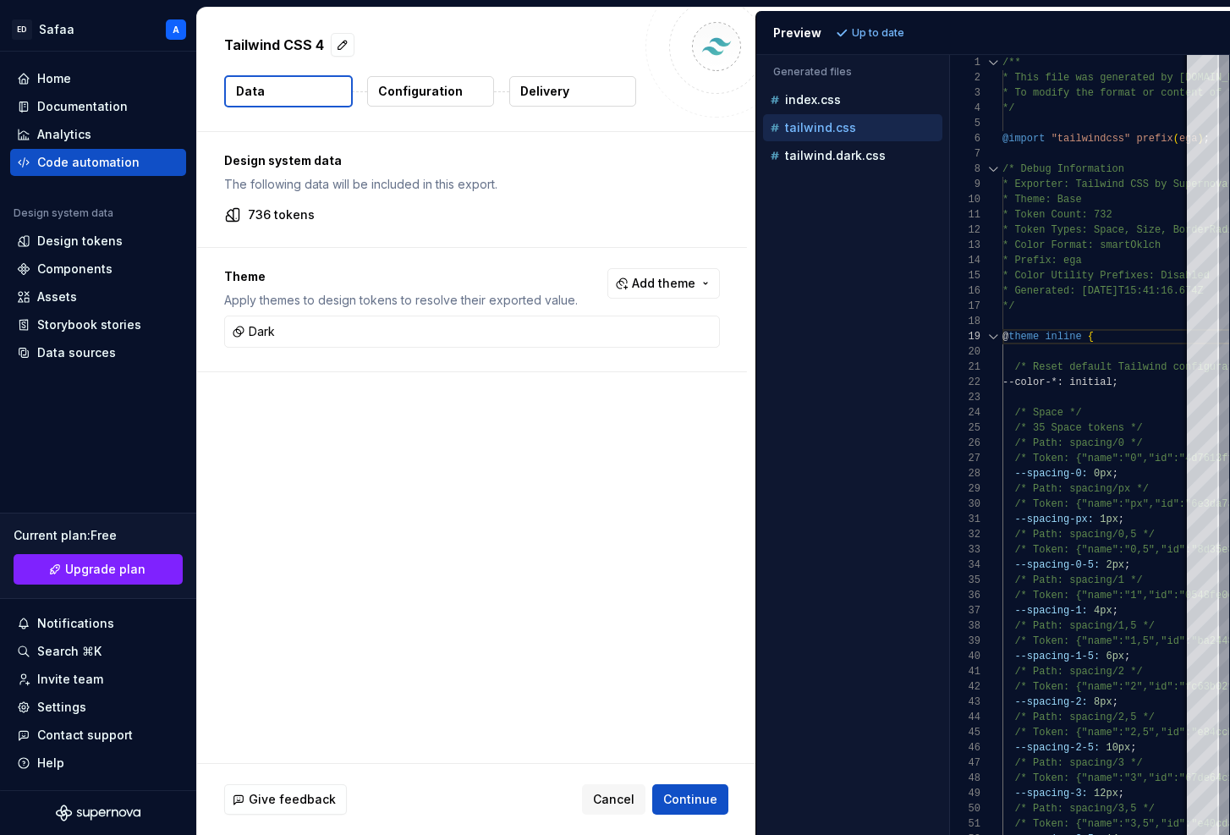
click at [421, 93] on p "Configuration" at bounding box center [420, 91] width 85 height 17
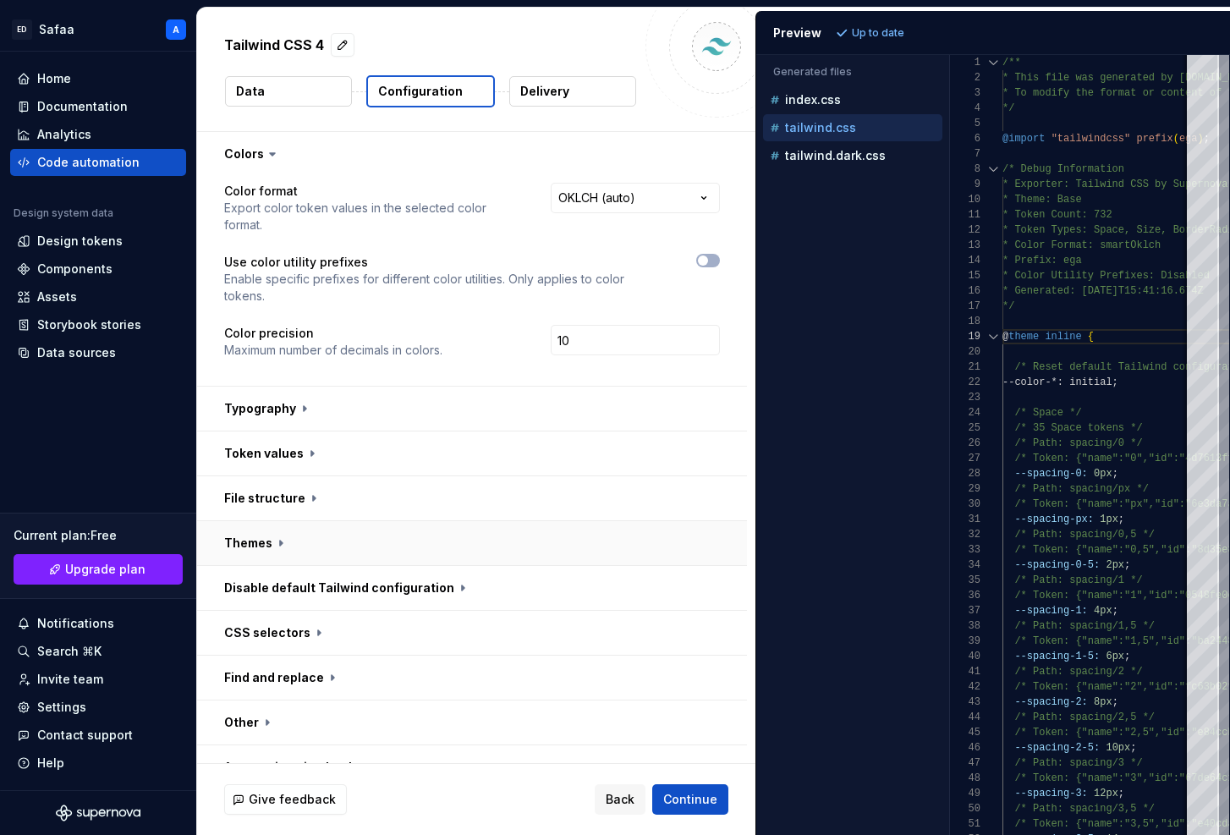
click at [278, 521] on button "button" at bounding box center [472, 543] width 550 height 44
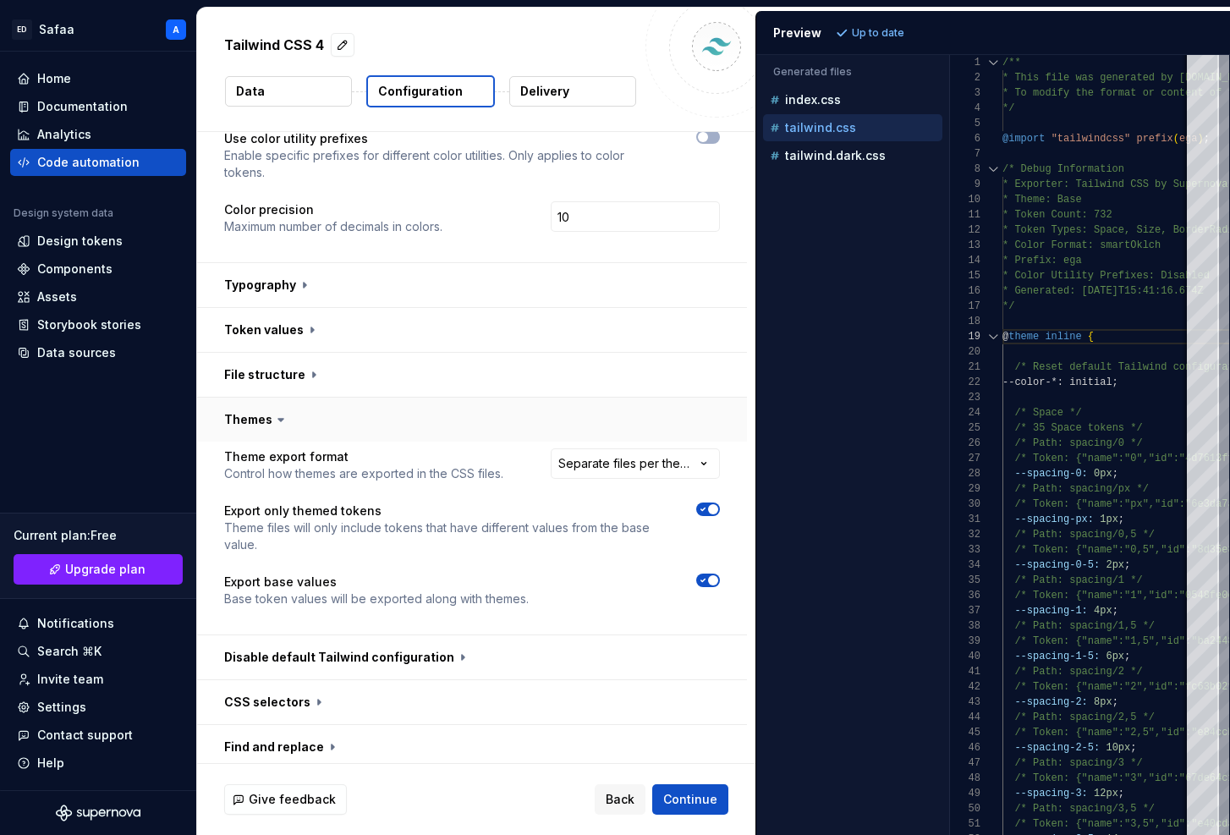
scroll to position [186, 0]
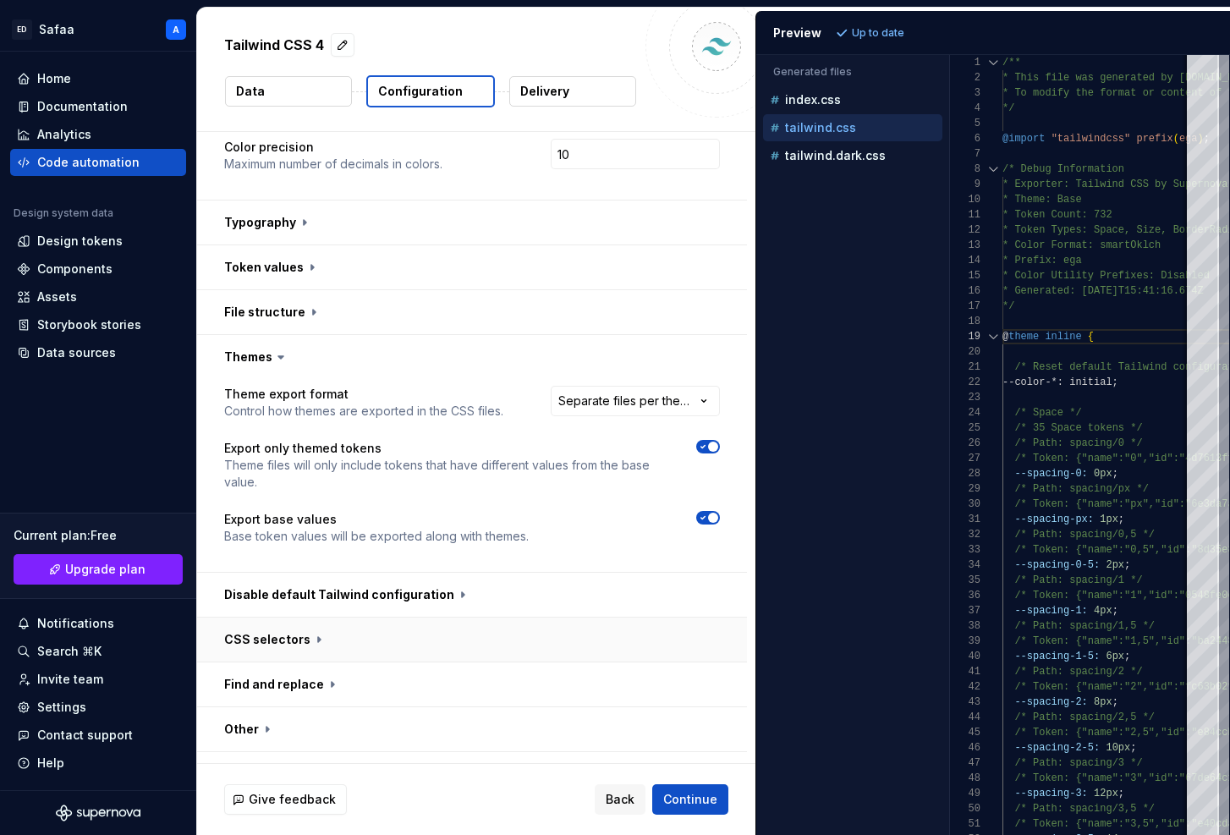
click at [299, 617] on button "button" at bounding box center [472, 639] width 550 height 44
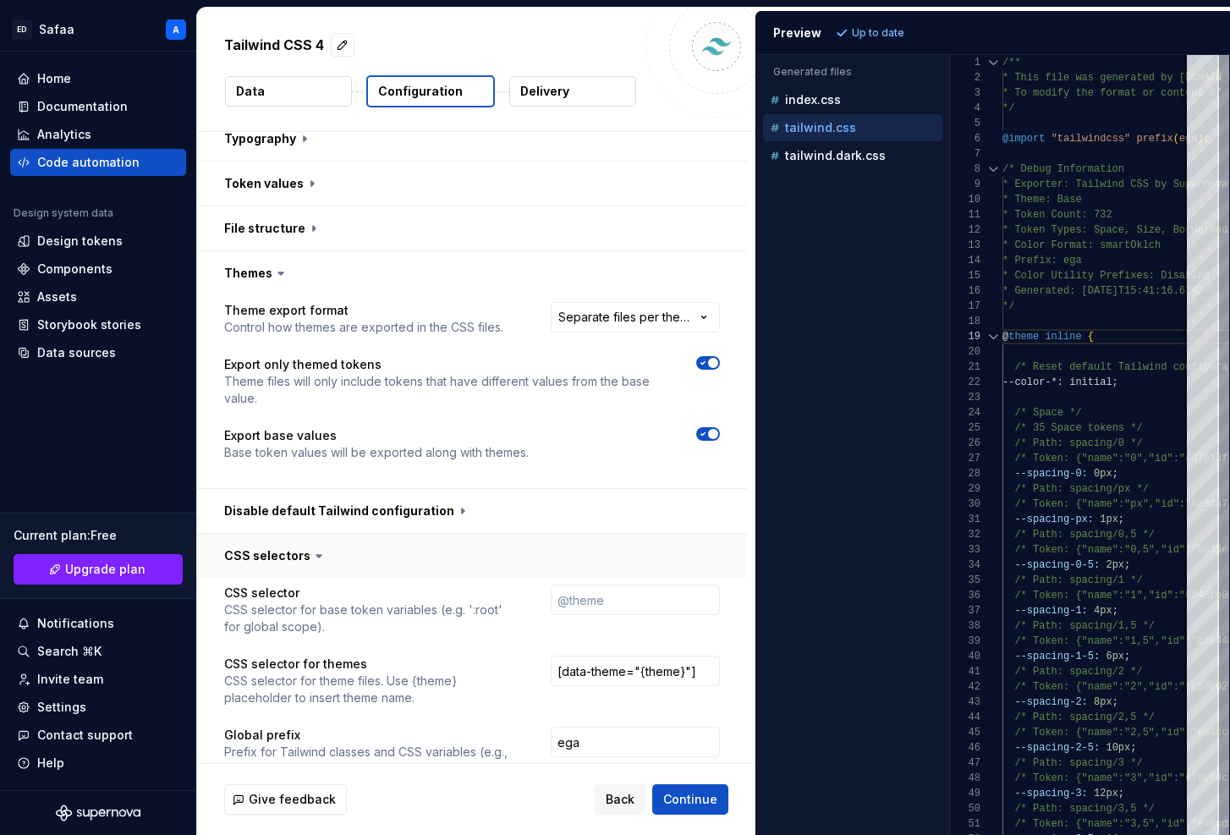
scroll to position [277, 0]
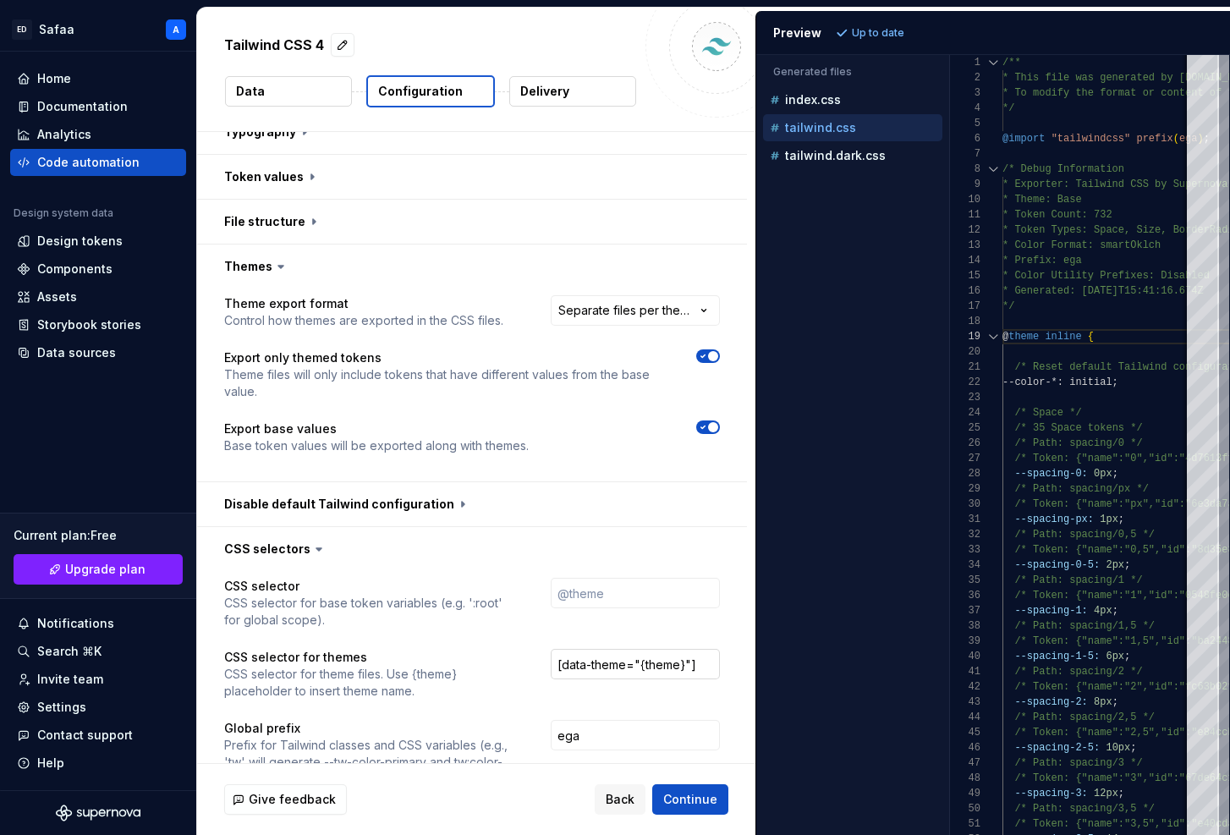
click at [601, 649] on input "[data-theme="{theme}"]" at bounding box center [635, 664] width 169 height 30
click at [627, 649] on input "[data-theme="{theme}"]" at bounding box center [635, 664] width 169 height 30
click at [611, 578] on input "text" at bounding box center [635, 593] width 169 height 30
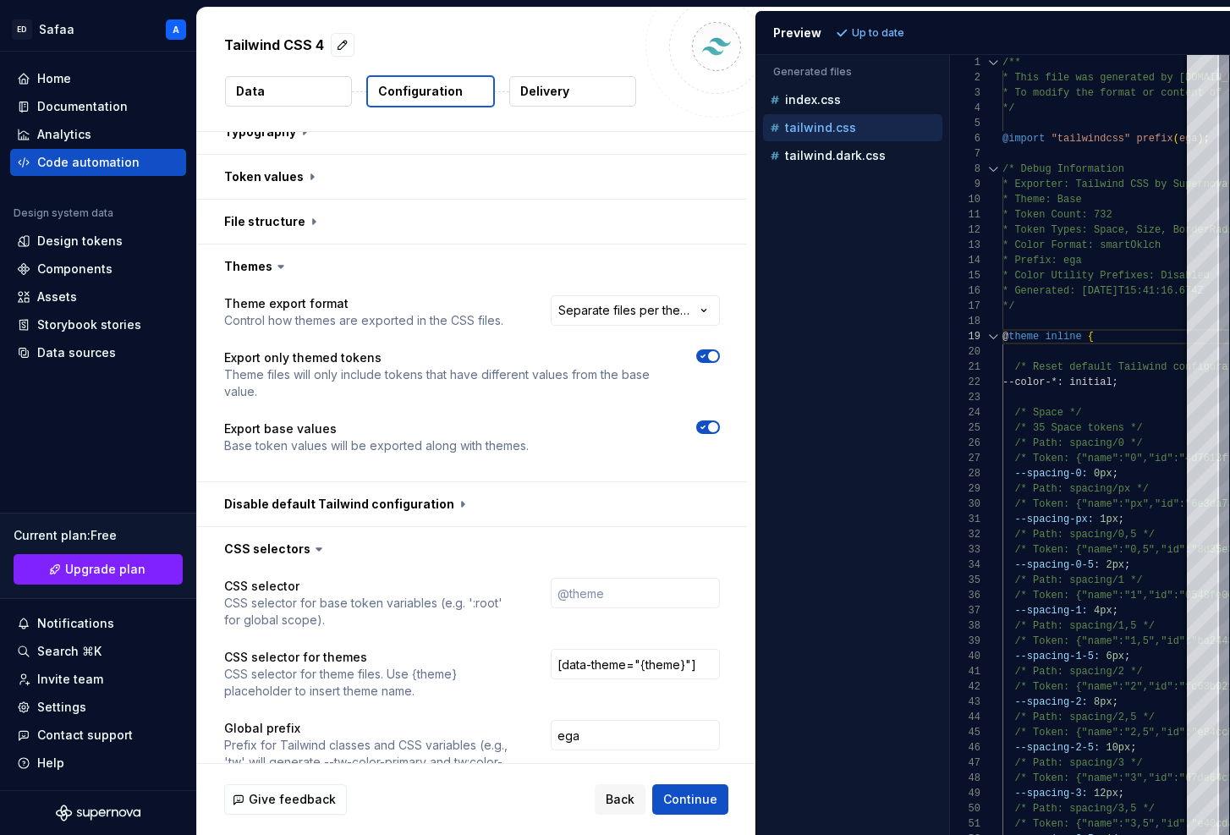
click at [602, 592] on div at bounding box center [635, 603] width 169 height 51
click at [597, 649] on input "[data-theme="{theme}"]" at bounding box center [635, 664] width 169 height 30
click at [626, 649] on input "[data-theme="{theme}"]" at bounding box center [635, 664] width 169 height 30
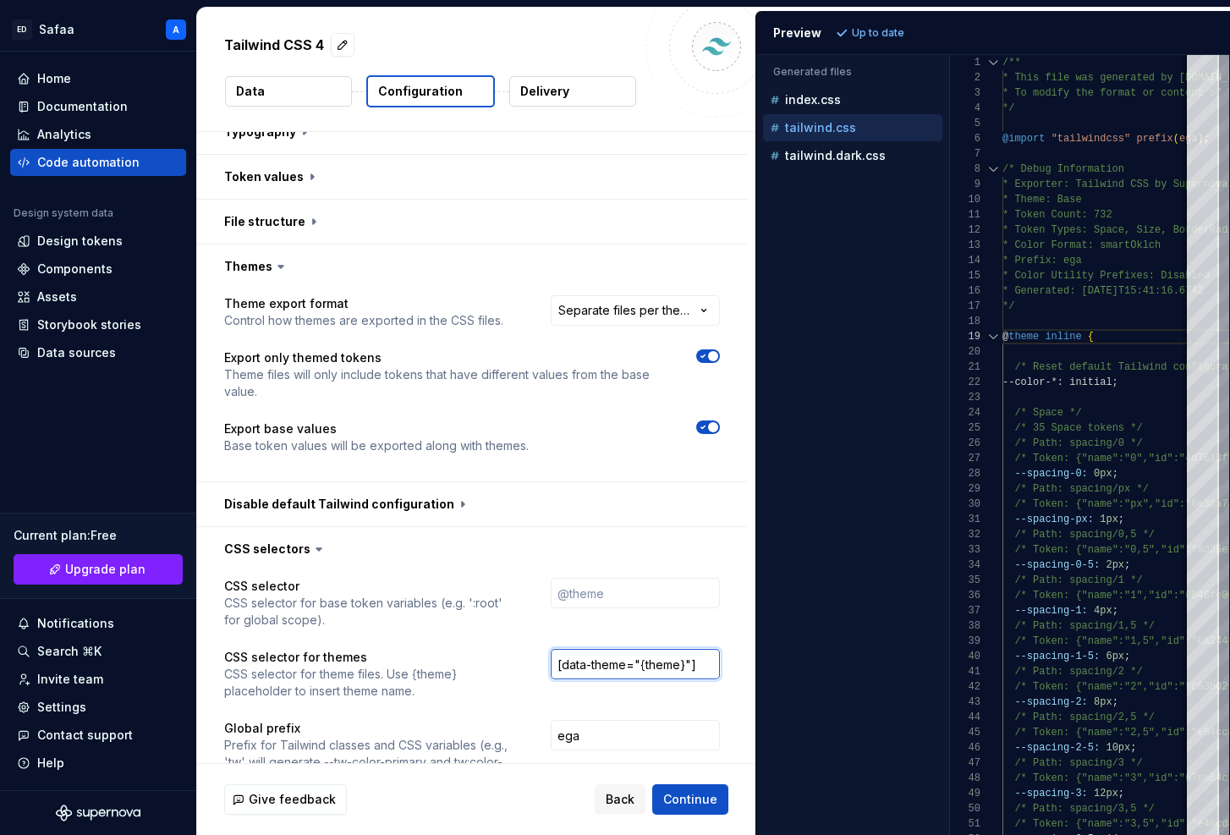
click at [706, 649] on input "[data-theme="{theme}"]" at bounding box center [635, 664] width 169 height 30
click at [820, 156] on p "tailwind.dark.css" at bounding box center [835, 156] width 101 height 14
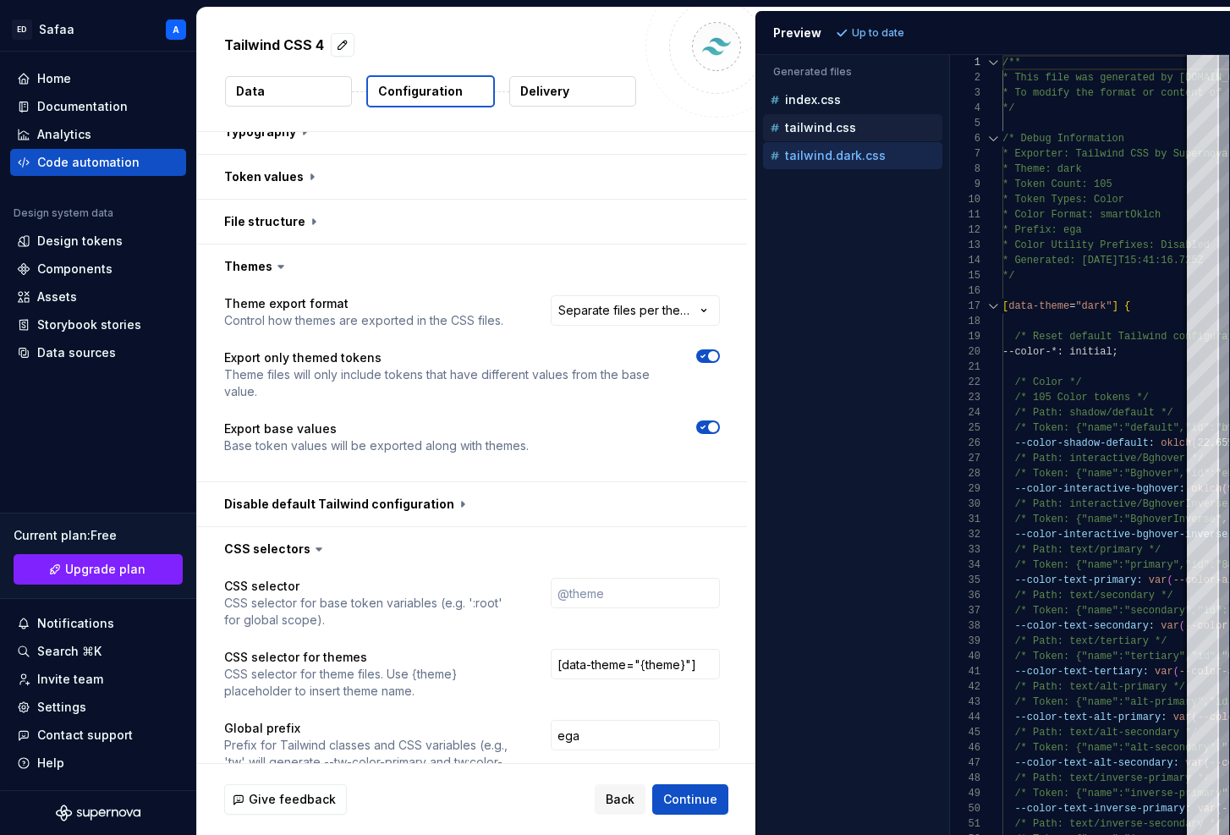
click at [842, 131] on p "tailwind.css" at bounding box center [820, 128] width 71 height 14
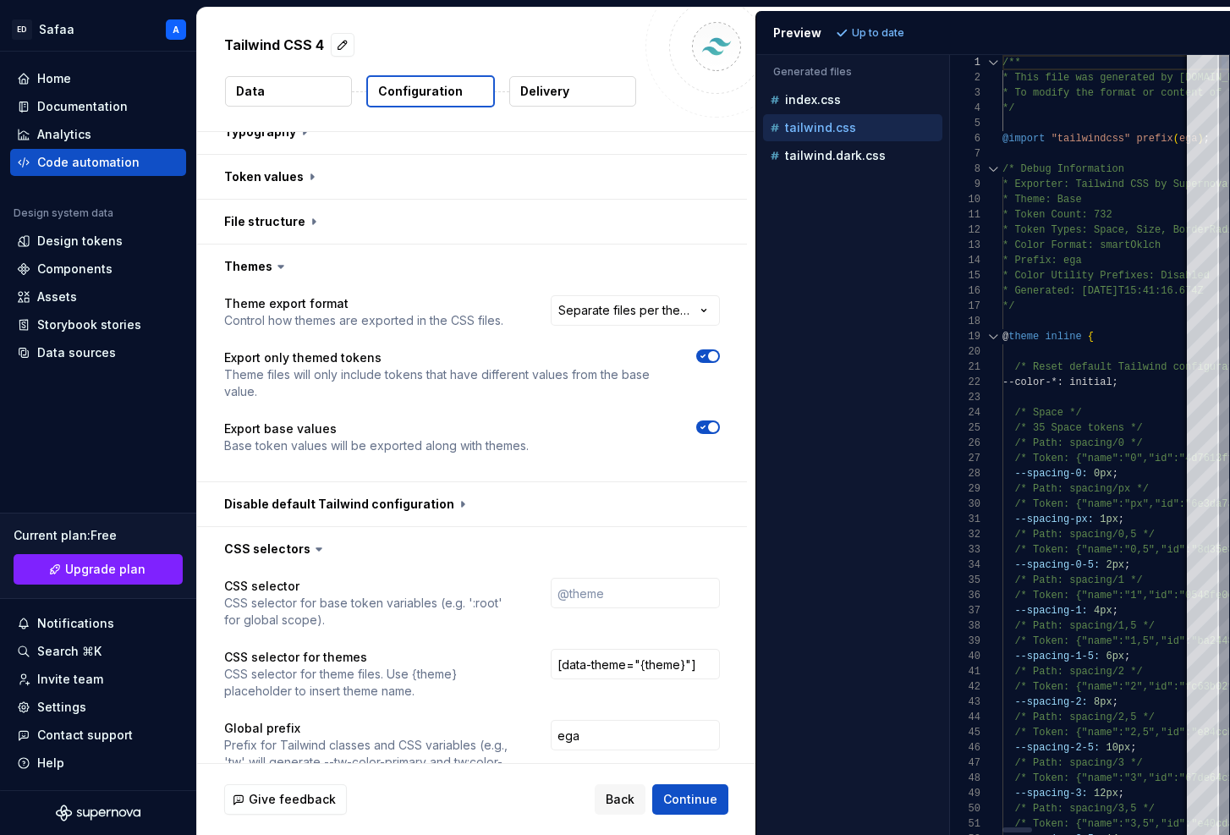
click at [813, 95] on p "index.css" at bounding box center [813, 100] width 56 height 14
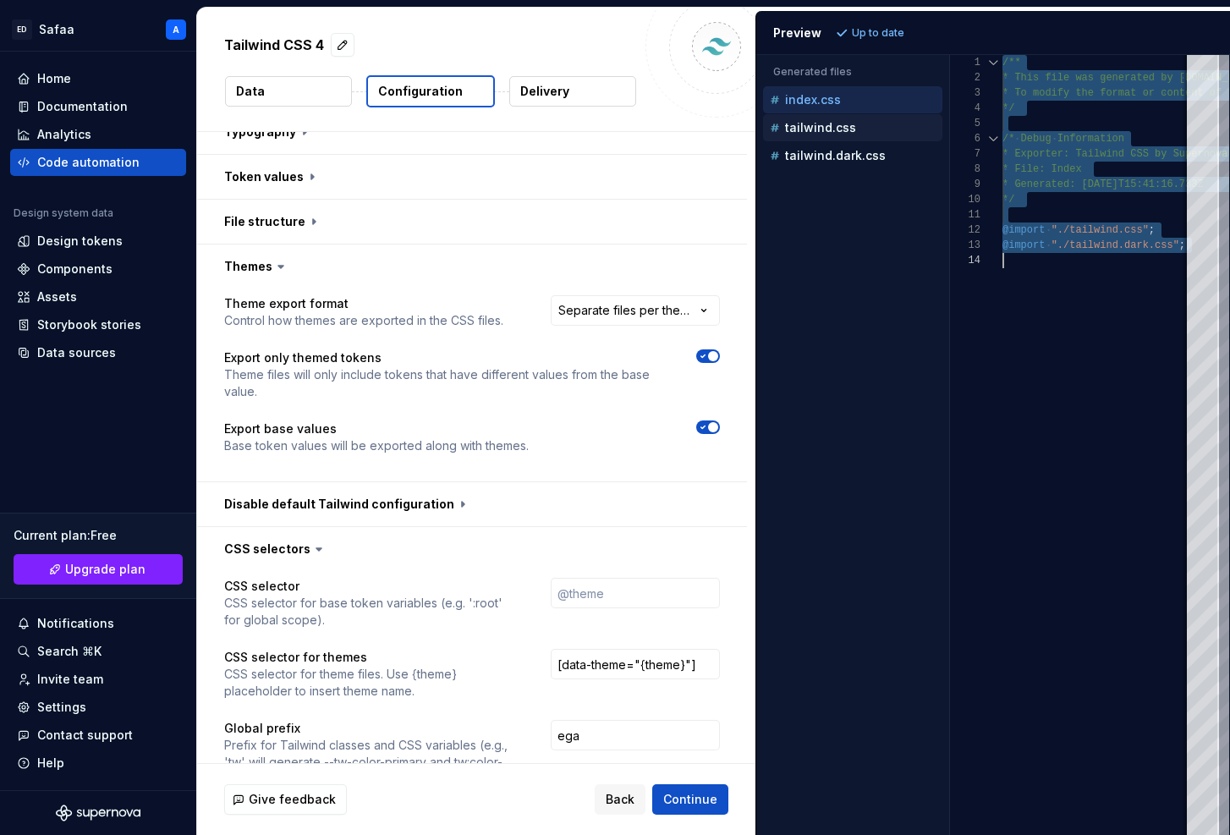
click at [822, 134] on p "tailwind.css" at bounding box center [820, 128] width 71 height 14
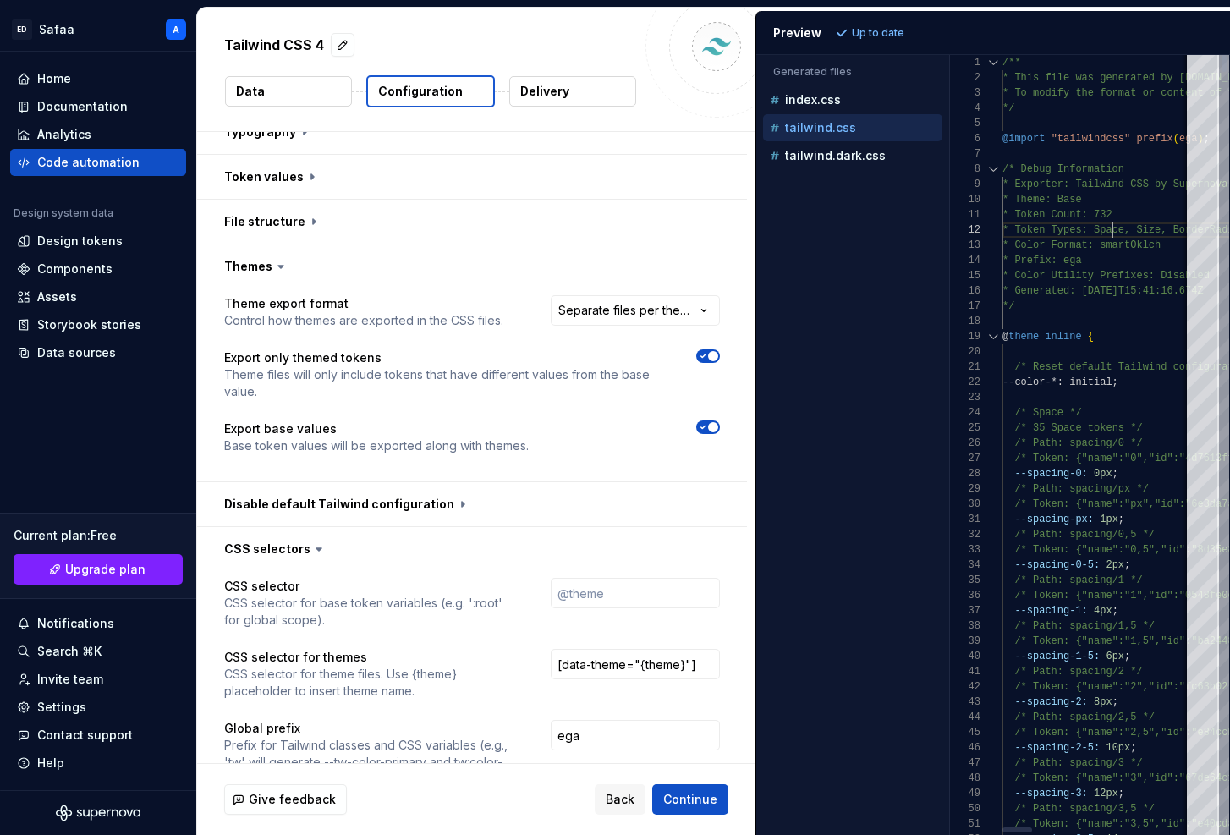
scroll to position [15, 110]
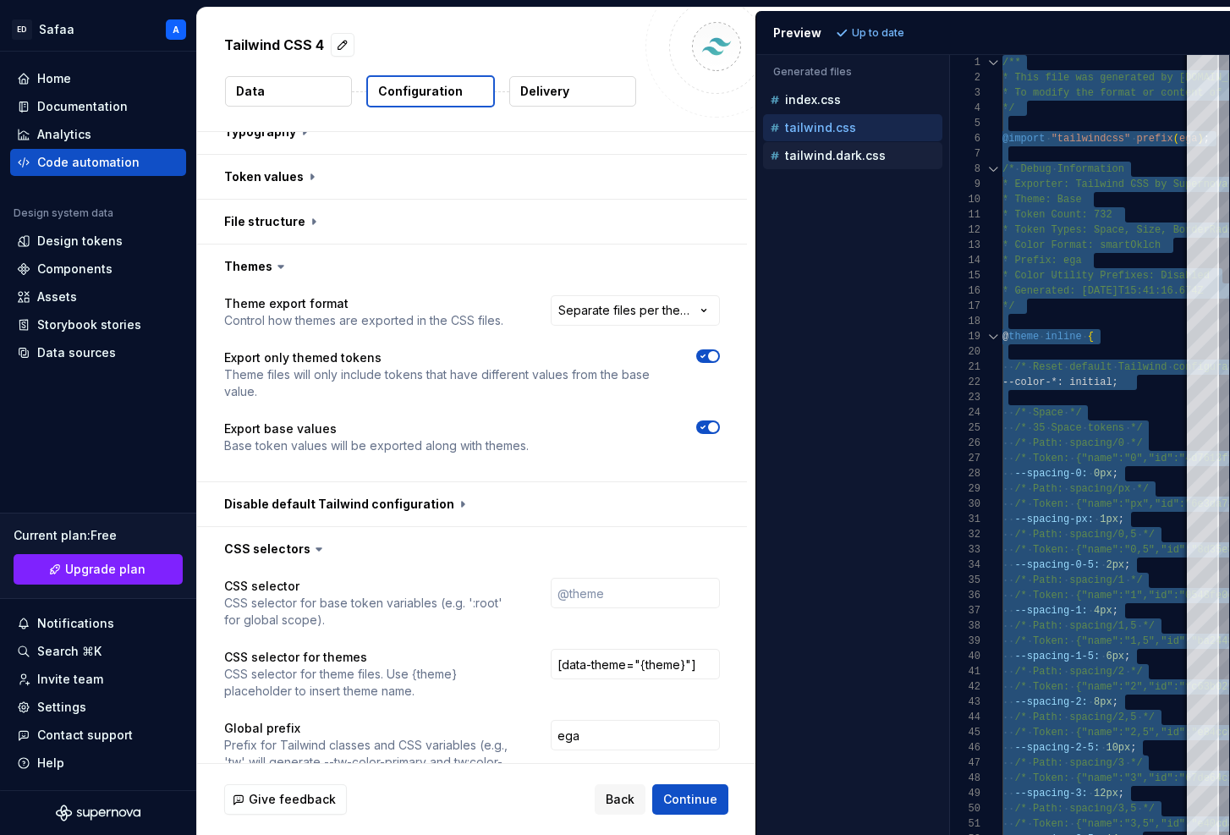
click at [832, 153] on p "tailwind.dark.css" at bounding box center [835, 156] width 101 height 14
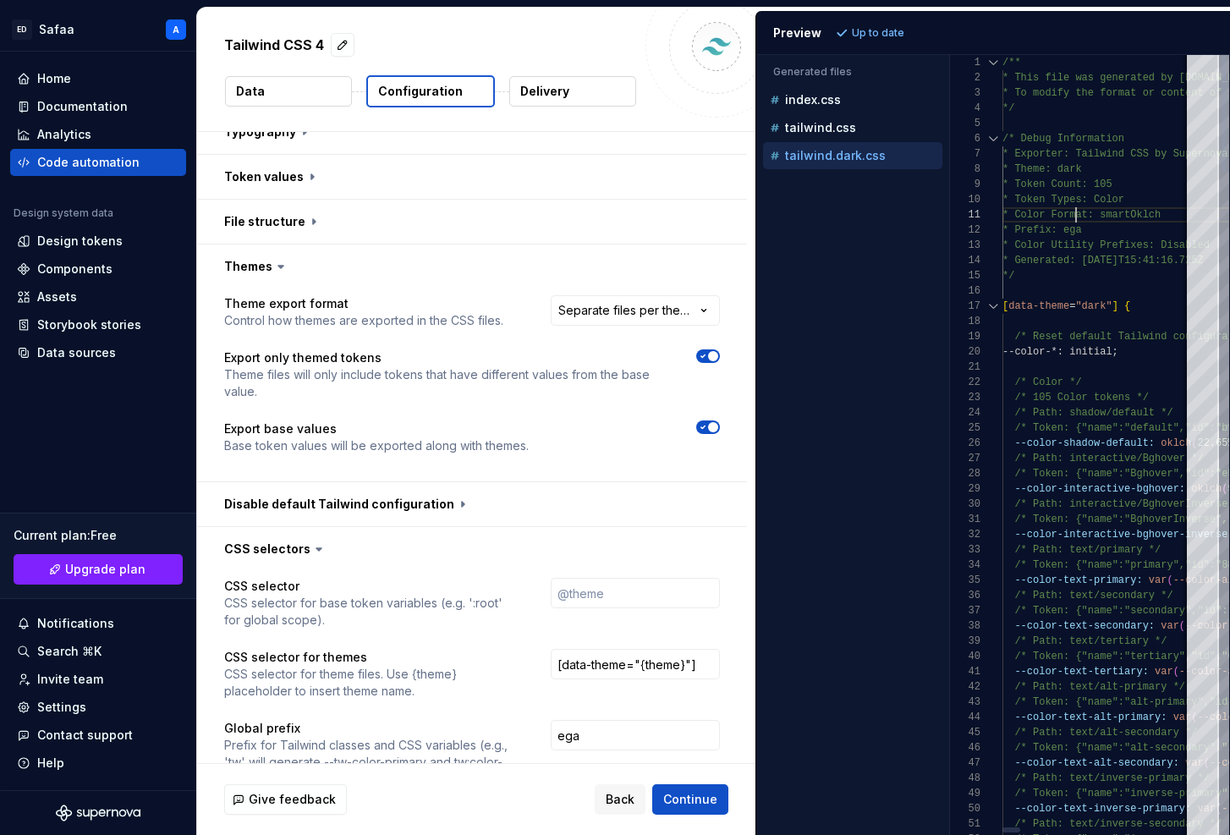
scroll to position [0, 74]
type textarea "**********"
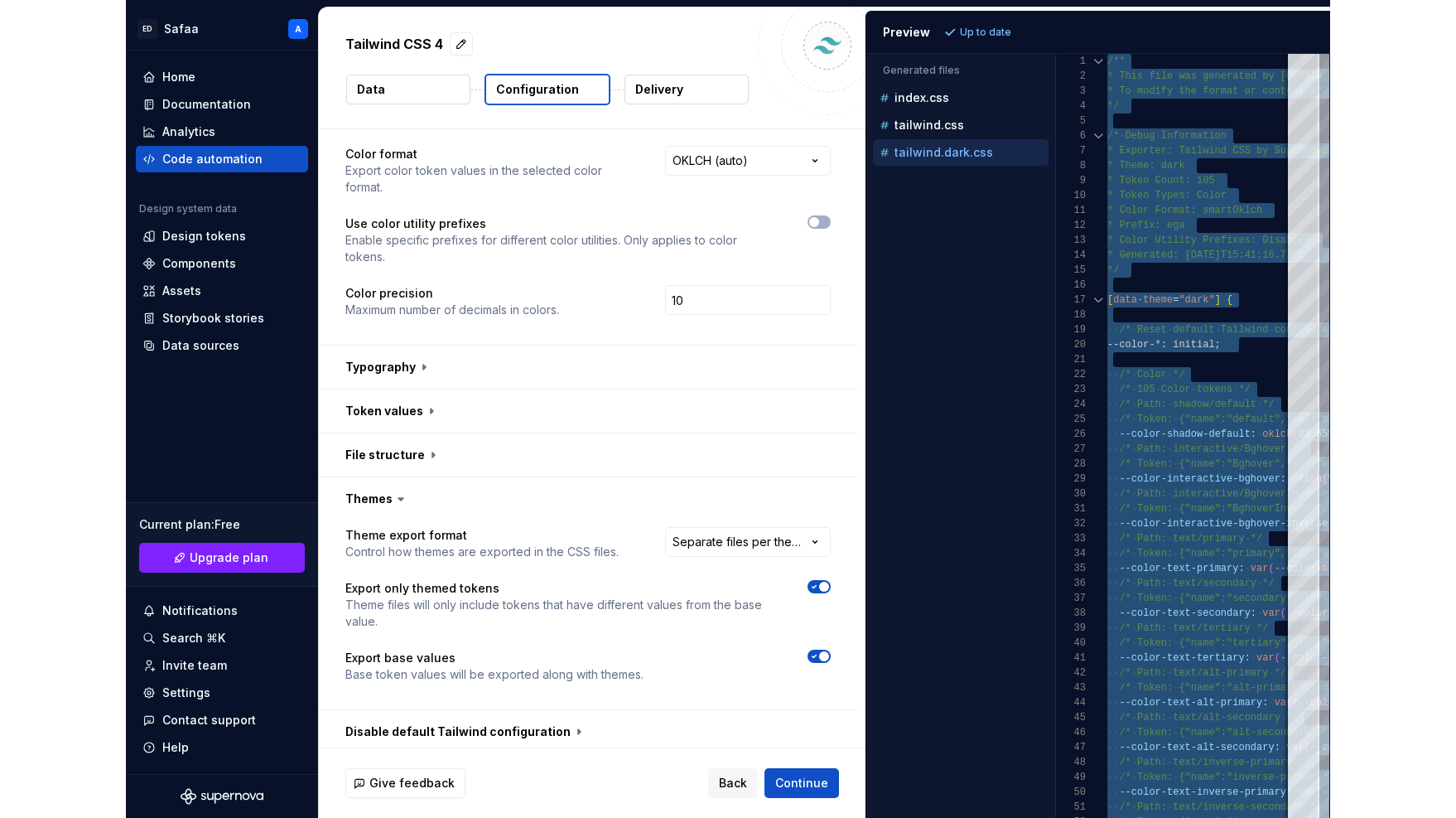
scroll to position [0, 0]
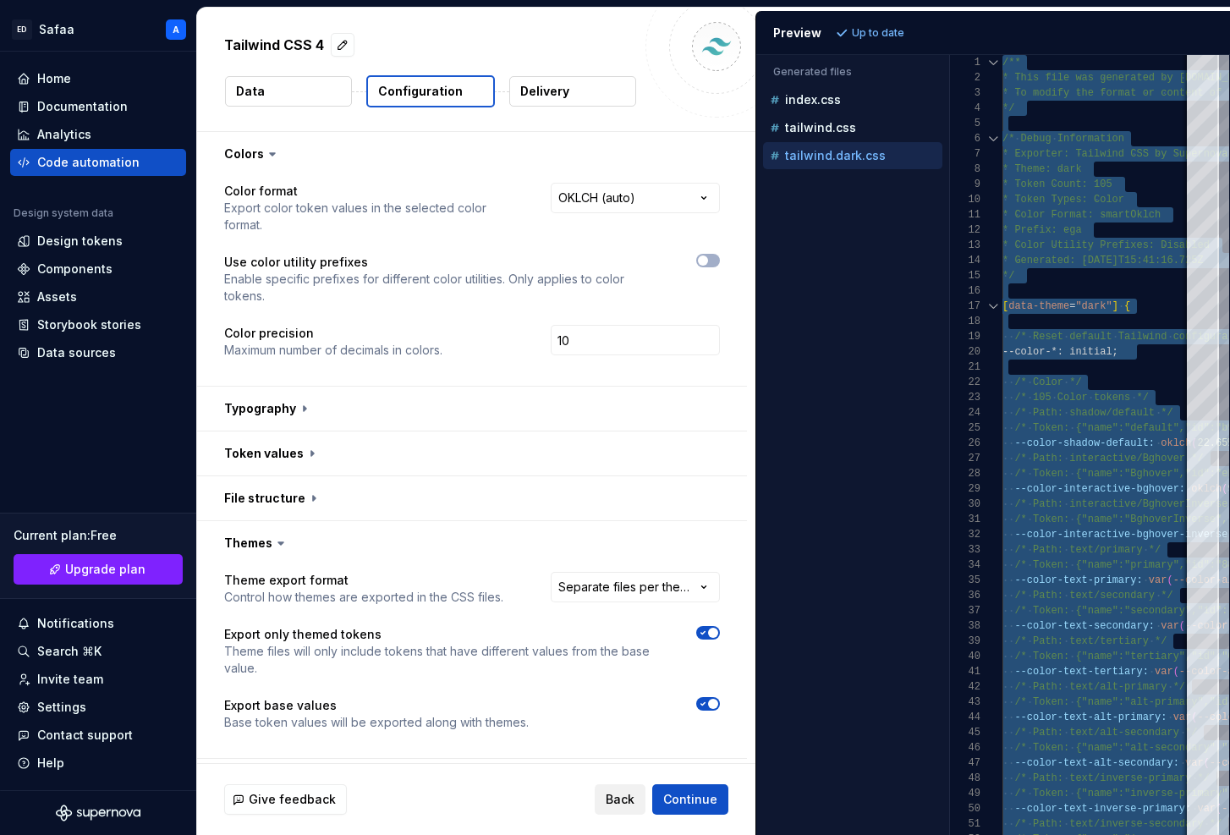
click at [625, 791] on span "Back" at bounding box center [620, 799] width 29 height 17
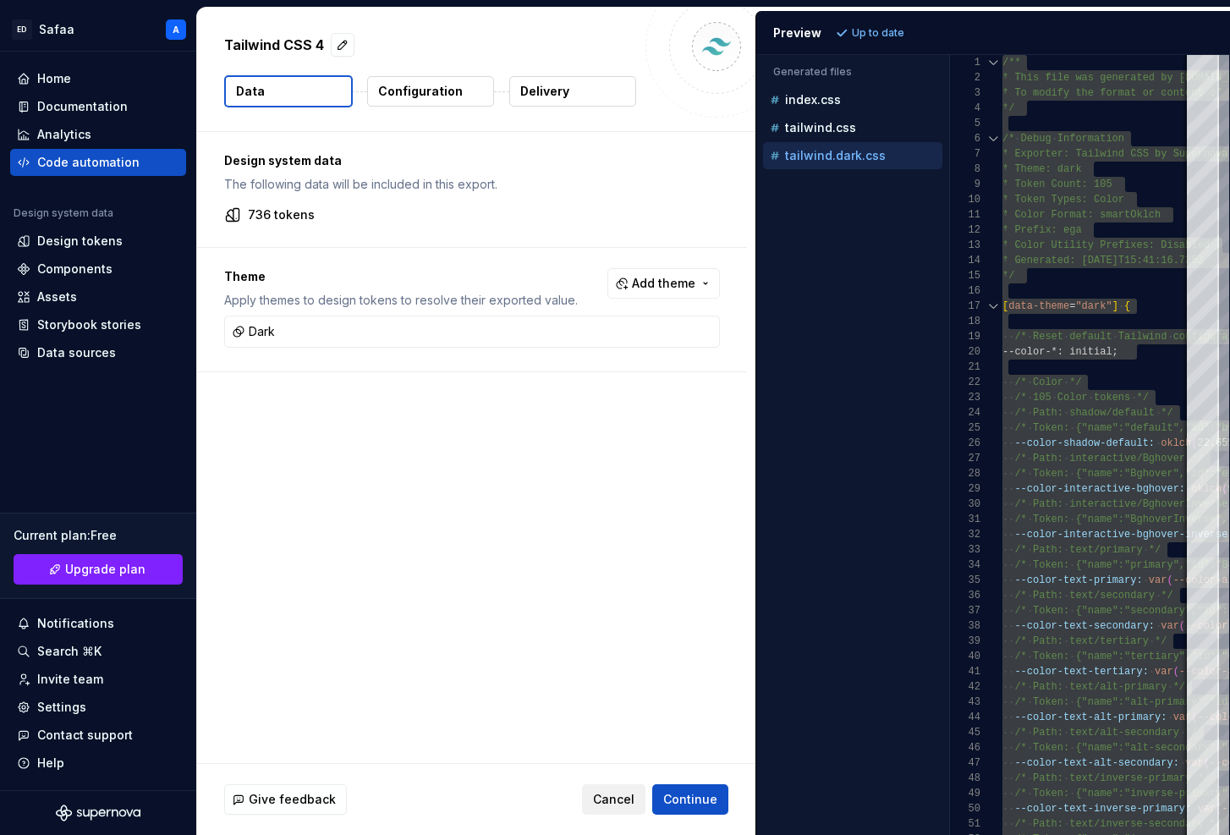
click at [622, 811] on button "Cancel" at bounding box center [613, 799] width 63 height 30
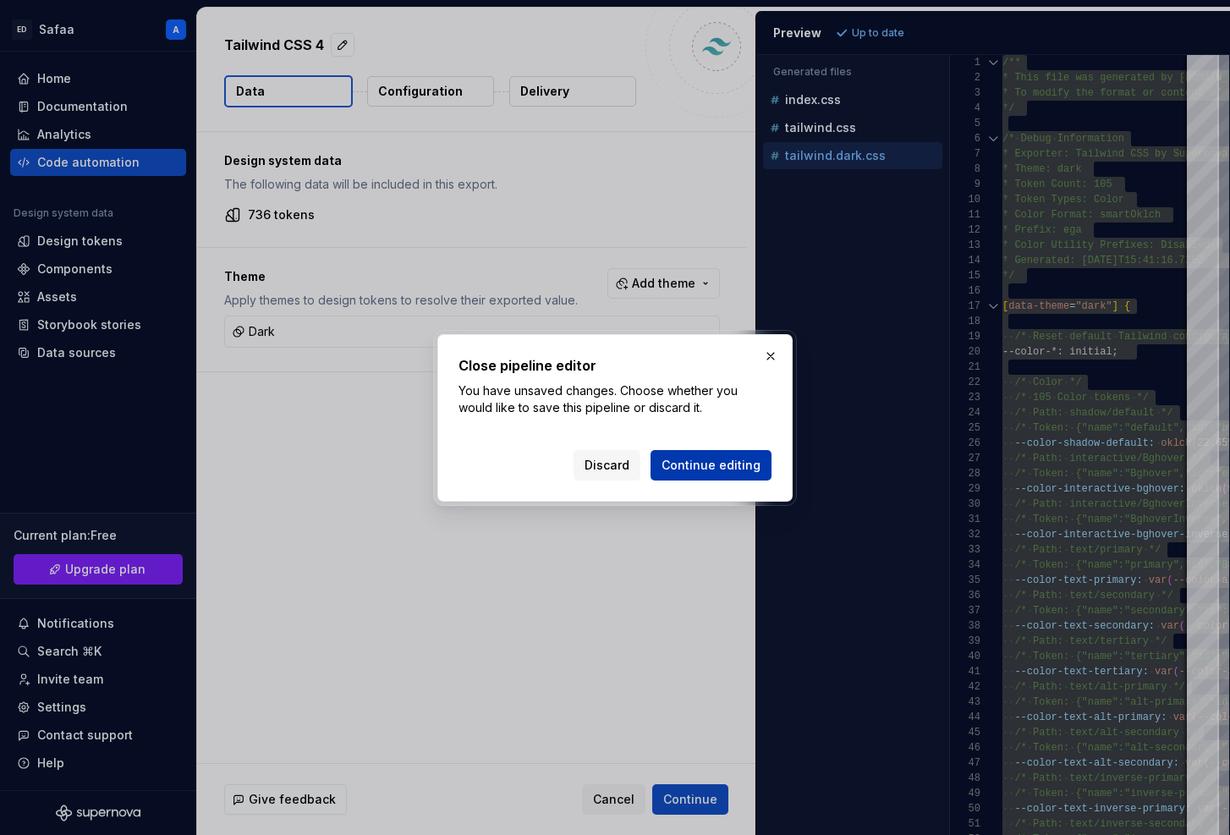
click at [711, 473] on button "Continue editing" at bounding box center [710, 465] width 121 height 30
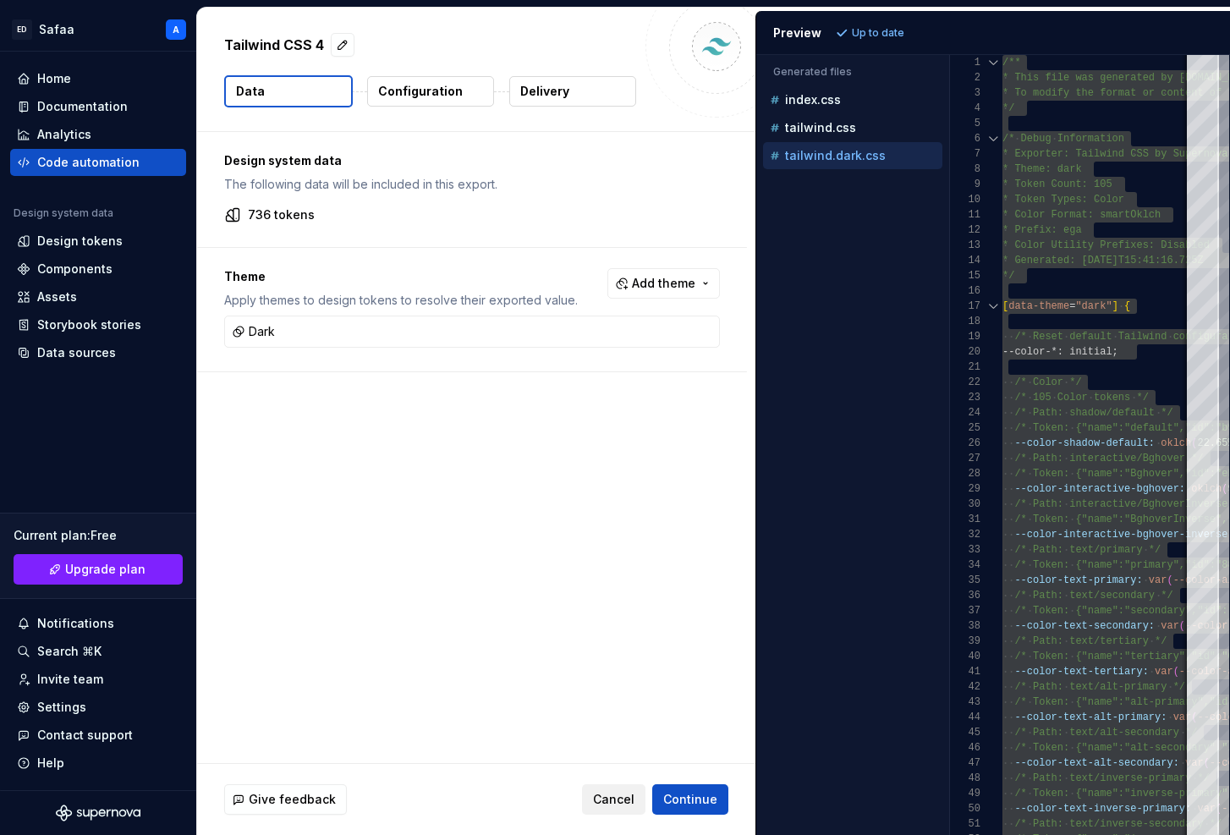
click at [627, 805] on span "Cancel" at bounding box center [613, 799] width 41 height 17
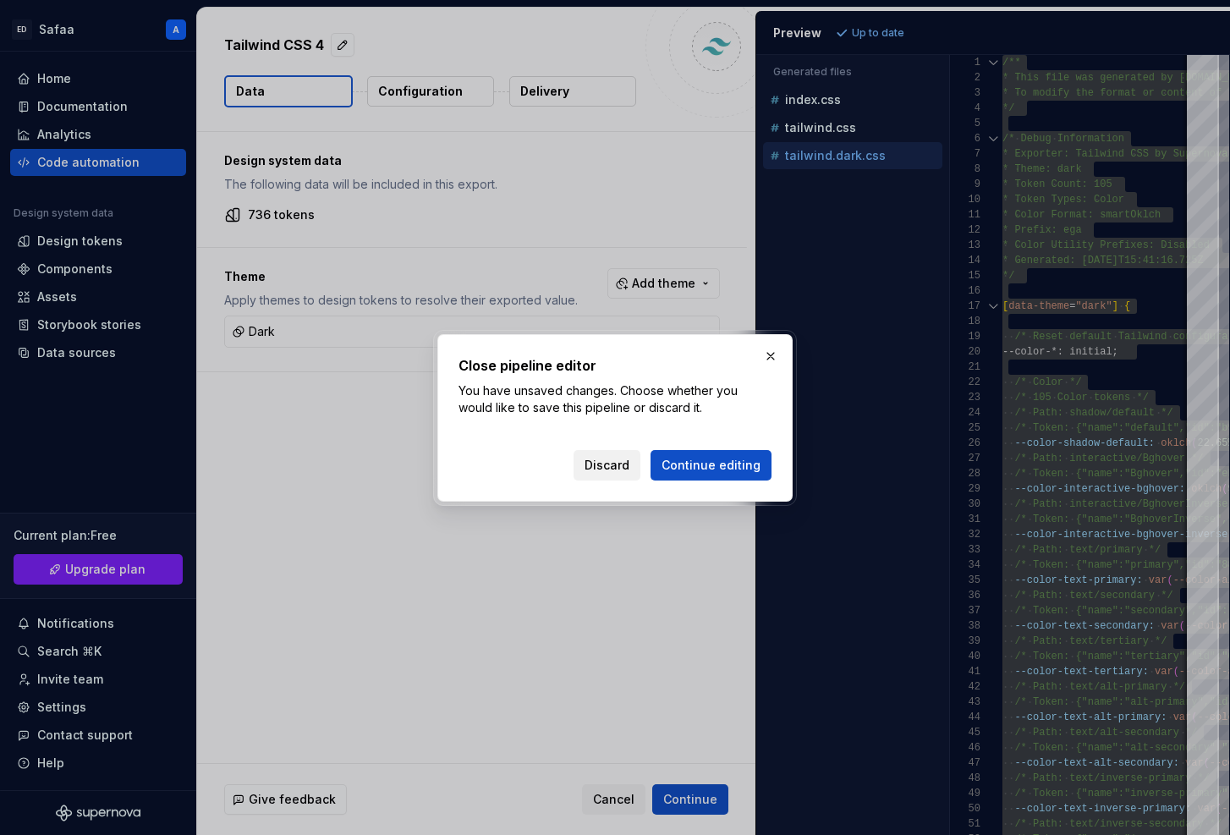
click at [616, 479] on button "Discard" at bounding box center [606, 465] width 67 height 30
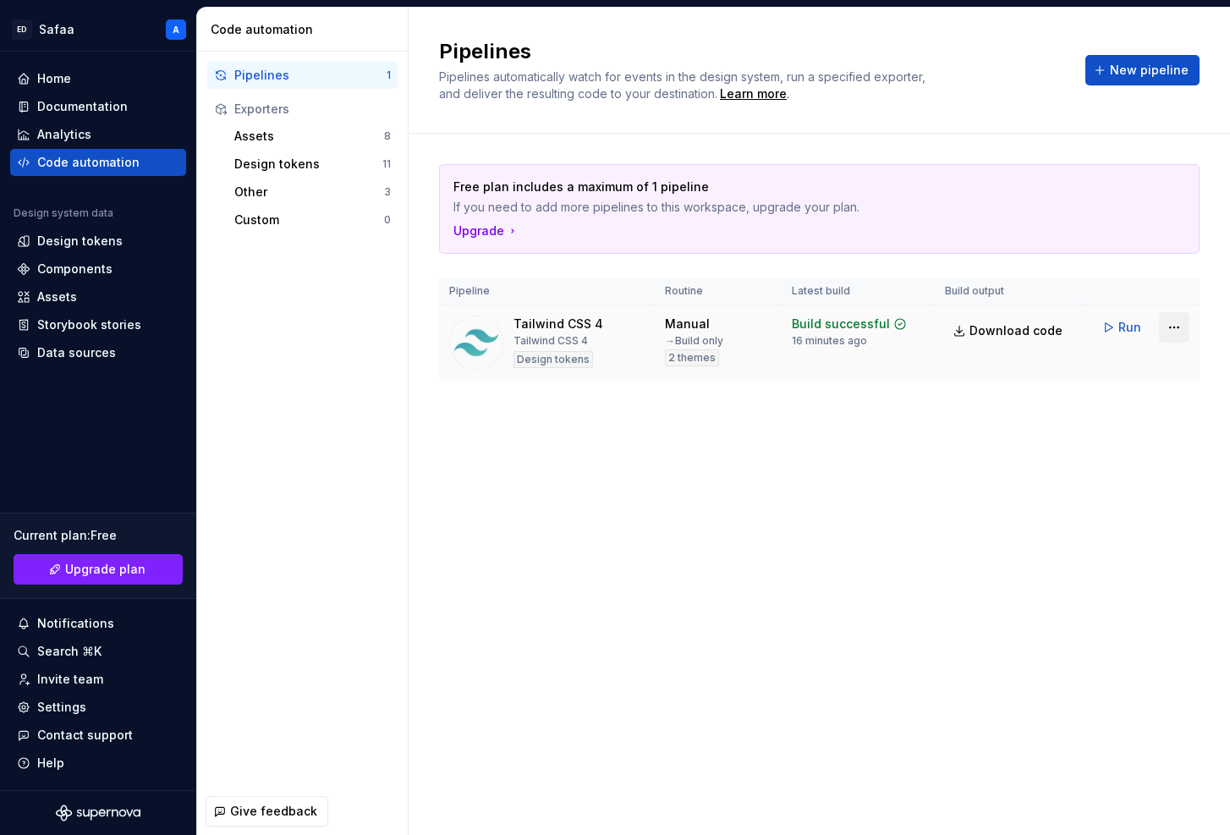
click at [1171, 328] on html "ED Safaa A Home Documentation Analytics Code automation Design system data Desi…" at bounding box center [615, 417] width 1230 height 835
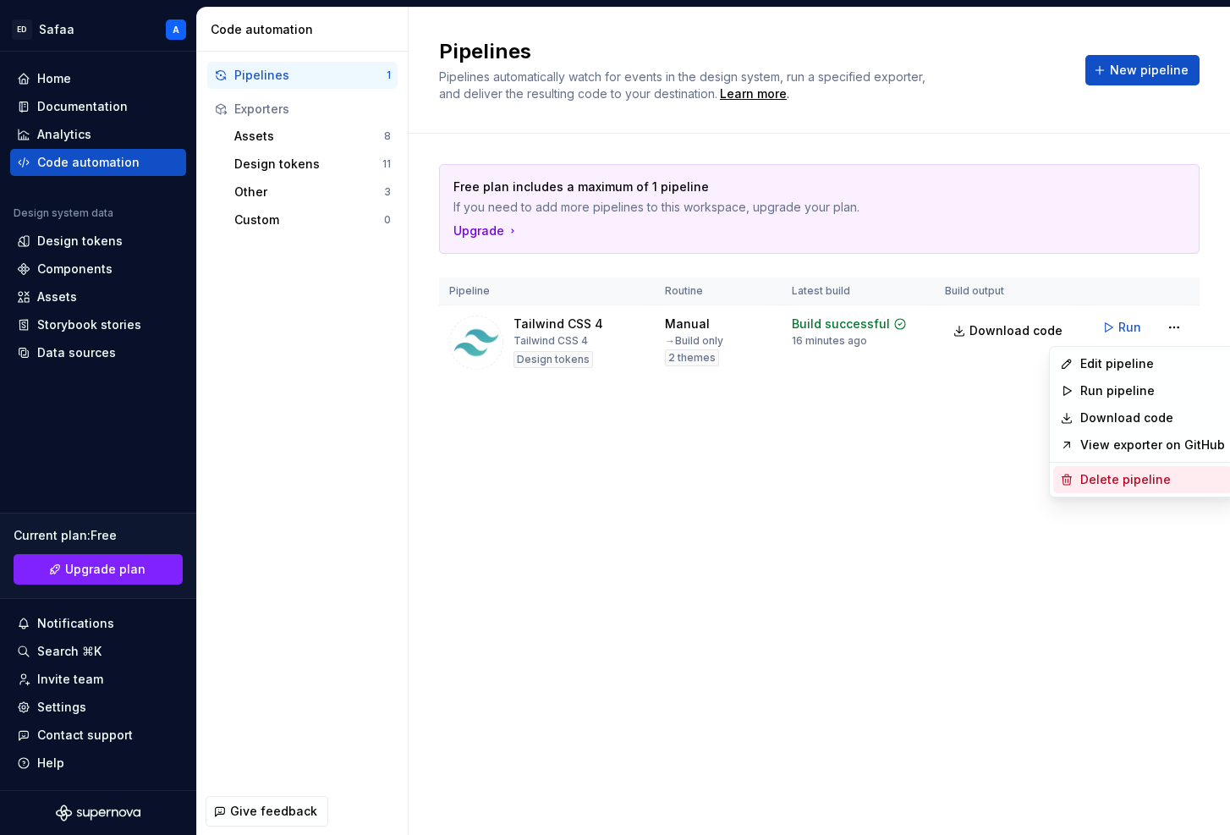
click at [1131, 480] on div "Delete pipeline" at bounding box center [1152, 479] width 145 height 17
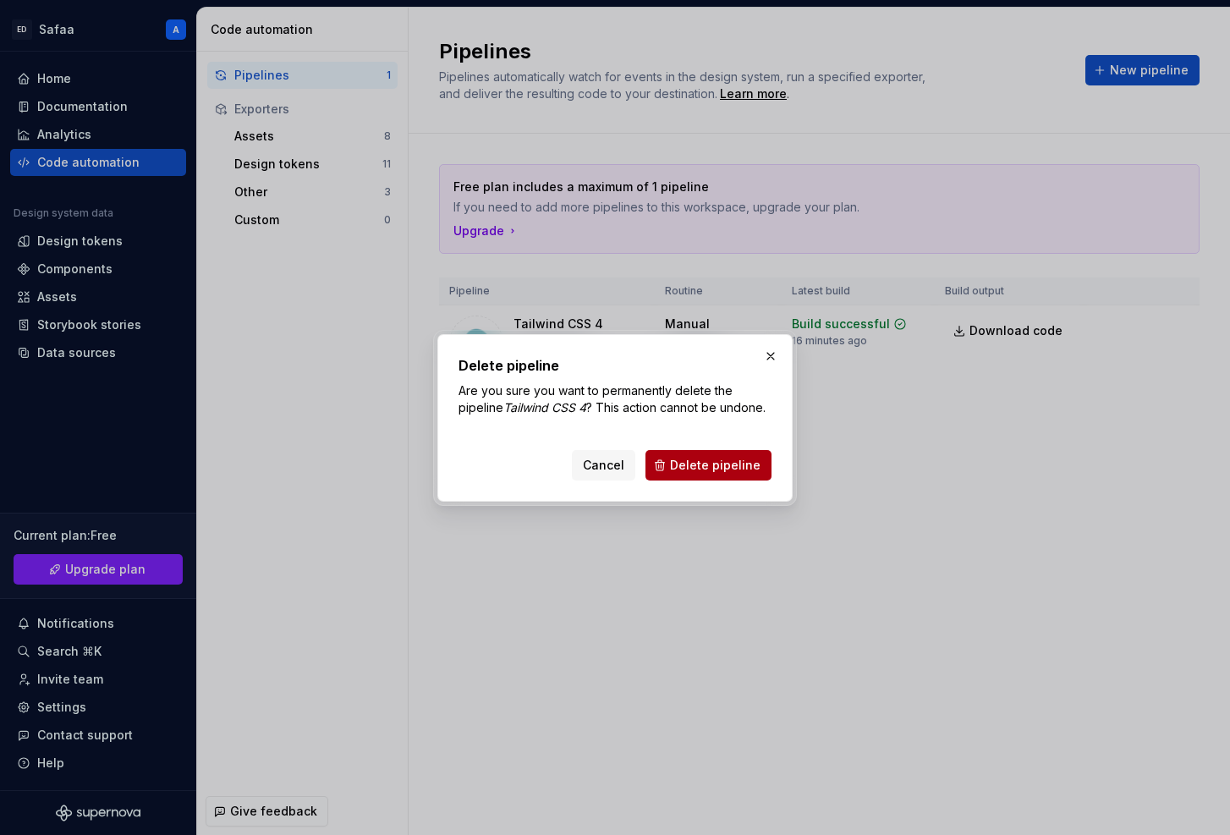
click at [740, 471] on span "Delete pipeline" at bounding box center [715, 465] width 90 height 17
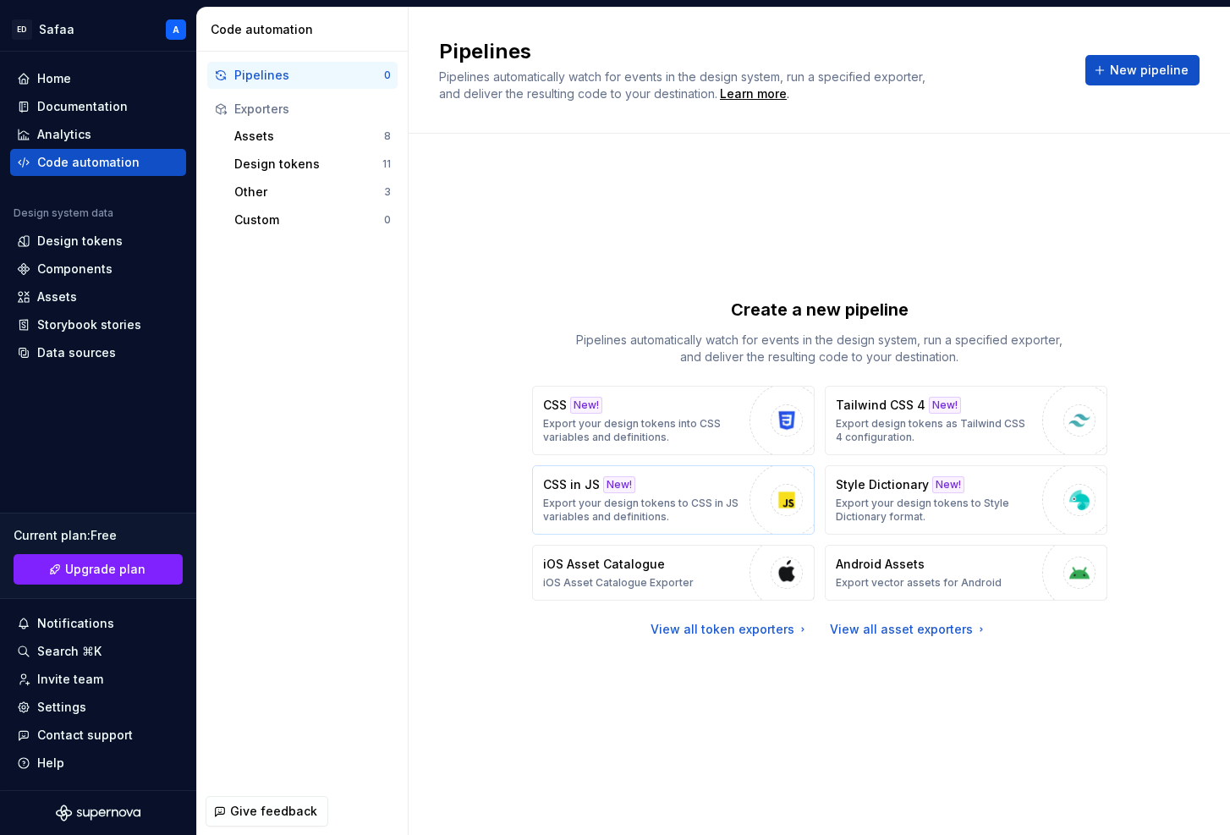
click at [710, 498] on p "Export your design tokens to CSS in JS variables and definitions." at bounding box center [642, 509] width 198 height 27
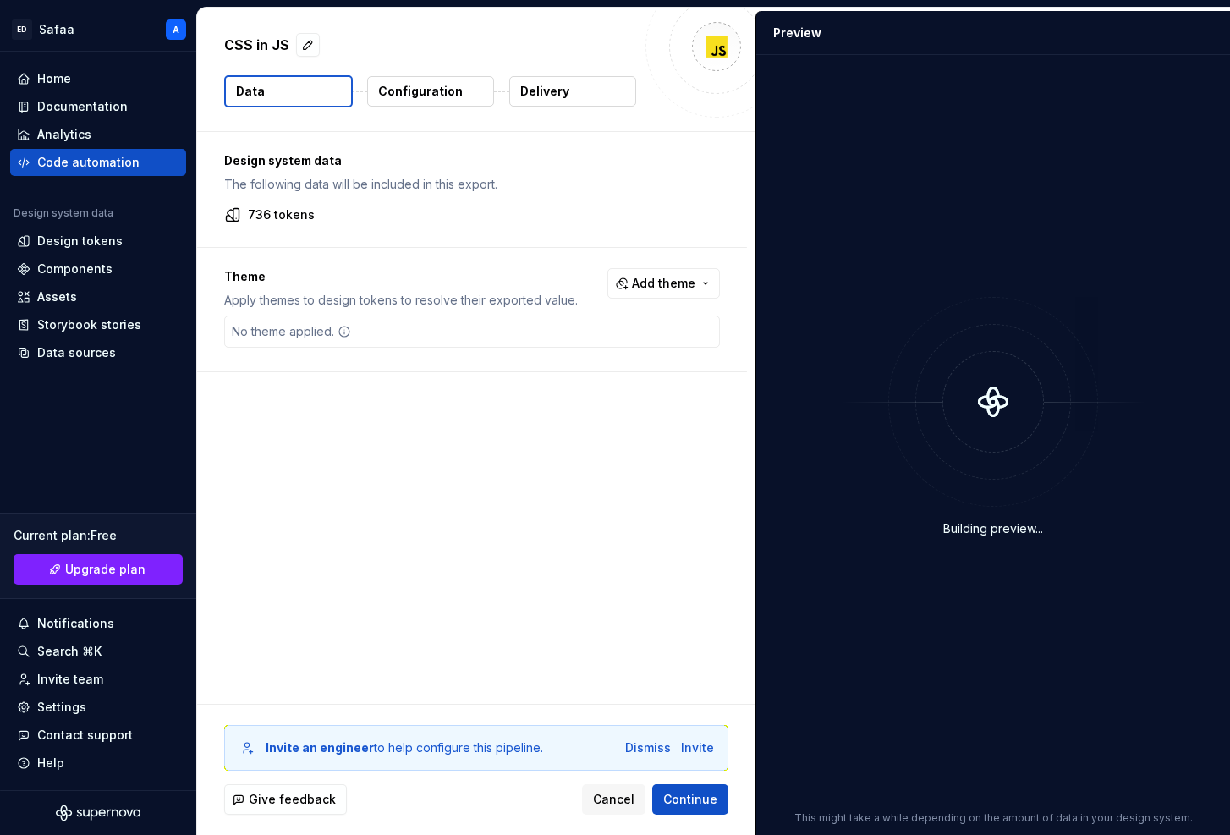
click at [434, 92] on p "Configuration" at bounding box center [420, 91] width 85 height 17
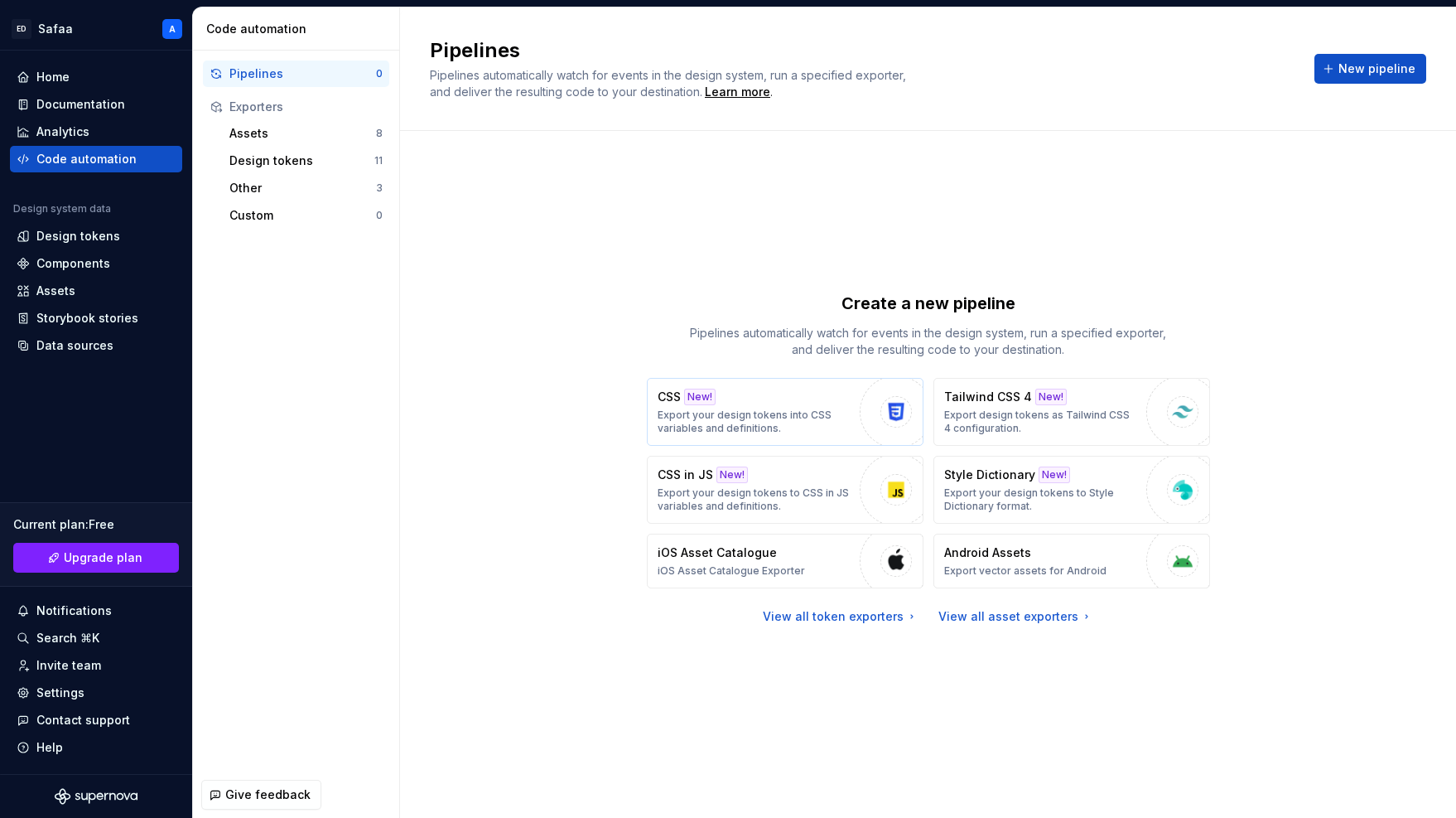
click at [812, 406] on div "CSS New! Export your design tokens into CSS variables and definitions." at bounding box center [755, 411] width 194 height 46
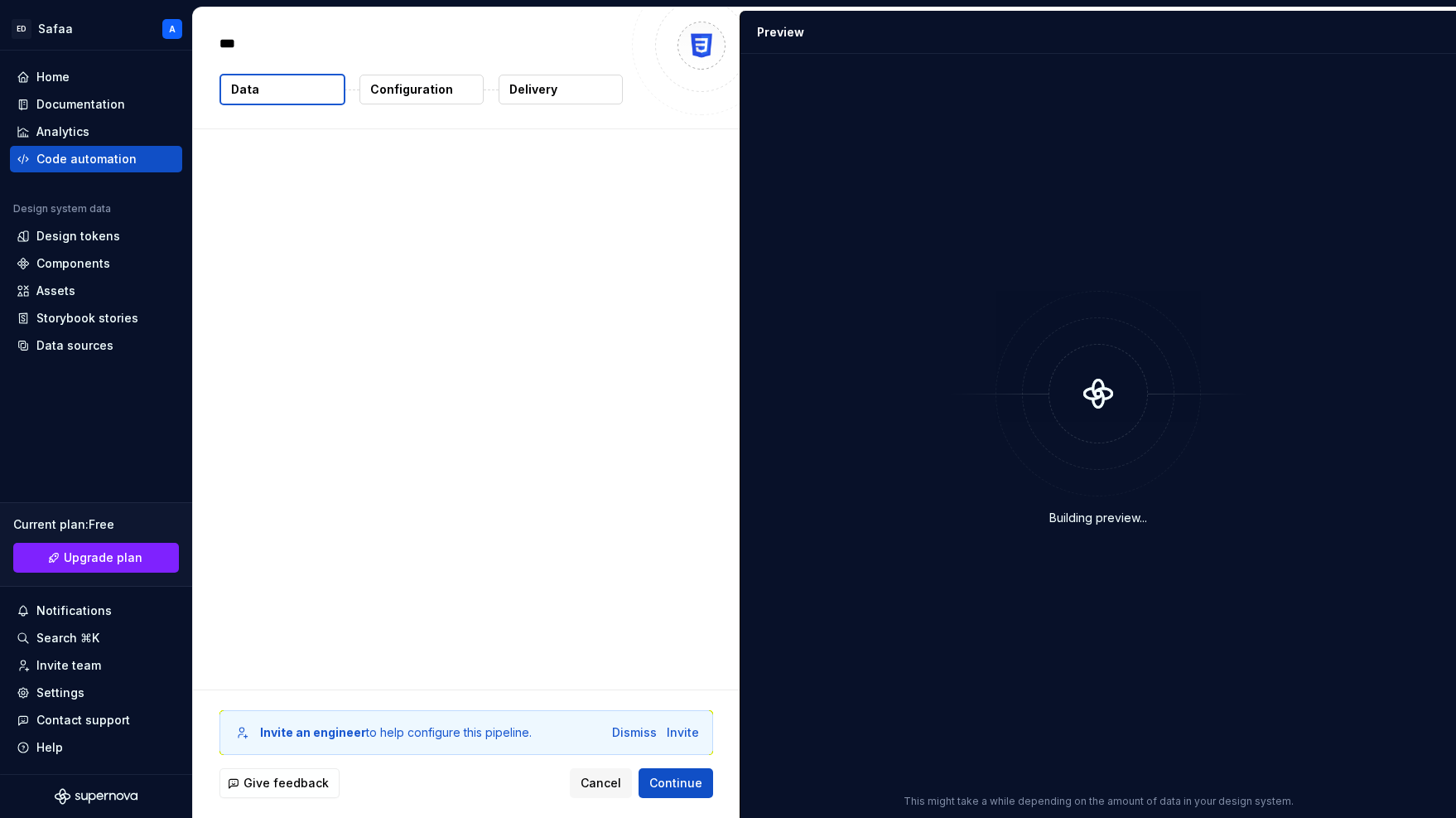
type textarea "*"
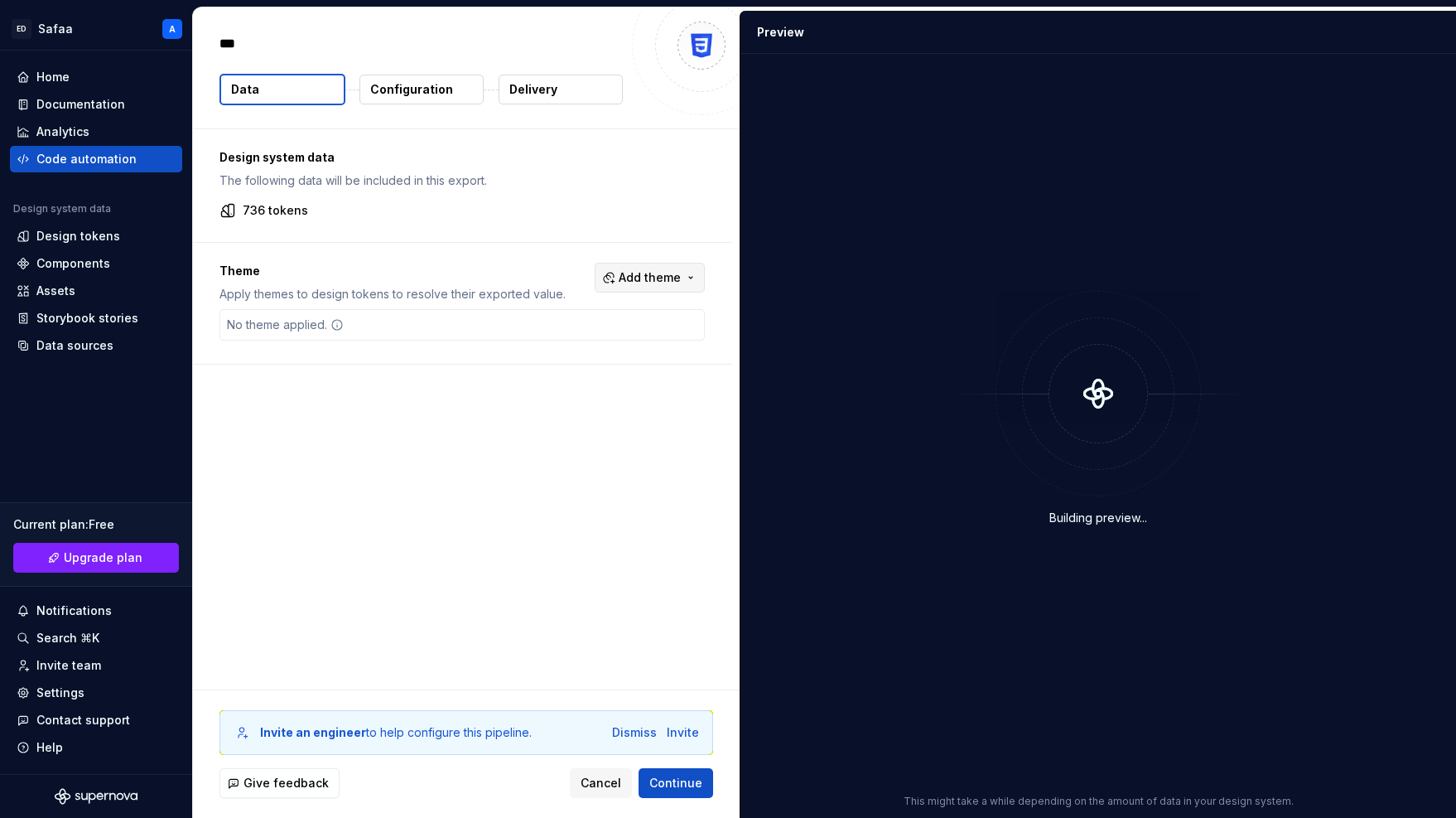
click at [651, 282] on span "Add theme" at bounding box center [649, 277] width 62 height 17
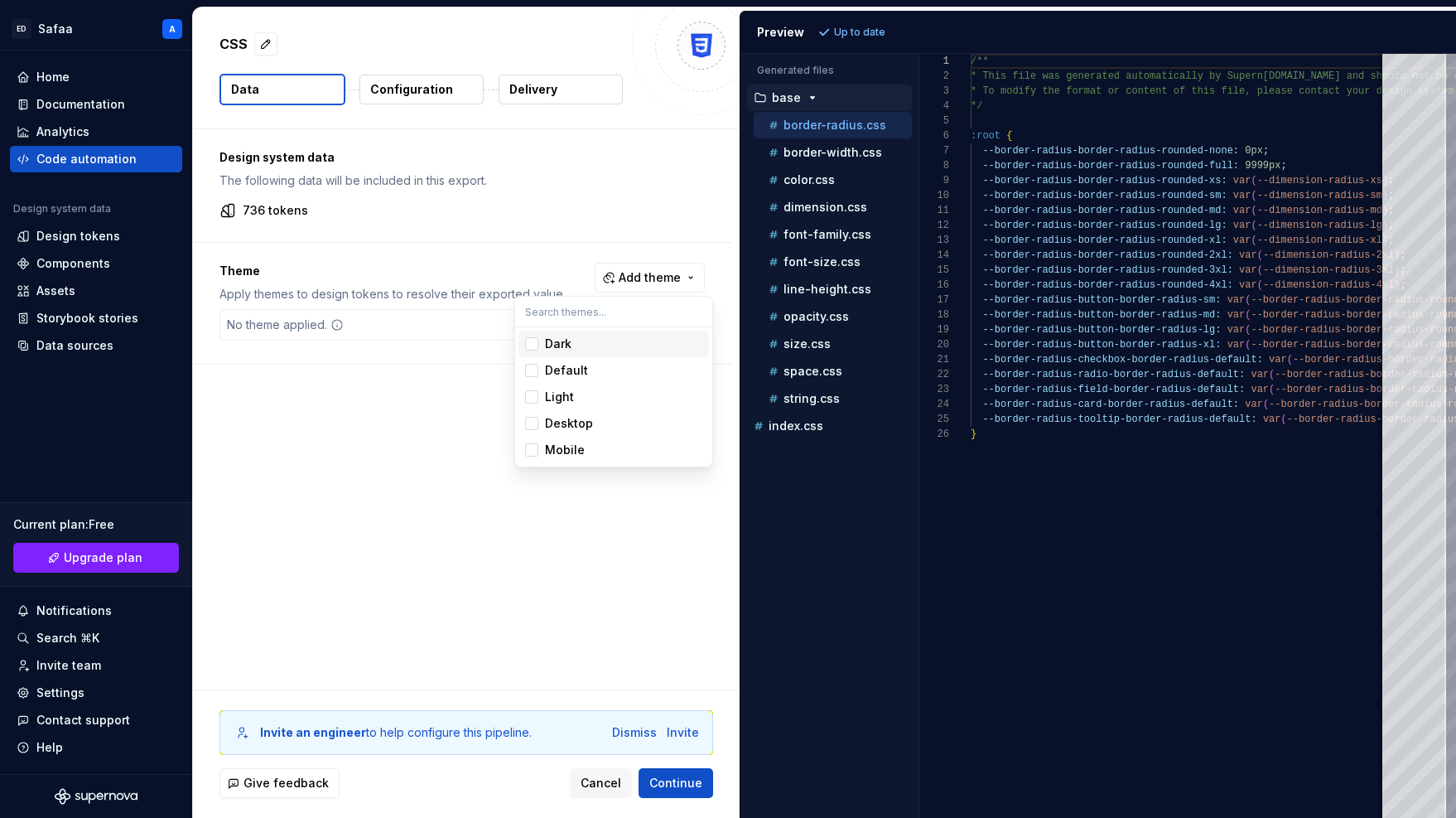
click at [548, 342] on div "Dark" at bounding box center [558, 344] width 26 height 17
click at [440, 471] on html "ED Safaa A Home Documentation Analytics Code automation Design system data Desi…" at bounding box center [728, 409] width 1456 height 818
click at [432, 78] on button "Configuration" at bounding box center [421, 89] width 124 height 29
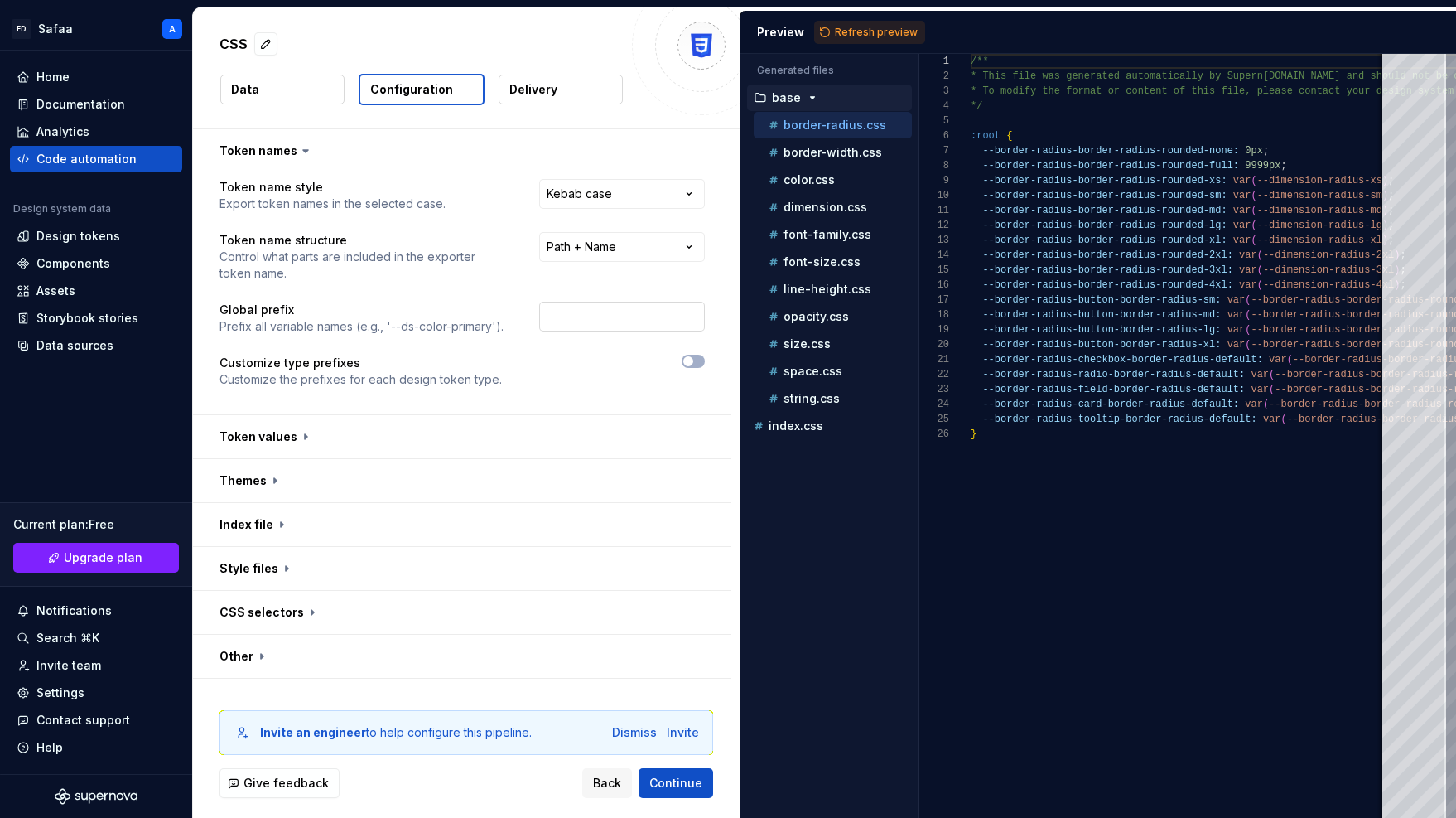
click at [594, 322] on input "text" at bounding box center [622, 316] width 165 height 29
type input "ega"
click at [486, 351] on div "**********" at bounding box center [462, 293] width 486 height 228
click at [460, 435] on button "button" at bounding box center [462, 437] width 539 height 43
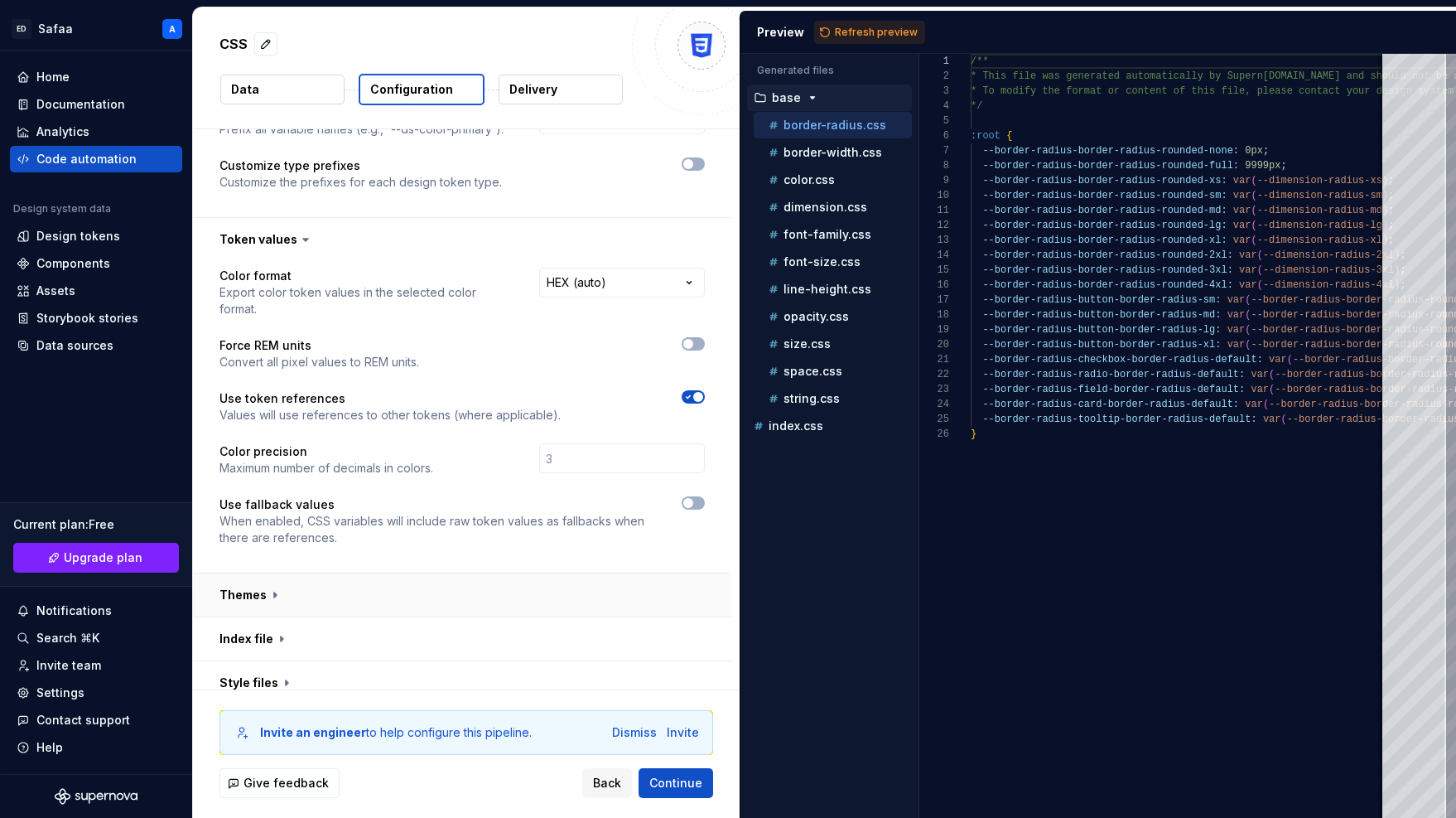
click at [352, 573] on button "button" at bounding box center [462, 595] width 539 height 43
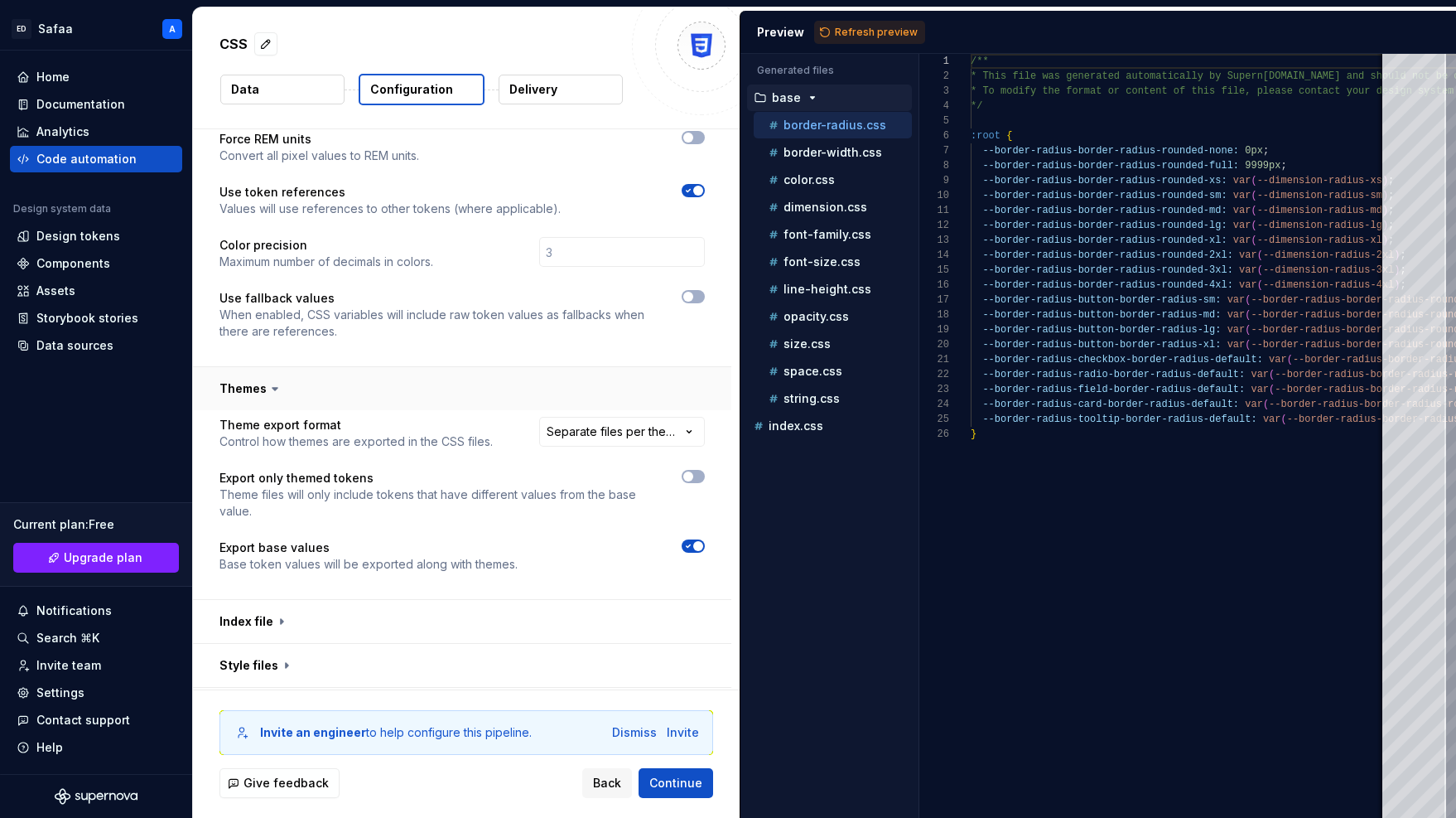
scroll to position [432, 0]
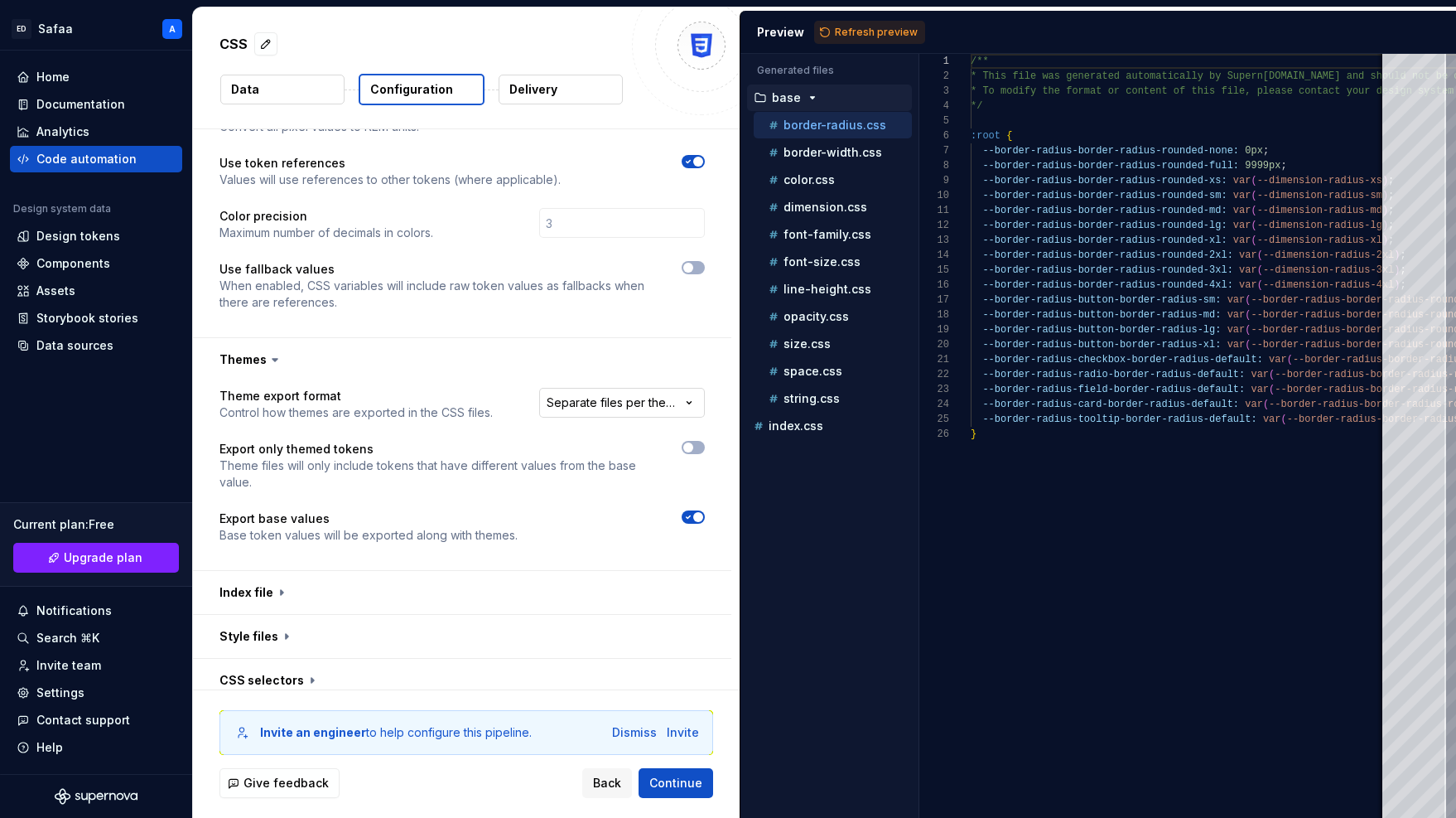
click at [631, 384] on html "**********" at bounding box center [728, 409] width 1456 height 818
click at [509, 380] on html "**********" at bounding box center [728, 409] width 1456 height 818
click at [805, 427] on p "index.css" at bounding box center [796, 426] width 55 height 14
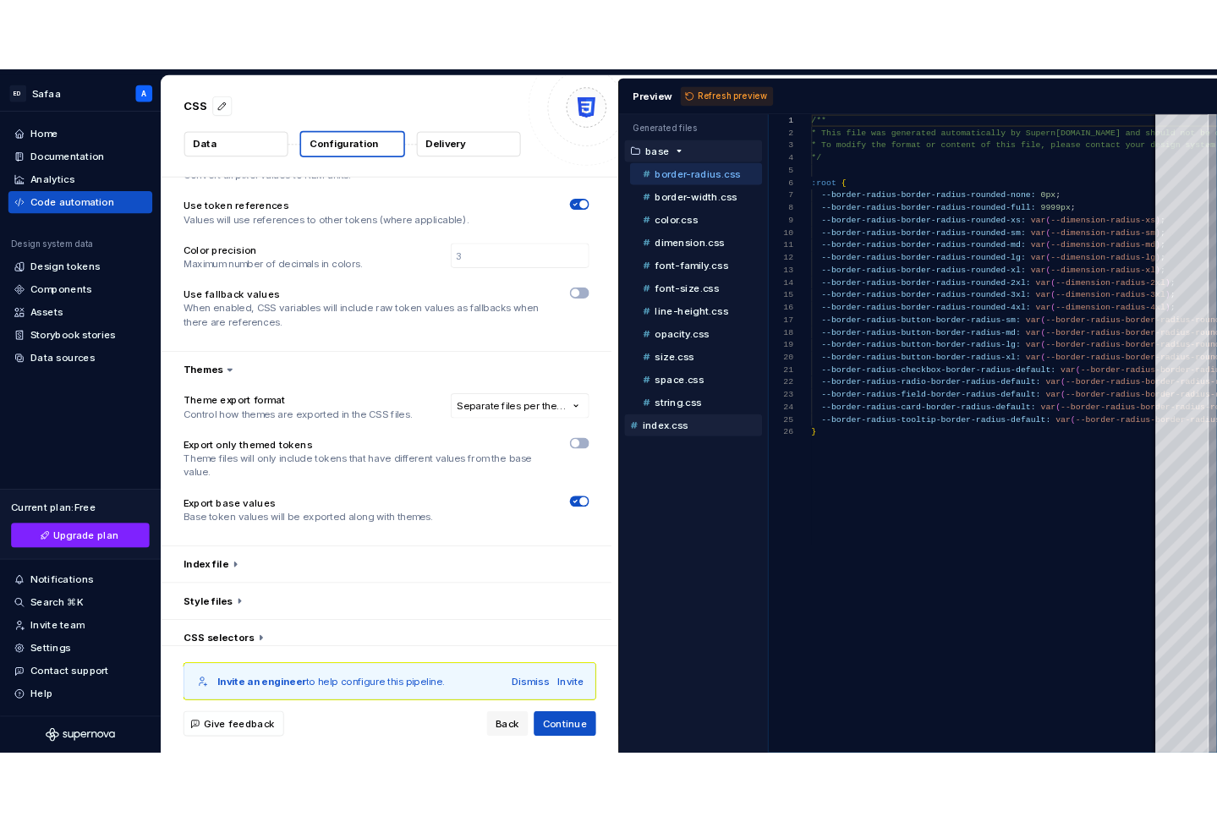
scroll to position [152, 0]
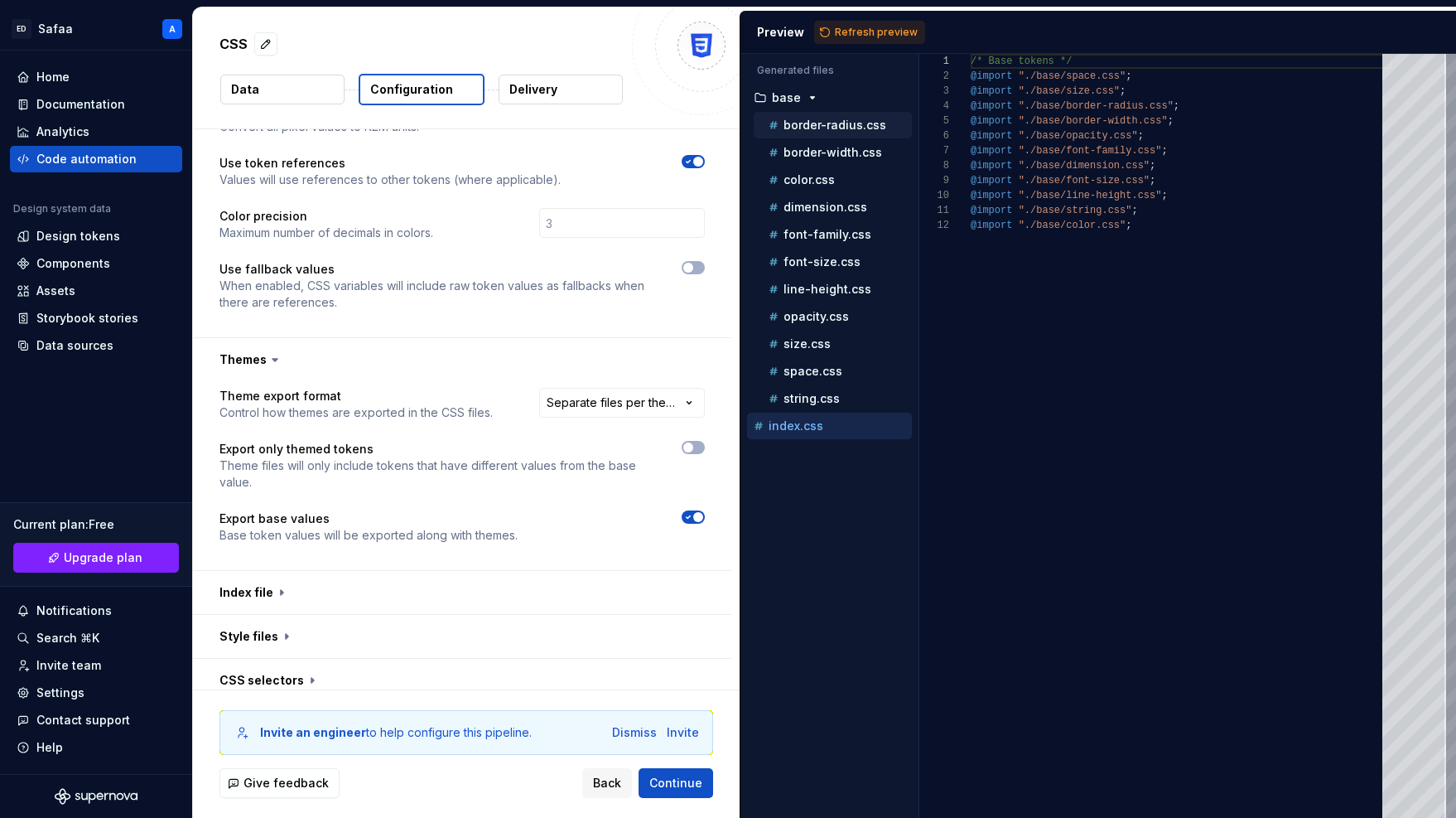
click at [814, 122] on p "border-radius.css" at bounding box center [834, 125] width 103 height 14
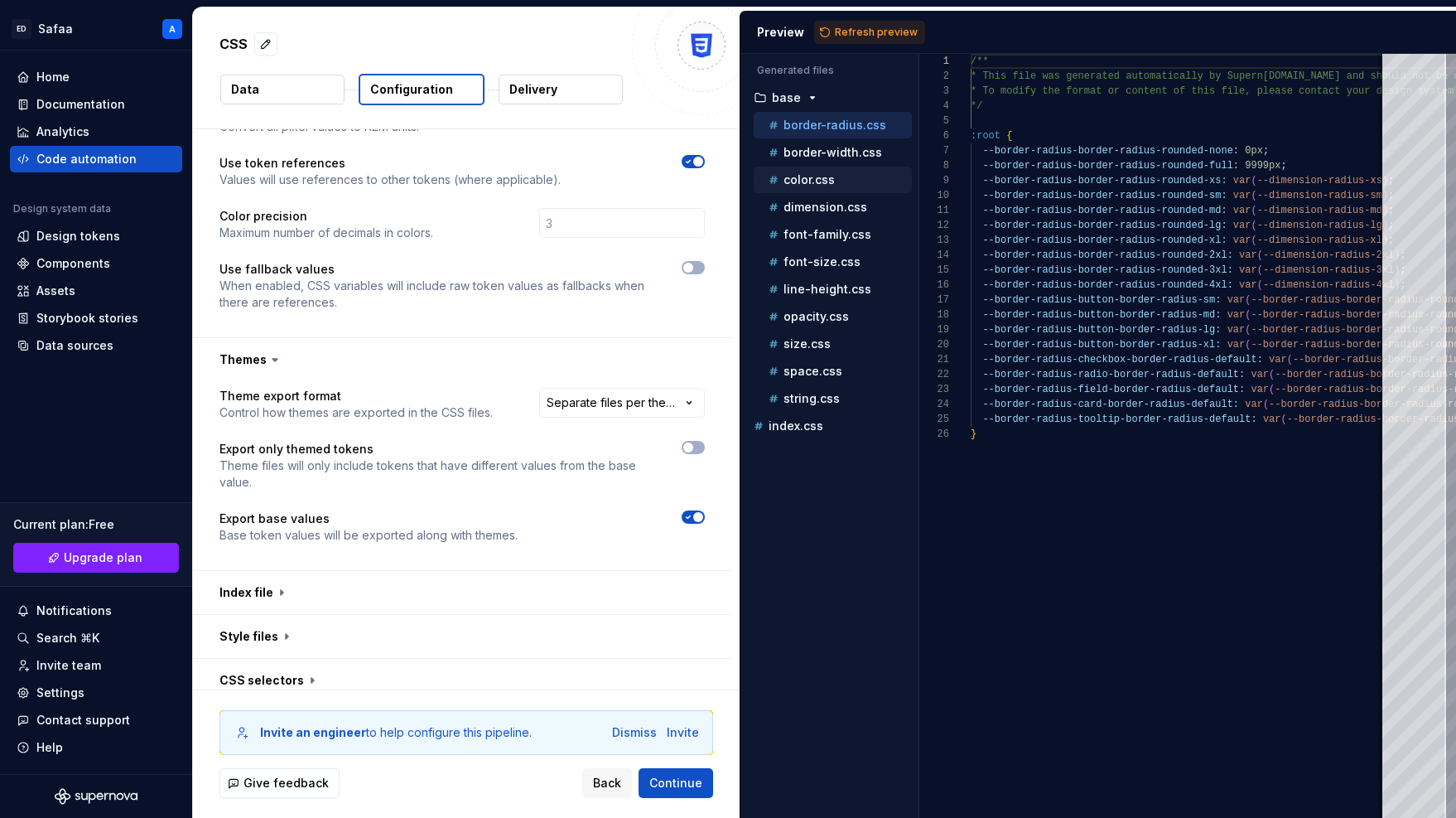
click at [821, 174] on p "color.css" at bounding box center [809, 180] width 51 height 14
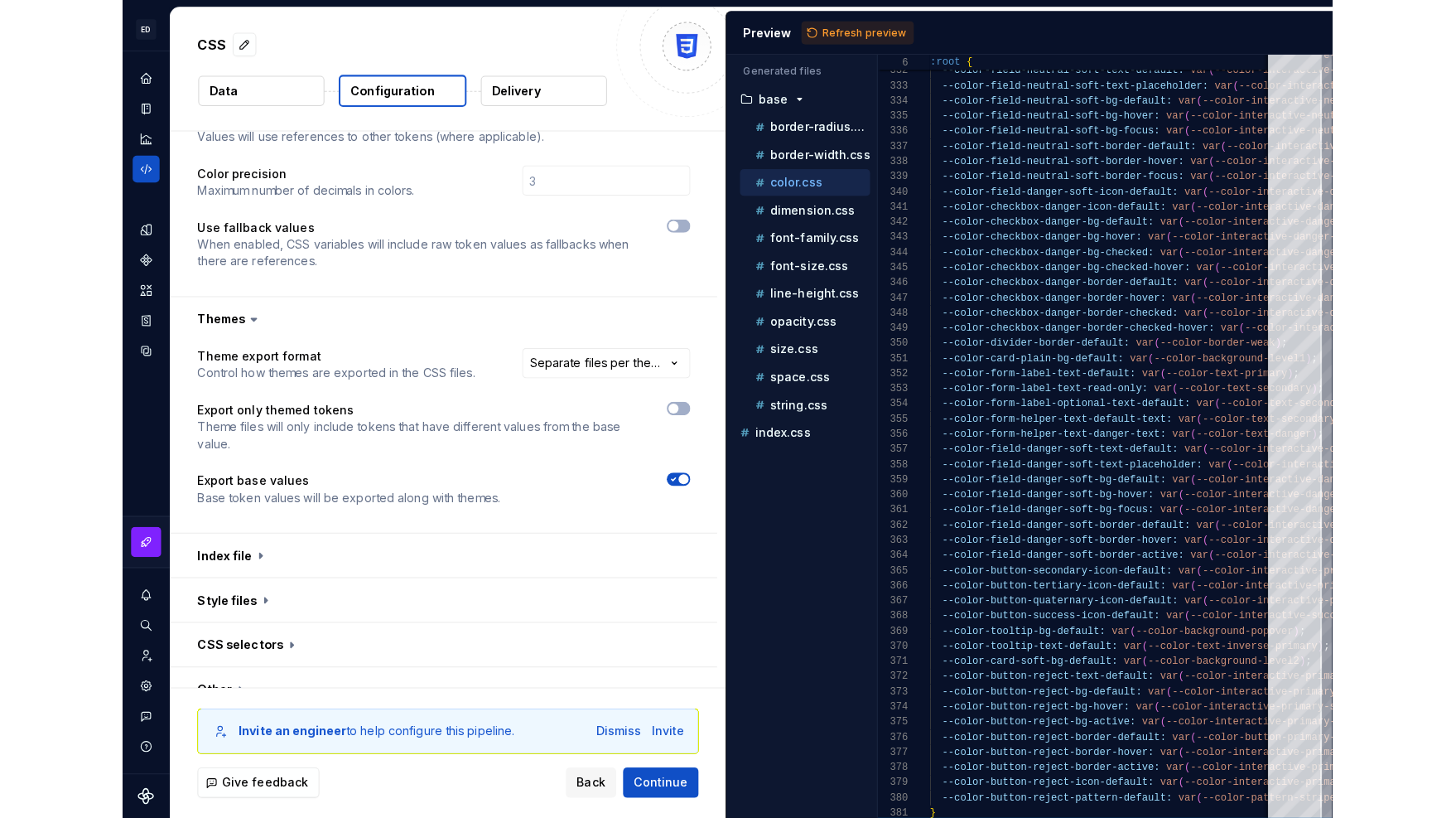
scroll to position [484, 0]
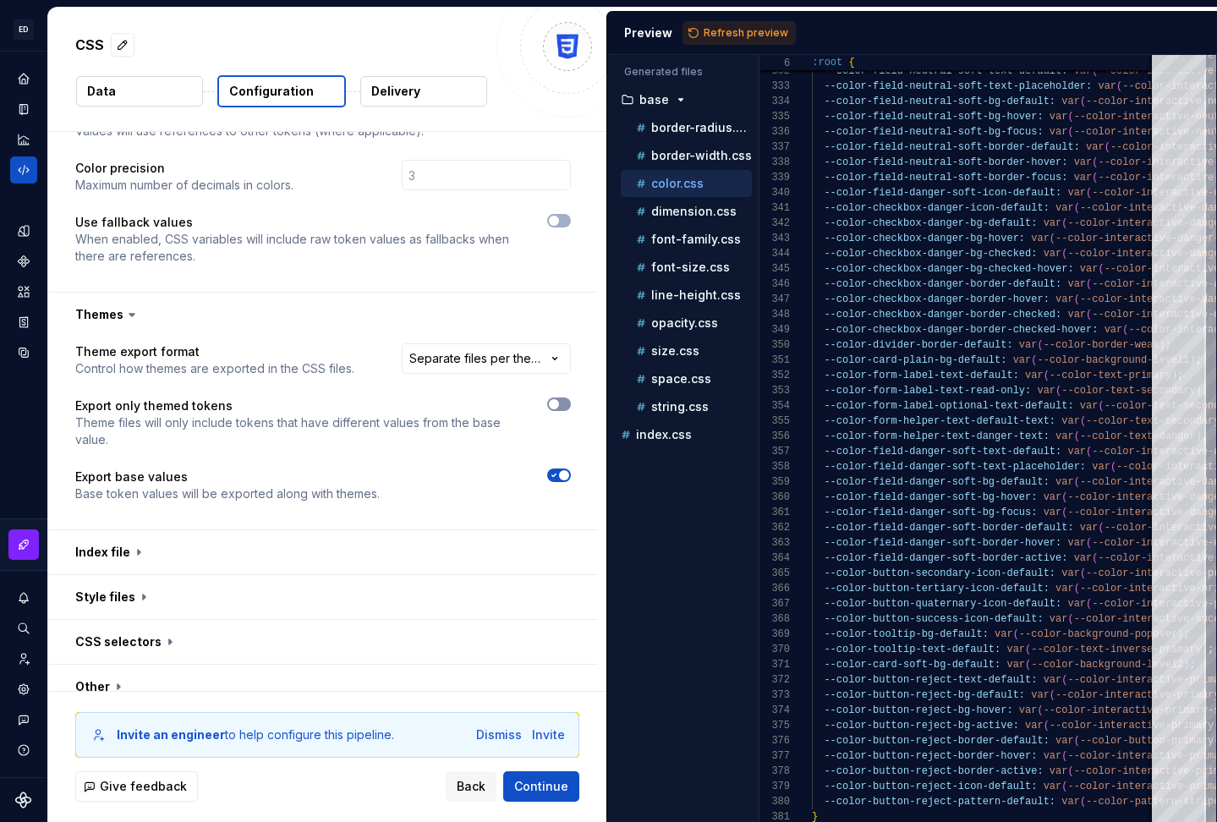
click at [559, 399] on span "button" at bounding box center [554, 404] width 10 height 10
click at [725, 35] on span "Refresh preview" at bounding box center [746, 33] width 85 height 14
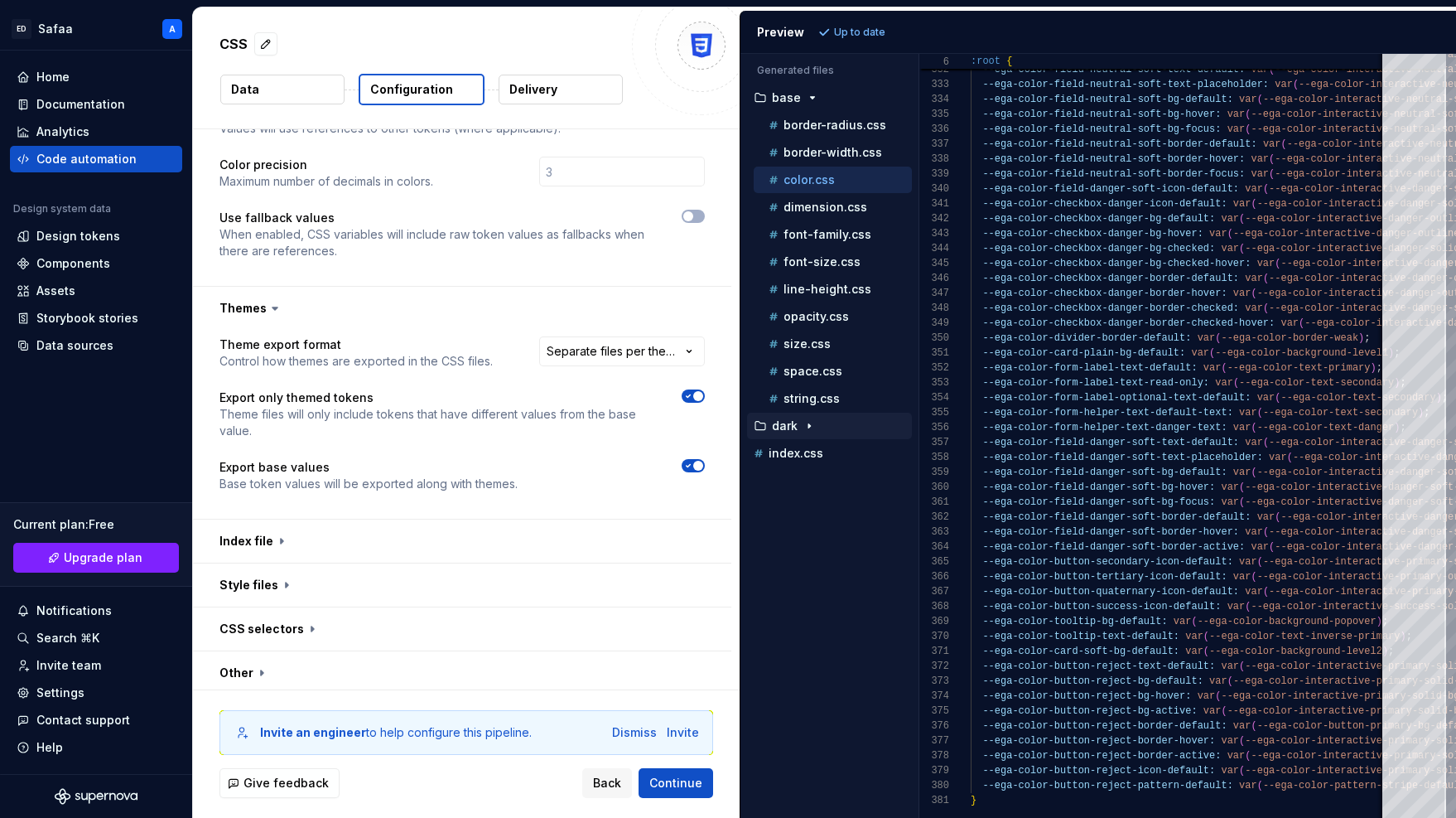
click at [807, 427] on icon "button" at bounding box center [810, 426] width 14 height 14
click at [816, 453] on p "color.css" at bounding box center [809, 454] width 51 height 14
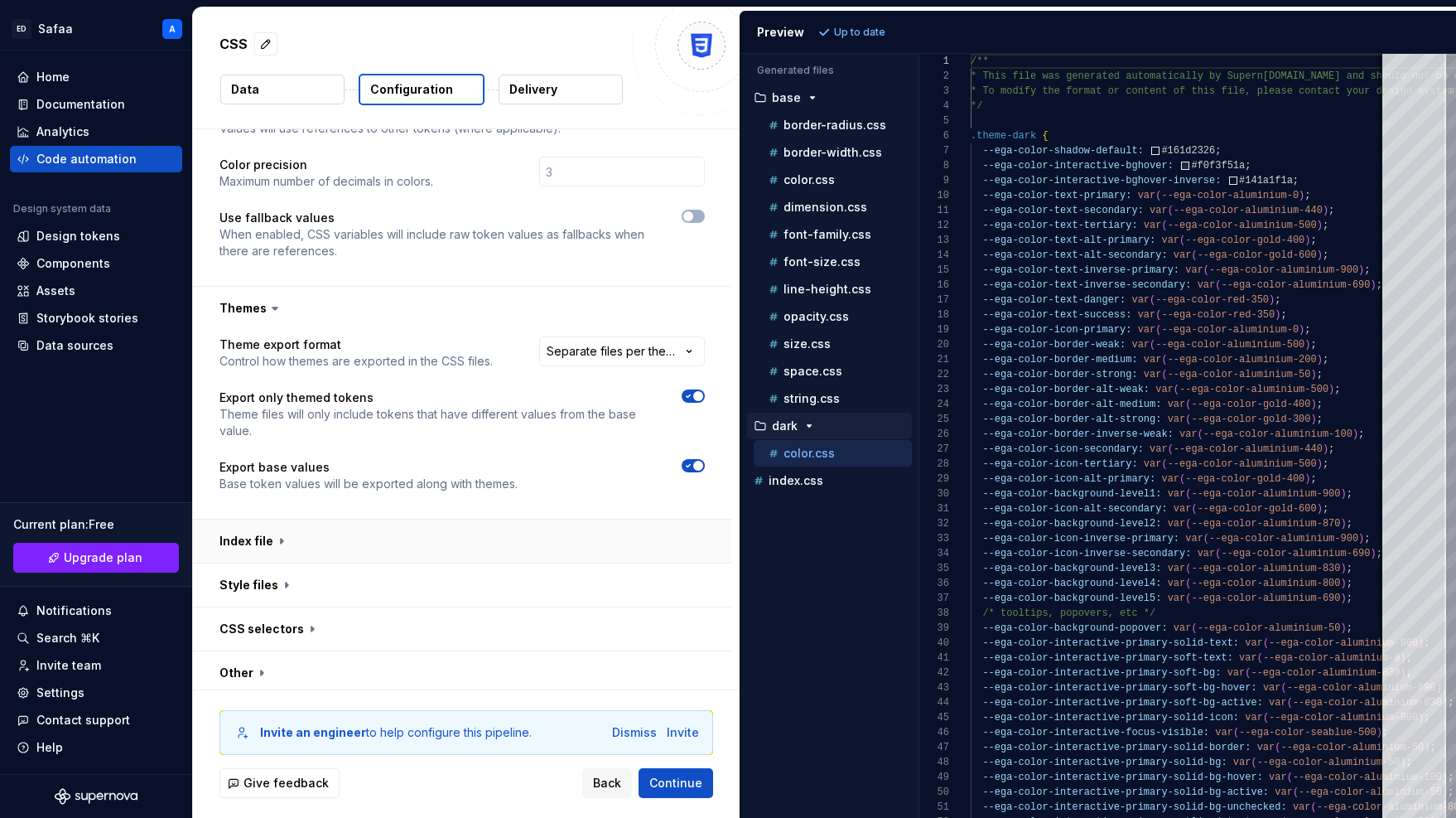
click at [279, 526] on button "button" at bounding box center [462, 541] width 539 height 43
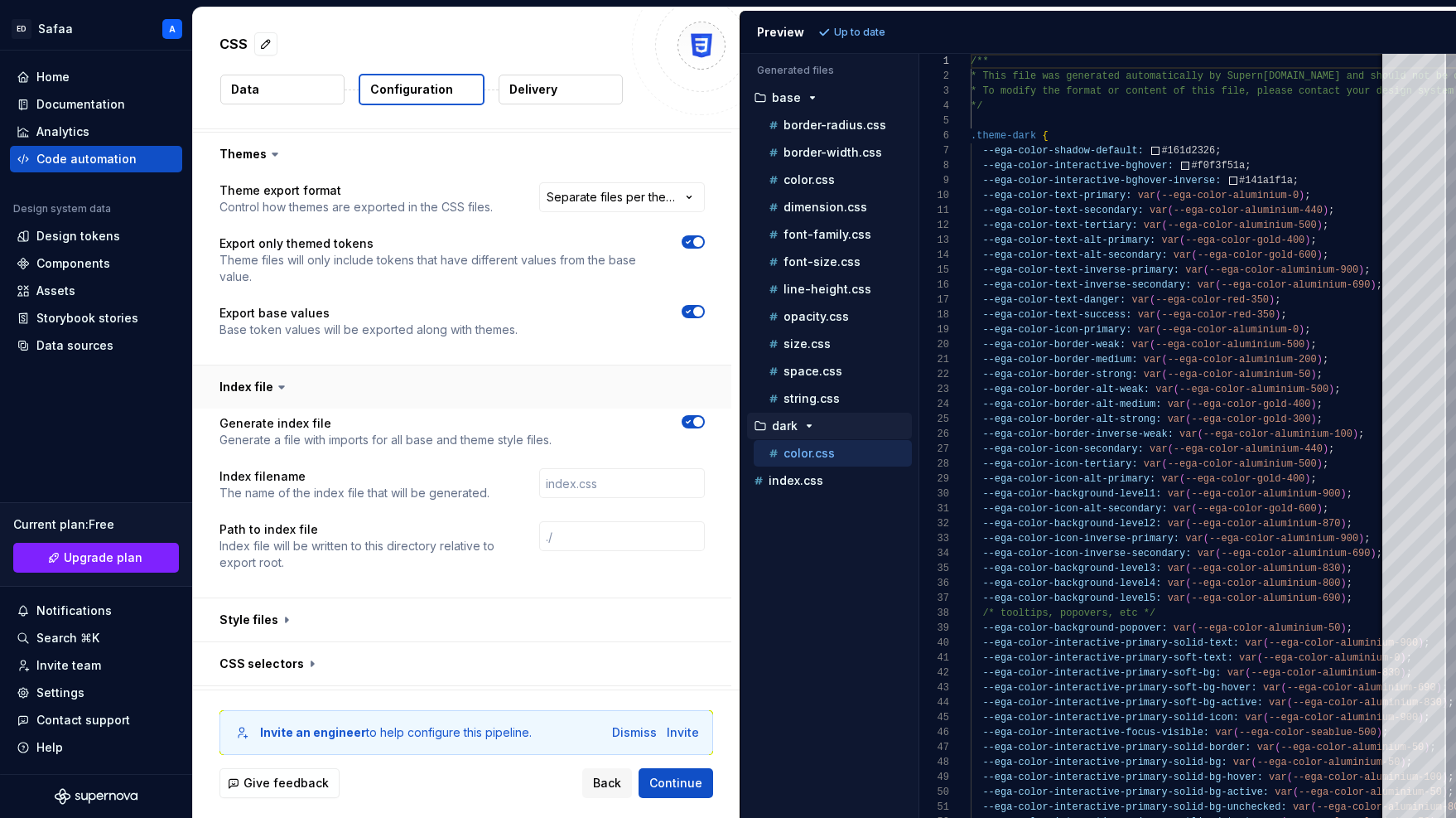
scroll to position [706, 0]
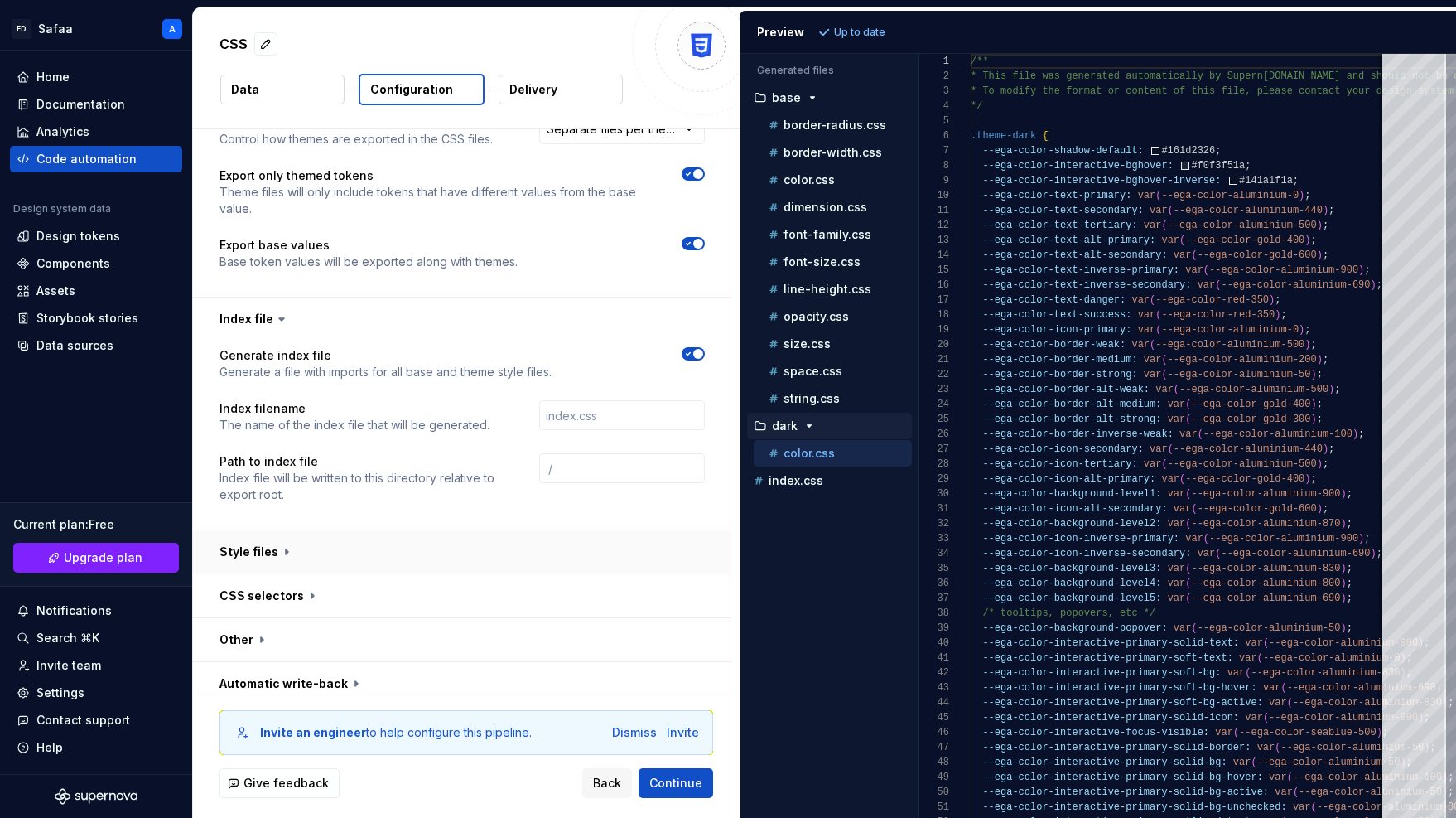
click at [287, 537] on button "button" at bounding box center [462, 552] width 539 height 43
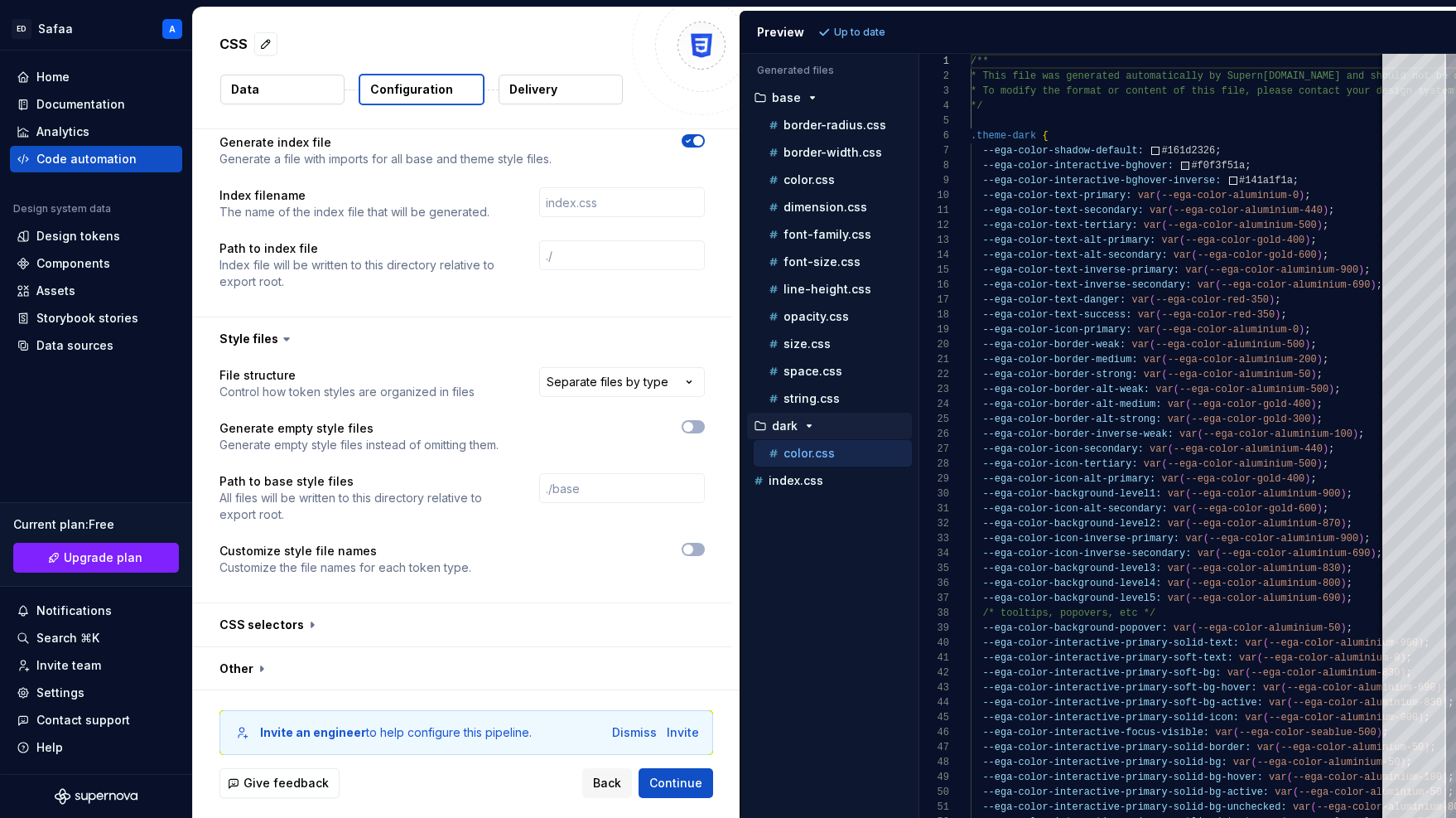
scroll to position [948, 0]
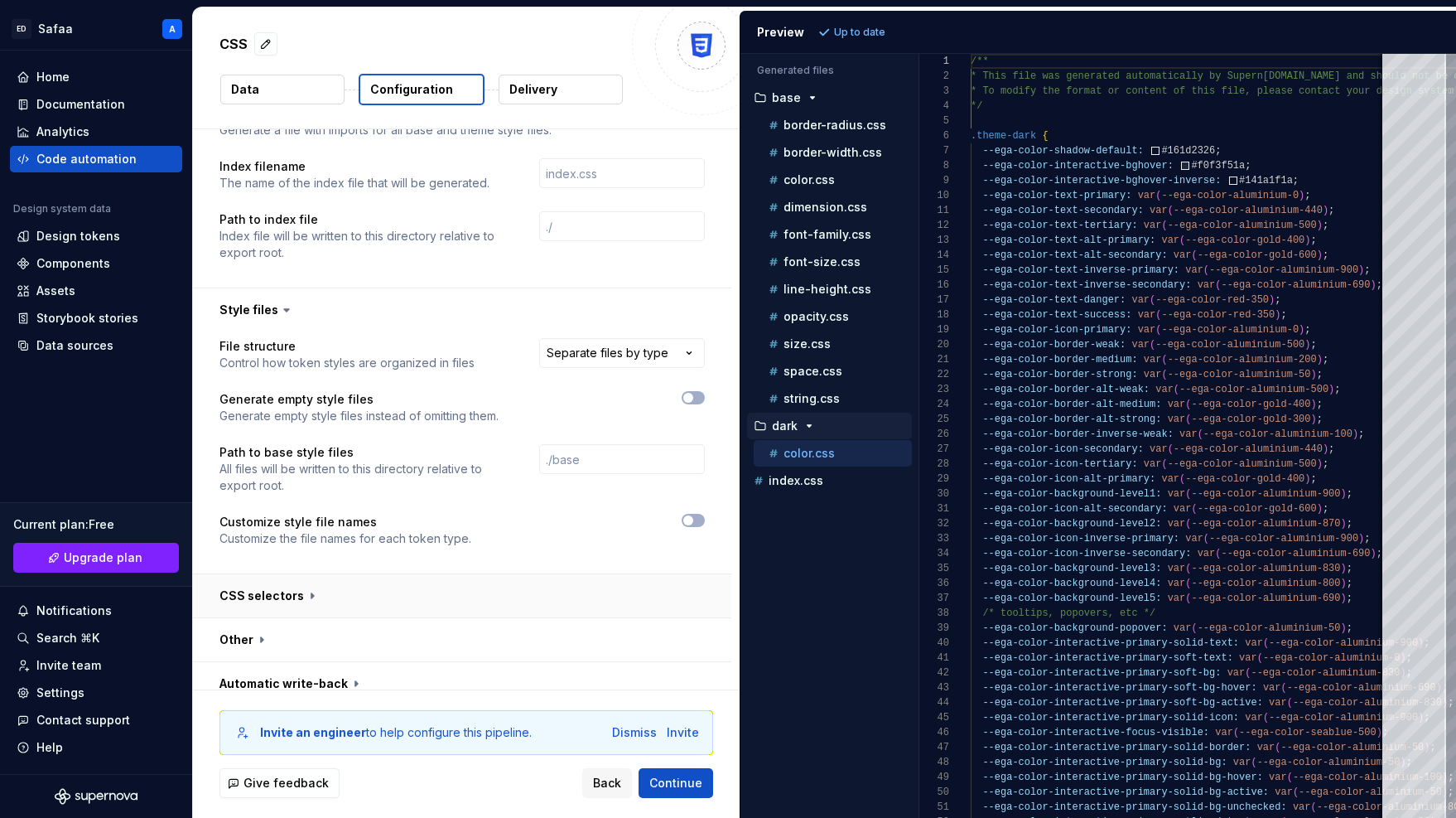
click at [297, 574] on button "button" at bounding box center [462, 596] width 539 height 43
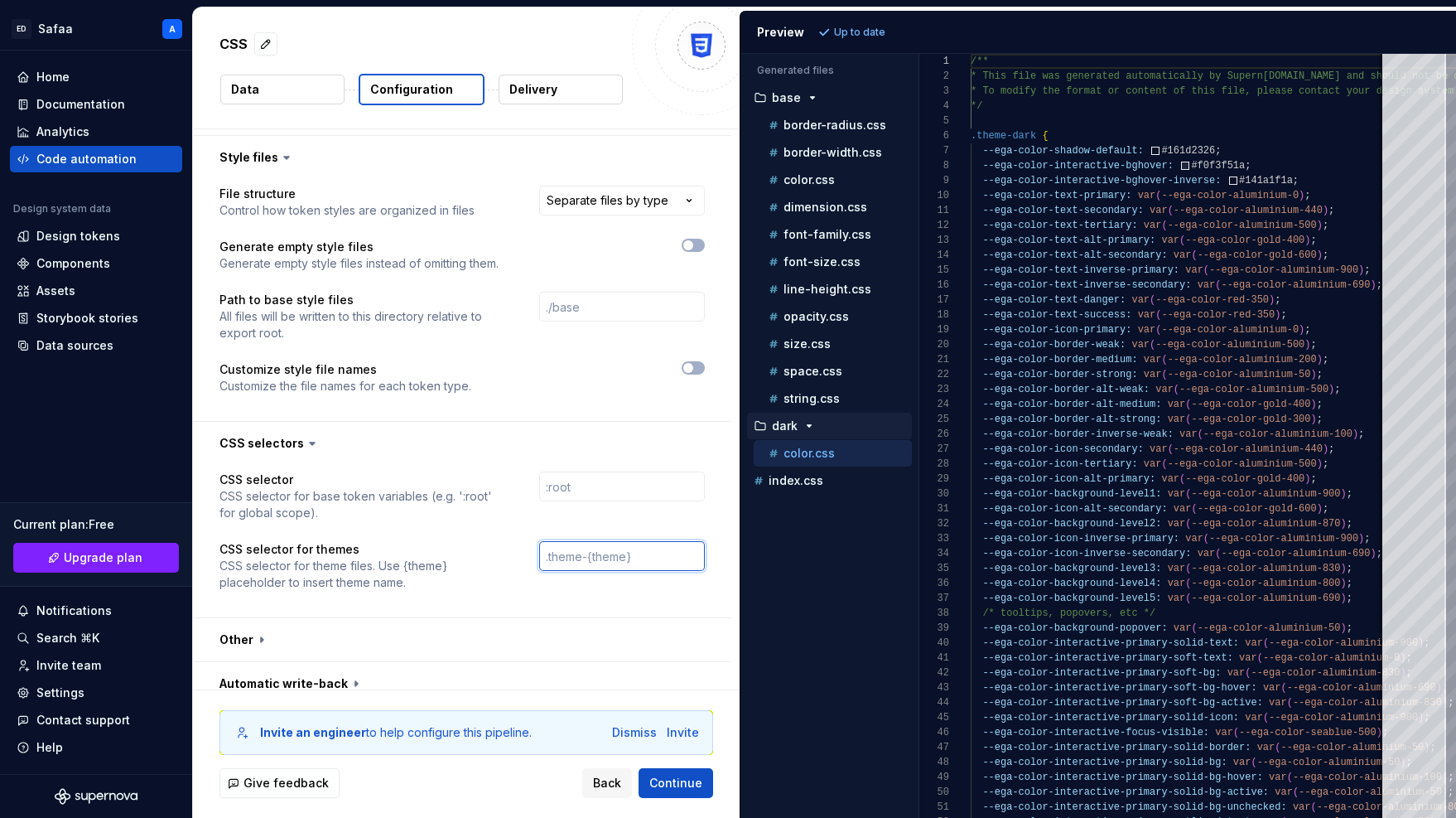
click at [586, 544] on input "text" at bounding box center [622, 555] width 165 height 29
click at [818, 178] on p "color.css" at bounding box center [809, 180] width 51 height 14
type textarea "**********"
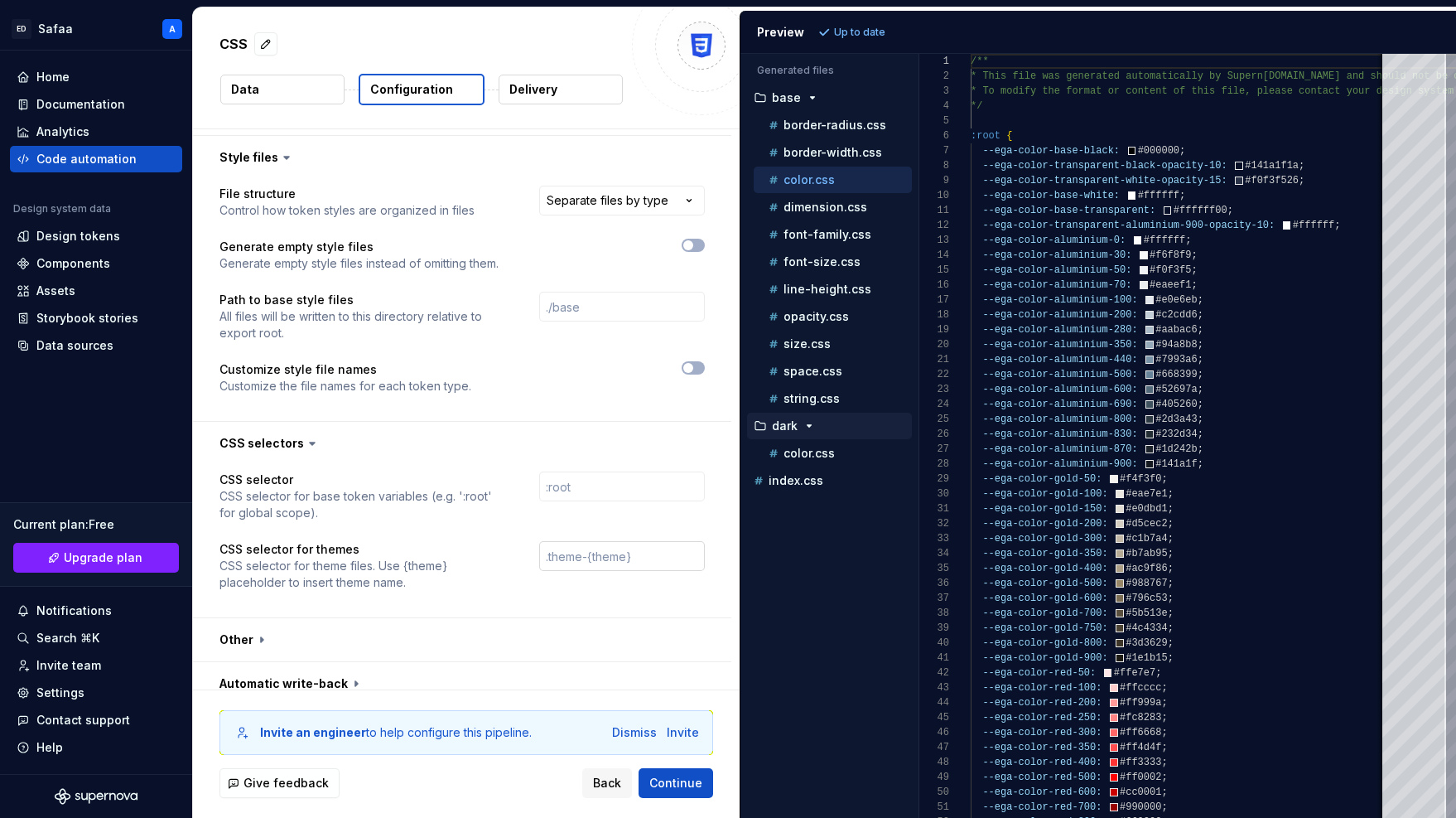
click at [587, 541] on input "text" at bounding box center [622, 555] width 165 height 29
paste input ":root[data-theme="dark"]"
click at [673, 541] on input ":root[data-theme="dark"]" at bounding box center [622, 555] width 165 height 29
type input ":root[data-theme="{theme}"]"
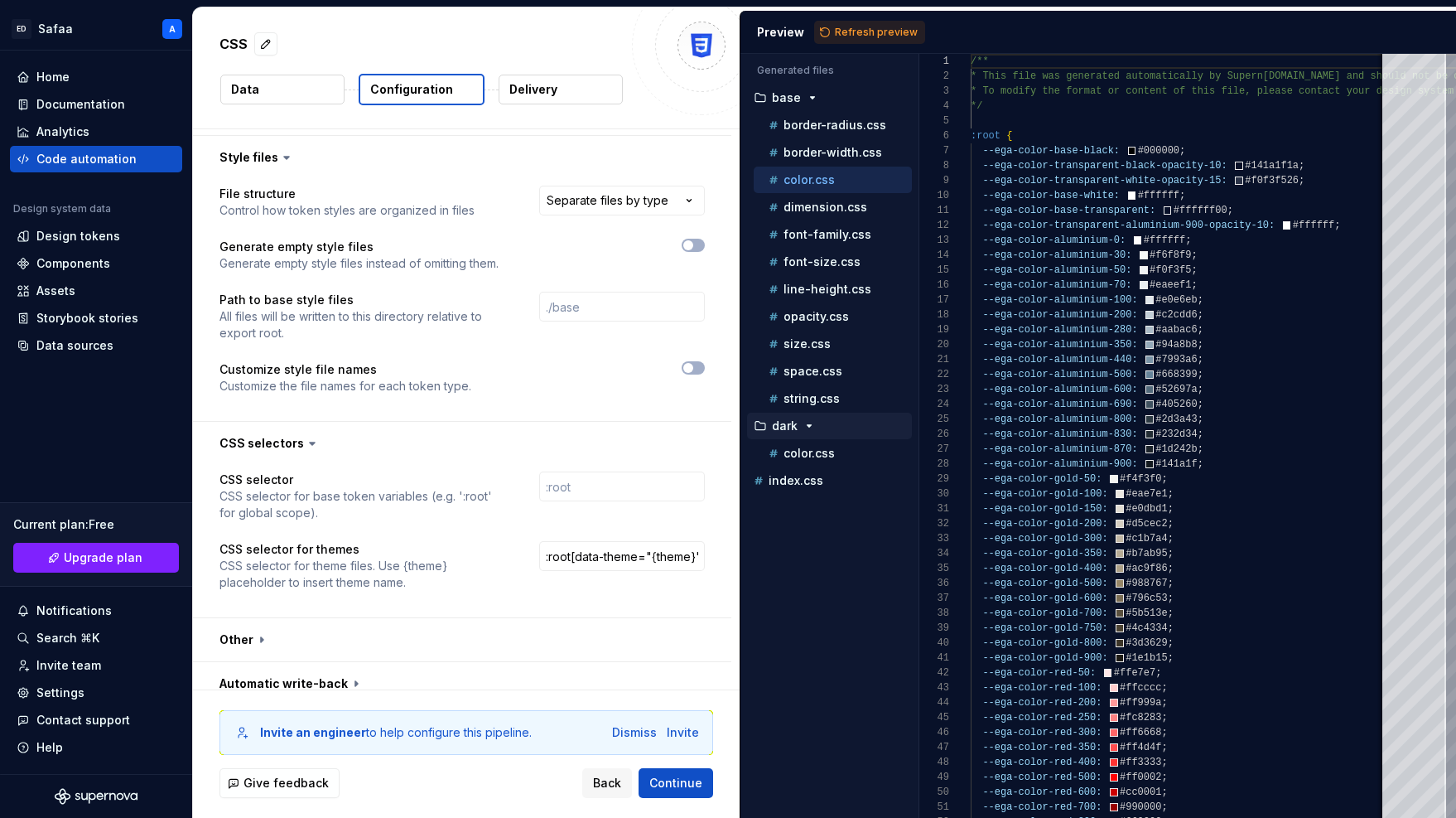
click at [694, 587] on div "CSS selector CSS selector for base token variables (e.g. ':root' for global sco…" at bounding box center [462, 541] width 486 height 139
click at [849, 28] on span "Refresh preview" at bounding box center [876, 32] width 83 height 14
click at [813, 454] on p "color.css" at bounding box center [809, 454] width 51 height 14
type textarea "**********"
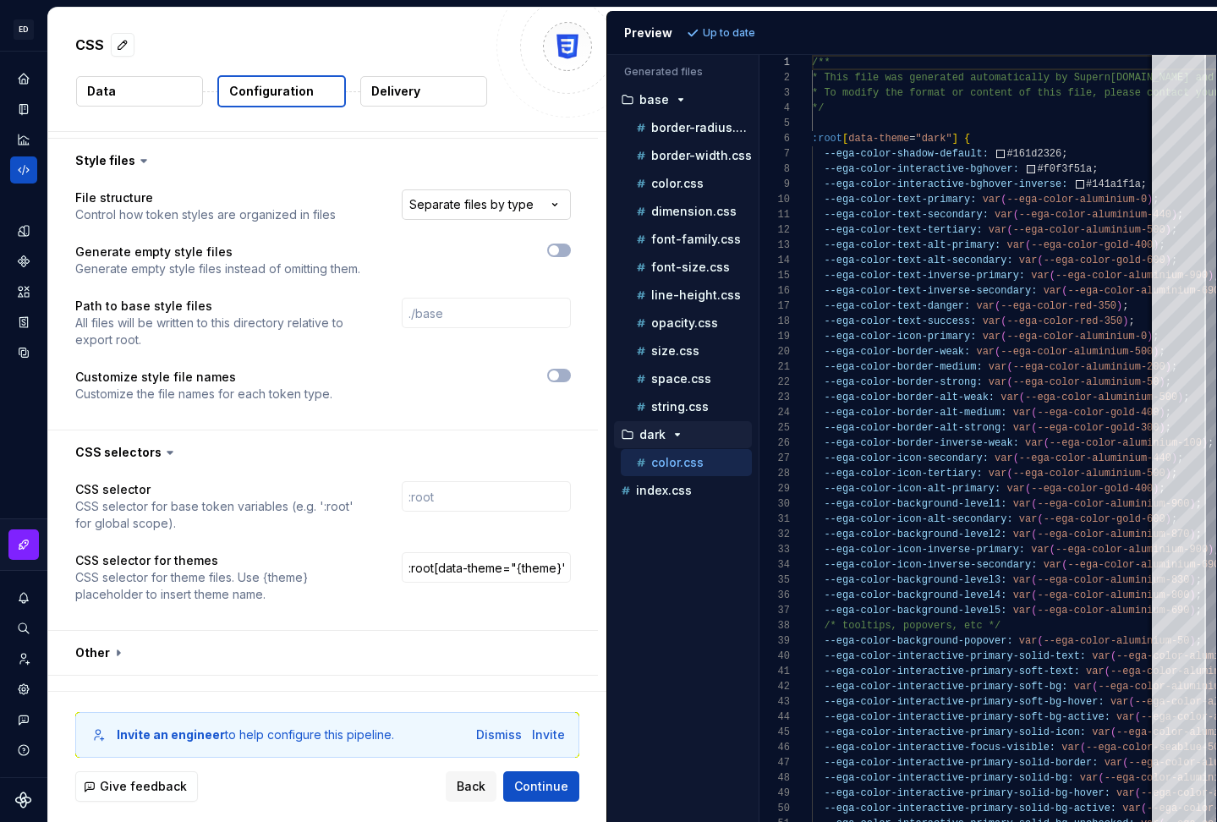
click at [471, 185] on html "**********" at bounding box center [608, 411] width 1217 height 822
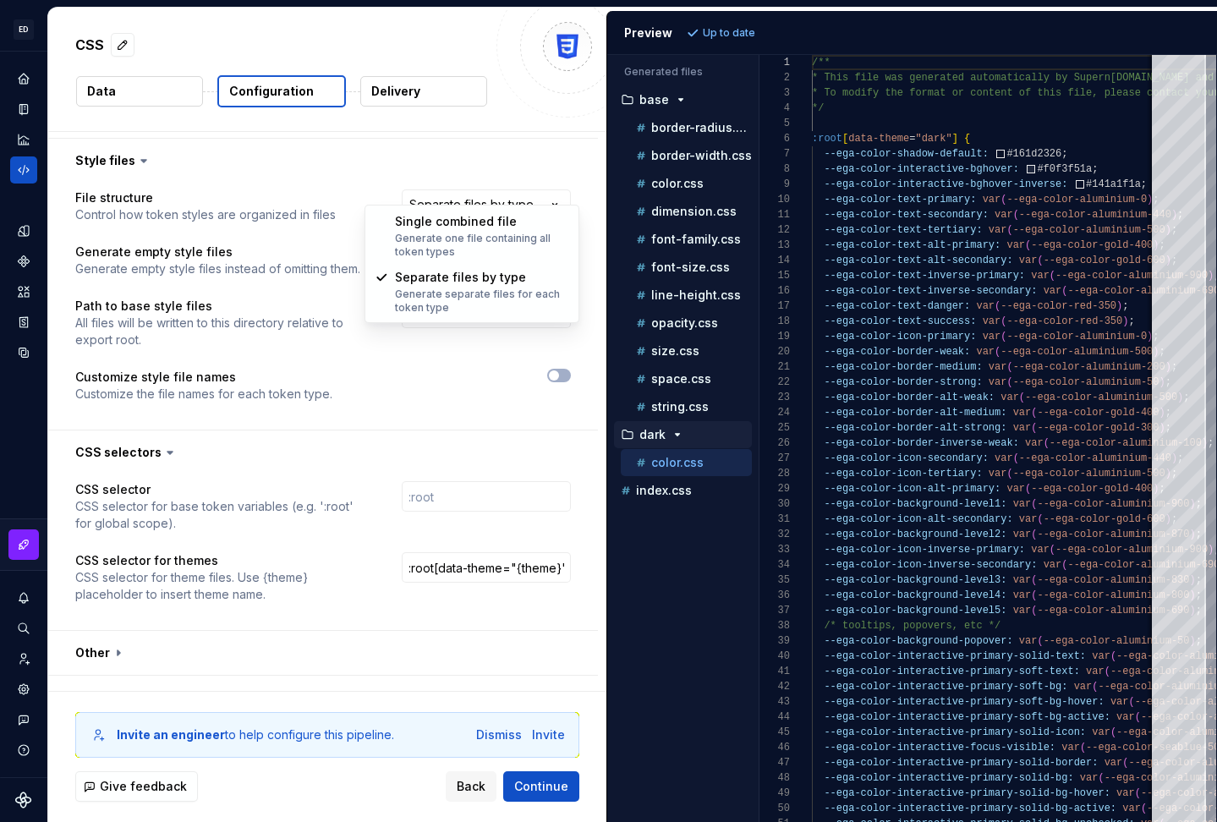
select select "**********"
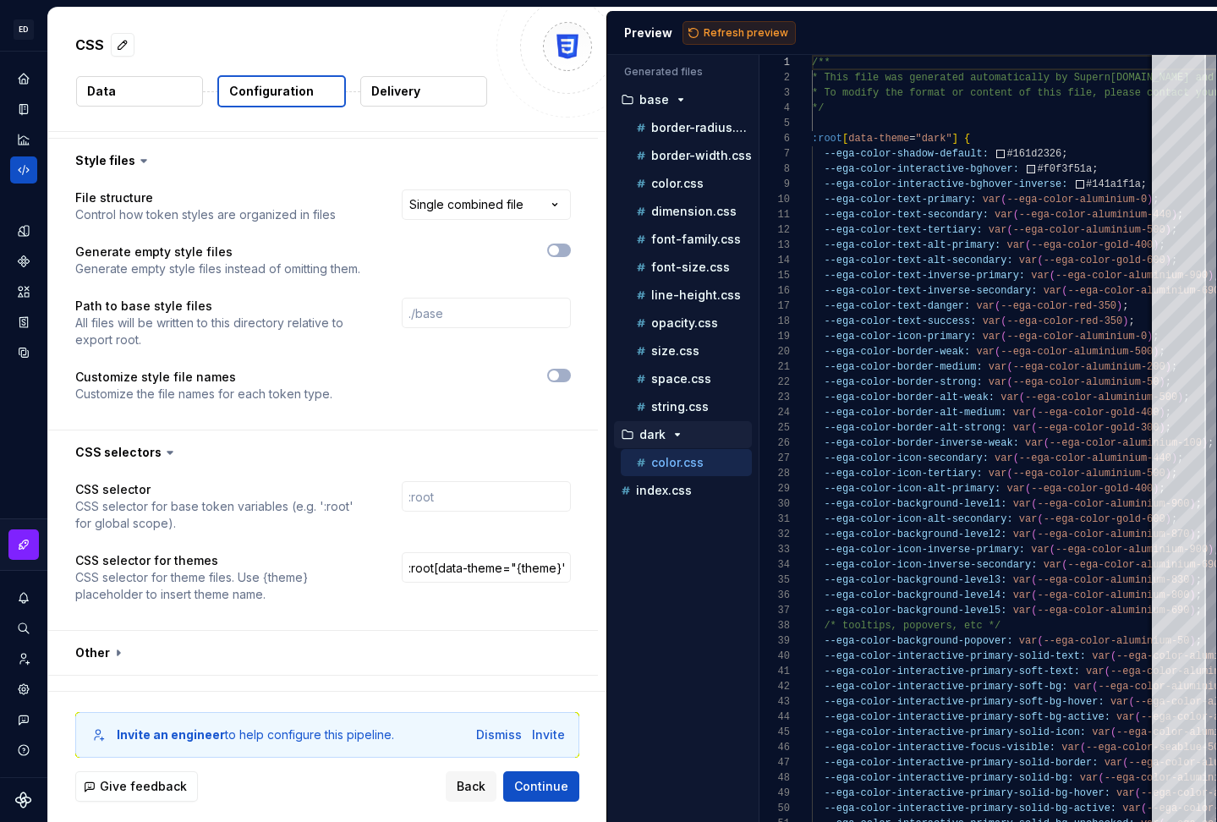
click at [733, 36] on span "Refresh preview" at bounding box center [746, 33] width 85 height 14
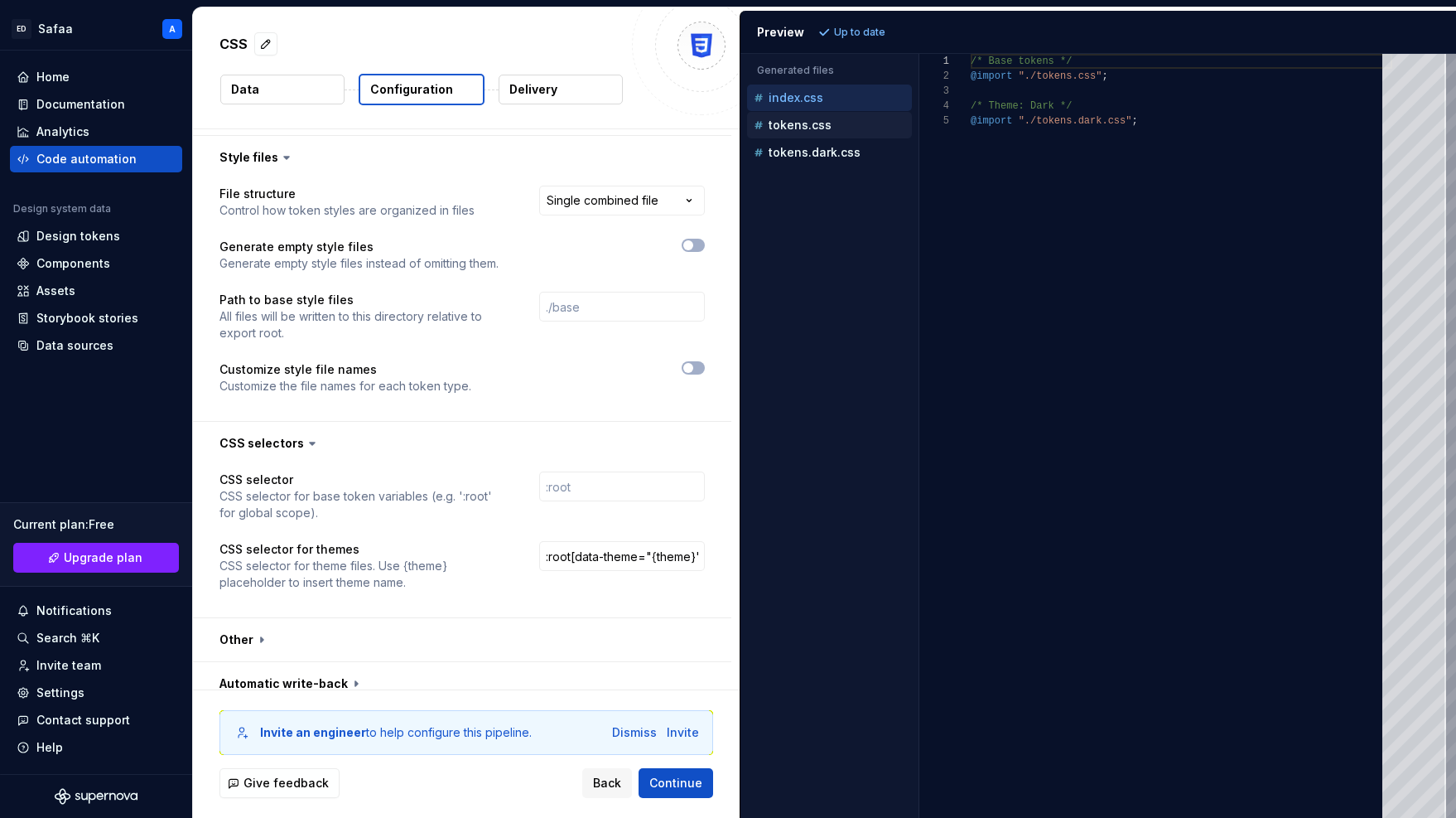
click at [808, 127] on p "tokens.css" at bounding box center [800, 125] width 63 height 14
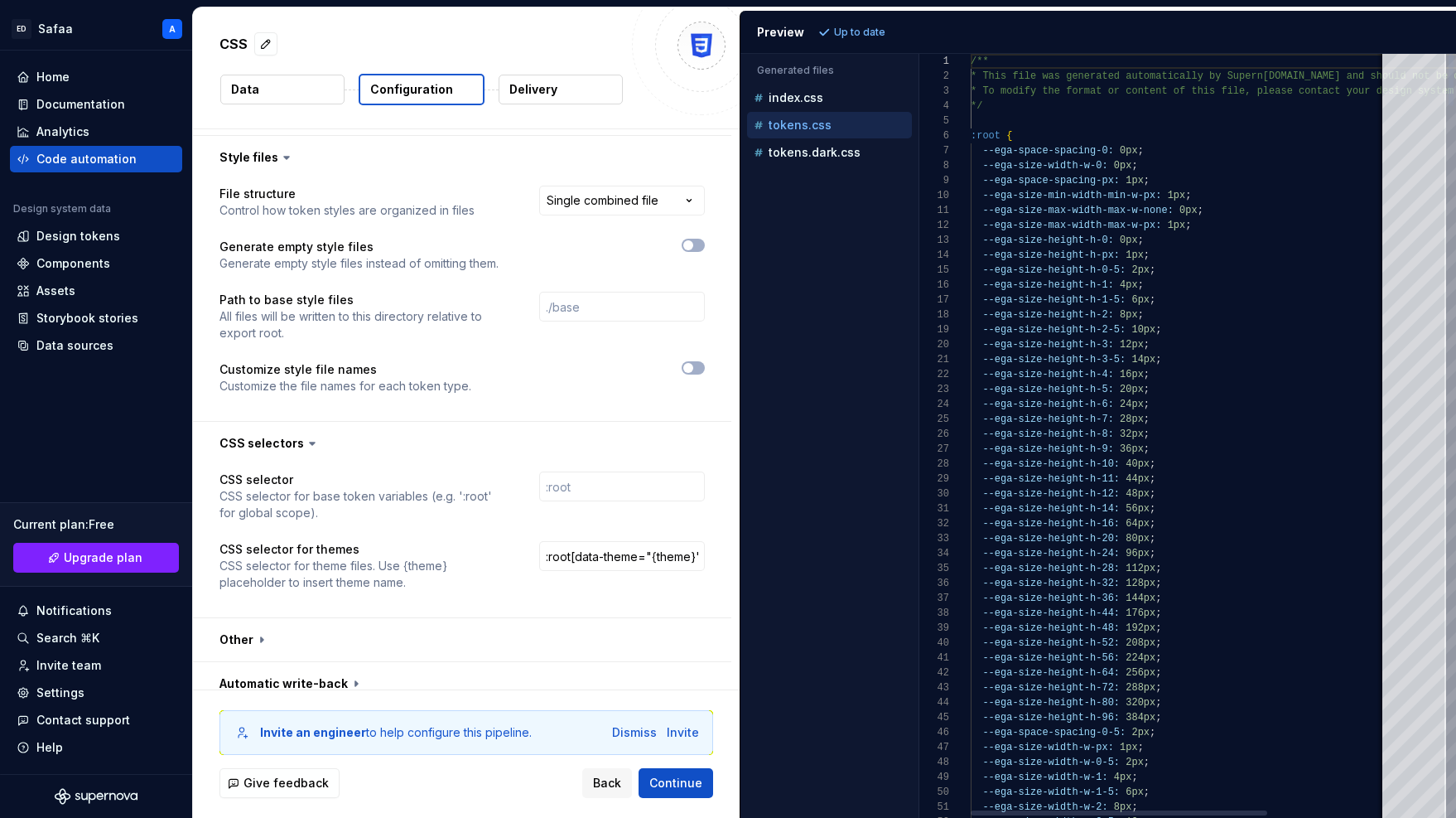
scroll to position [60, 0]
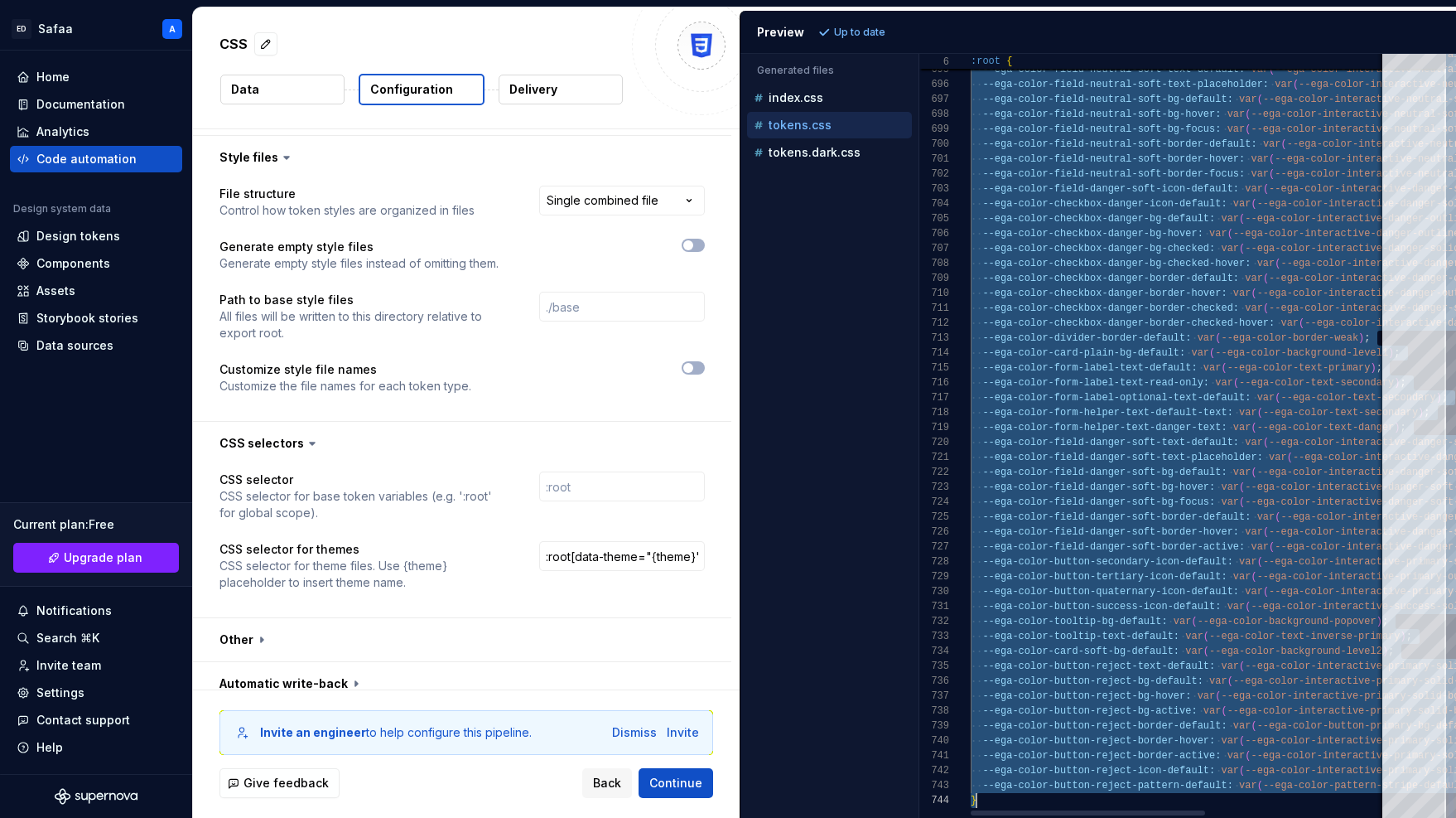
scroll to position [0, 6]
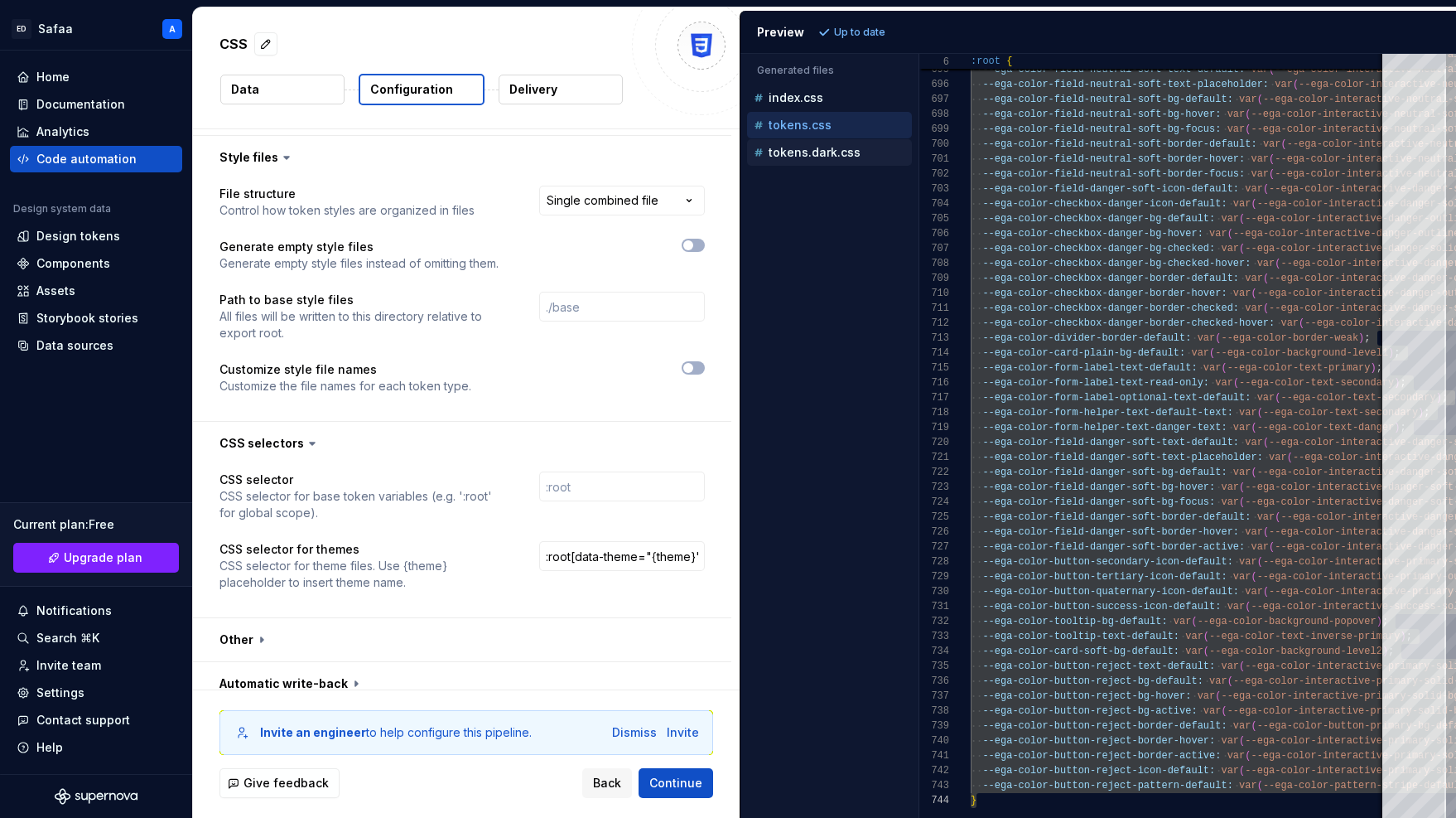
click at [822, 157] on p "tokens.dark.css" at bounding box center [815, 153] width 92 height 14
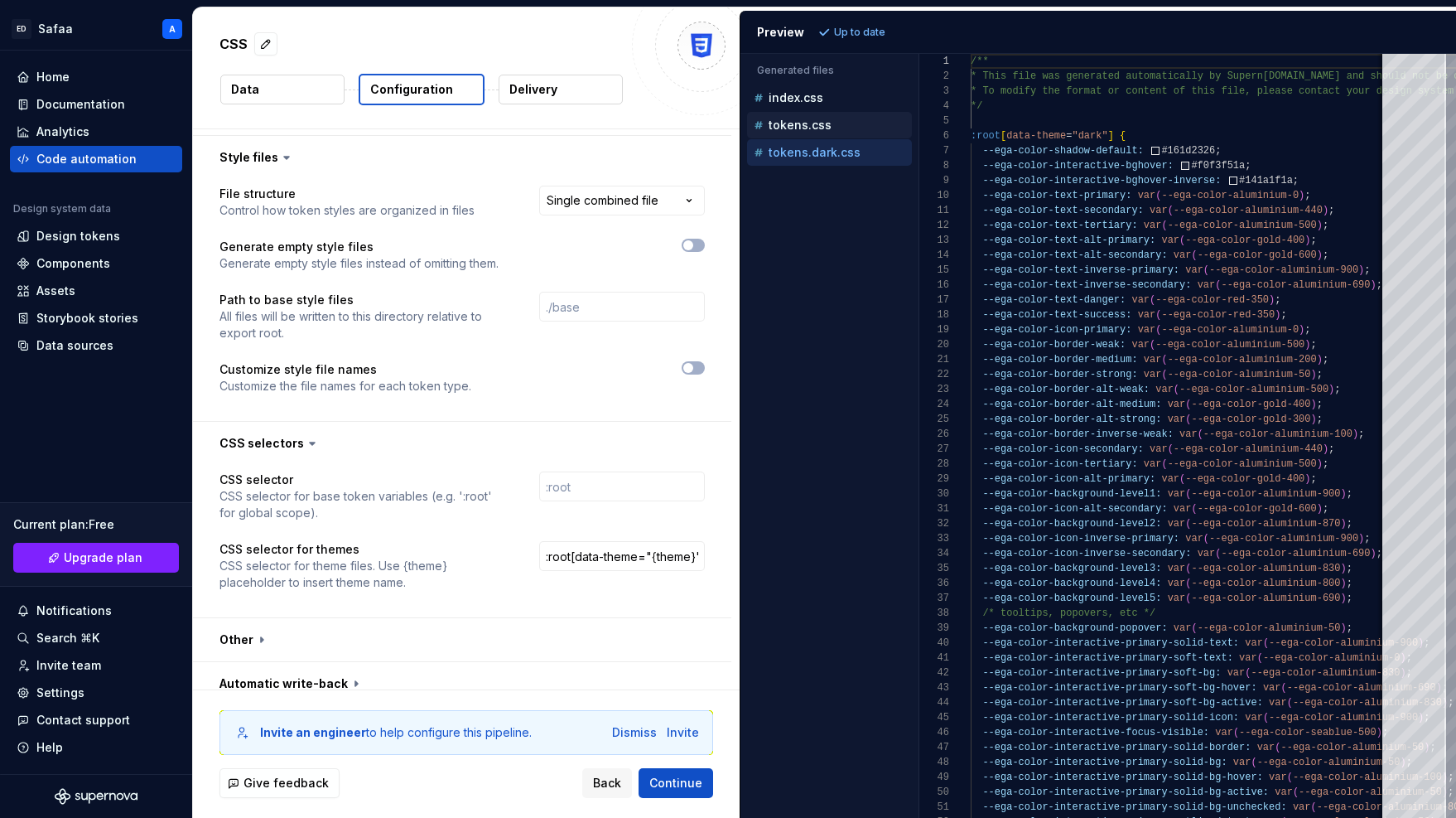
click at [777, 121] on p "tokens.css" at bounding box center [800, 125] width 63 height 14
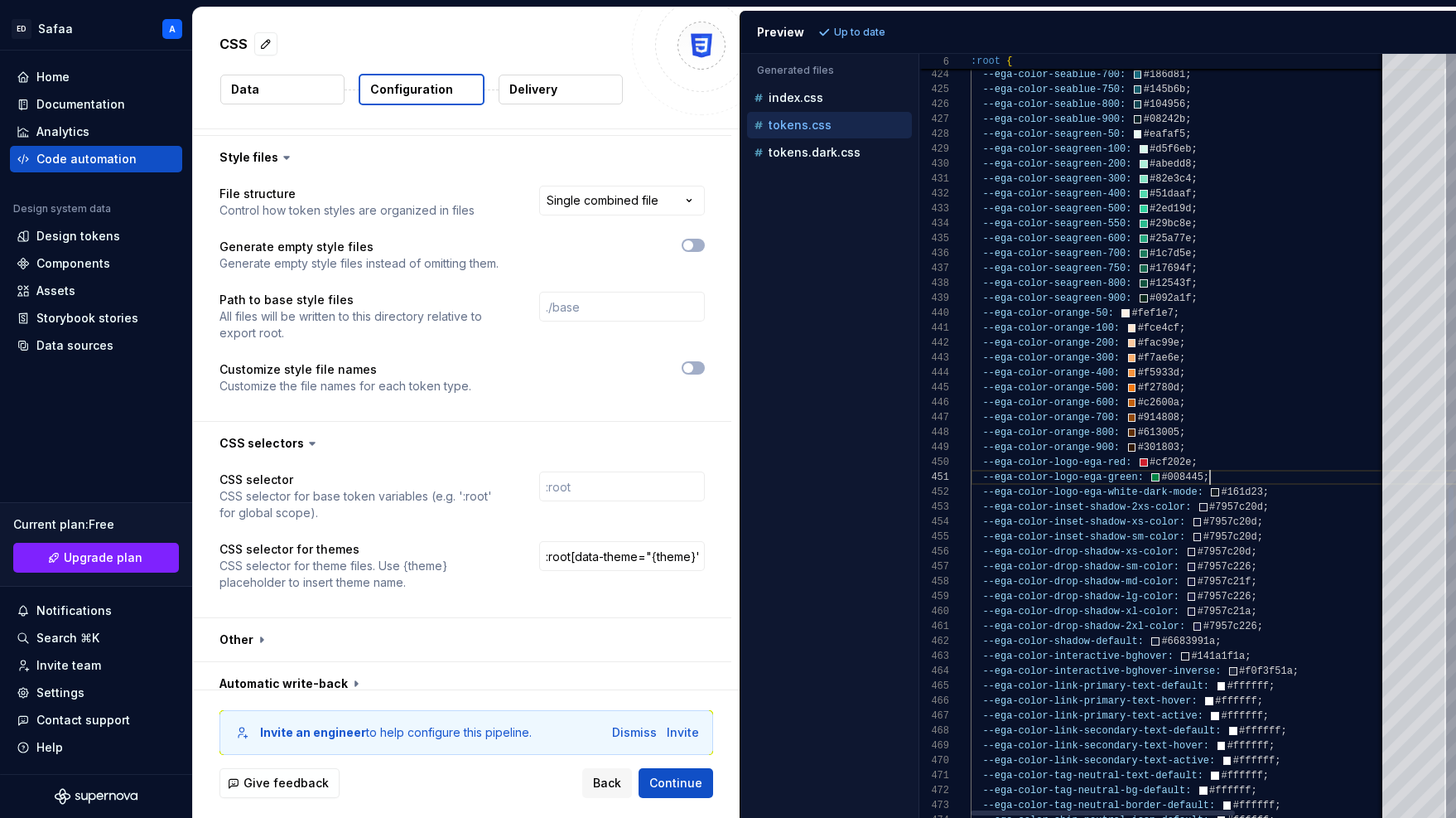
scroll to position [0, 239]
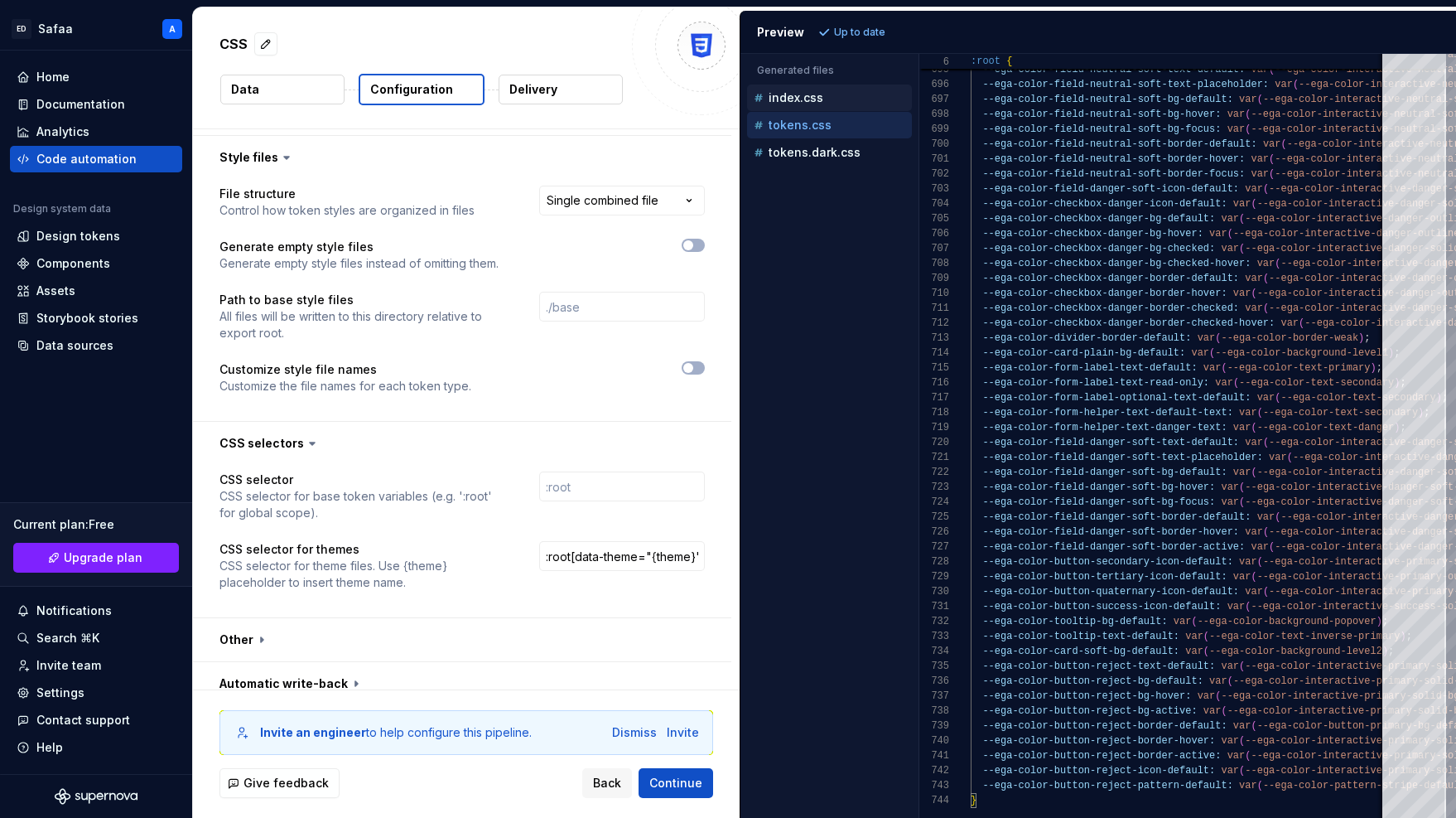
click at [830, 93] on div "index.css" at bounding box center [830, 97] width 162 height 17
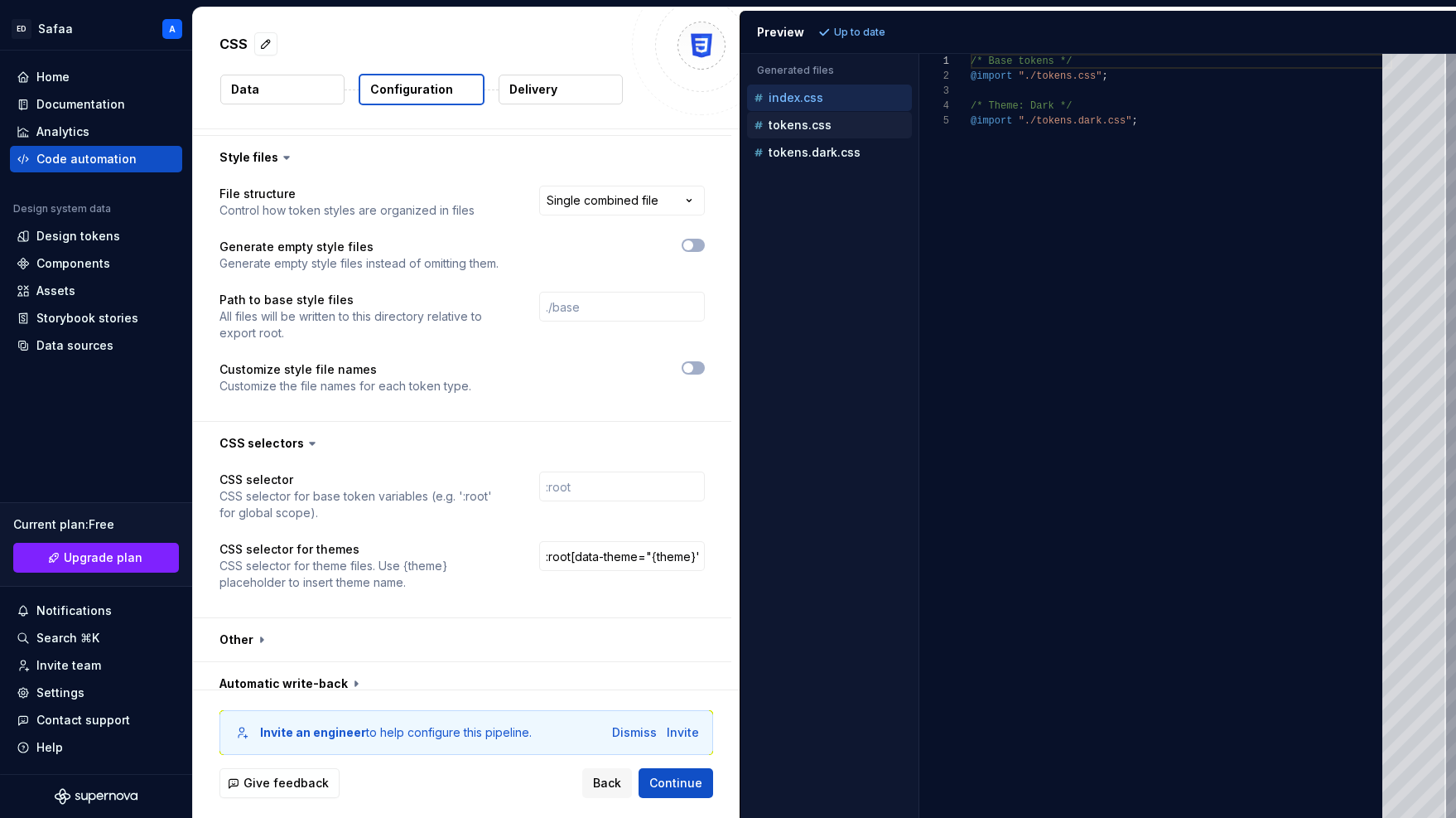
click at [816, 121] on p "tokens.css" at bounding box center [800, 125] width 63 height 14
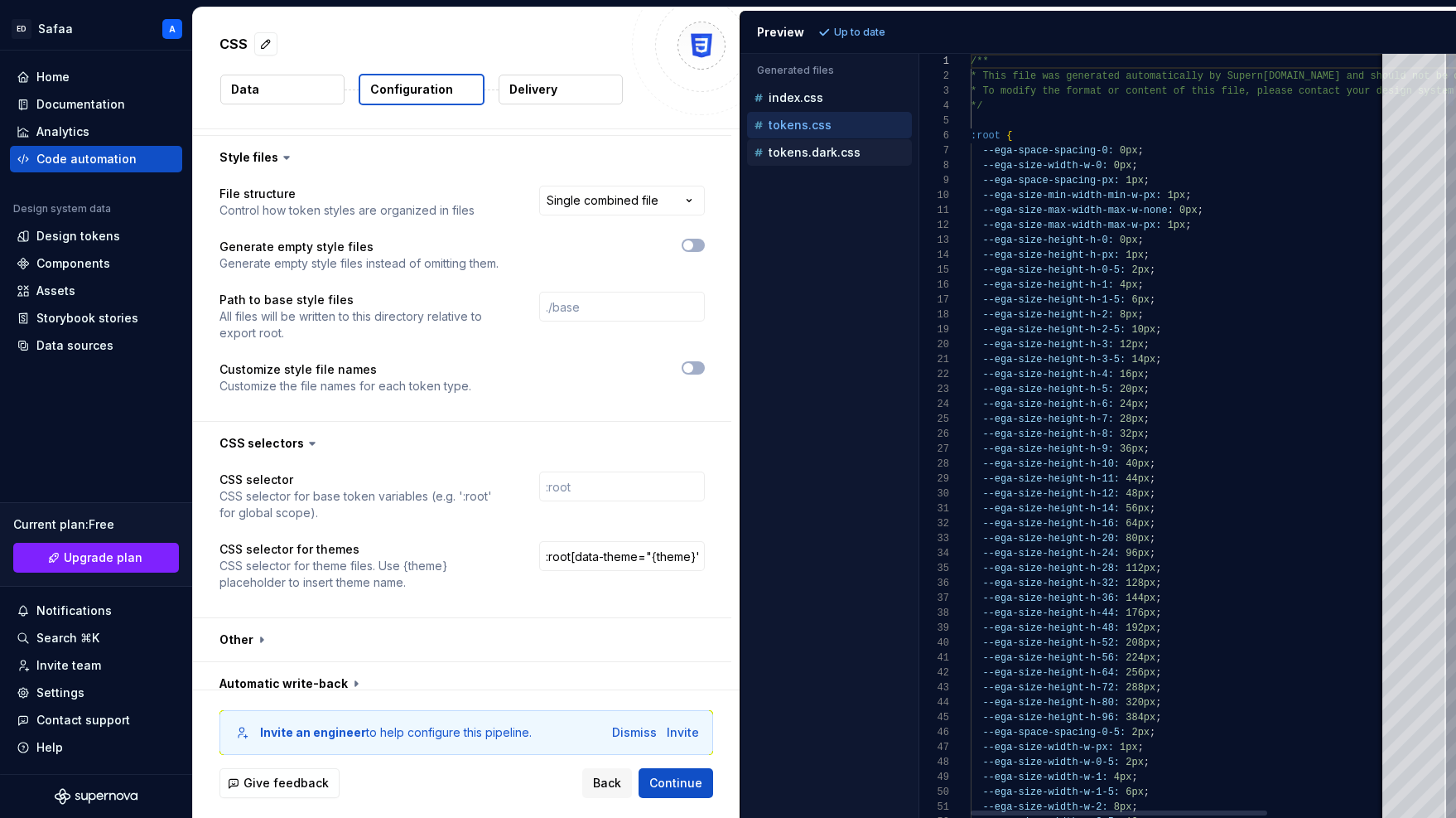
click at [816, 148] on p "tokens.dark.css" at bounding box center [815, 153] width 92 height 14
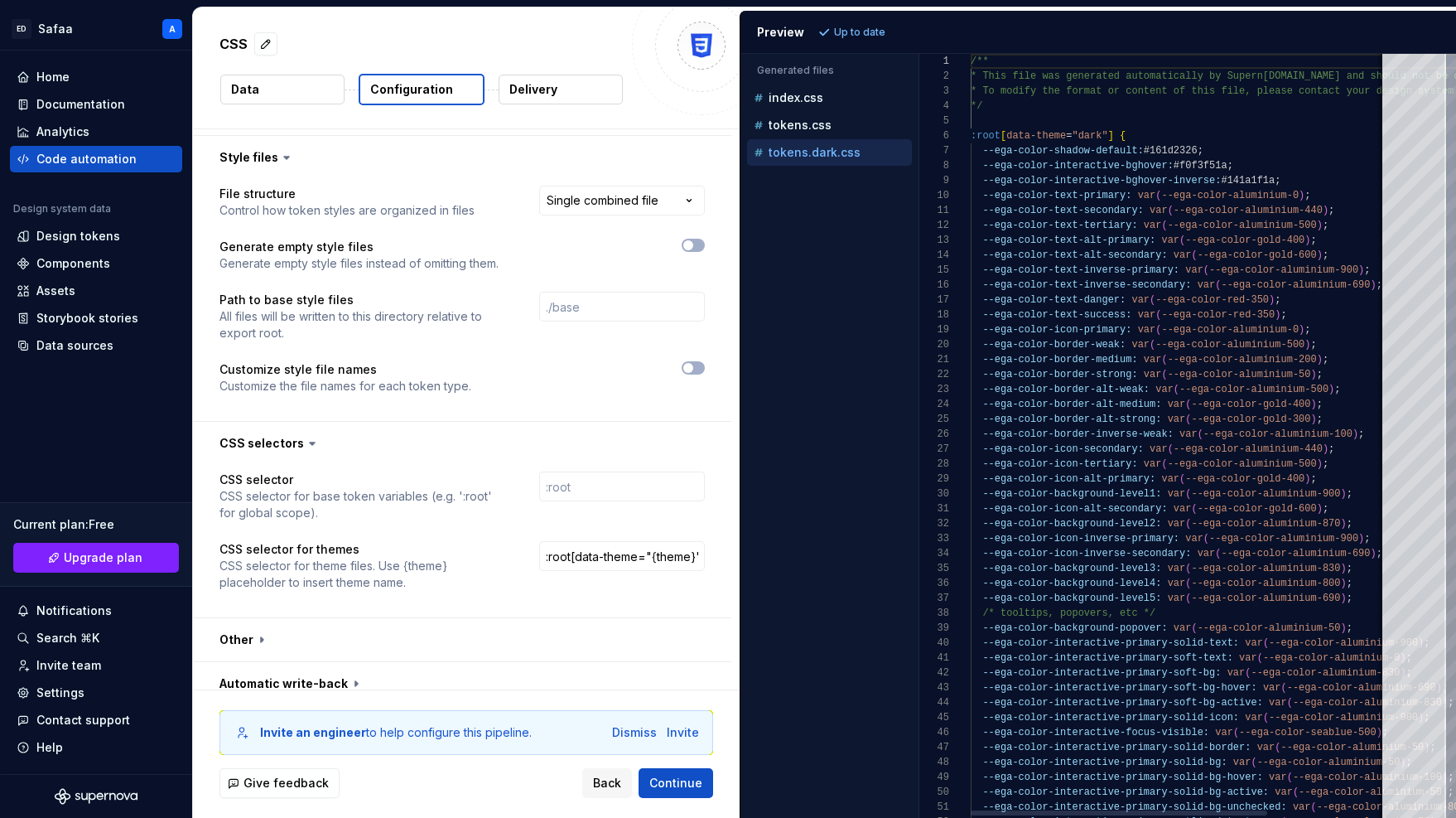
scroll to position [0, 48]
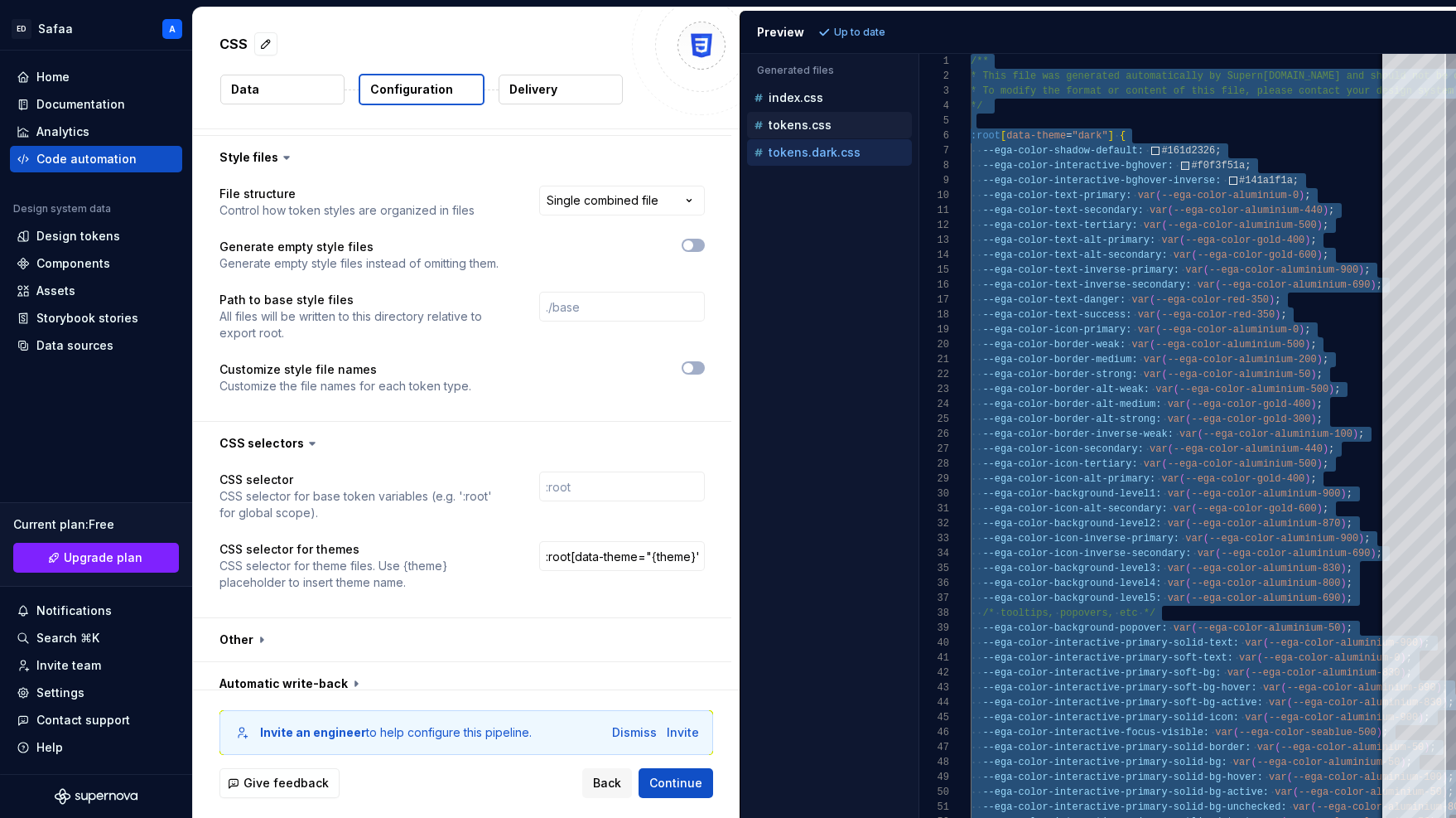
click at [797, 126] on p "tokens.css" at bounding box center [800, 125] width 63 height 14
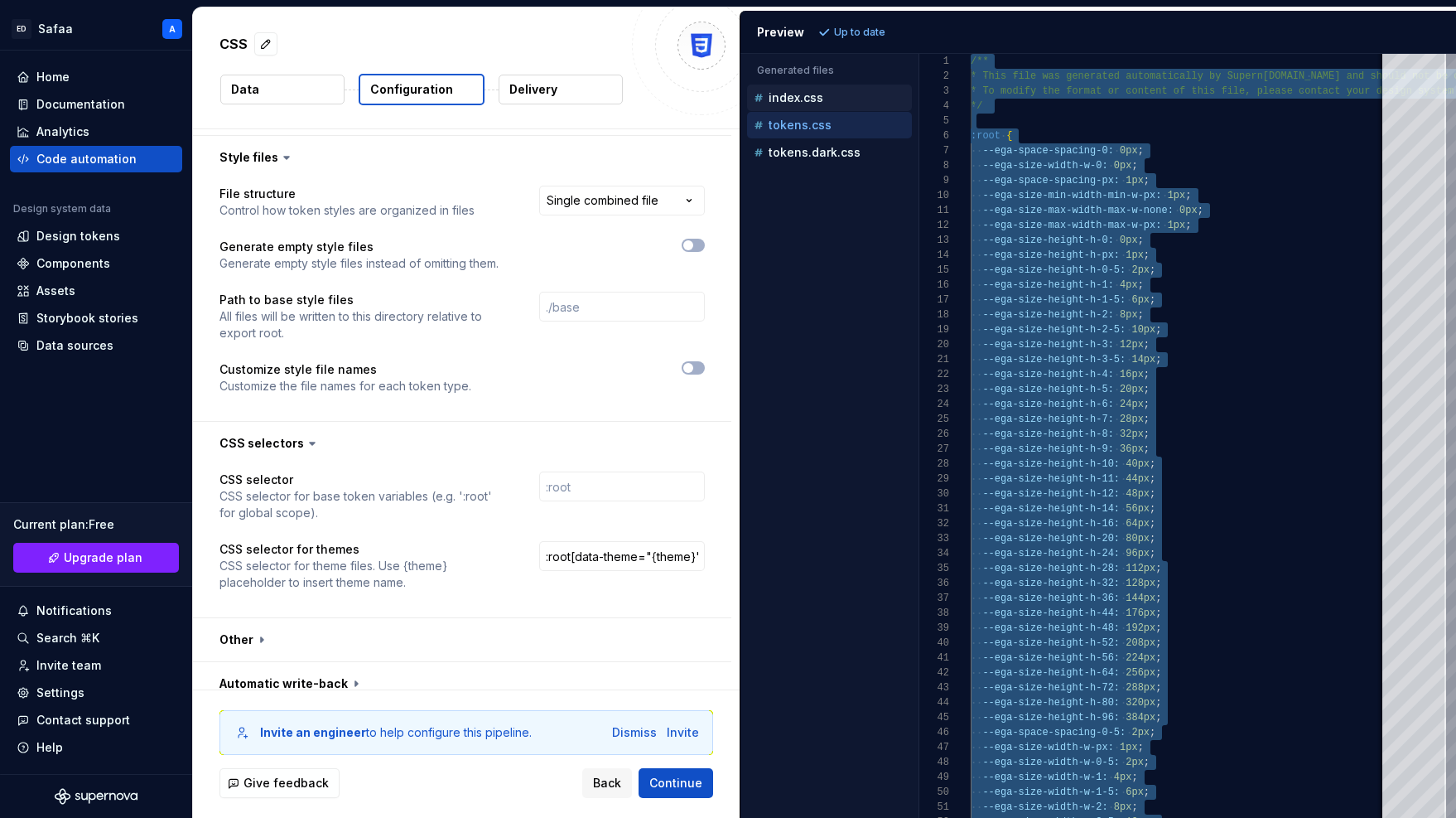
click at [807, 93] on p "index.css" at bounding box center [796, 98] width 55 height 14
type textarea "**********"
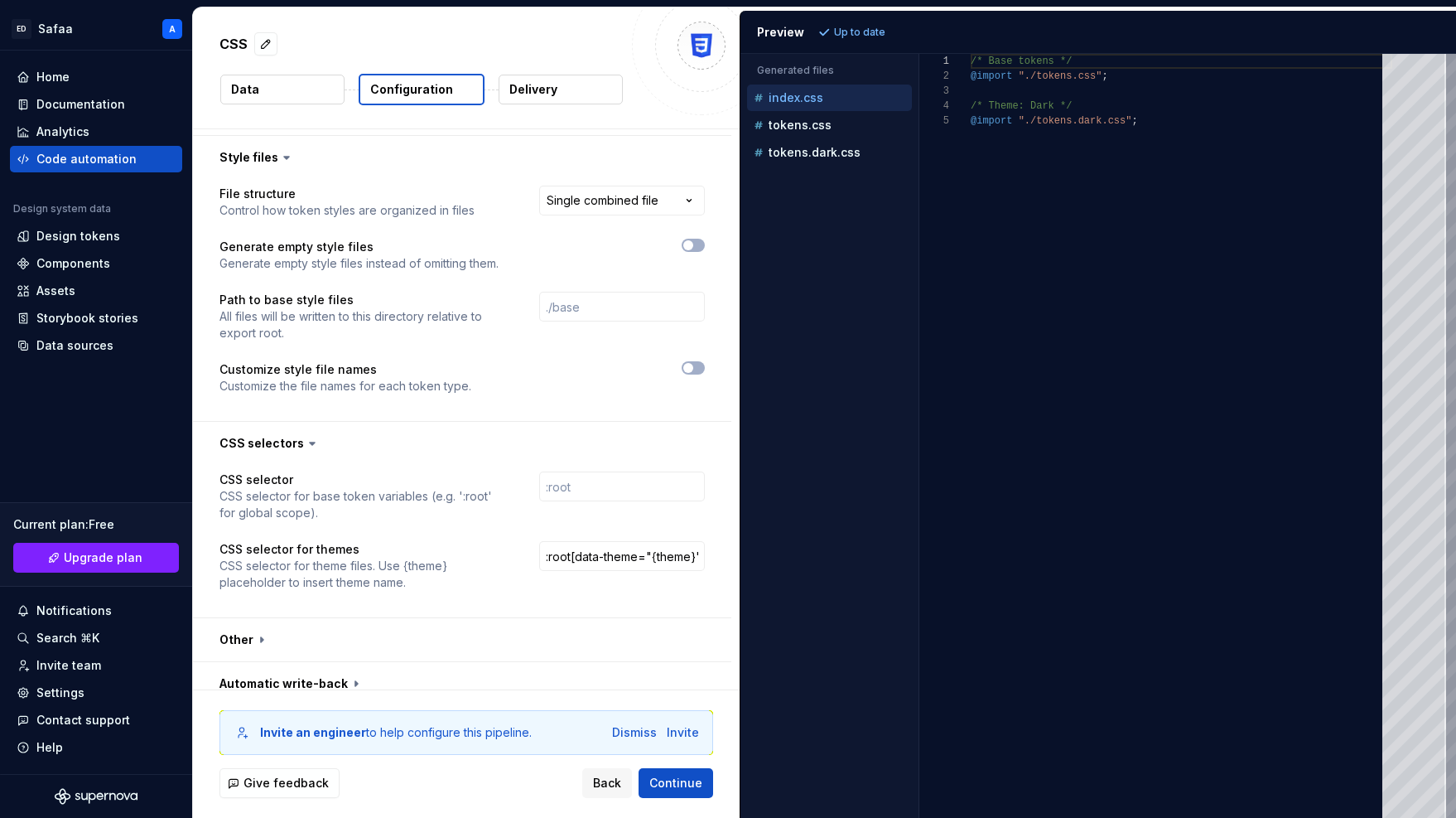
click at [1106, 111] on div "/* Base tokens */ @import "./tokens.css" ; /* Theme: Dark */ @import "./tokens.…" at bounding box center [1181, 436] width 421 height 764
